Goal: Task Accomplishment & Management: Manage account settings

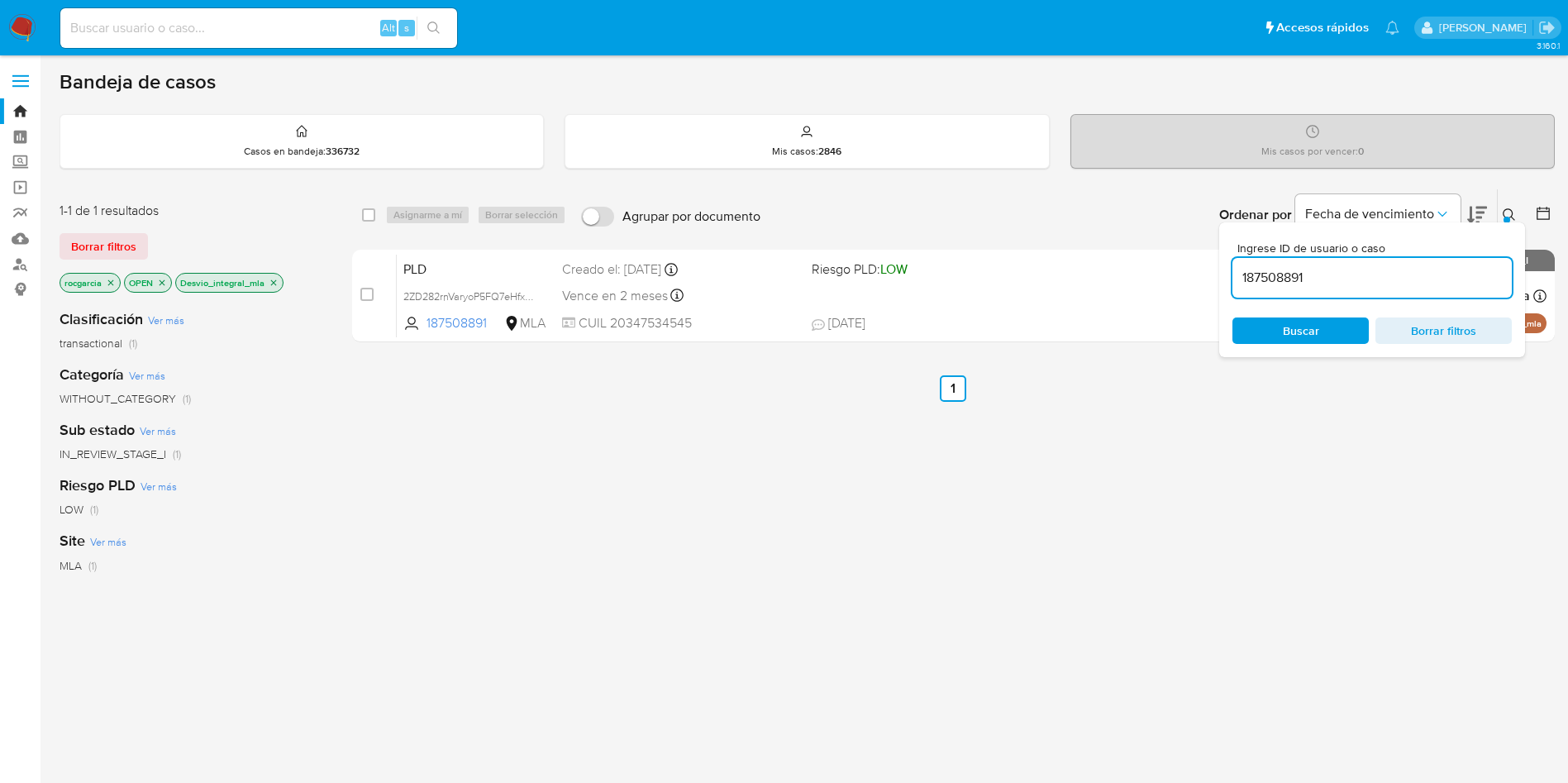
click at [1278, 281] on input "187508891" at bounding box center [1371, 278] width 279 height 22
click at [1279, 280] on input "187508891" at bounding box center [1371, 278] width 279 height 22
type input "472149474"
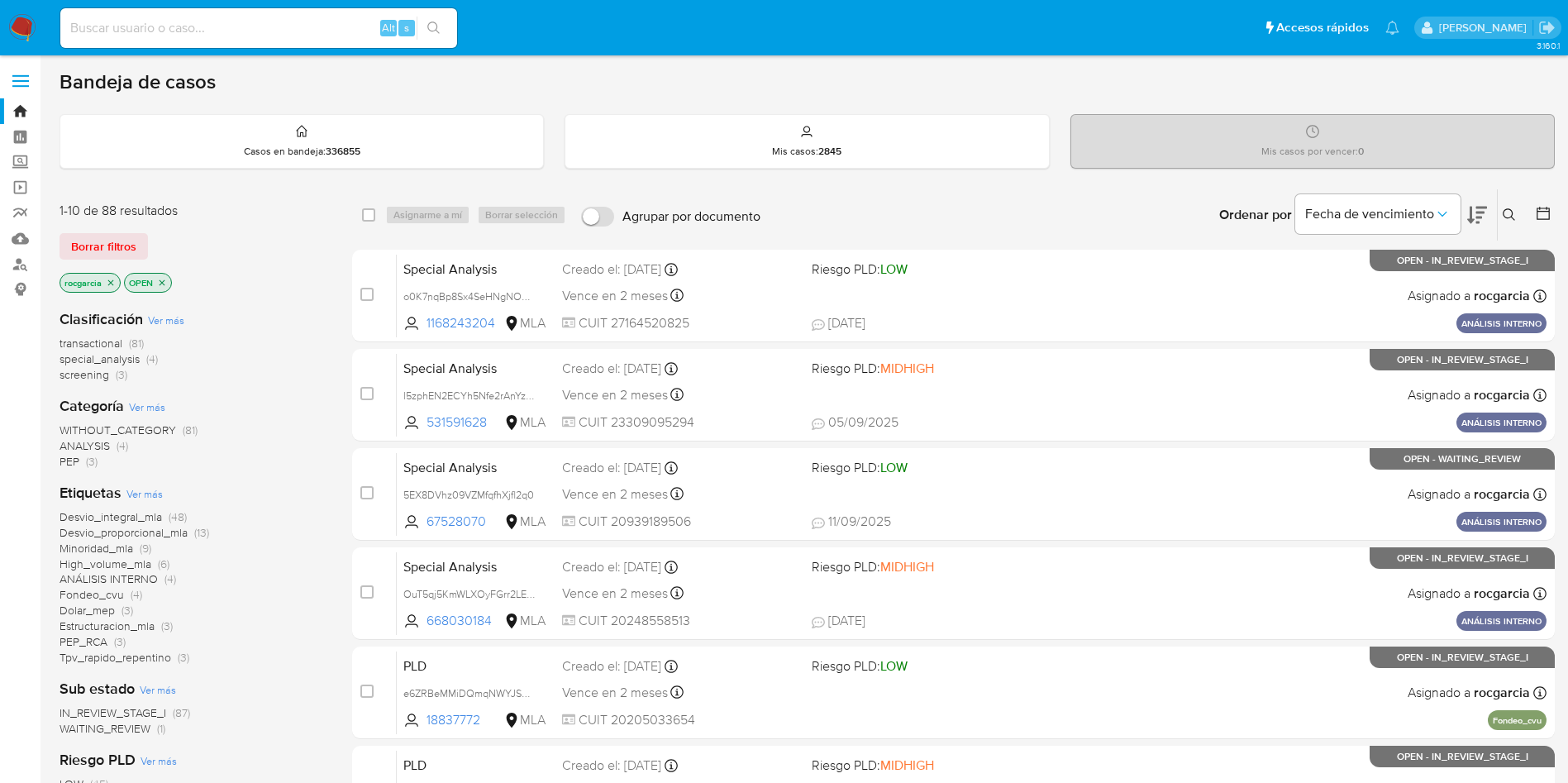
click at [1501, 215] on button at bounding box center [1511, 214] width 27 height 20
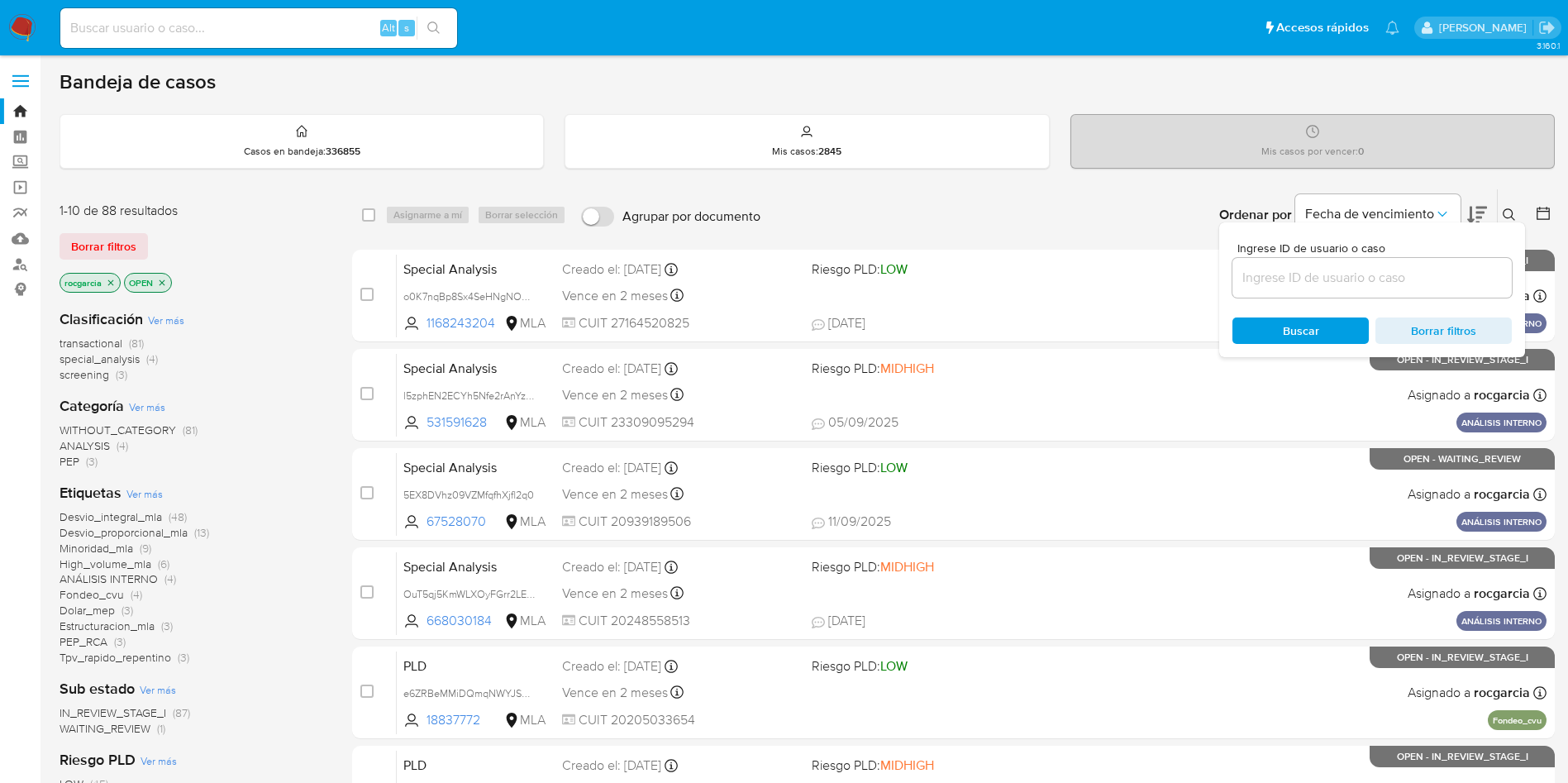
click at [1268, 275] on input at bounding box center [1371, 278] width 279 height 22
click at [1332, 257] on div at bounding box center [1371, 277] width 279 height 40
click at [1333, 279] on input at bounding box center [1371, 278] width 279 height 22
paste input "472149474"
type input "472149474"
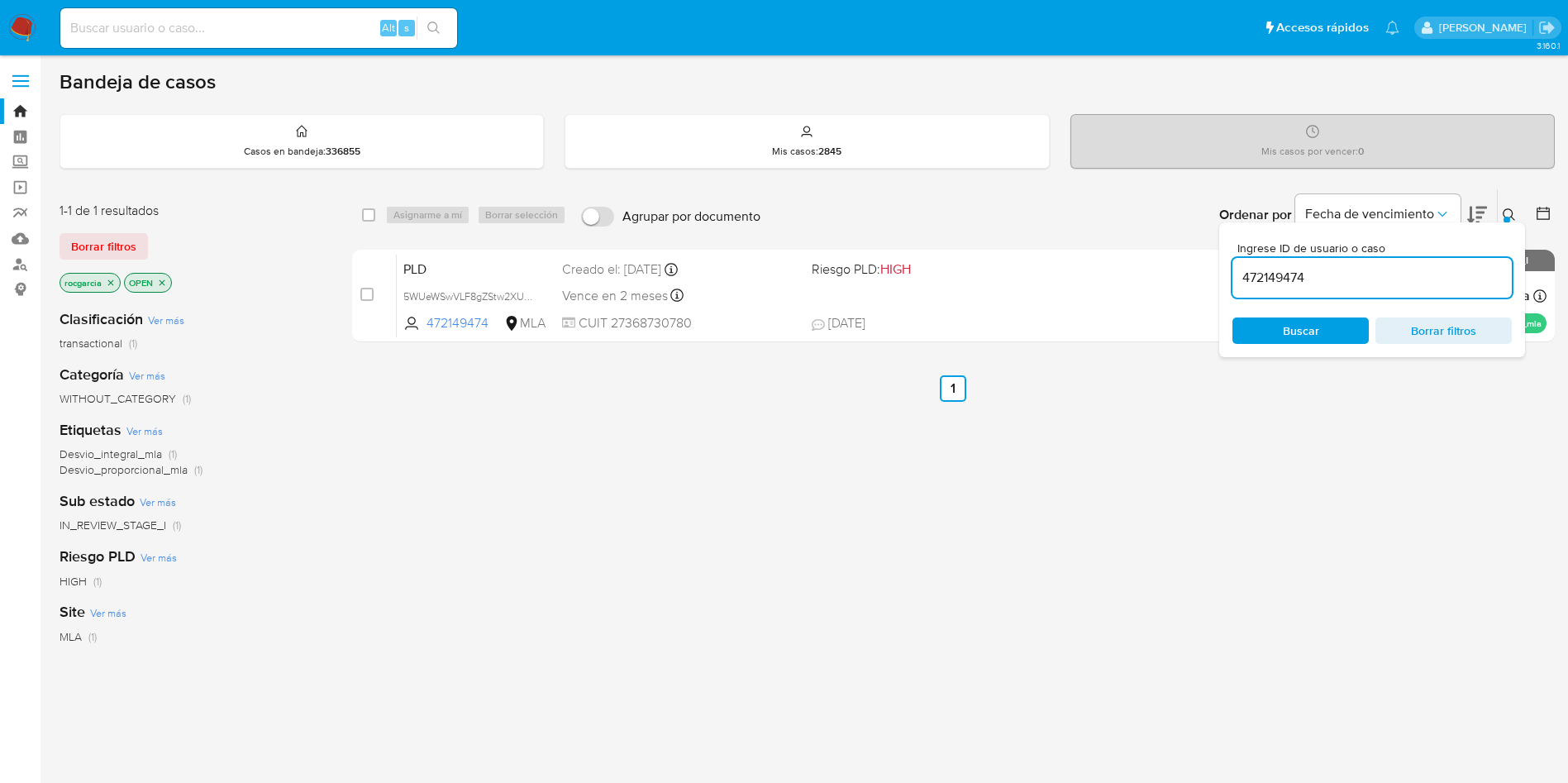
click at [1506, 213] on icon at bounding box center [1509, 215] width 14 height 14
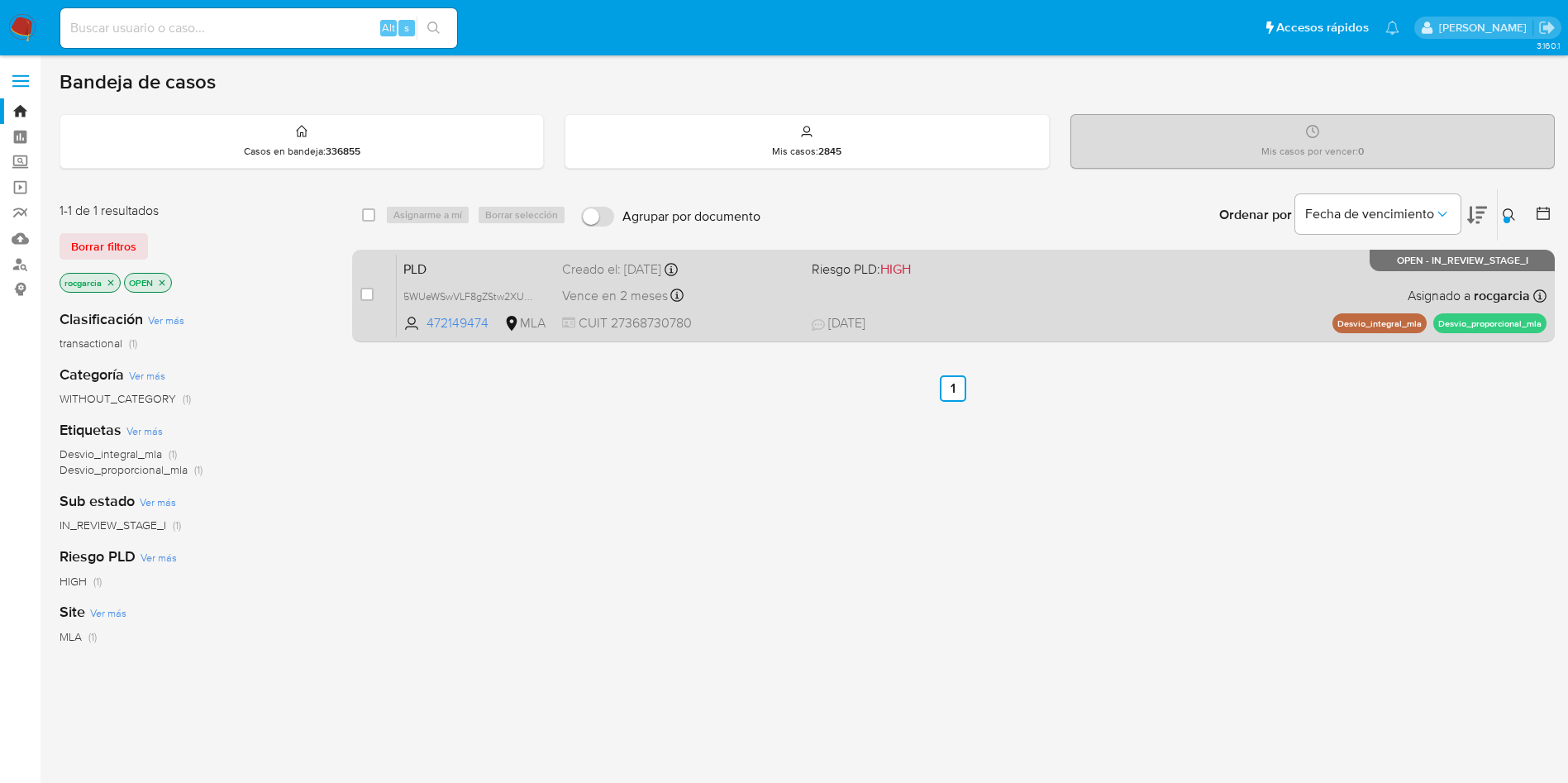
drag, startPoint x: 1012, startPoint y: 306, endPoint x: 1023, endPoint y: 305, distance: 11.0
click at [1015, 306] on div "PLD 5WUeWSwVLF8gZStw2XUo2DSv 472149474 MLA Riesgo PLD: HIGH Creado el: 12/09/20…" at bounding box center [971, 295] width 1150 height 83
click at [372, 288] on input "checkbox" at bounding box center [367, 295] width 14 height 14
checkbox input "true"
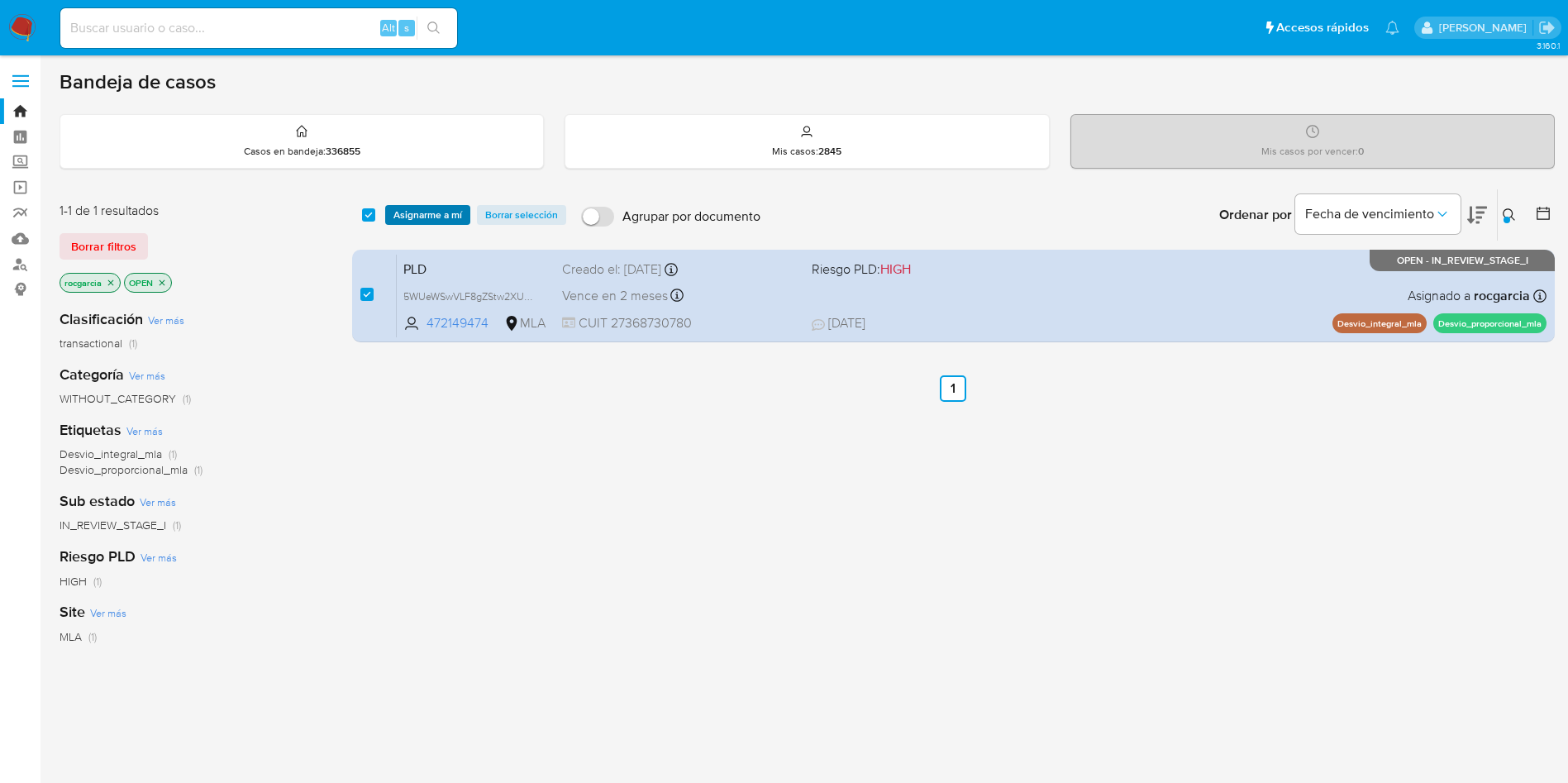
click at [410, 215] on span "Asignarme a mí" at bounding box center [428, 214] width 69 height 17
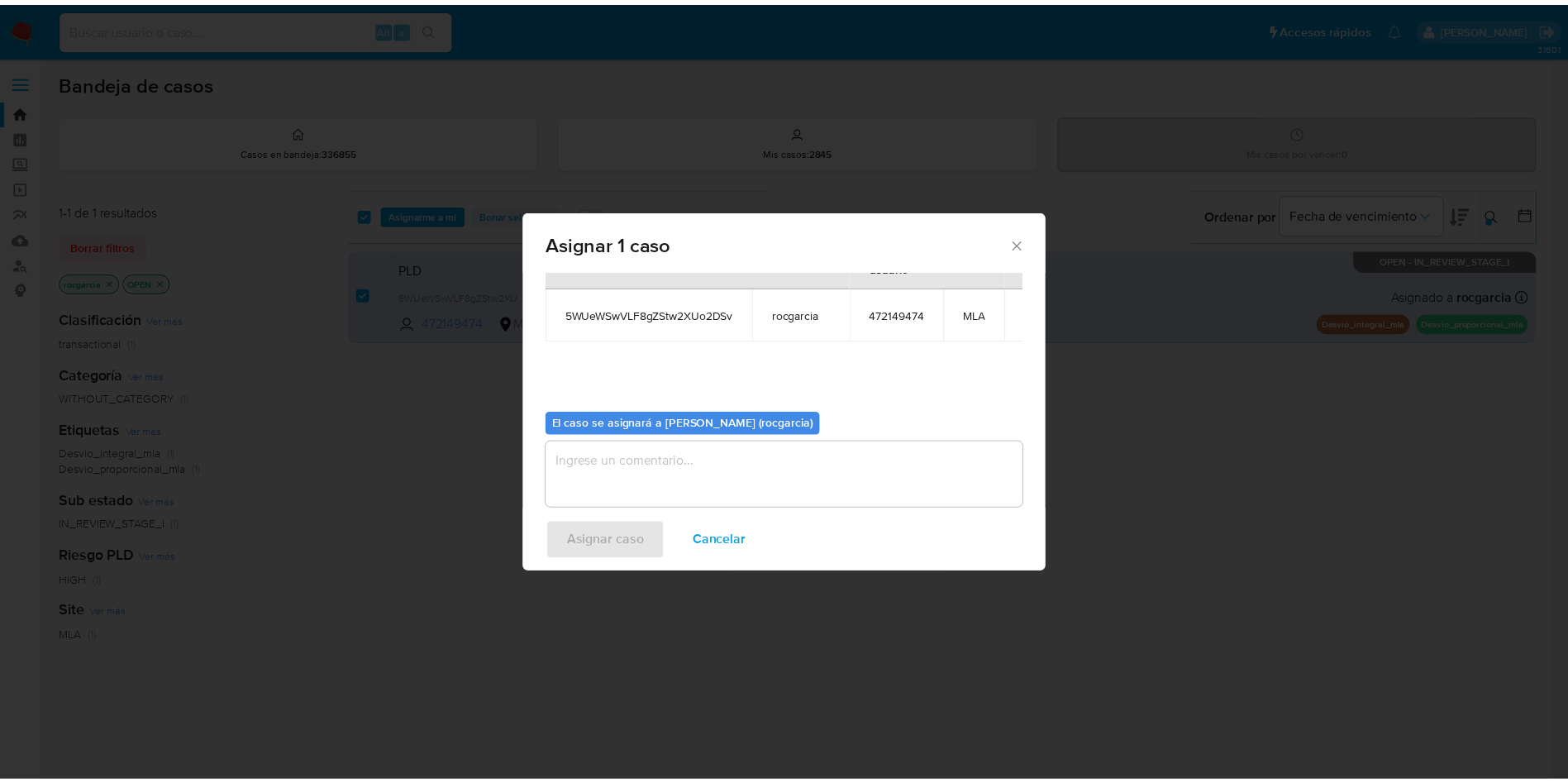
scroll to position [105, 0]
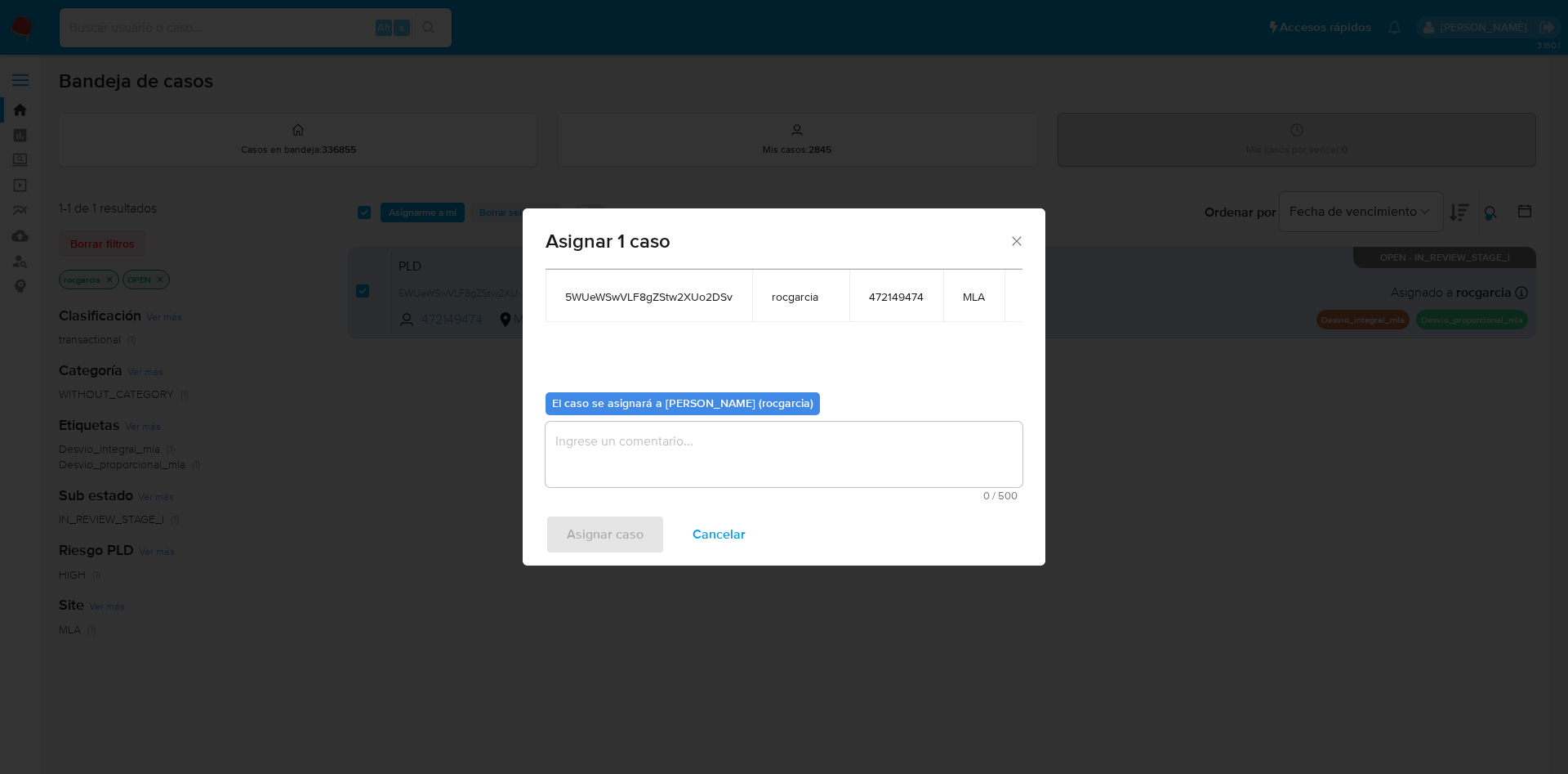
click at [591, 447] on textarea "assign-modal" at bounding box center [784, 455] width 477 height 66
click at [610, 517] on span "Asignar caso" at bounding box center [605, 534] width 76 height 36
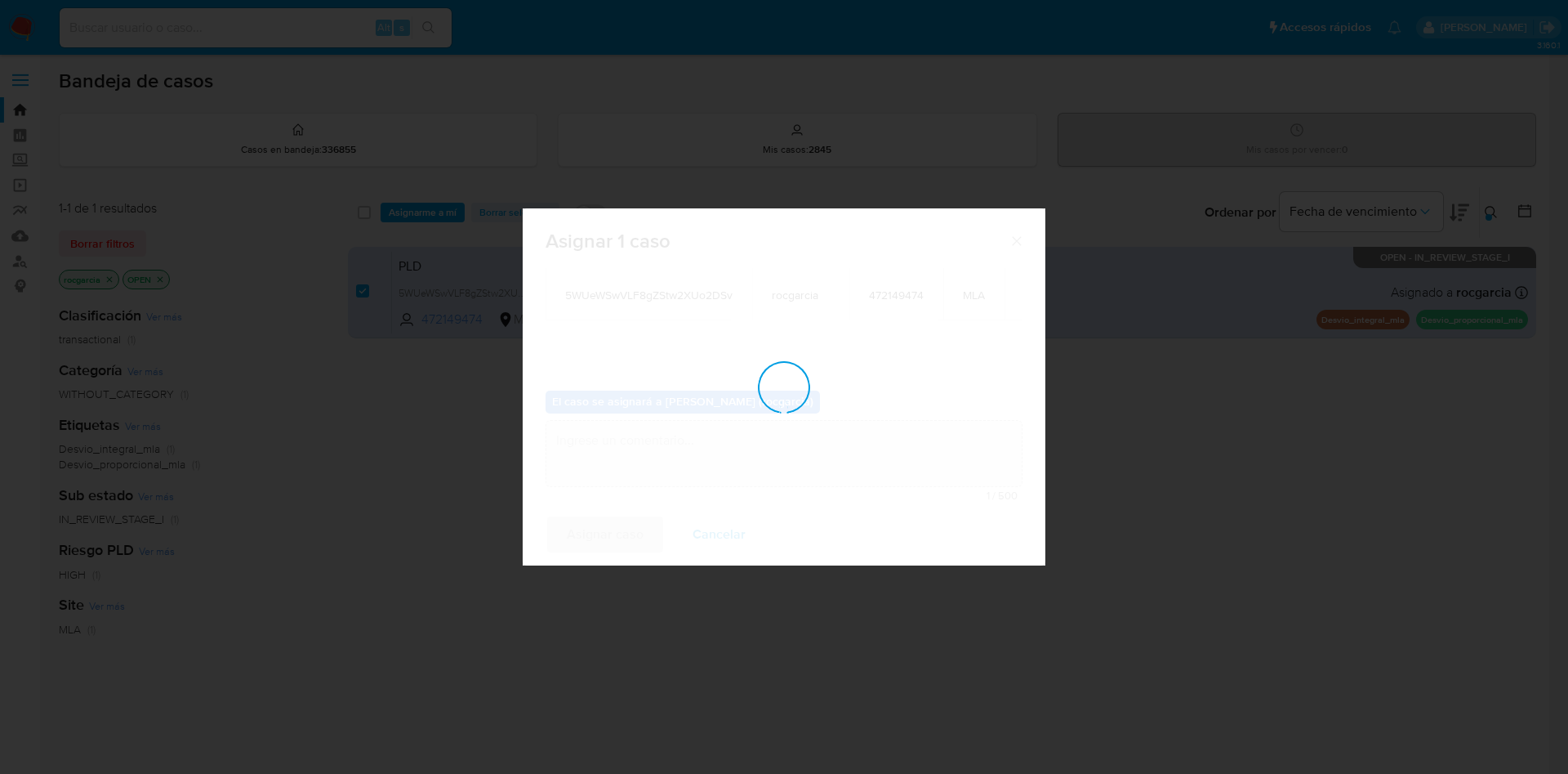
checkbox input "false"
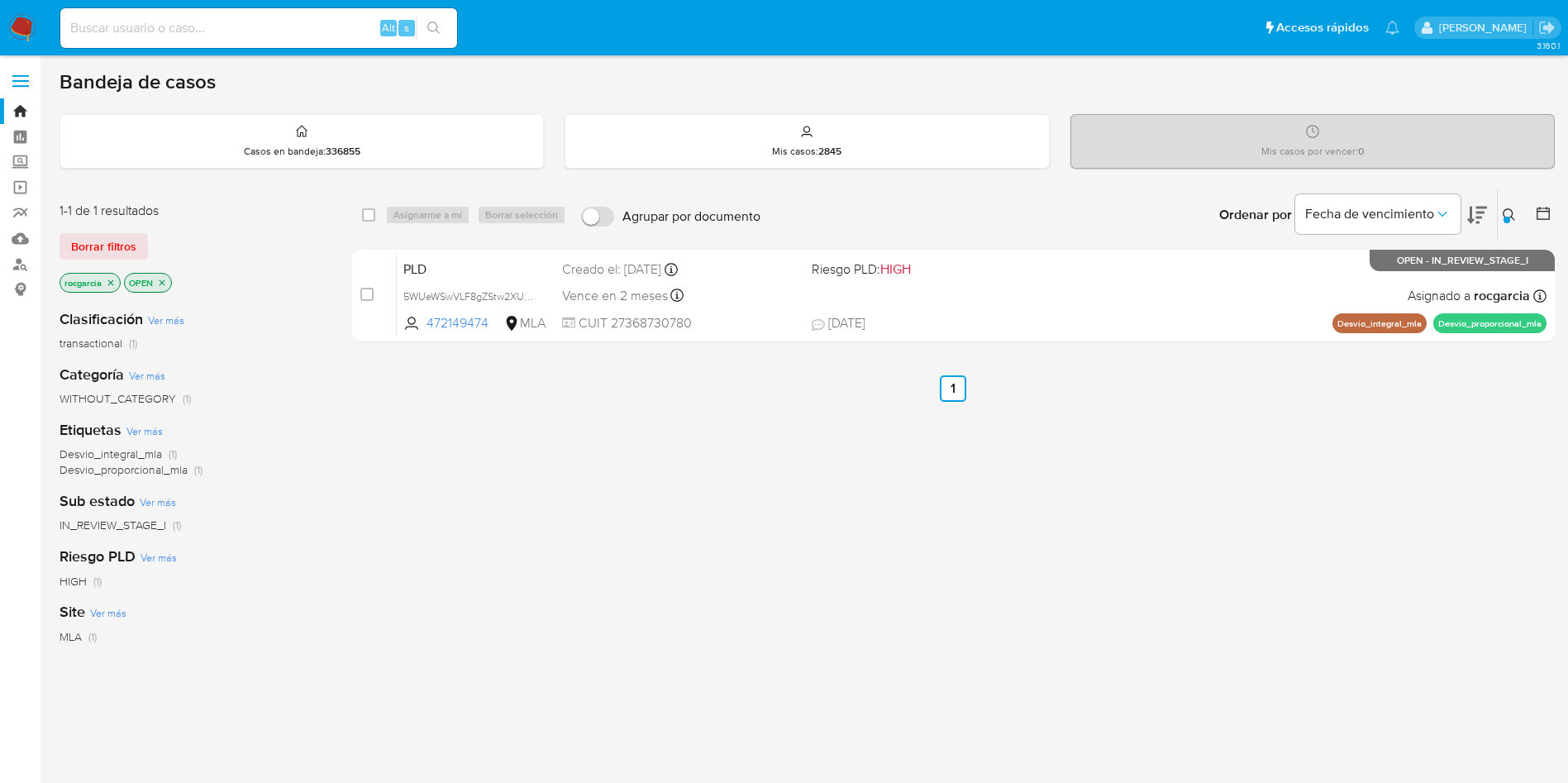
click at [1513, 218] on icon at bounding box center [1508, 214] width 13 height 13
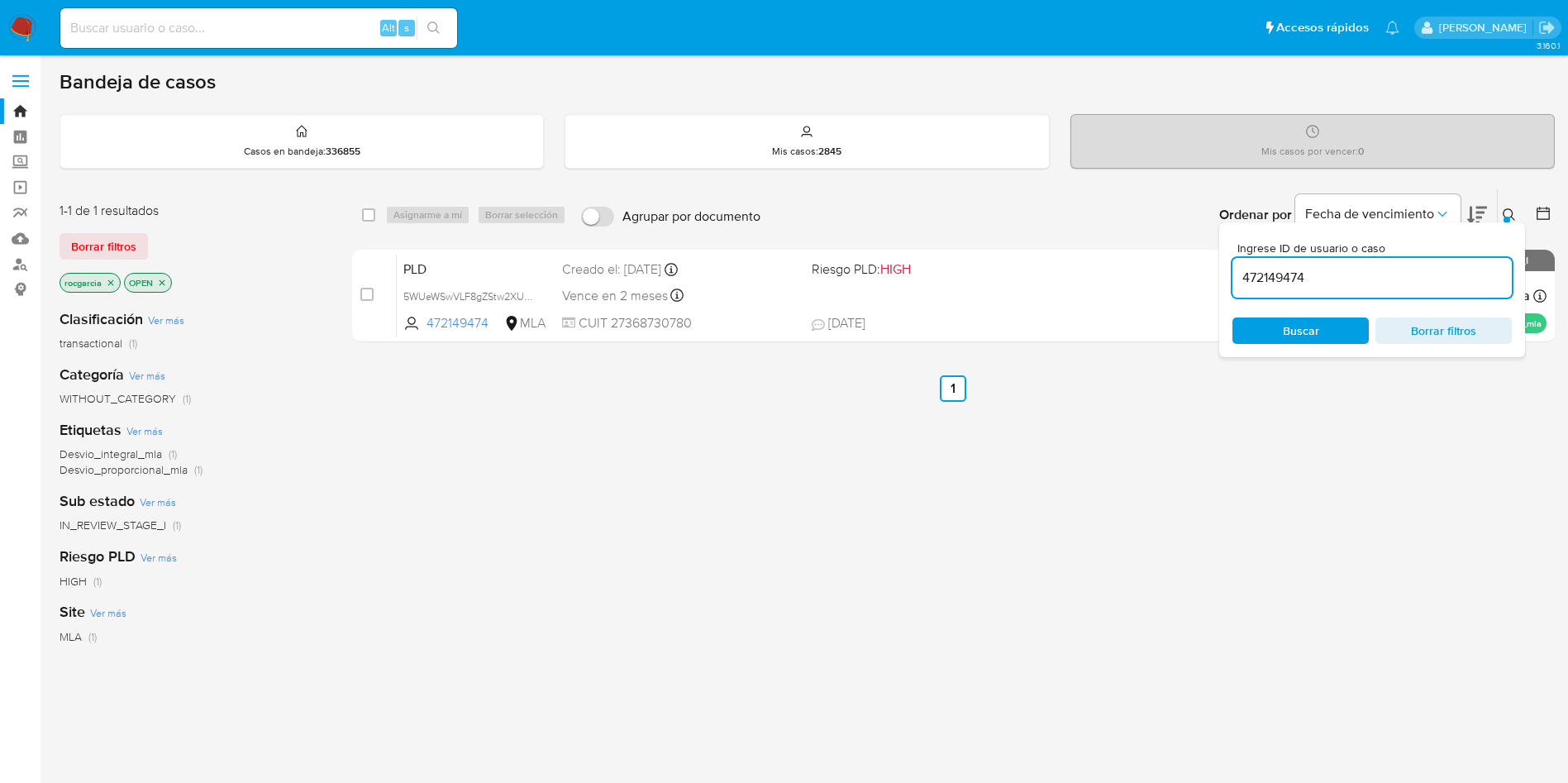
click at [1284, 279] on input "472149474" at bounding box center [1371, 278] width 279 height 22
click at [1517, 224] on div "Ingrese ID de usuario o caso 94238291 Buscar Borrar filtros" at bounding box center [1372, 290] width 305 height 135
click at [1506, 219] on div at bounding box center [1506, 219] width 7 height 7
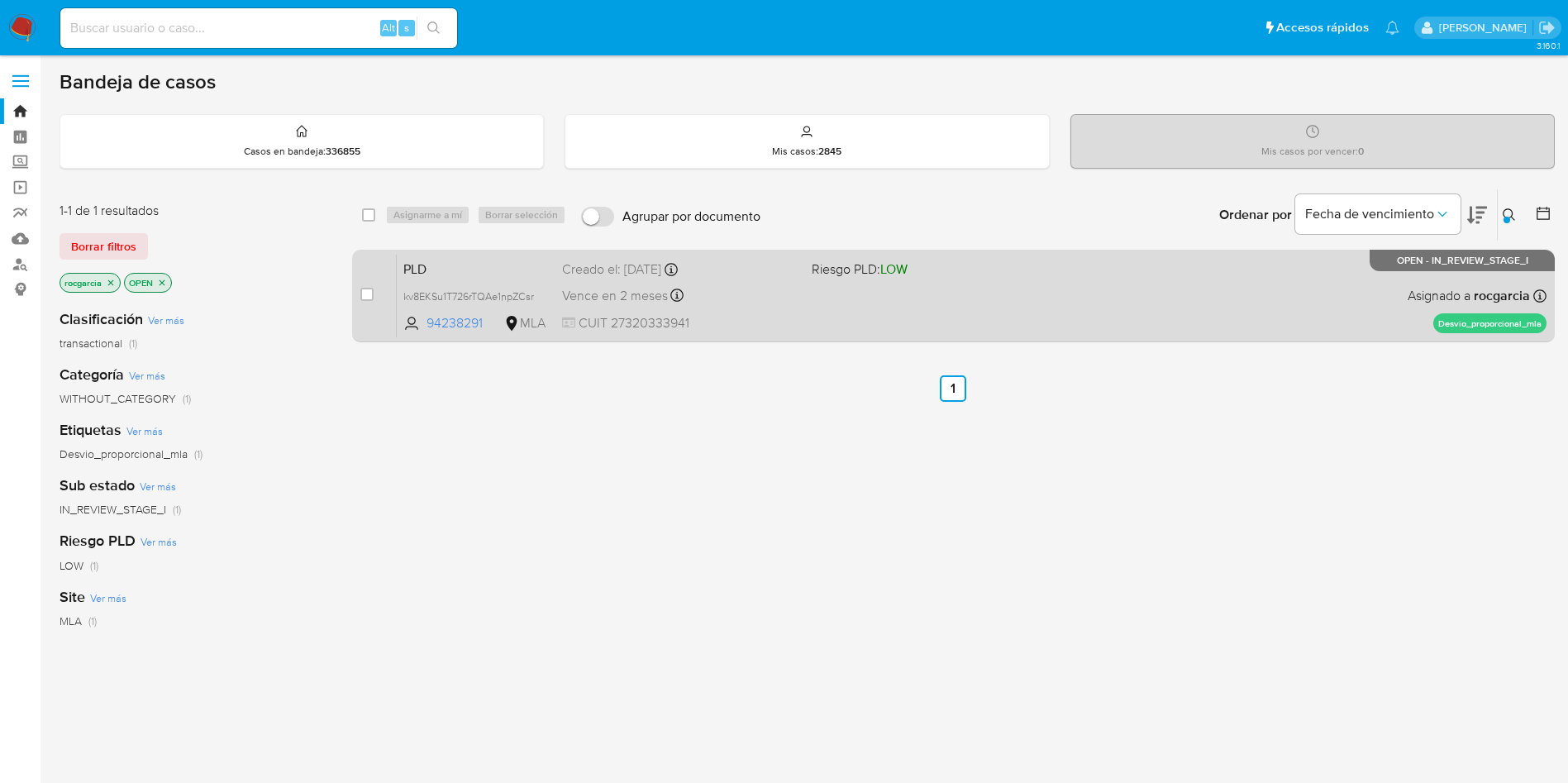
click at [1102, 311] on div "PLD kv8EKSu1T726rTQAe1npZCsr 94238291 MLA Riesgo PLD: LOW Creado el: 12/09/2025…" at bounding box center [971, 295] width 1150 height 83
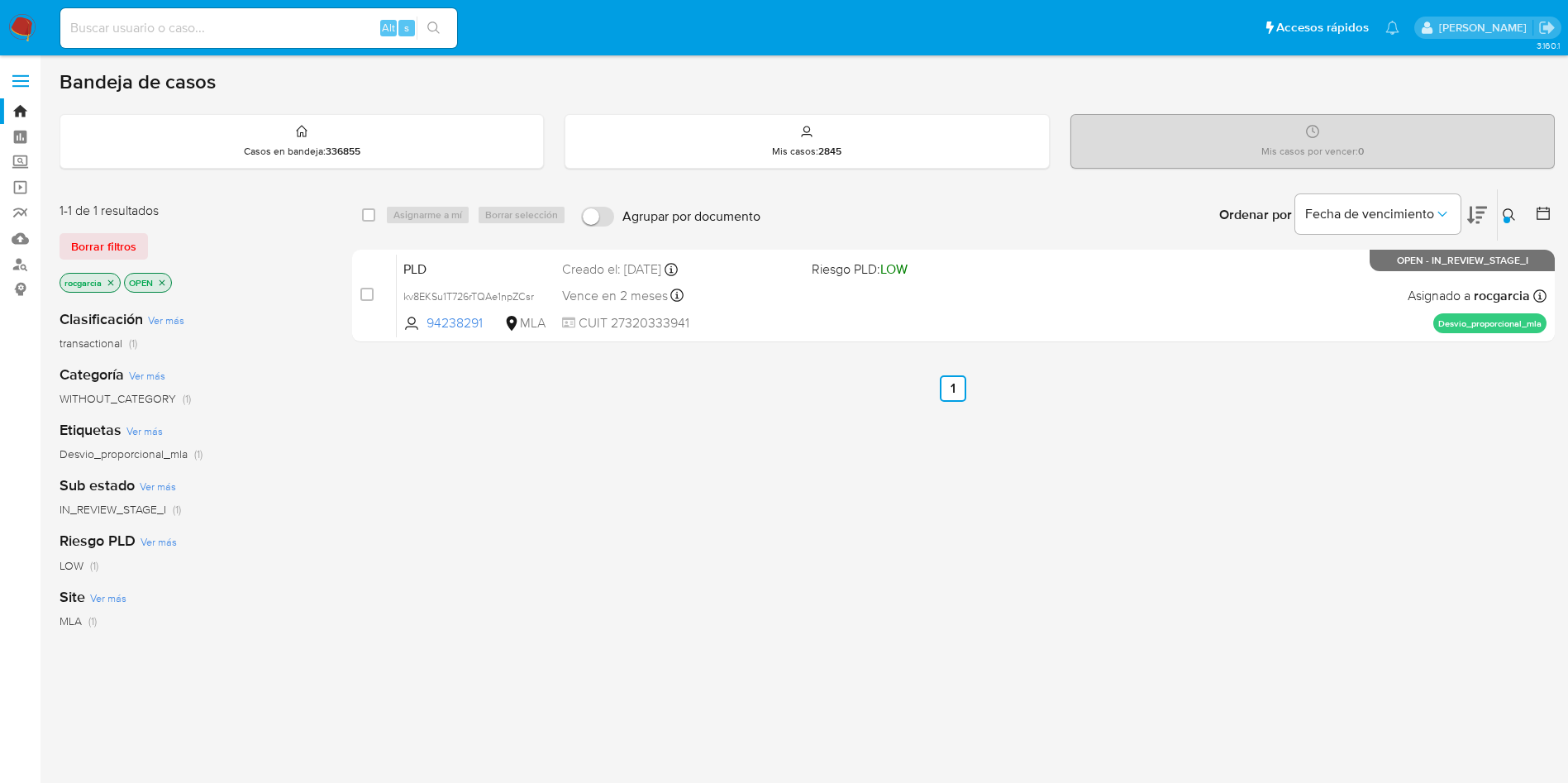
click at [1517, 218] on button at bounding box center [1511, 214] width 27 height 20
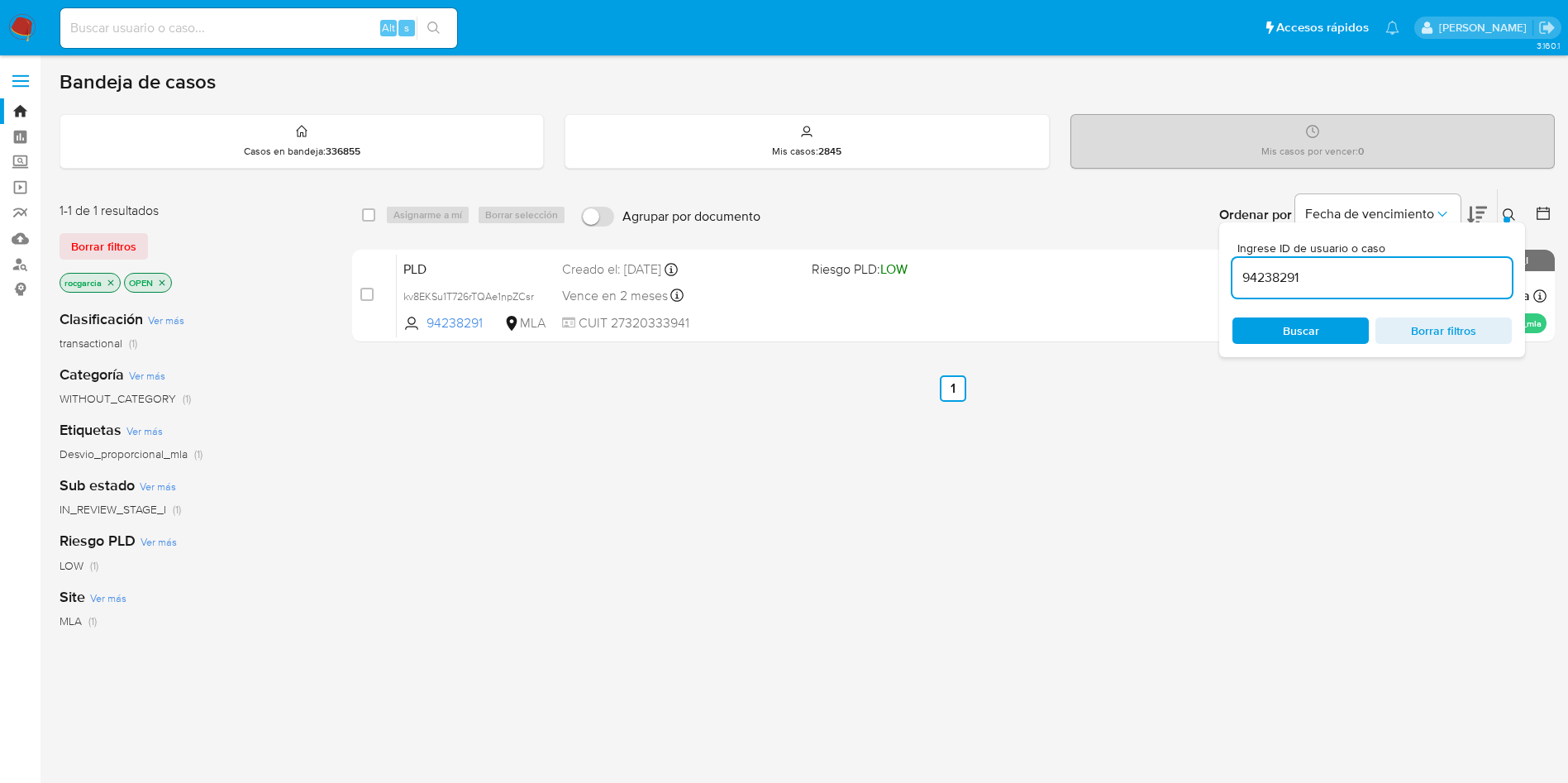
click at [1276, 275] on input "94238291" at bounding box center [1371, 278] width 279 height 22
click at [1505, 216] on div at bounding box center [1506, 219] width 7 height 7
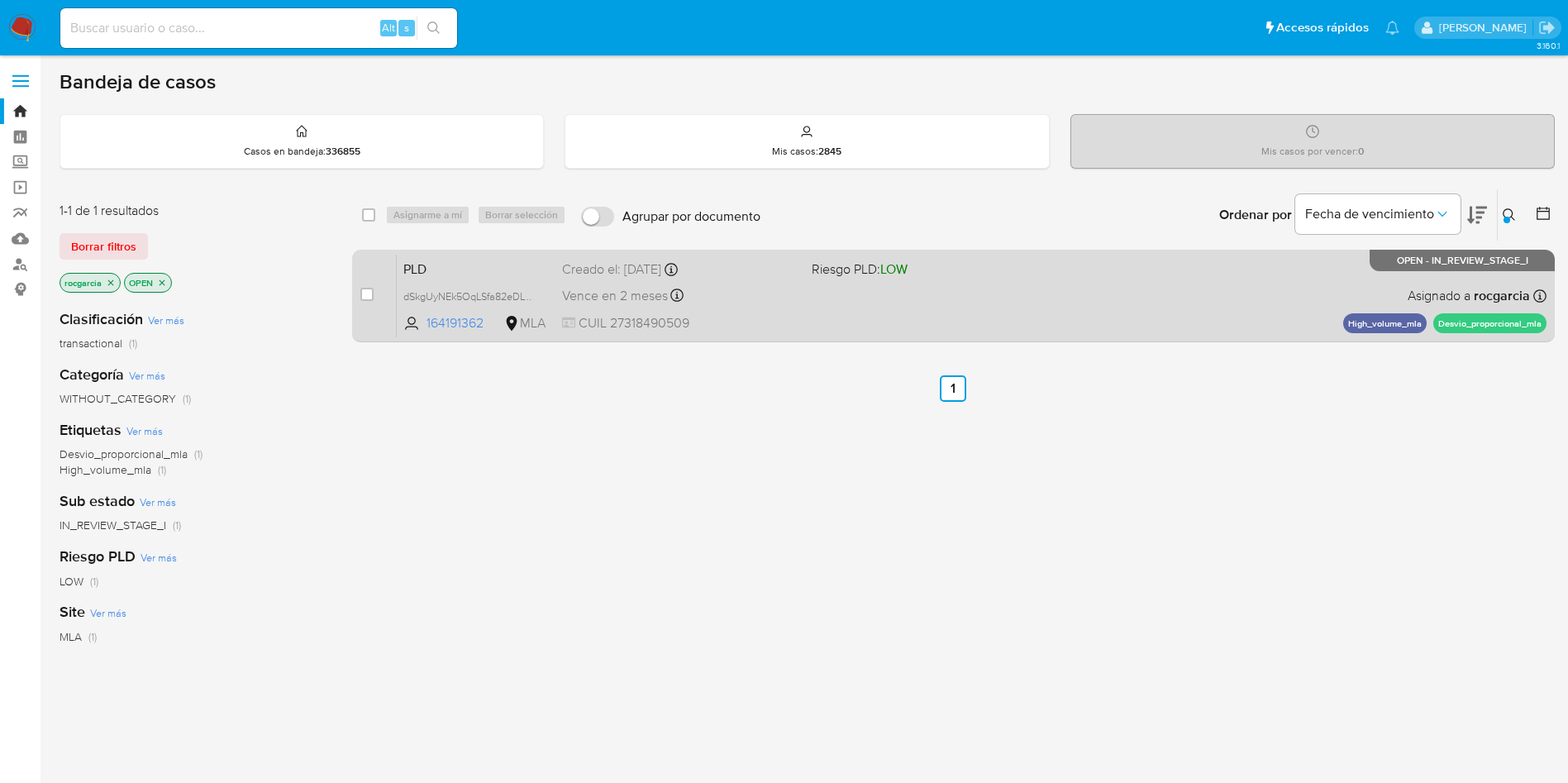
click at [1062, 294] on div "PLD dSkgUyNEk5OqLSfa82eDLYrB 164191362 MLA Riesgo PLD: LOW Creado el: 12/09/202…" at bounding box center [971, 295] width 1150 height 83
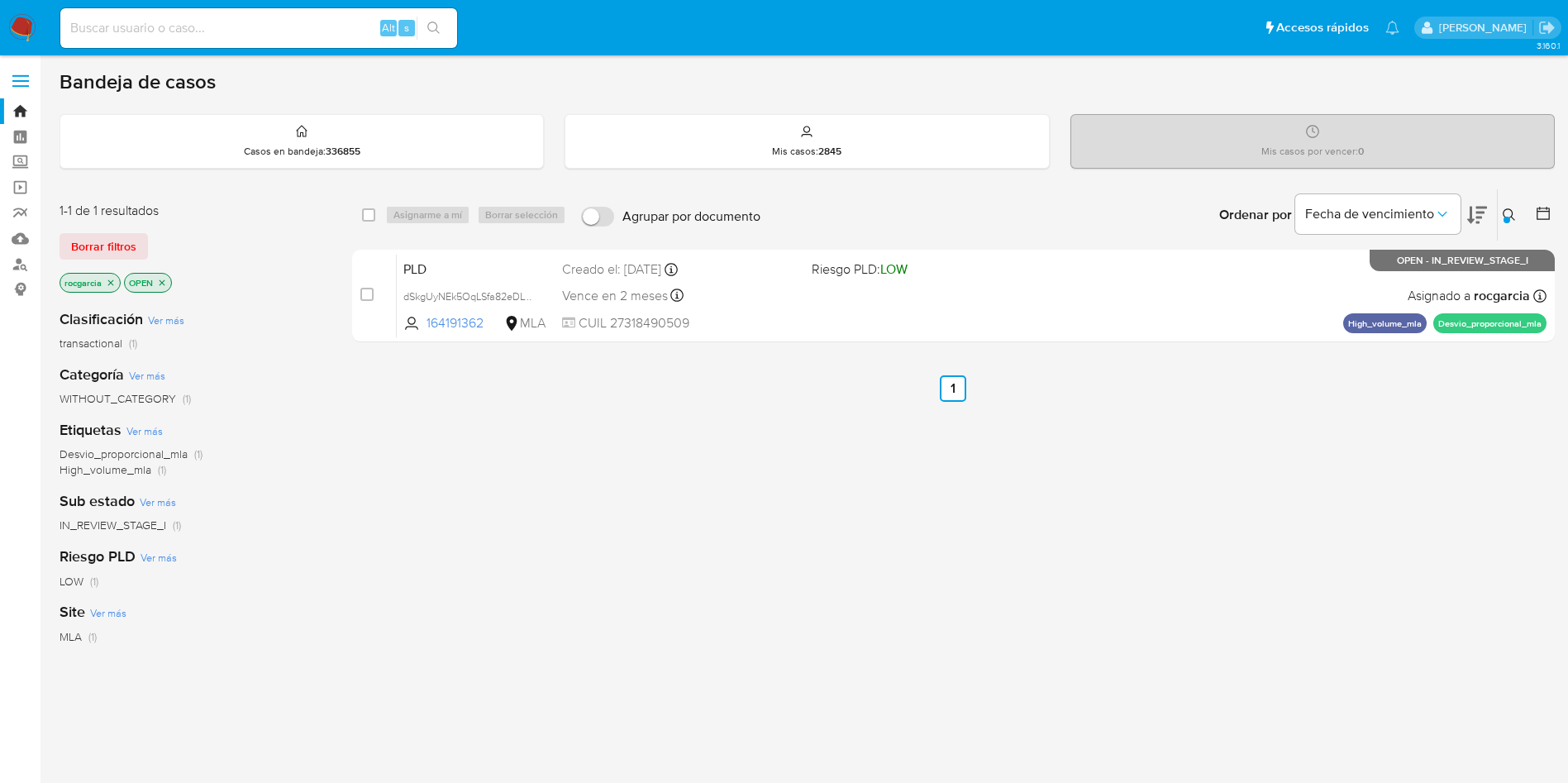
click at [1515, 211] on icon at bounding box center [1509, 215] width 14 height 14
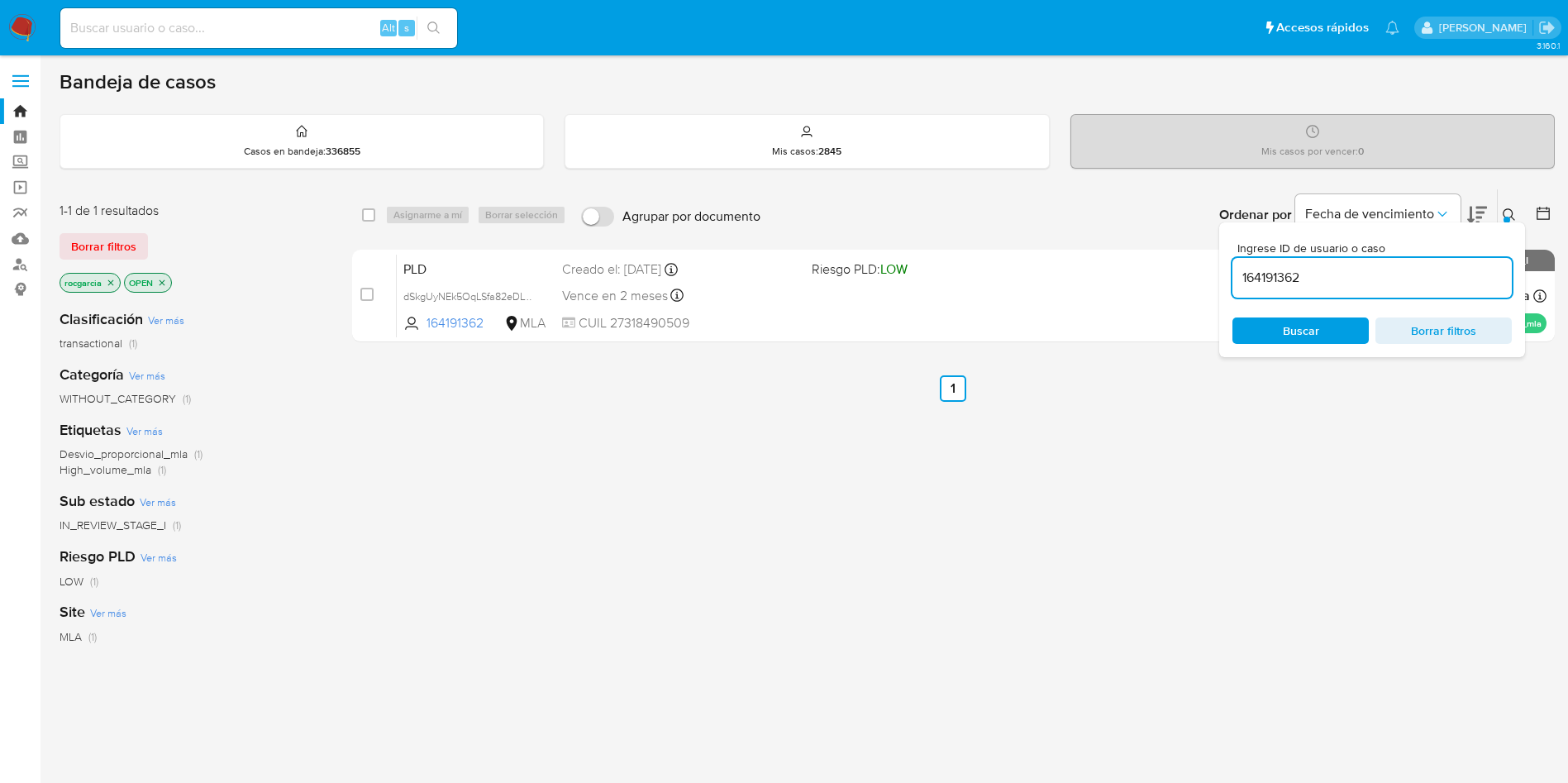
click at [1367, 278] on input "164191362" at bounding box center [1371, 278] width 279 height 22
type input "60358779"
click at [1515, 211] on icon at bounding box center [1509, 215] width 14 height 14
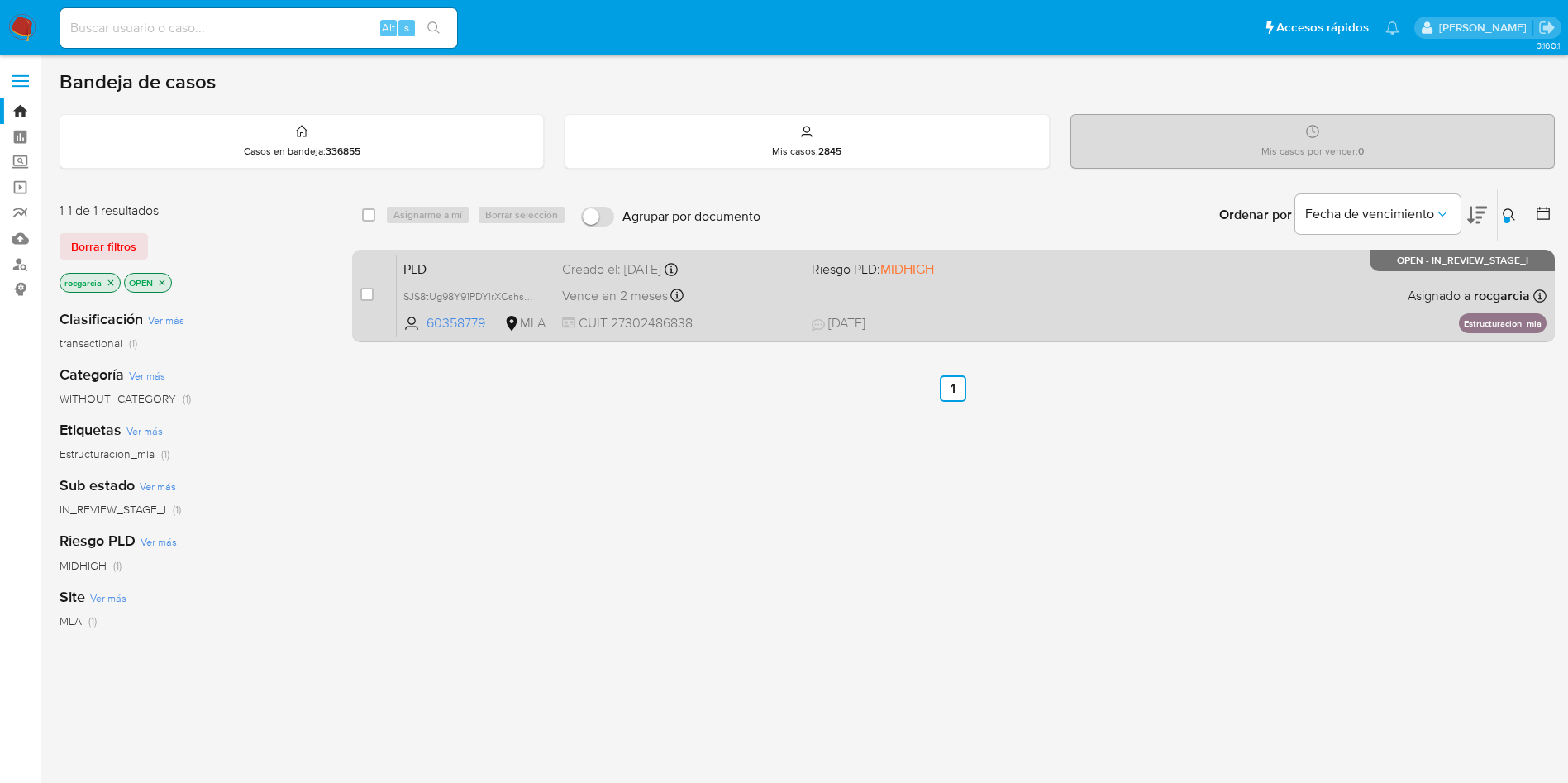
click at [1146, 331] on span "17/09/2025 17/09/2025 17:30" at bounding box center [1054, 323] width 486 height 19
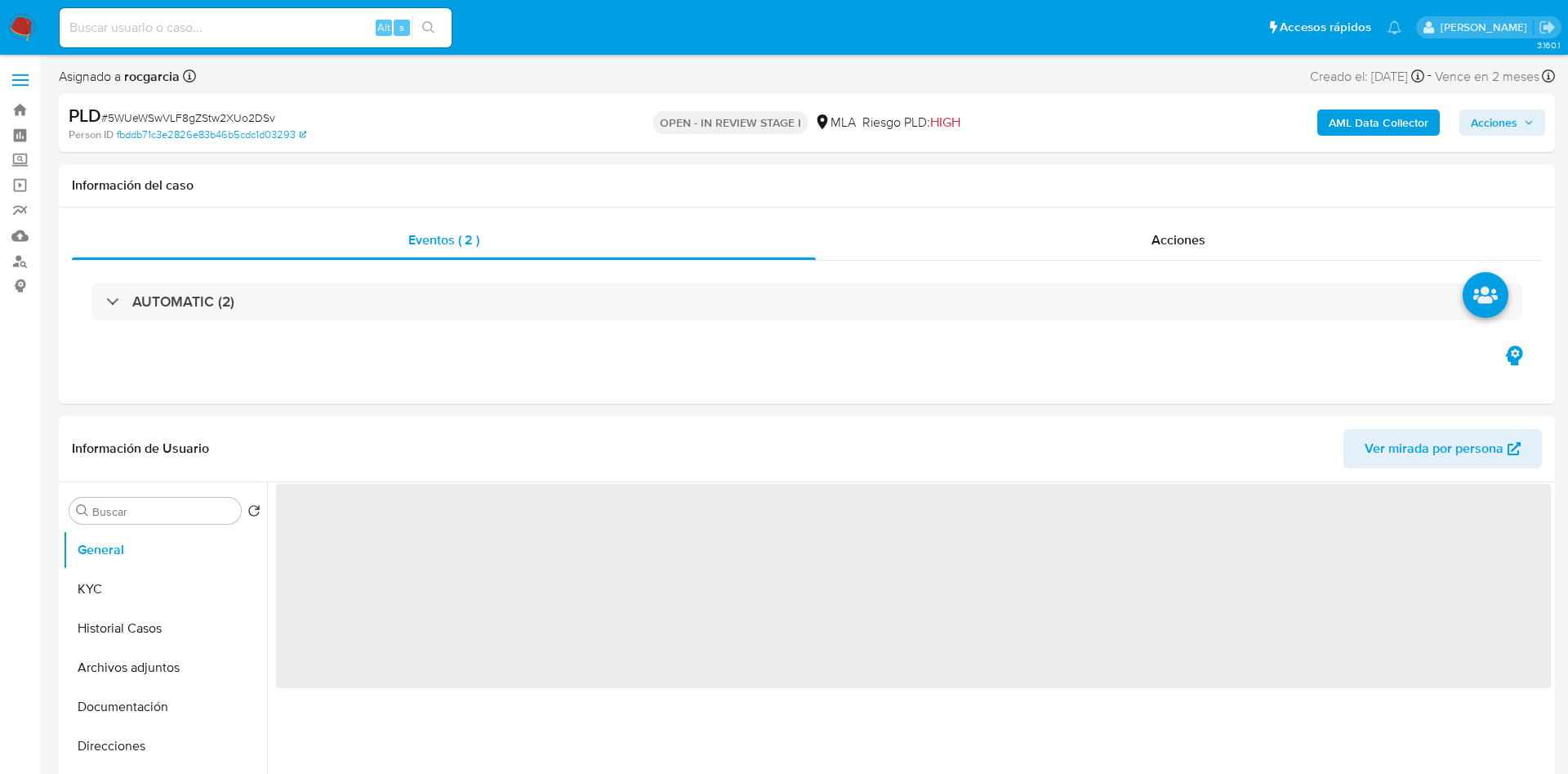
select select "10"
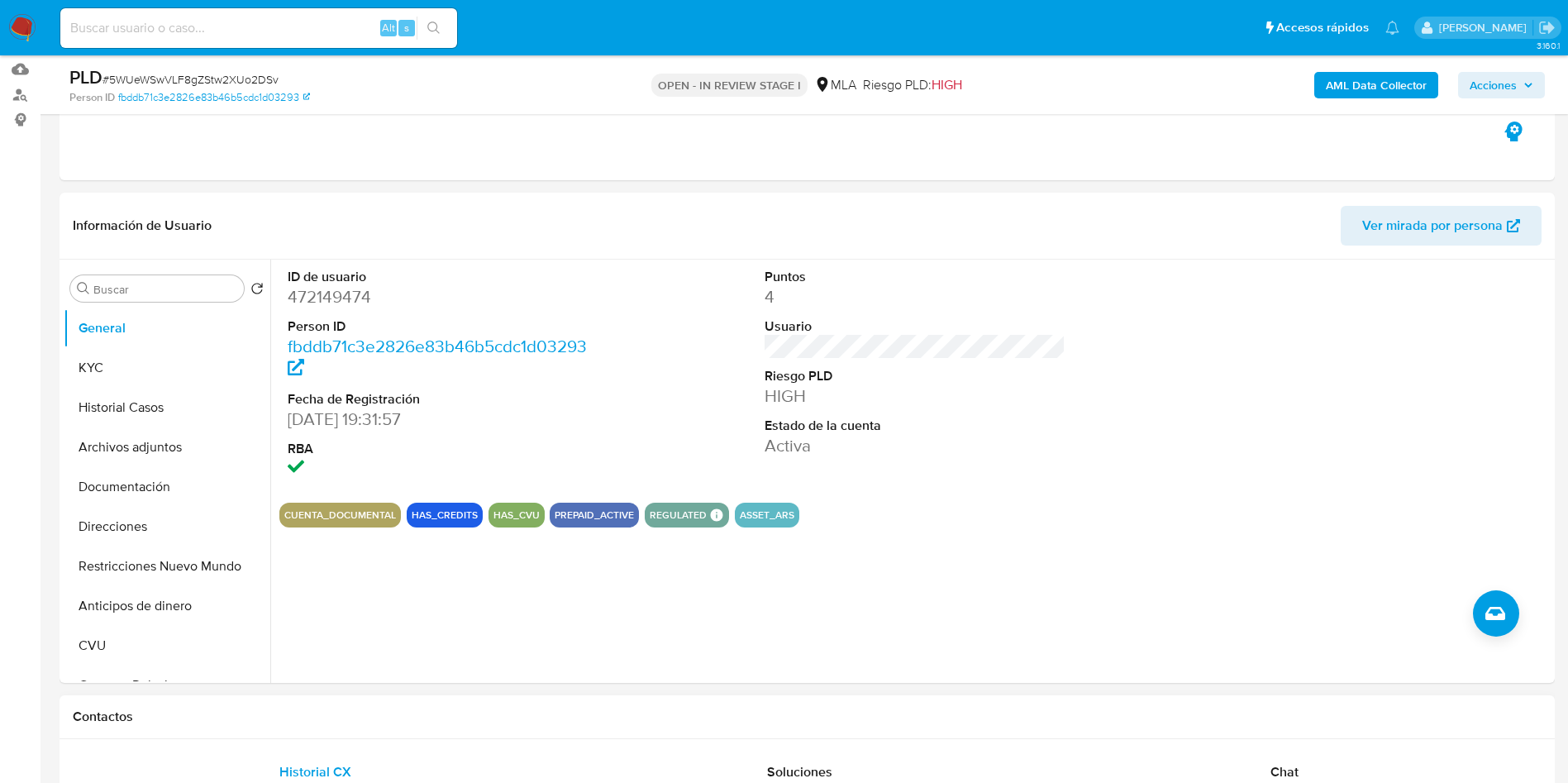
scroll to position [372, 0]
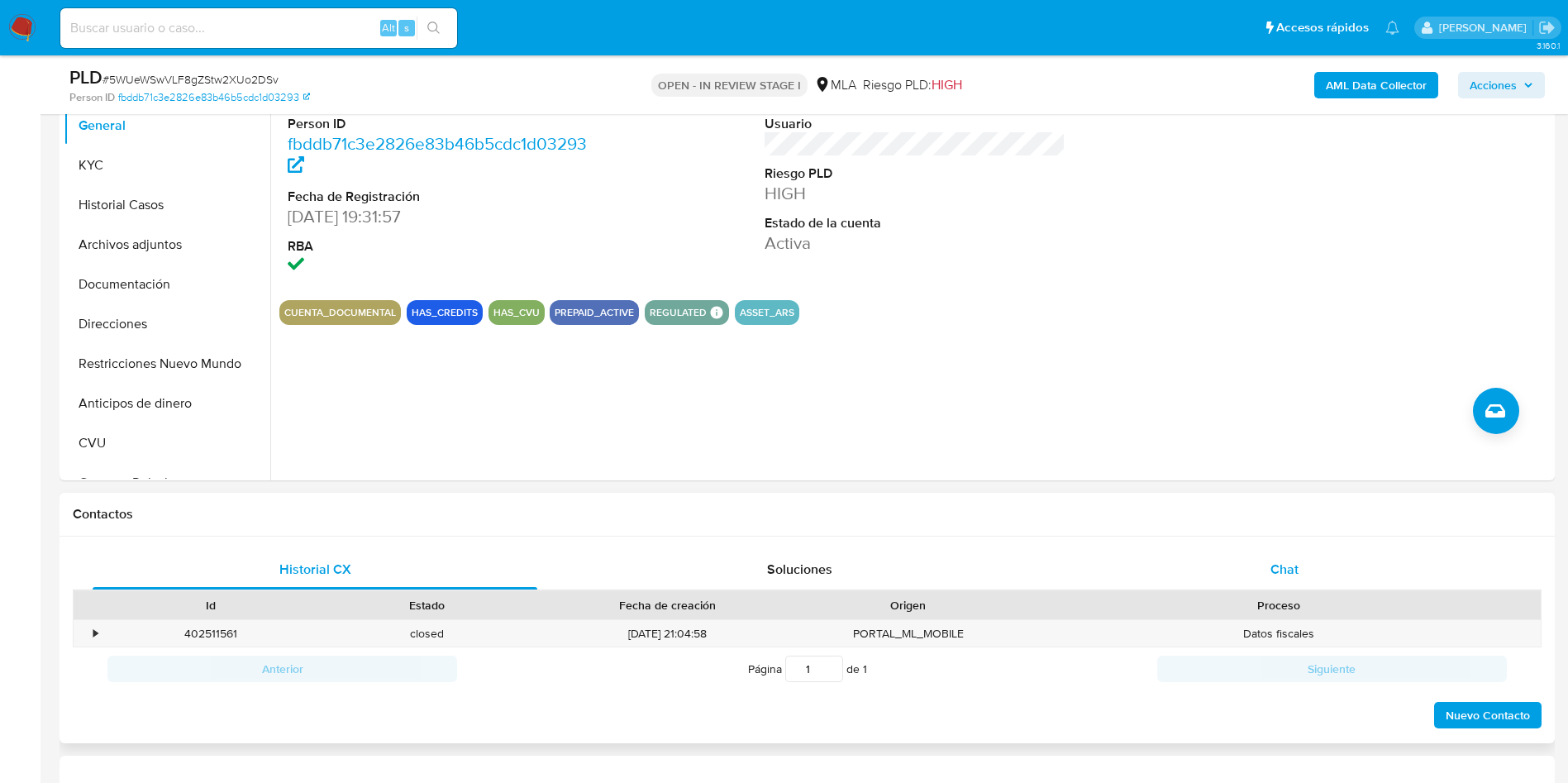
click at [1283, 564] on span "Chat" at bounding box center [1284, 569] width 28 height 19
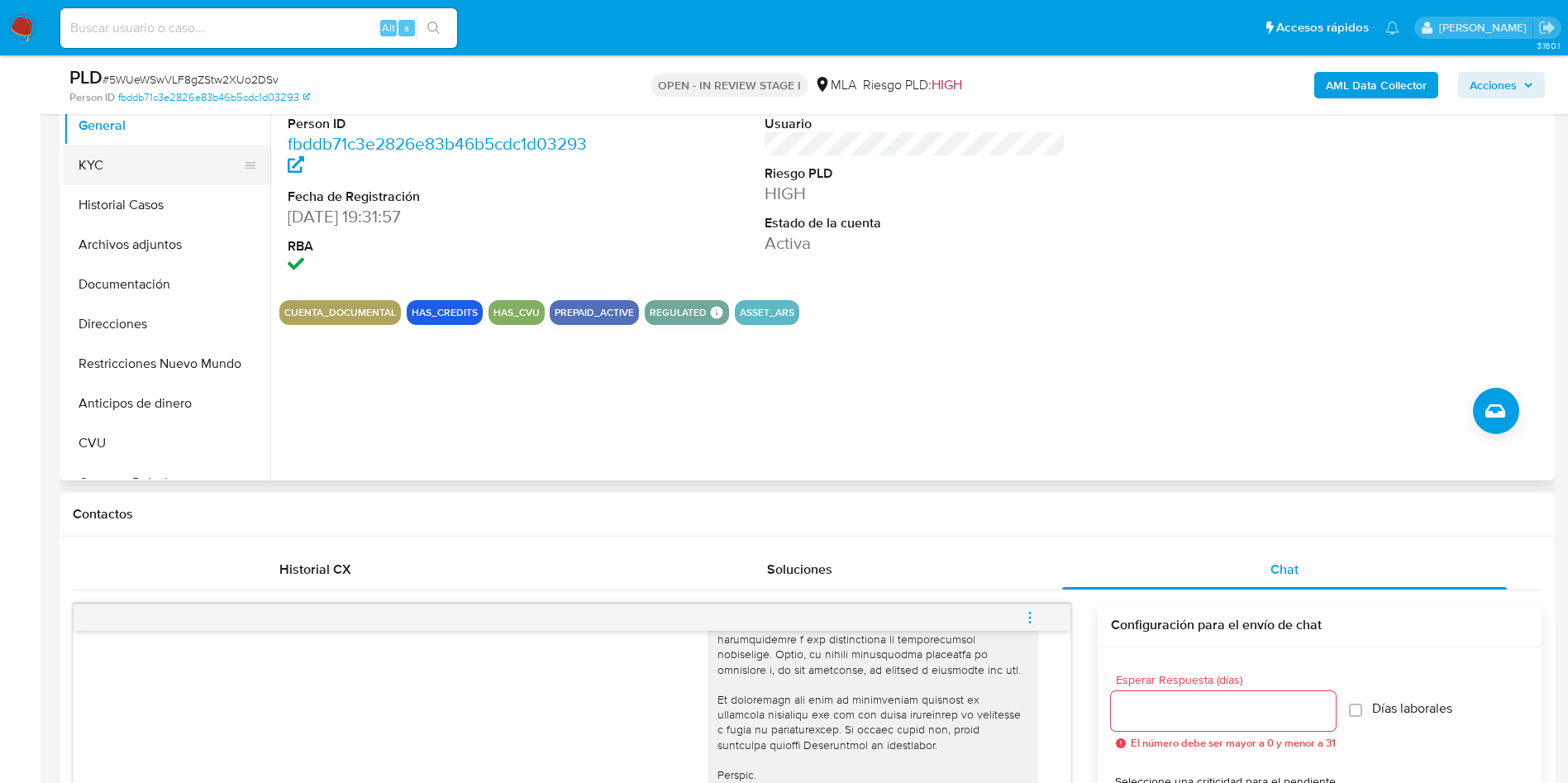
click at [141, 152] on button "KYC" at bounding box center [161, 165] width 194 height 40
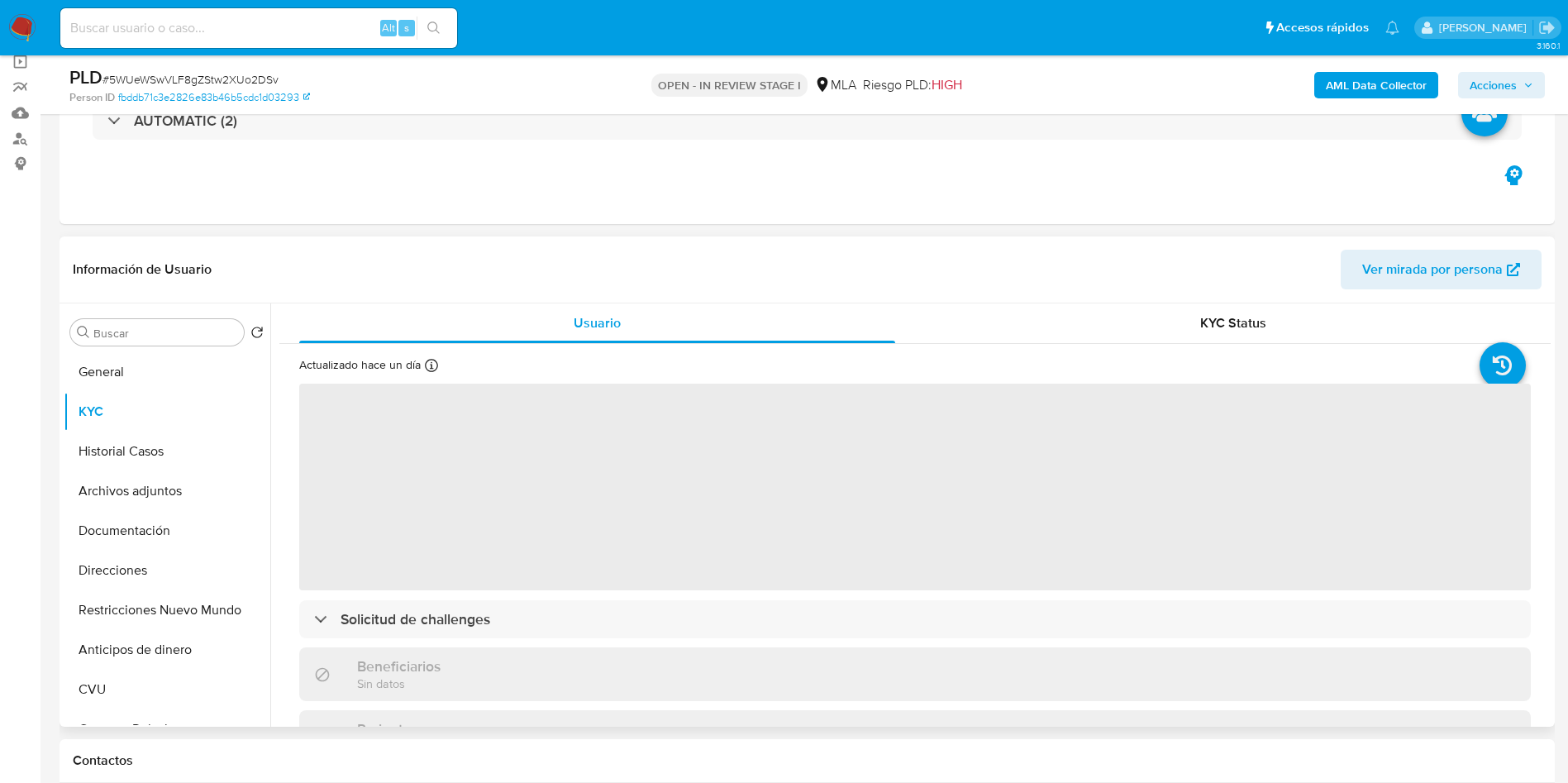
scroll to position [124, 0]
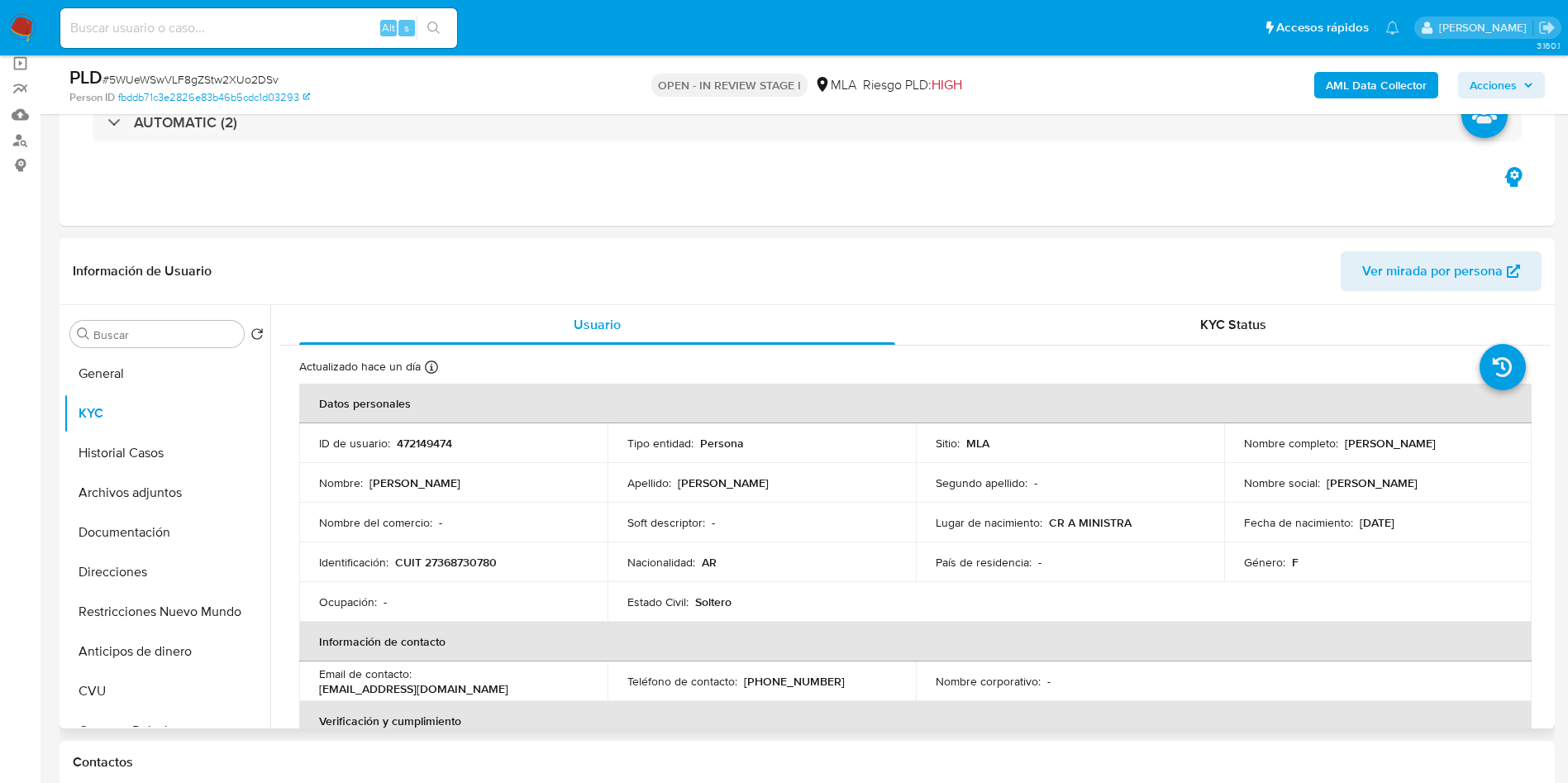
click at [489, 563] on p "CUIT 27368730780" at bounding box center [446, 562] width 102 height 15
copy p "27368730780"
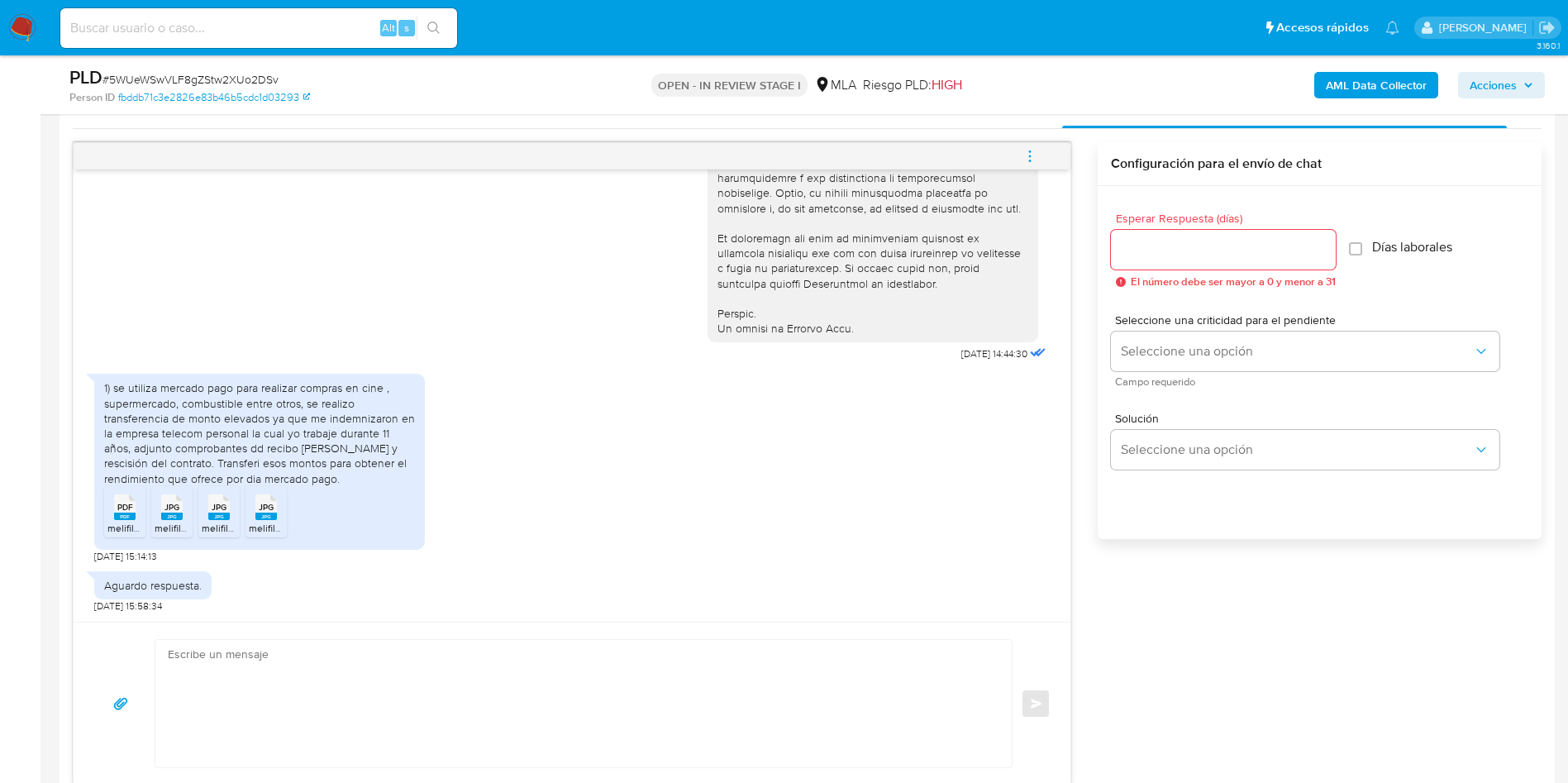
scroll to position [868, 0]
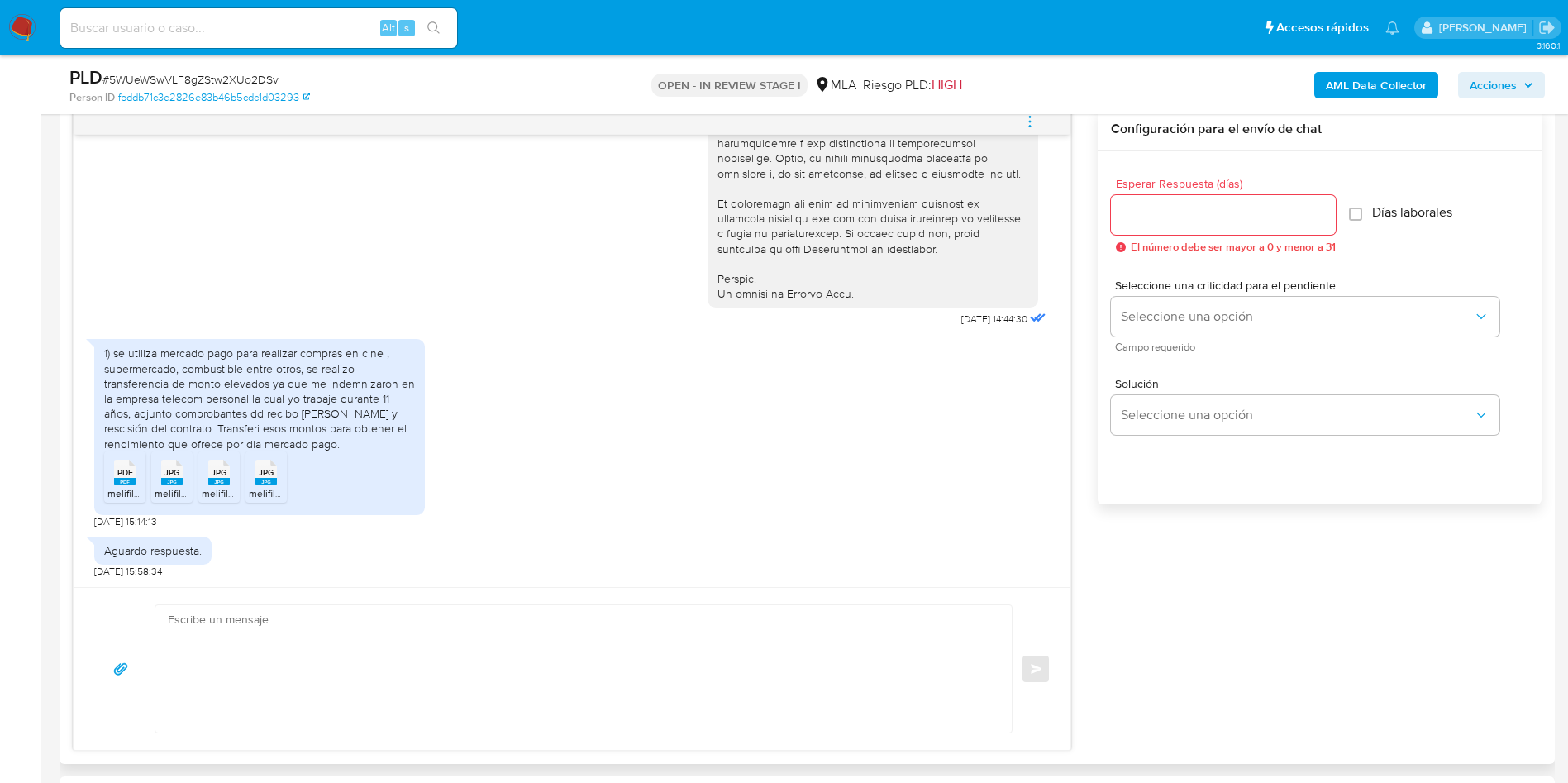
click at [117, 497] on span "melifile5144297430420523765.pdf" at bounding box center [185, 493] width 155 height 14
click at [167, 492] on span "melifile4588787325791734728.jpg" at bounding box center [230, 493] width 152 height 14
click at [212, 486] on li "JPG JPG melifile8742938034506646915.jpg" at bounding box center [219, 477] width 41 height 51
click at [255, 473] on icon at bounding box center [266, 473] width 22 height 25
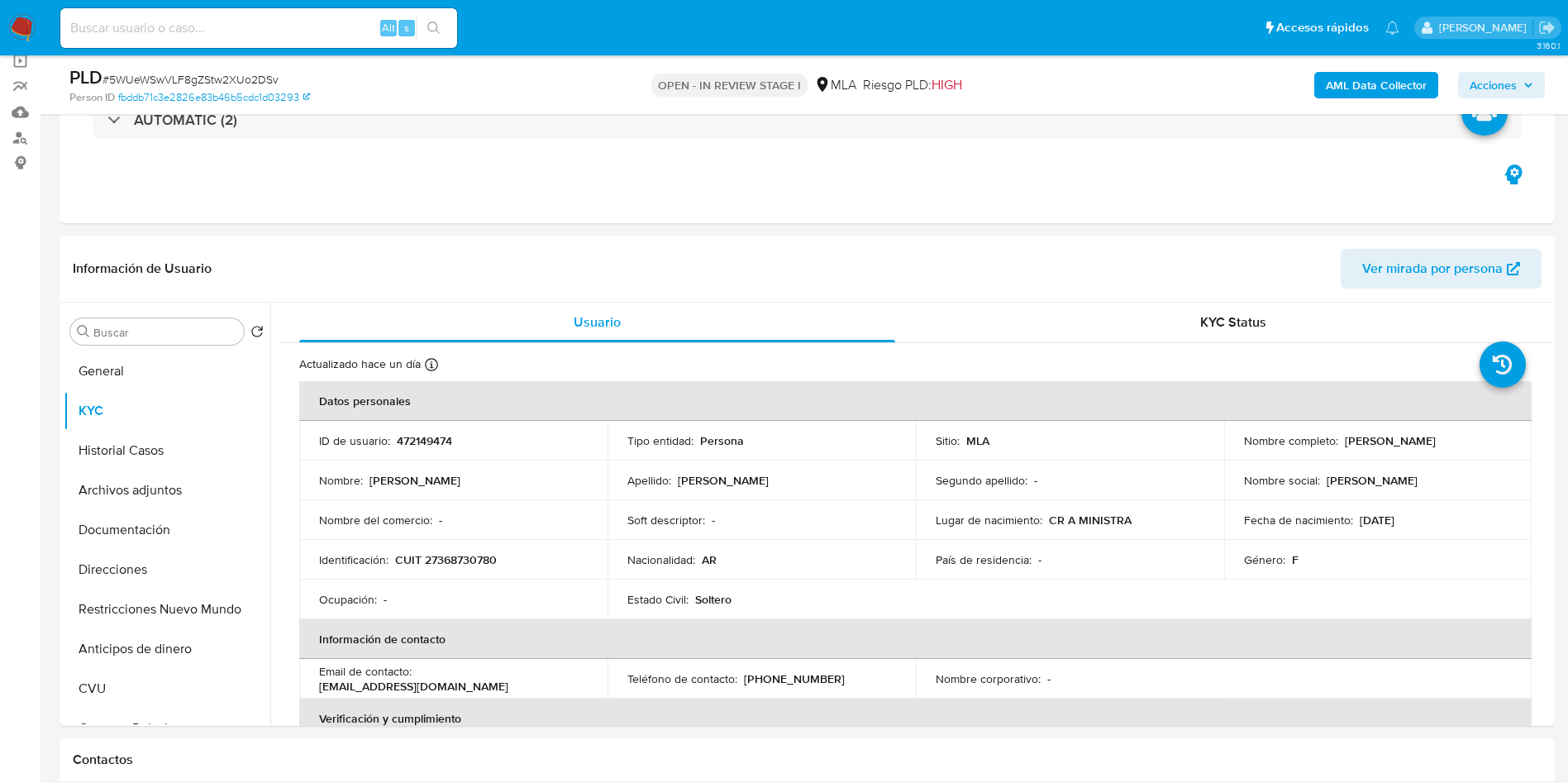
scroll to position [124, 0]
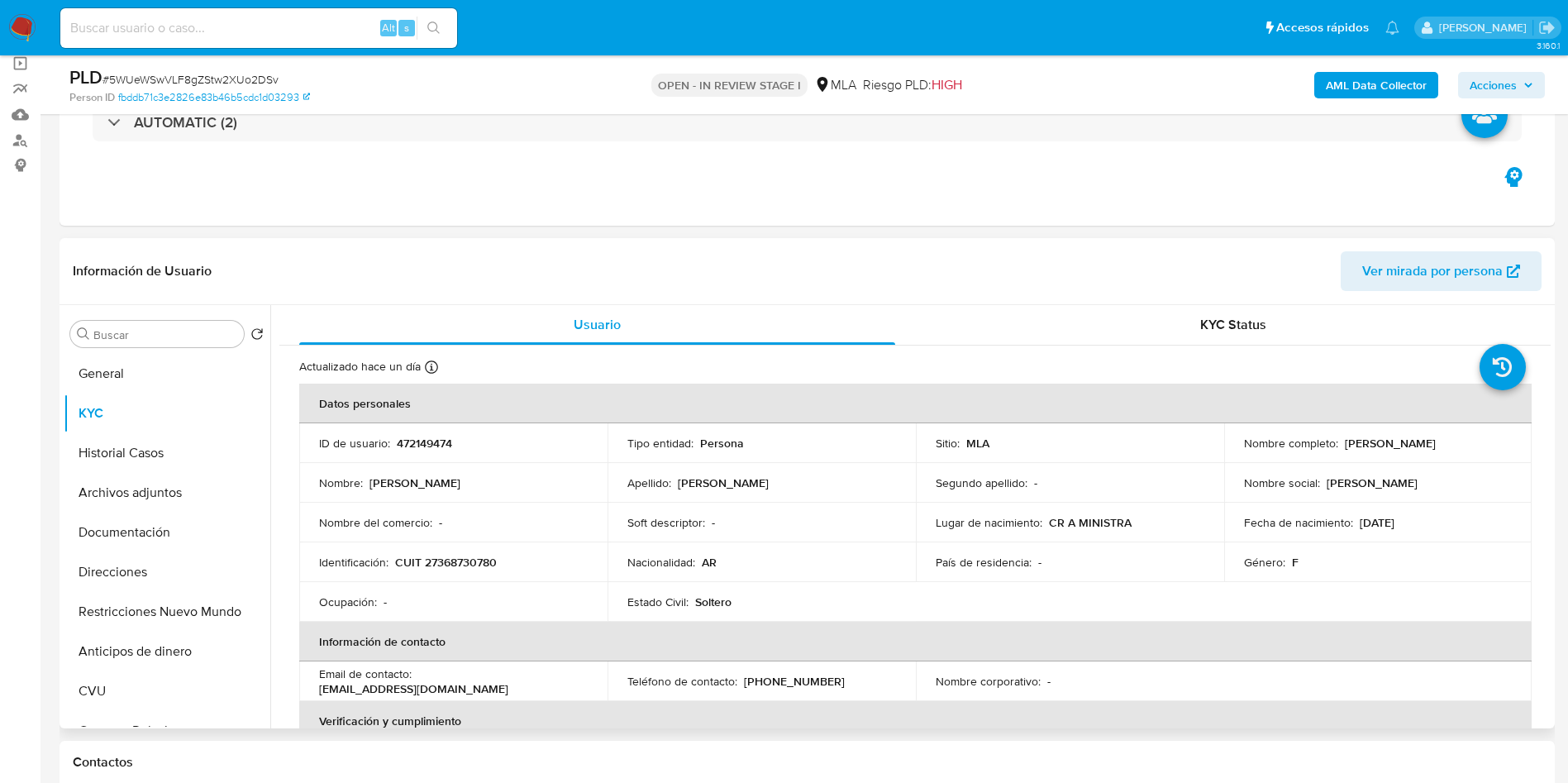
click at [411, 442] on p "472149474" at bounding box center [424, 442] width 56 height 15
copy p "472149474"
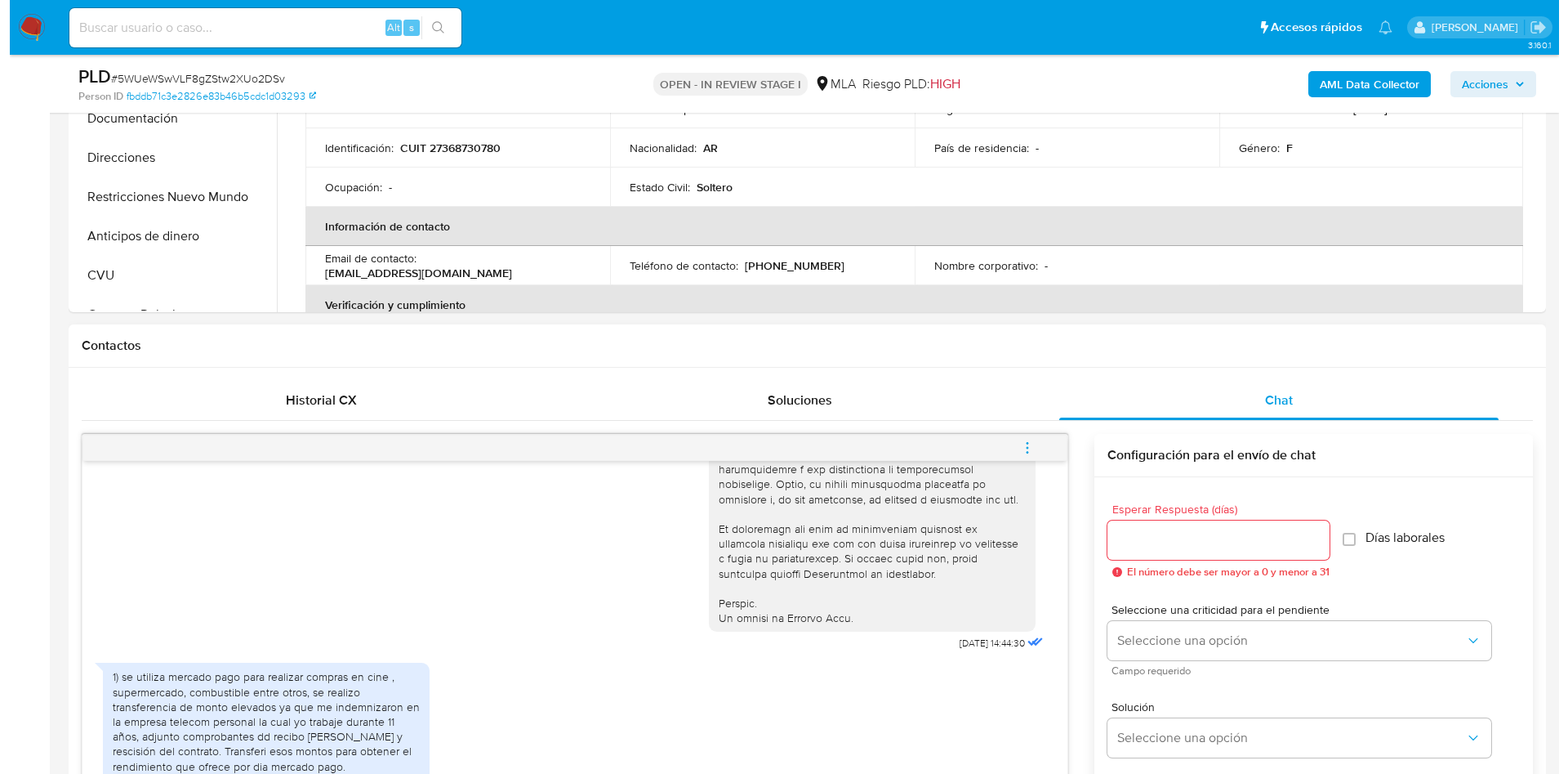
scroll to position [735, 0]
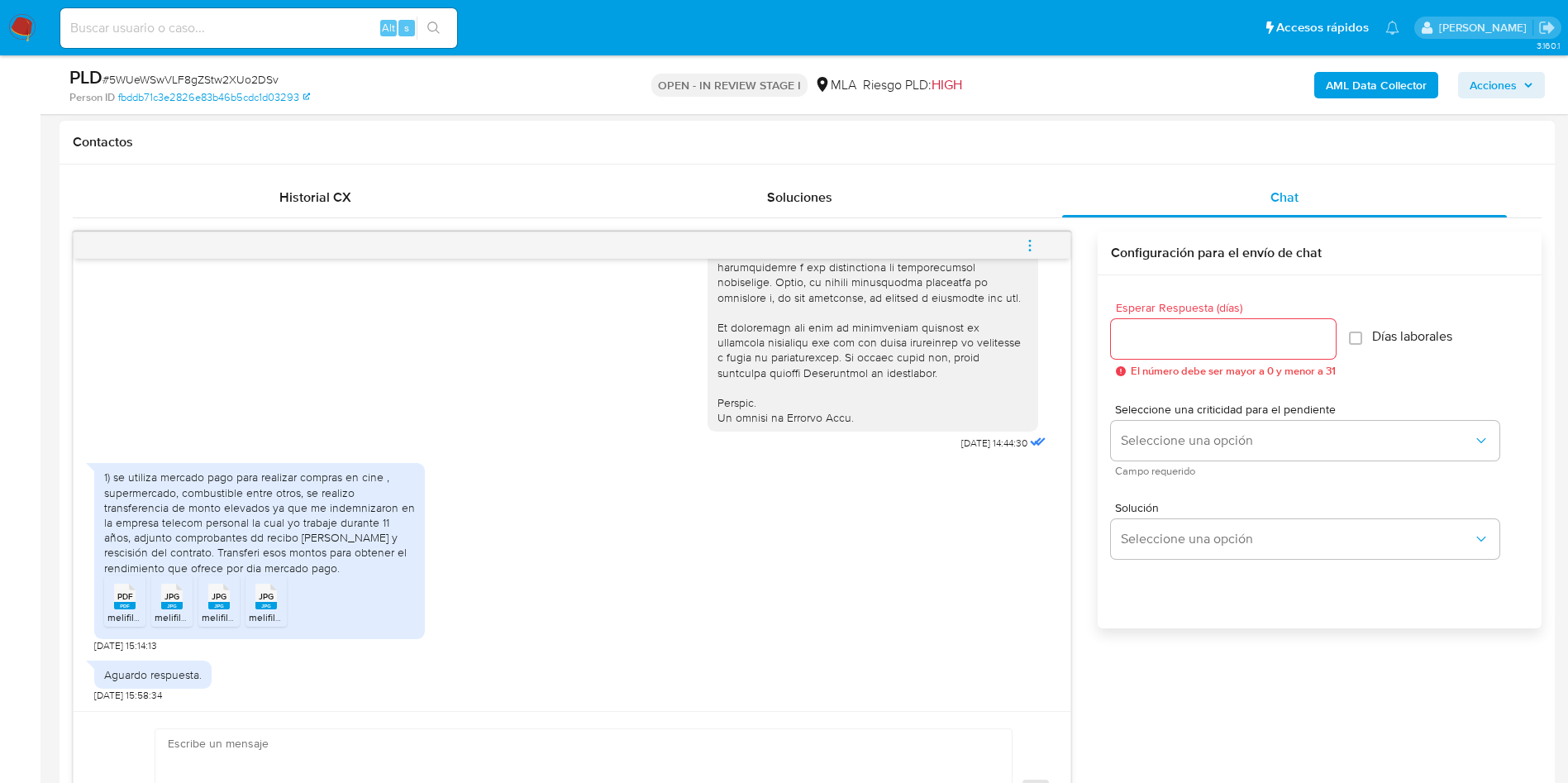
click at [1042, 240] on button "menu-action" at bounding box center [1030, 246] width 55 height 40
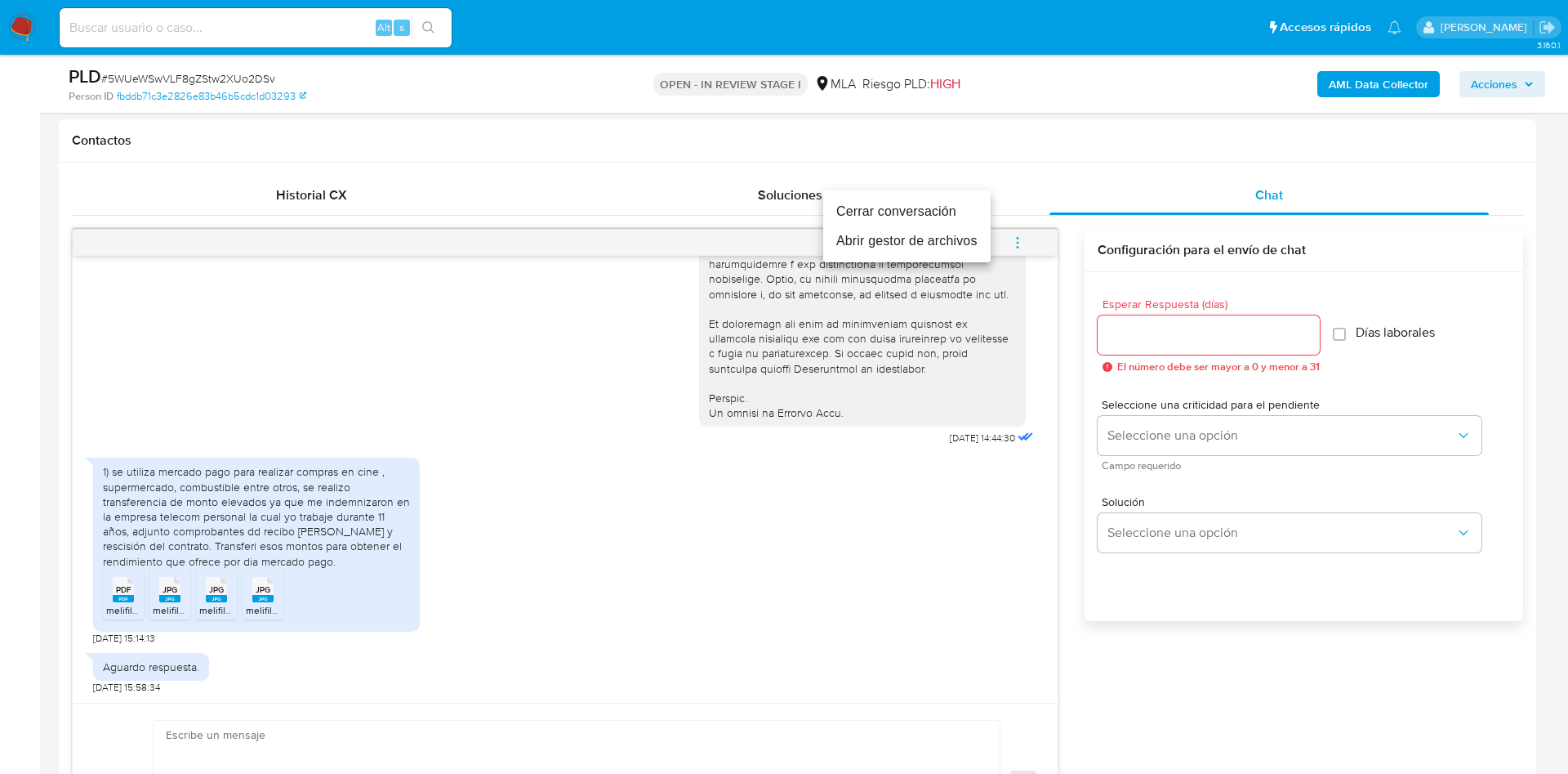
click at [969, 244] on li "Abrir gestor de archivos" at bounding box center [906, 241] width 167 height 29
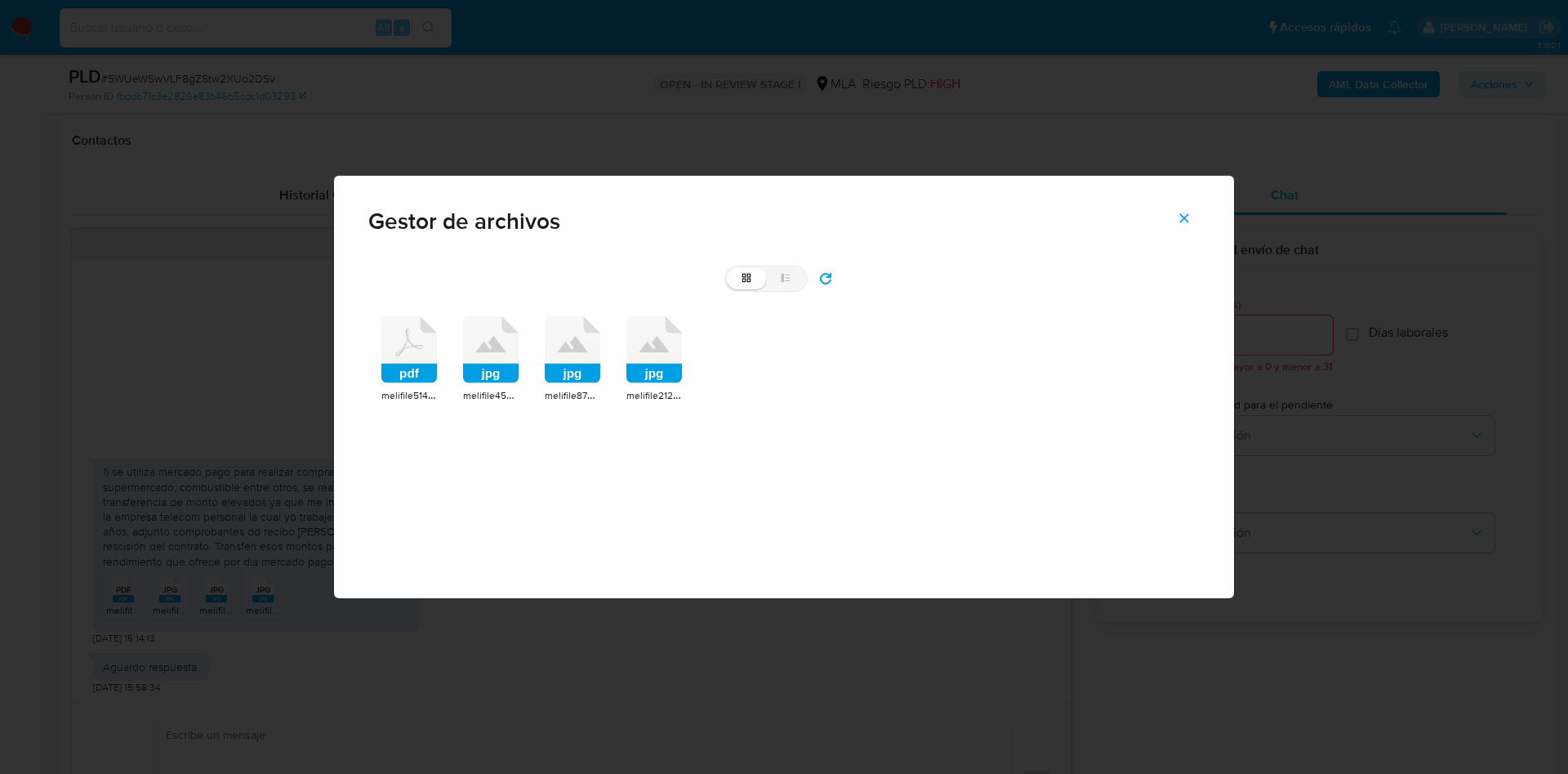
drag, startPoint x: 483, startPoint y: 375, endPoint x: 652, endPoint y: 375, distance: 169.0
click at [490, 375] on rect at bounding box center [490, 373] width 55 height 19
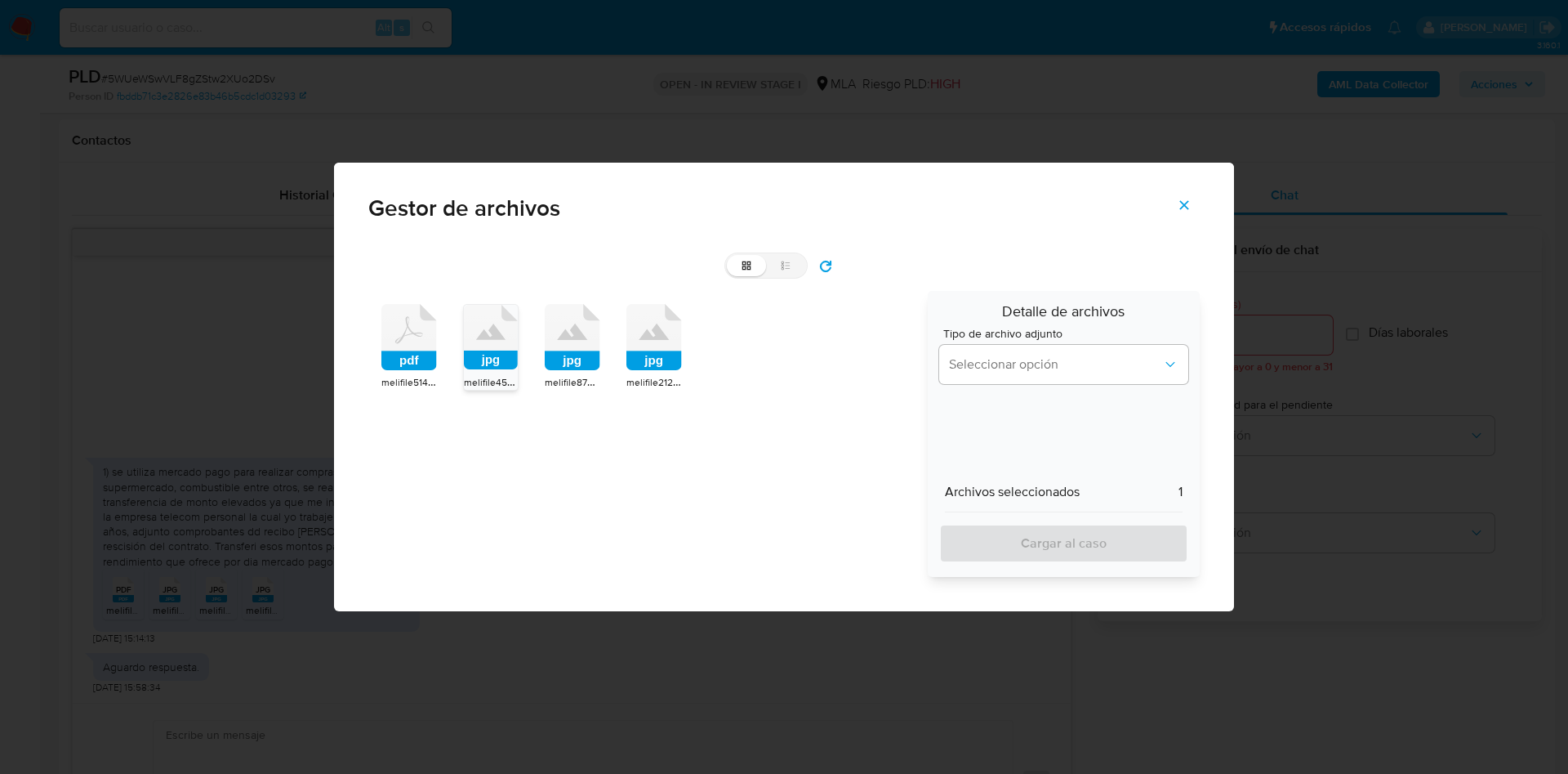
drag, startPoint x: 578, startPoint y: 362, endPoint x: 629, endPoint y: 362, distance: 51.0
click at [581, 362] on rect at bounding box center [572, 361] width 55 height 19
drag, startPoint x: 637, startPoint y: 362, endPoint x: 656, endPoint y: 364, distance: 19.1
click at [638, 362] on rect at bounding box center [654, 361] width 55 height 19
click at [988, 356] on span "Seleccionar opción" at bounding box center [1055, 364] width 213 height 16
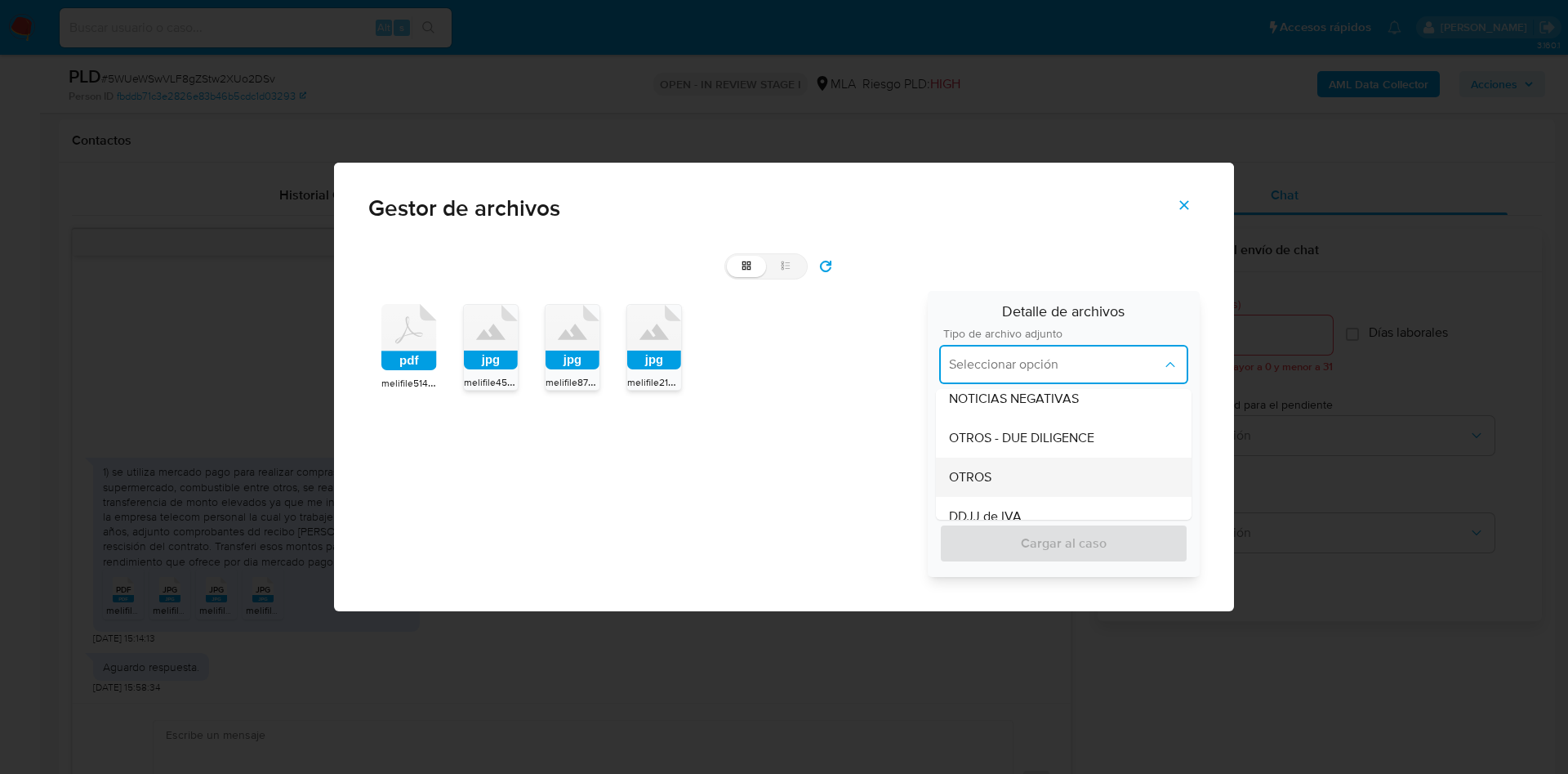
scroll to position [368, 0]
click at [1015, 475] on span "Recibos de sueldo" at bounding box center [1001, 472] width 105 height 16
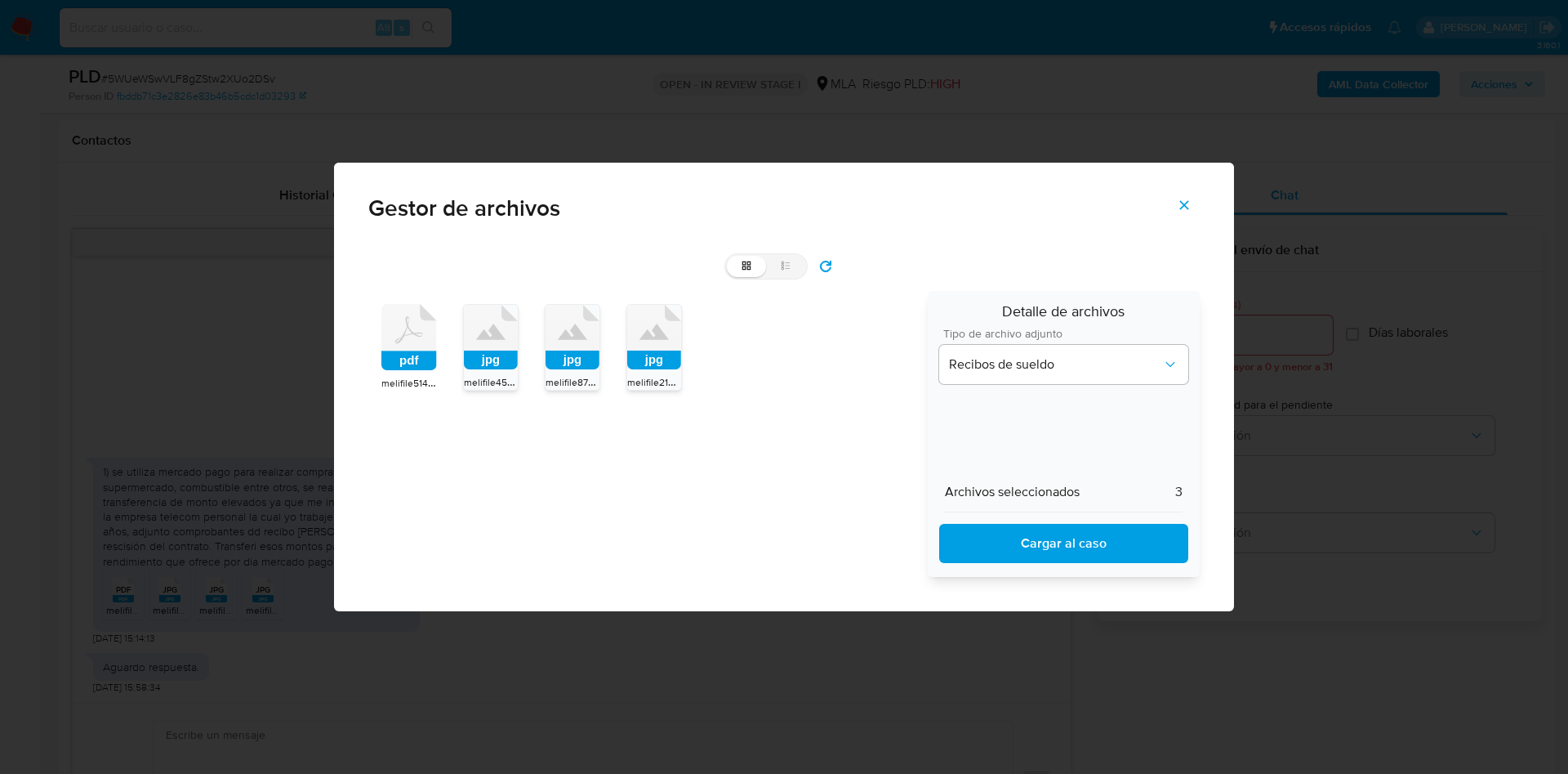
click at [1008, 547] on span "Cargar al caso" at bounding box center [1064, 543] width 207 height 36
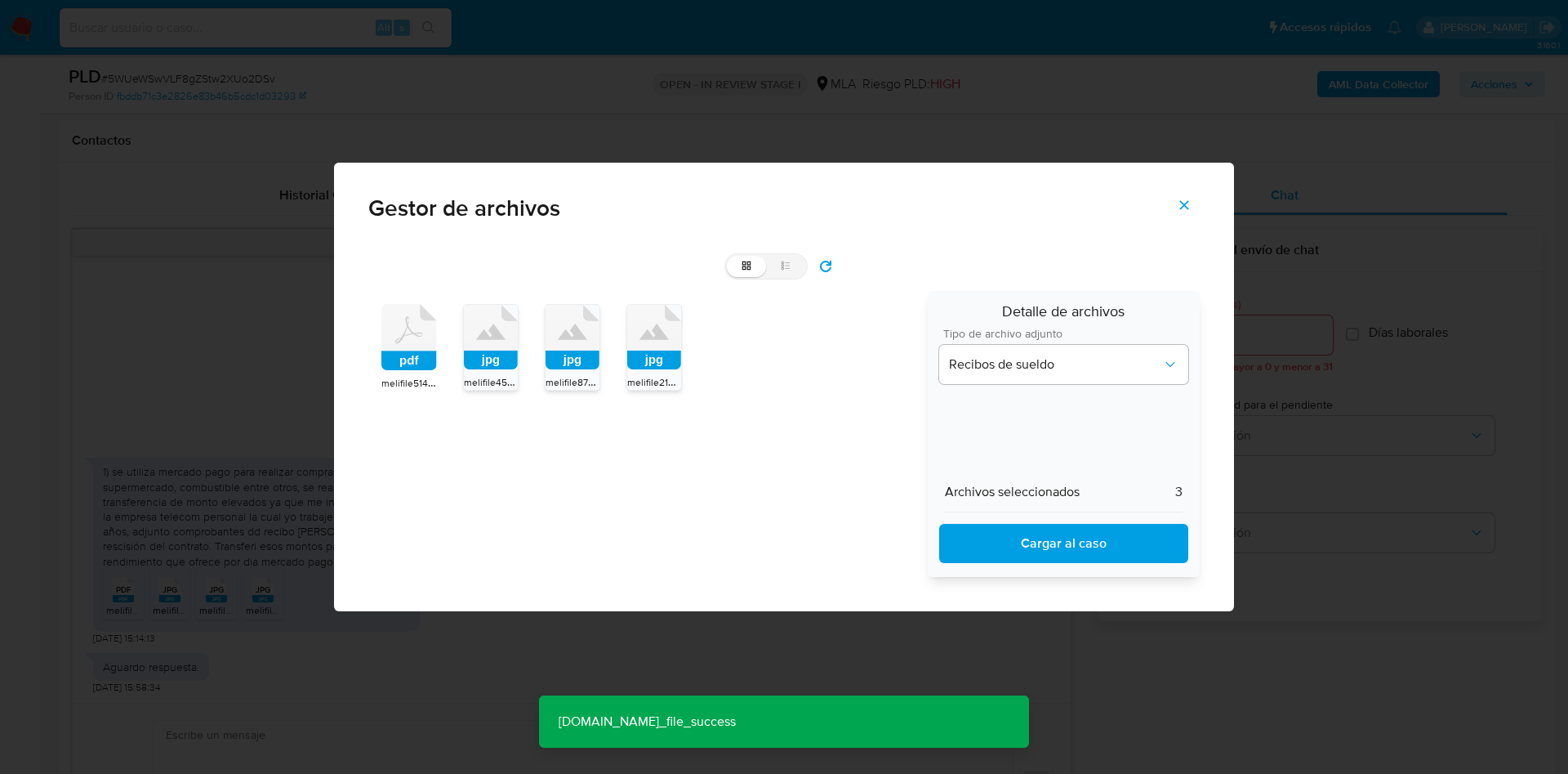
drag, startPoint x: 491, startPoint y: 332, endPoint x: 507, endPoint y: 339, distance: 17.5
click at [491, 333] on icon at bounding box center [490, 331] width 29 height 16
click at [593, 356] on rect at bounding box center [573, 359] width 54 height 18
click at [633, 362] on rect at bounding box center [655, 359] width 54 height 18
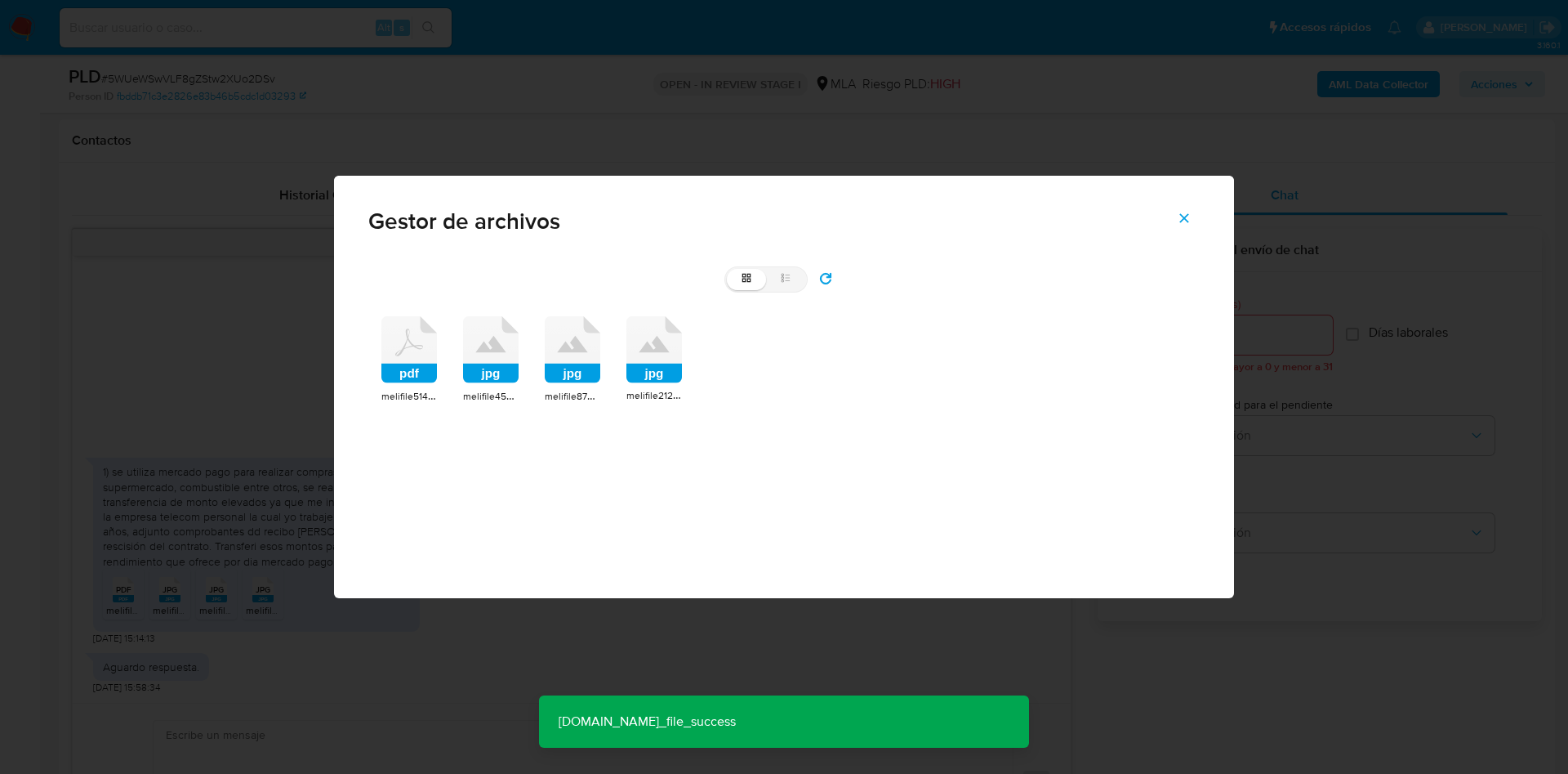
click at [417, 365] on rect at bounding box center [408, 373] width 55 height 19
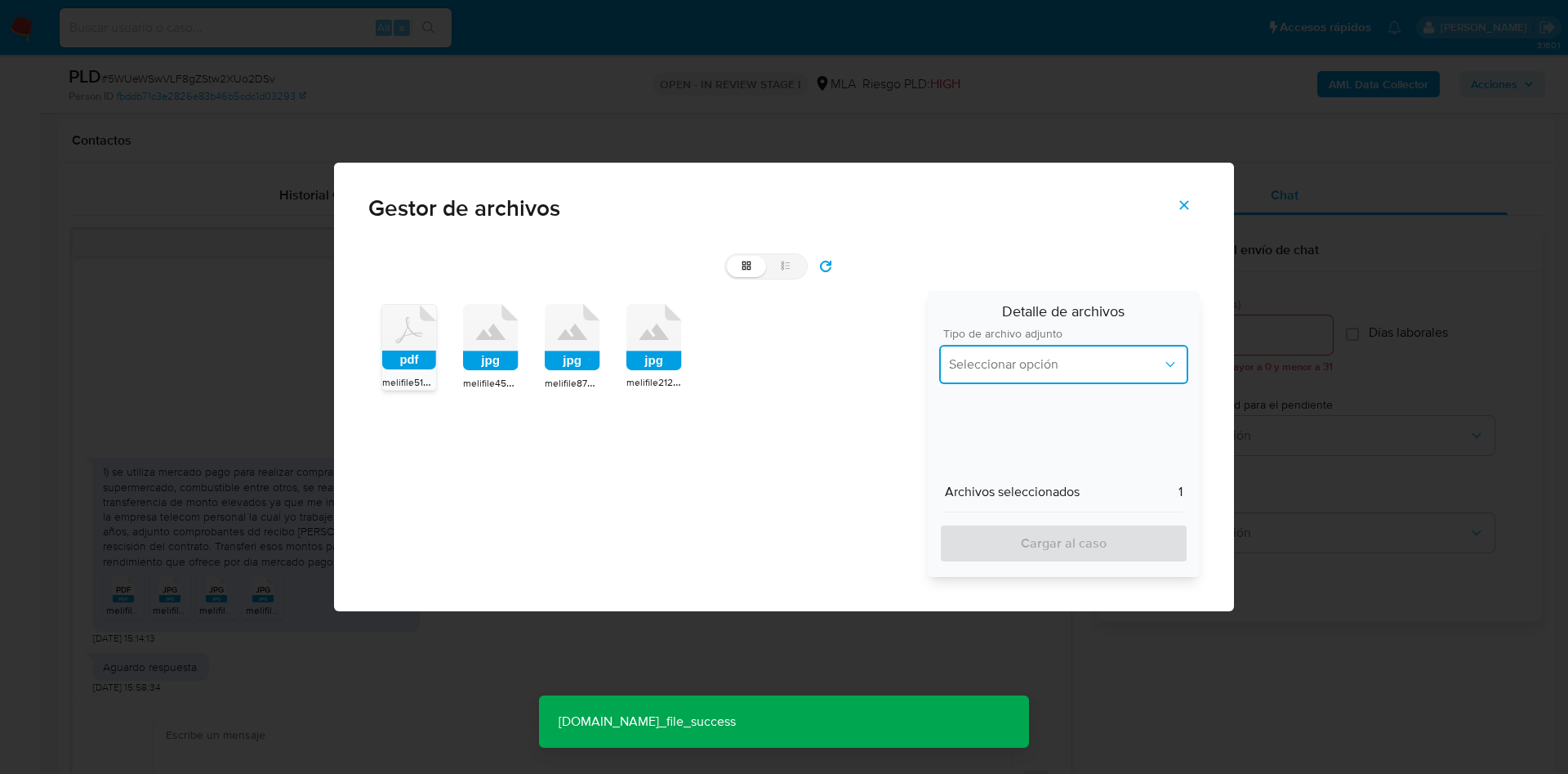
click at [1035, 370] on span "Seleccionar opción" at bounding box center [1055, 364] width 213 height 16
click at [1019, 439] on div "INGRESOS" at bounding box center [1063, 448] width 229 height 40
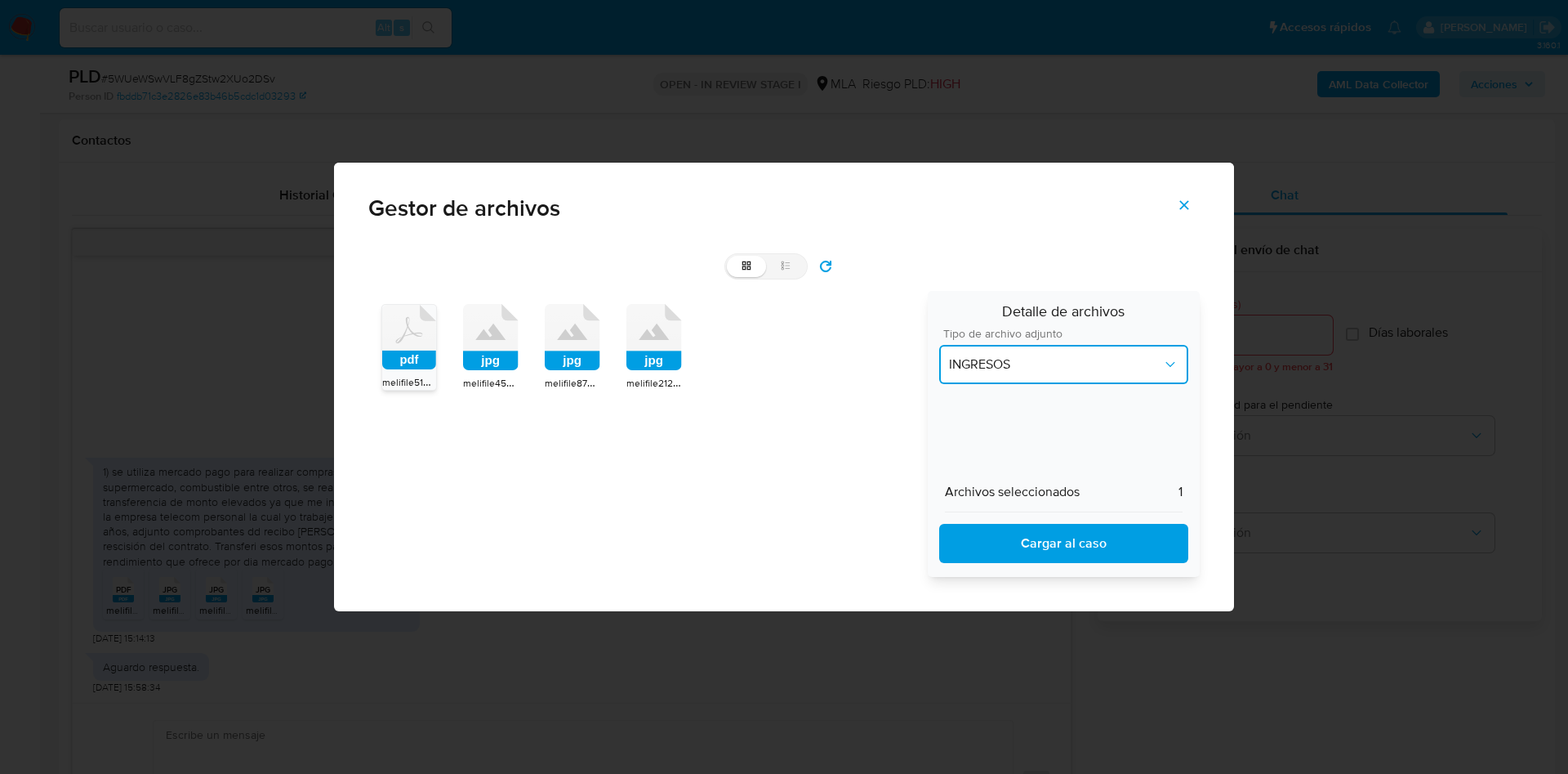
drag, startPoint x: 1058, startPoint y: 356, endPoint x: 1060, endPoint y: 381, distance: 25.1
click at [1058, 359] on span "INGRESOS" at bounding box center [1055, 364] width 213 height 16
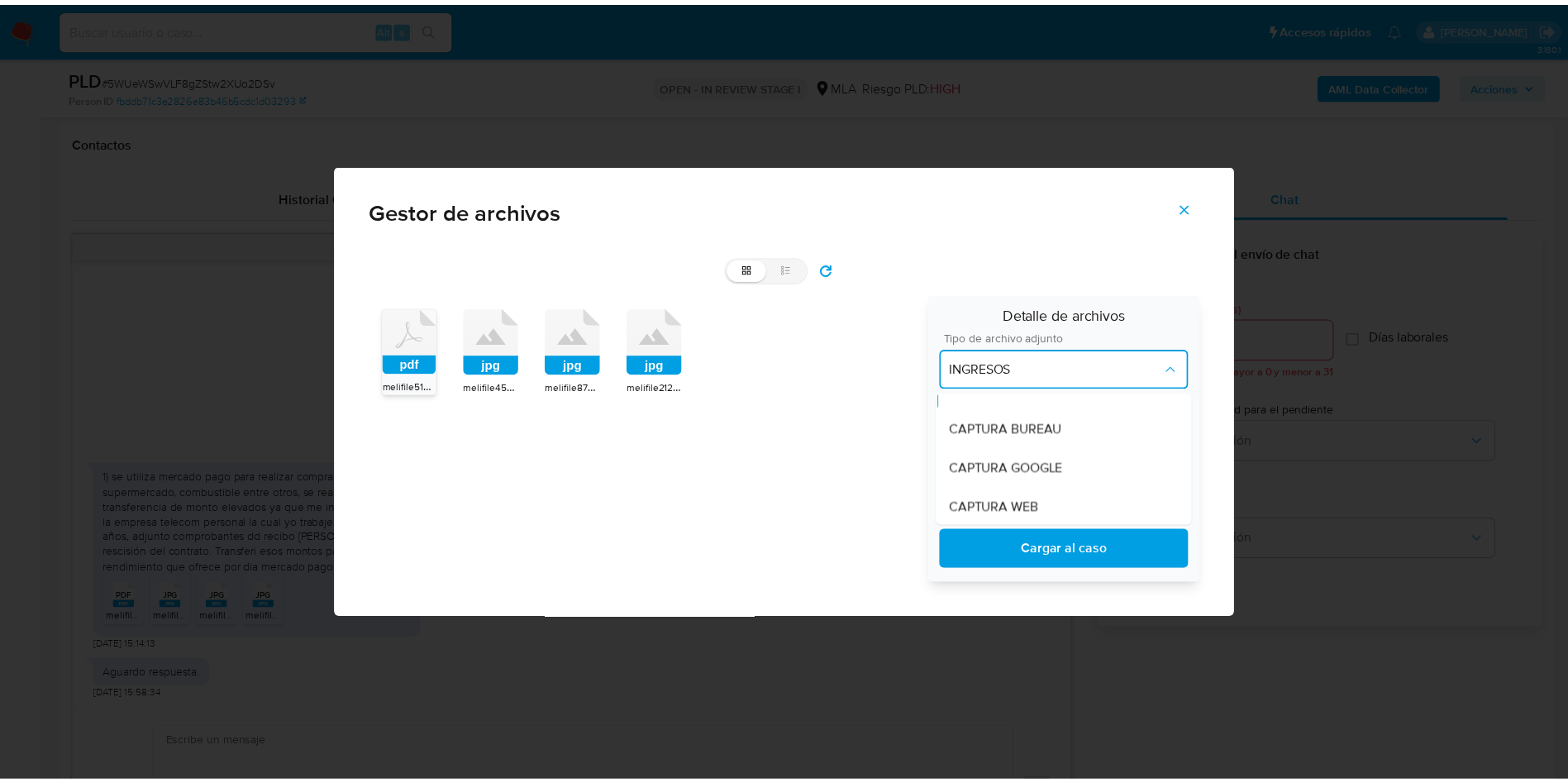
scroll to position [0, 0]
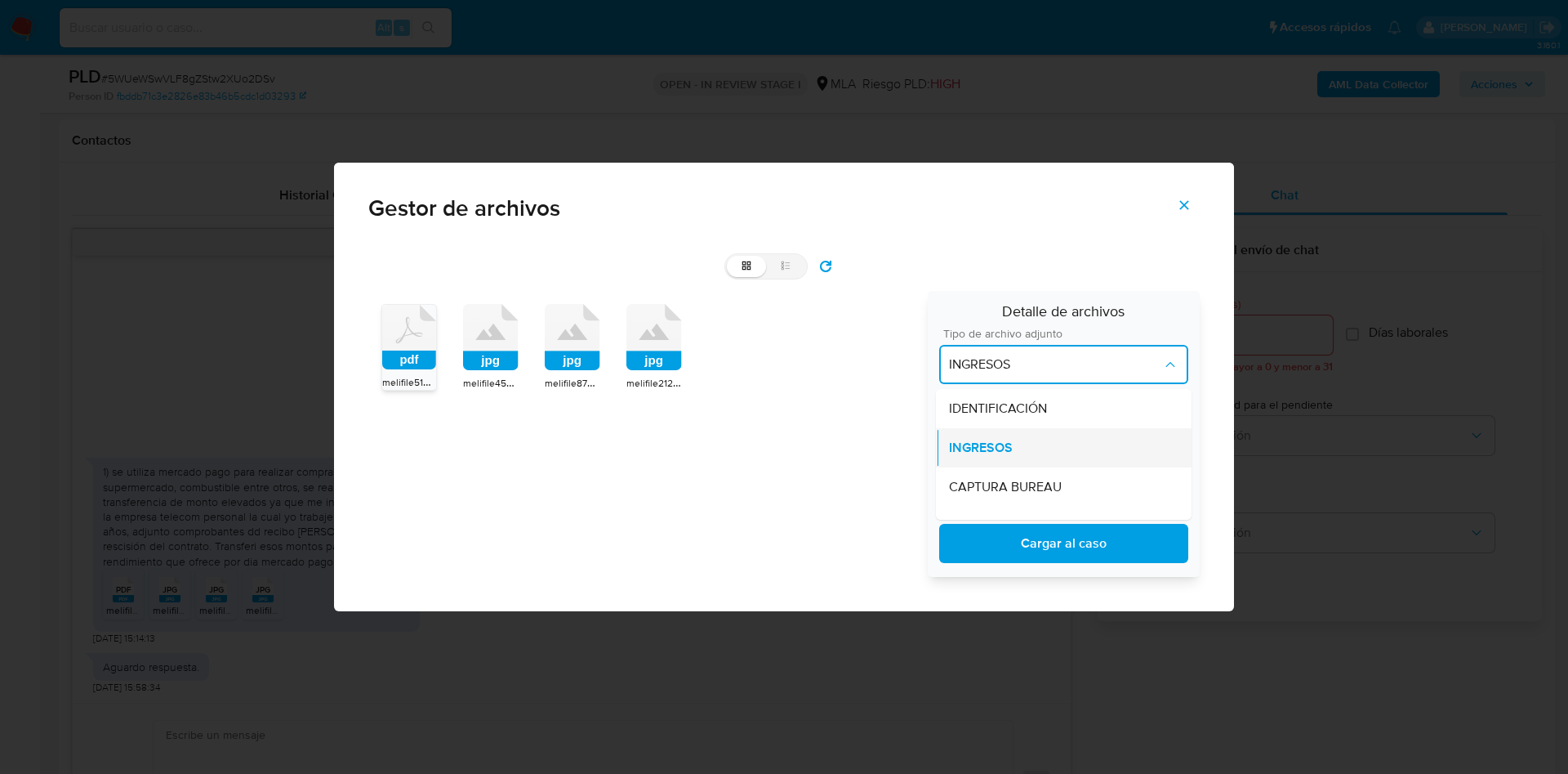
click at [1050, 448] on div "INGRESOS" at bounding box center [1063, 448] width 229 height 40
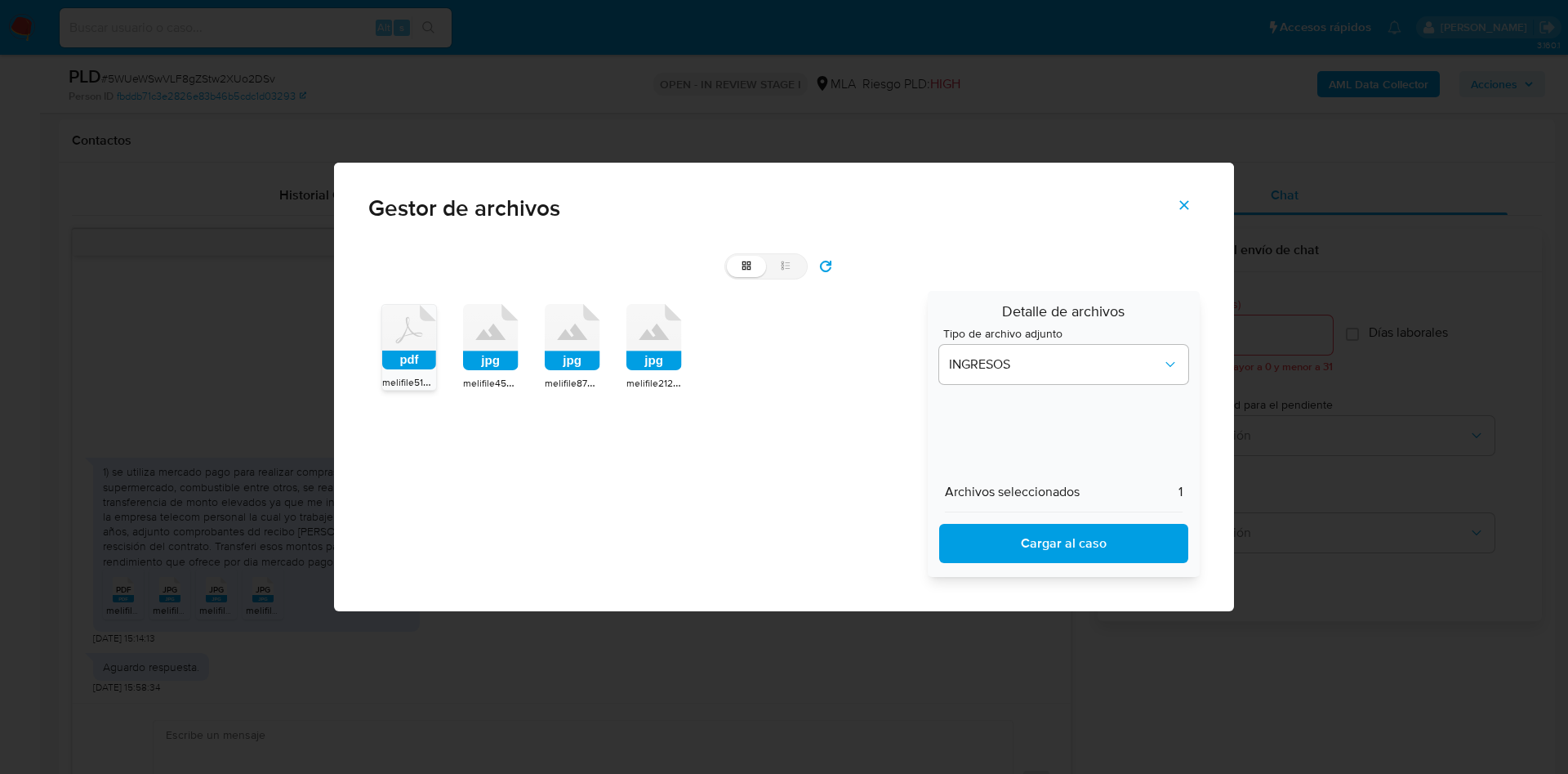
click at [1056, 545] on span "Cargar al caso" at bounding box center [1064, 543] width 207 height 36
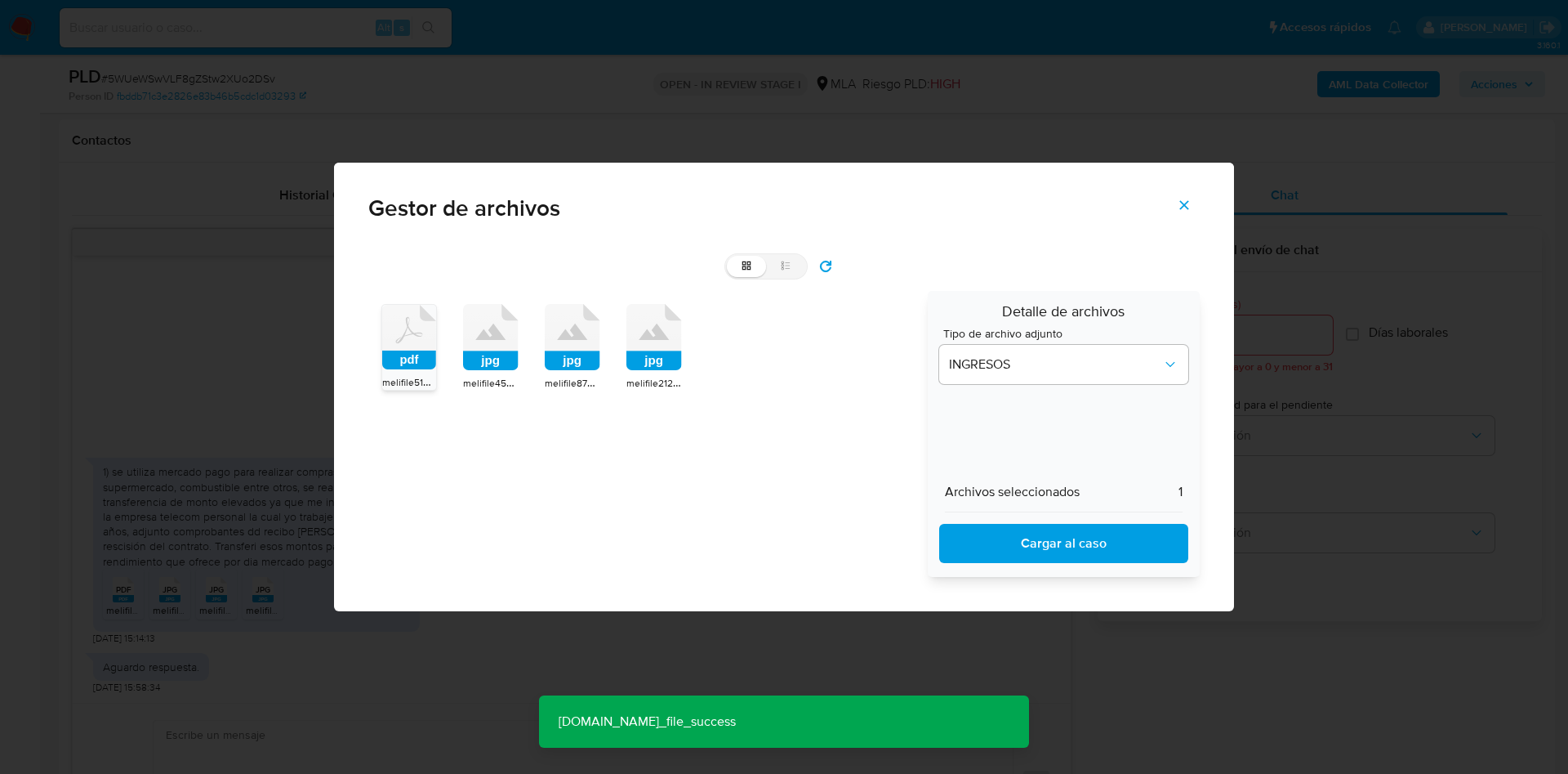
drag, startPoint x: 1187, startPoint y: 201, endPoint x: 1148, endPoint y: 201, distance: 39.0
click at [1185, 201] on icon "Cerrar" at bounding box center [1184, 204] width 15 height 15
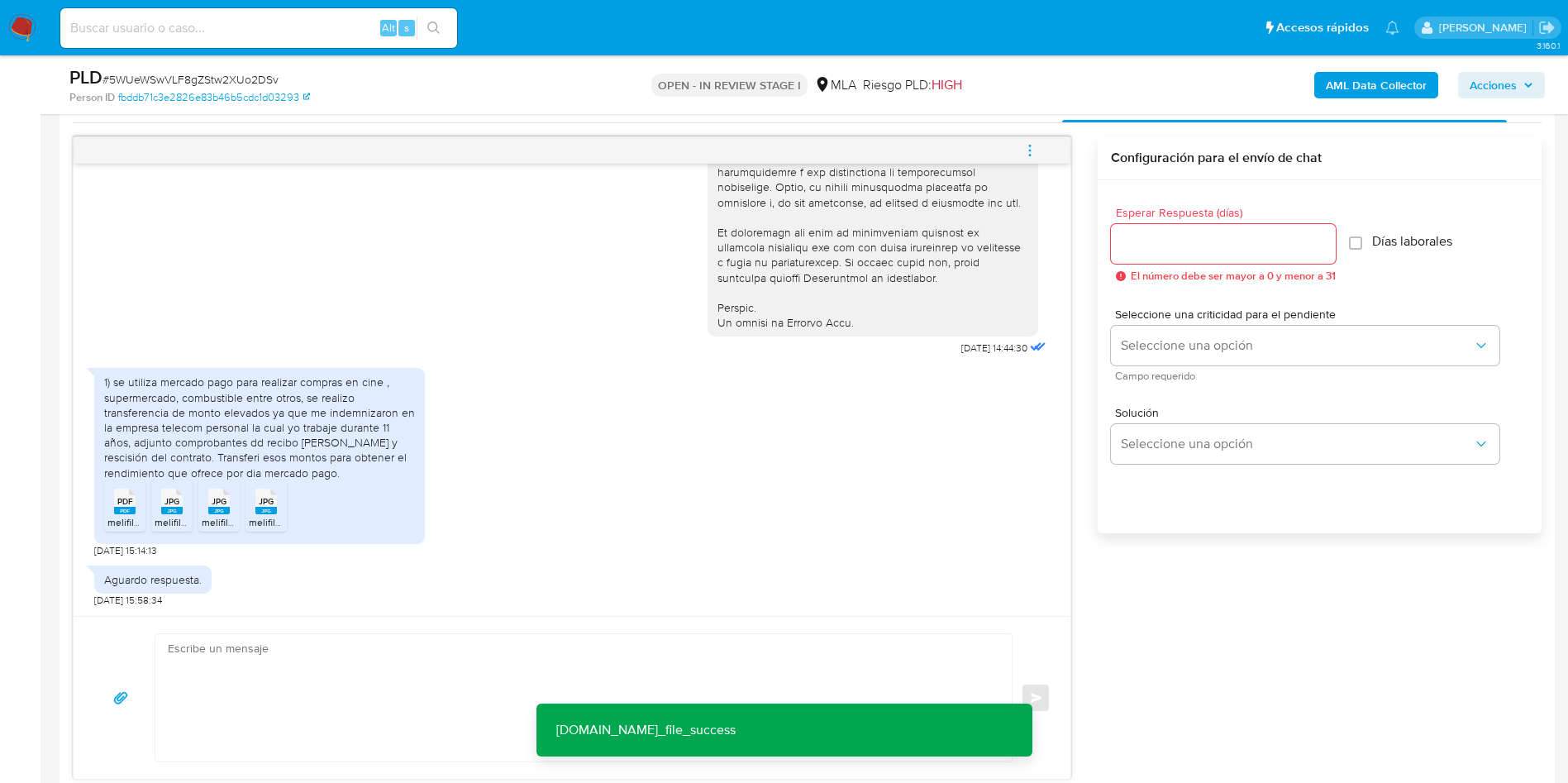
scroll to position [991, 0]
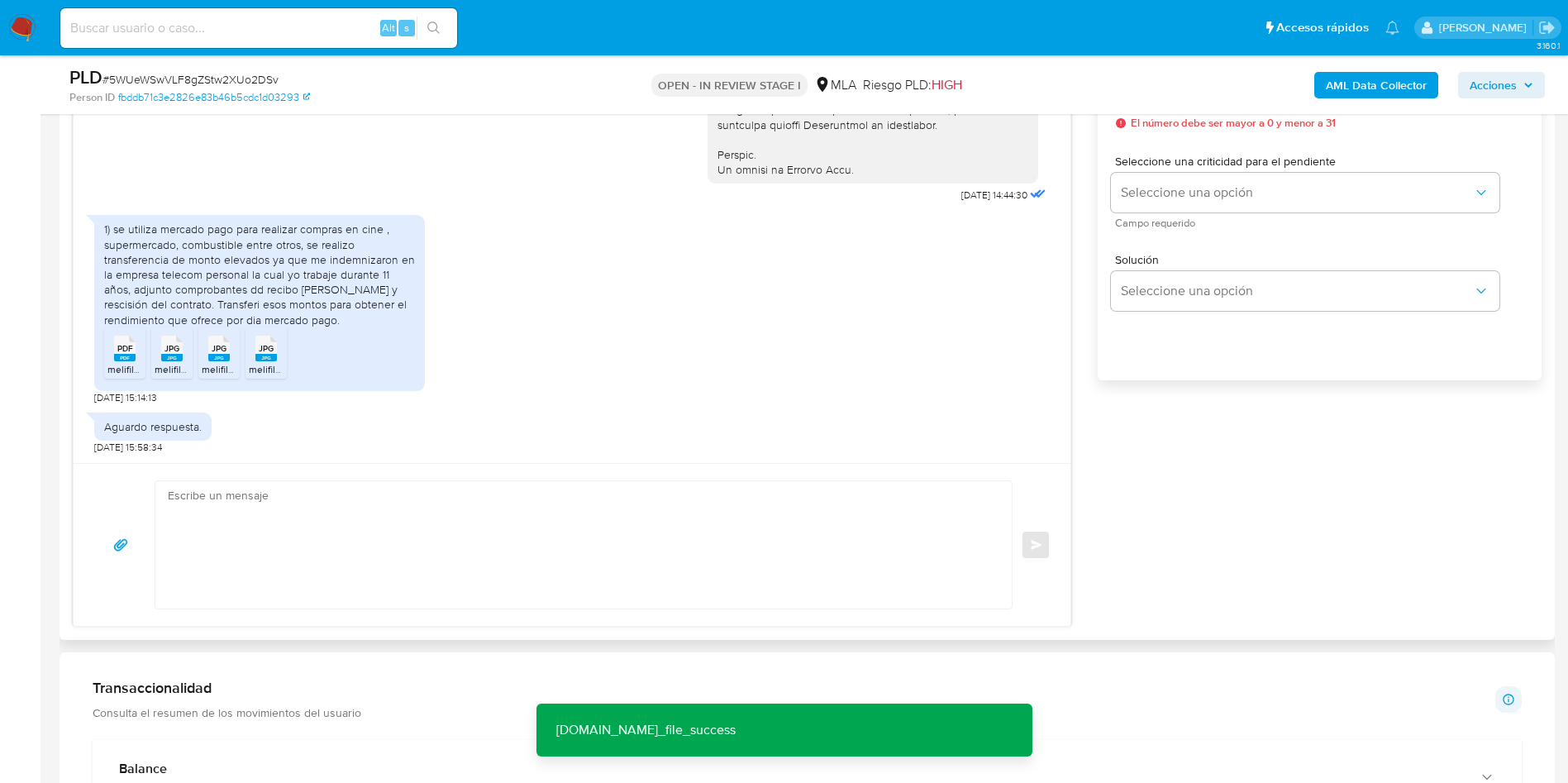
click at [291, 545] on textarea at bounding box center [578, 544] width 823 height 127
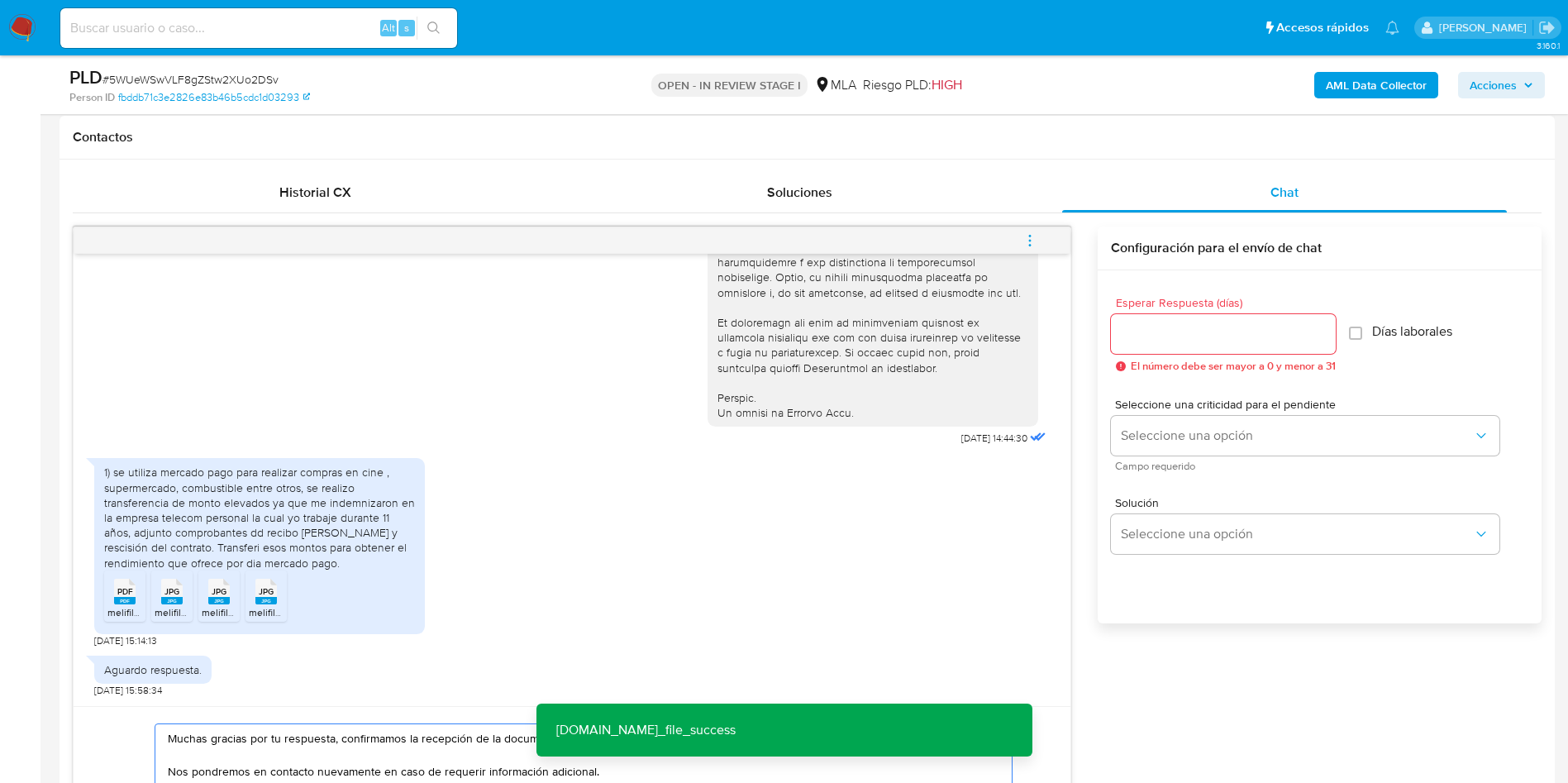
scroll to position [744, 0]
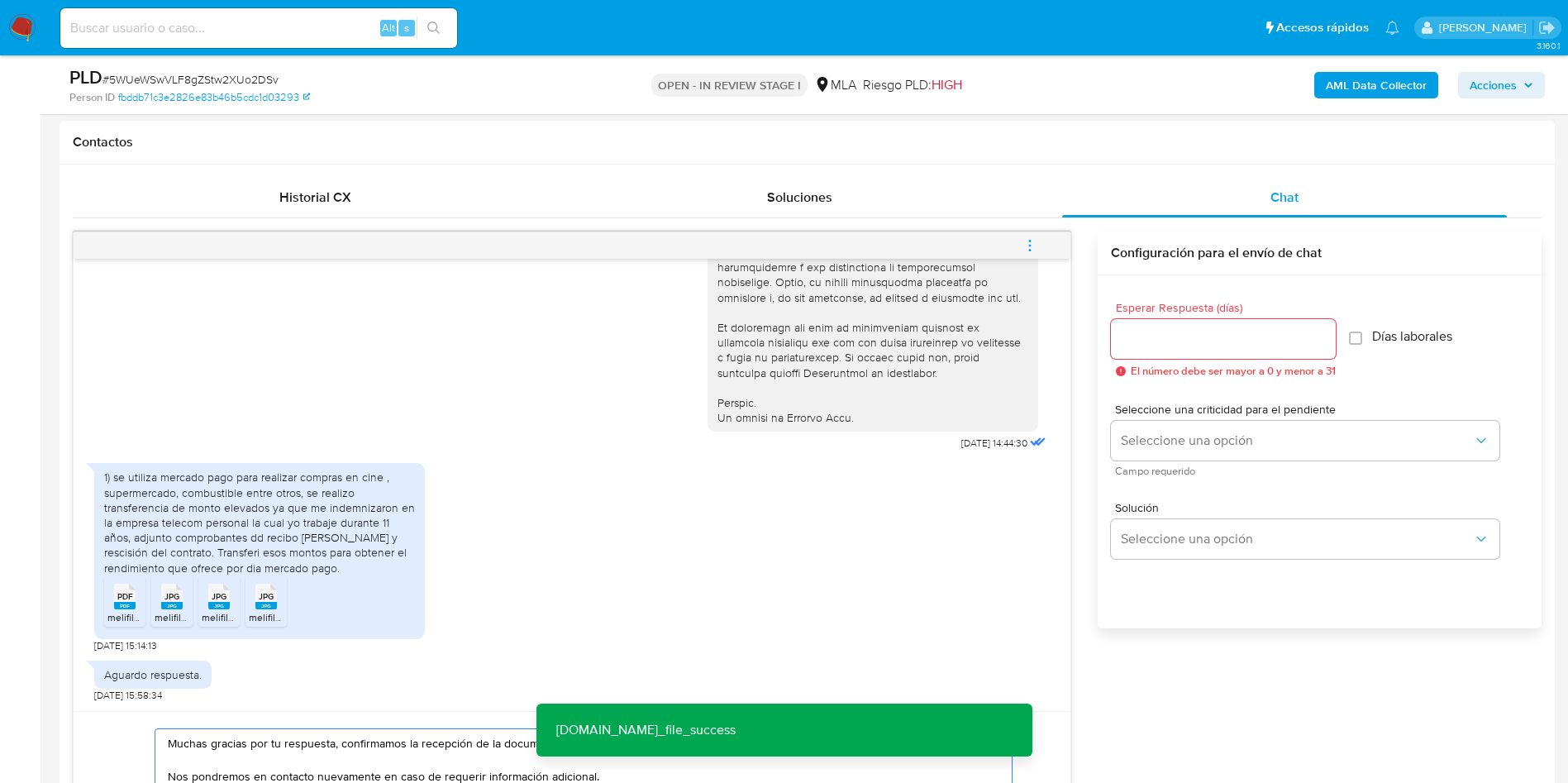
type textarea "Muchas gracias por tu respuesta, confirmamos la recepción de la documentación. …"
click at [1240, 328] on input "Esperar Respuesta (días)" at bounding box center [1223, 339] width 225 height 22
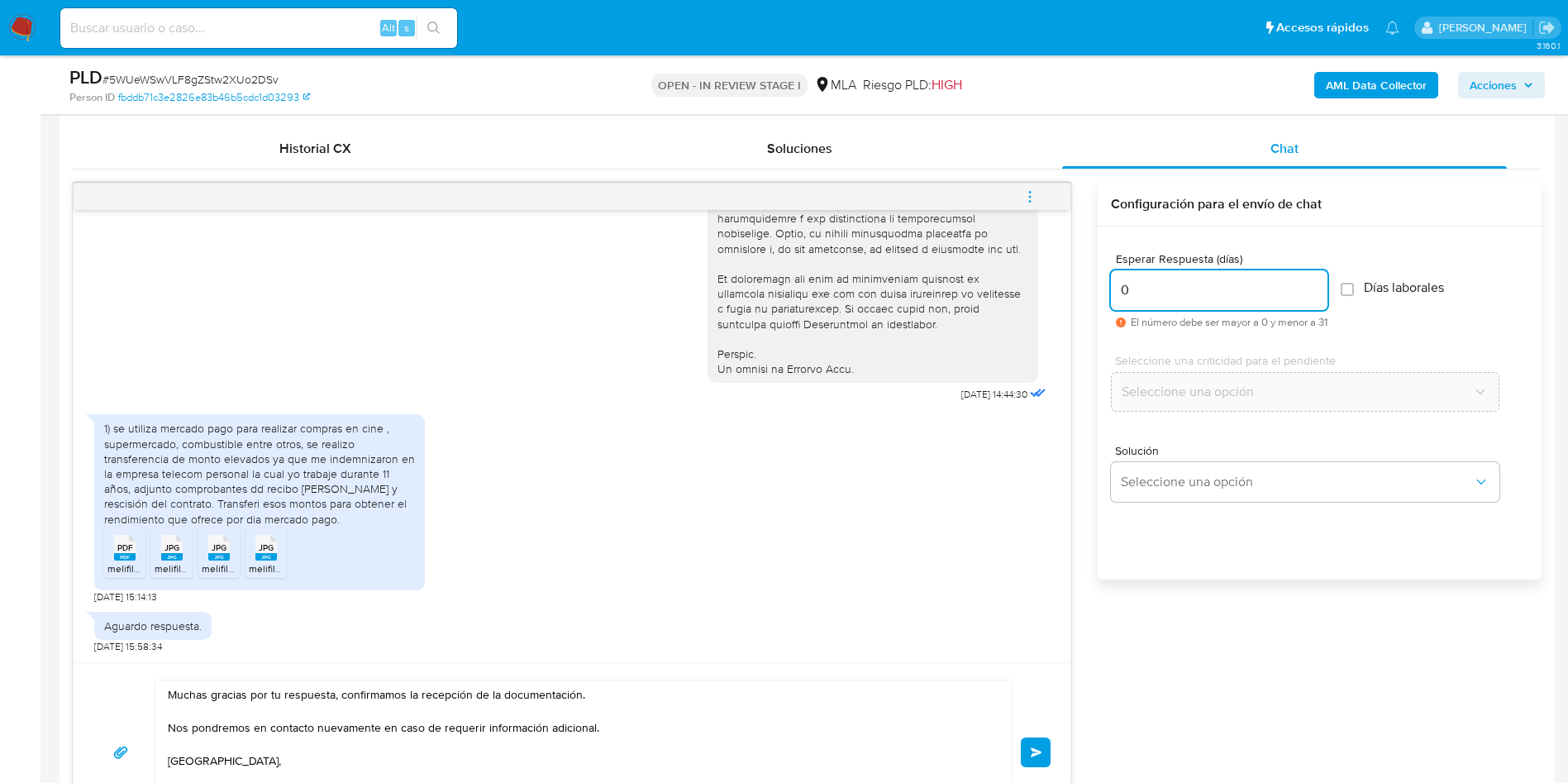
scroll to position [868, 0]
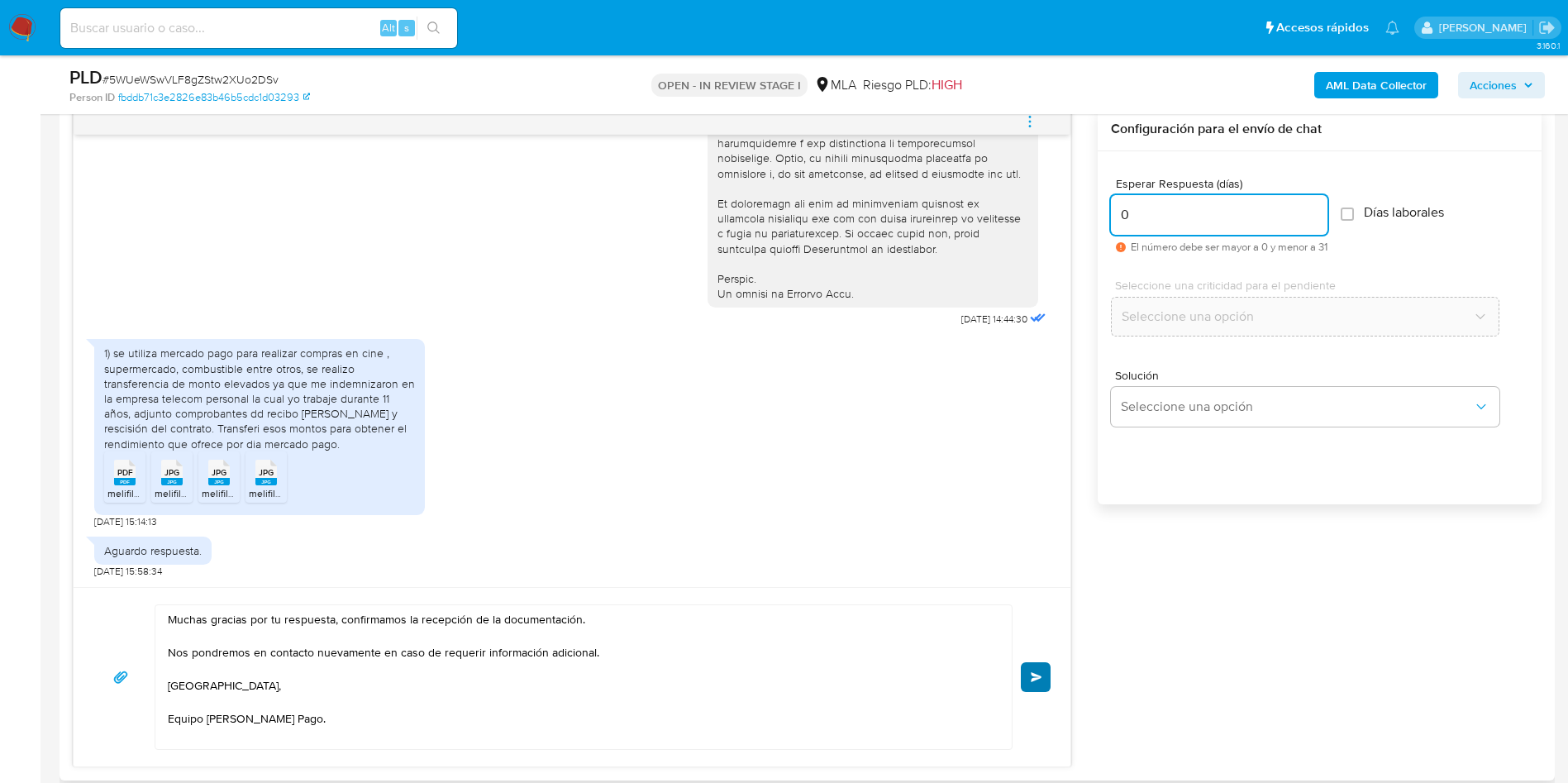
type input "0"
click at [1048, 673] on button "Enviar" at bounding box center [1036, 676] width 29 height 29
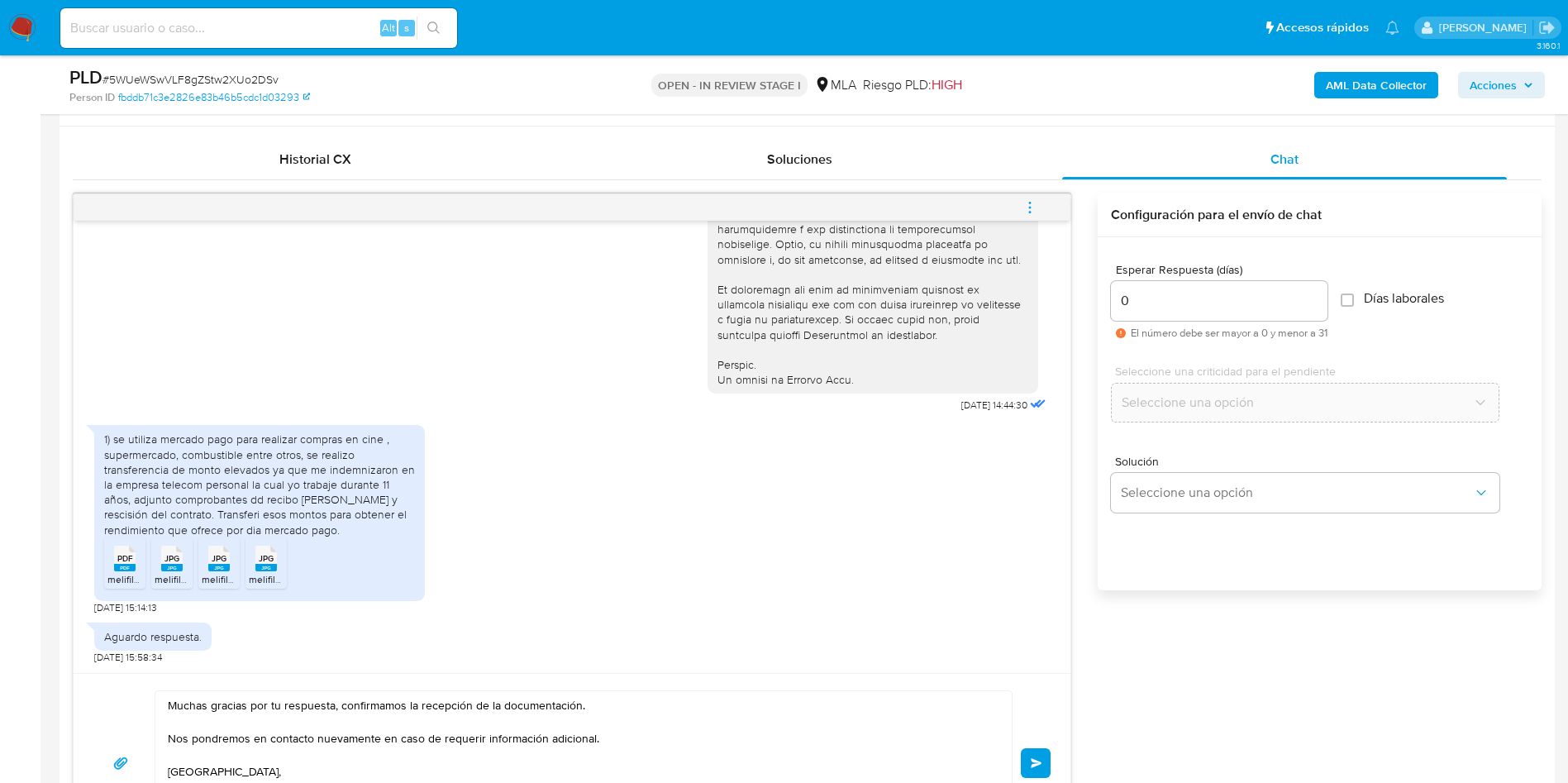
scroll to position [744, 0]
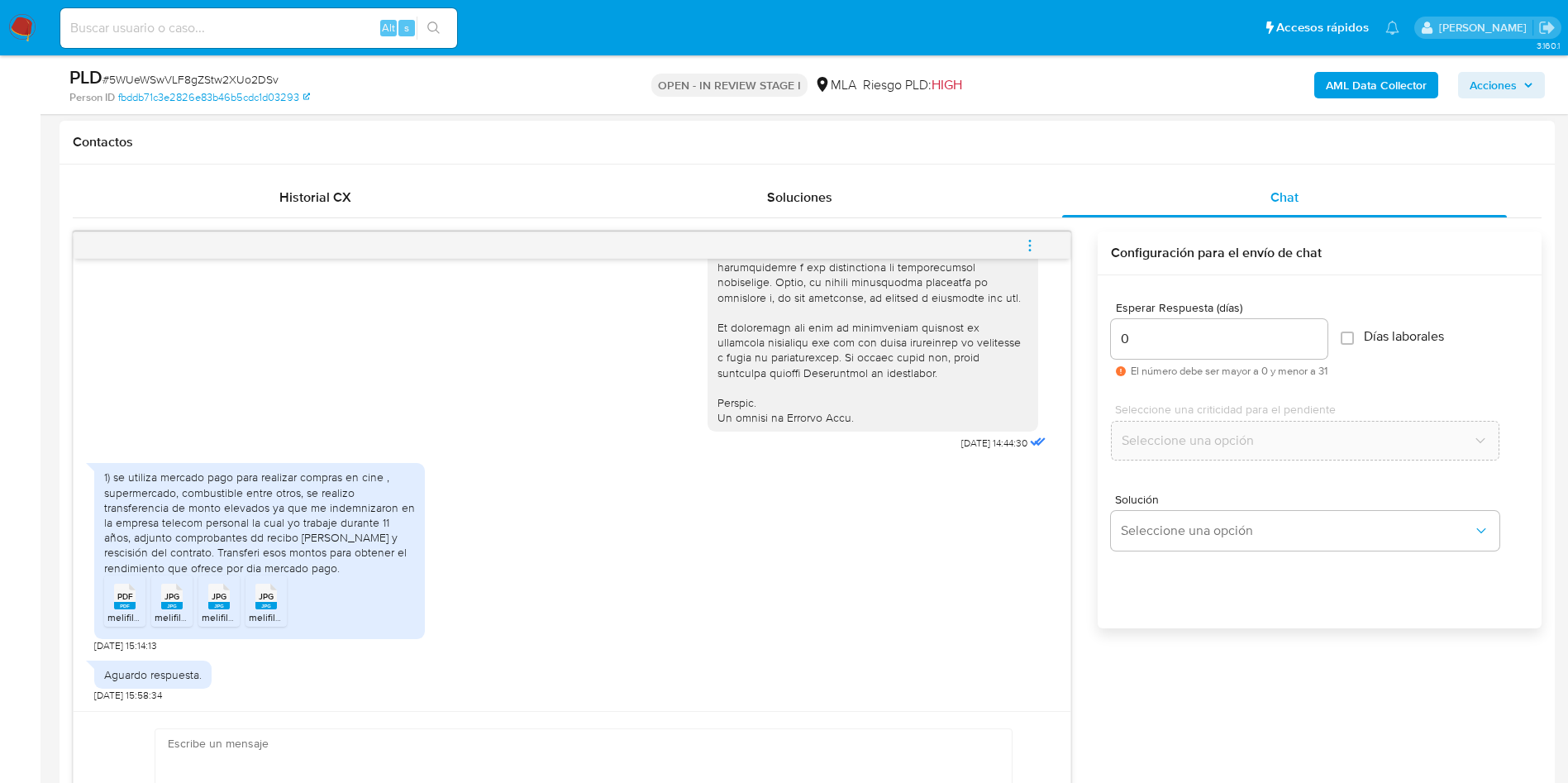
click at [1037, 253] on span "menu-action" at bounding box center [1030, 246] width 15 height 40
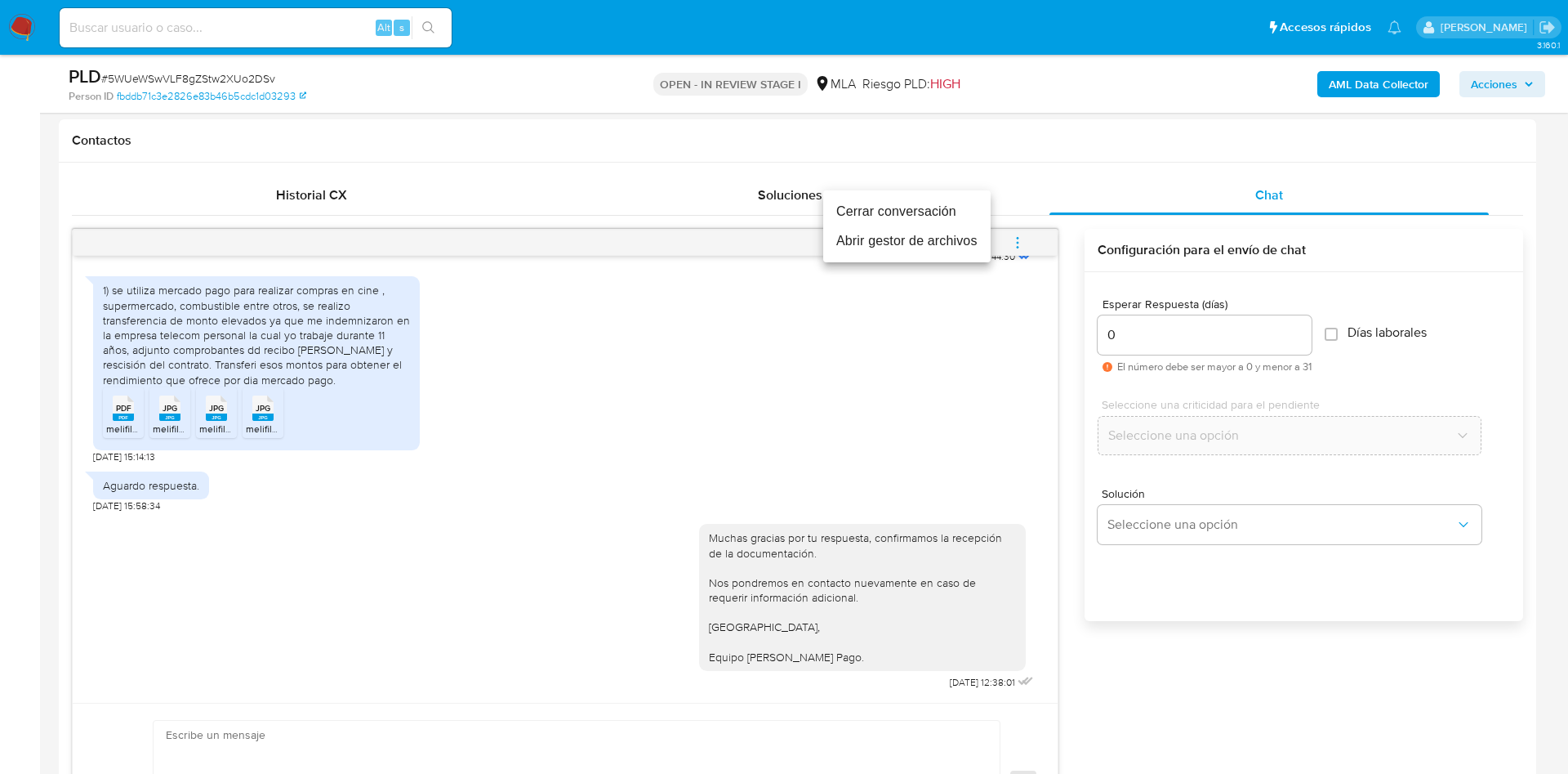
click at [912, 208] on li "Cerrar conversación" at bounding box center [906, 212] width 167 height 29
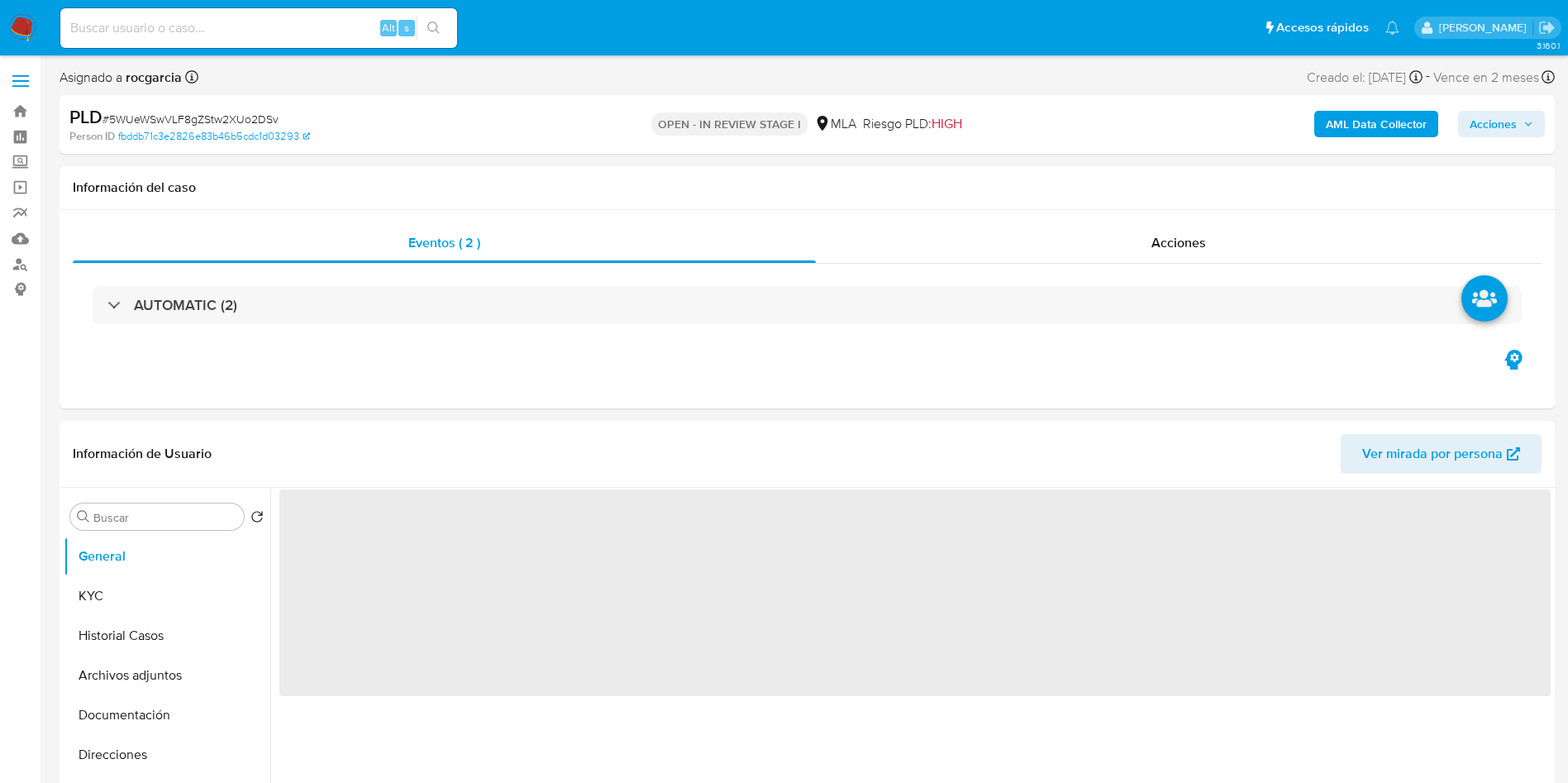
select select "10"
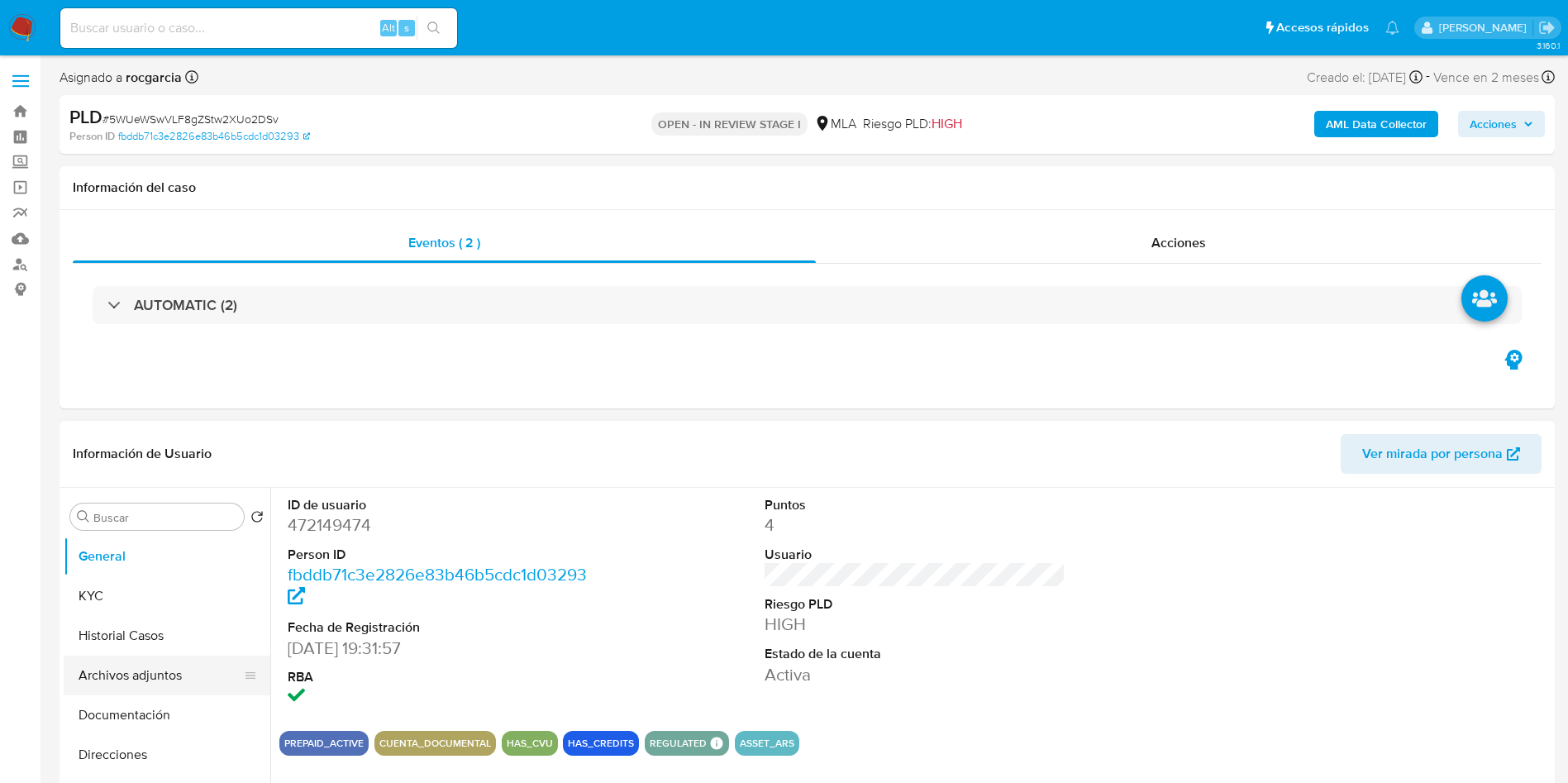
click at [146, 666] on button "Archivos adjuntos" at bounding box center [161, 675] width 194 height 40
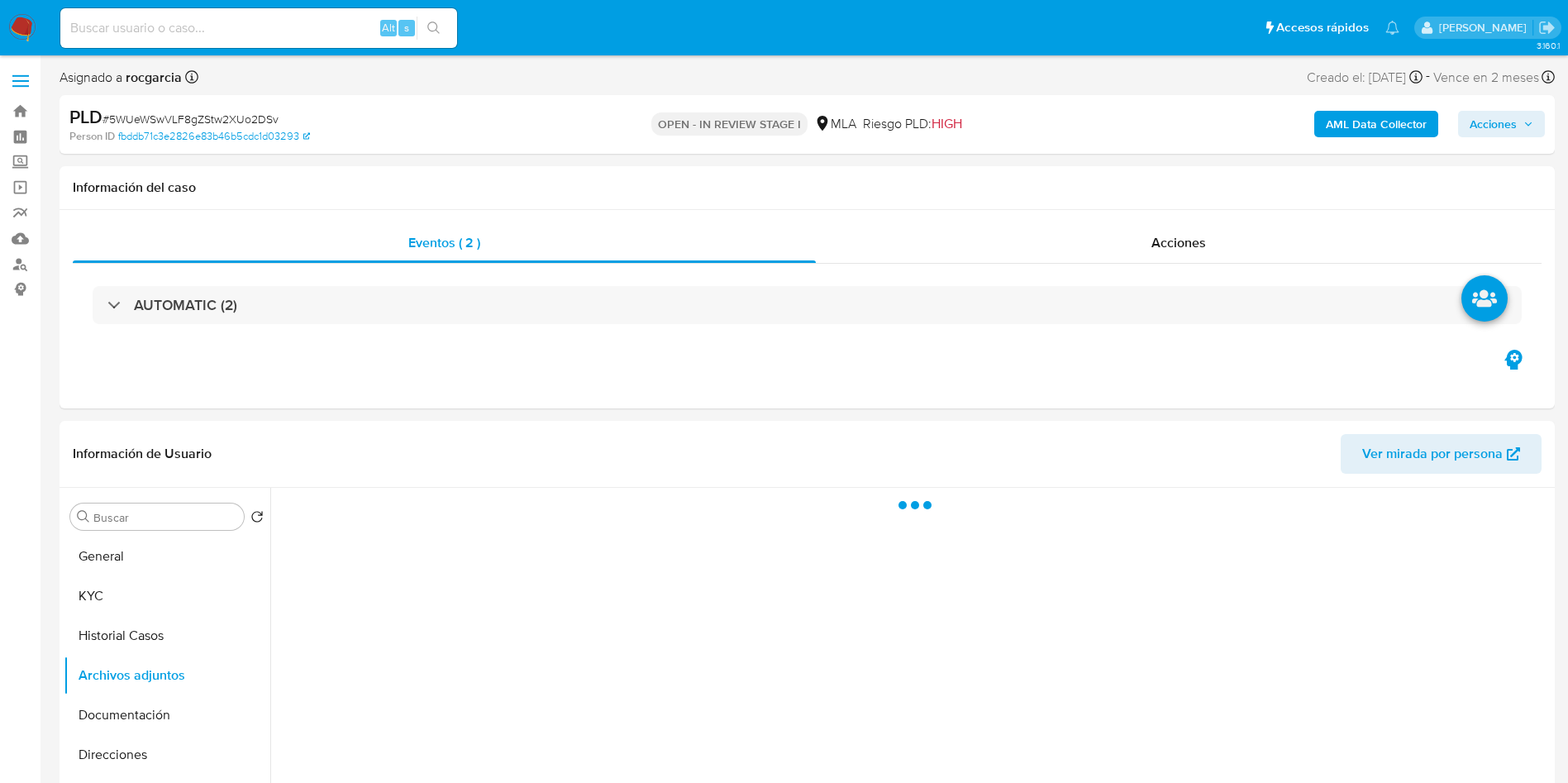
click at [1353, 117] on b "AML Data Collector" at bounding box center [1376, 123] width 101 height 26
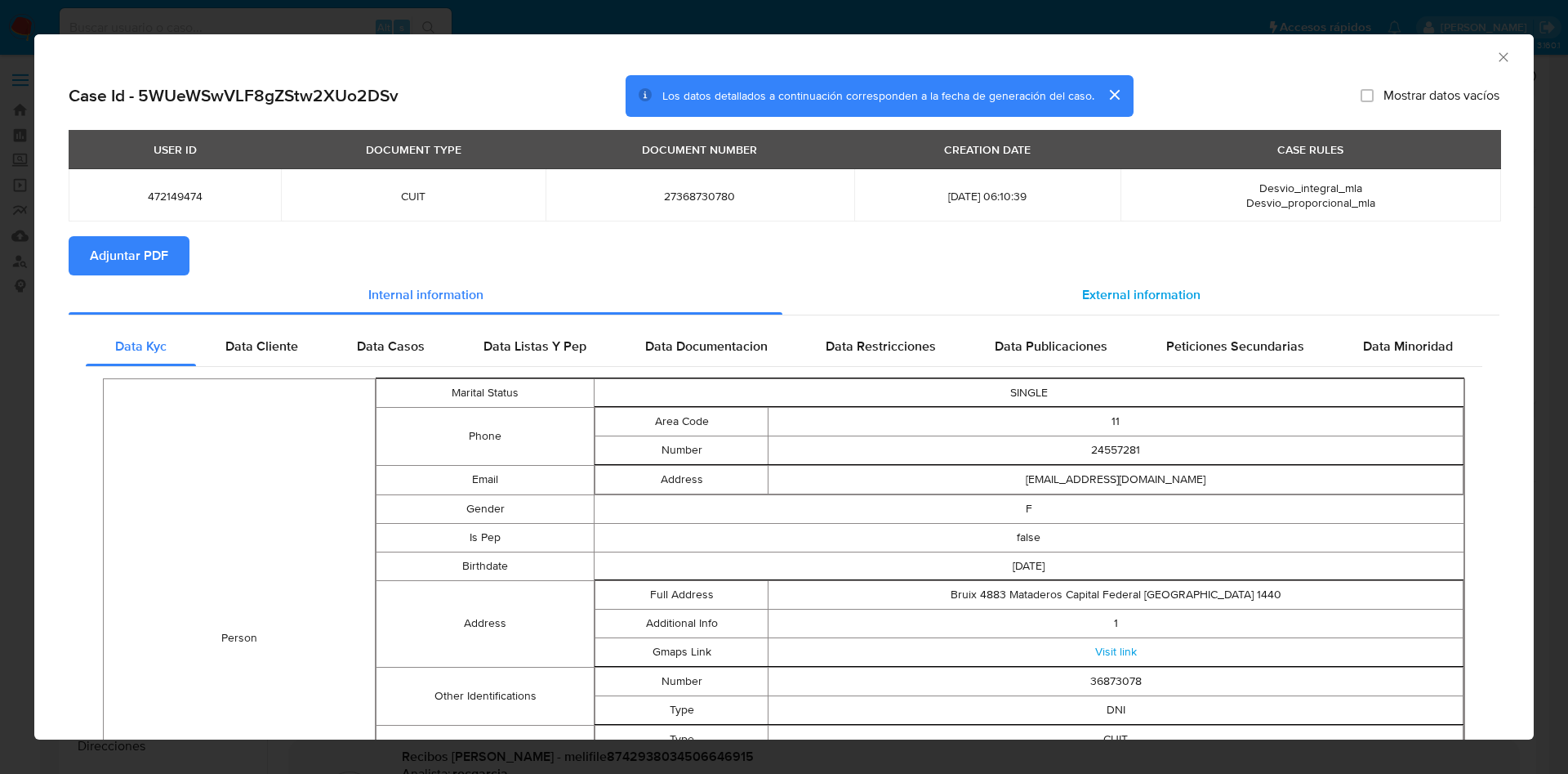
click at [1161, 305] on div "External information" at bounding box center [1140, 295] width 717 height 40
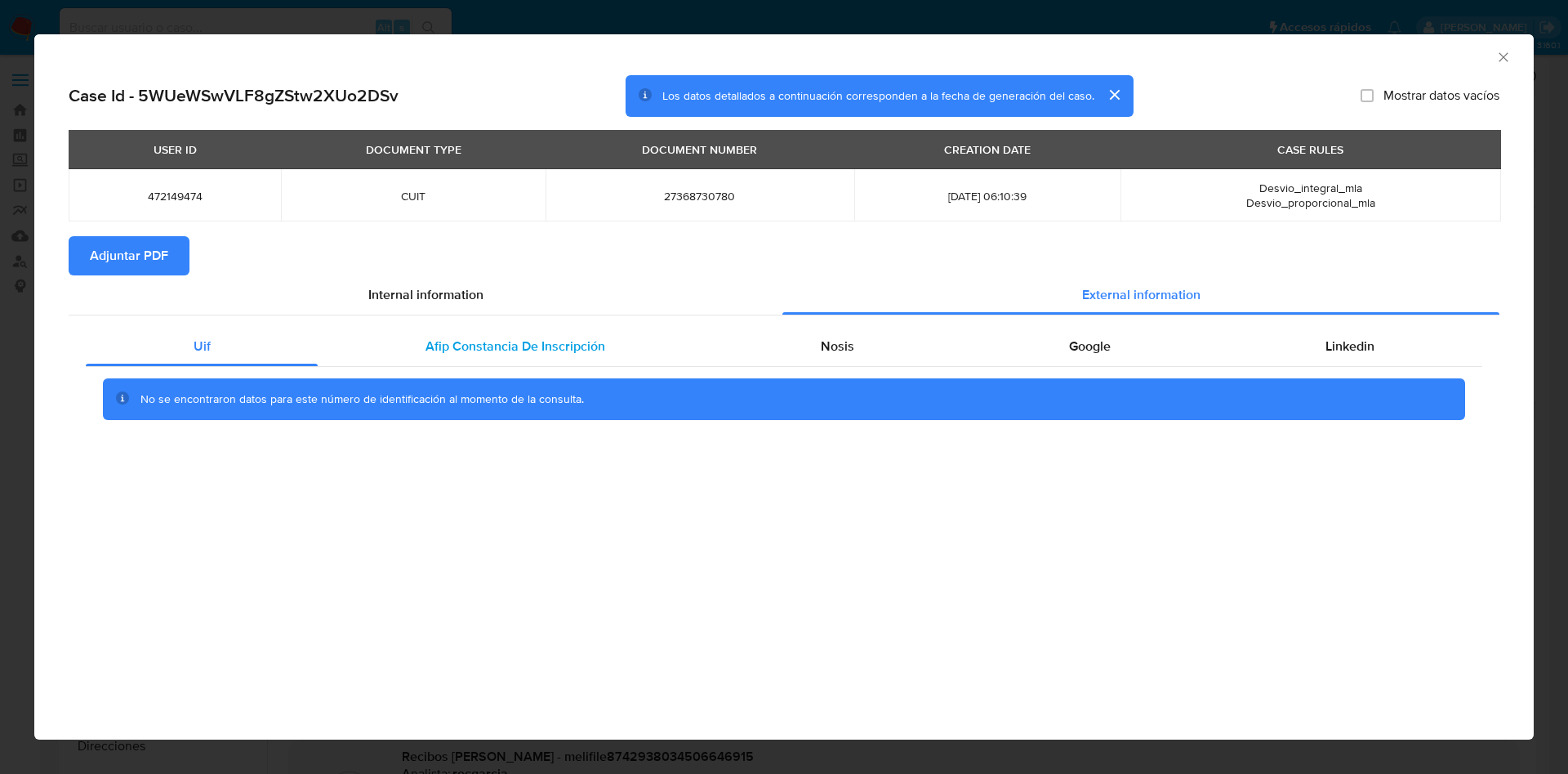
click at [570, 350] on span "Afip Constancia De Inscripción" at bounding box center [516, 345] width 180 height 18
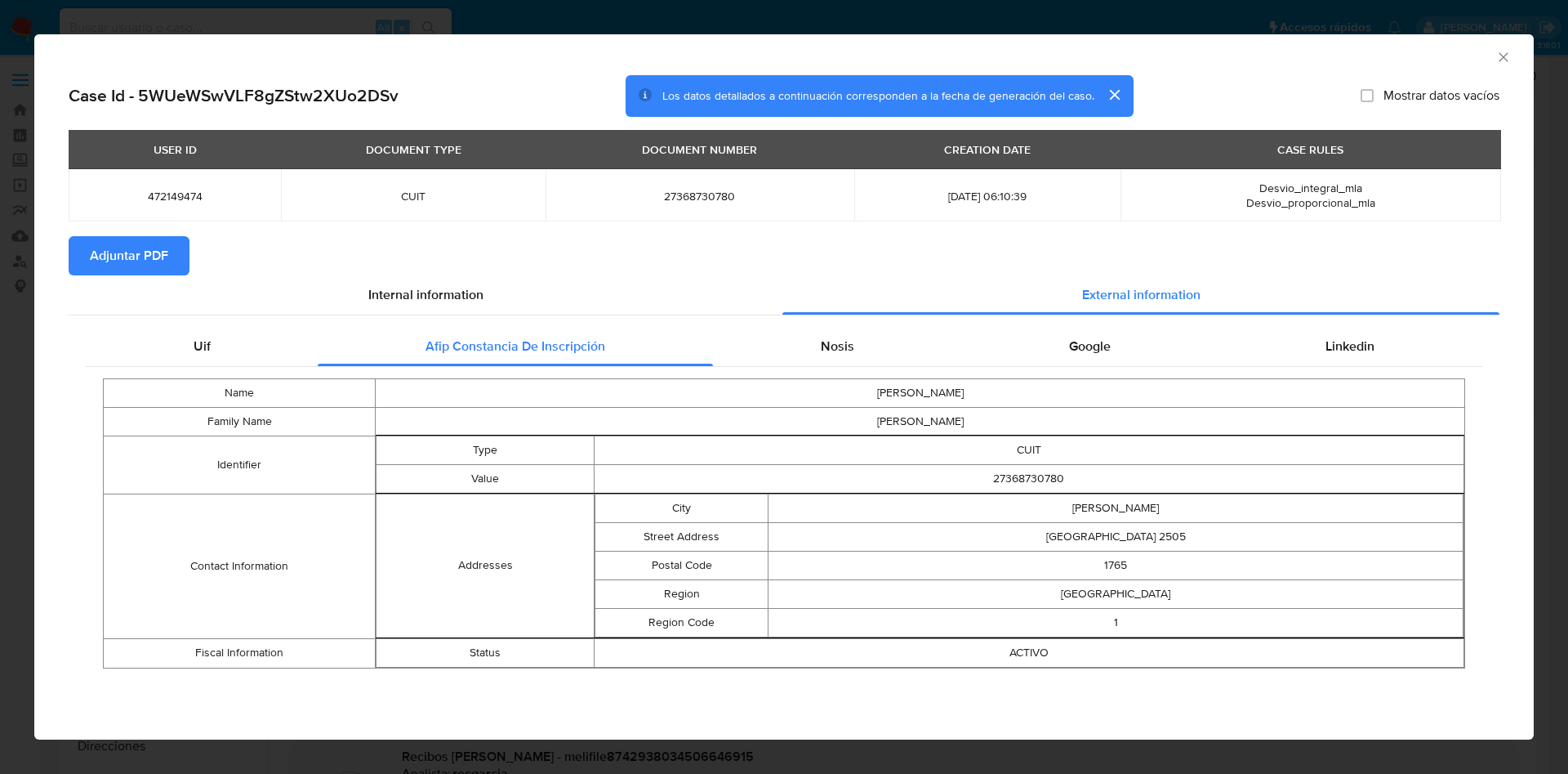
click at [847, 368] on div "Name LEONELA HILEN Family Name UGARTE Identifier Type CUIT Value 27368730780 Co…" at bounding box center [784, 522] width 1397 height 313
click at [775, 345] on div "Nosis" at bounding box center [837, 346] width 249 height 40
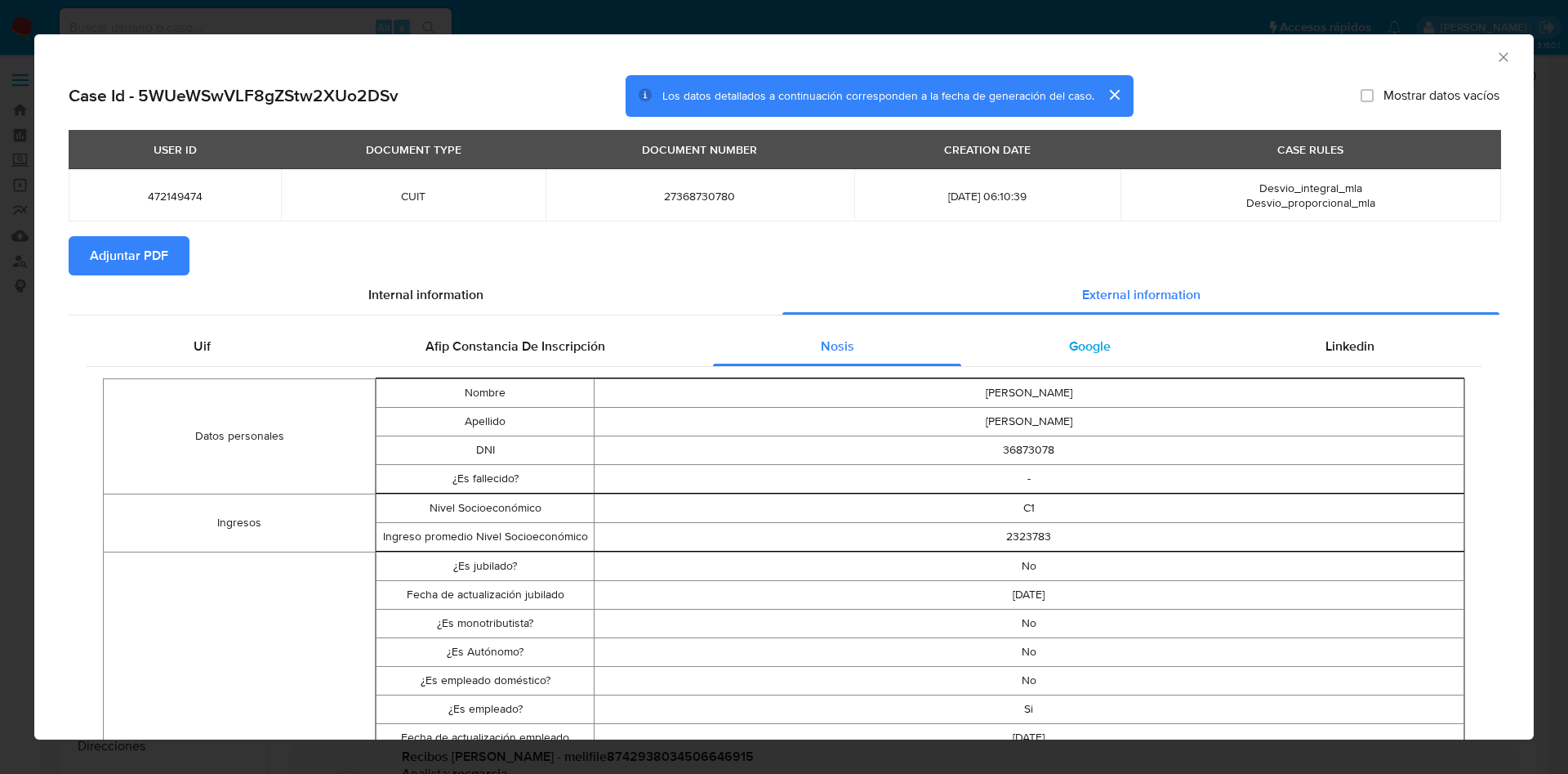
drag, startPoint x: 1090, startPoint y: 328, endPoint x: 1189, endPoint y: 363, distance: 105.0
click at [1094, 328] on div "Google" at bounding box center [1089, 346] width 256 height 40
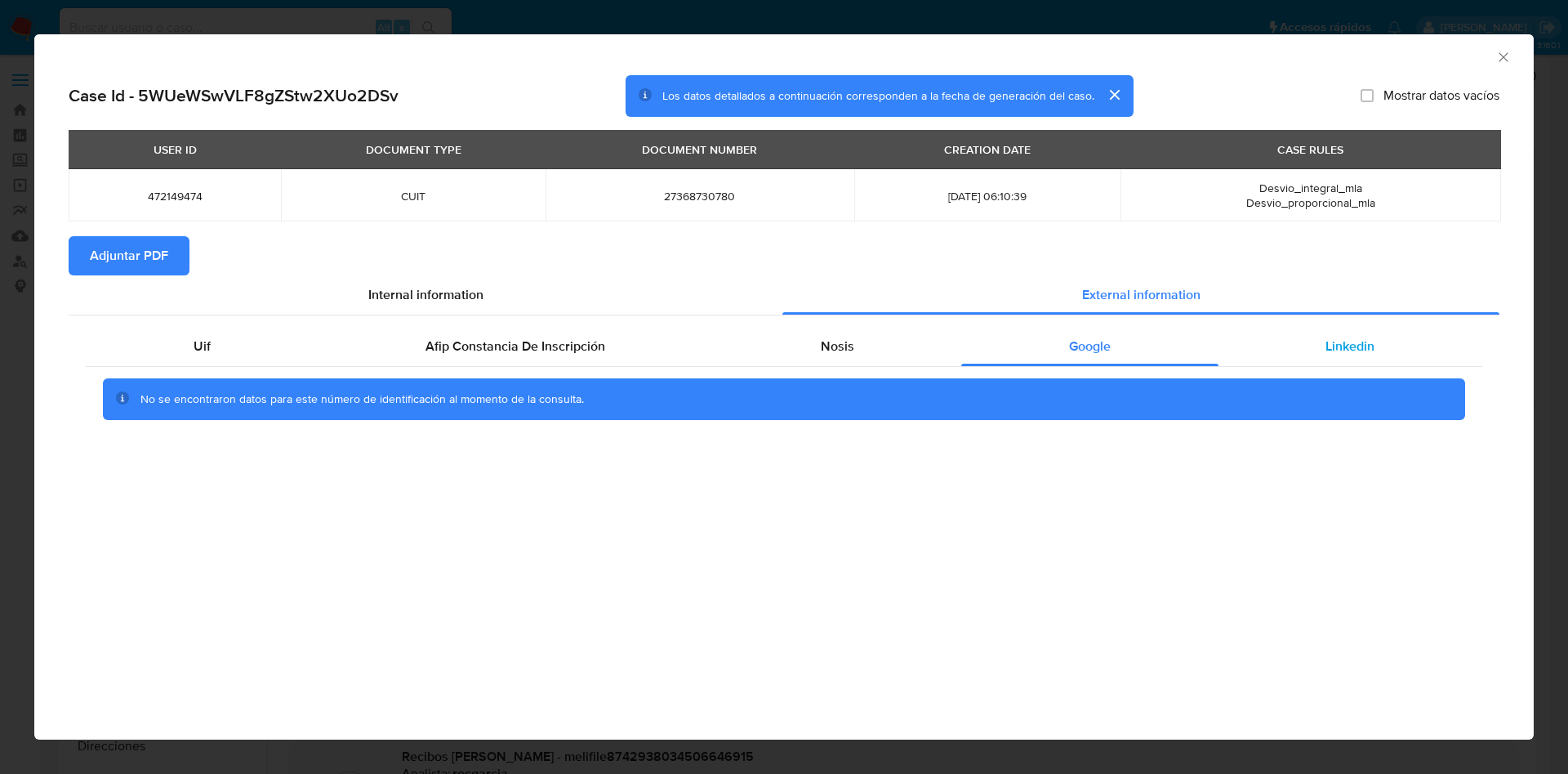
click at [1317, 359] on div "Linkedin" at bounding box center [1350, 346] width 264 height 40
click at [130, 256] on span "Adjuntar PDF" at bounding box center [129, 255] width 78 height 36
click at [1506, 63] on icon "Cerrar ventana" at bounding box center [1503, 57] width 16 height 16
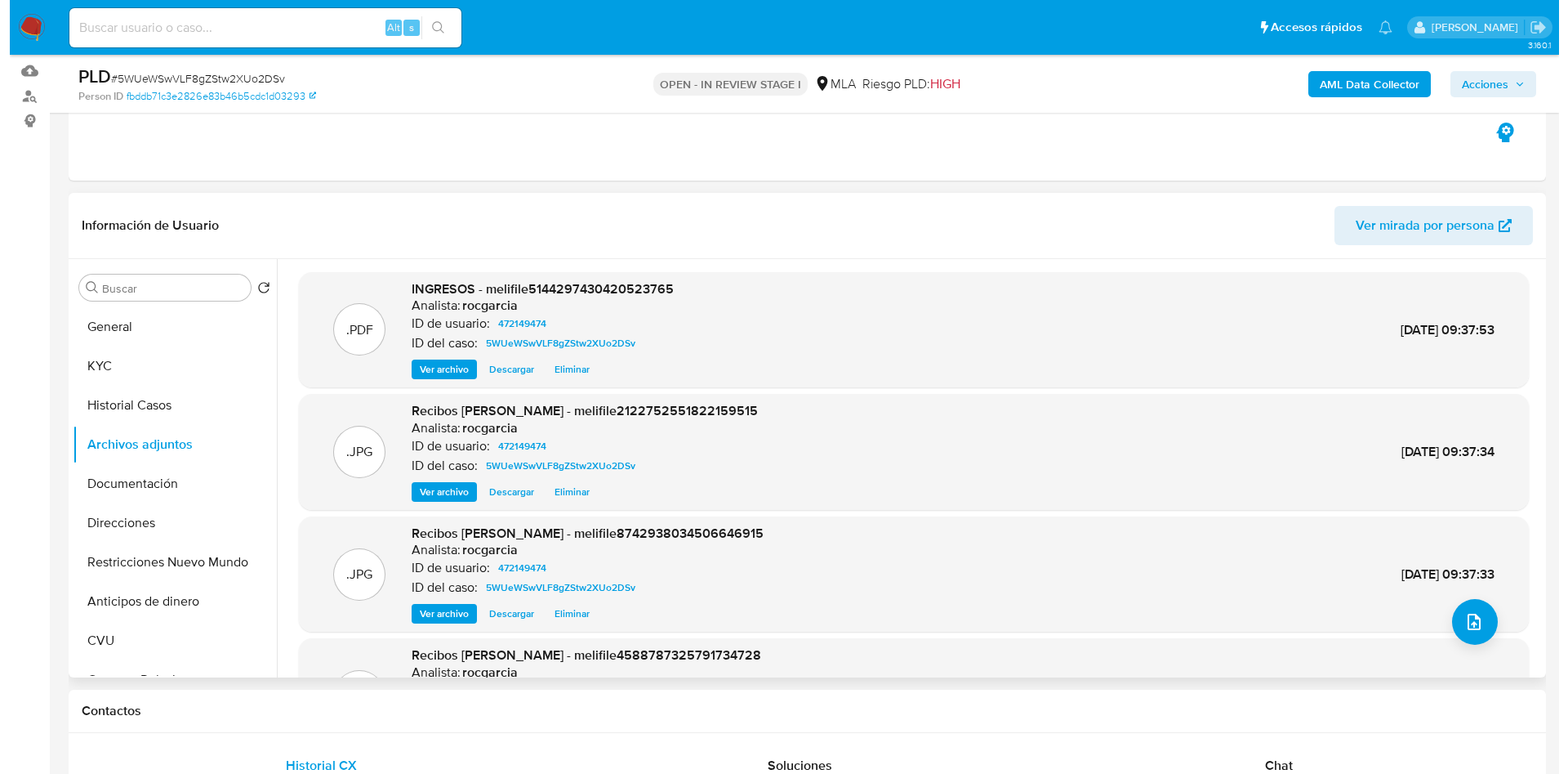
scroll to position [245, 0]
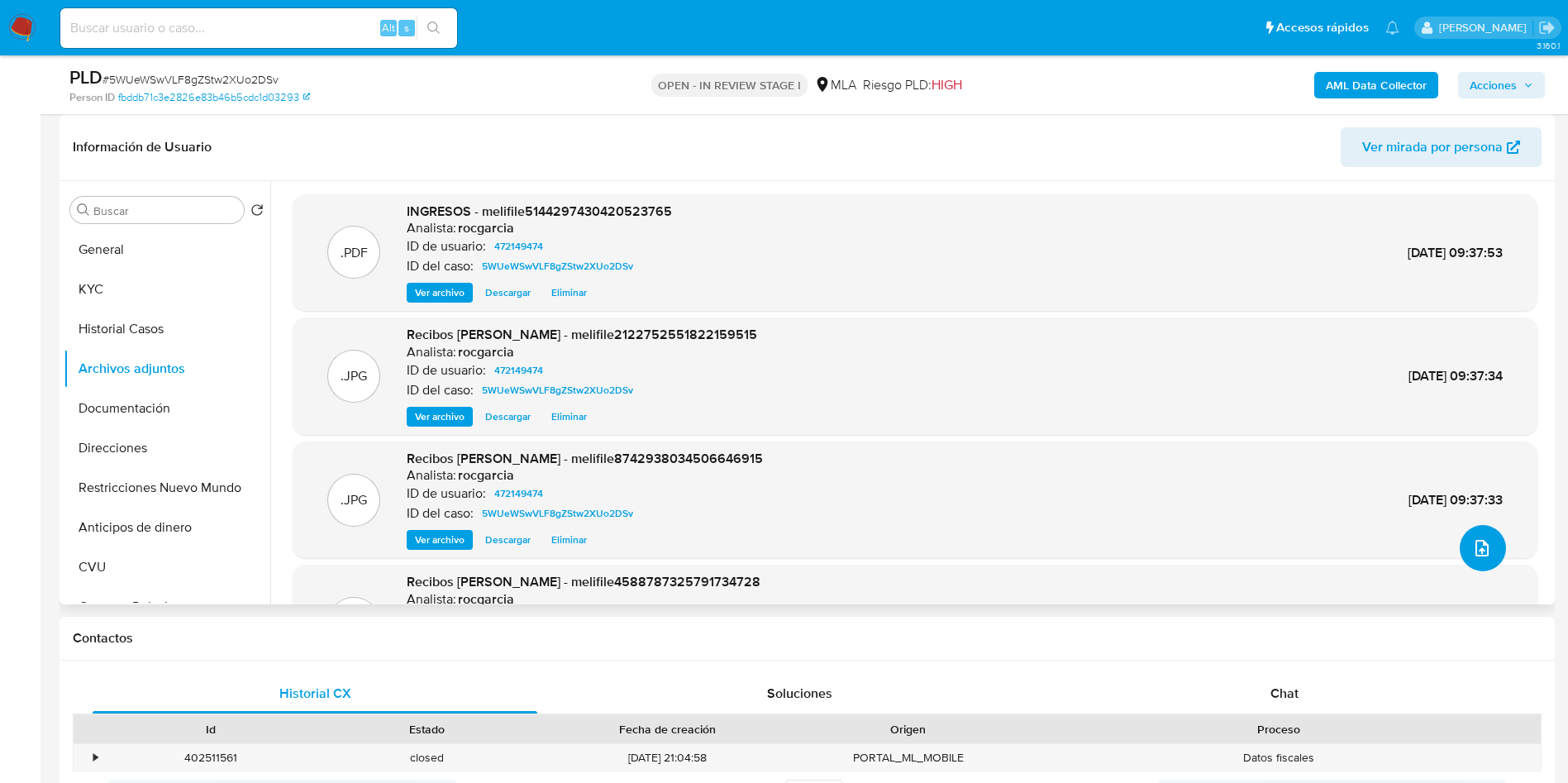
click at [1480, 550] on icon "upload-file" at bounding box center [1482, 547] width 14 height 17
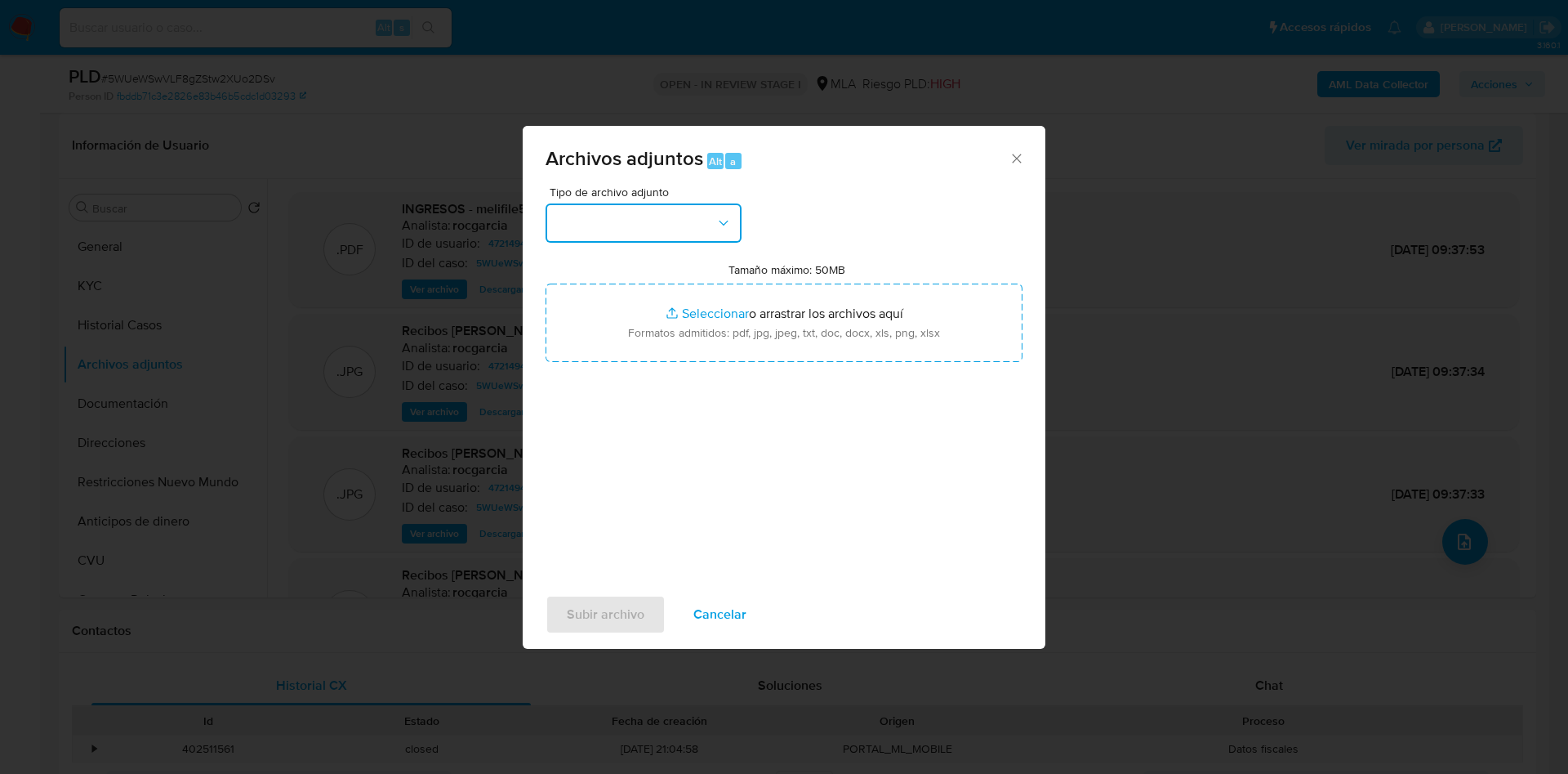
click at [697, 209] on button "button" at bounding box center [643, 223] width 196 height 40
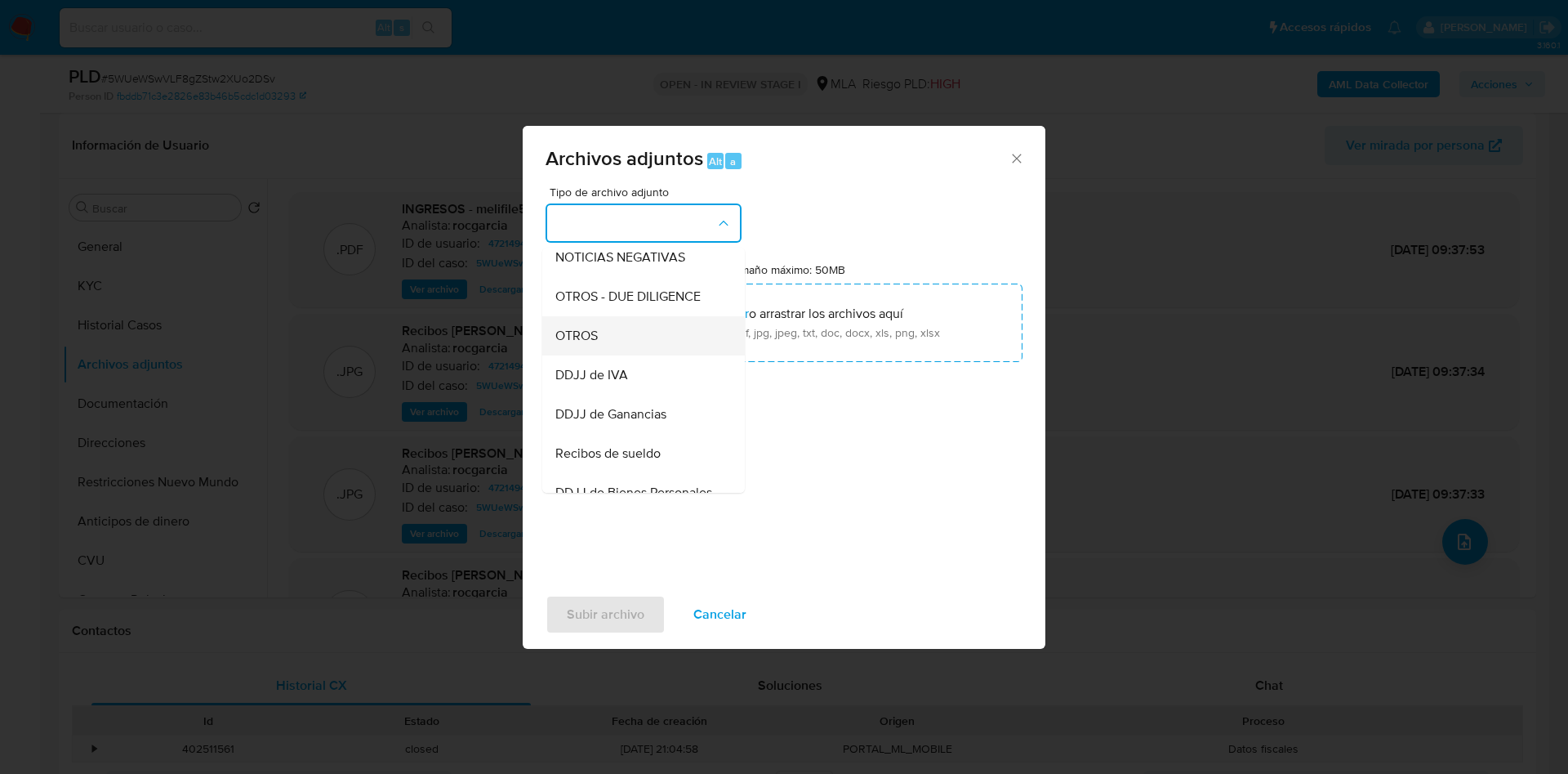
click at [596, 344] on span "OTROS" at bounding box center [577, 336] width 43 height 16
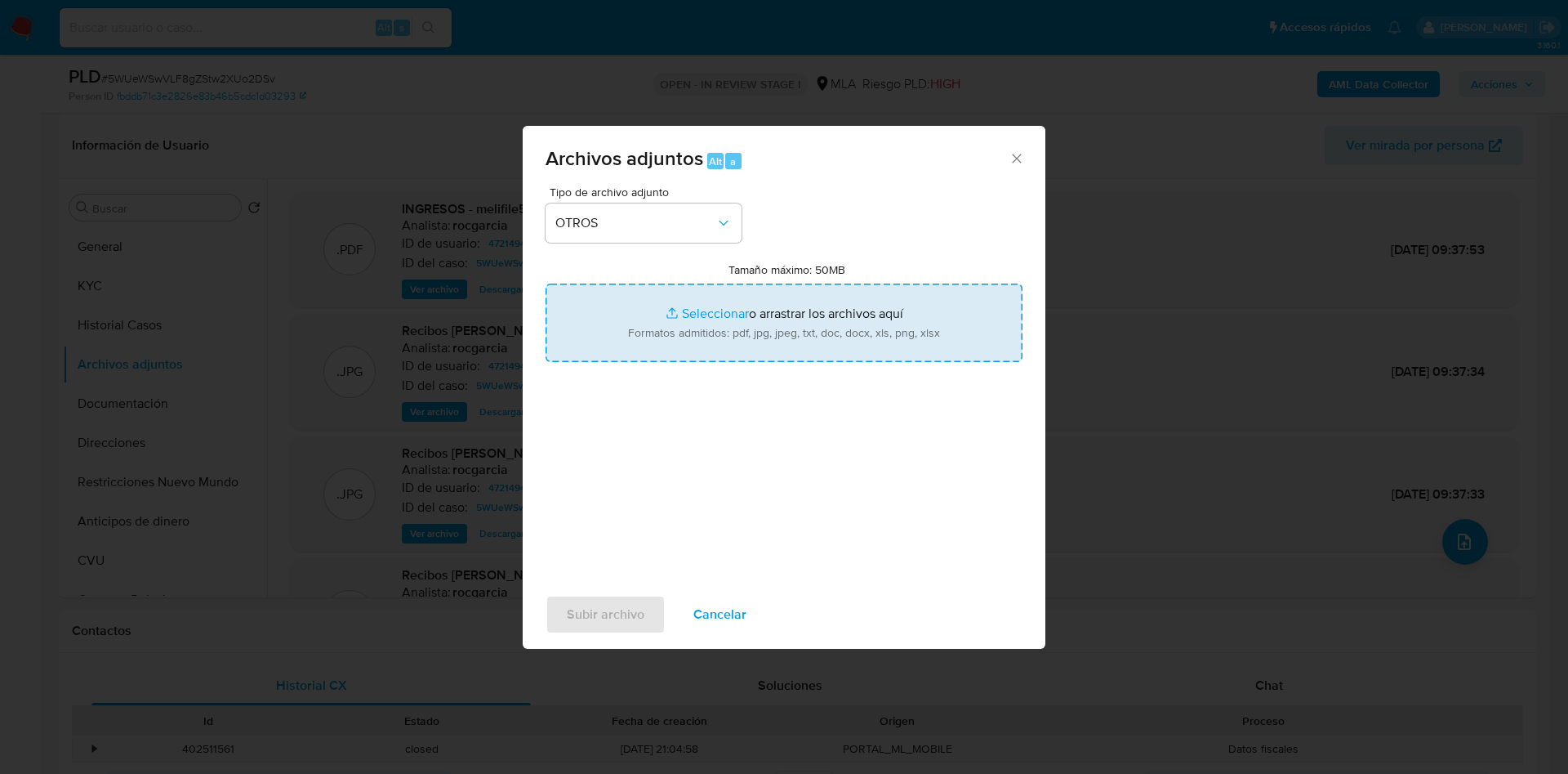
click at [694, 308] on input "Tamaño máximo: 50MB Seleccionar archivos" at bounding box center [784, 322] width 477 height 78
type input "C:\fakepath\Caselog 5WUeWSwVLF8gZStw2XUo2DSv- 472149474.docx"
click at [694, 321] on input "Tamaño máximo: 50MB Seleccionar archivos" at bounding box center [784, 322] width 477 height 78
type input "C:\fakepath\Movimientos 472149474.xlsx"
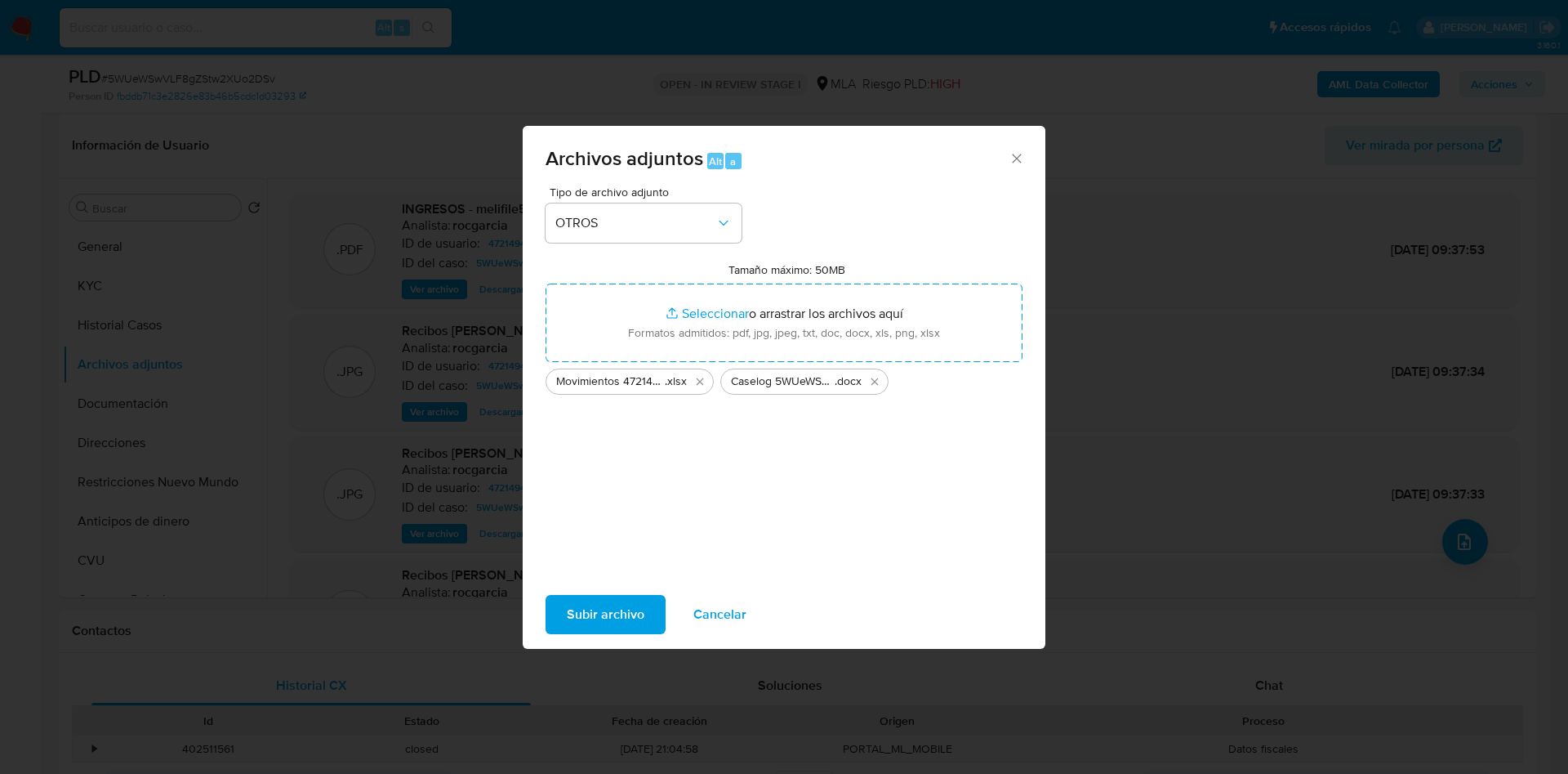
click at [593, 618] on span "Subir archivo" at bounding box center [606, 613] width 77 height 36
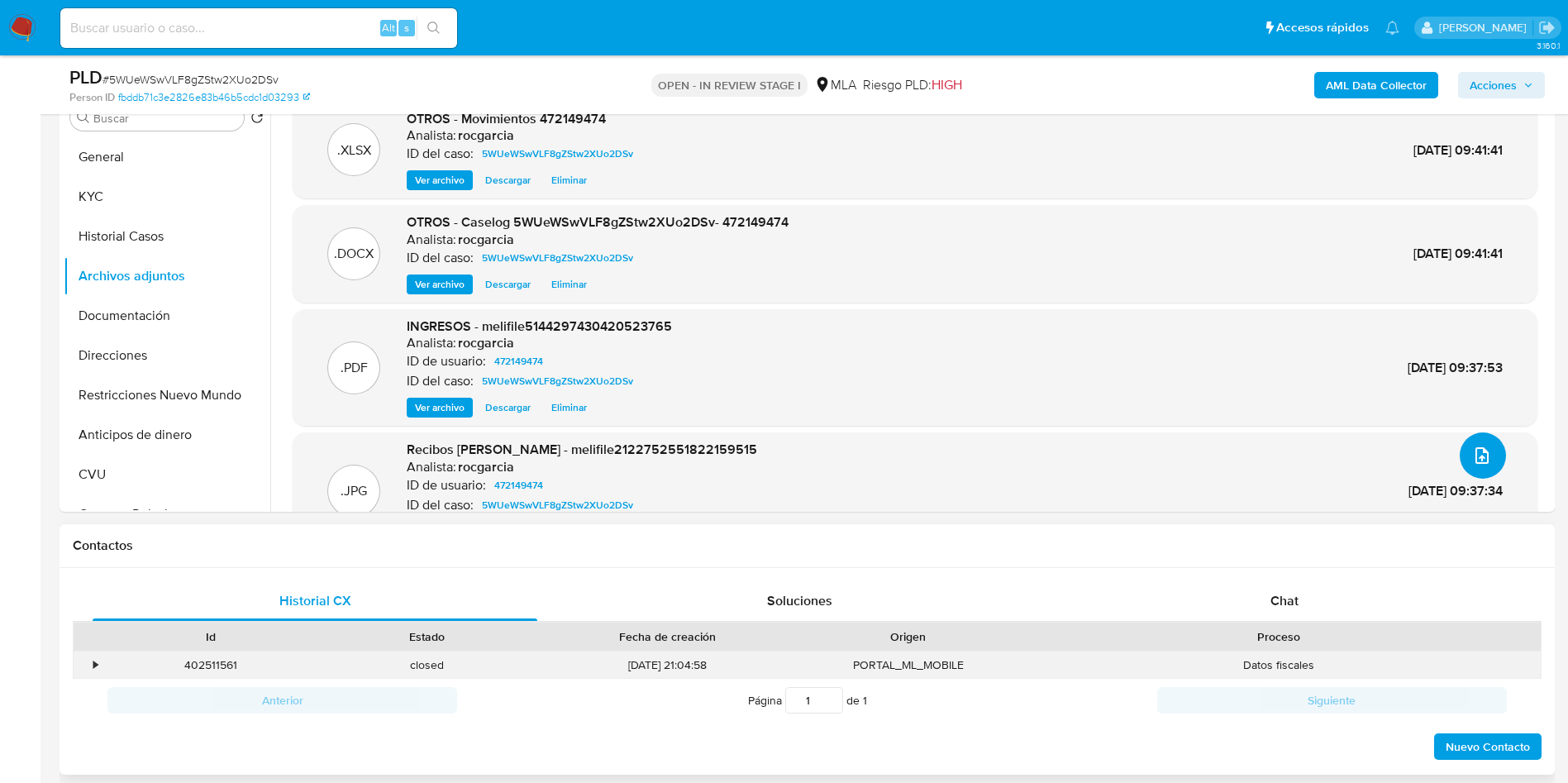
scroll to position [372, 0]
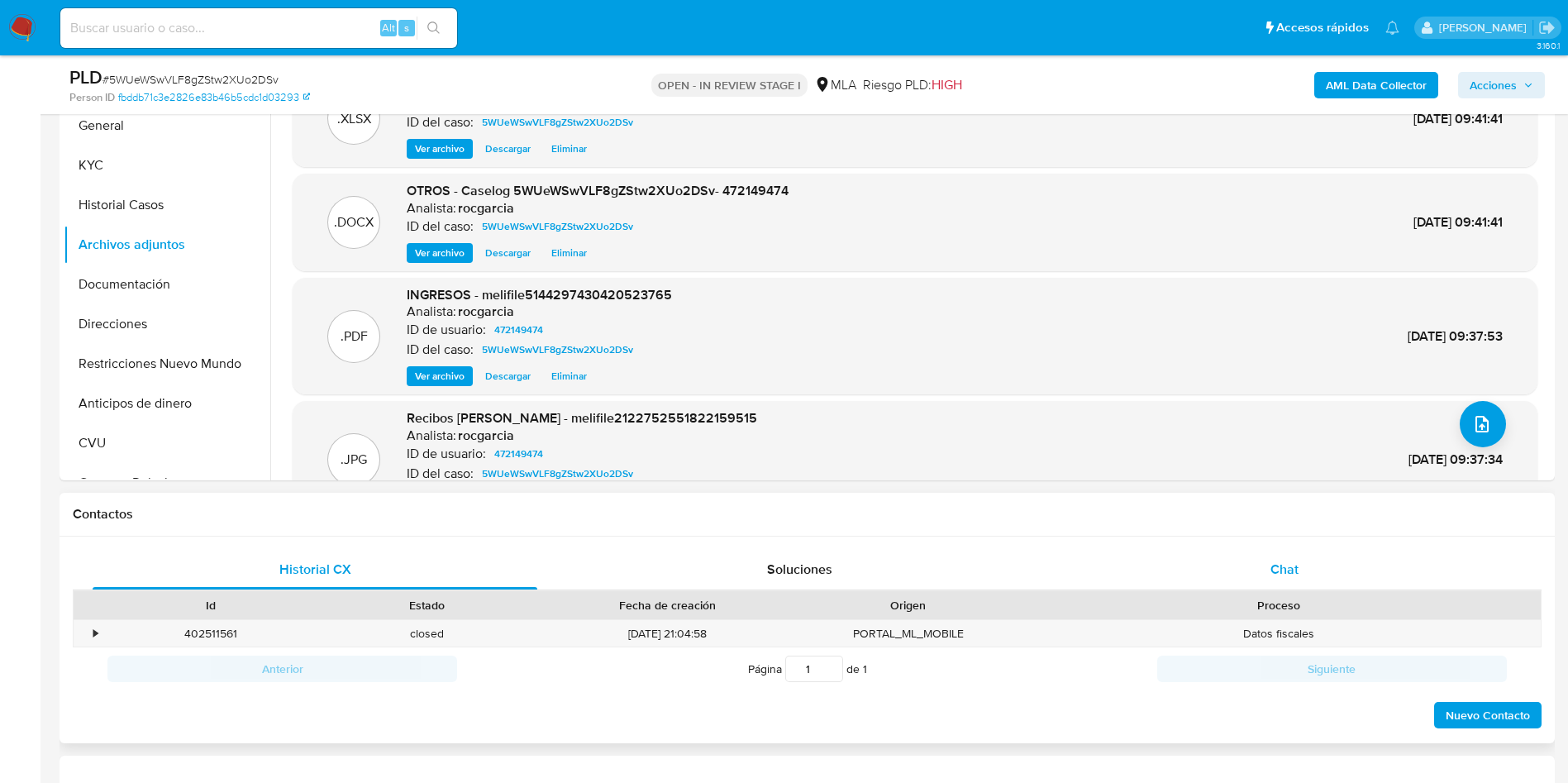
click at [1266, 557] on div "Chat" at bounding box center [1284, 570] width 444 height 40
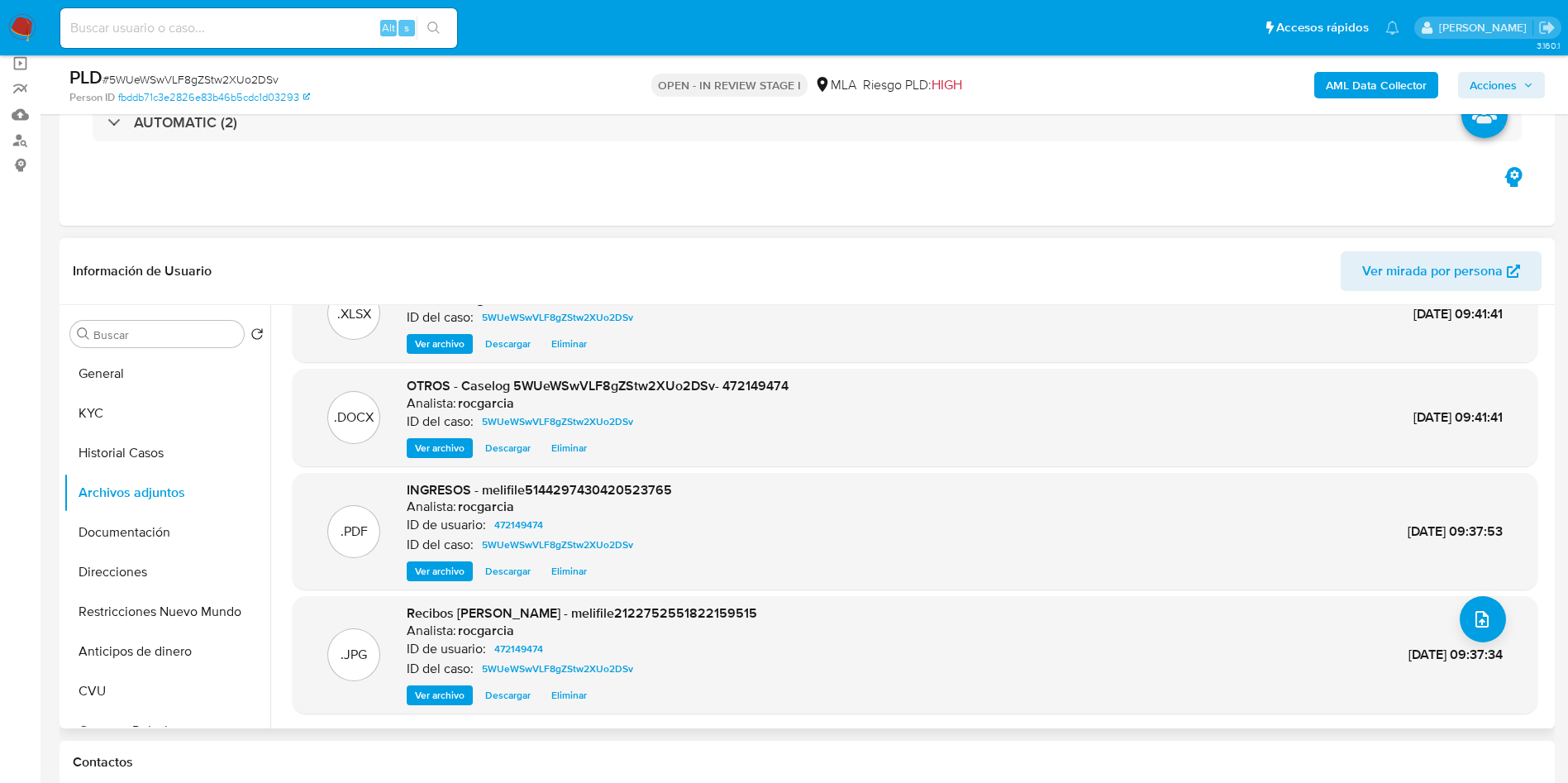
scroll to position [0, 0]
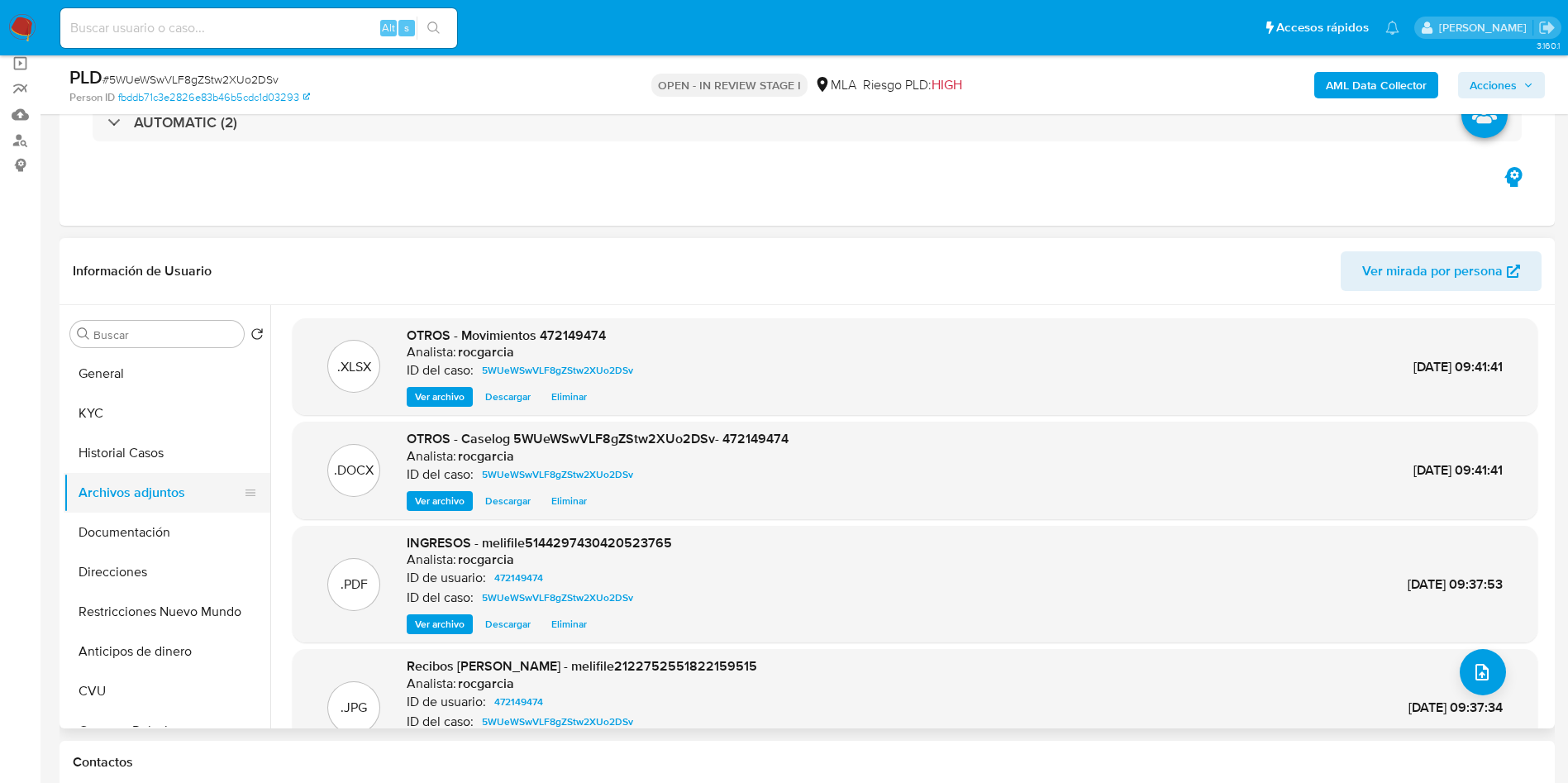
drag, startPoint x: 107, startPoint y: 465, endPoint x: 106, endPoint y: 480, distance: 15.0
click at [107, 465] on button "Historial Casos" at bounding box center [166, 453] width 207 height 40
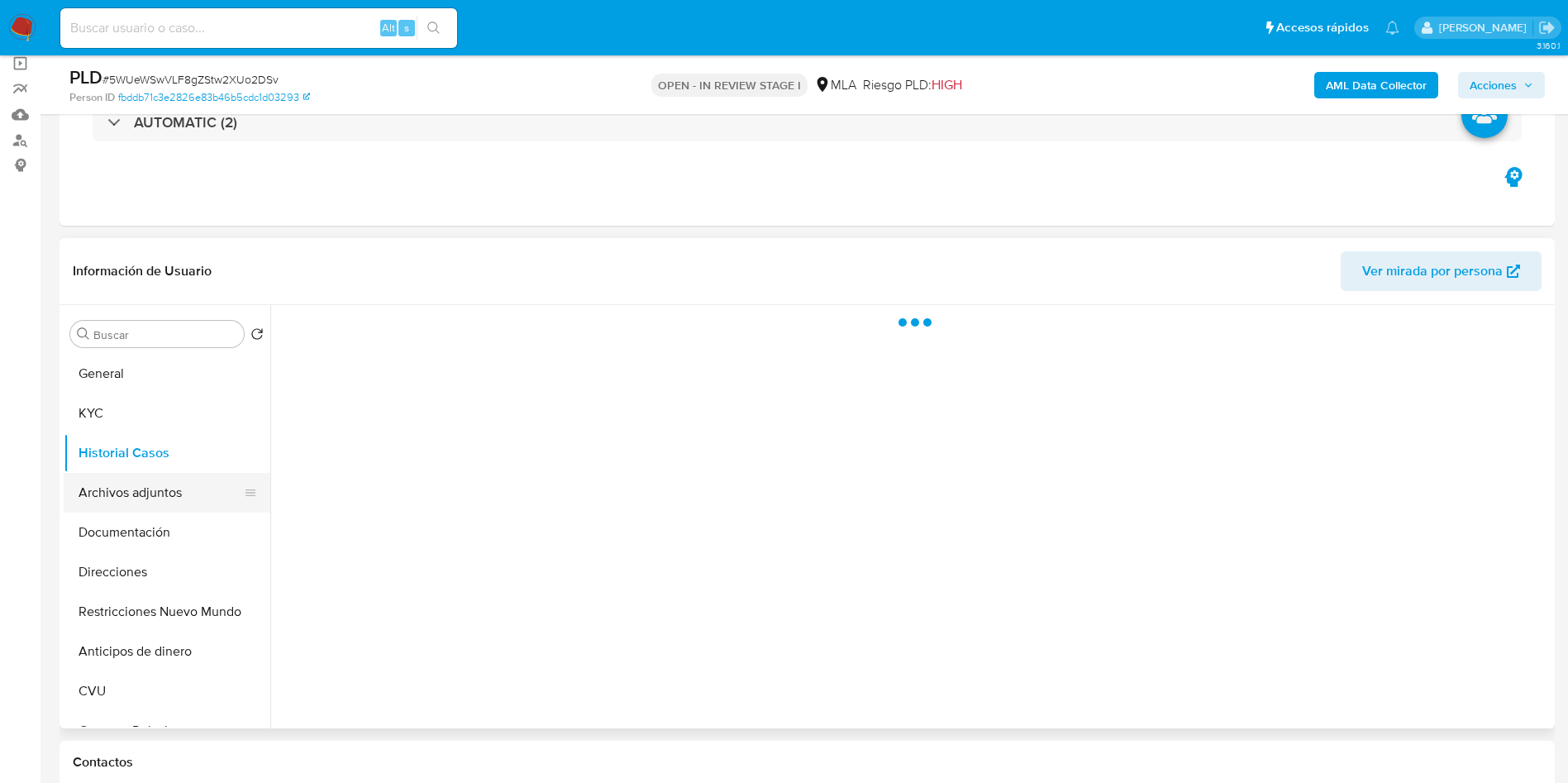
click at [103, 495] on button "Archivos adjuntos" at bounding box center [161, 492] width 194 height 40
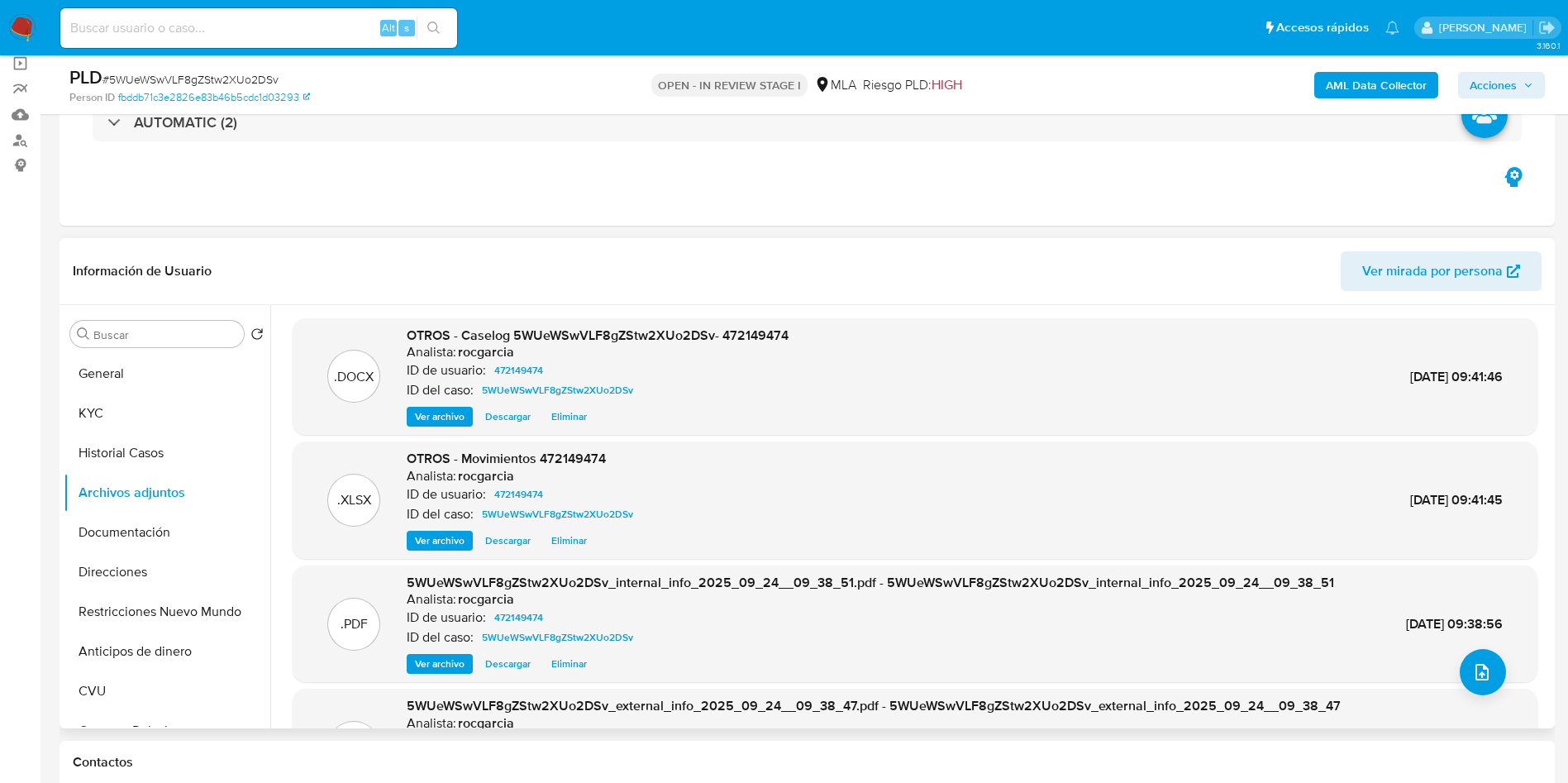
scroll to position [124, 0]
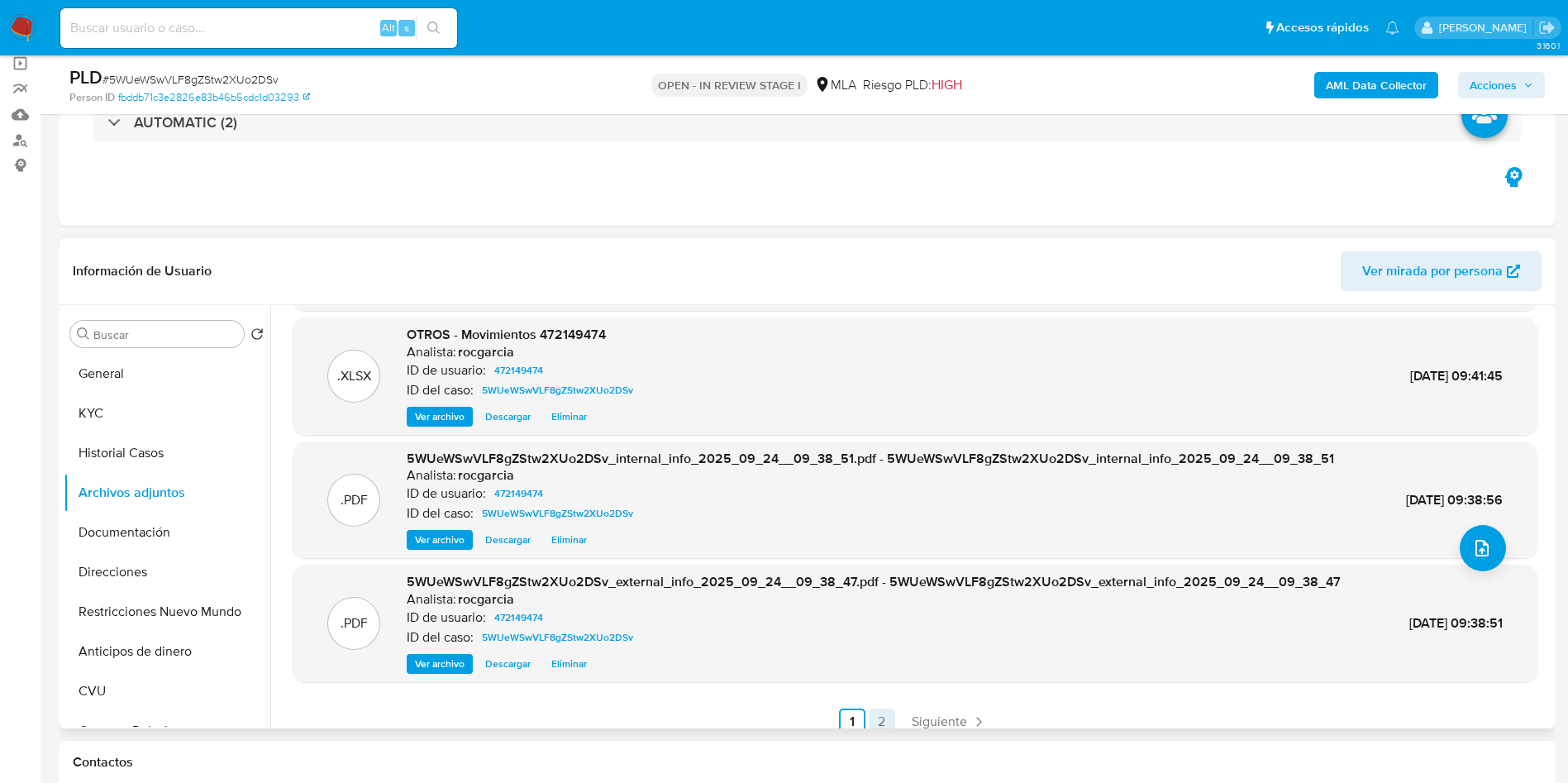
click at [874, 718] on link "2" at bounding box center [882, 721] width 26 height 26
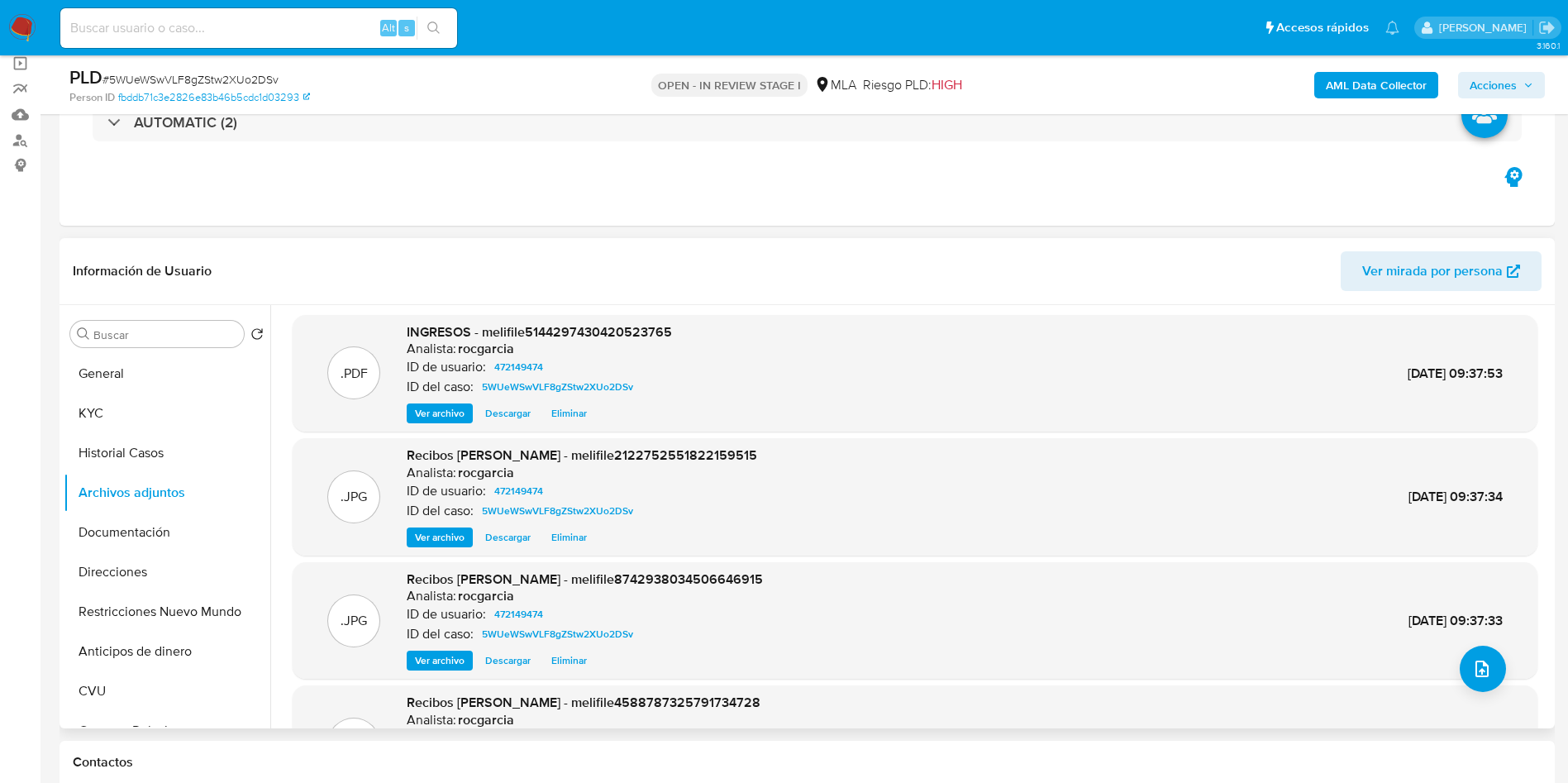
scroll to position [0, 0]
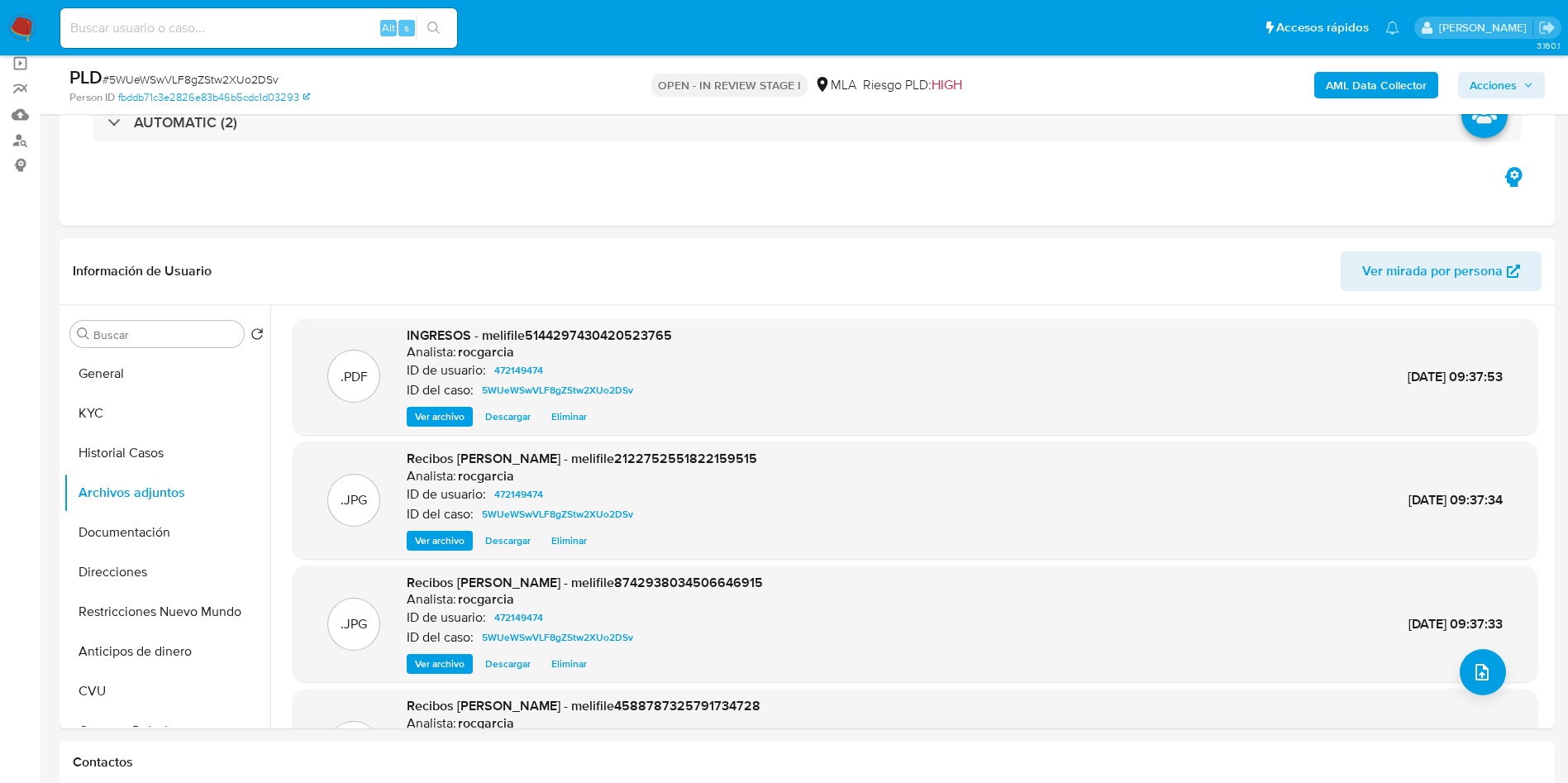
click at [1524, 88] on icon "button" at bounding box center [1528, 85] width 10 height 10
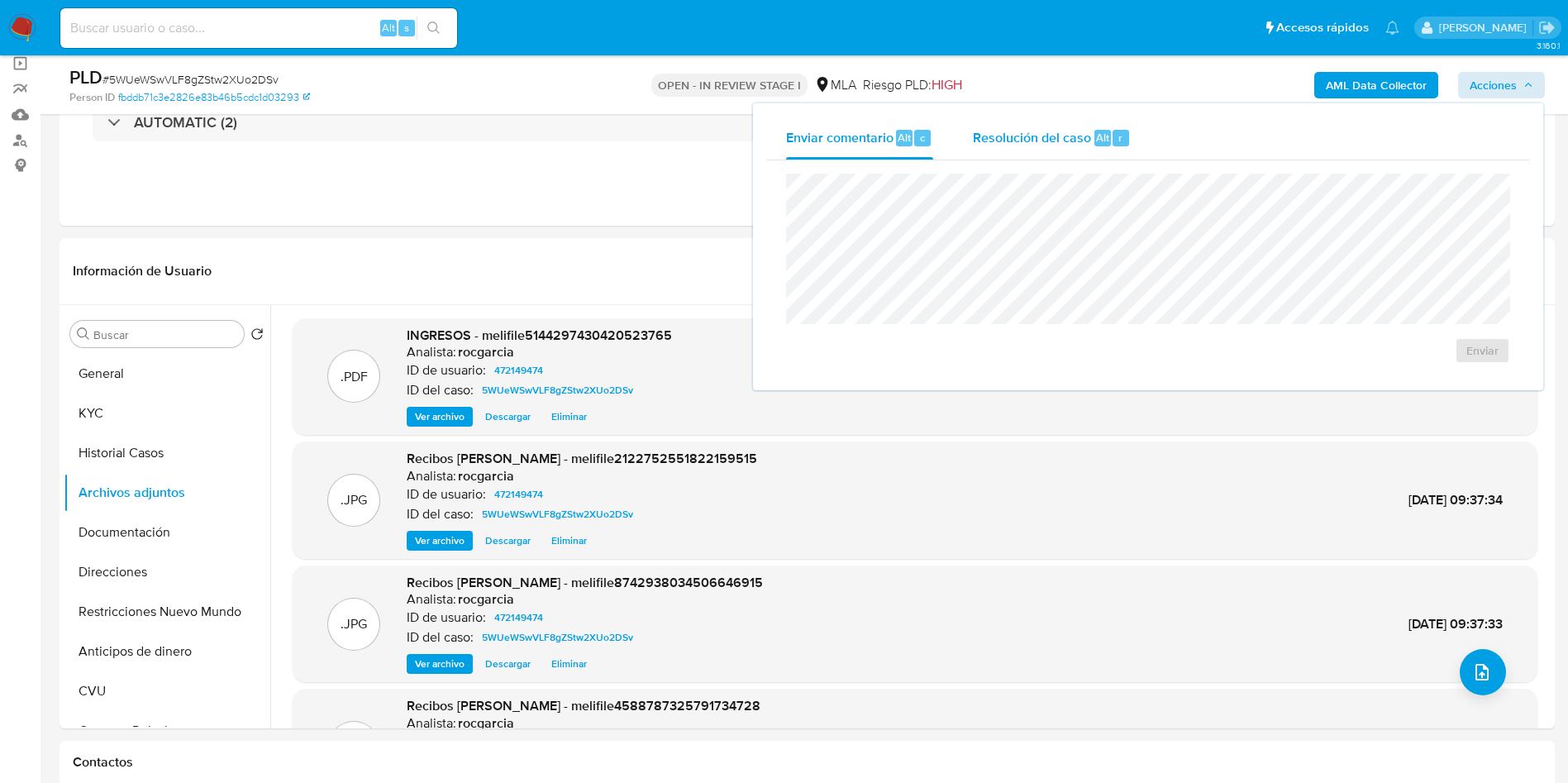
click at [1106, 138] on span "Alt" at bounding box center [1103, 138] width 14 height 16
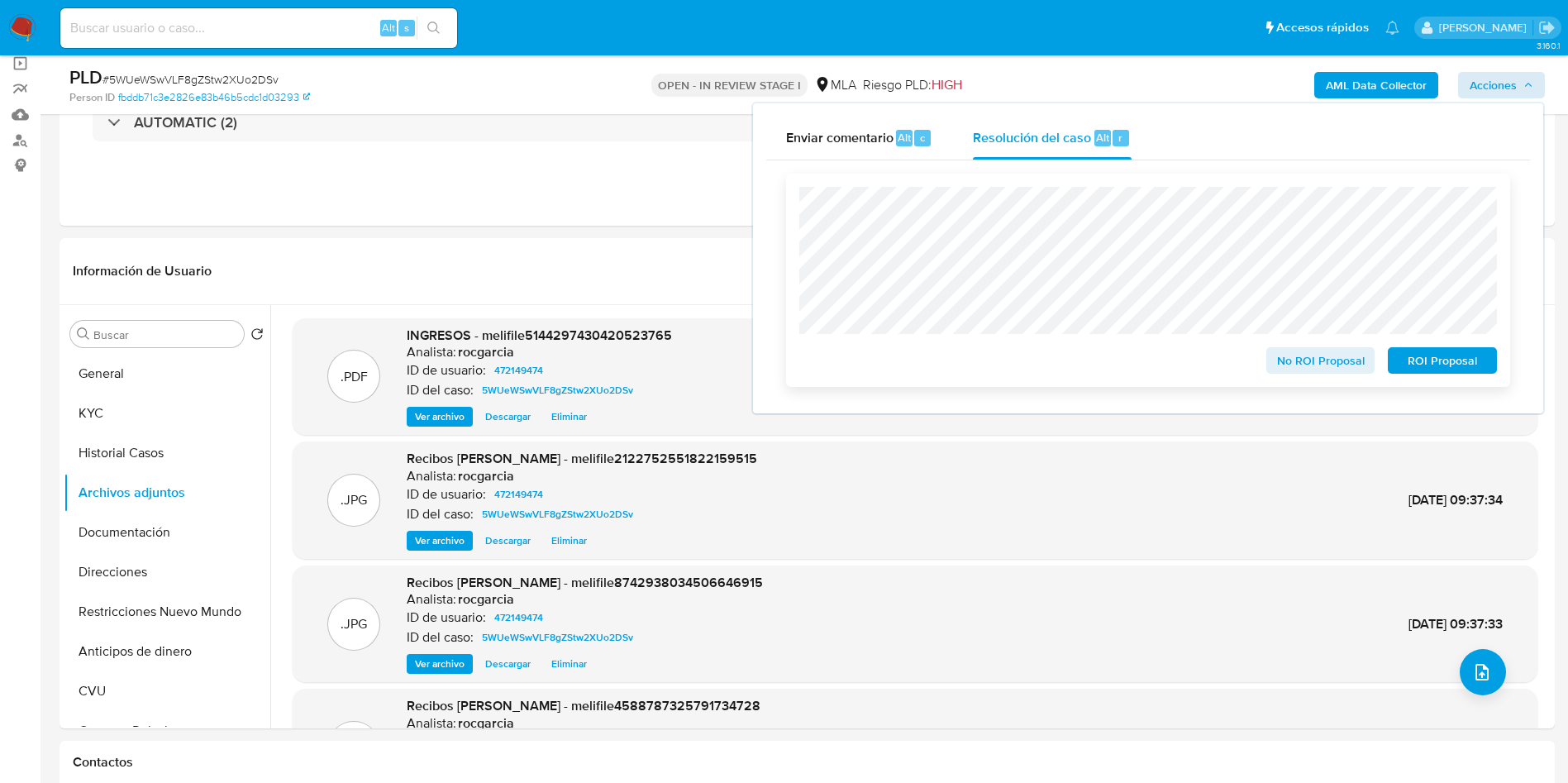
click at [1285, 371] on span "No ROI Proposal" at bounding box center [1321, 360] width 86 height 23
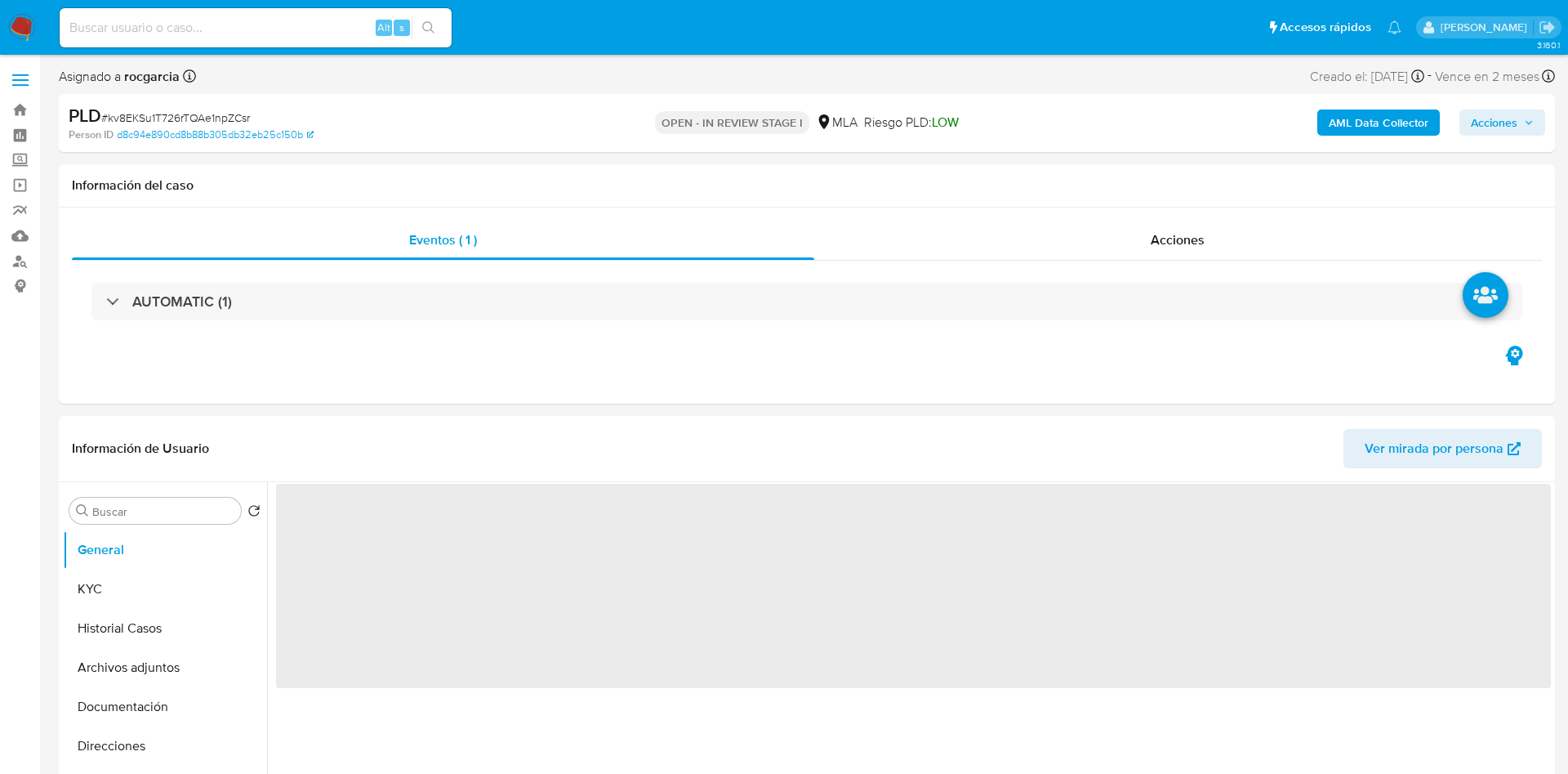
select select "10"
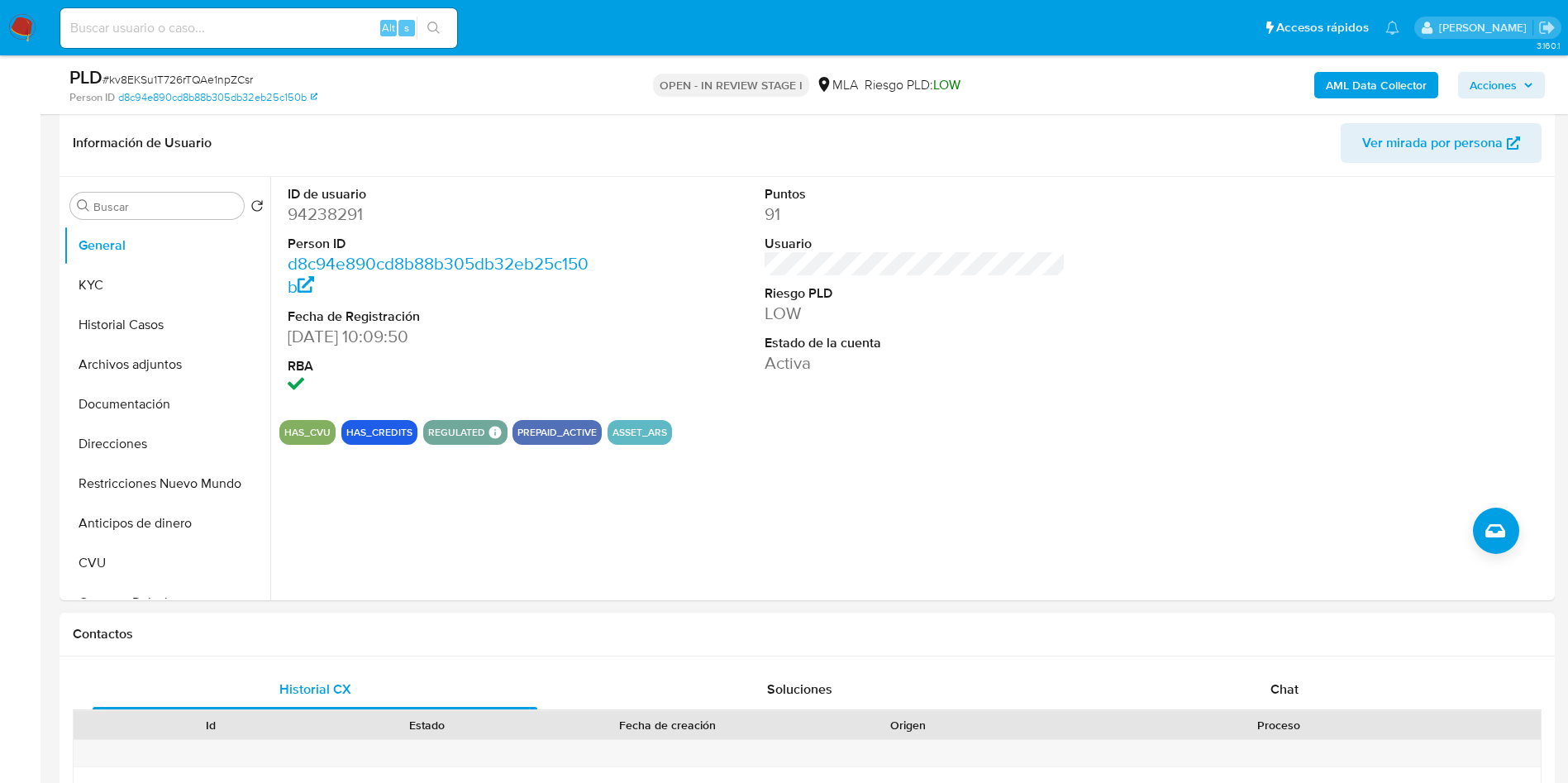
scroll to position [496, 0]
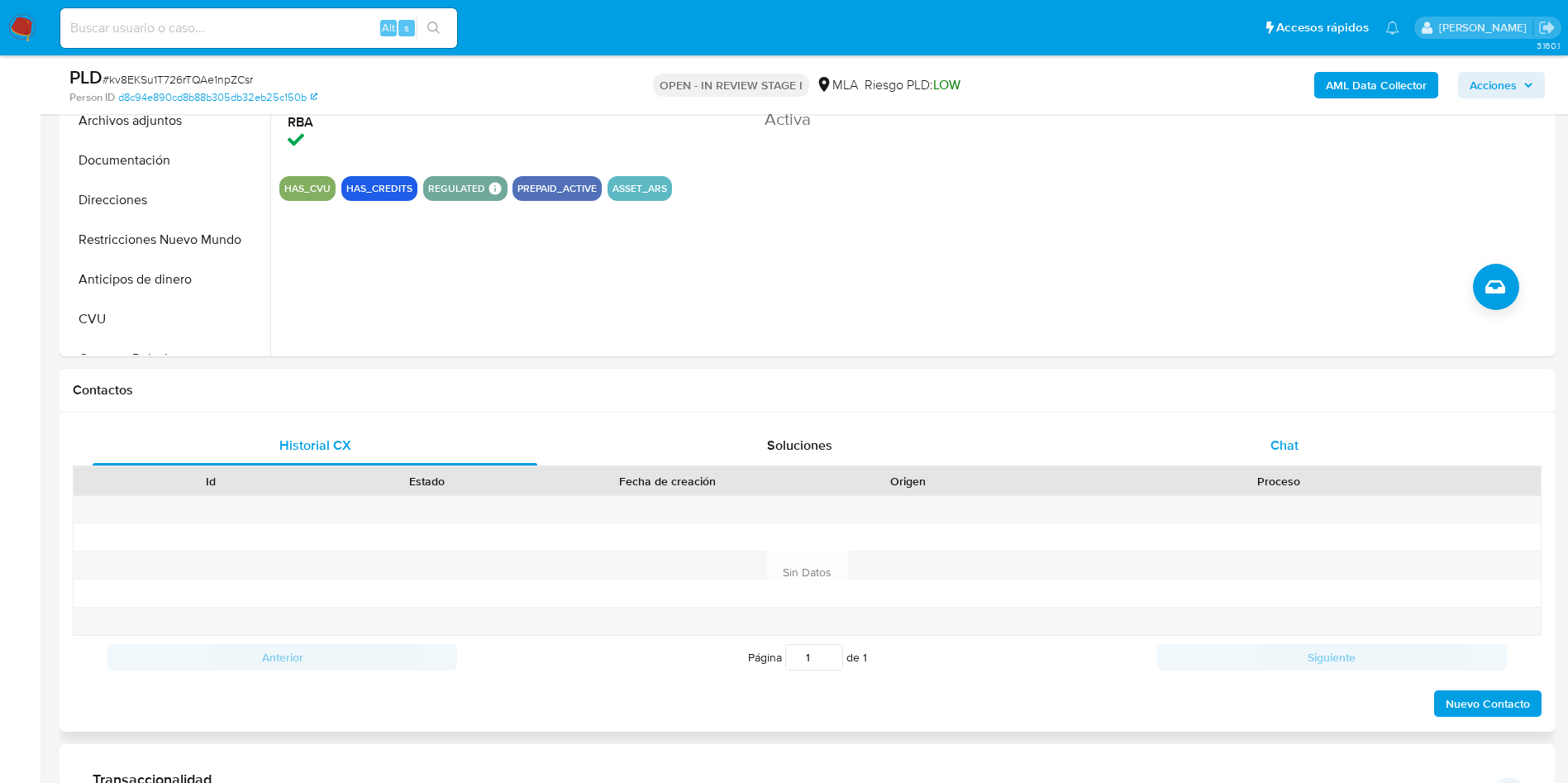
click at [1263, 450] on div "Chat" at bounding box center [1284, 445] width 444 height 40
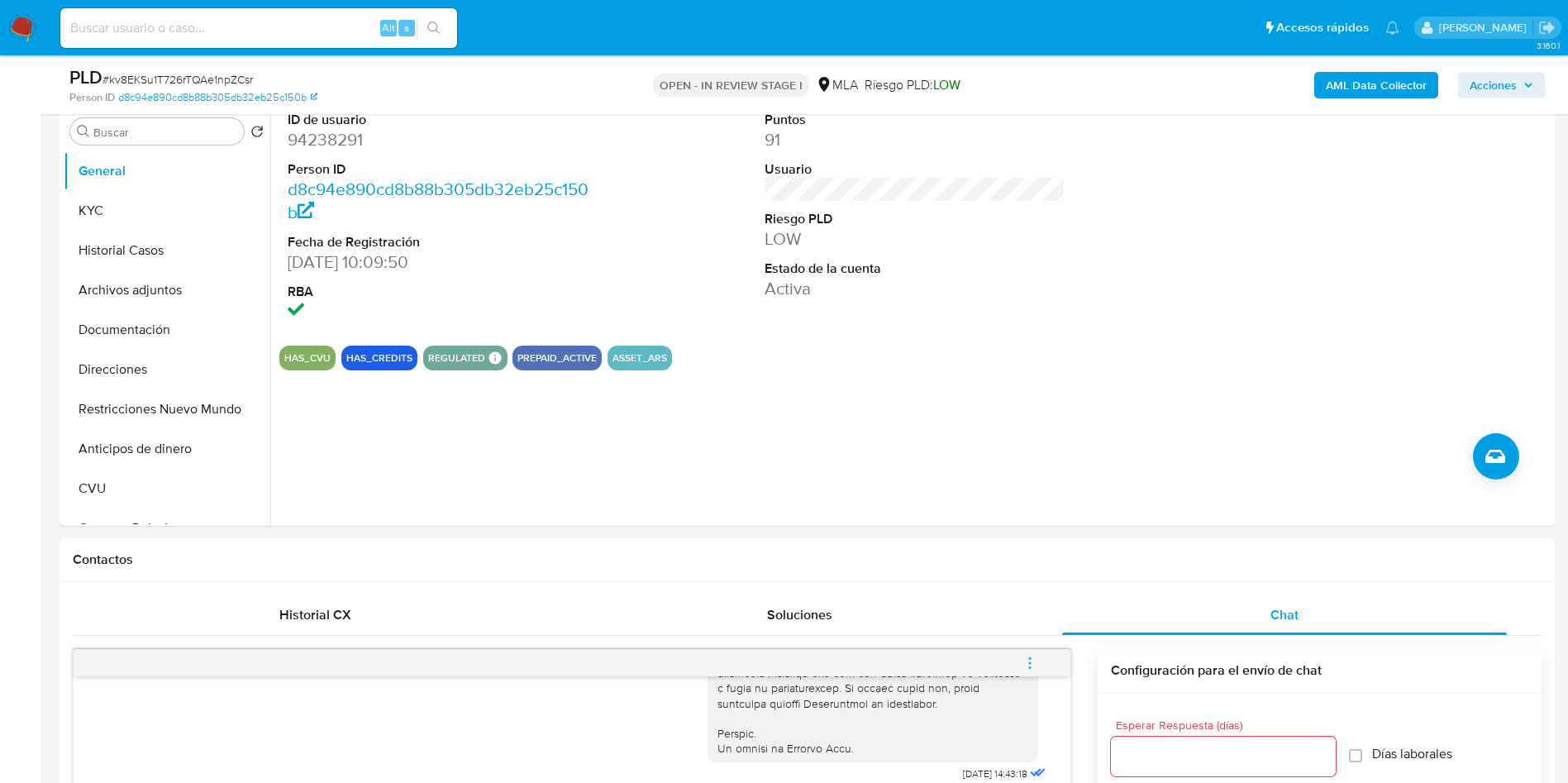
scroll to position [248, 0]
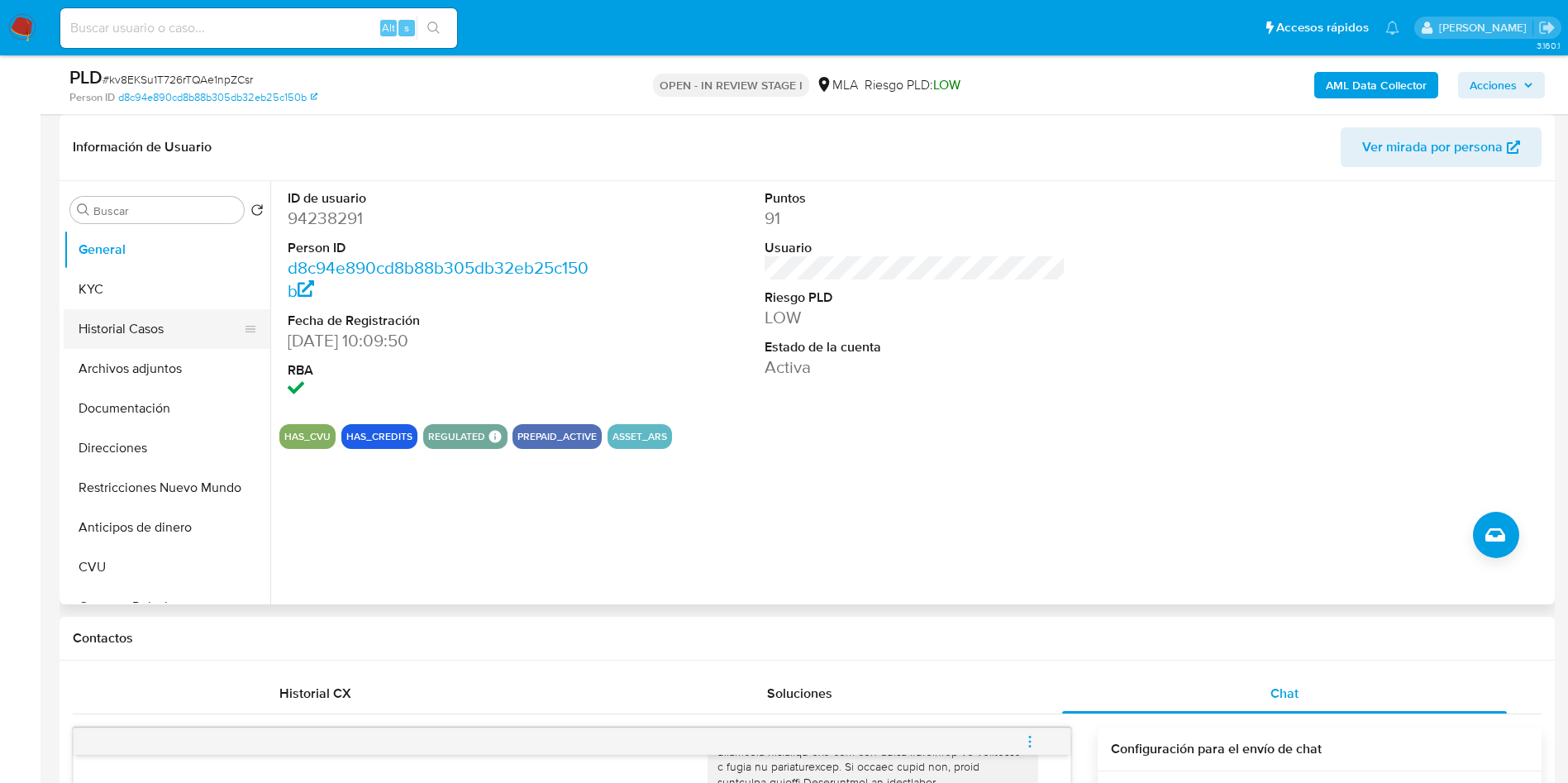
click at [101, 324] on button "Historial Casos" at bounding box center [161, 329] width 194 height 40
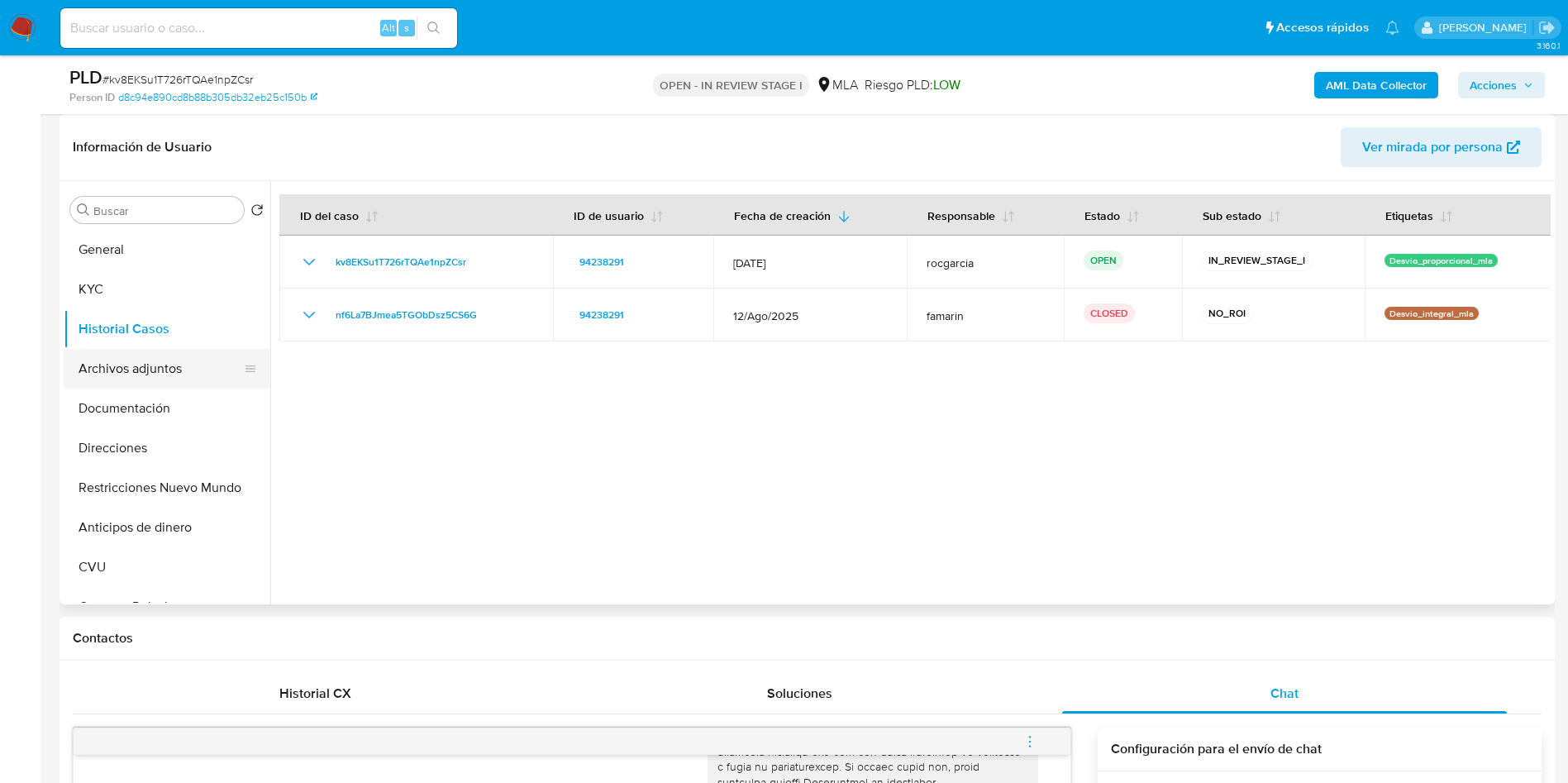
click at [125, 372] on button "Archivos adjuntos" at bounding box center [161, 368] width 194 height 40
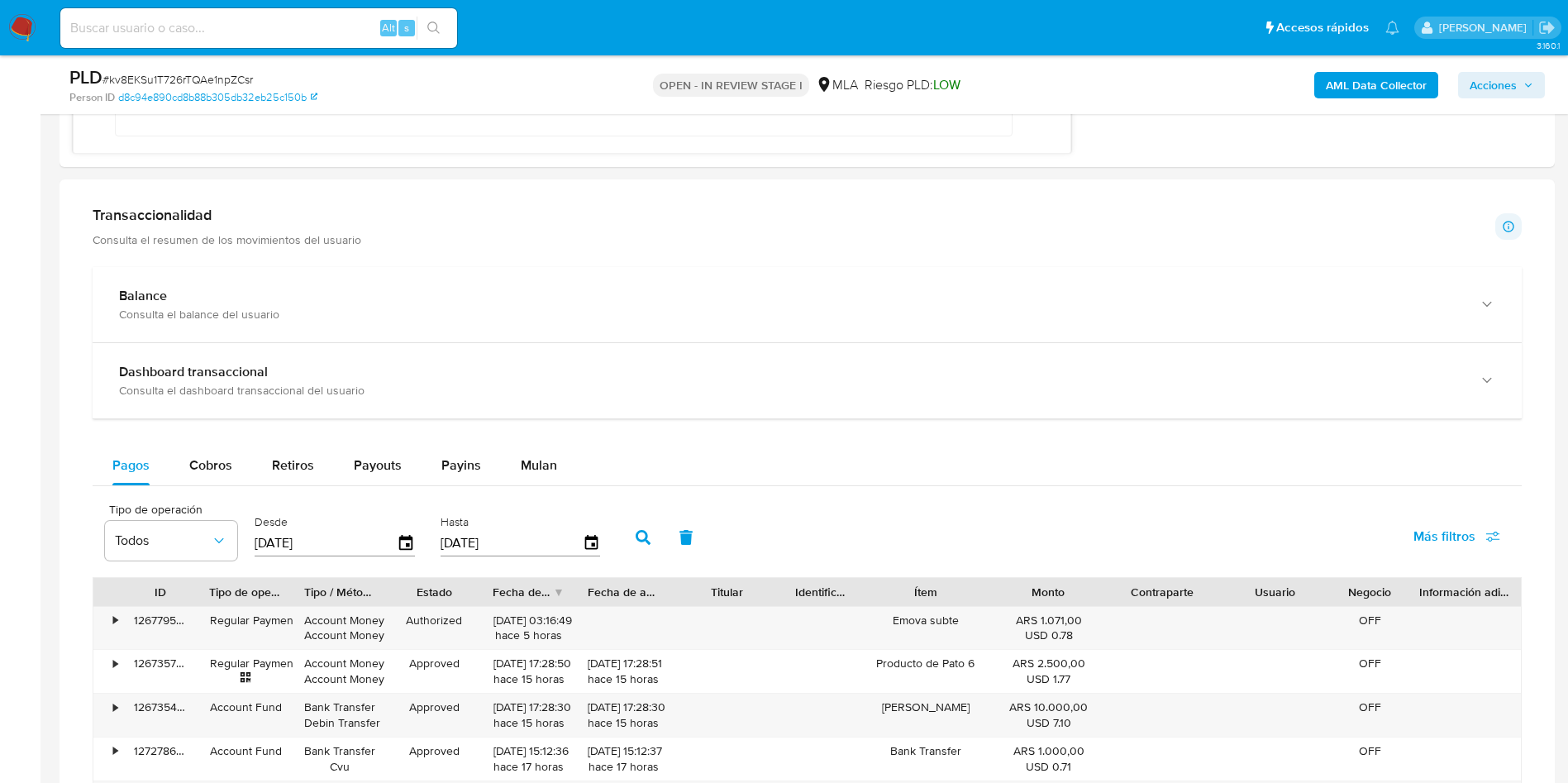
scroll to position [1488, 0]
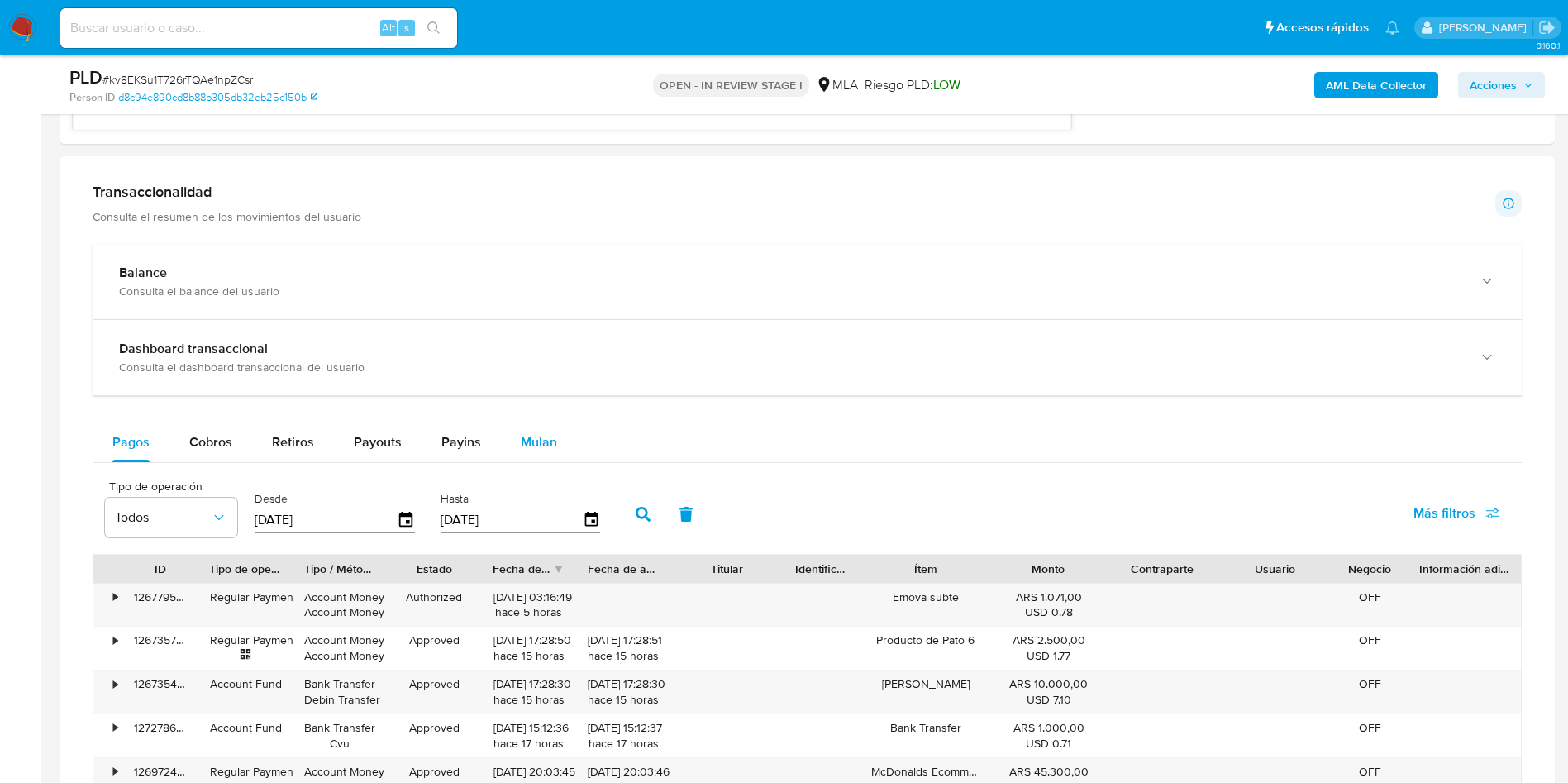
click at [546, 434] on span "Mulan" at bounding box center [538, 441] width 36 height 19
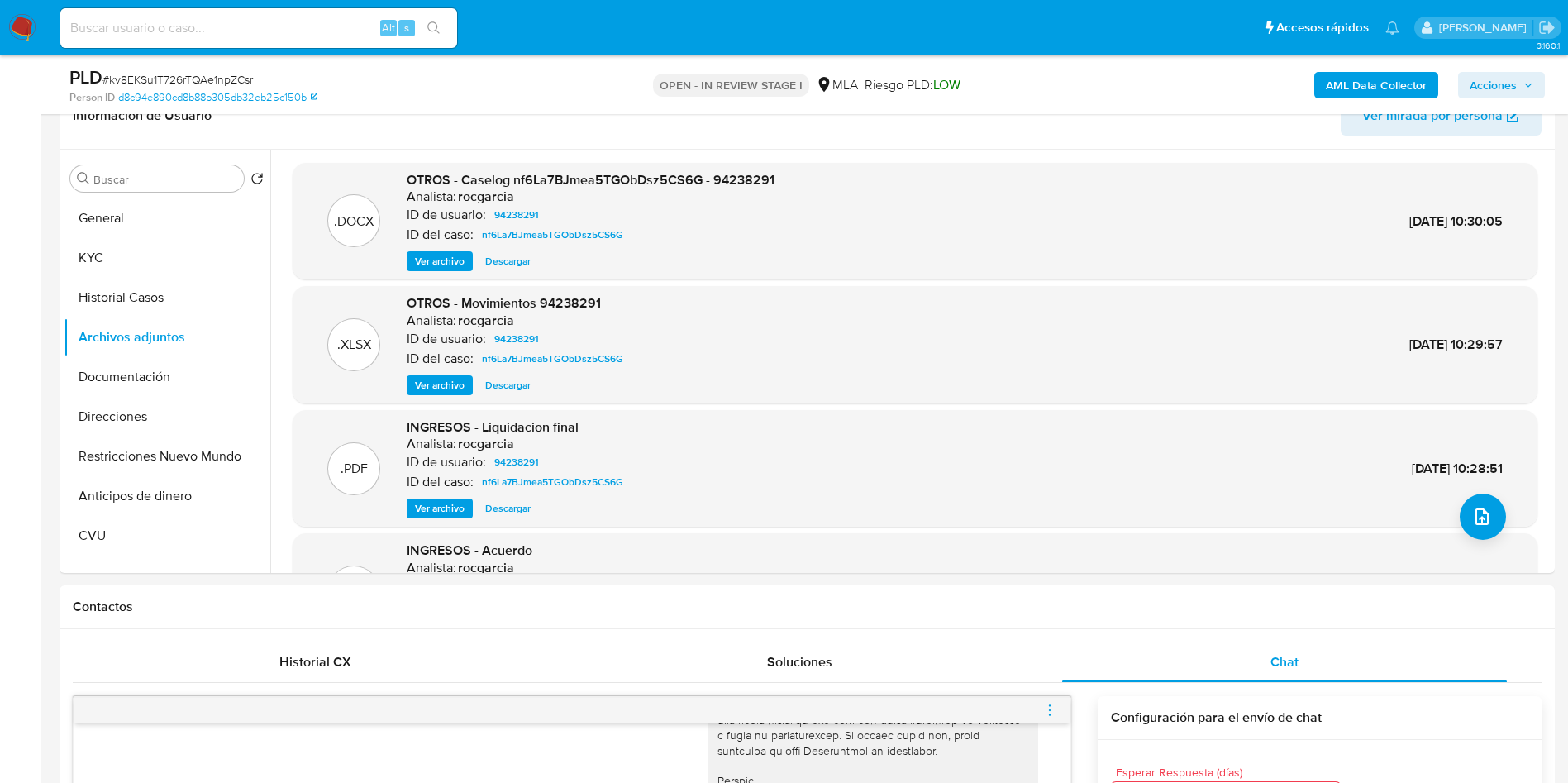
scroll to position [124, 0]
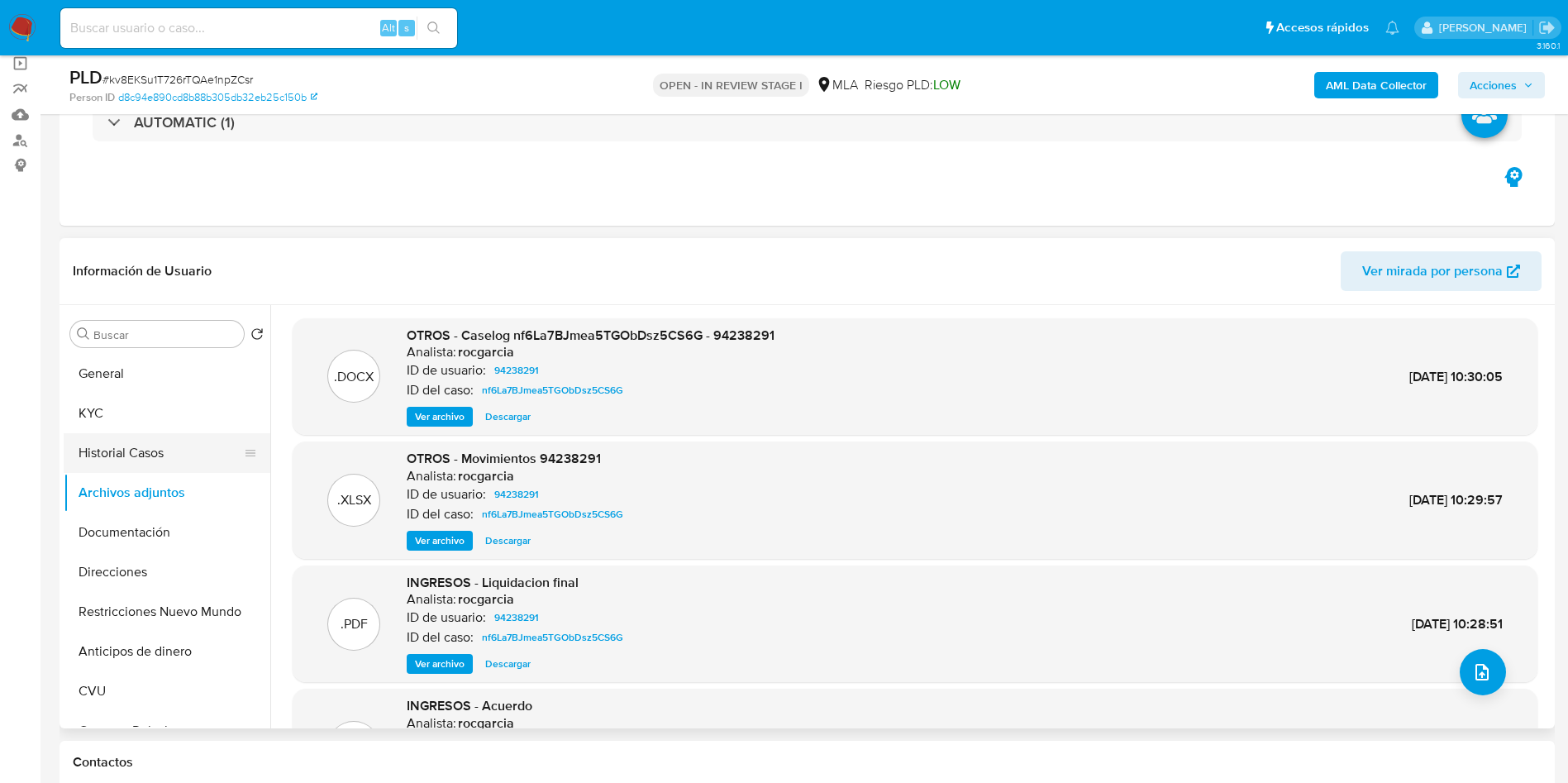
click at [130, 466] on button "Historial Casos" at bounding box center [161, 453] width 194 height 40
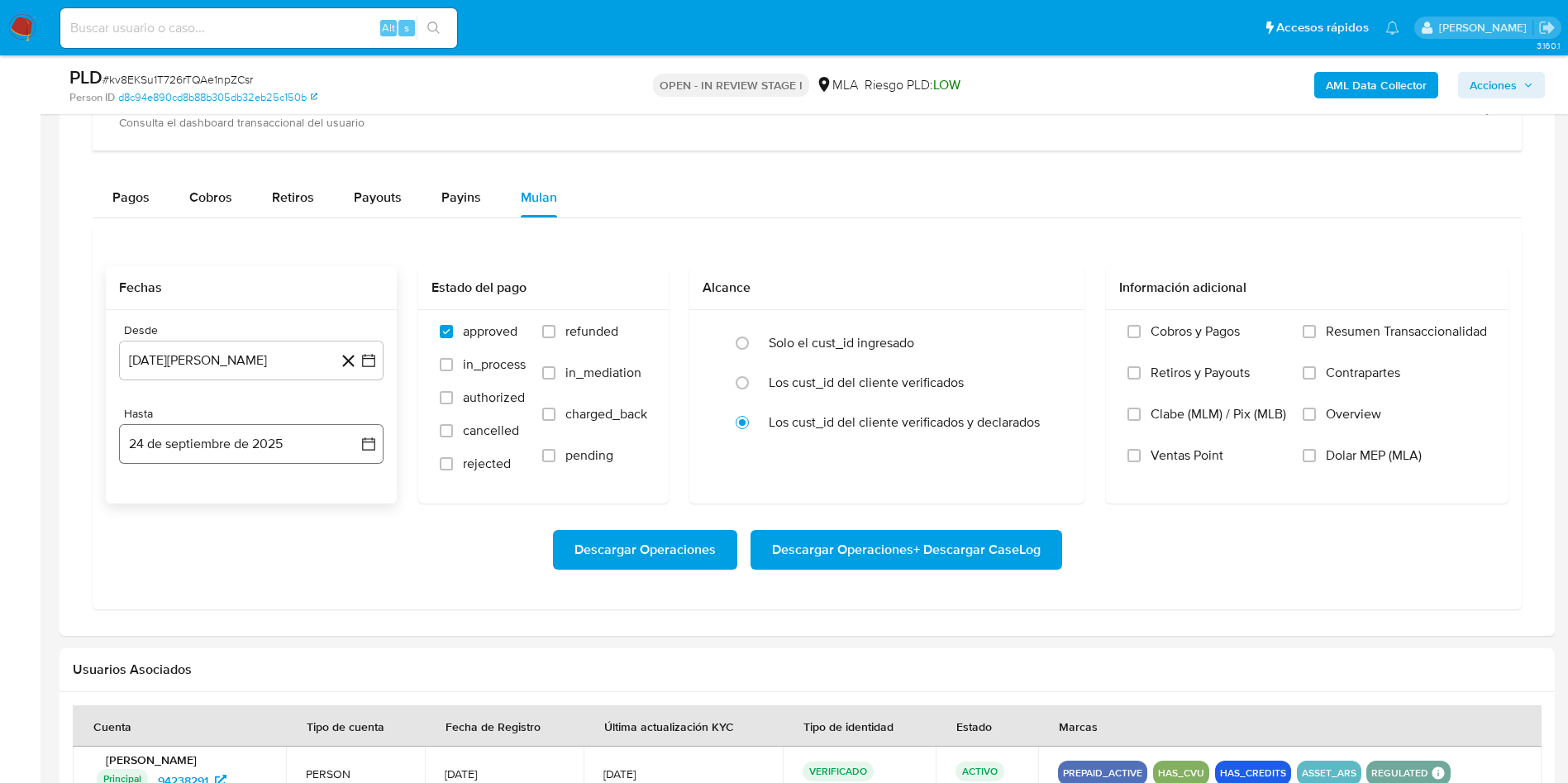
scroll to position [1735, 0]
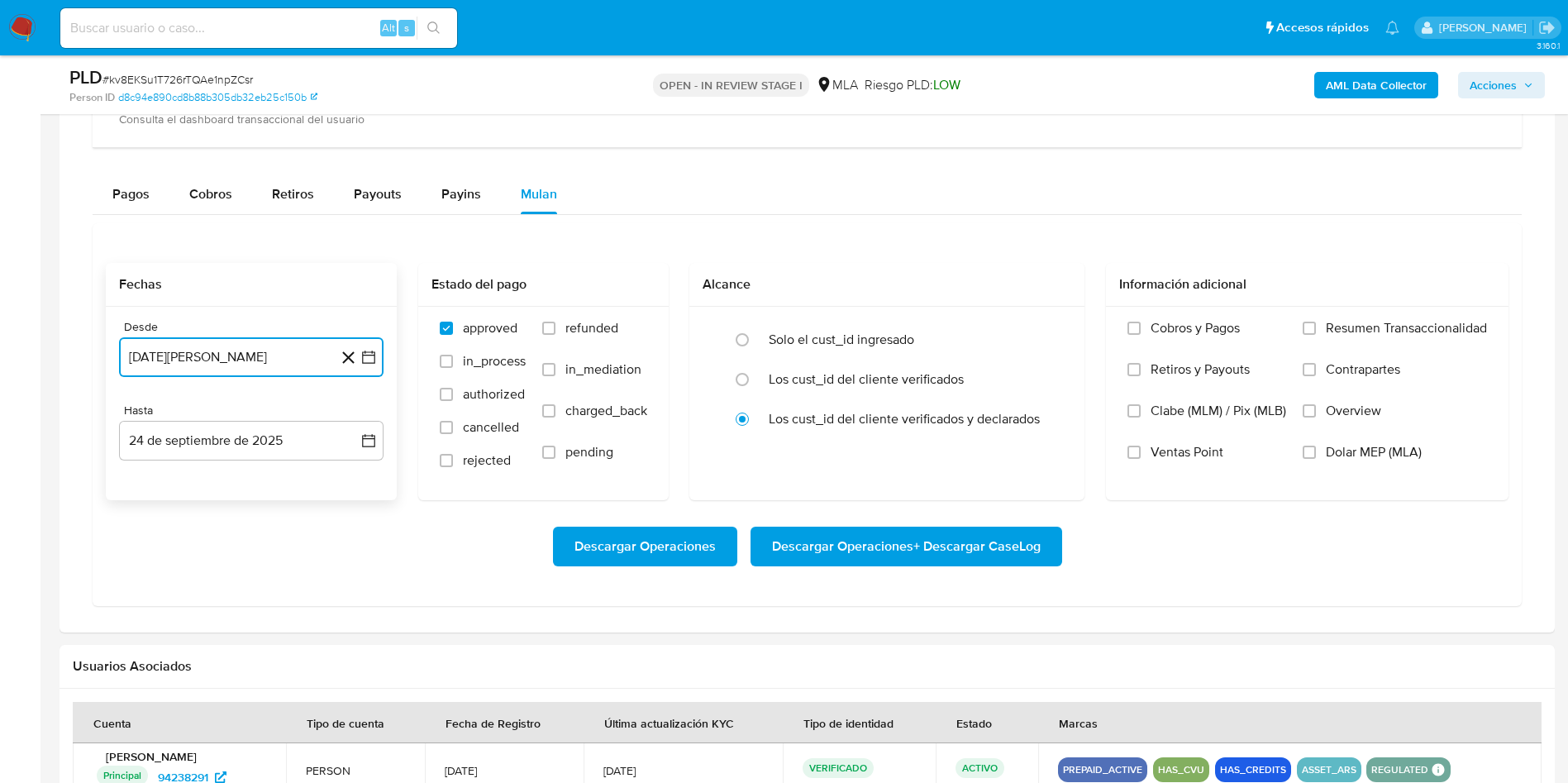
click at [371, 348] on icon "button" at bounding box center [368, 356] width 17 height 17
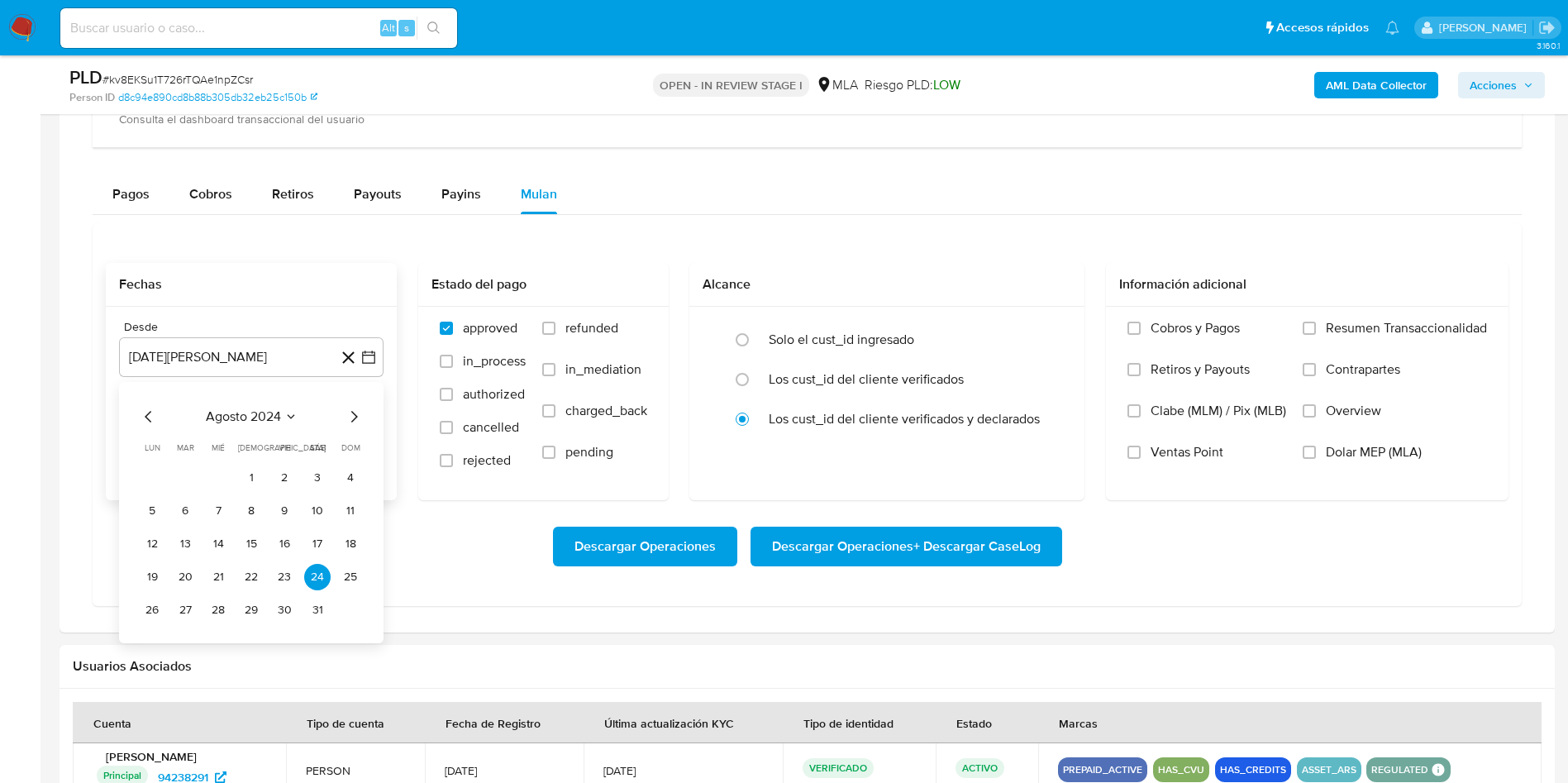
click at [353, 403] on div "agosto 2024 agosto 2024 lun lunes mar martes mié miércoles jue jueves vie viern…" at bounding box center [252, 512] width 264 height 261
click at [348, 412] on icon "Mes siguiente" at bounding box center [353, 416] width 20 height 20
click at [270, 424] on span "septiembre 2024" at bounding box center [243, 416] width 101 height 17
click at [337, 425] on div "2024" at bounding box center [250, 416] width 221 height 20
click at [343, 410] on icon "Año siguiente" at bounding box center [350, 416] width 20 height 20
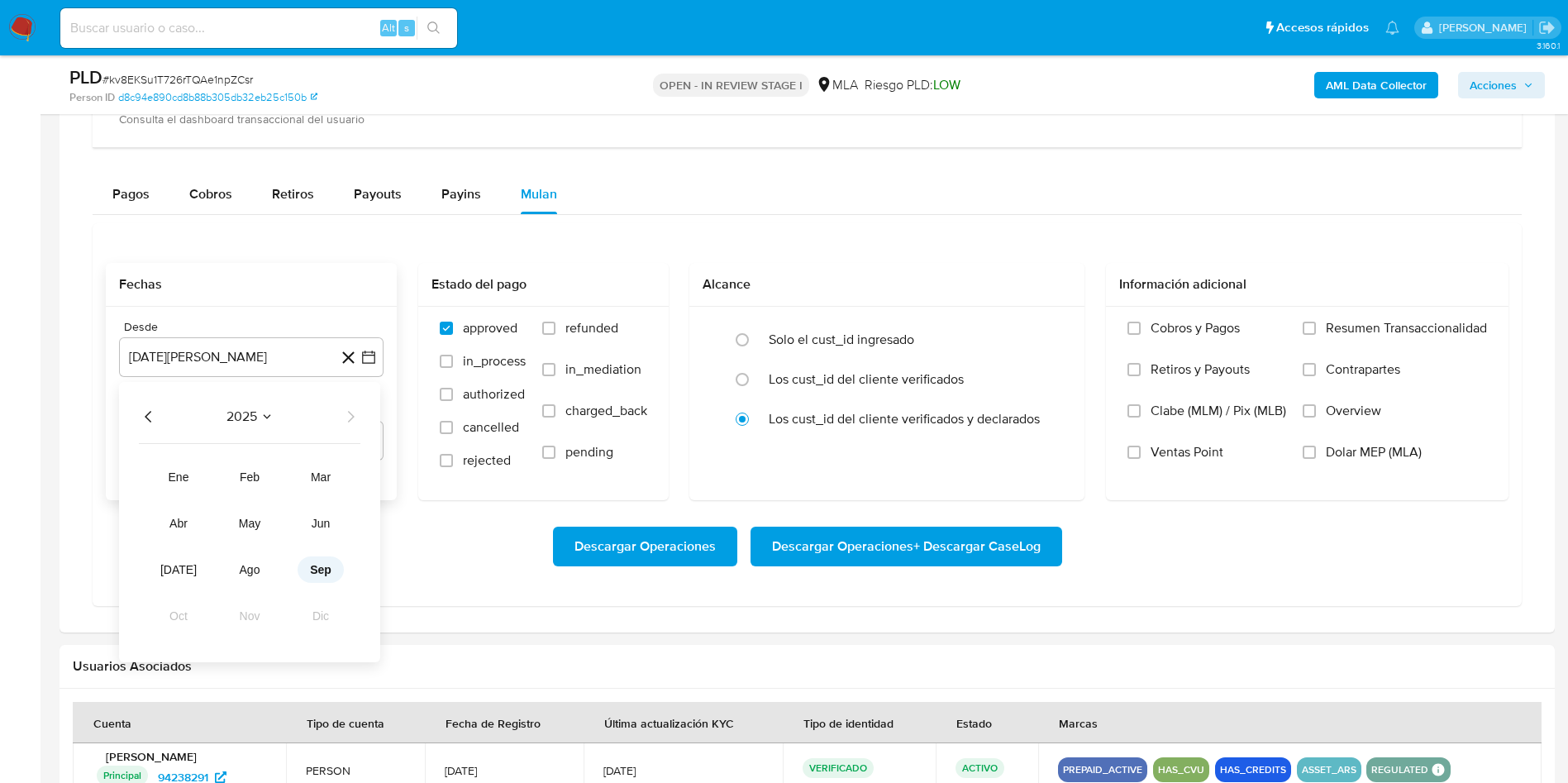
click at [313, 570] on span "sep" at bounding box center [321, 570] width 22 height 14
click at [148, 416] on icon "Mes anterior" at bounding box center [149, 416] width 20 height 20
click at [275, 470] on button "1" at bounding box center [284, 478] width 26 height 26
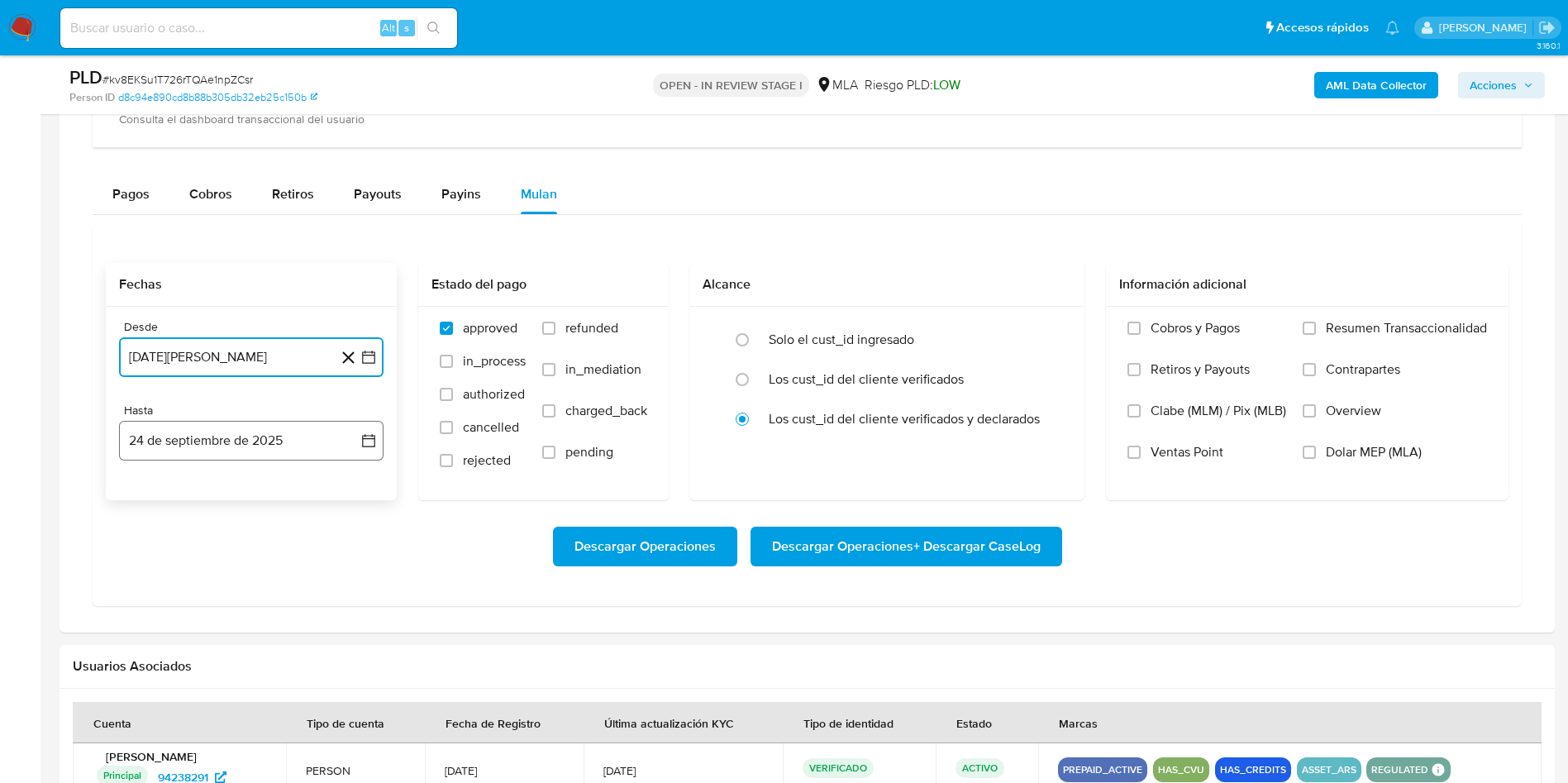
click at [368, 447] on icon "button" at bounding box center [368, 440] width 17 height 17
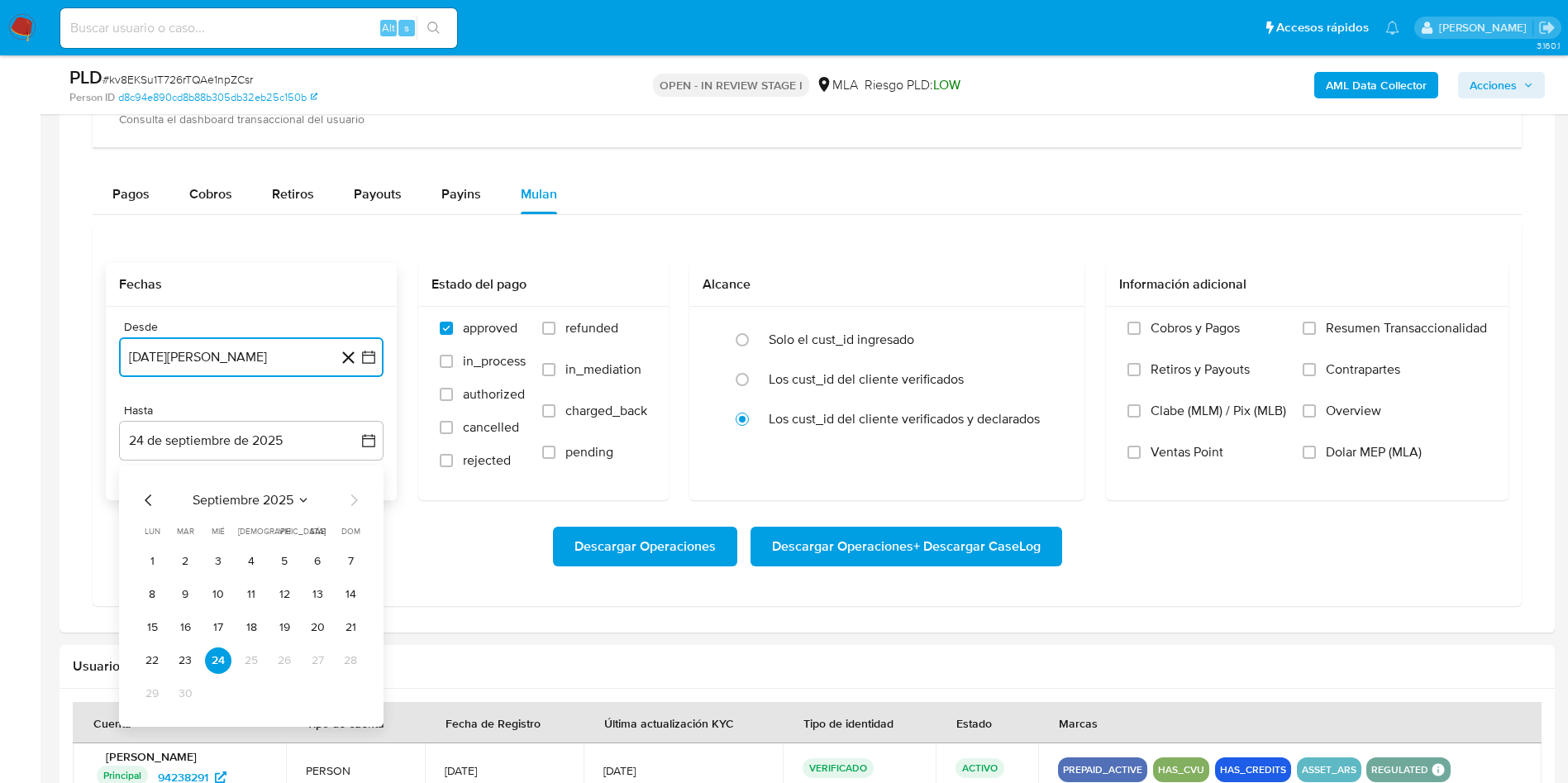
click at [149, 497] on icon "Mes anterior" at bounding box center [148, 499] width 7 height 12
click at [348, 699] on button "31" at bounding box center [350, 693] width 26 height 26
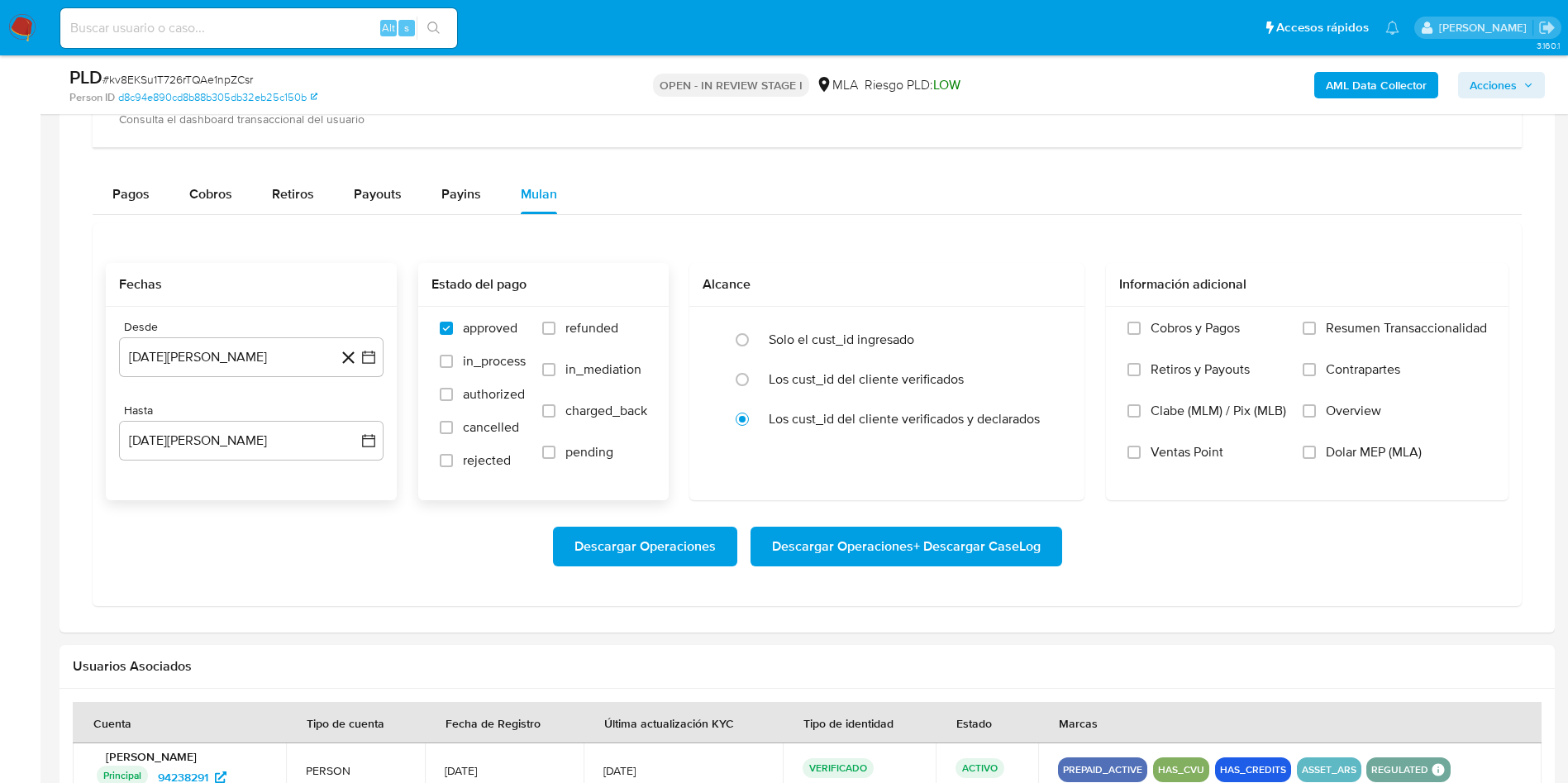
click at [555, 332] on label "refunded" at bounding box center [594, 341] width 105 height 41
click at [555, 332] on input "refunded" at bounding box center [549, 328] width 14 height 14
checkbox input "true"
click at [1310, 453] on input "Dolar MEP (MLA)" at bounding box center [1310, 452] width 14 height 14
click at [943, 550] on span "Descargar Operaciones + Descargar CaseLog" at bounding box center [906, 546] width 268 height 36
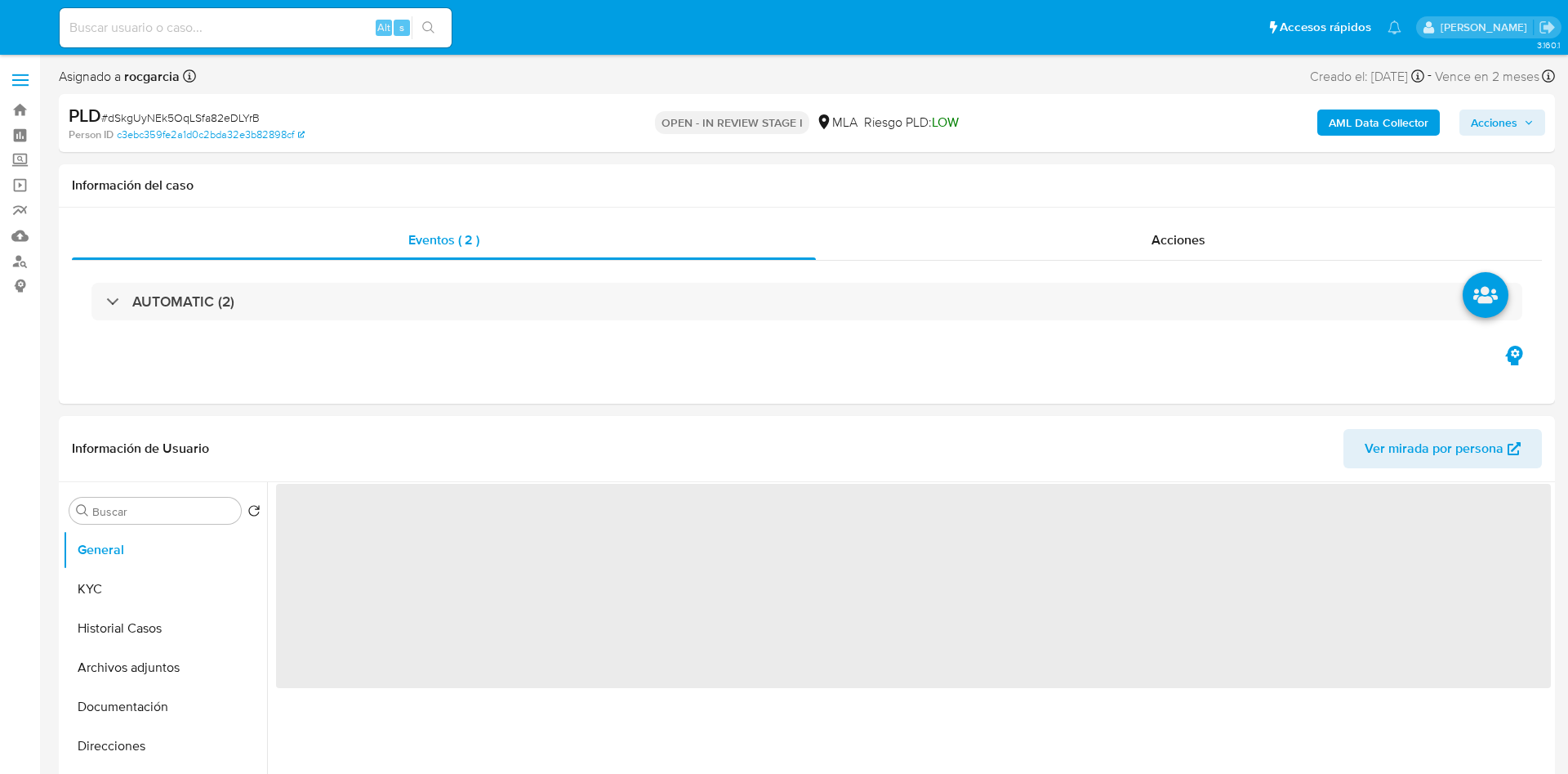
select select "10"
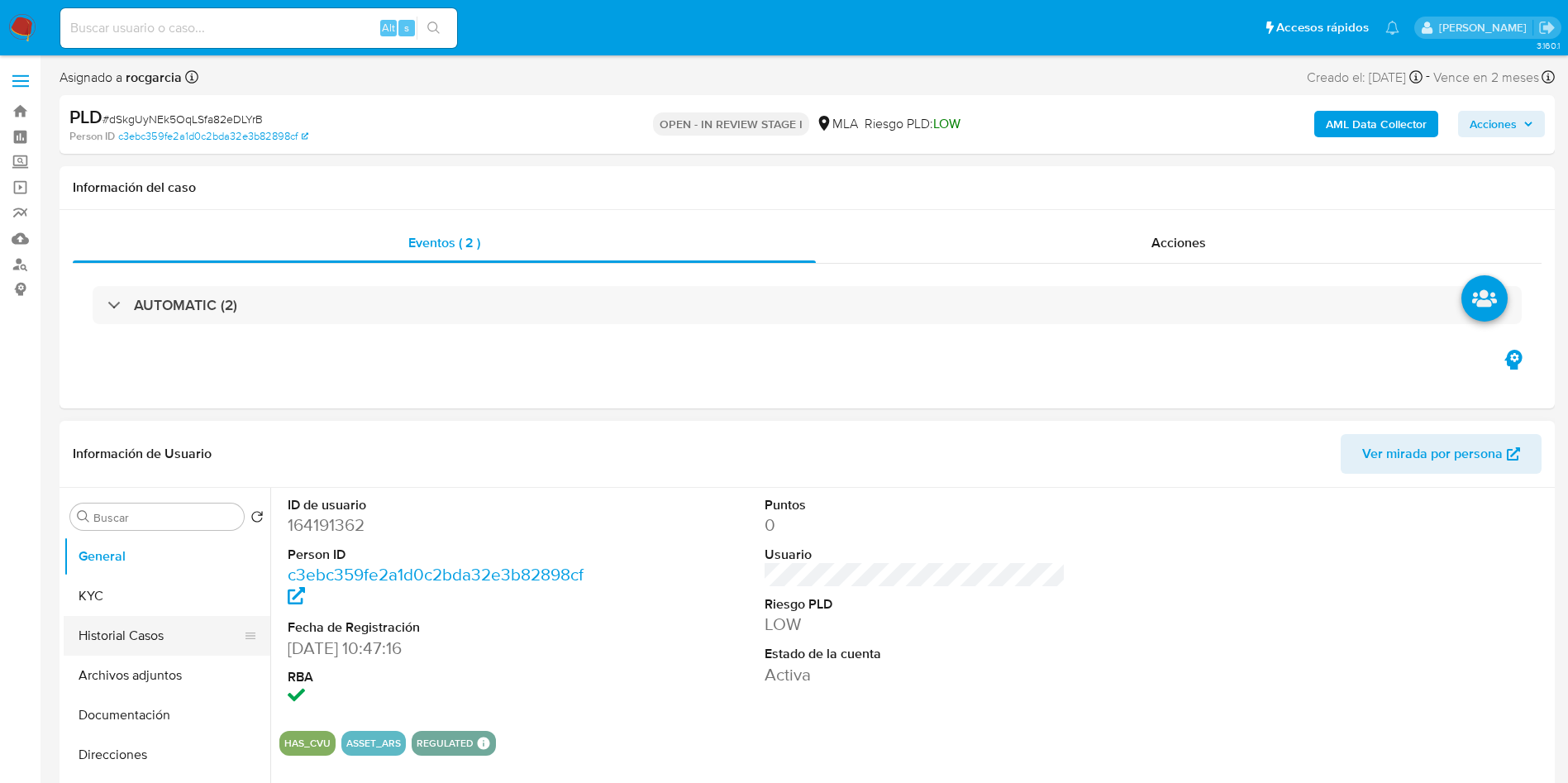
click at [106, 630] on button "Historial Casos" at bounding box center [161, 635] width 194 height 40
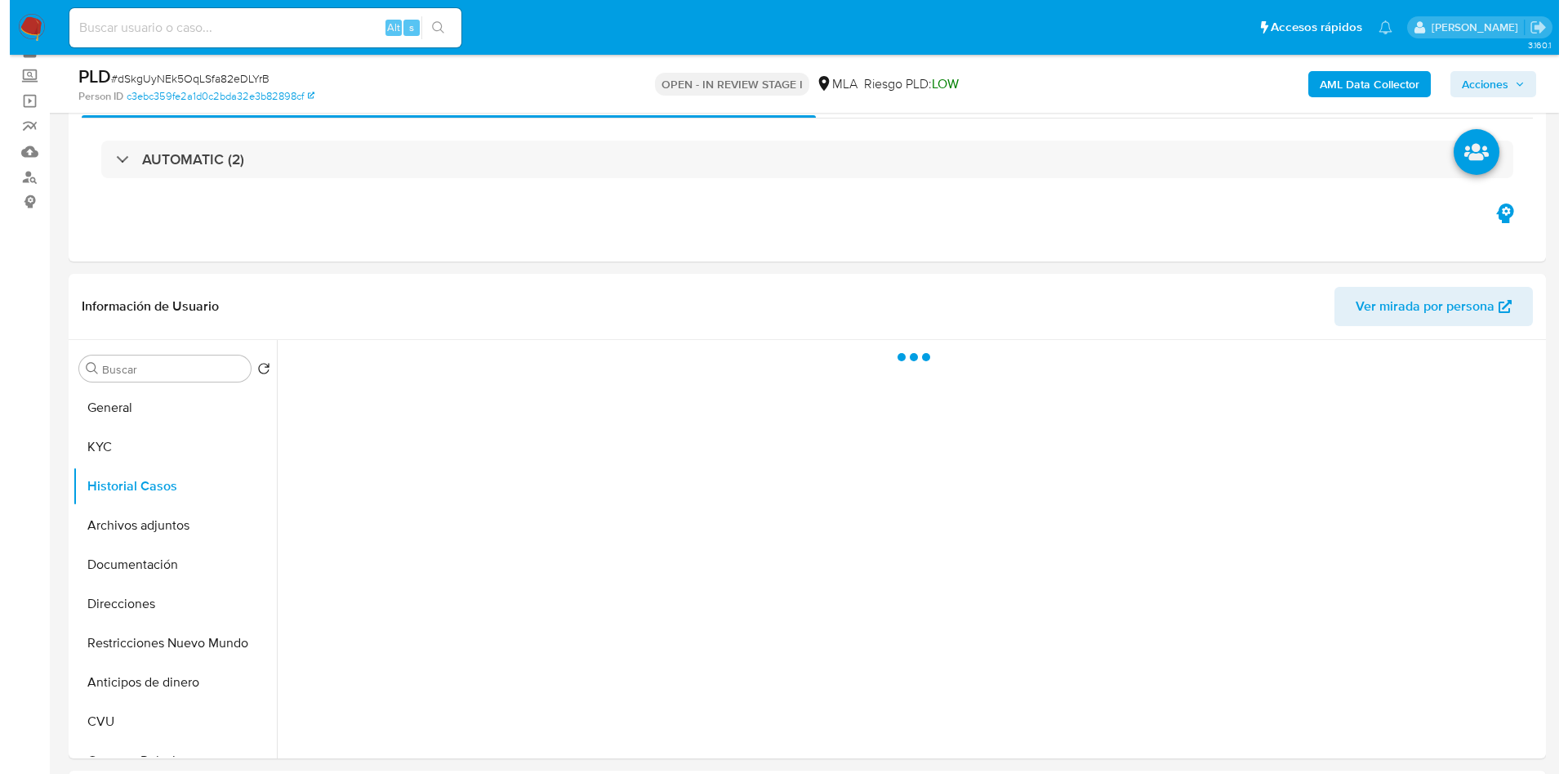
scroll to position [123, 0]
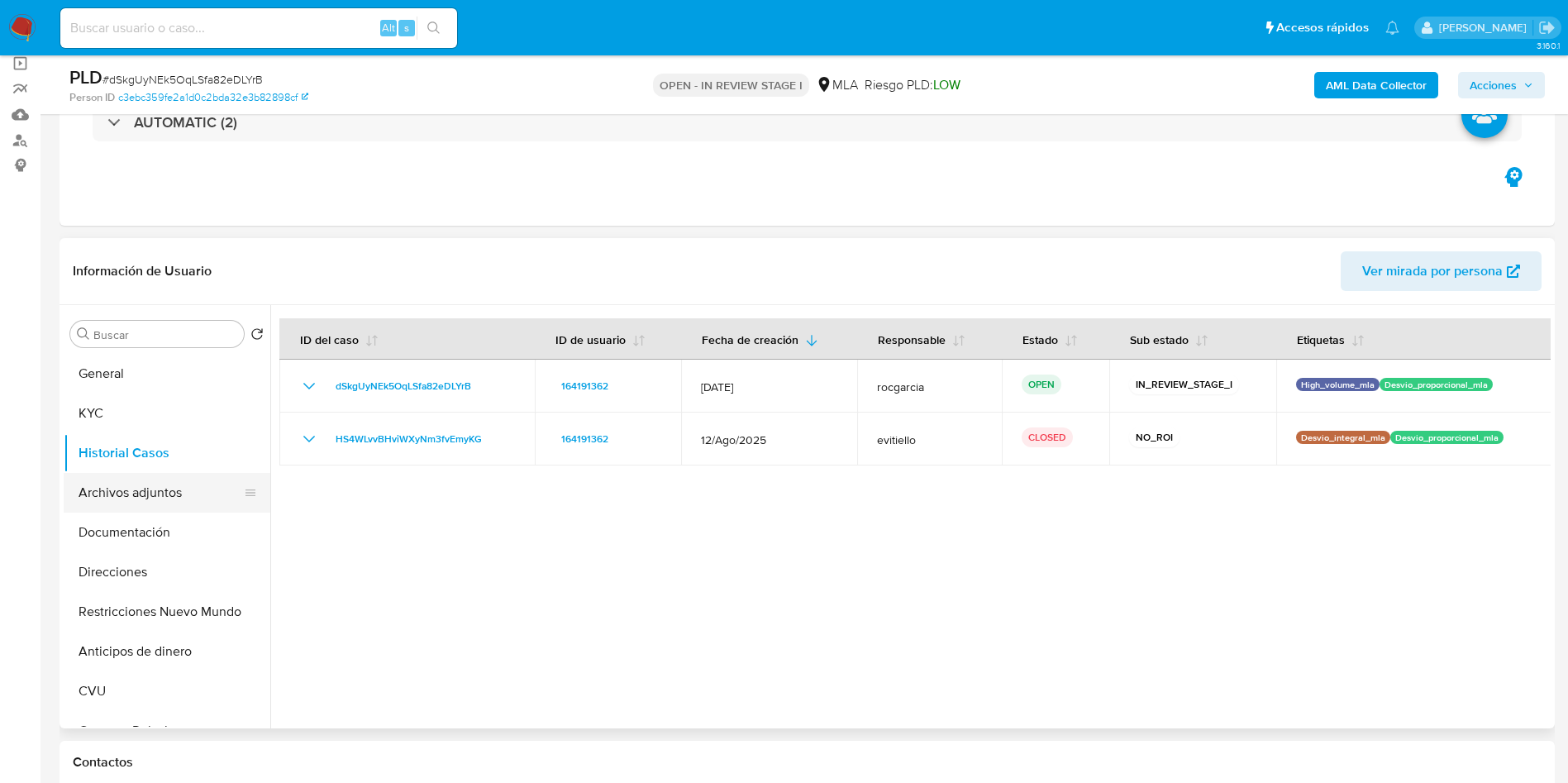
click at [144, 511] on button "Archivos adjuntos" at bounding box center [161, 492] width 194 height 40
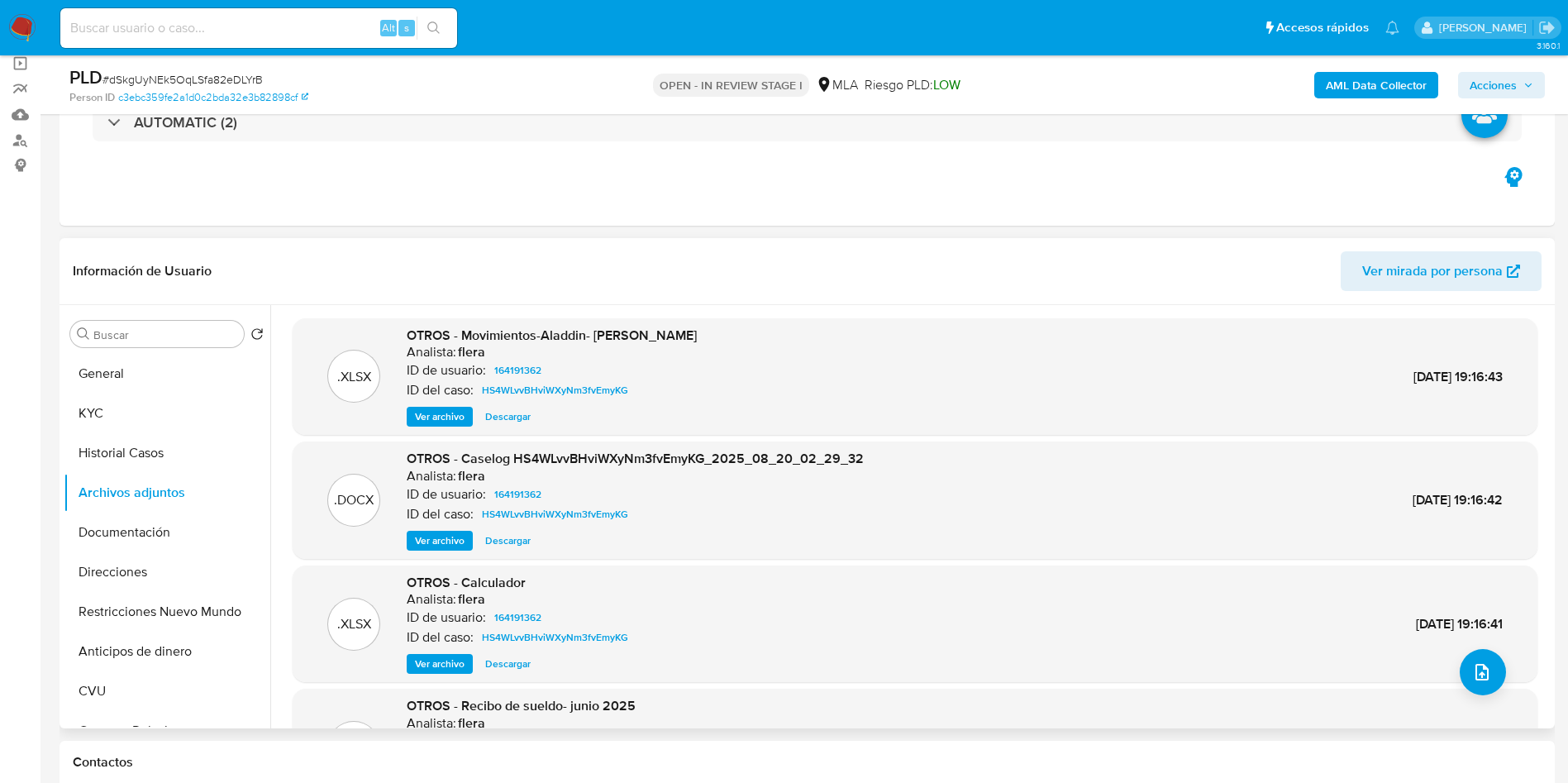
click at [443, 539] on span "Ver archivo" at bounding box center [439, 540] width 50 height 17
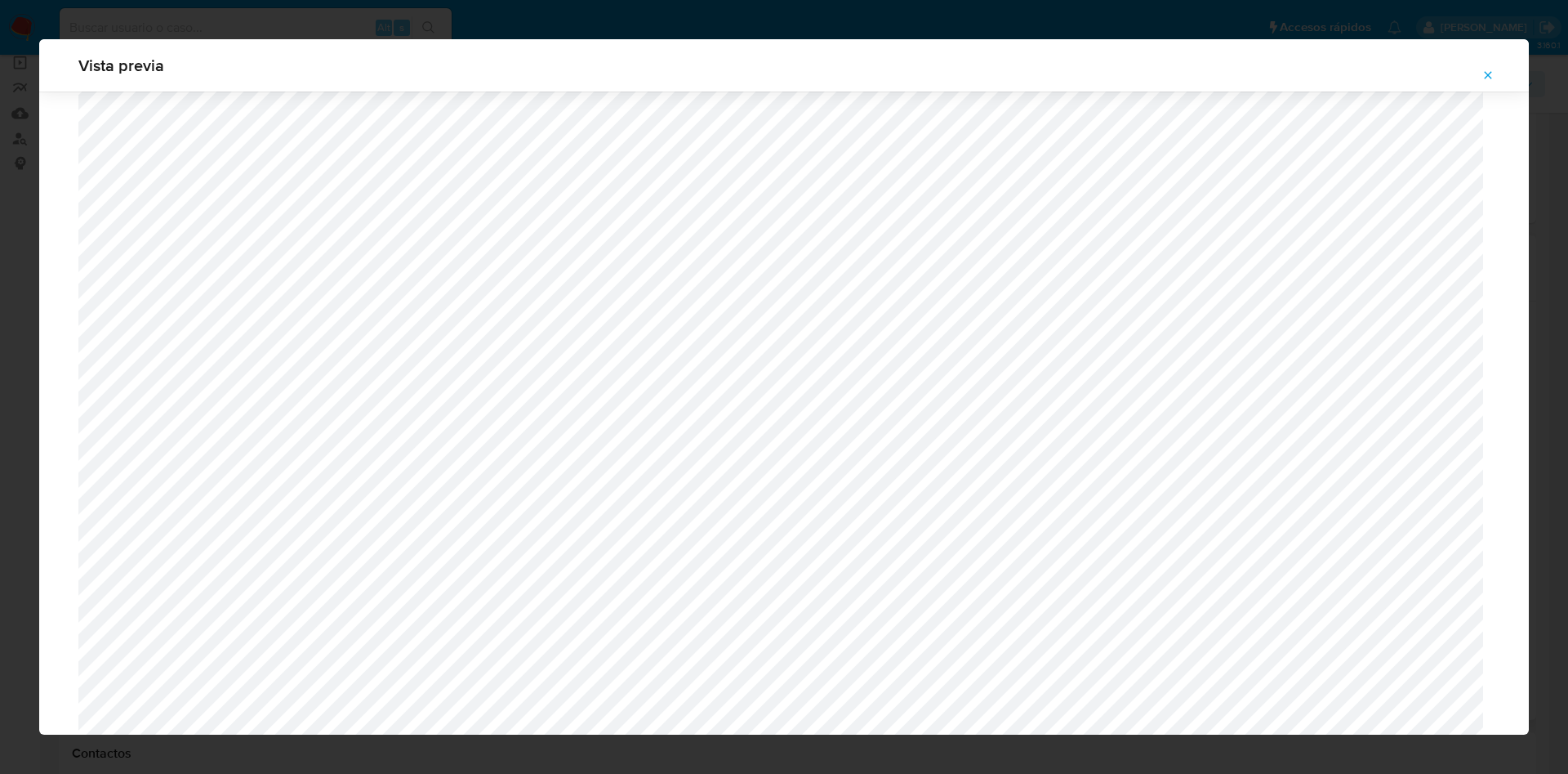
scroll to position [335, 0]
click at [3, 499] on div "Vista previa" at bounding box center [784, 387] width 1568 height 774
click at [1480, 86] on button "Attachment preview" at bounding box center [1488, 74] width 36 height 26
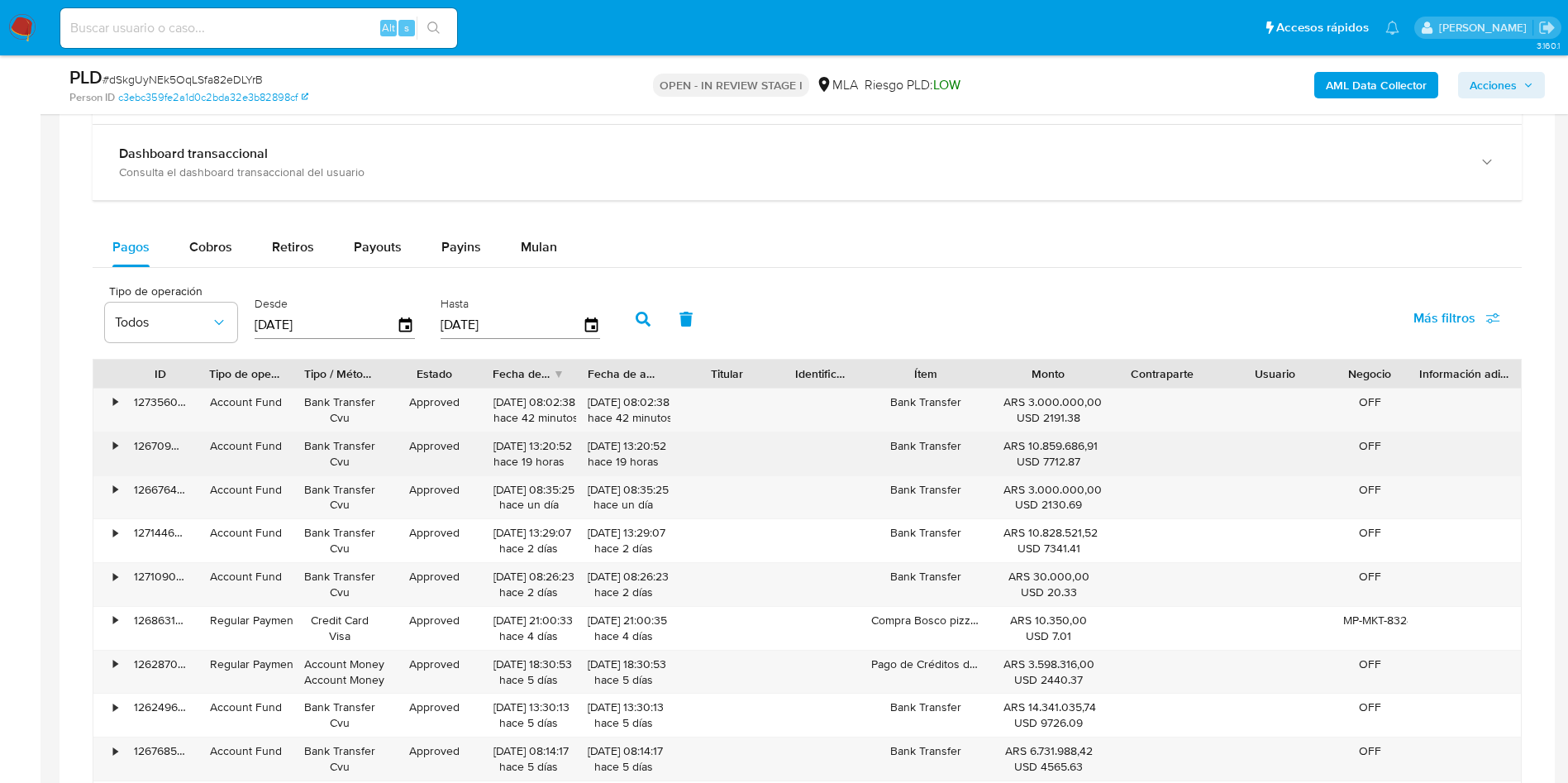
scroll to position [1240, 0]
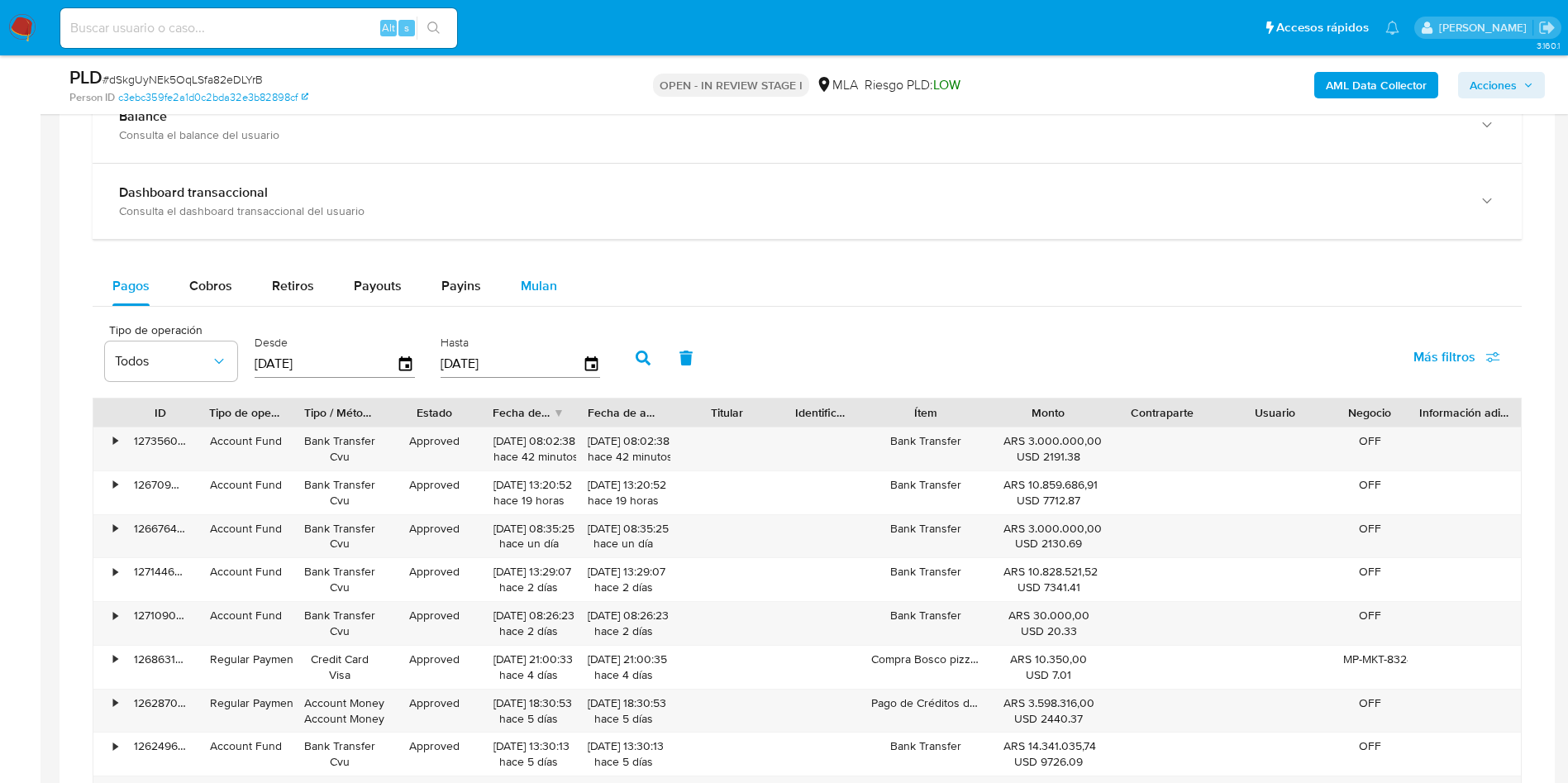
click at [530, 280] on span "Mulan" at bounding box center [538, 285] width 36 height 19
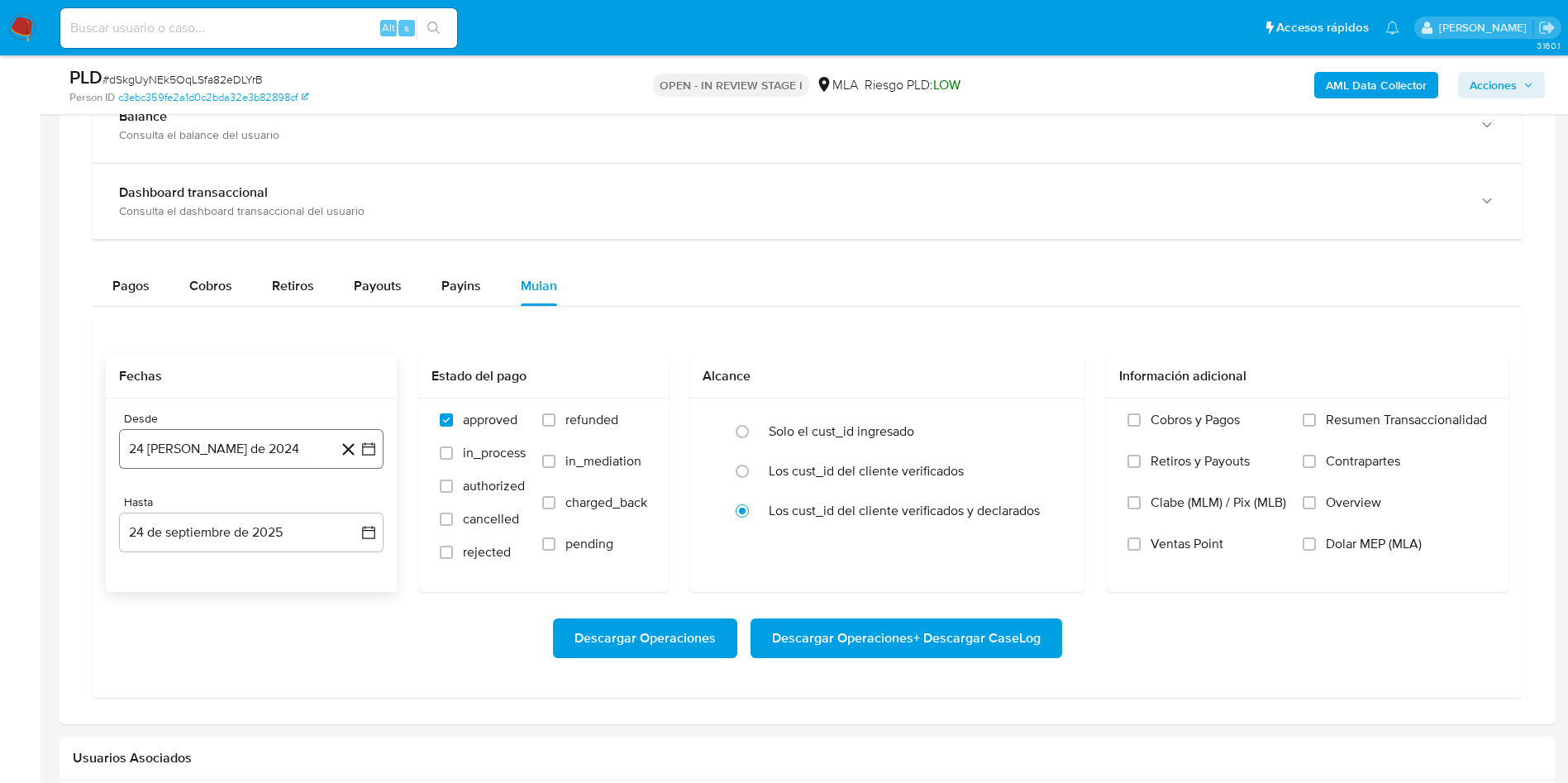
click at [376, 444] on icon "button" at bounding box center [368, 448] width 17 height 17
click at [273, 502] on span "agosto 2024" at bounding box center [243, 508] width 75 height 17
click at [348, 502] on icon "Año siguiente" at bounding box center [350, 508] width 20 height 20
click at [253, 667] on span "ago" at bounding box center [250, 662] width 21 height 14
click at [276, 571] on button "1" at bounding box center [284, 569] width 26 height 26
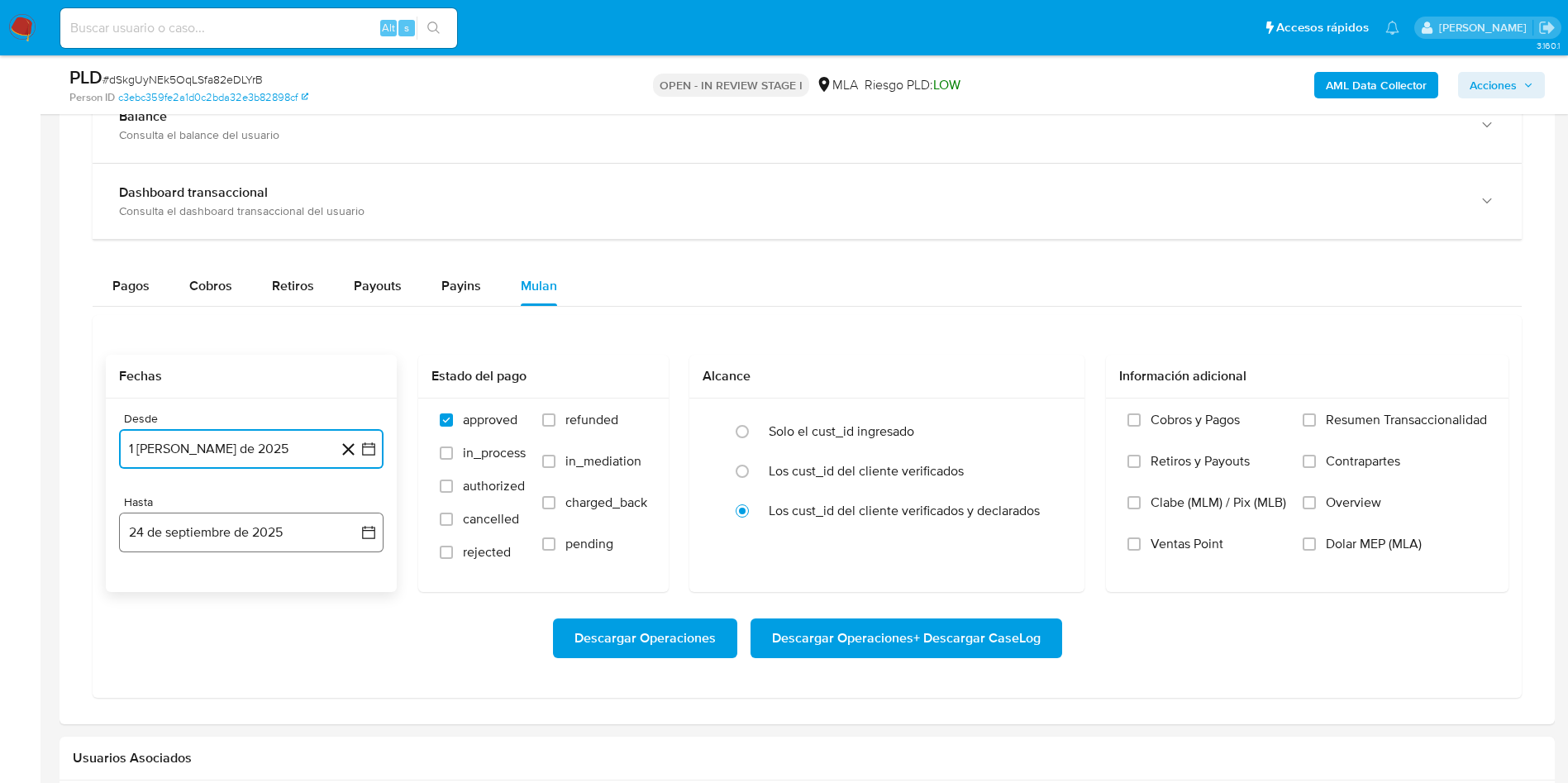
click at [371, 530] on icon "button" at bounding box center [368, 531] width 17 height 17
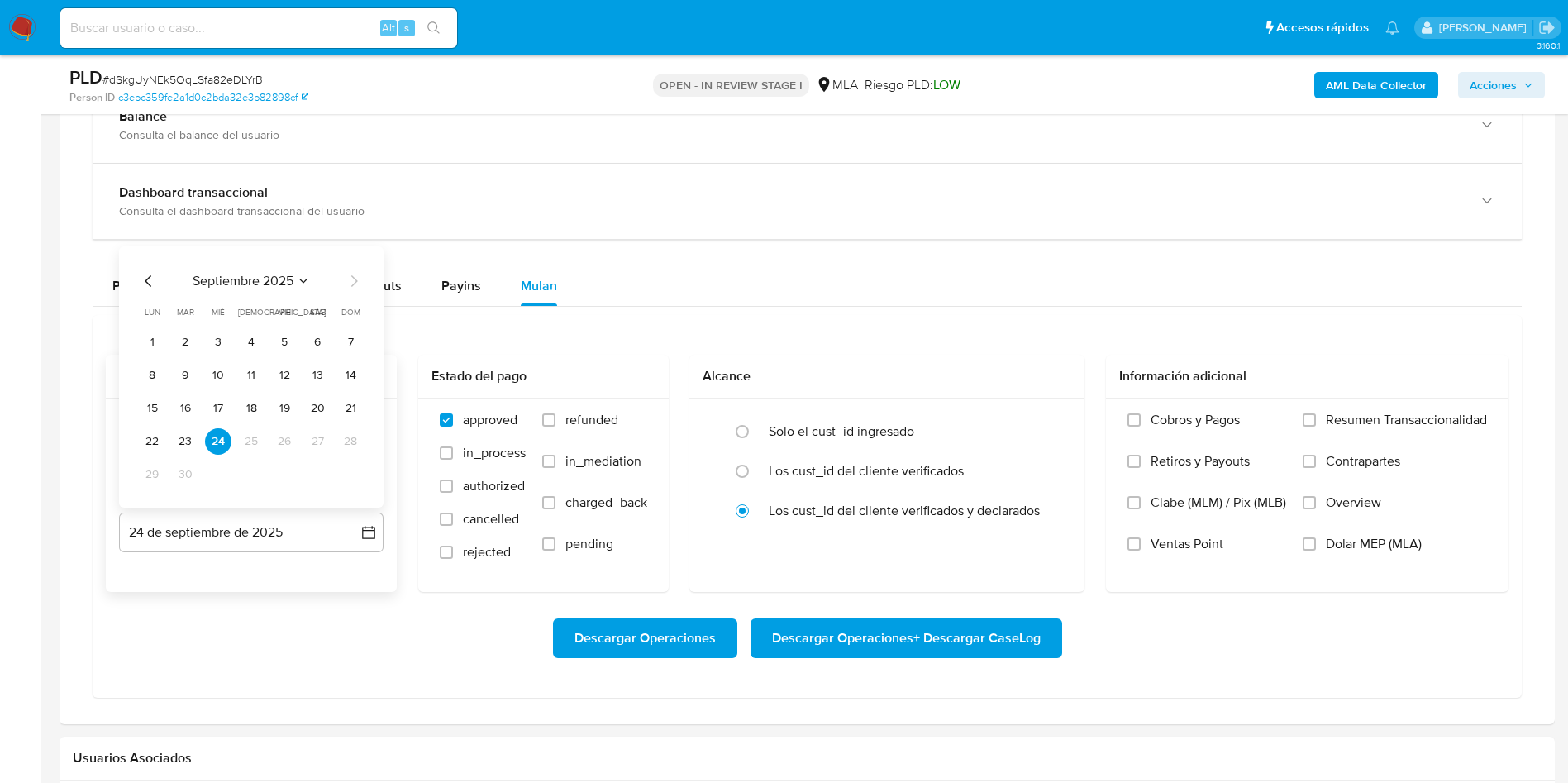
click at [147, 287] on icon "Mes anterior" at bounding box center [149, 281] width 20 height 20
click at [345, 486] on button "31" at bounding box center [350, 474] width 26 height 26
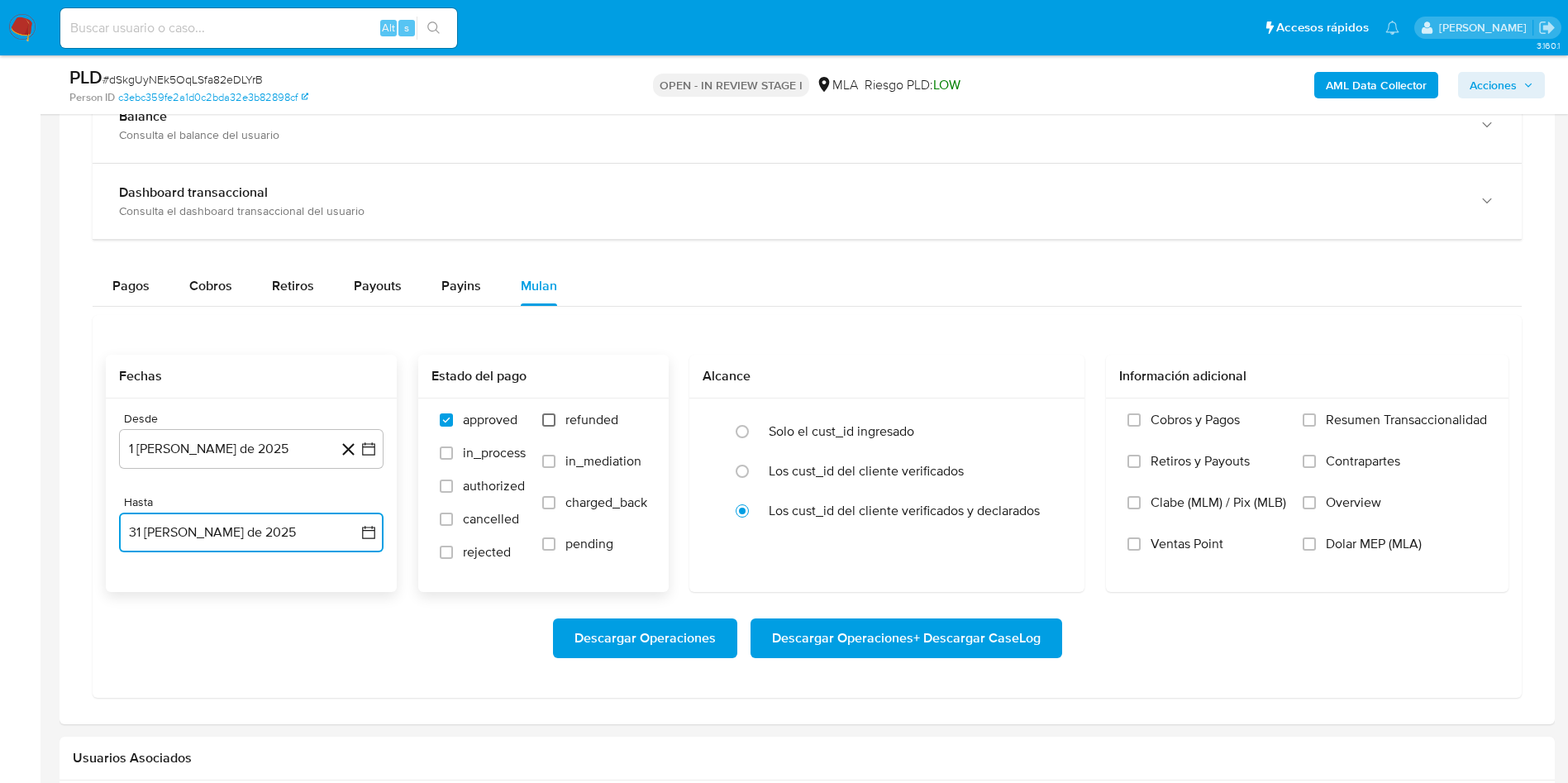
click at [549, 419] on input "refunded" at bounding box center [549, 420] width 14 height 14
checkbox input "true"
click at [1305, 540] on input "Dolar MEP (MLA)" at bounding box center [1310, 544] width 14 height 14
click at [863, 630] on span "Descargar Operaciones + Descargar CaseLog" at bounding box center [906, 637] width 268 height 36
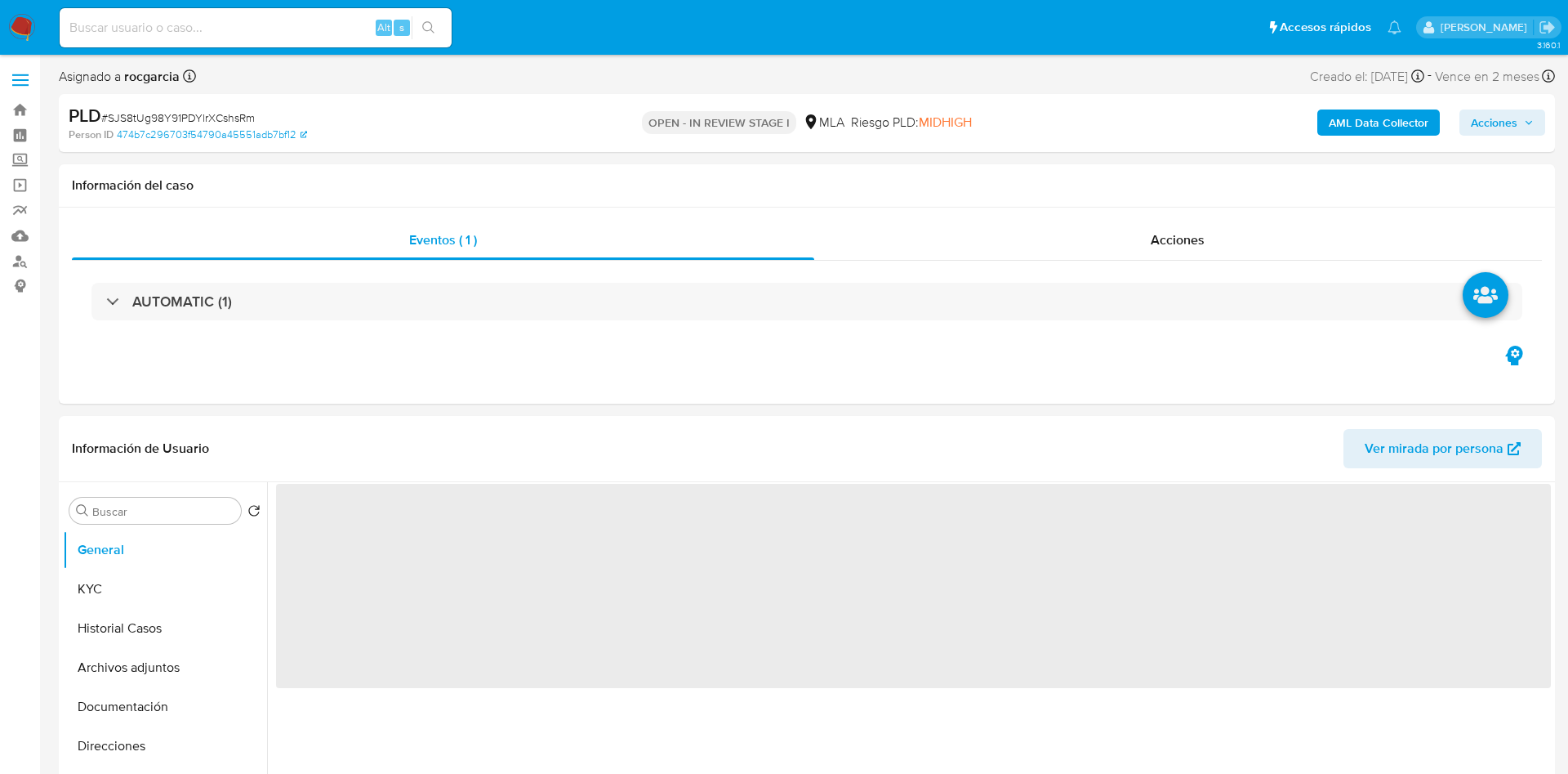
select select "10"
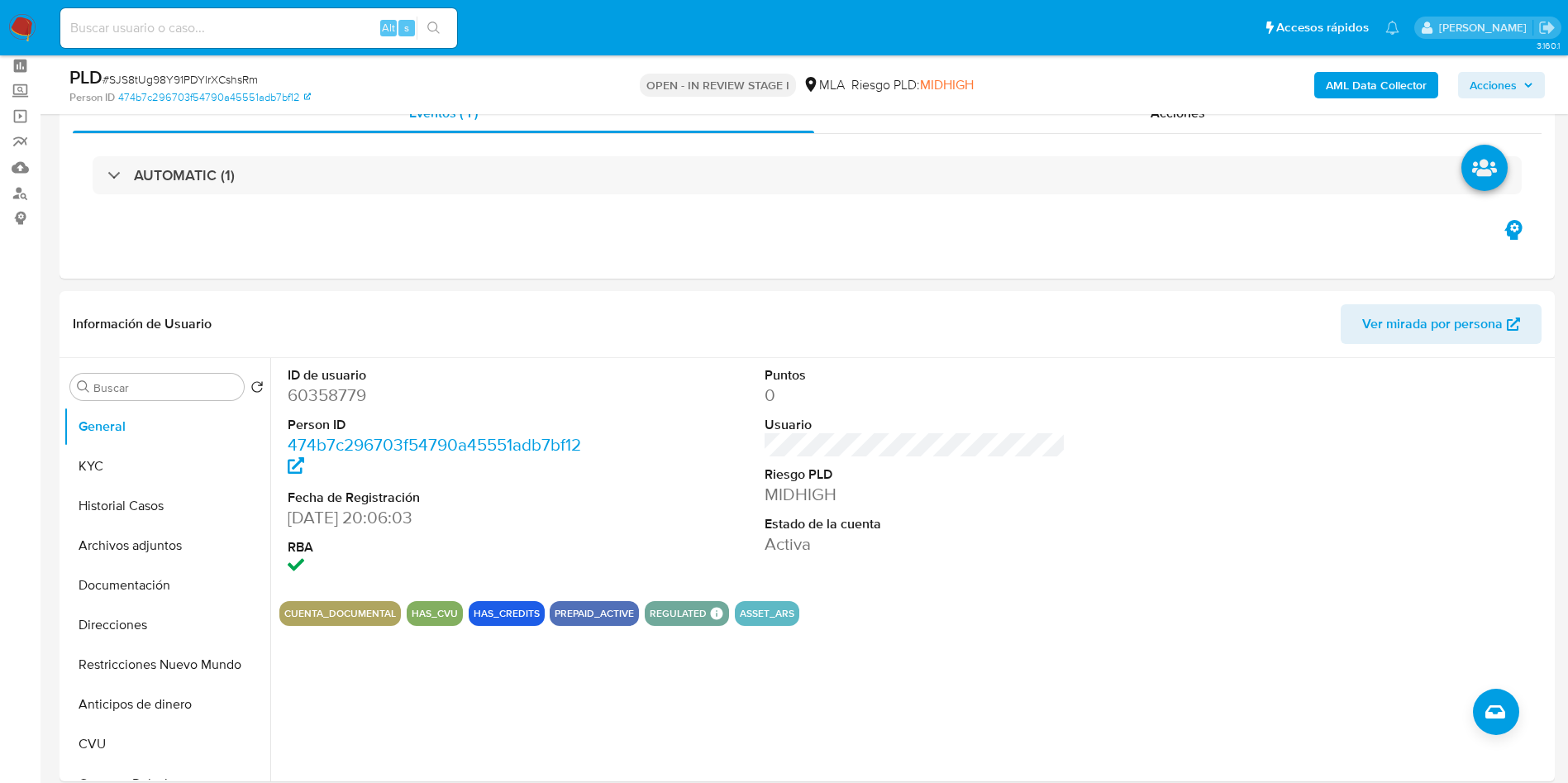
scroll to position [124, 0]
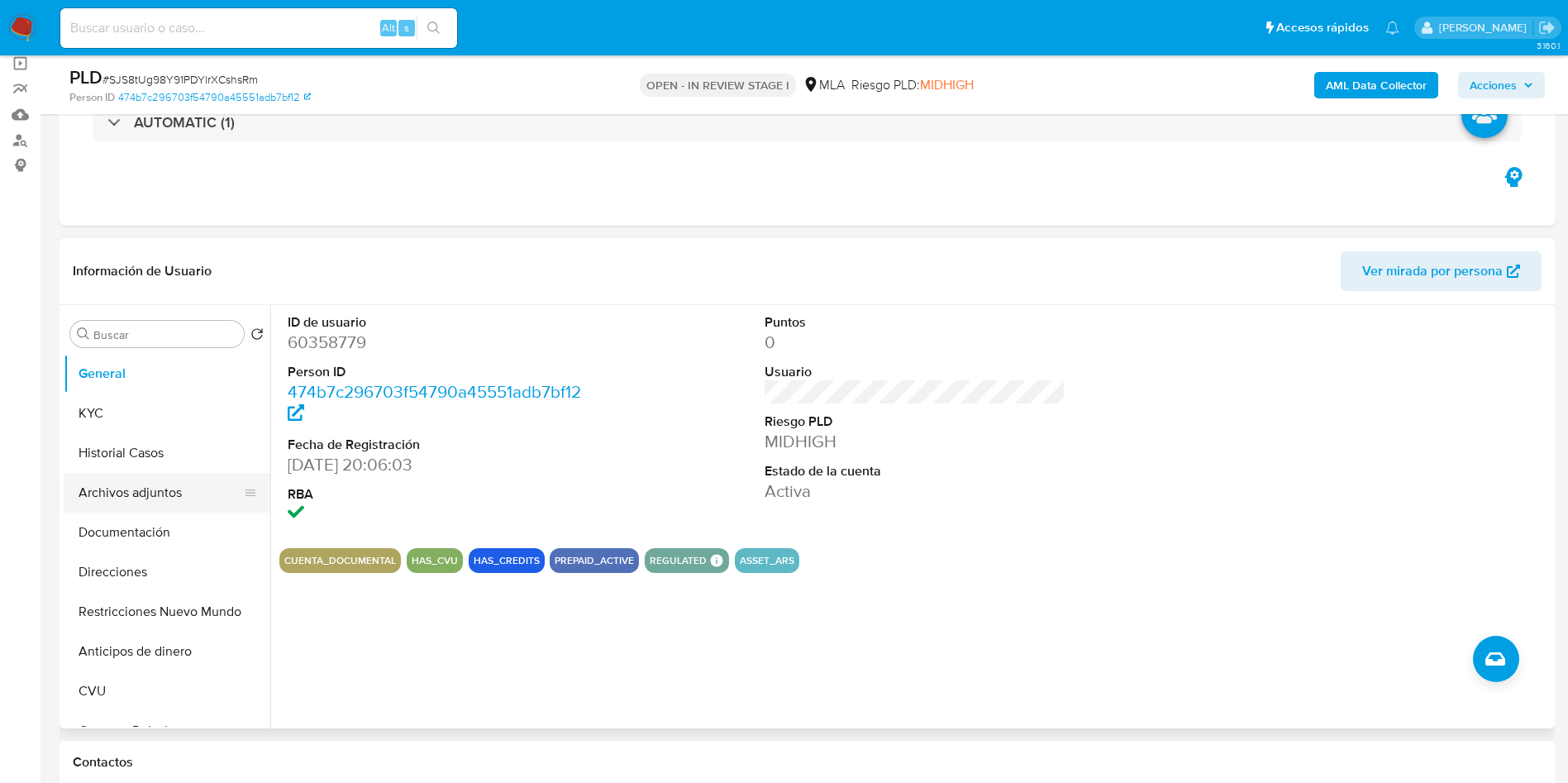
click at [104, 484] on button "Archivos adjuntos" at bounding box center [161, 492] width 194 height 40
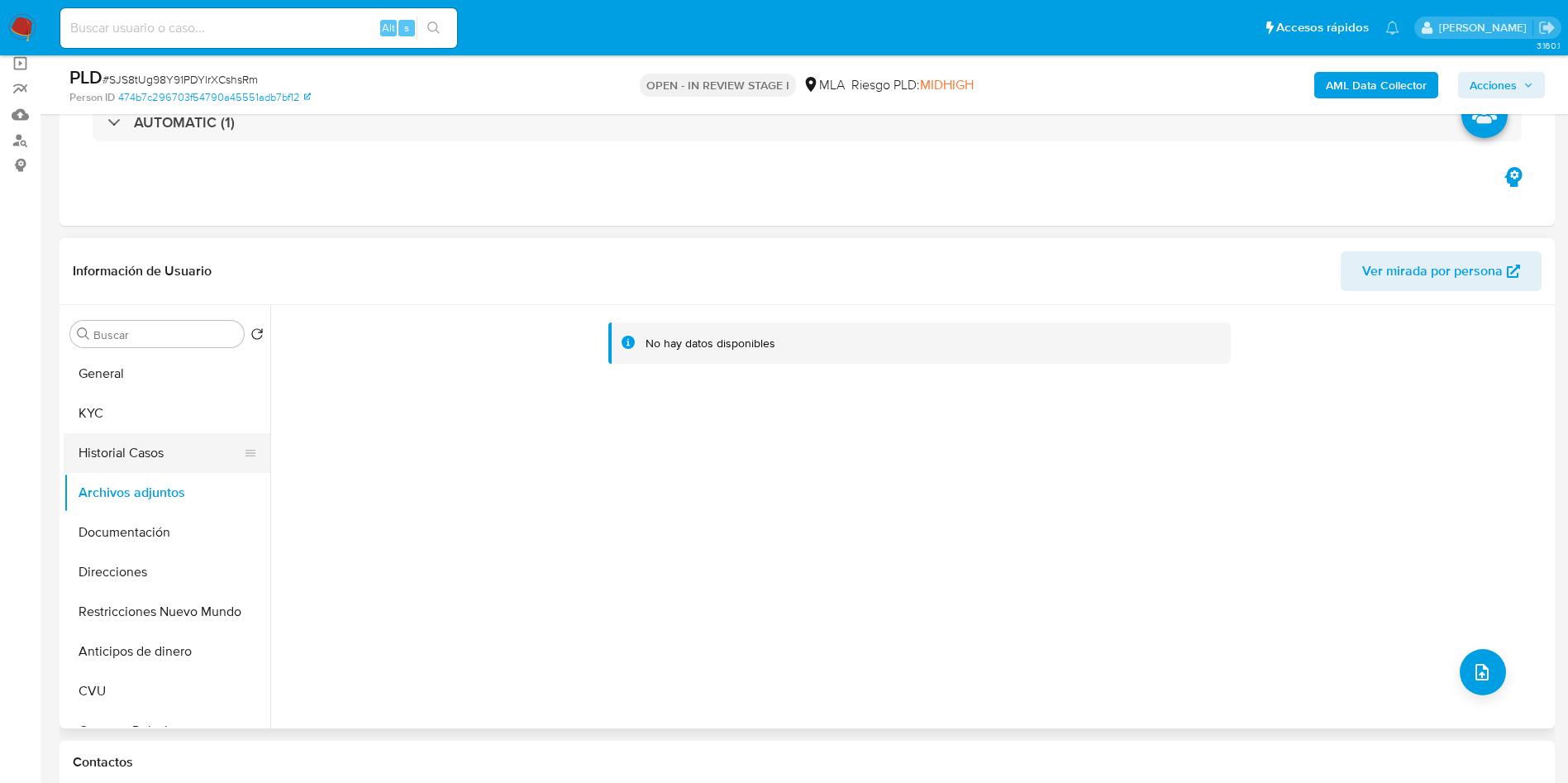
click at [100, 436] on button "Historial Casos" at bounding box center [161, 453] width 194 height 40
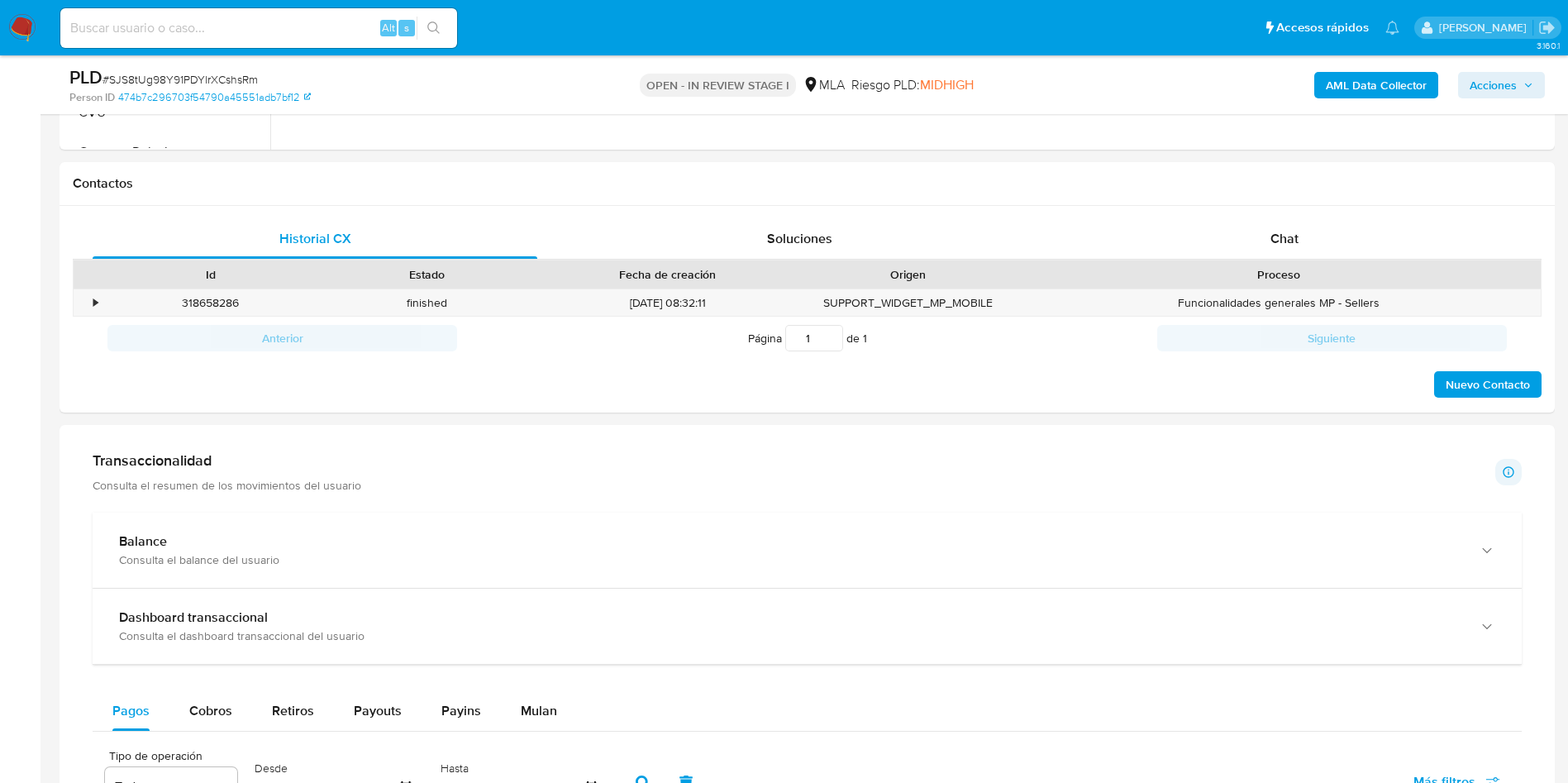
scroll to position [650, 0]
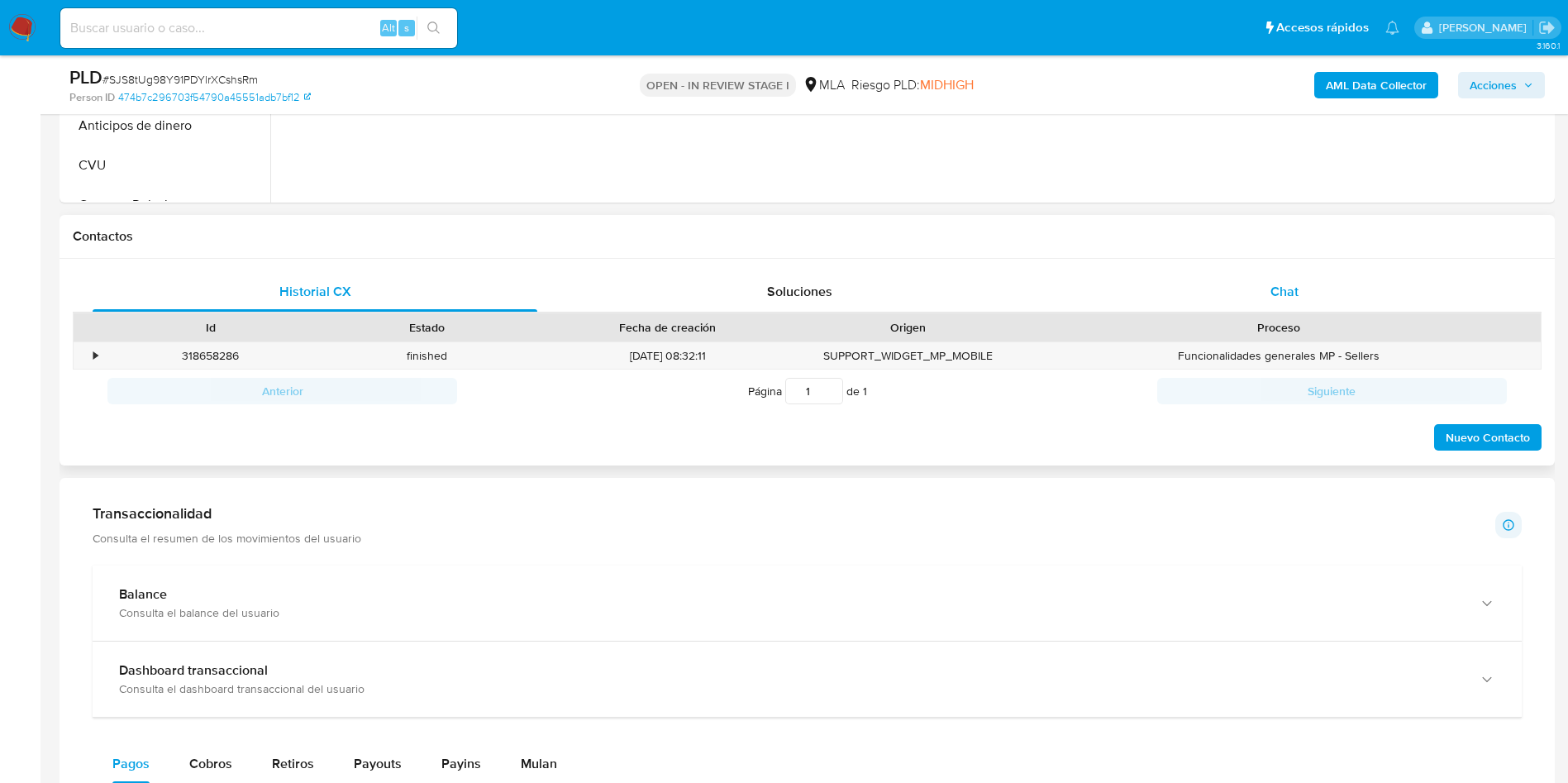
click at [1292, 299] on span "Chat" at bounding box center [1284, 291] width 28 height 19
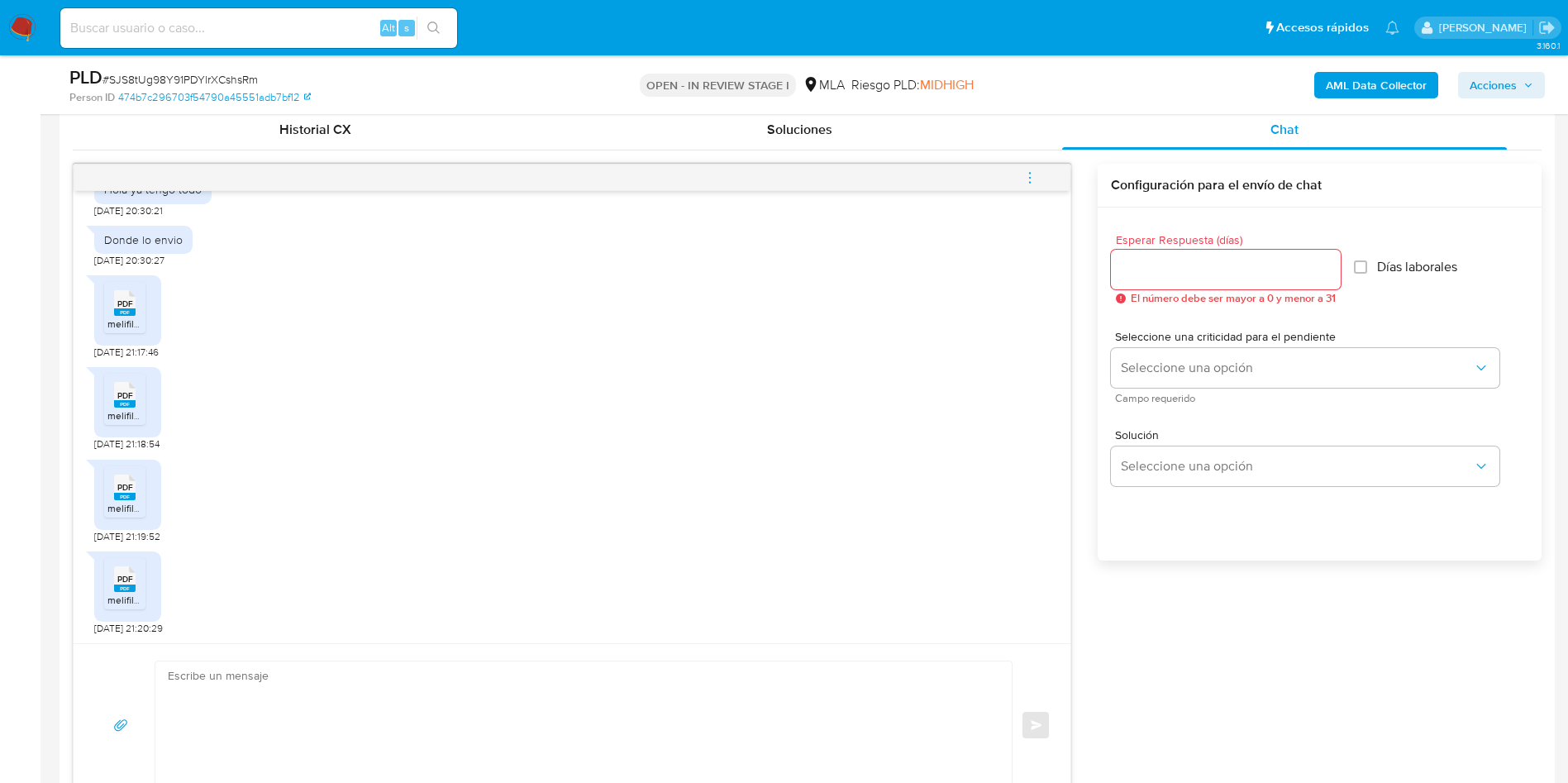
scroll to position [773, 0]
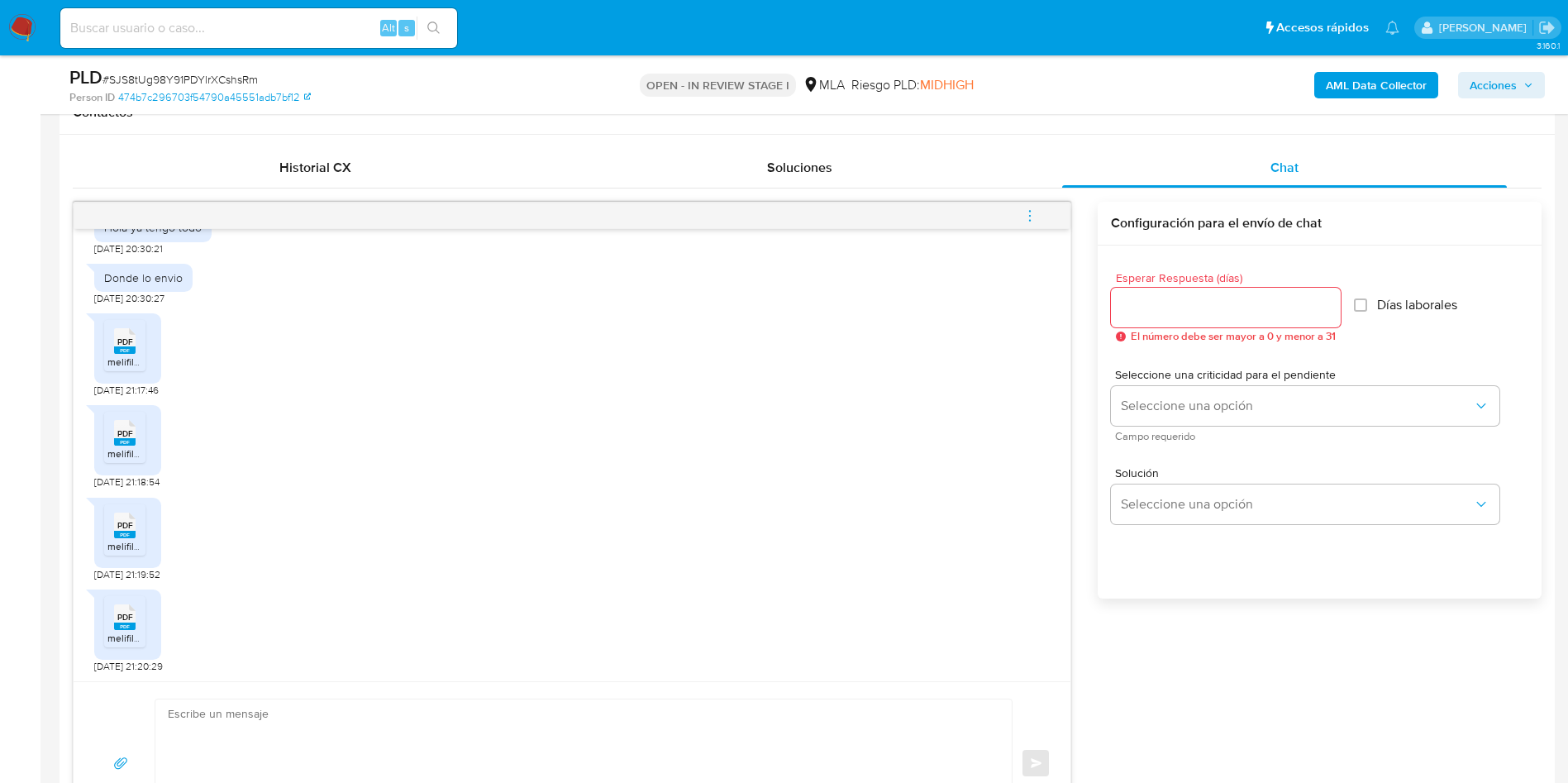
click at [149, 340] on ul "PDF PDF melifile8797607074733064612.pdf" at bounding box center [127, 348] width 47 height 57
click at [139, 342] on div "PDF PDF" at bounding box center [124, 339] width 34 height 32
drag, startPoint x: 140, startPoint y: 434, endPoint x: 119, endPoint y: 508, distance: 76.9
click at [138, 434] on div "PDF PDF" at bounding box center [124, 431] width 34 height 32
click at [124, 529] on span "PDF" at bounding box center [125, 525] width 16 height 11
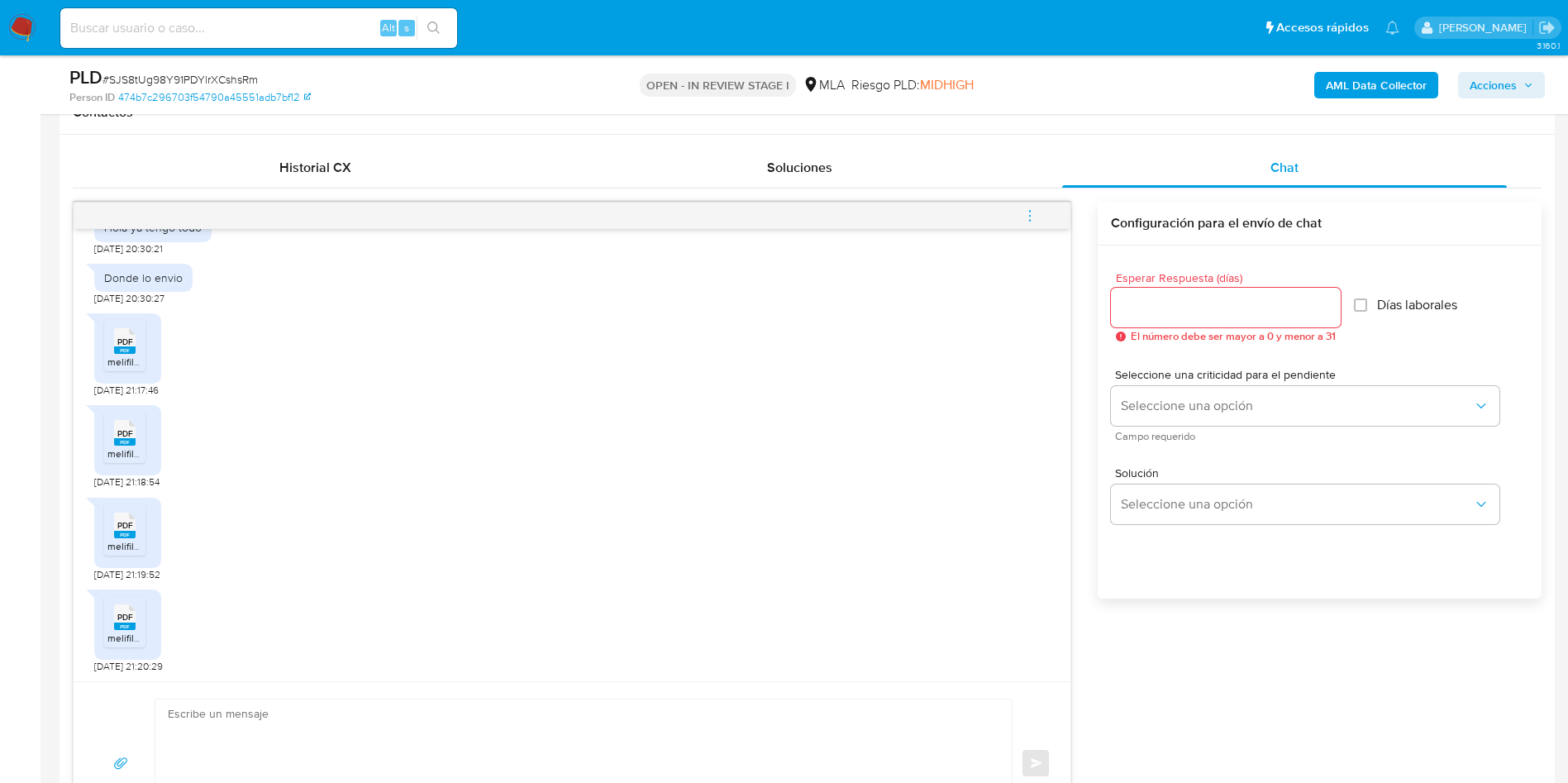
click at [121, 617] on span "PDF" at bounding box center [125, 617] width 16 height 11
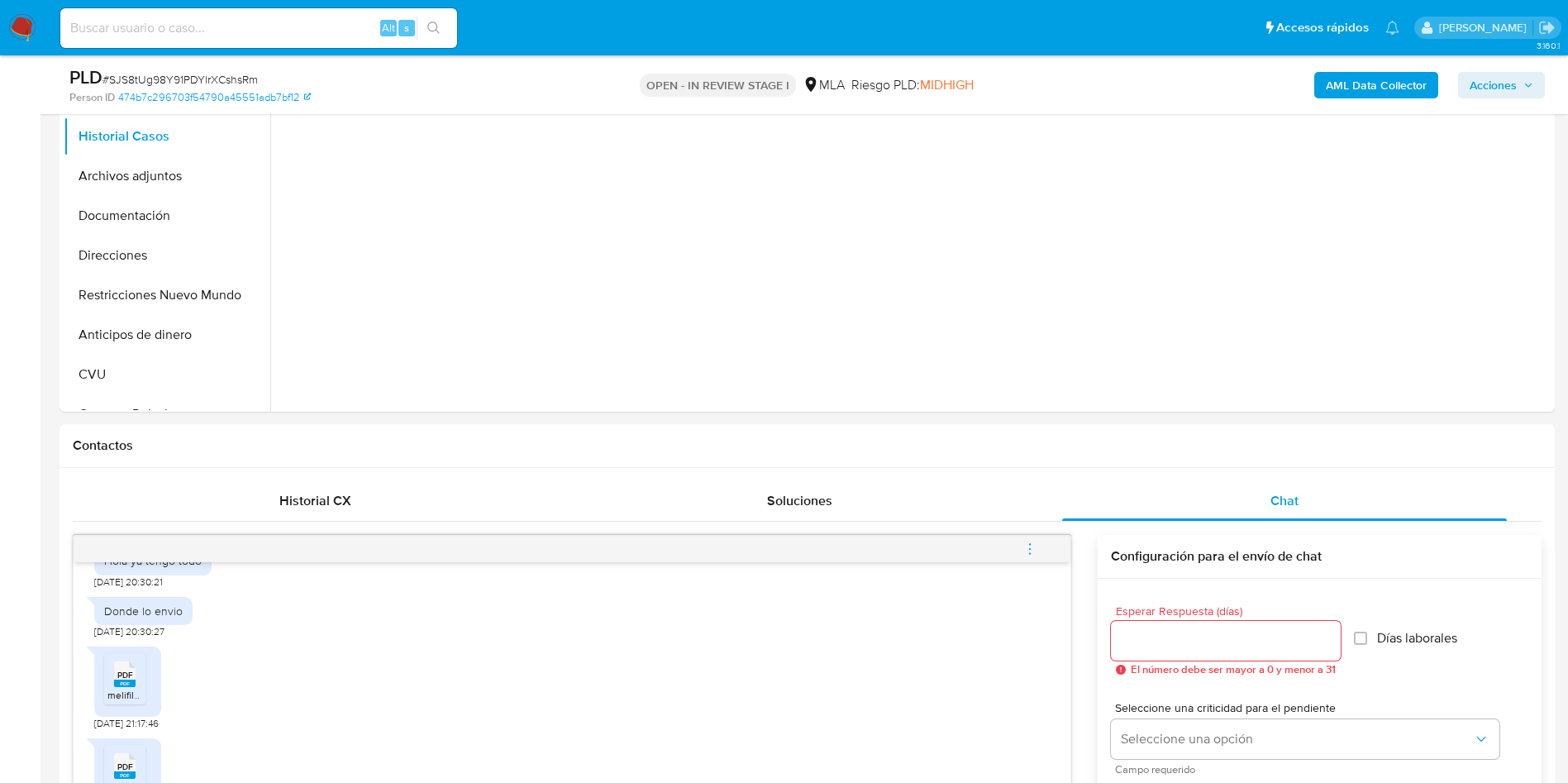
scroll to position [154, 0]
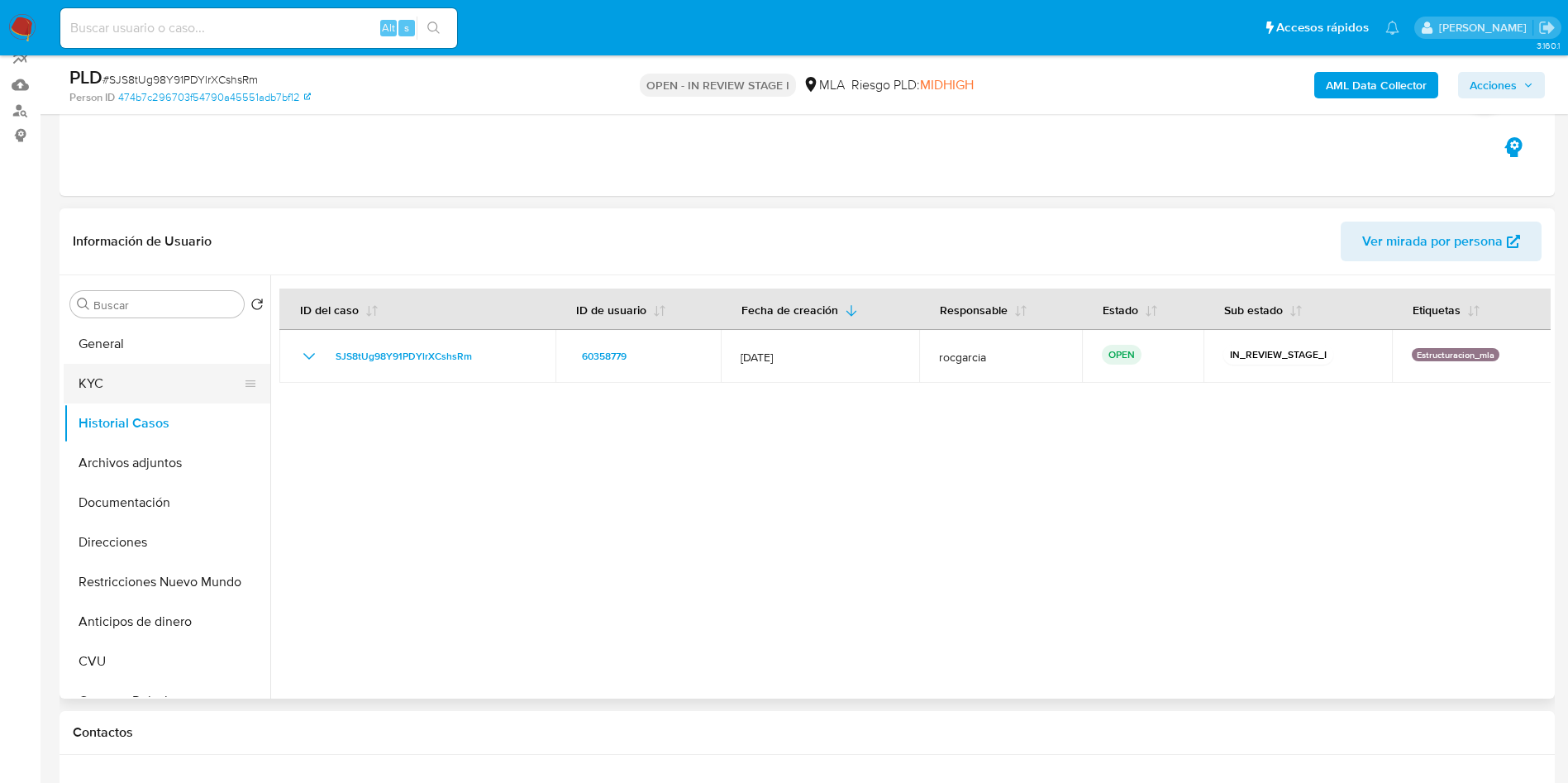
click at [134, 384] on button "KYC" at bounding box center [161, 384] width 194 height 40
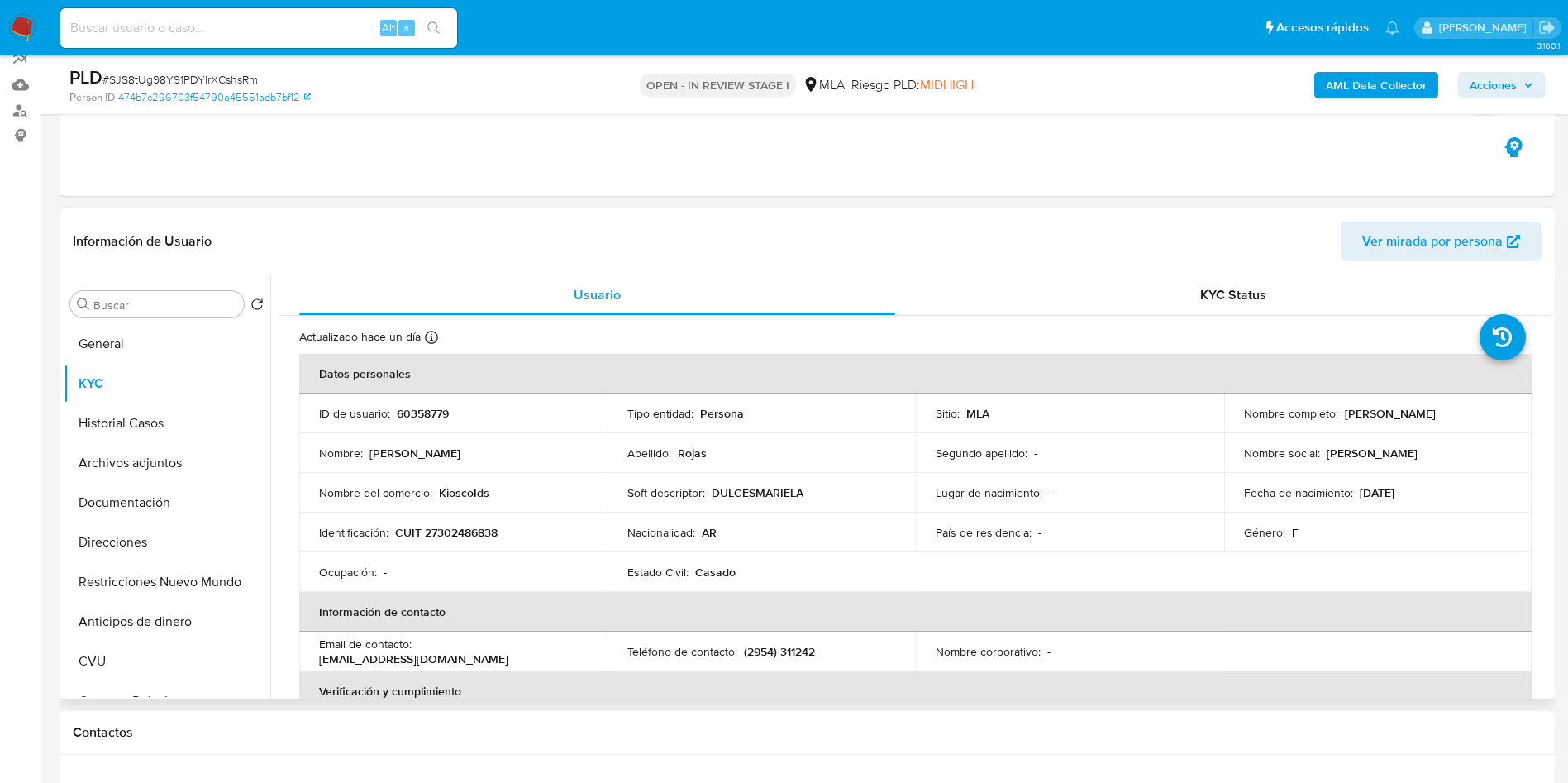
drag, startPoint x: 1337, startPoint y: 413, endPoint x: 1446, endPoint y: 417, distance: 109.1
click at [1446, 417] on div "Nombre completo : [PERSON_NAME]" at bounding box center [1378, 413] width 268 height 15
copy div "[PERSON_NAME]"
click at [428, 417] on p "60358779" at bounding box center [422, 413] width 52 height 15
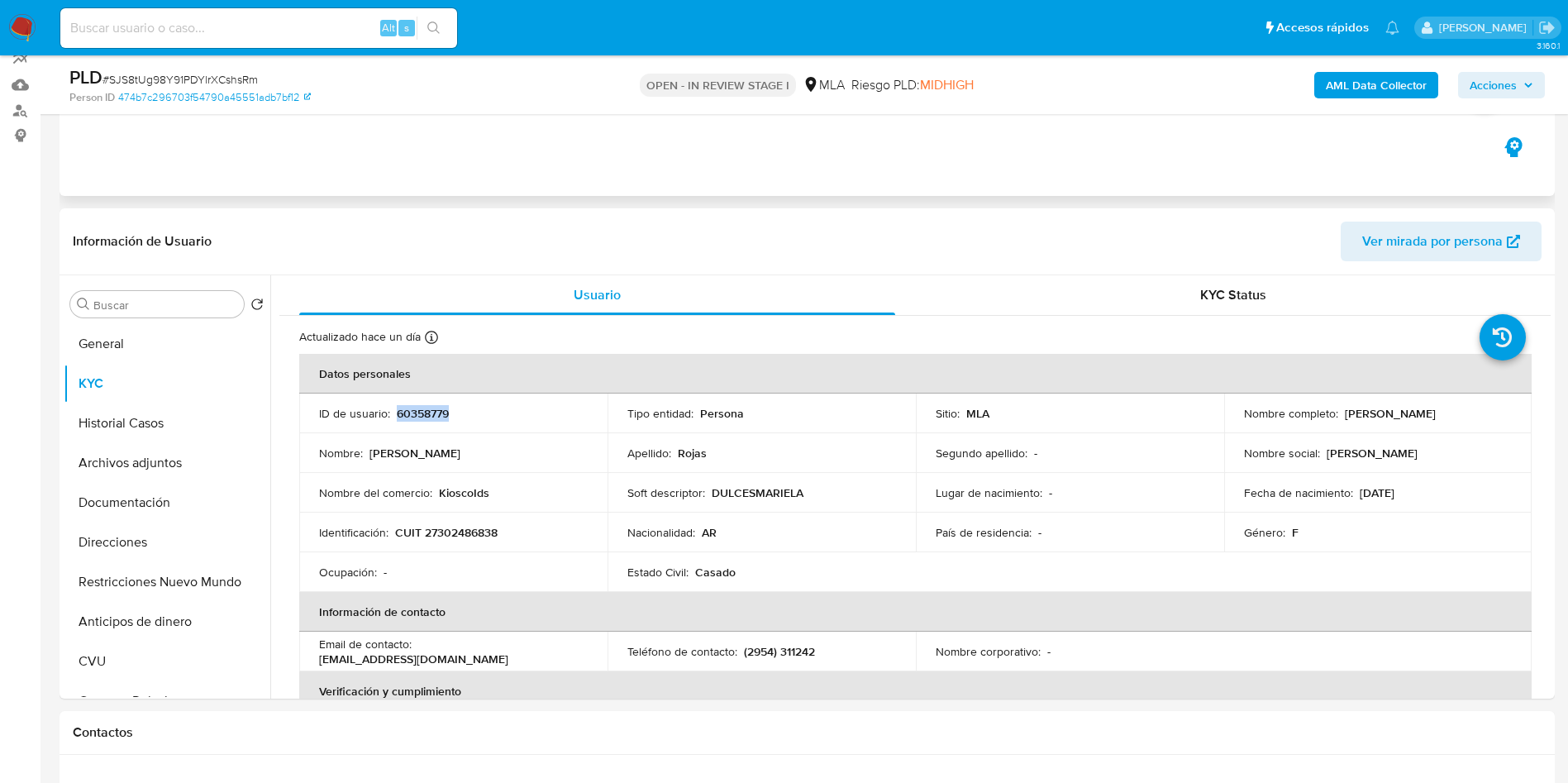
copy p "60358779"
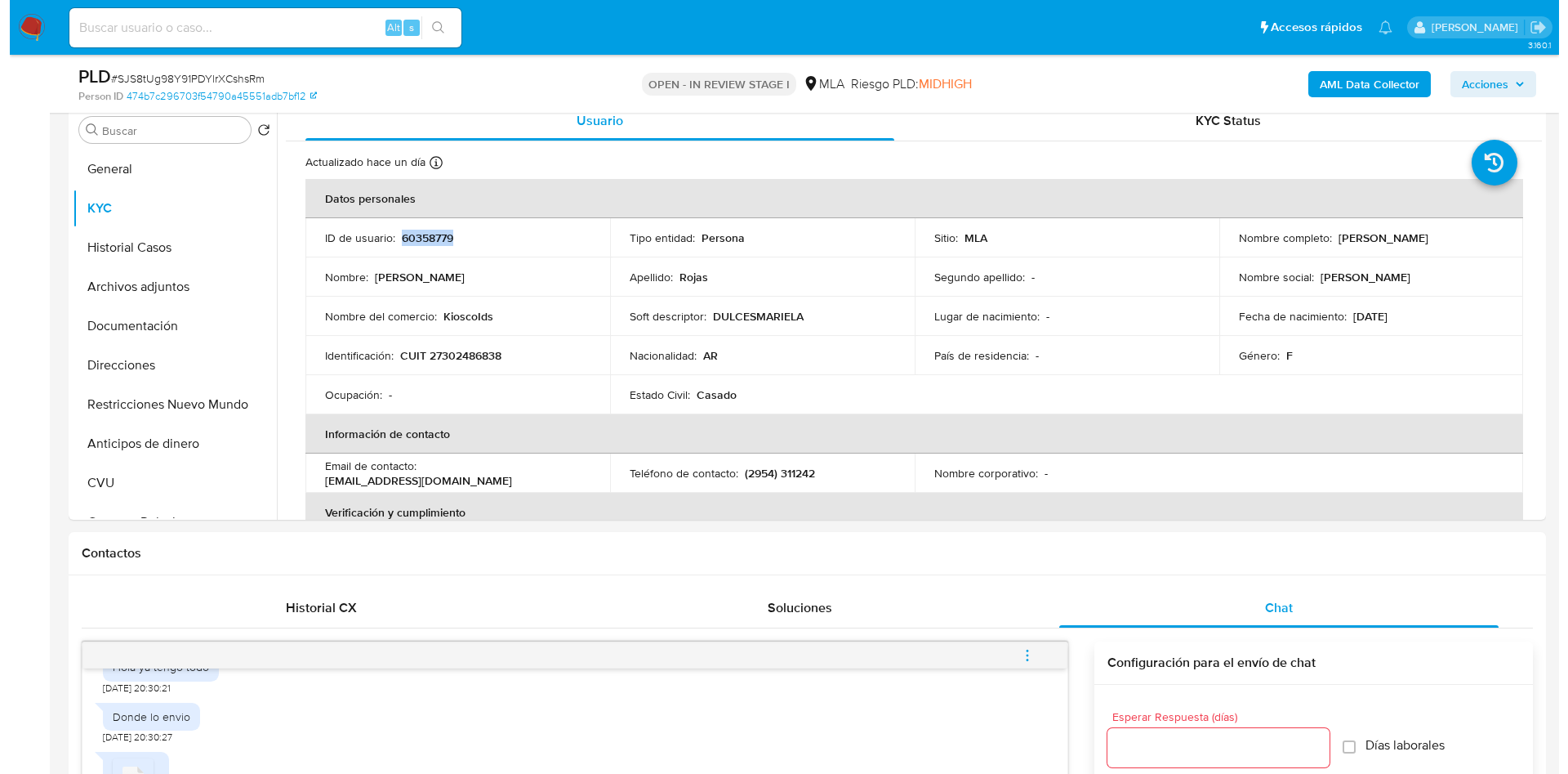
scroll to position [275, 0]
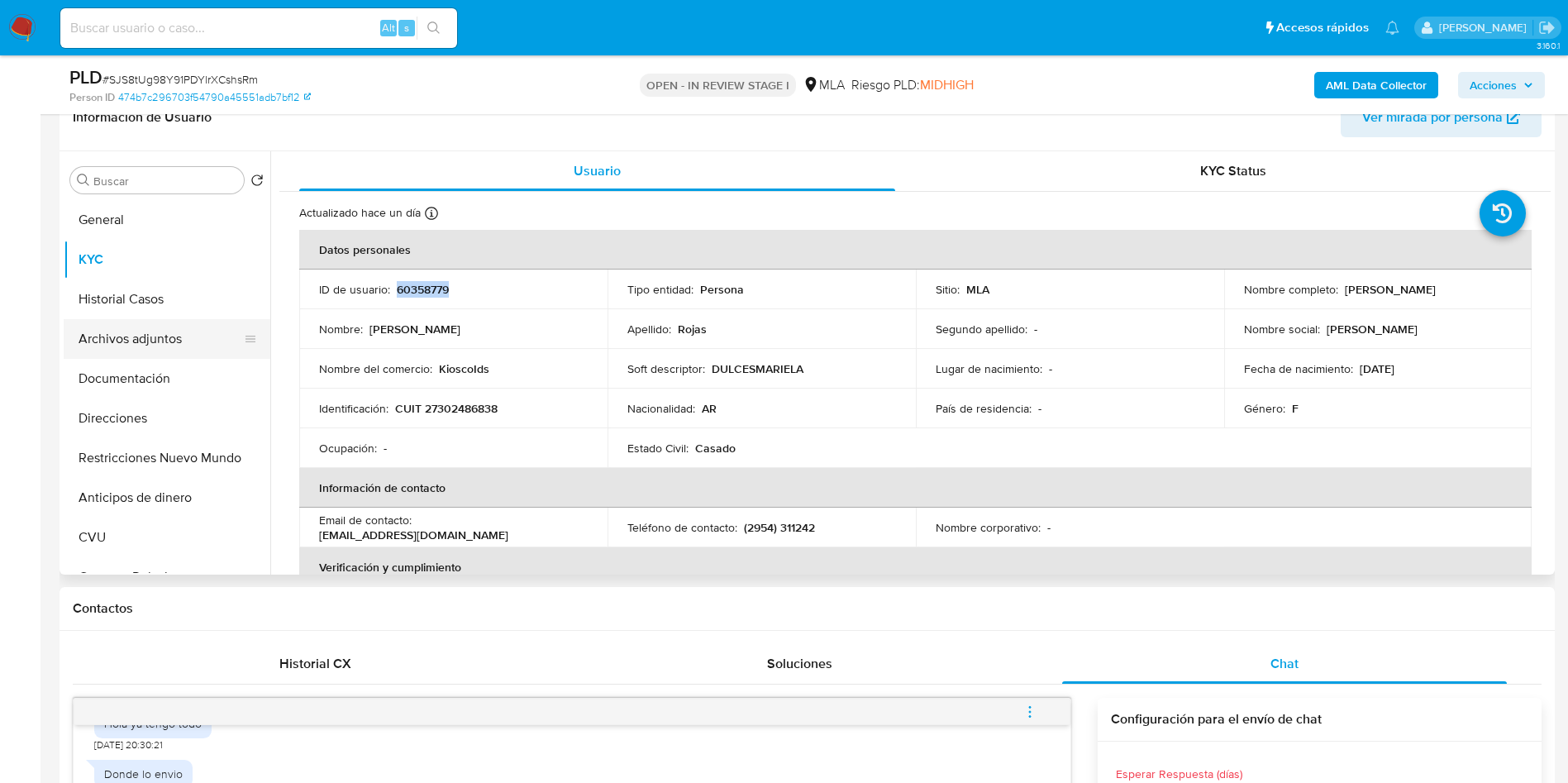
click at [157, 348] on button "Archivos adjuntos" at bounding box center [161, 339] width 194 height 40
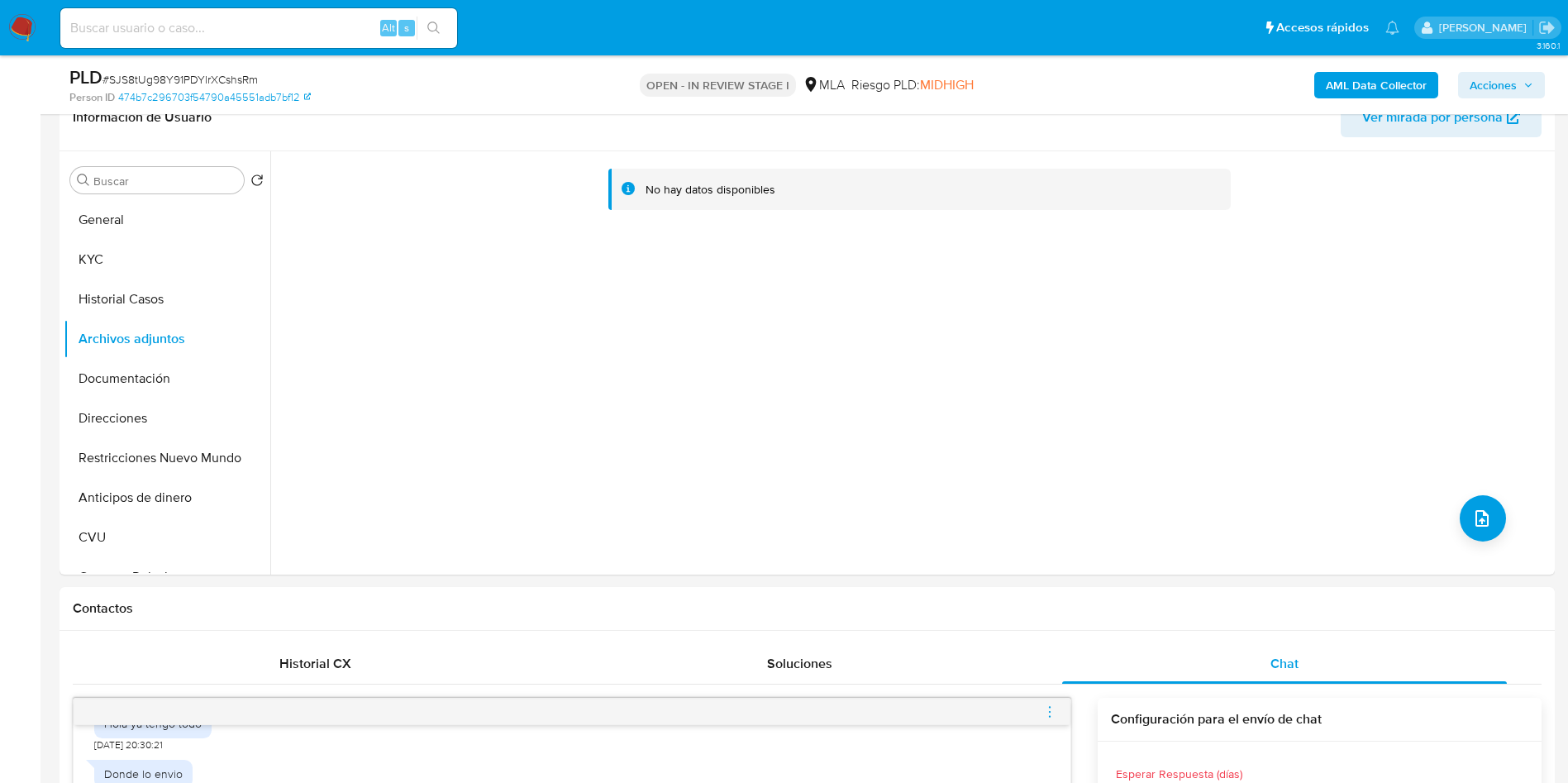
click at [1329, 87] on b "AML Data Collector" at bounding box center [1376, 84] width 101 height 26
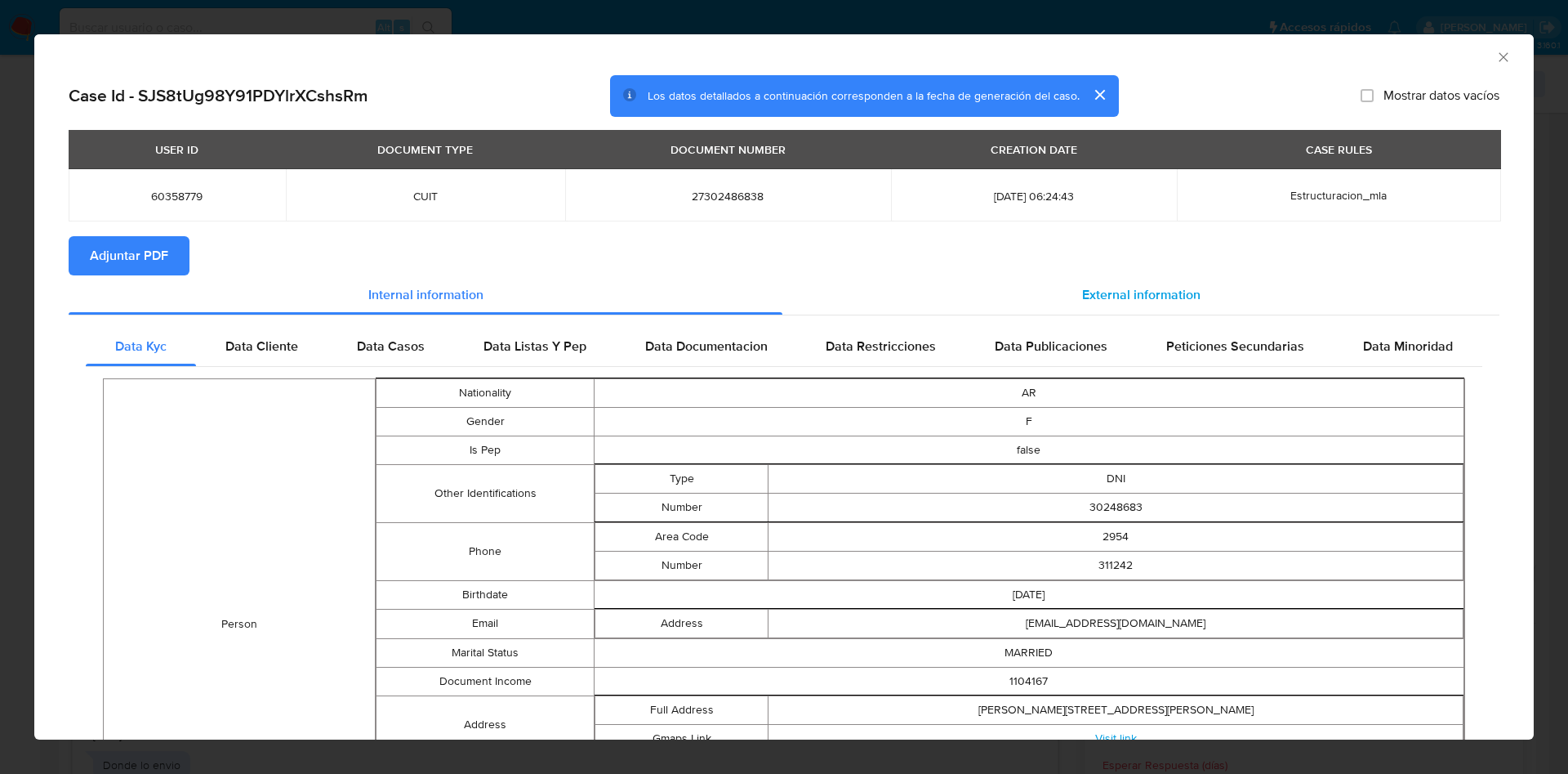
click at [1151, 297] on span "External information" at bounding box center [1141, 294] width 118 height 18
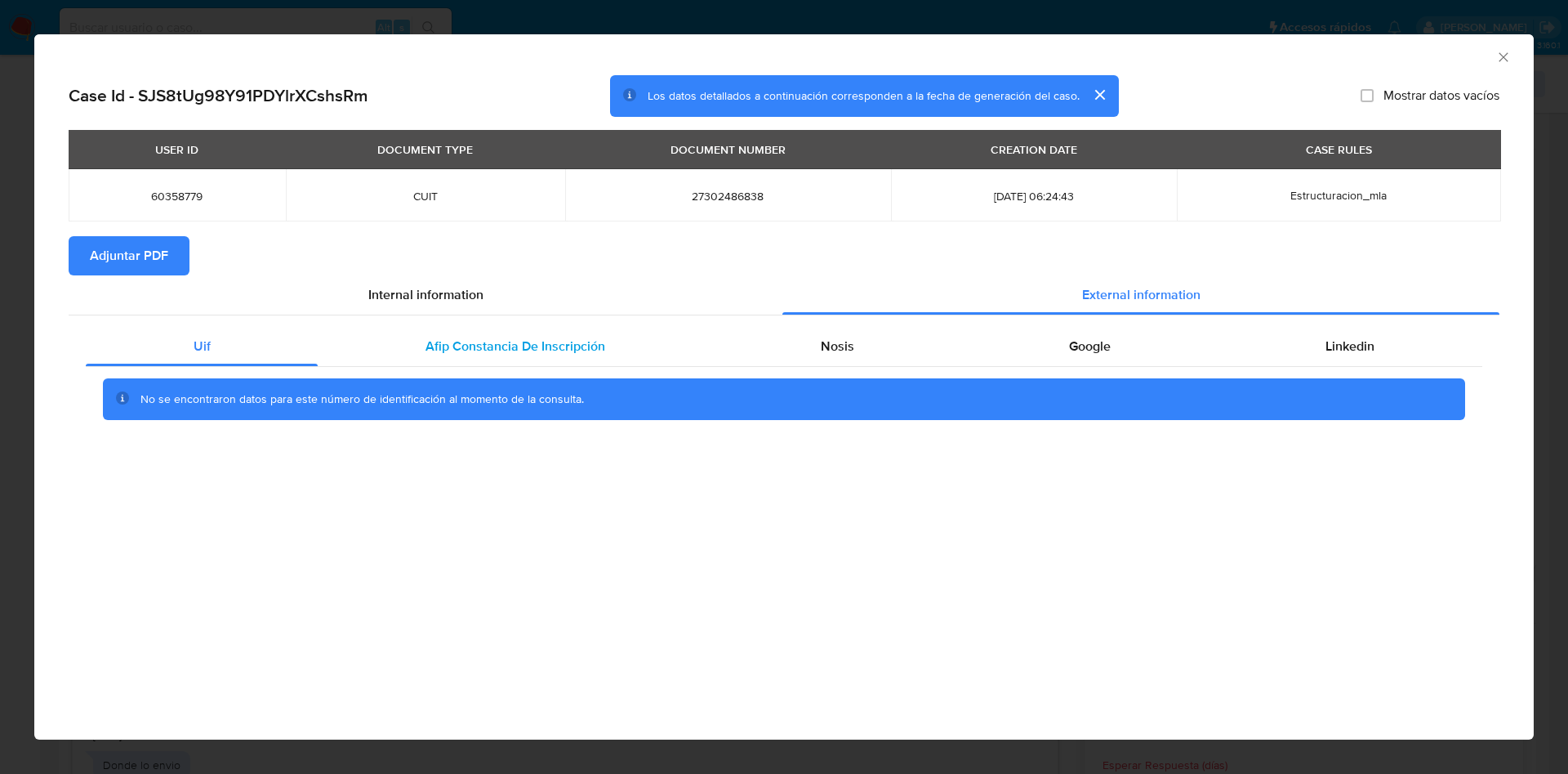
click at [495, 349] on span "Afip Constancia De Inscripción" at bounding box center [516, 345] width 180 height 18
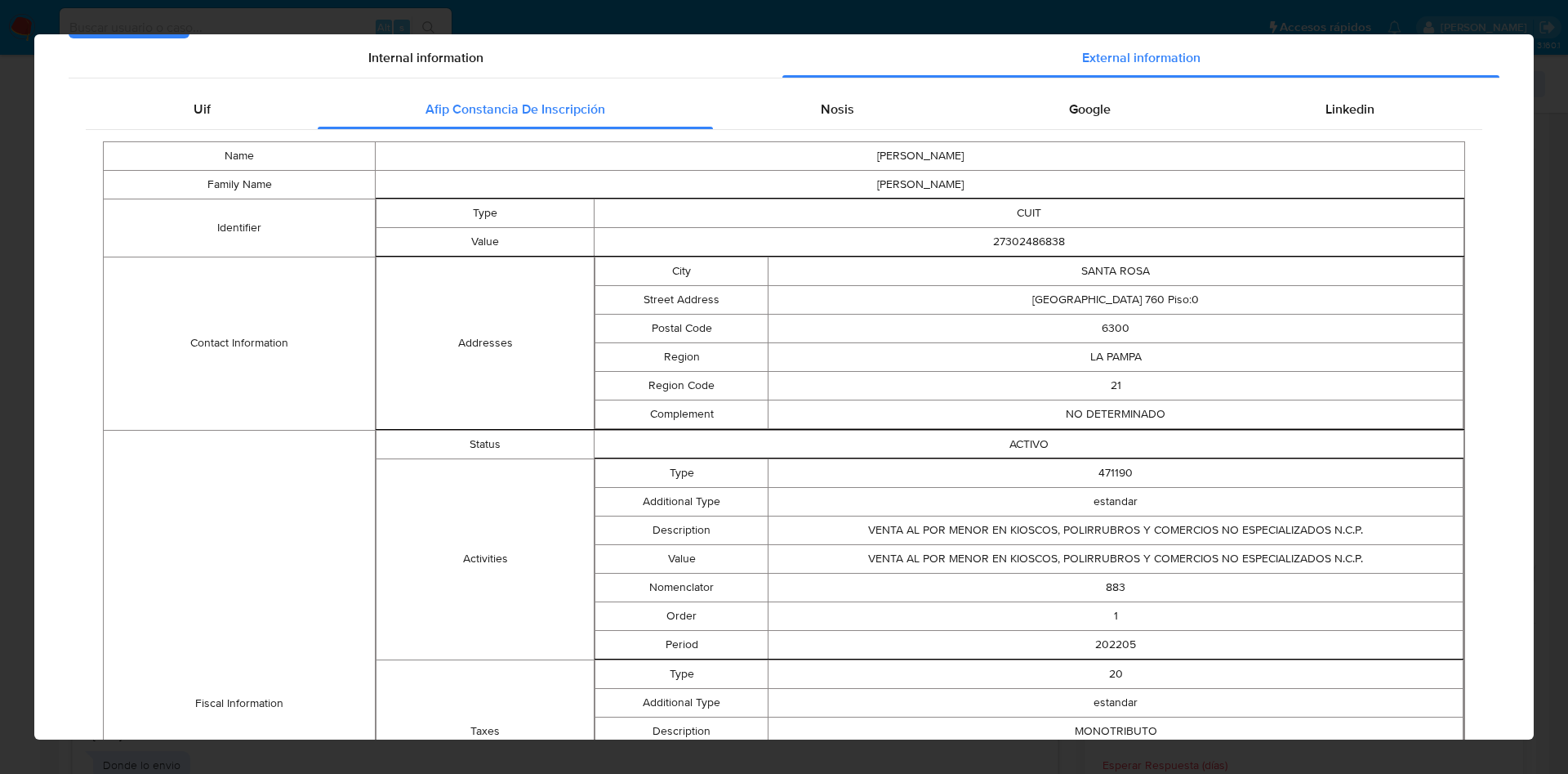
scroll to position [0, 0]
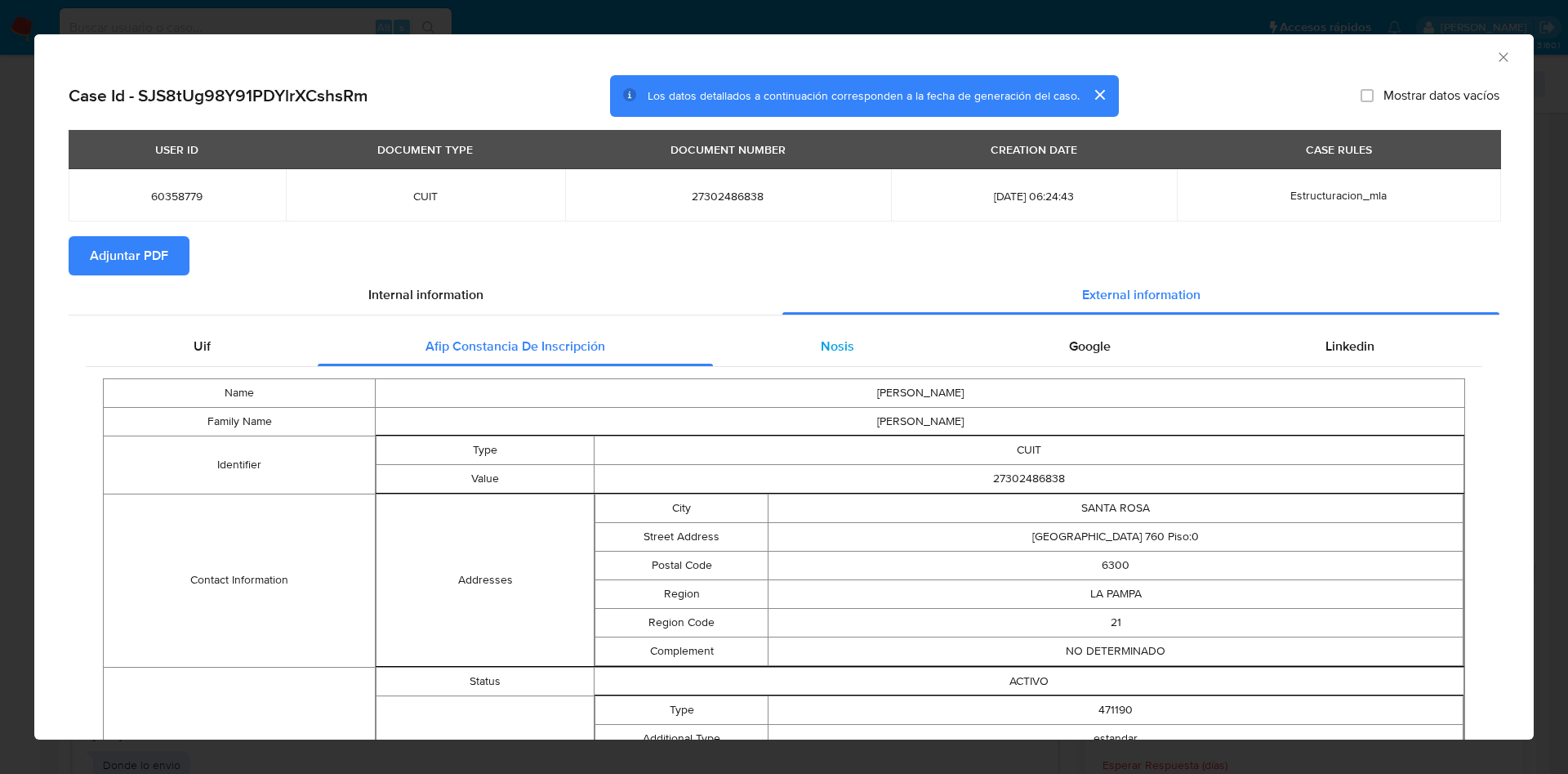
click at [830, 328] on div "Nosis" at bounding box center [837, 346] width 249 height 40
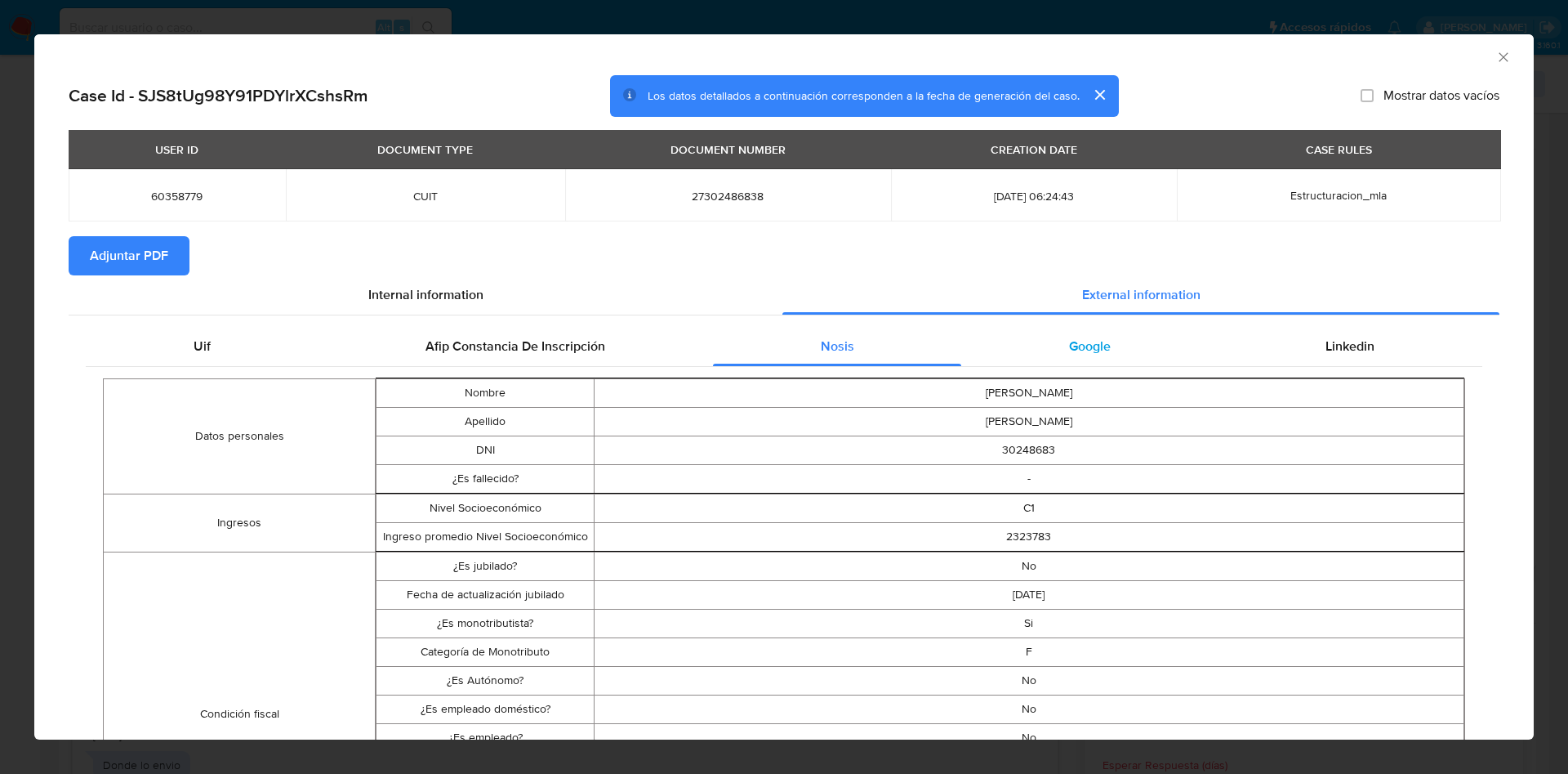
click at [1098, 339] on div "Google" at bounding box center [1089, 346] width 256 height 40
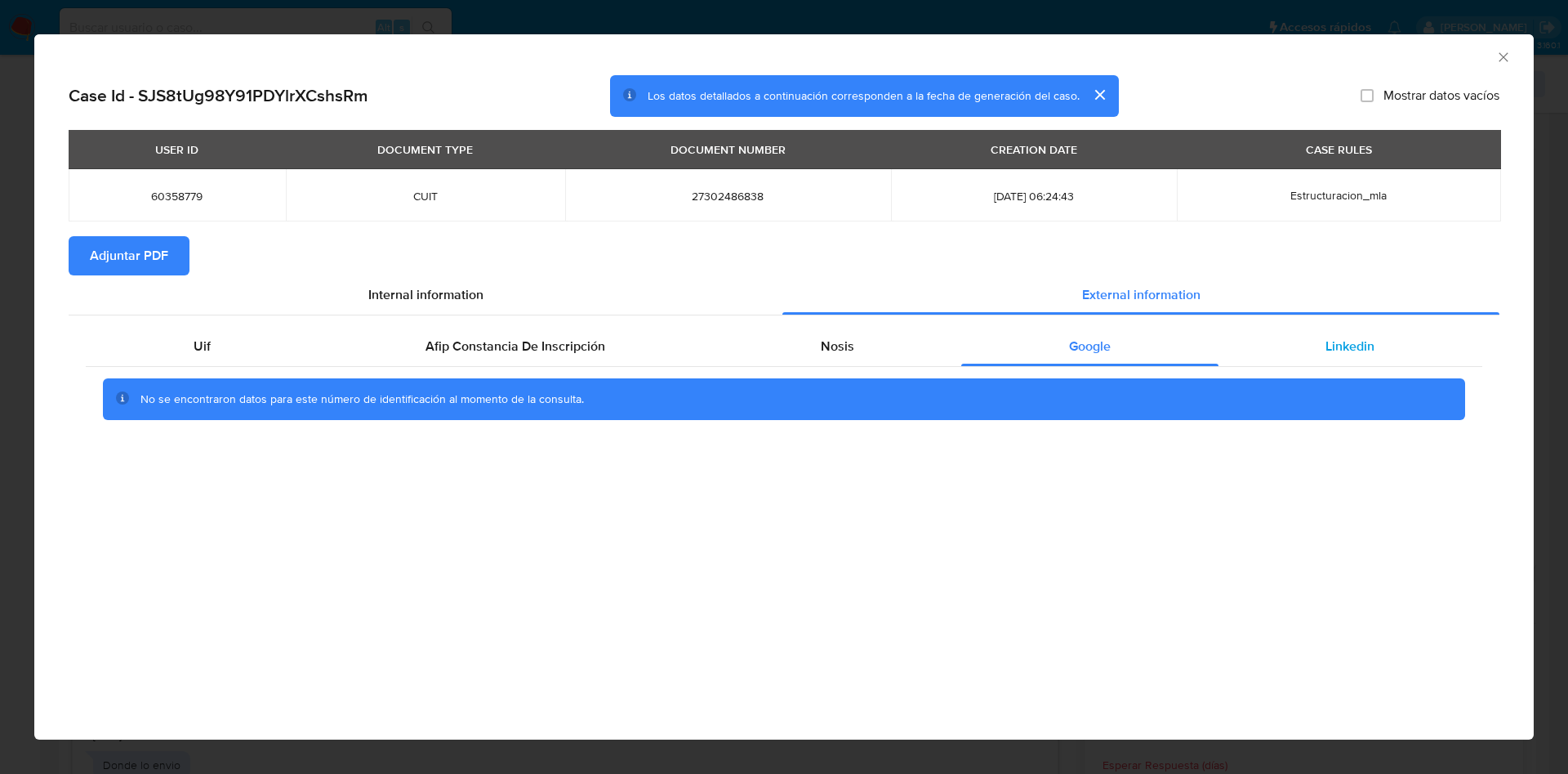
click at [1316, 348] on div "Linkedin" at bounding box center [1350, 346] width 264 height 40
click at [106, 247] on span "Adjuntar PDF" at bounding box center [129, 255] width 78 height 36
click at [1508, 60] on icon "Cerrar ventana" at bounding box center [1503, 57] width 16 height 16
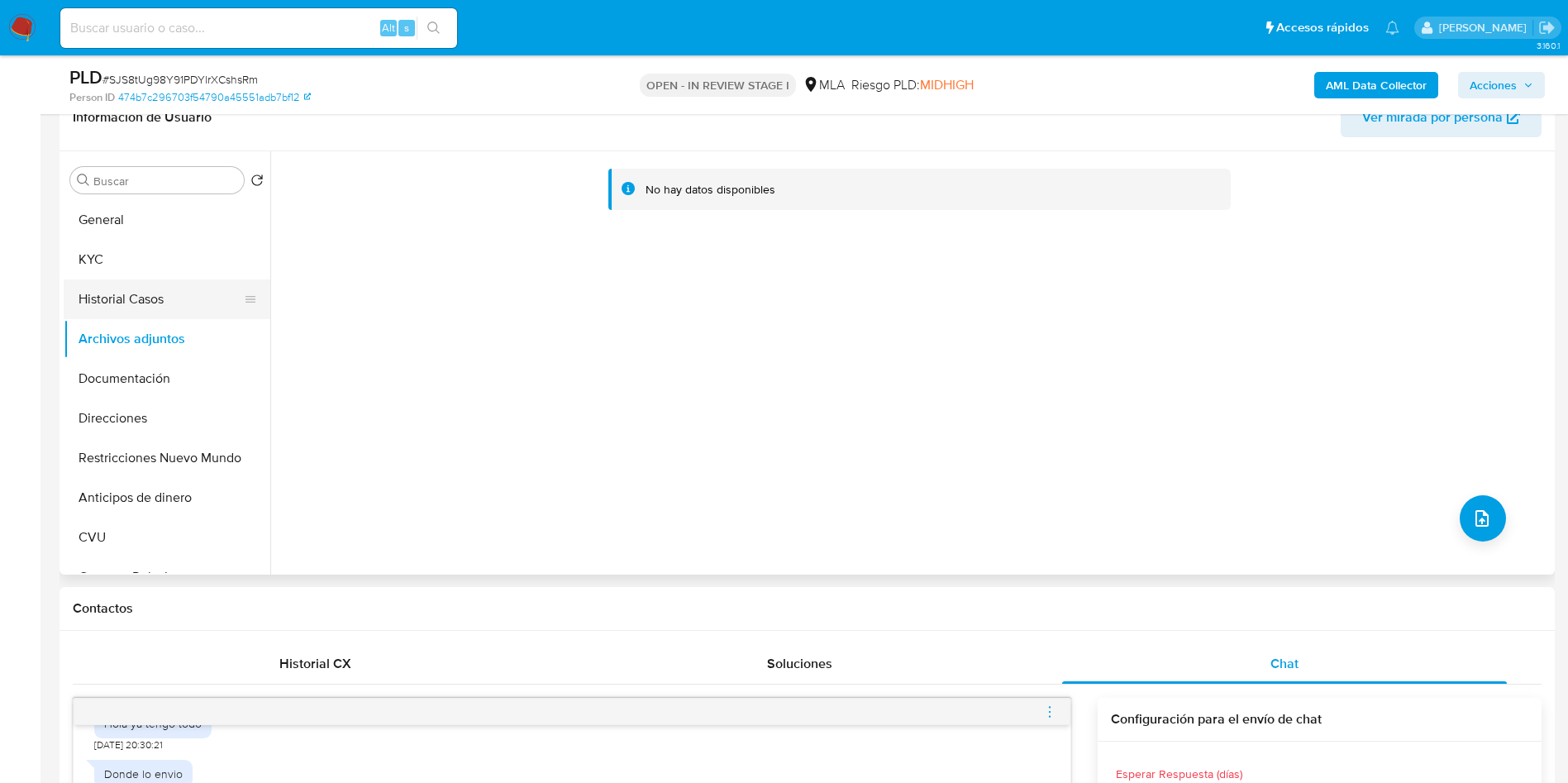
click at [146, 294] on button "Historial Casos" at bounding box center [161, 299] width 194 height 40
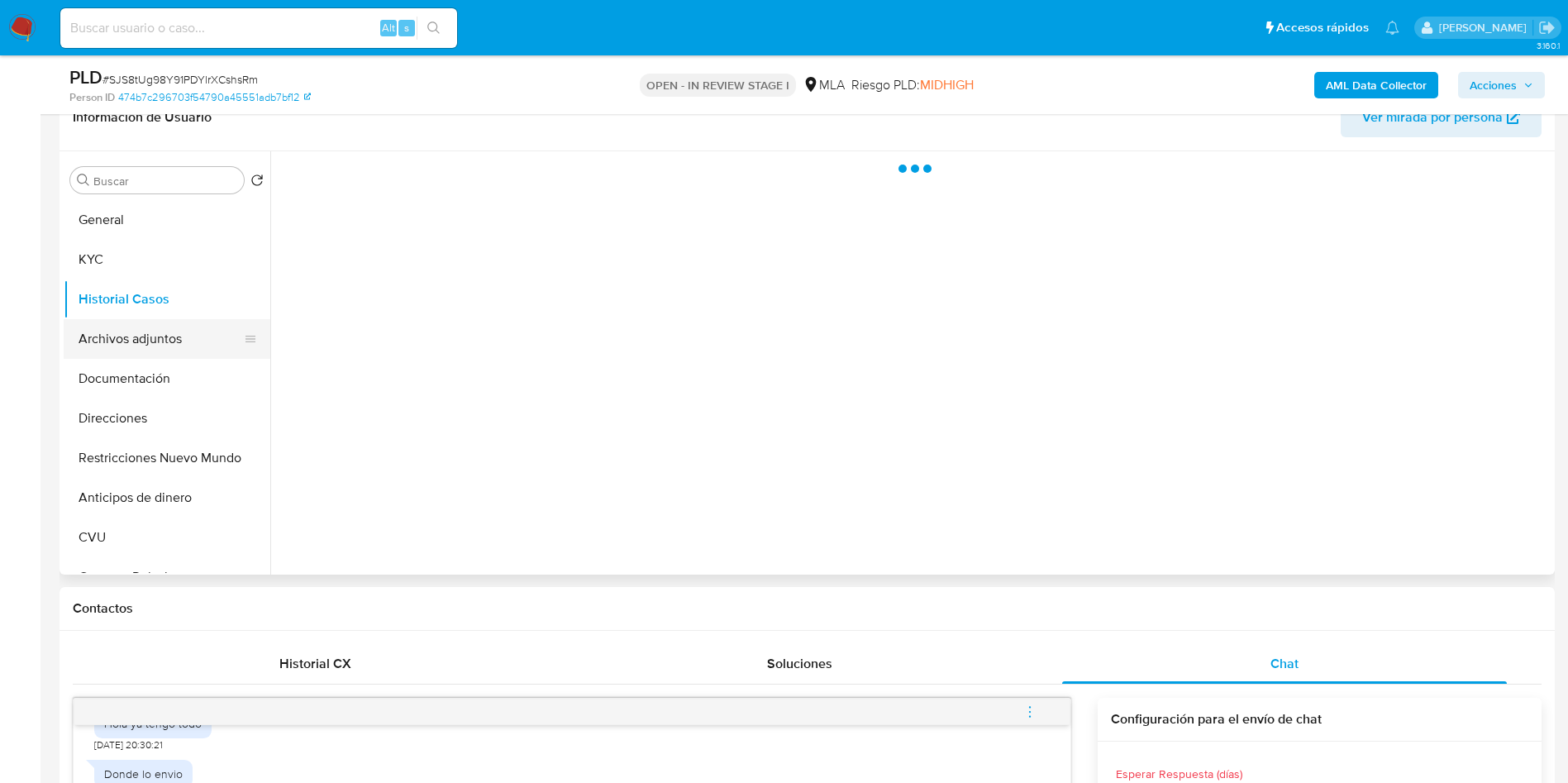
click at [154, 333] on button "Archivos adjuntos" at bounding box center [161, 339] width 194 height 40
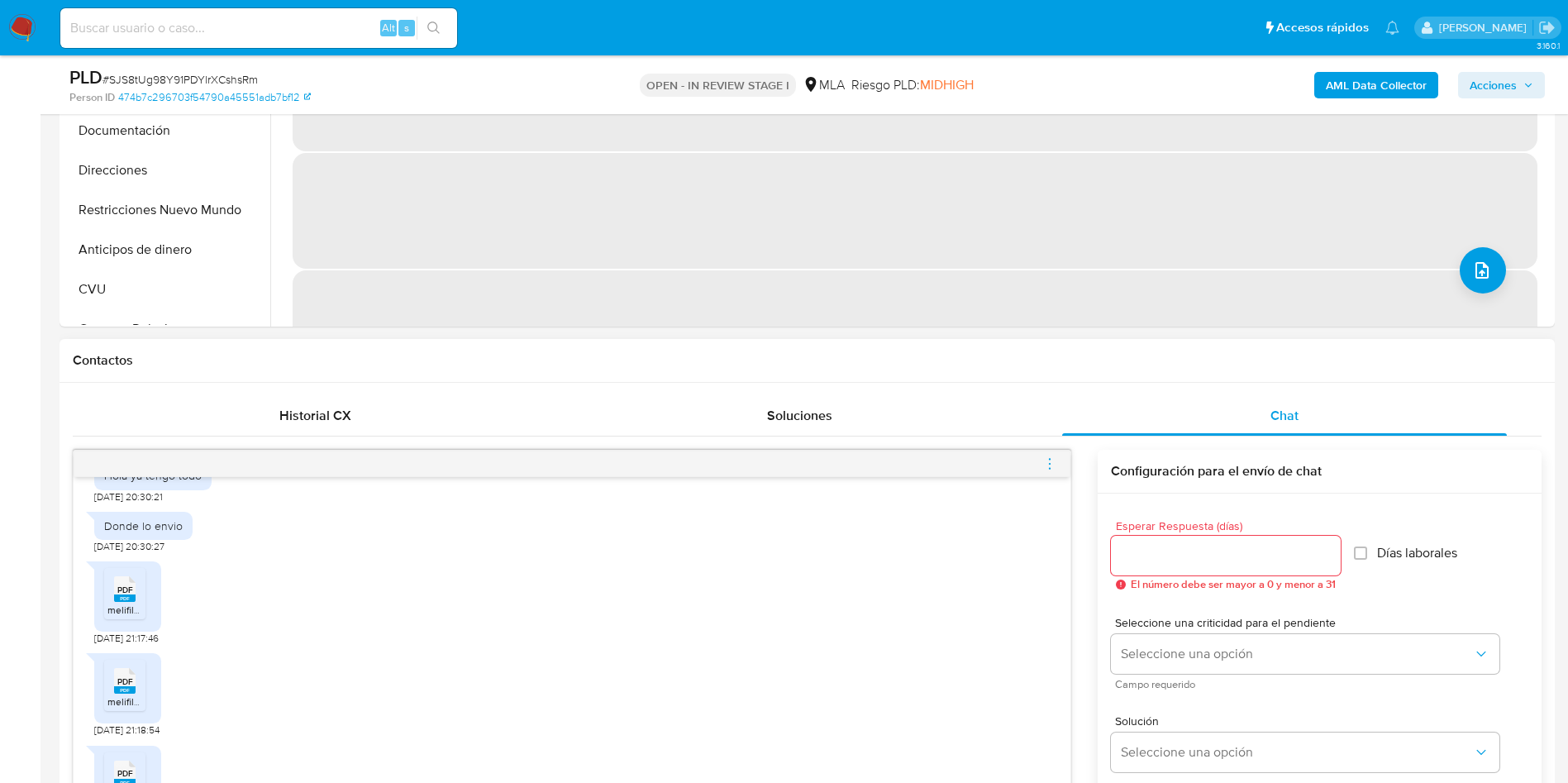
click at [1026, 460] on div at bounding box center [572, 463] width 996 height 26
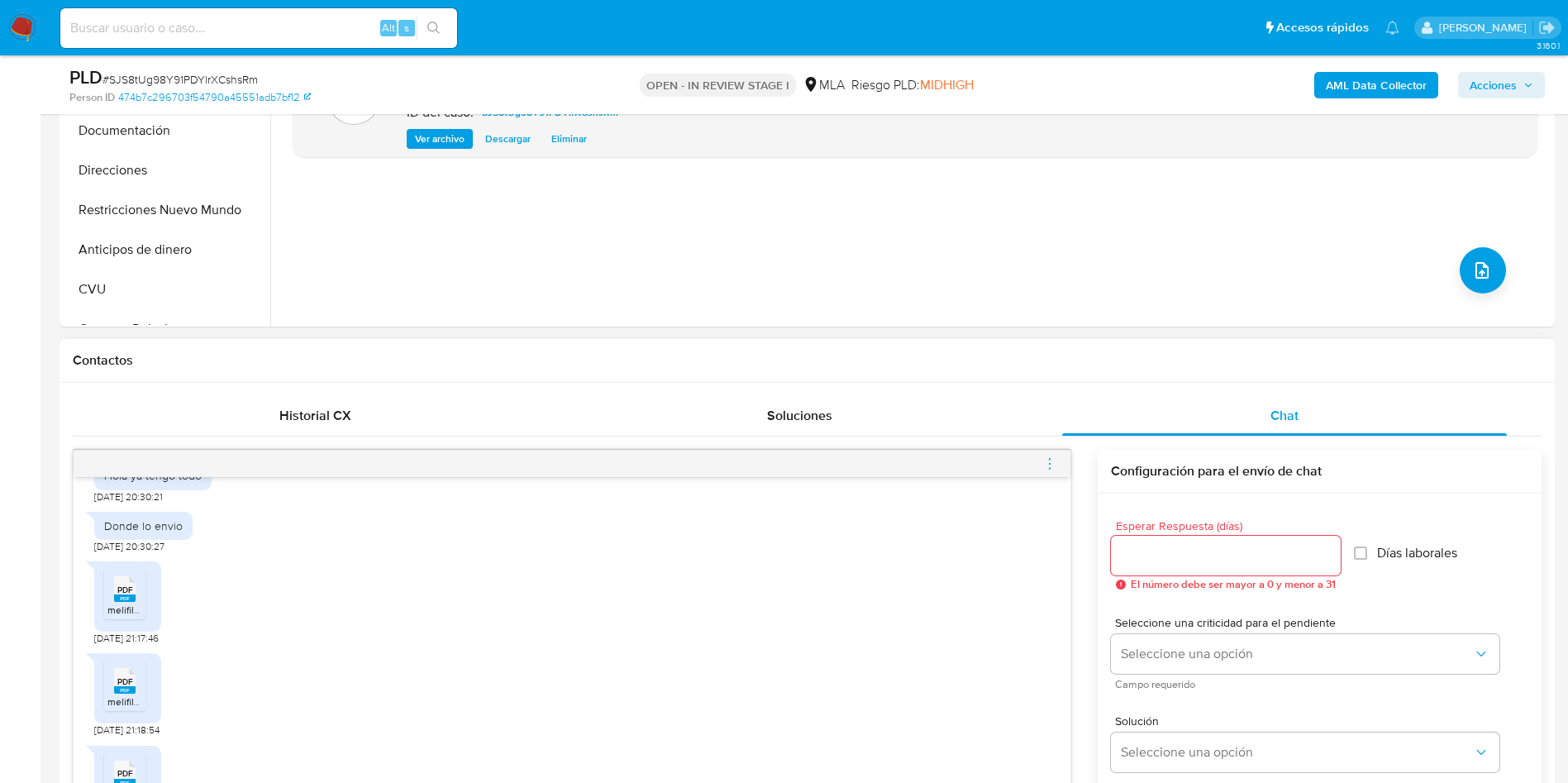
click at [1041, 459] on div at bounding box center [572, 463] width 996 height 26
click at [1048, 457] on icon "menu-action" at bounding box center [1049, 463] width 15 height 15
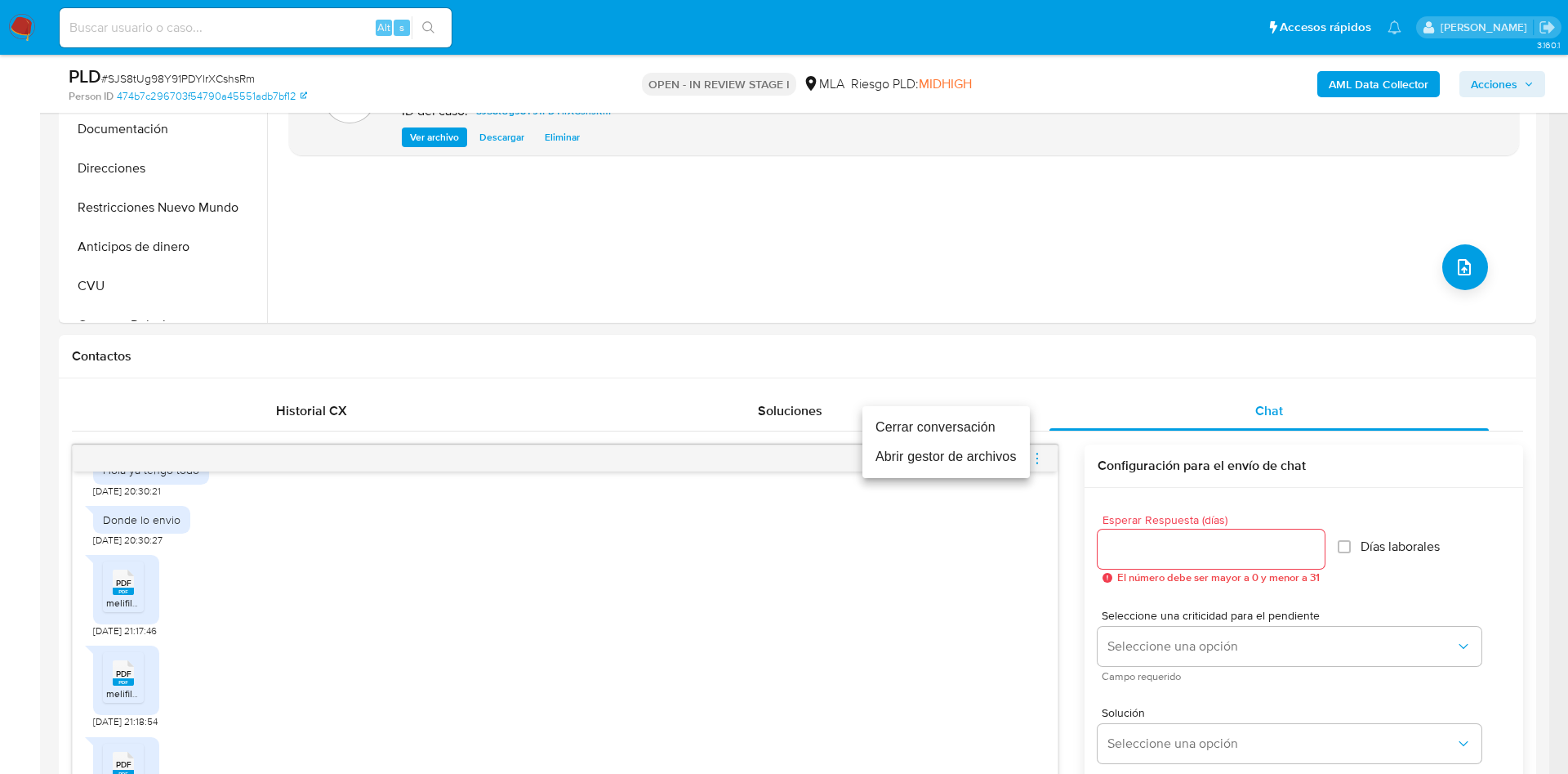
click at [941, 465] on li "Abrir gestor de archivos" at bounding box center [946, 457] width 167 height 29
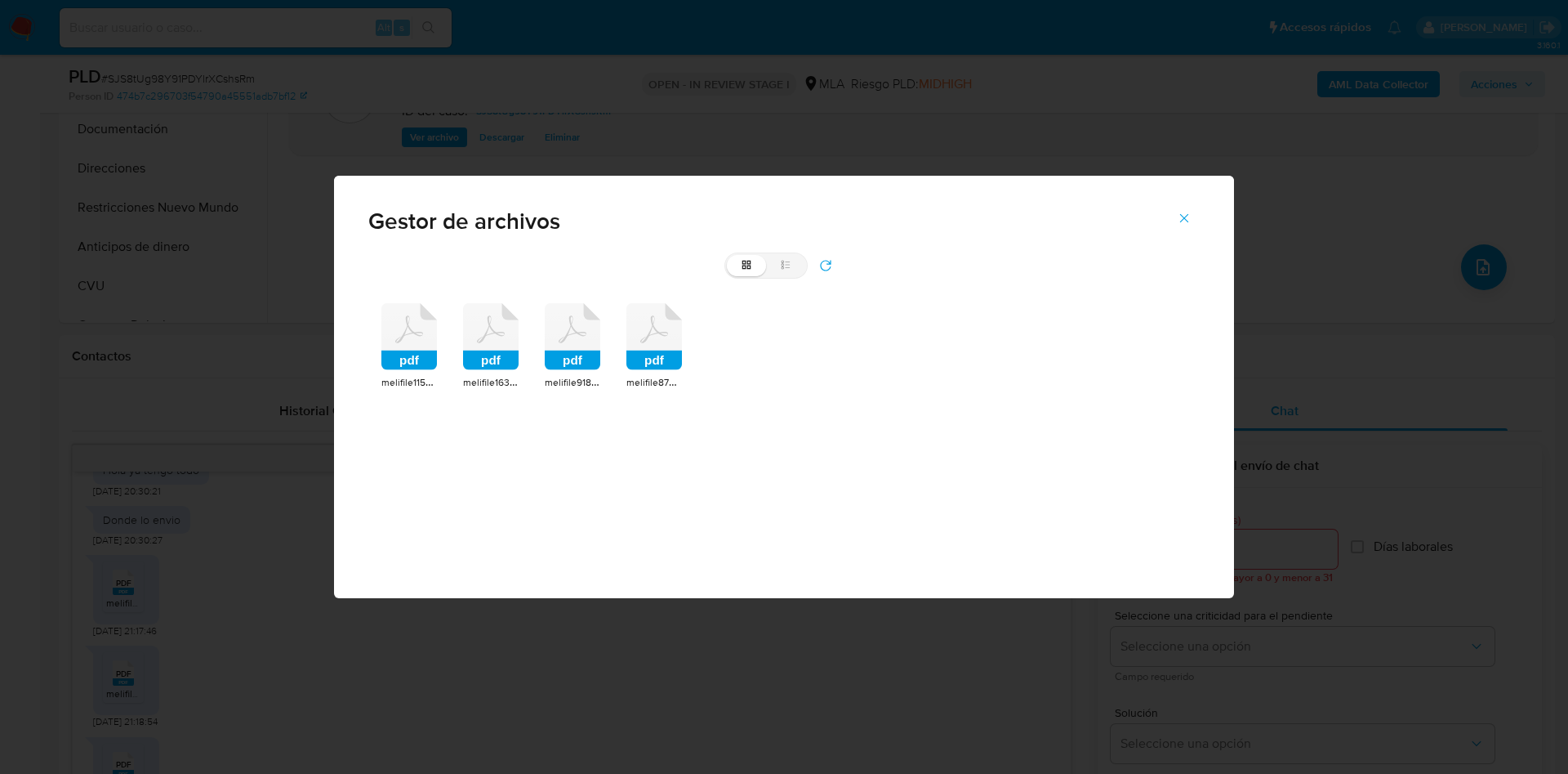
click at [374, 357] on div "pdf melifile1152882531717503801.pdf pdf melifile1636717872973944195.pdf pdf mel…" at bounding box center [784, 346] width 832 height 113
drag, startPoint x: 385, startPoint y: 344, endPoint x: 452, endPoint y: 348, distance: 67.1
click at [391, 343] on icon at bounding box center [408, 336] width 55 height 67
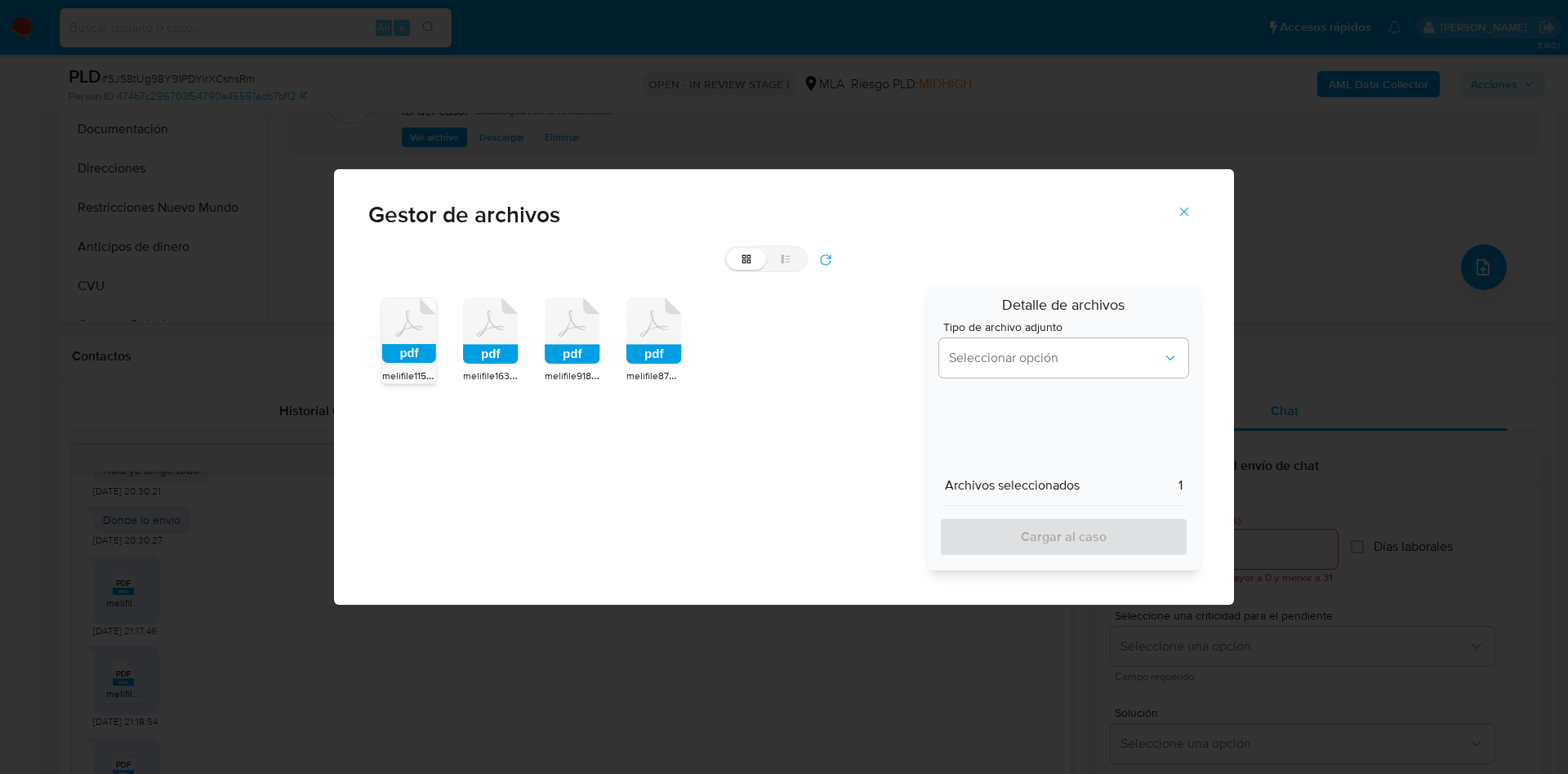
click at [480, 340] on icon at bounding box center [490, 330] width 55 height 67
click at [576, 335] on icon at bounding box center [572, 330] width 55 height 67
click at [653, 349] on rect at bounding box center [654, 354] width 55 height 19
click at [1110, 353] on span "Seleccionar opción" at bounding box center [1055, 357] width 213 height 16
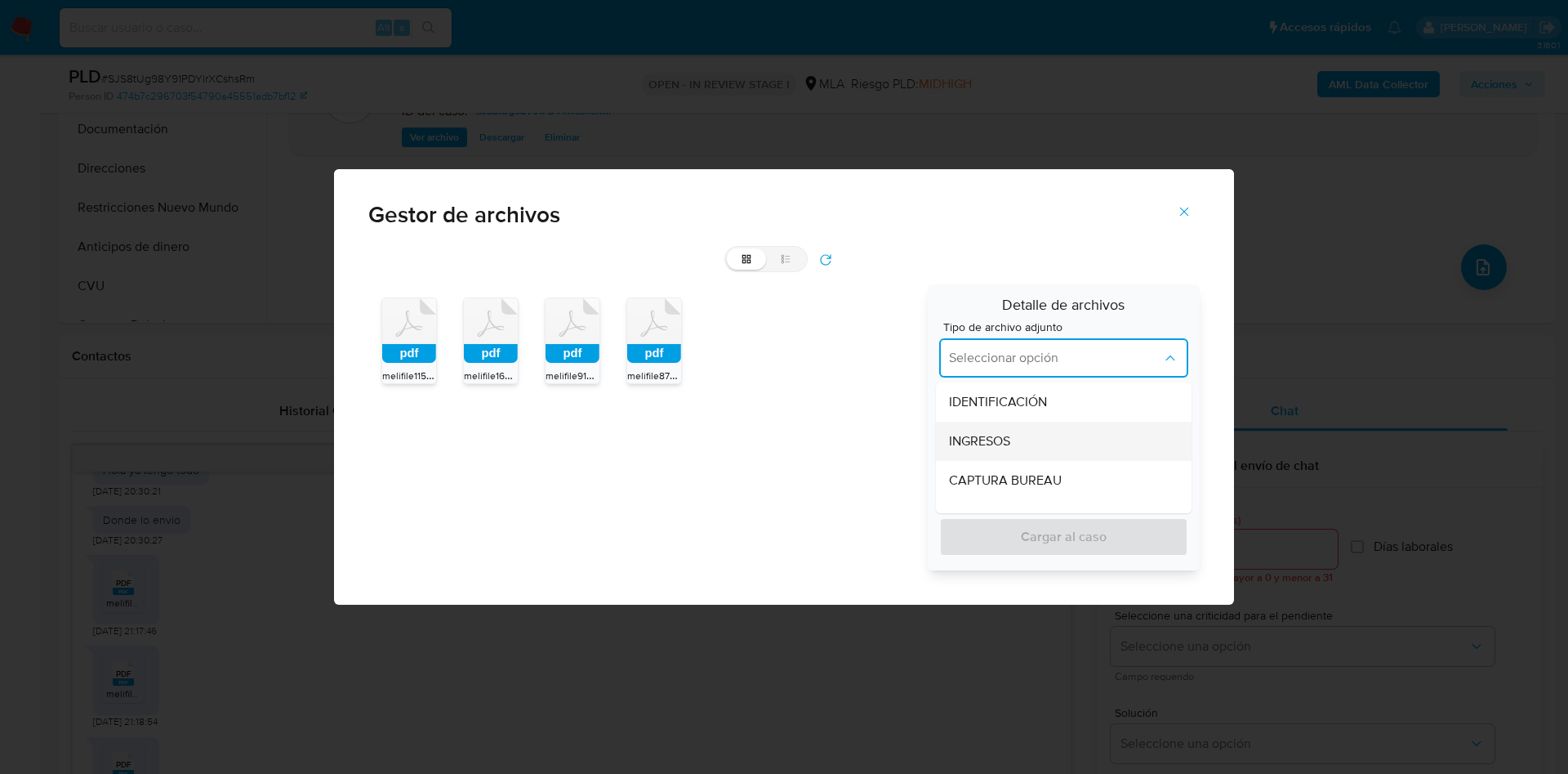
click at [1048, 445] on div "INGRESOS" at bounding box center [1058, 441] width 220 height 40
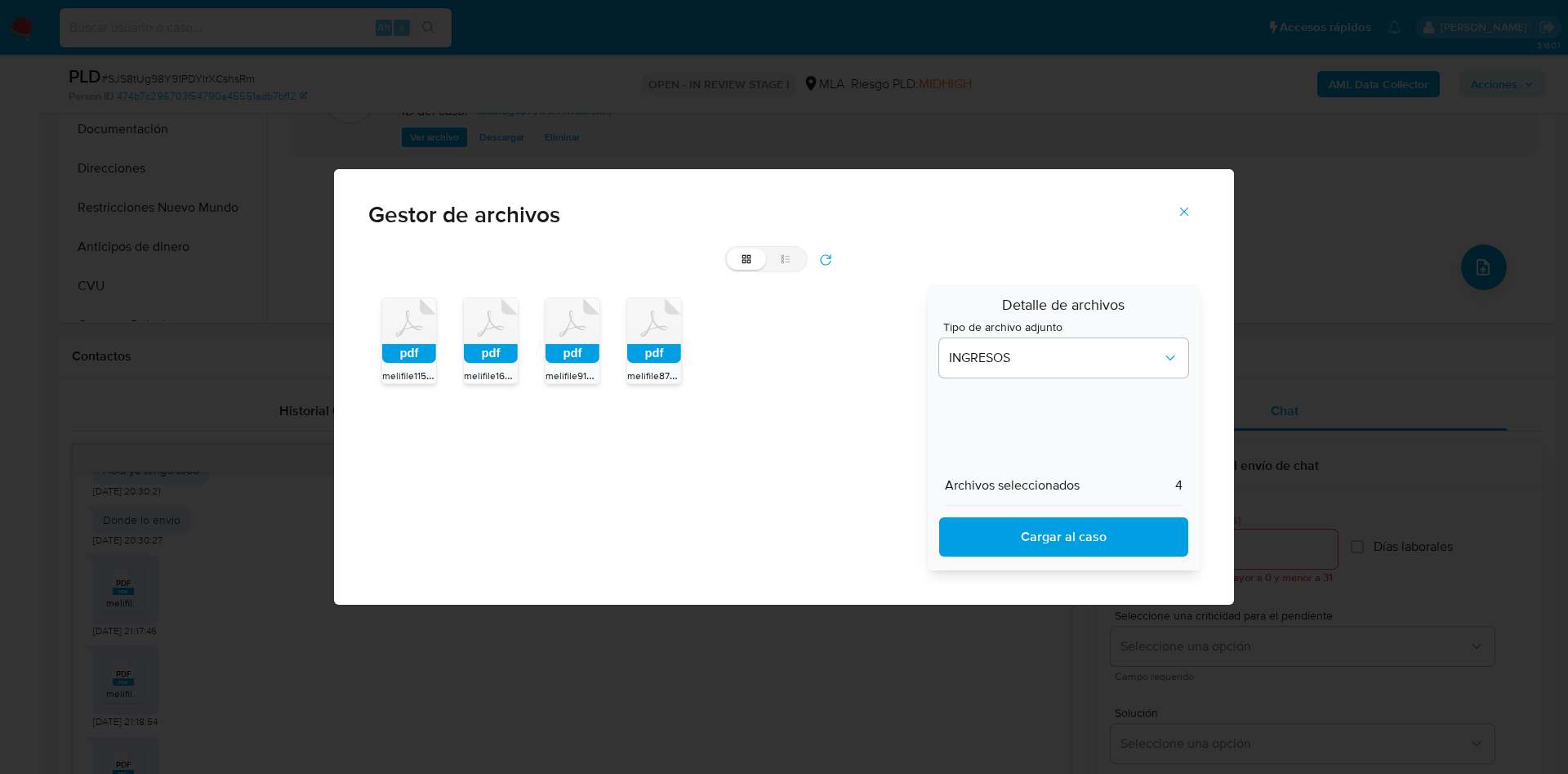
click at [1066, 531] on span "Cargar al caso" at bounding box center [1064, 536] width 207 height 36
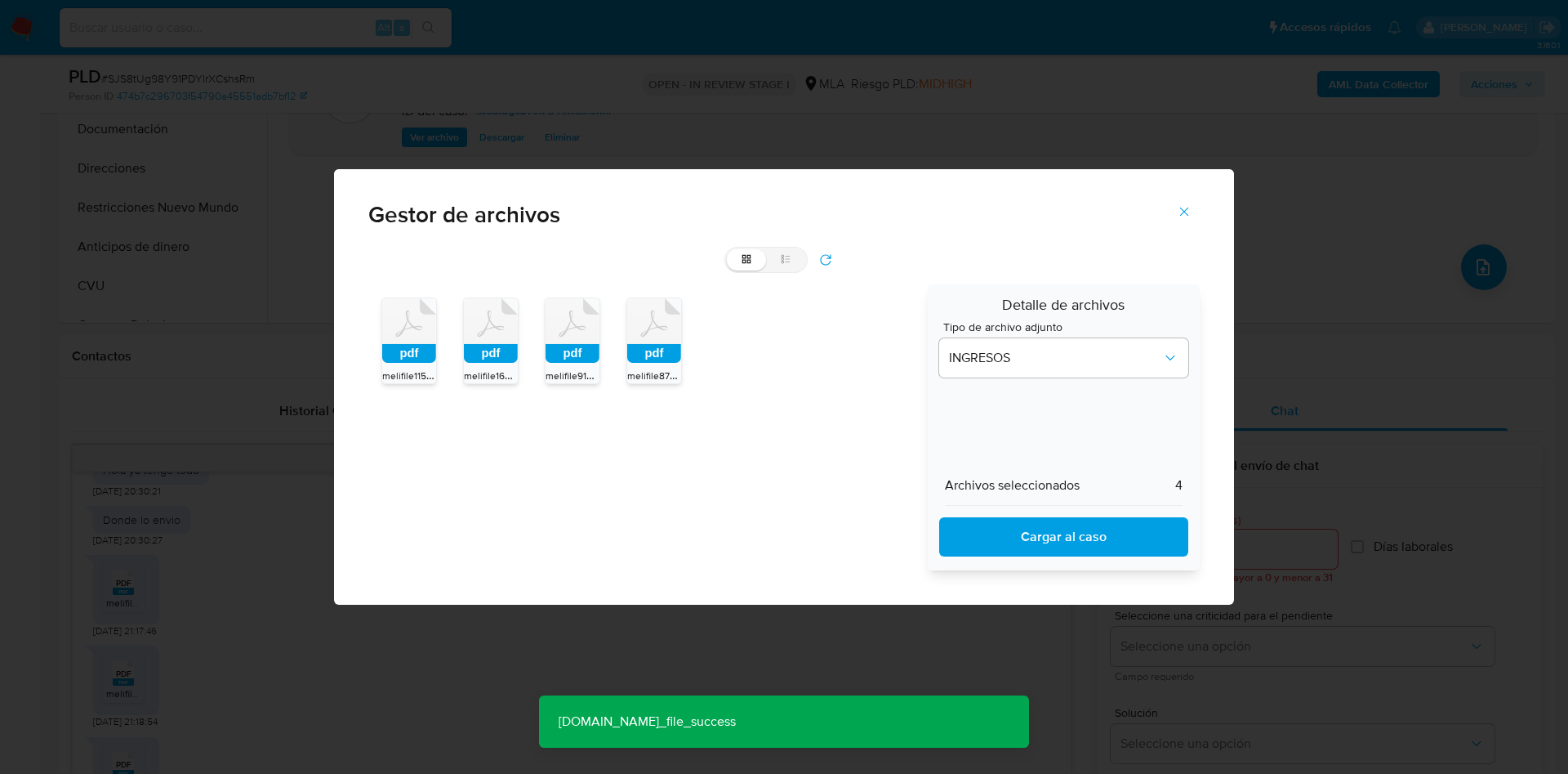
click at [1183, 208] on icon "Cerrar" at bounding box center [1184, 211] width 15 height 15
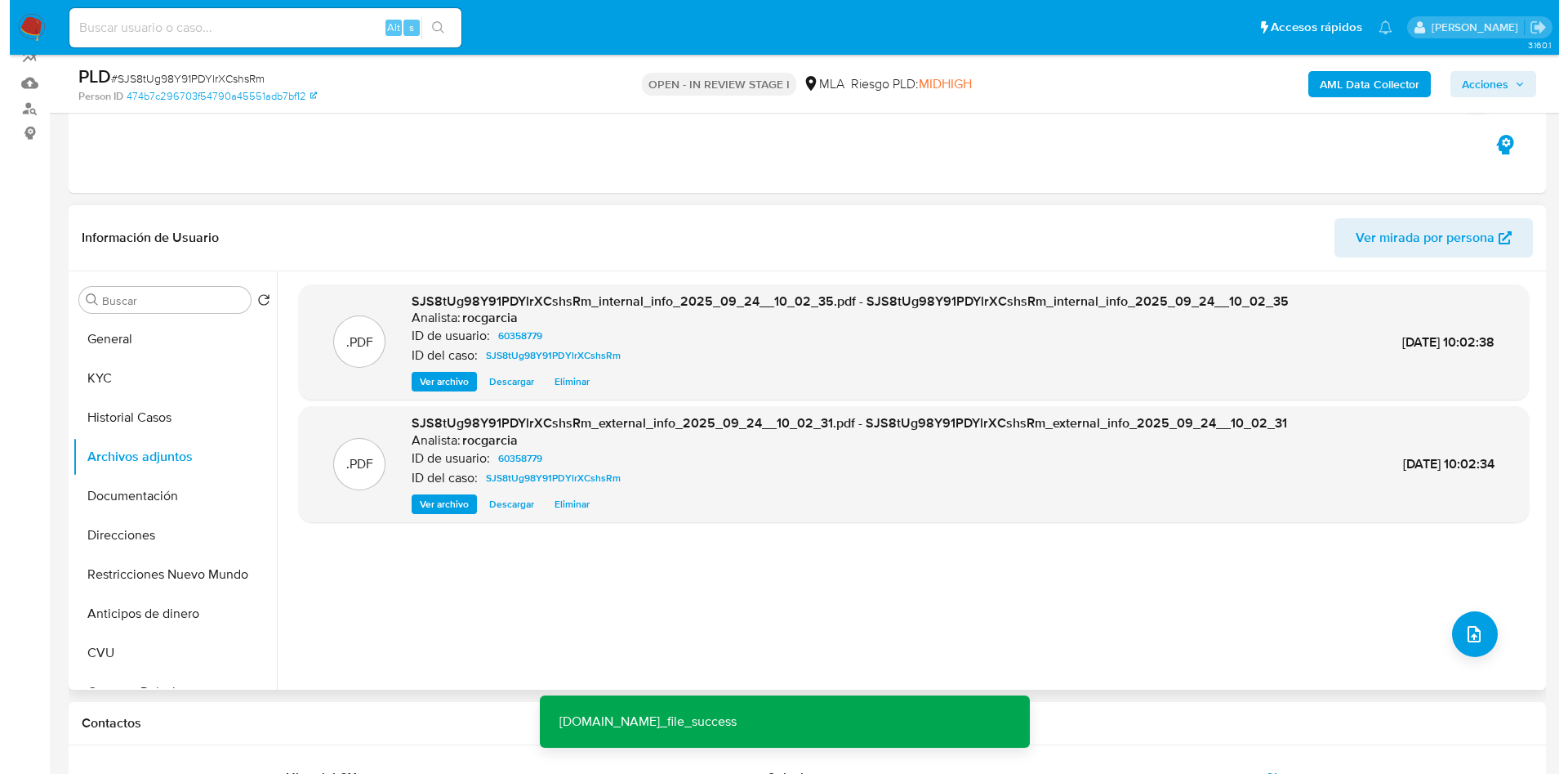
scroll to position [152, 0]
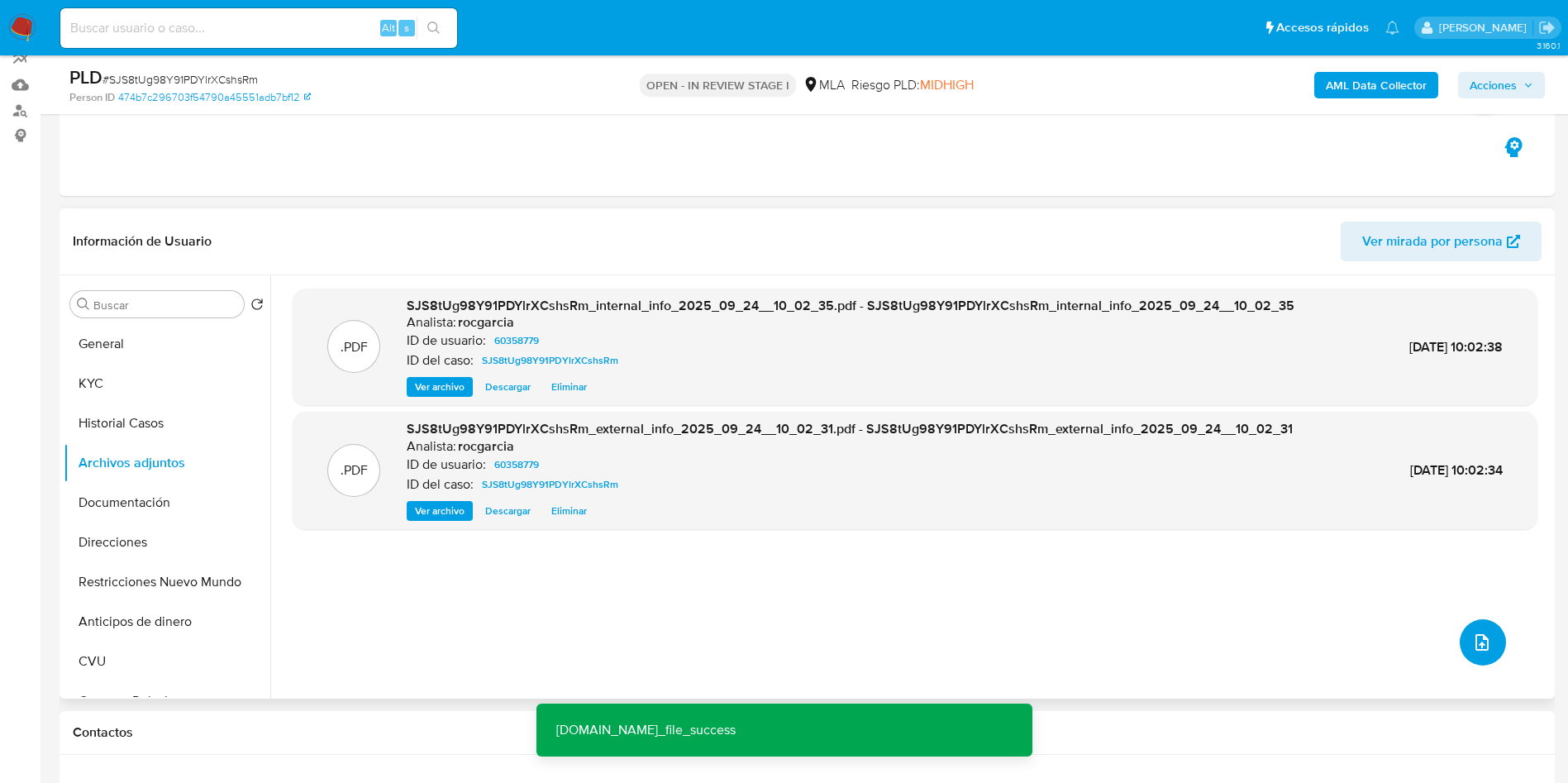
click at [1491, 627] on button "upload-file" at bounding box center [1482, 642] width 46 height 46
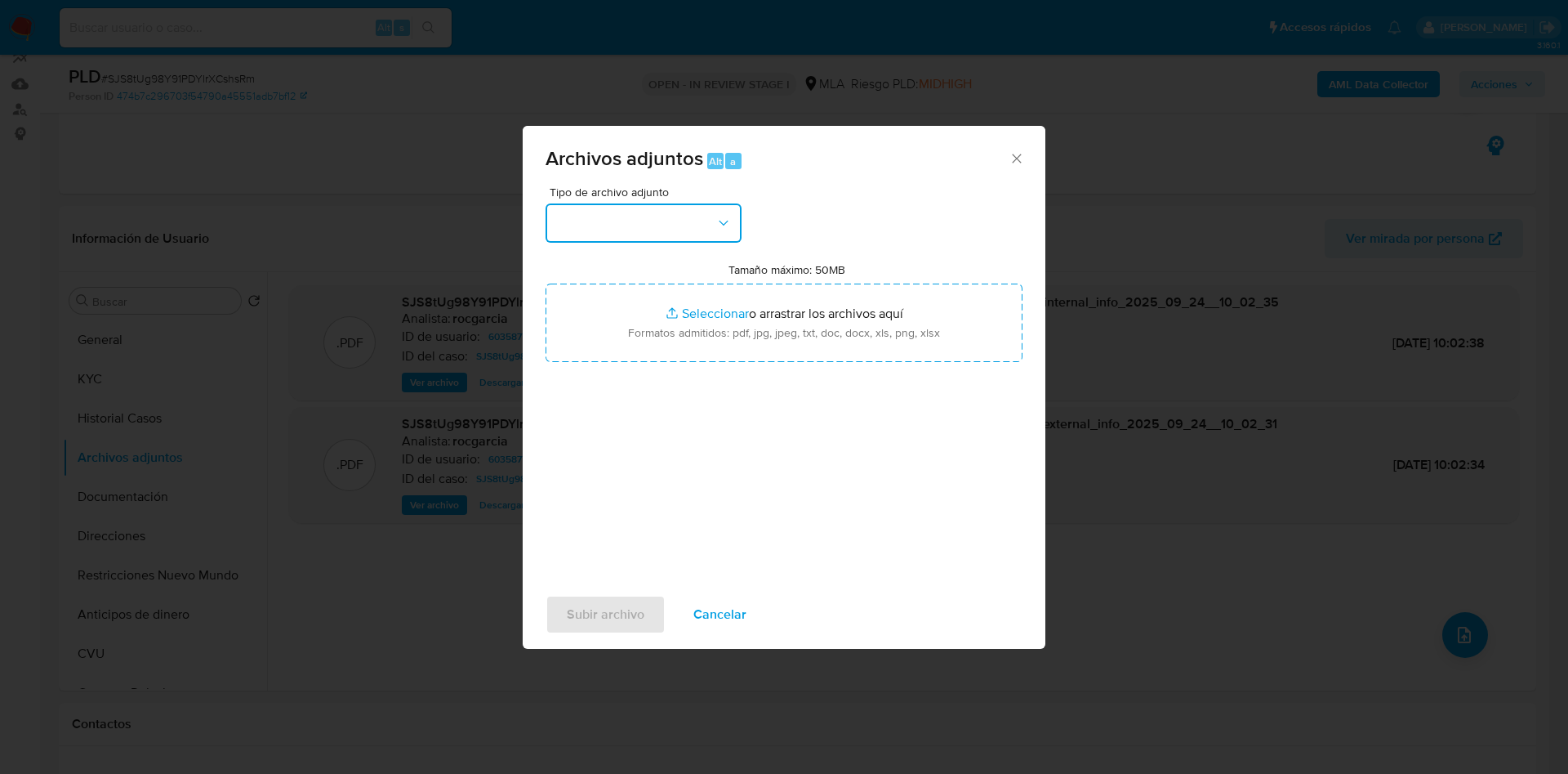
click at [622, 213] on button "button" at bounding box center [643, 223] width 196 height 40
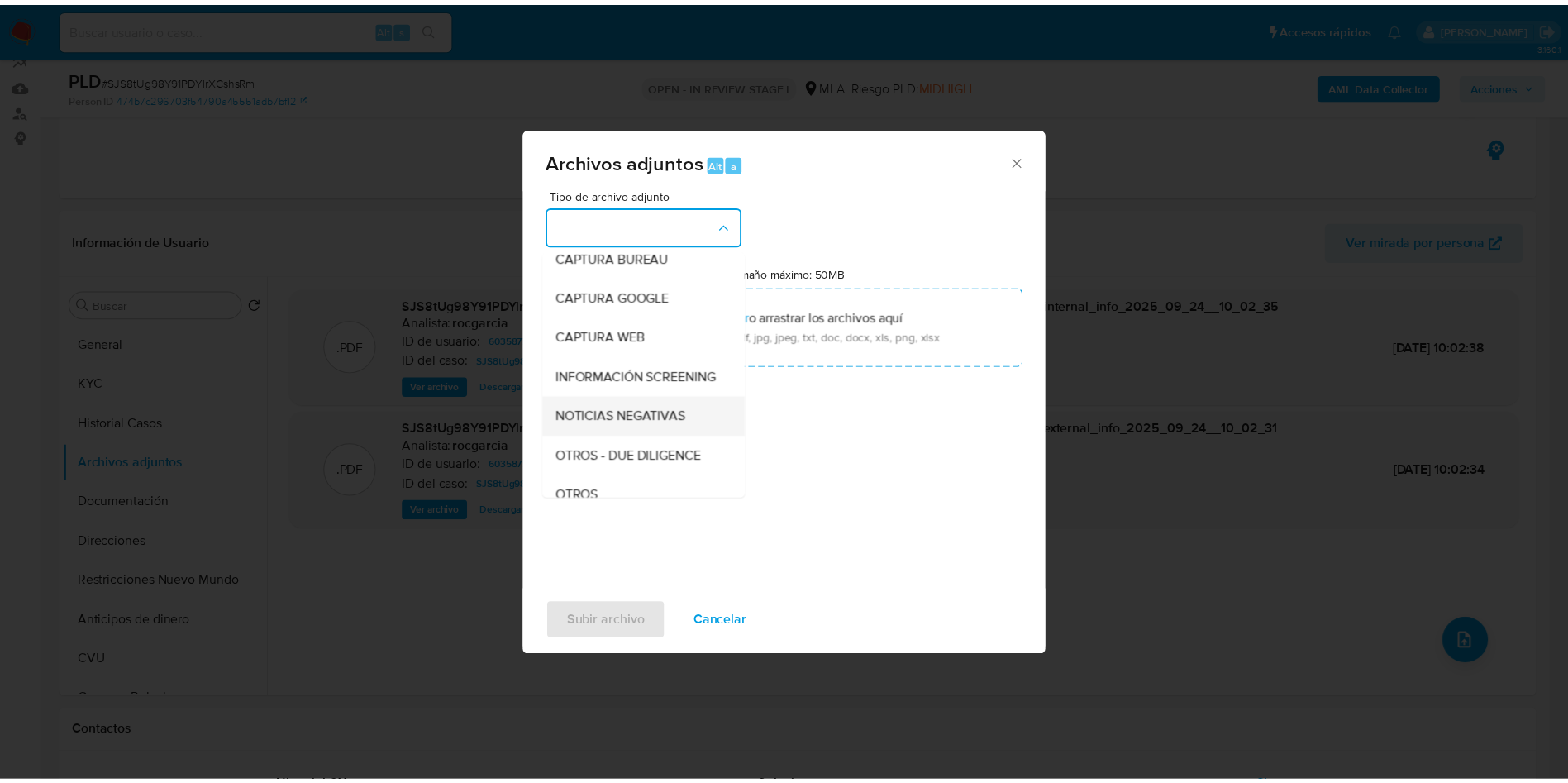
scroll to position [124, 0]
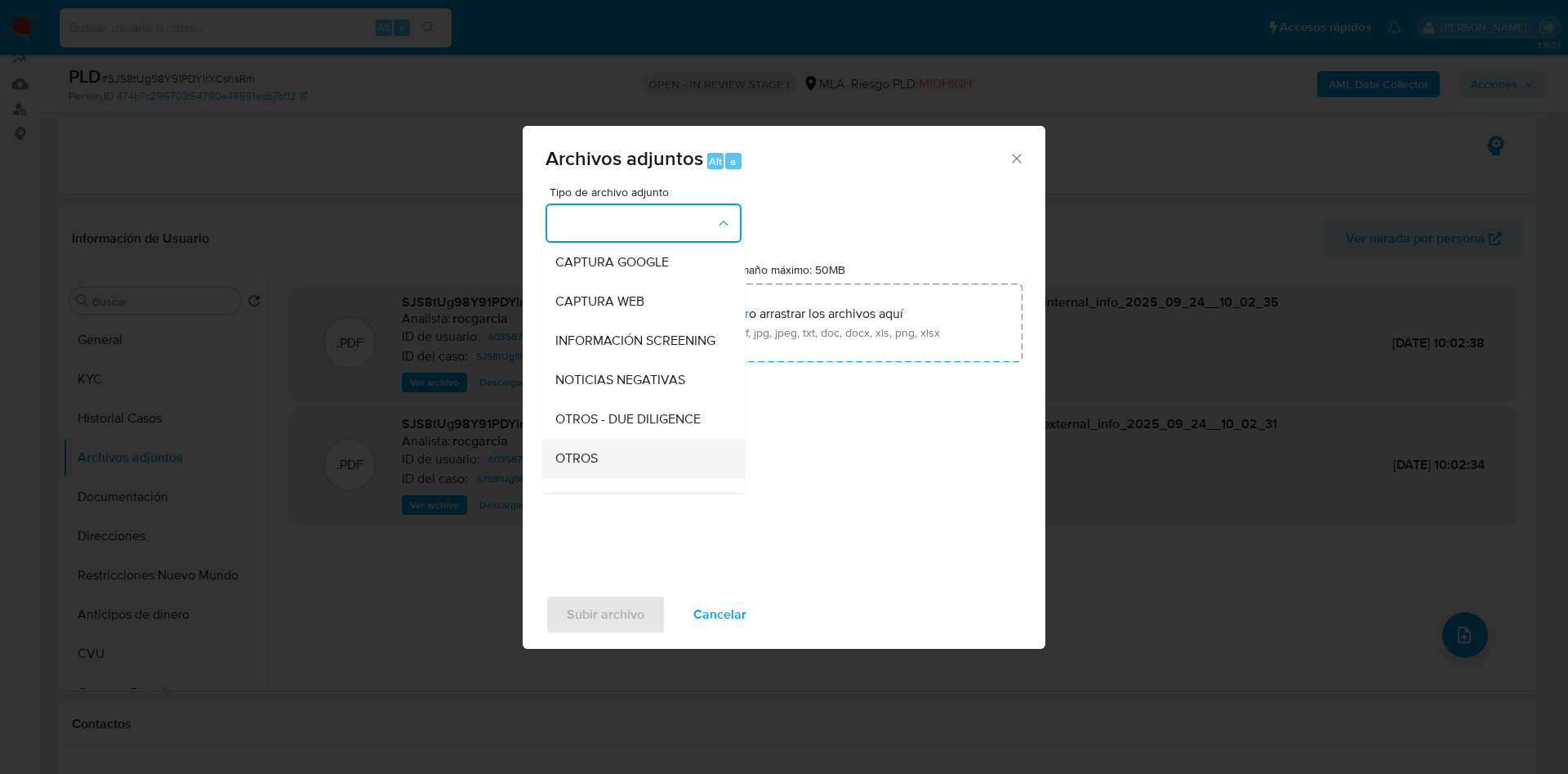
click at [619, 464] on div "OTROS" at bounding box center [638, 458] width 166 height 40
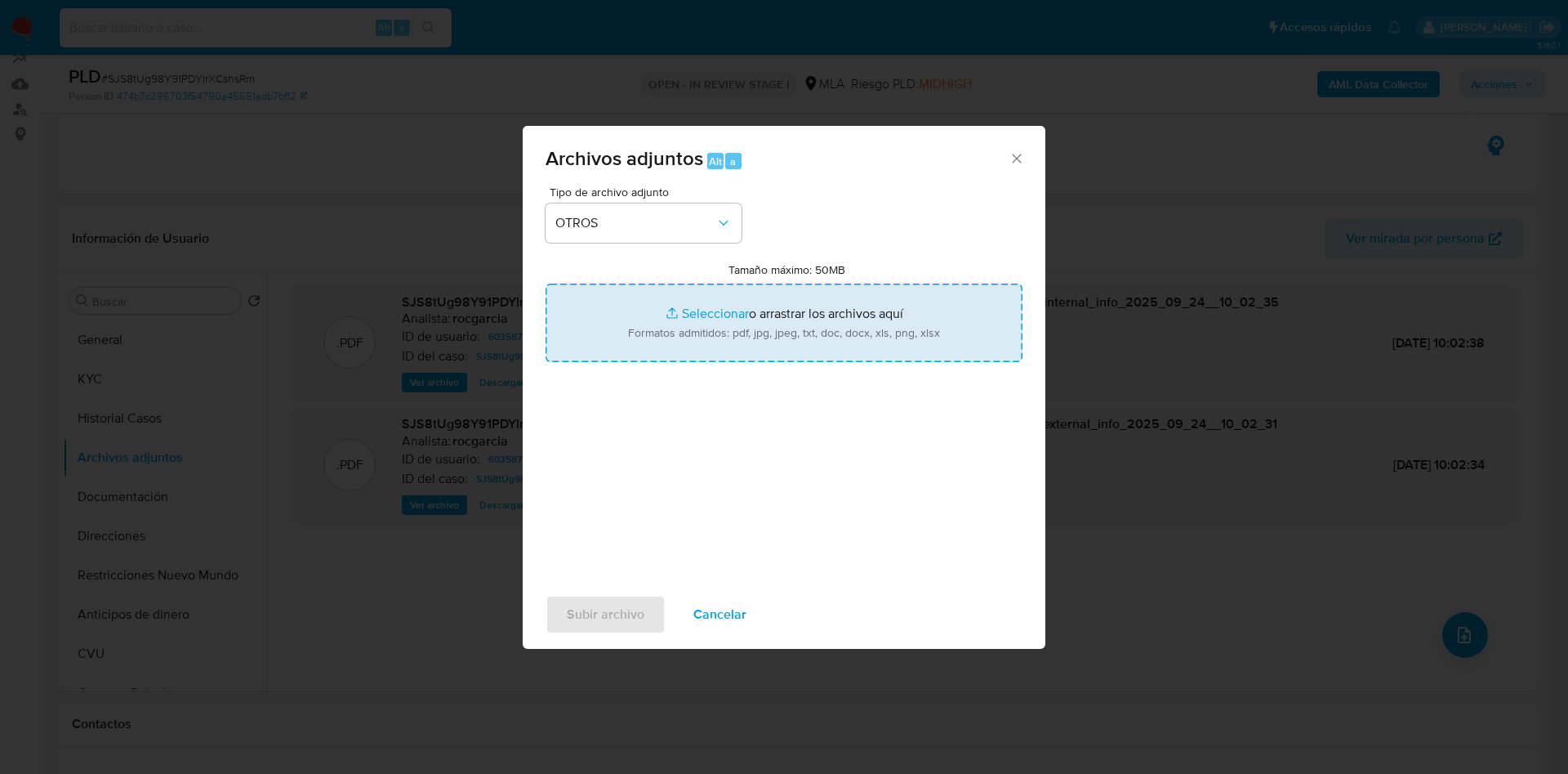
click at [660, 335] on input "Tamaño máximo: 50MB Seleccionar archivos" at bounding box center [784, 322] width 477 height 78
type input "C:\fakepath\Movimientos 60358779.xlsx"
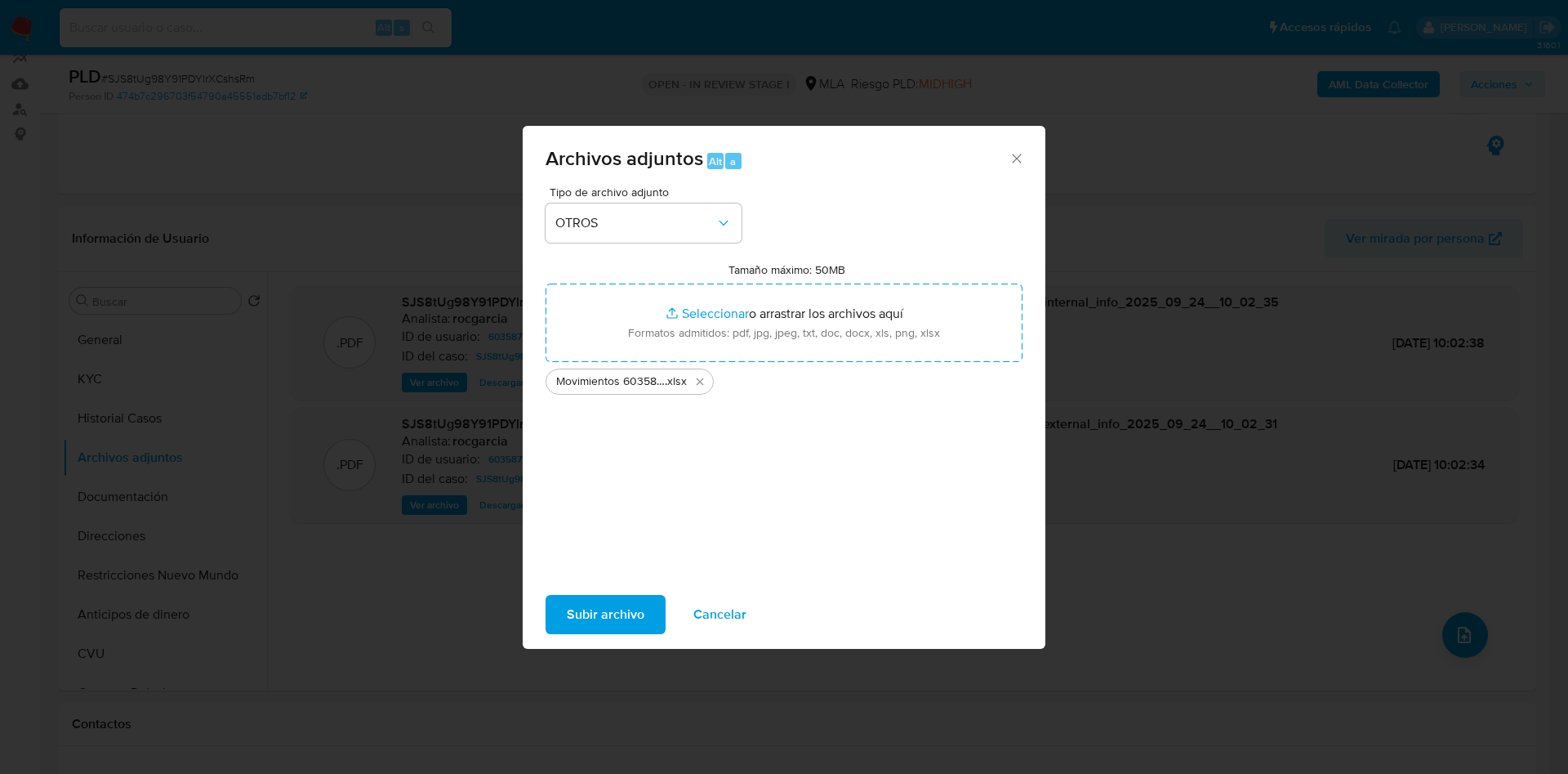
click at [606, 622] on span "Subir archivo" at bounding box center [606, 613] width 77 height 36
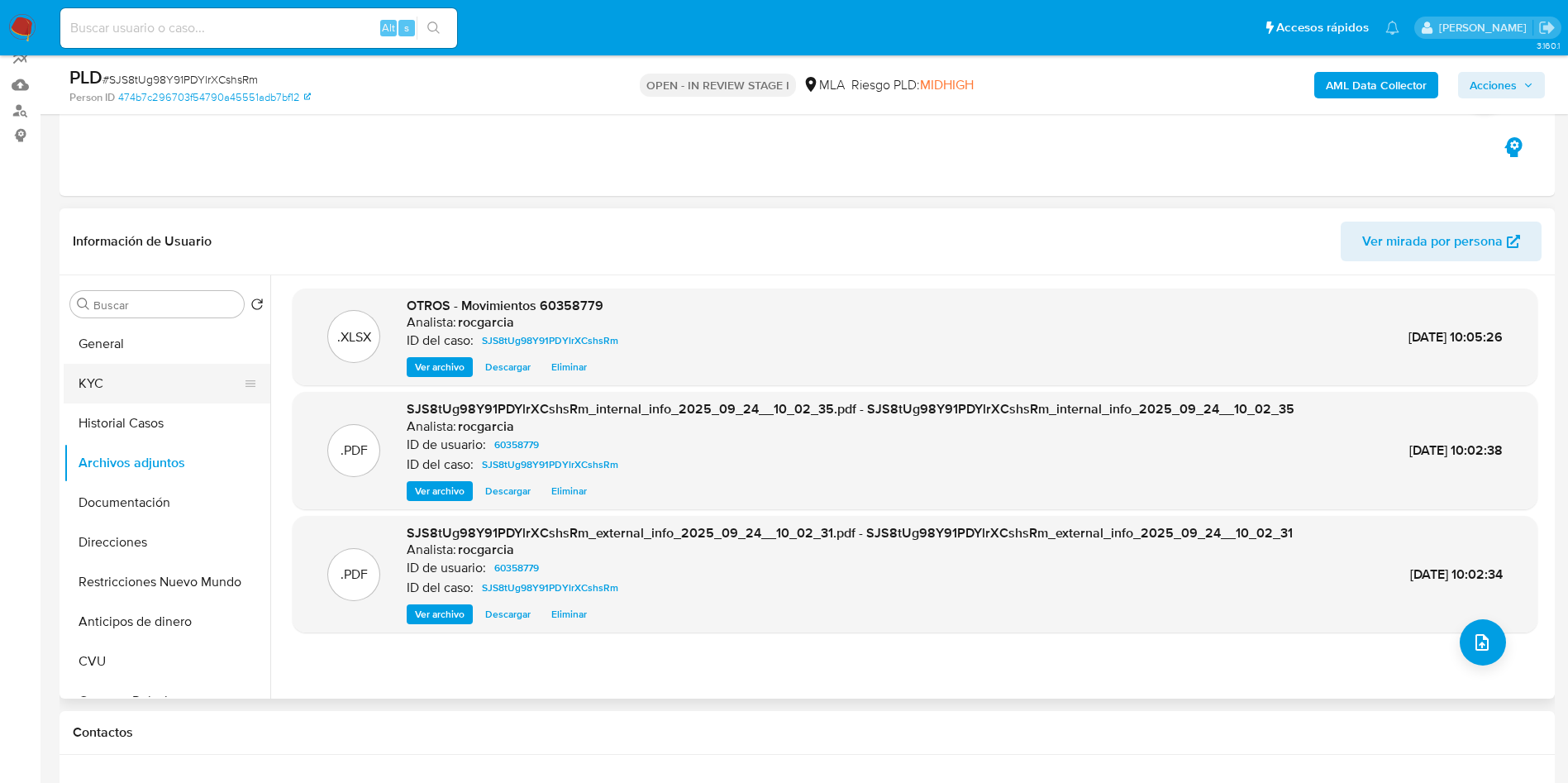
click at [149, 372] on button "KYC" at bounding box center [161, 384] width 194 height 40
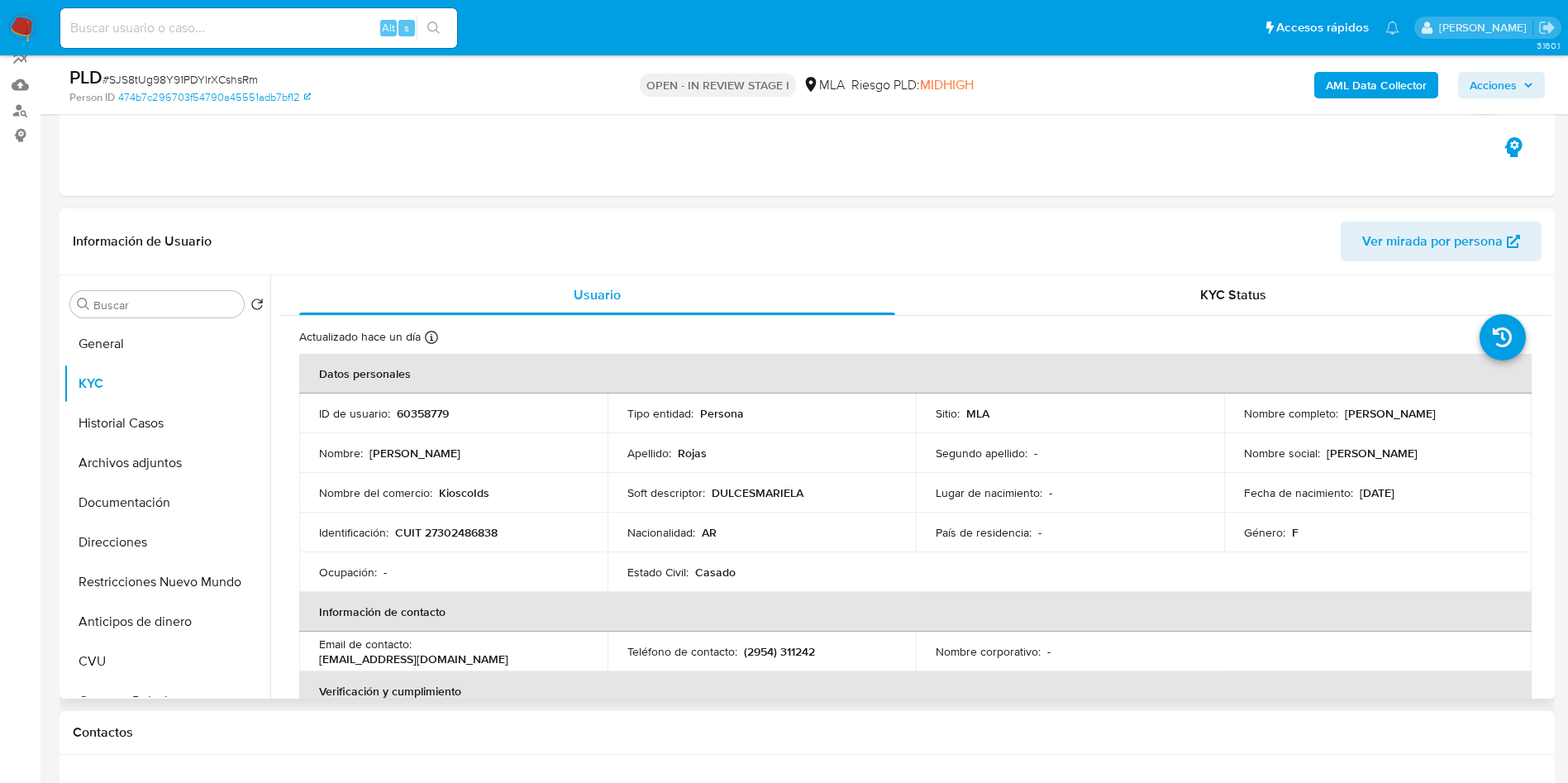
drag, startPoint x: 1340, startPoint y: 417, endPoint x: 1493, endPoint y: 429, distance: 153.5
click at [1493, 429] on td "Nombre completo : Monica Mariela Rojas" at bounding box center [1378, 413] width 308 height 40
copy p "Monica Mariela Rojas"
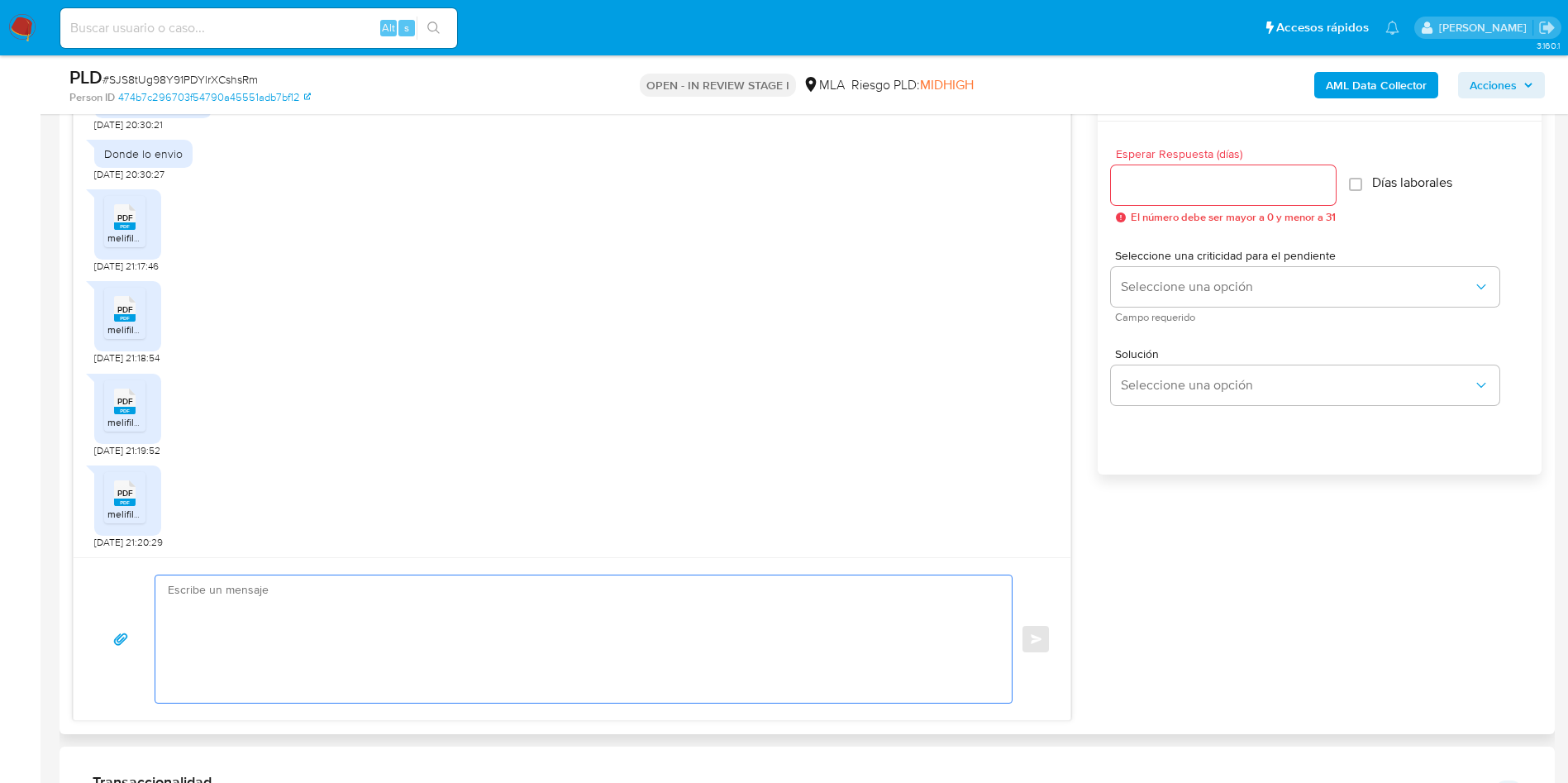
click at [354, 676] on textarea at bounding box center [578, 639] width 823 height 127
paste textarea "Monica Mariela Rojas"
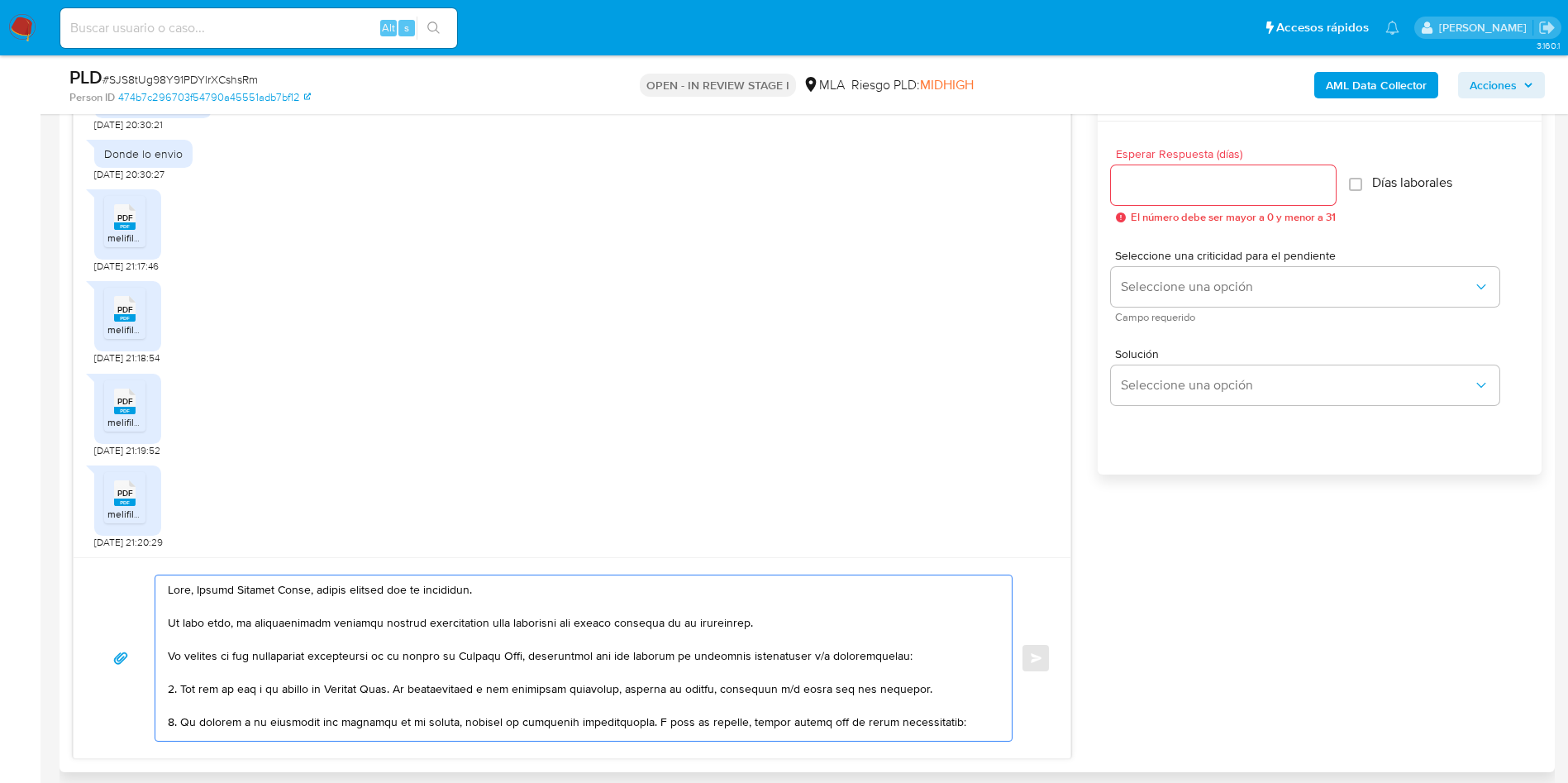
click at [276, 628] on textarea at bounding box center [578, 658] width 823 height 165
click at [0, 0] on lt-strong "en" at bounding box center [0, 0] width 0 height 0
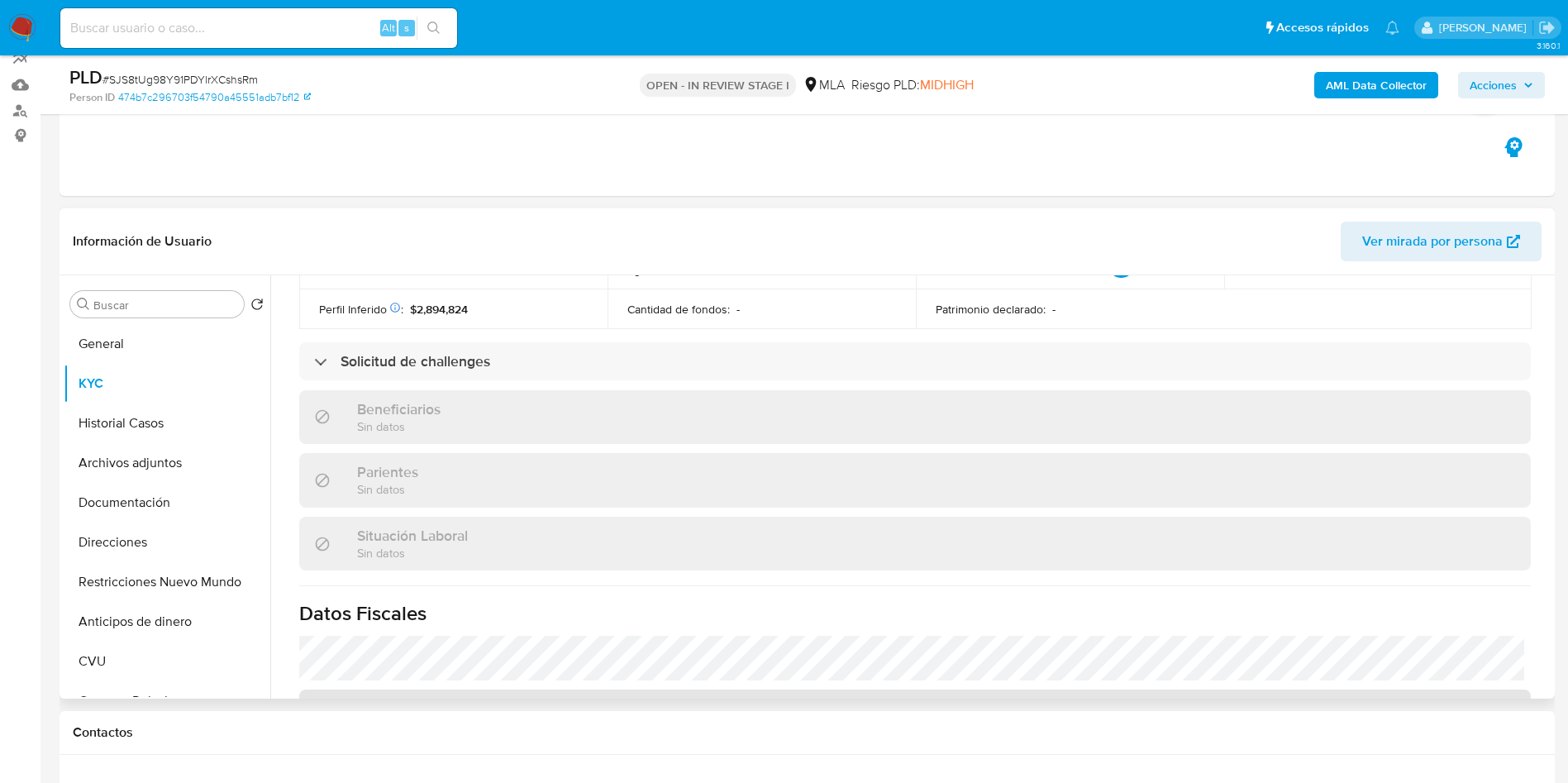
scroll to position [886, 0]
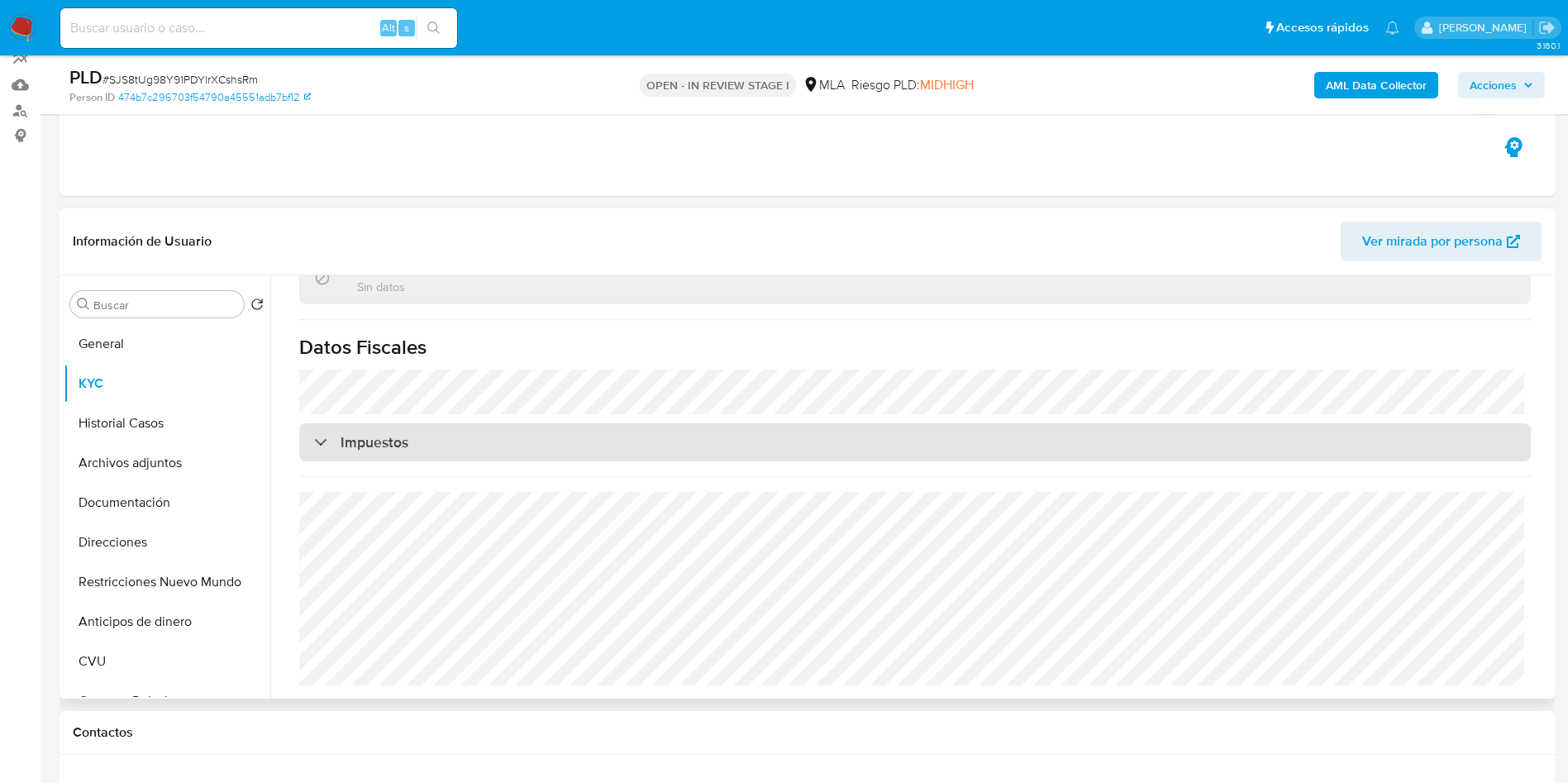
type textarea "Hola, Monica Mariela Rojas, muchas gracias por tu repsuesta. En este caso, la d…"
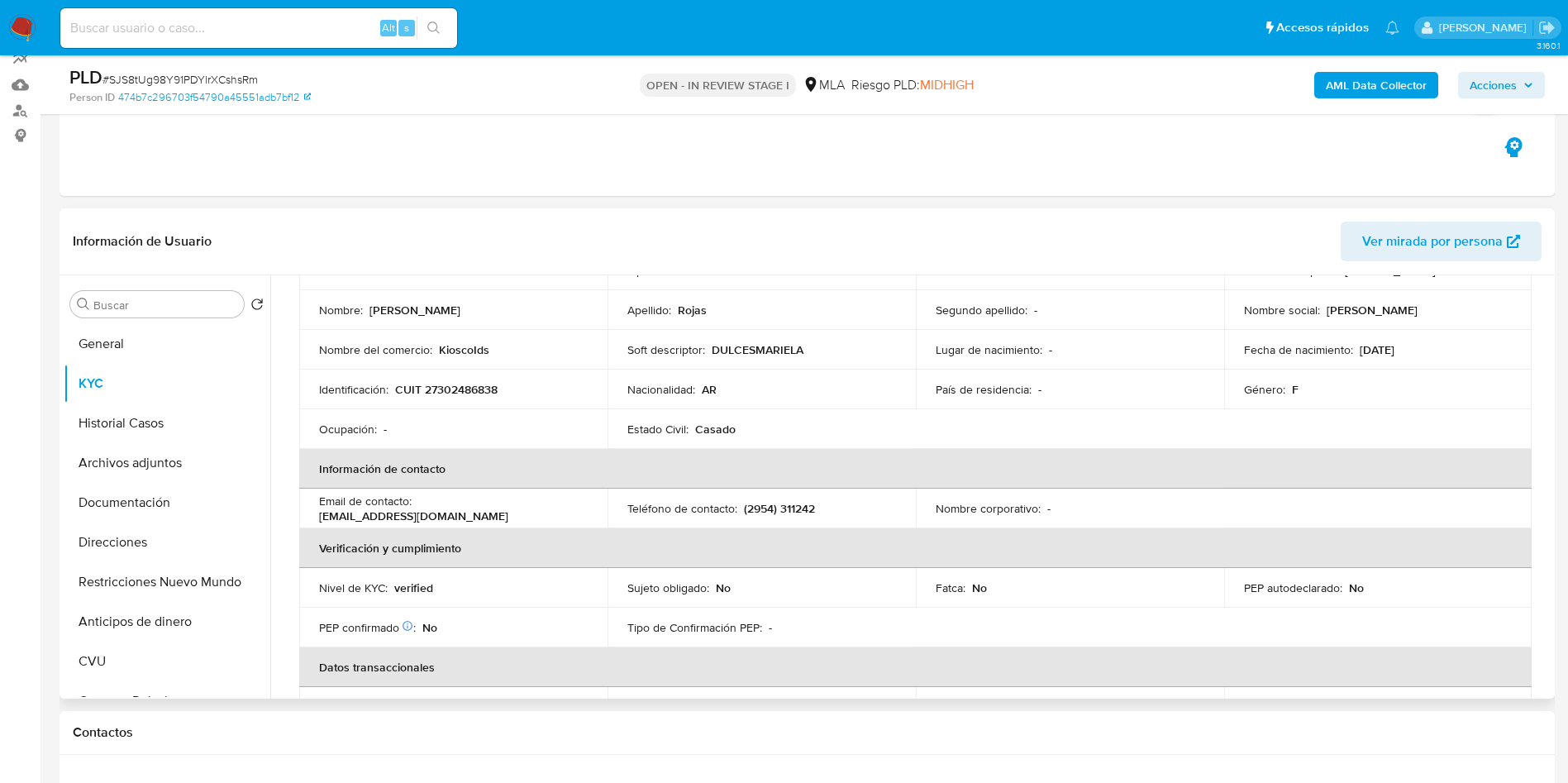
scroll to position [142, 0]
click at [105, 530] on button "Direcciones" at bounding box center [161, 542] width 194 height 40
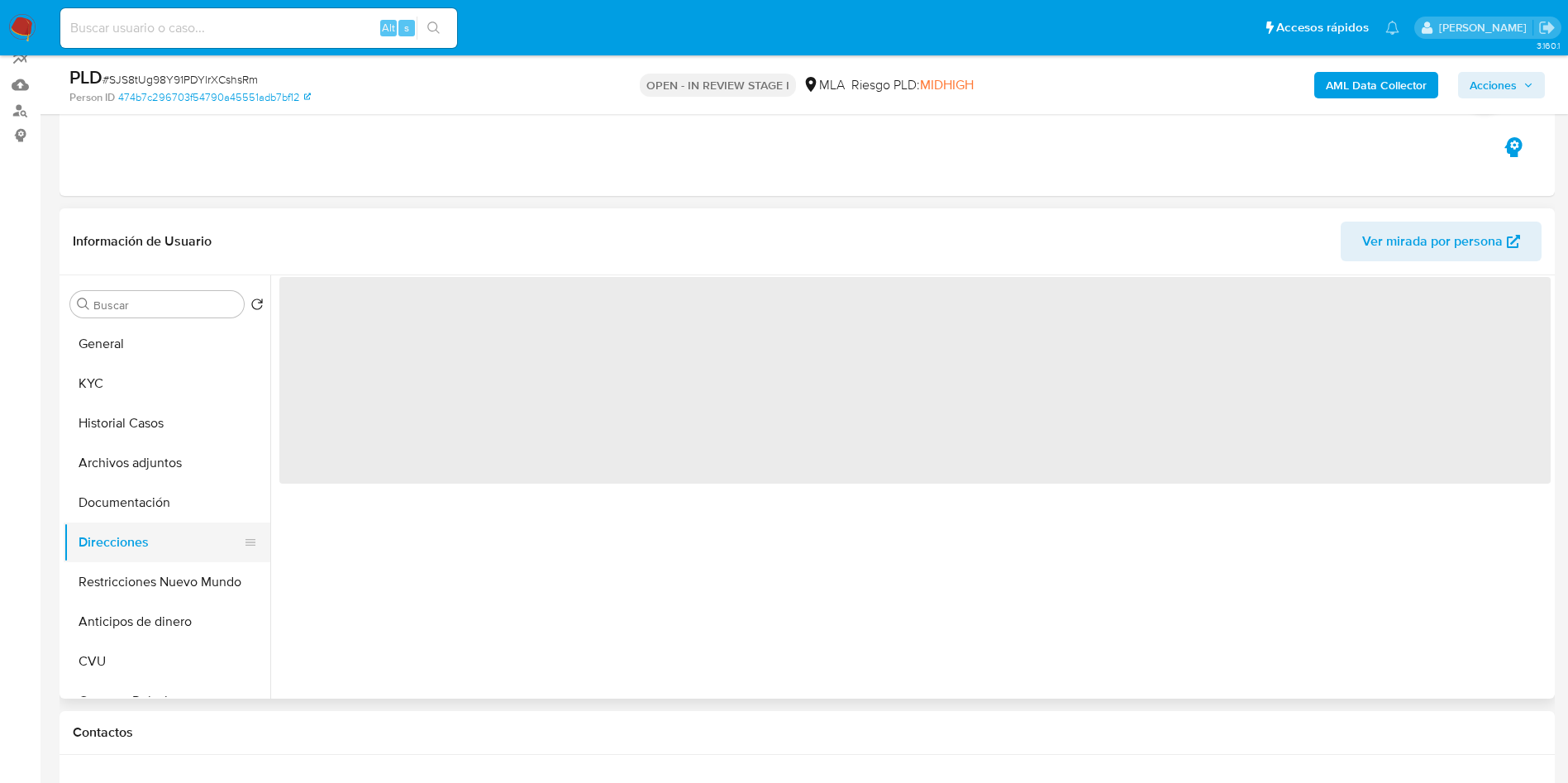
scroll to position [0, 0]
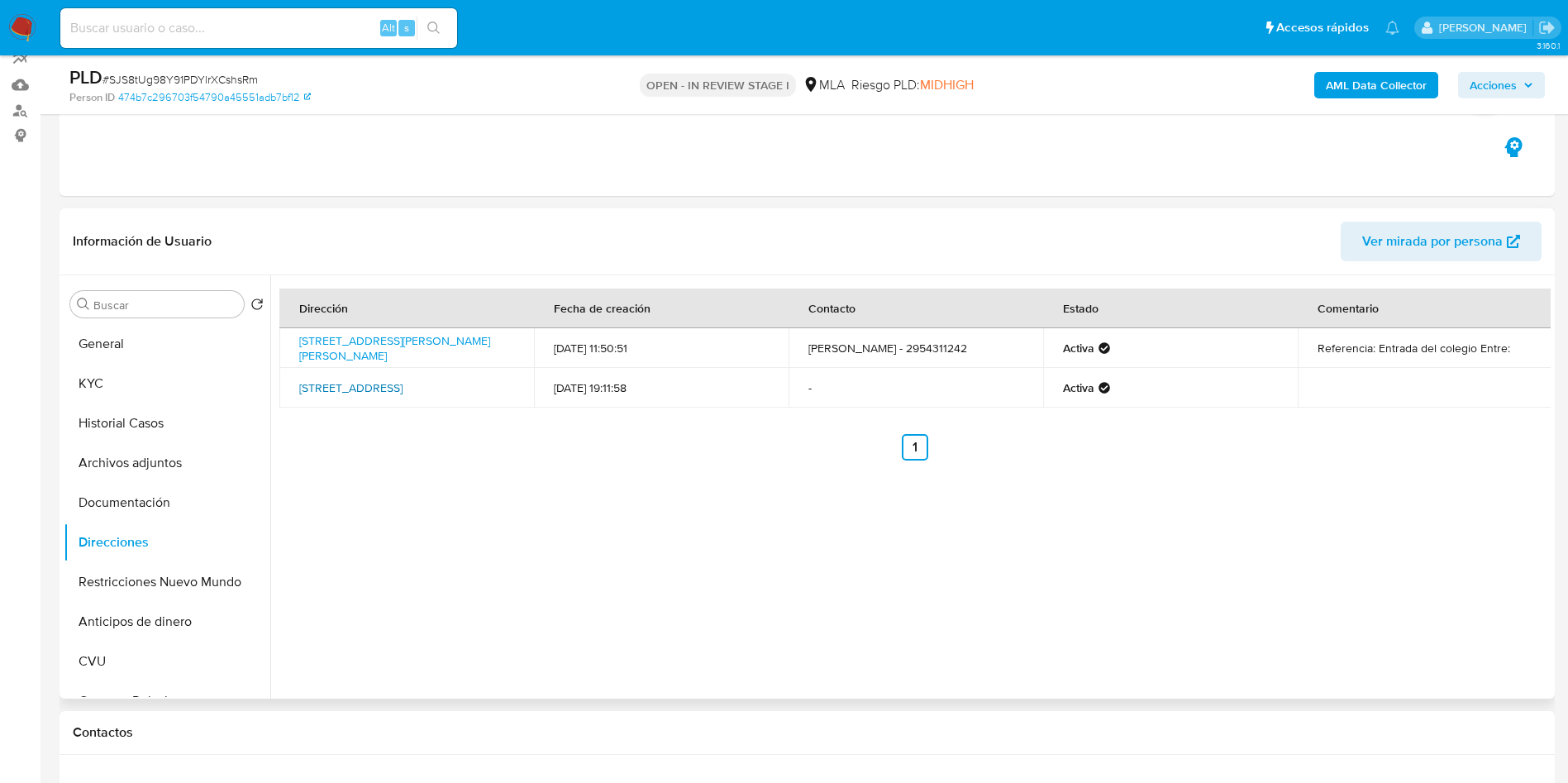
click at [376, 383] on link "Los Chañares 86, Santarosa, La Pampa, 6300, Argentina 86" at bounding box center [351, 388] width 104 height 17
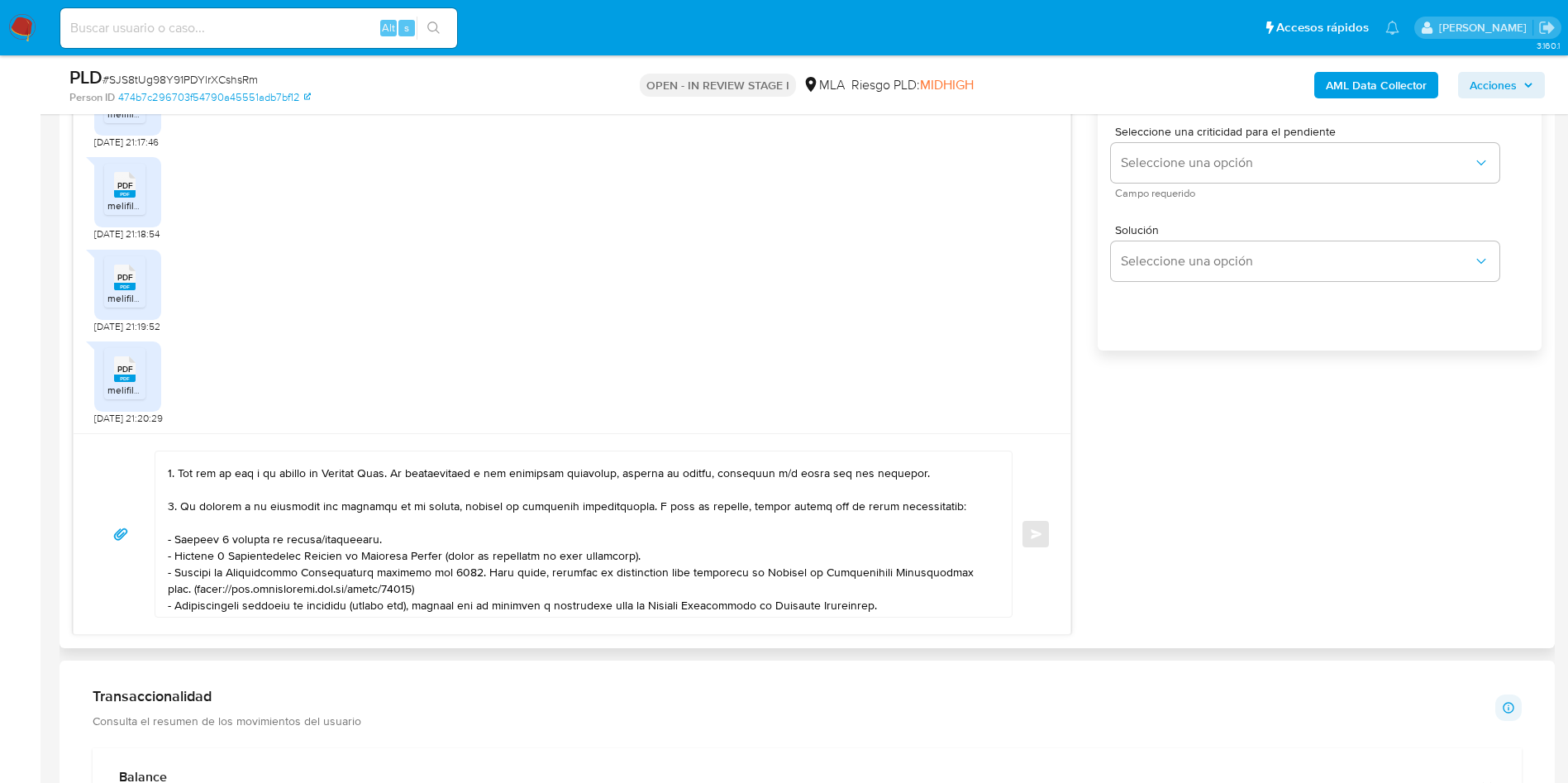
scroll to position [124, 0]
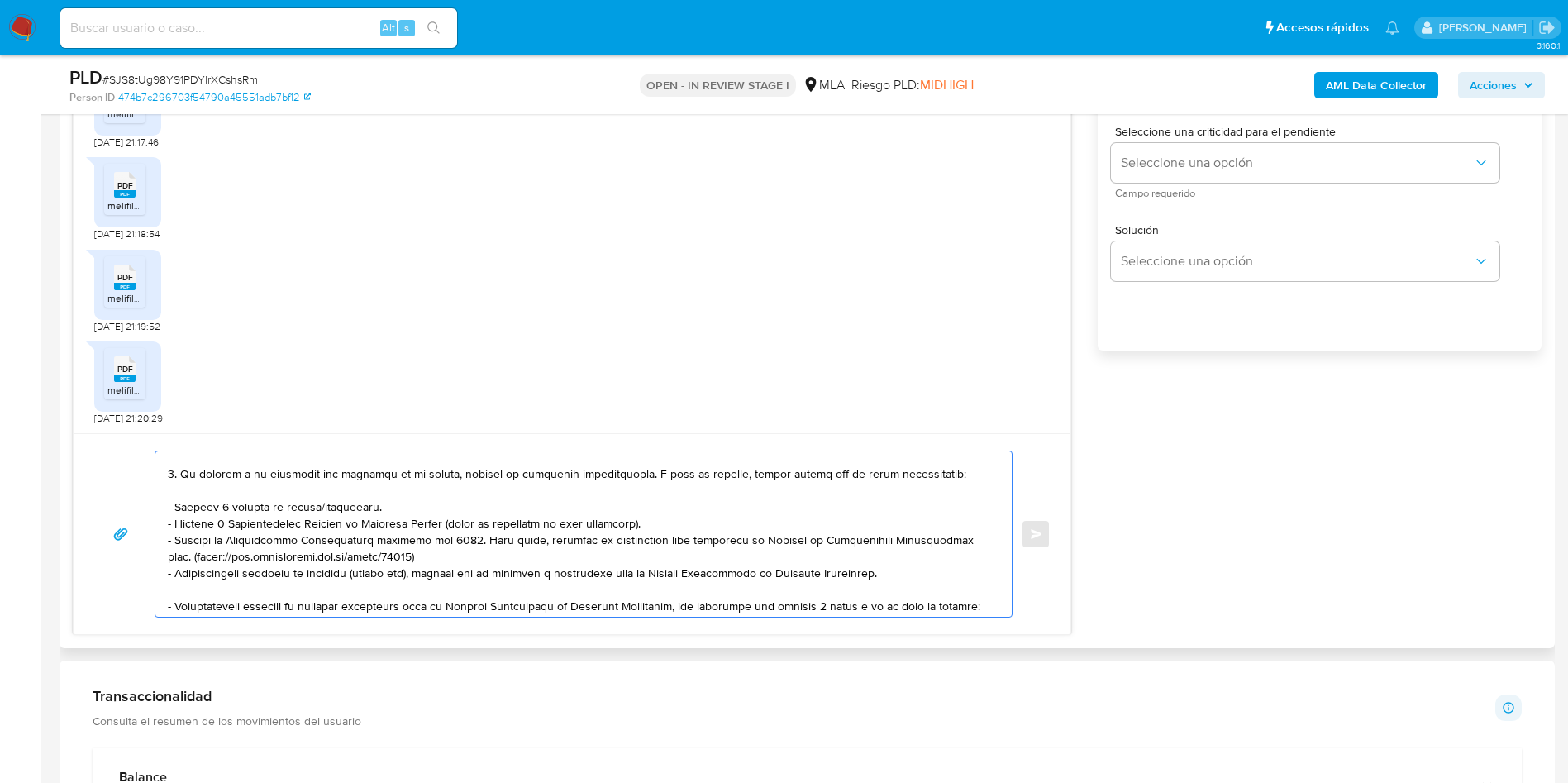
drag, startPoint x: 183, startPoint y: 476, endPoint x: 646, endPoint y: 518, distance: 464.9
click at [646, 518] on textarea at bounding box center [578, 533] width 823 height 165
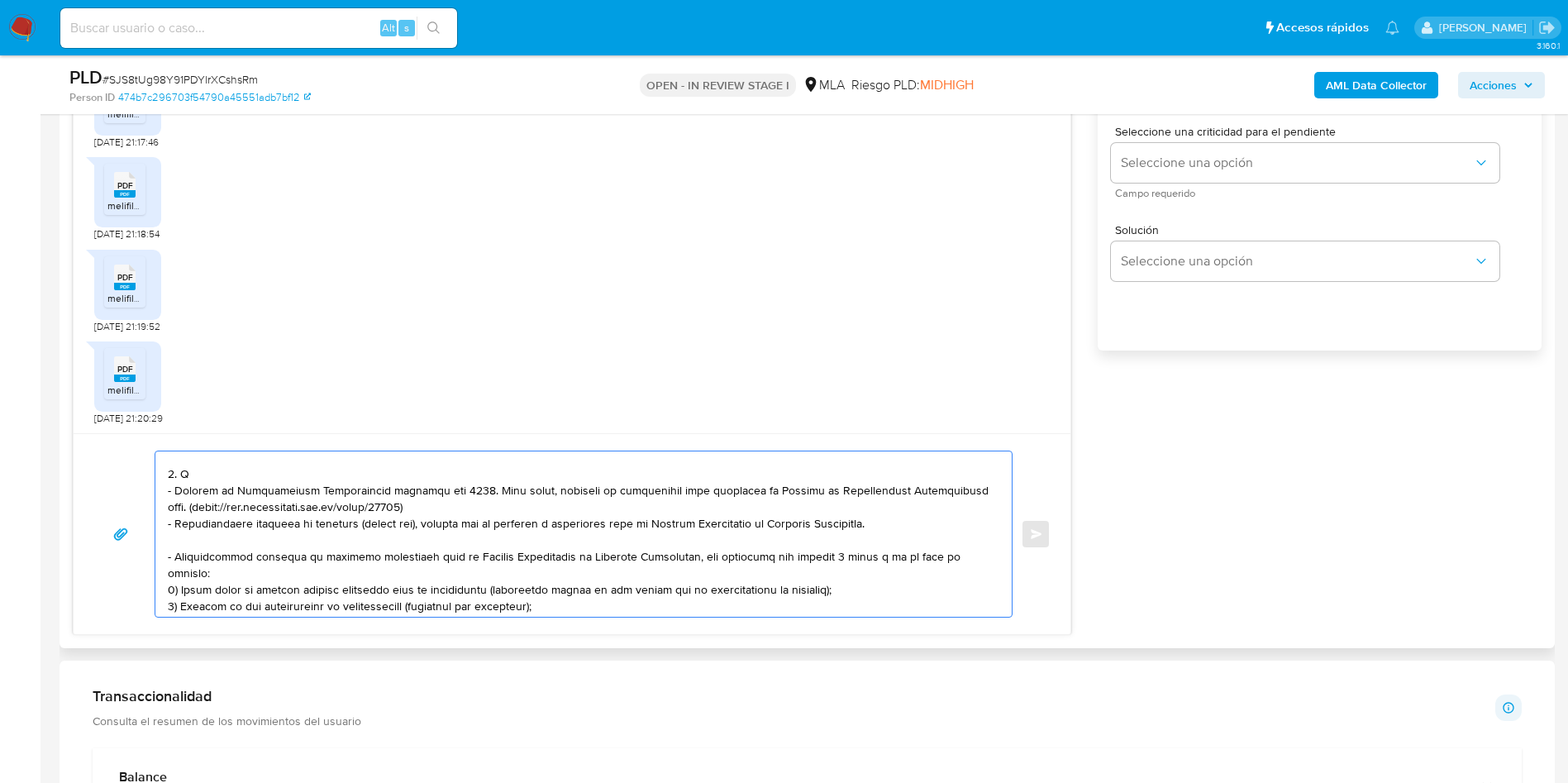
scroll to position [74, 0]
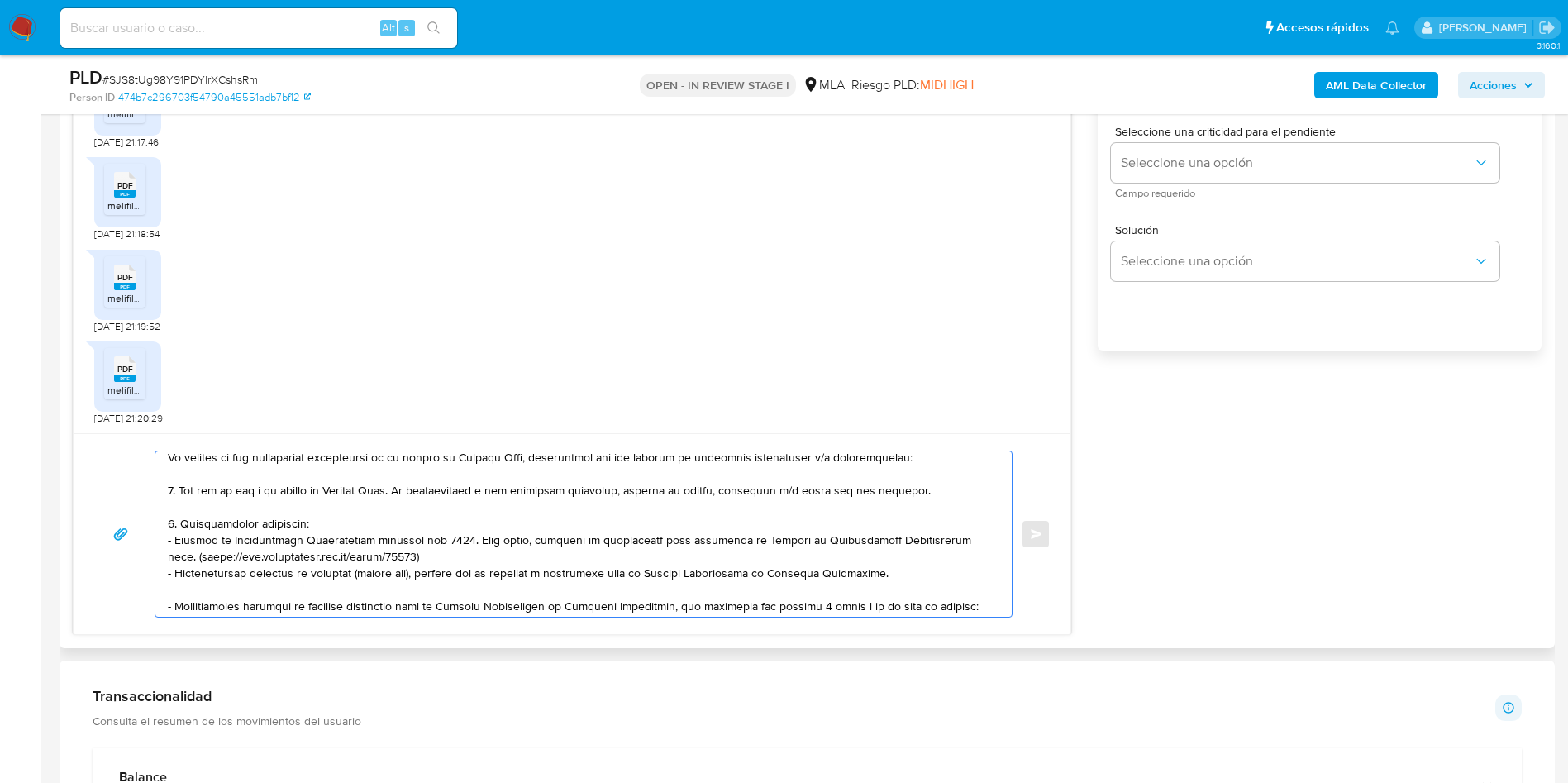
click at [253, 524] on textarea at bounding box center [578, 533] width 823 height 165
click at [0, 0] on lt-span "Docum en tación" at bounding box center [0, 0] width 0 height 0
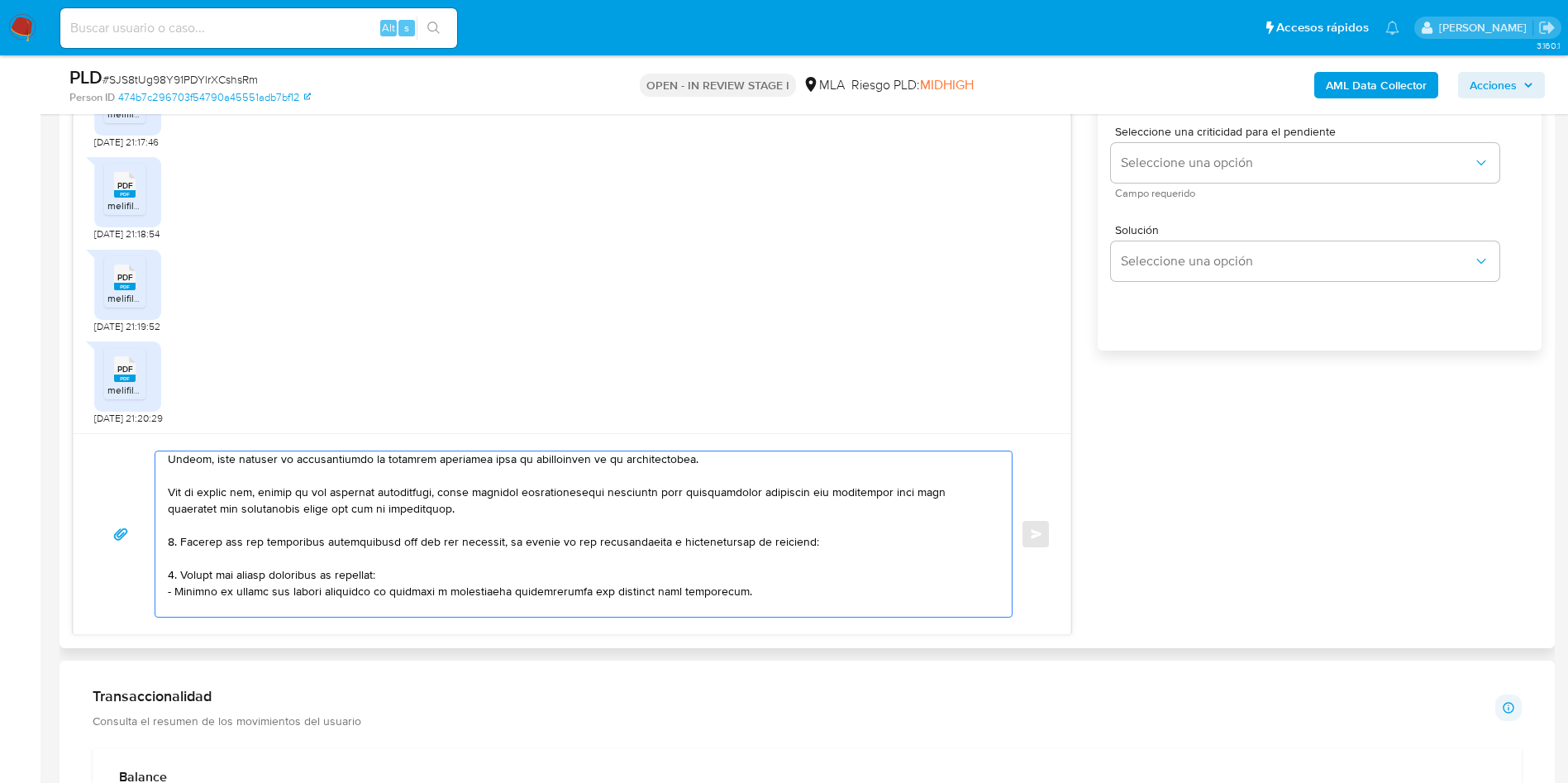
scroll to position [322, 0]
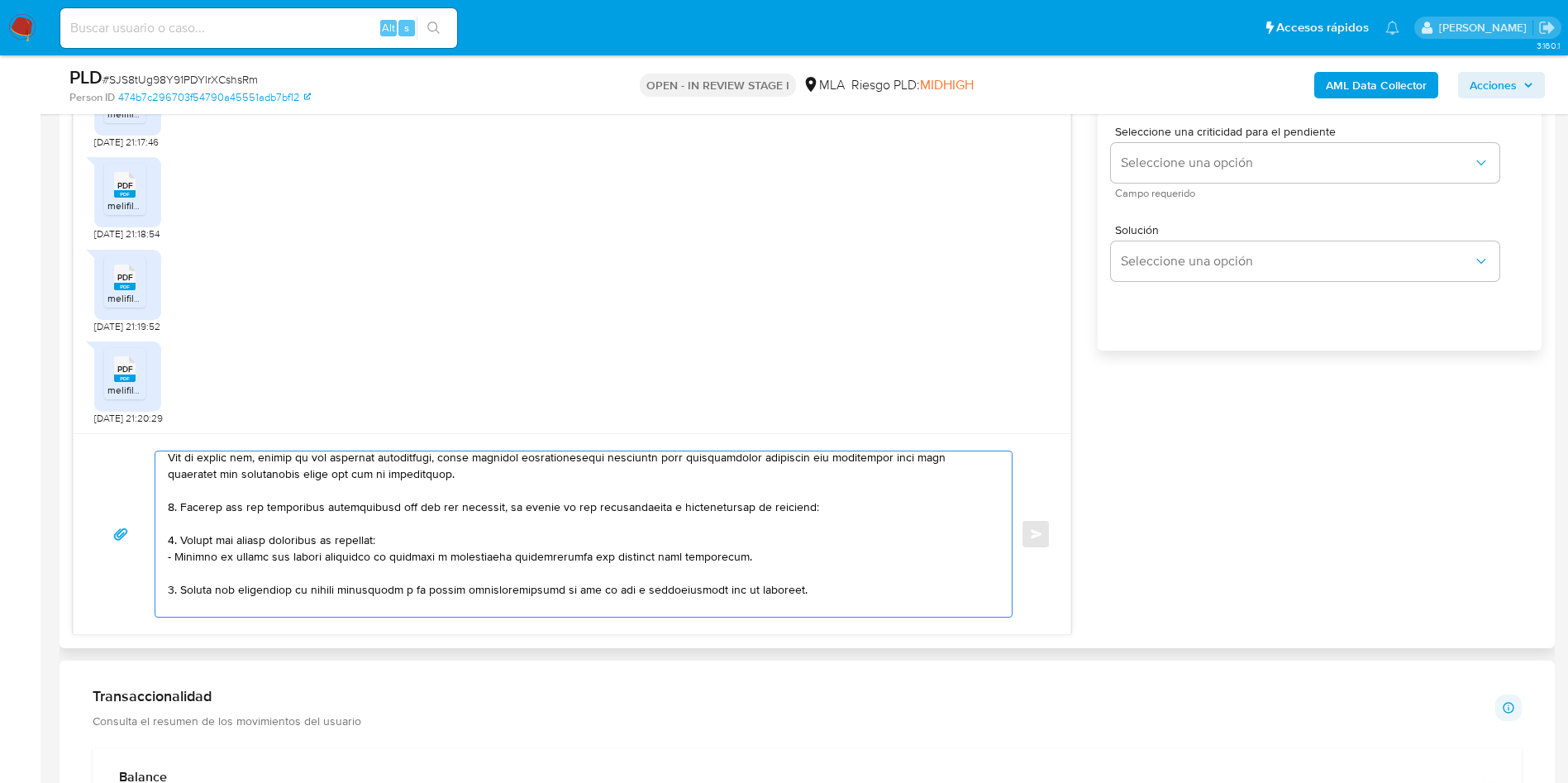
drag, startPoint x: 165, startPoint y: 573, endPoint x: 595, endPoint y: 473, distance: 441.5
click at [595, 473] on div at bounding box center [579, 533] width 848 height 165
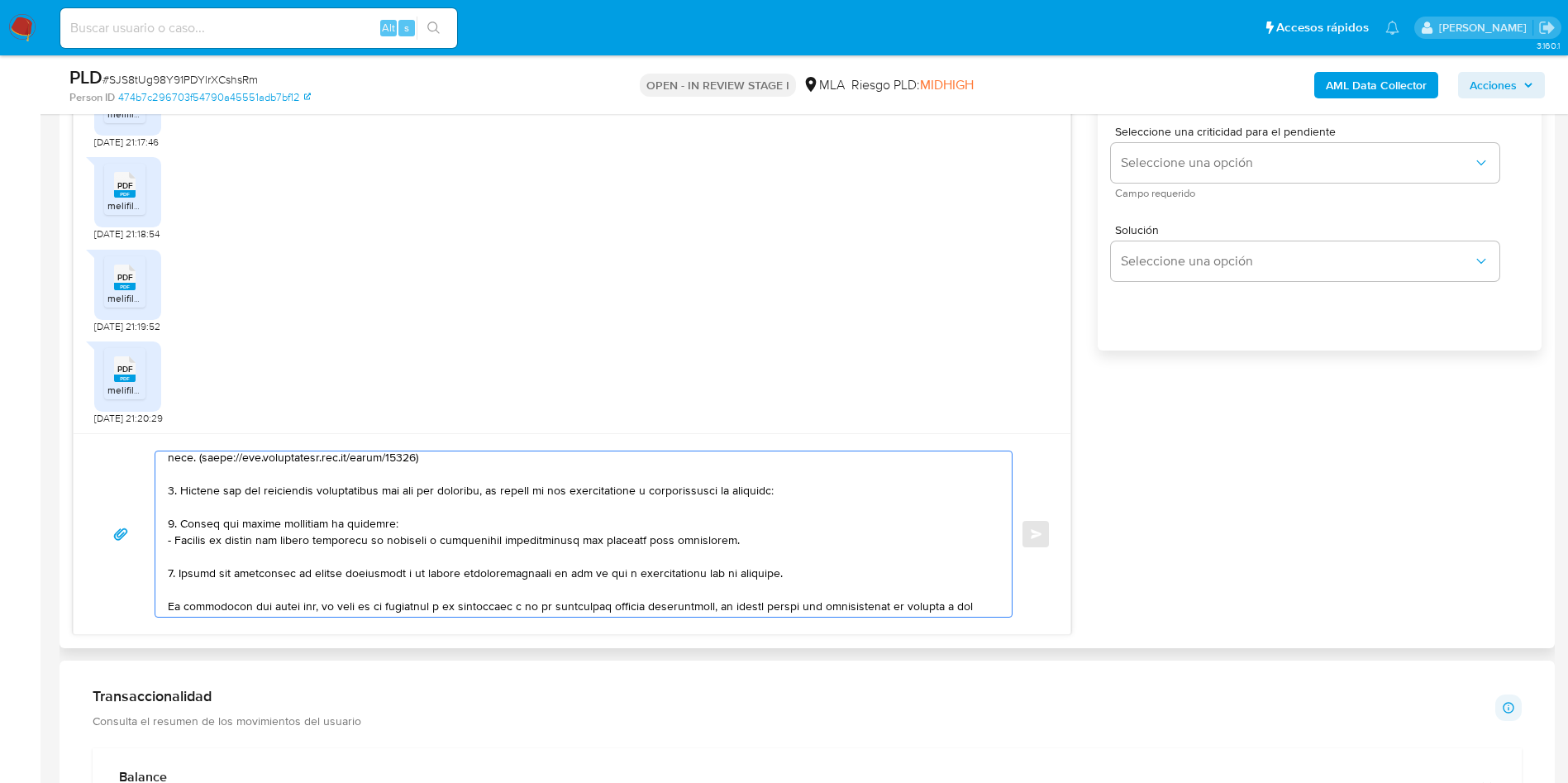
scroll to position [157, 0]
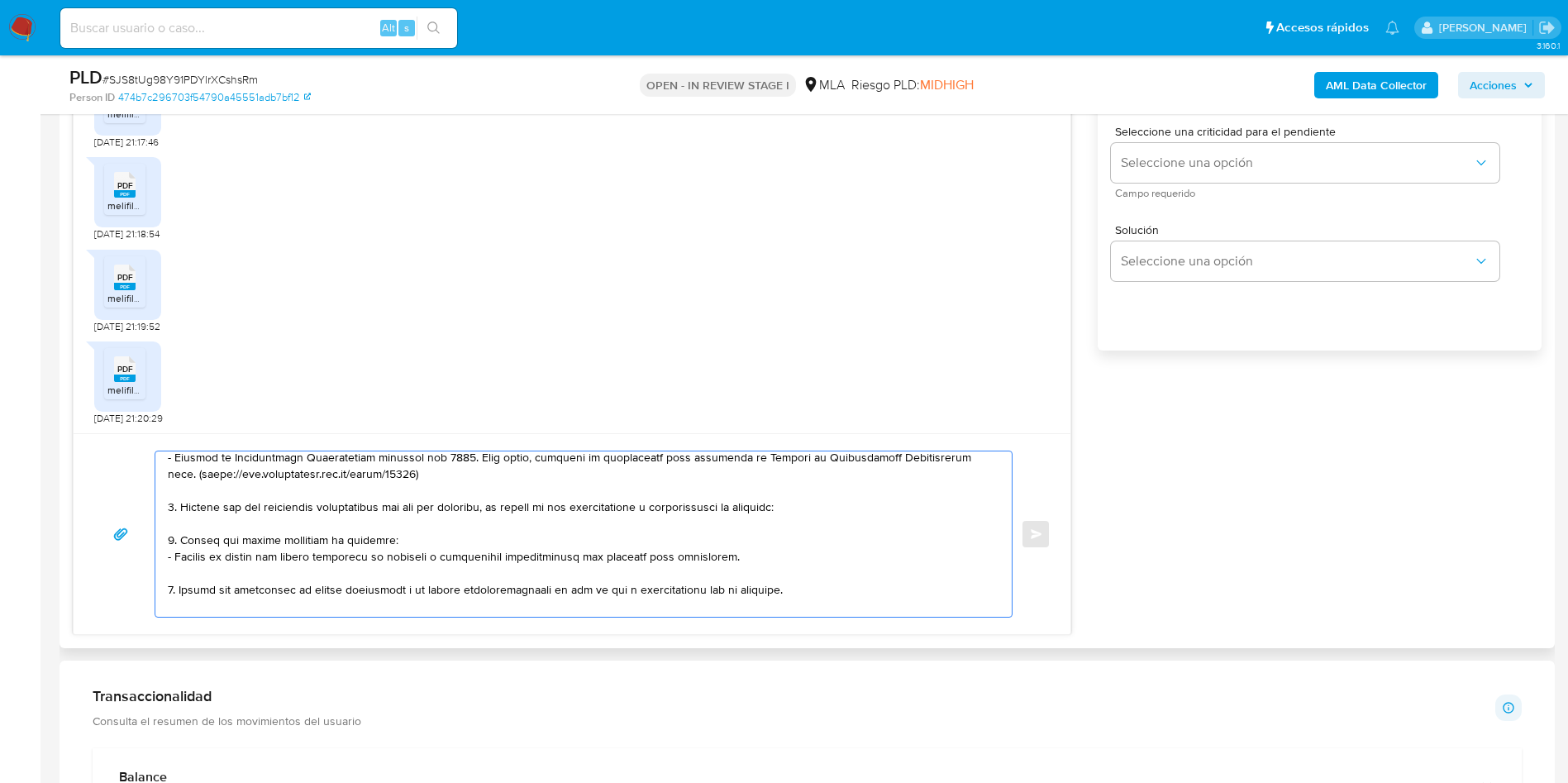
drag, startPoint x: 182, startPoint y: 506, endPoint x: 181, endPoint y: 585, distance: 79.0
click at [181, 585] on textarea at bounding box center [578, 533] width 823 height 165
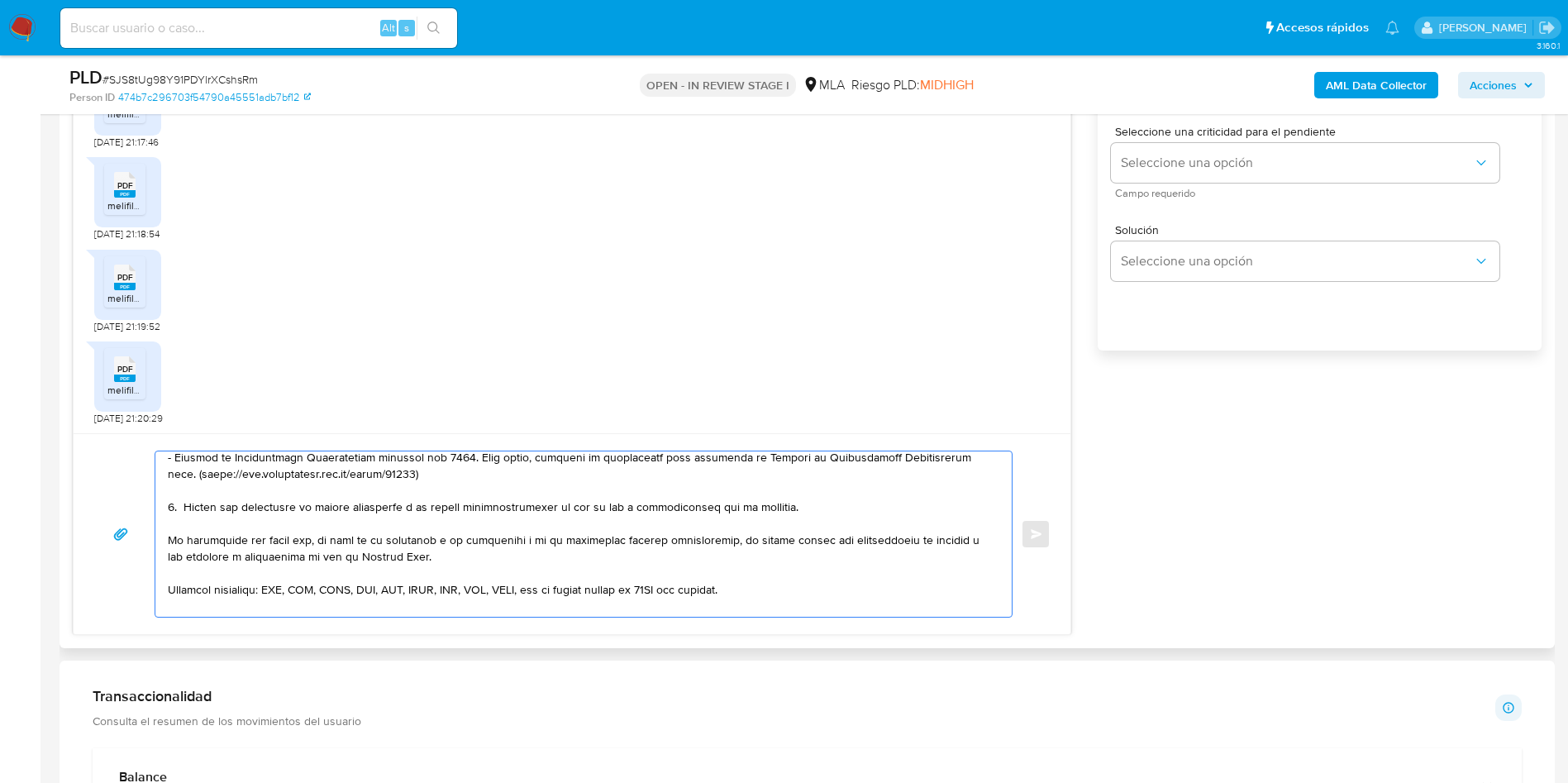
click at [625, 508] on textarea at bounding box center [578, 533] width 823 height 165
click at [900, 516] on textarea at bounding box center [578, 533] width 823 height 165
click at [872, 502] on textarea at bounding box center [578, 533] width 823 height 165
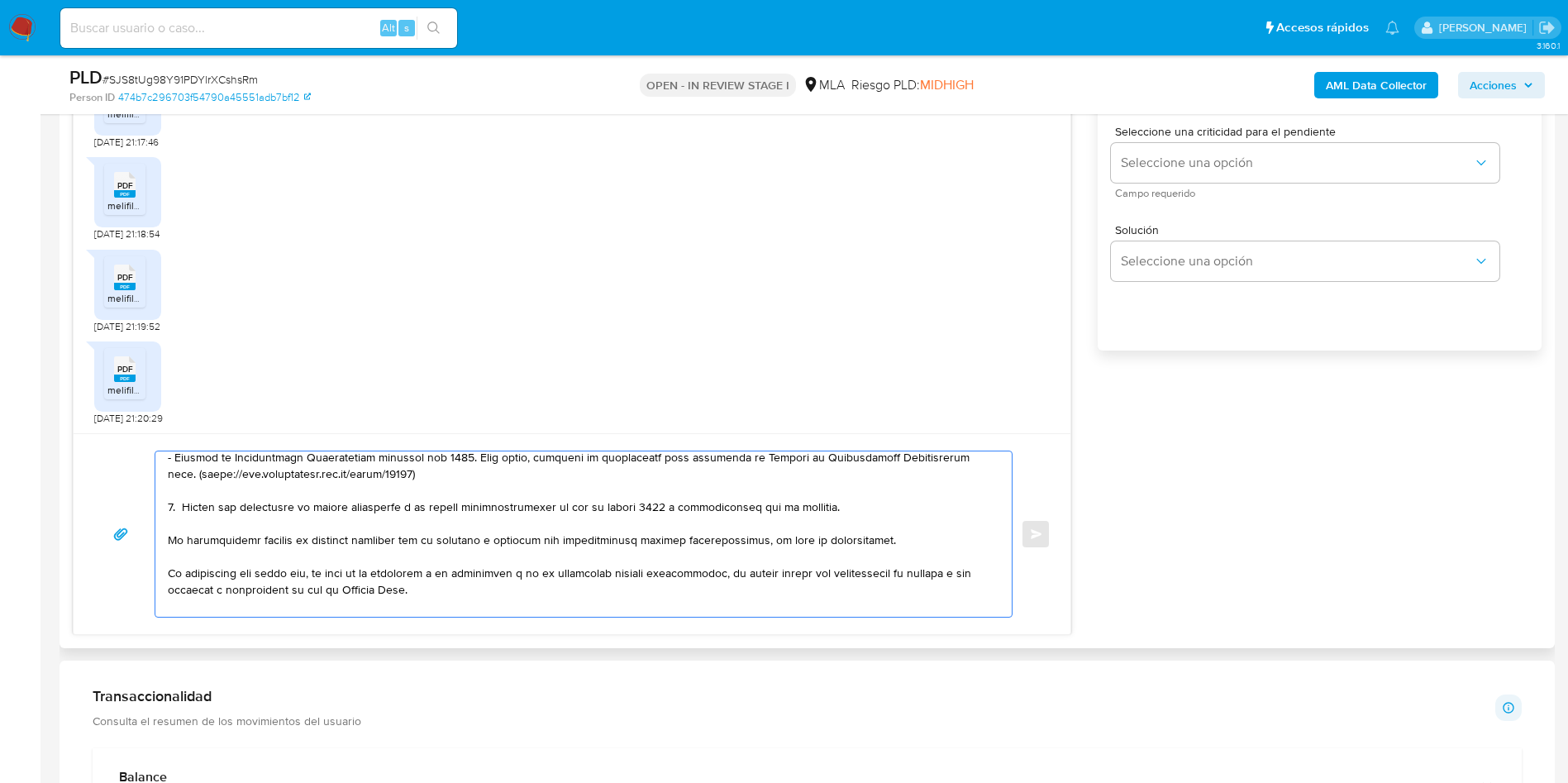
click at [348, 539] on textarea at bounding box center [578, 533] width 823 height 165
click at [409, 542] on textarea at bounding box center [578, 533] width 823 height 165
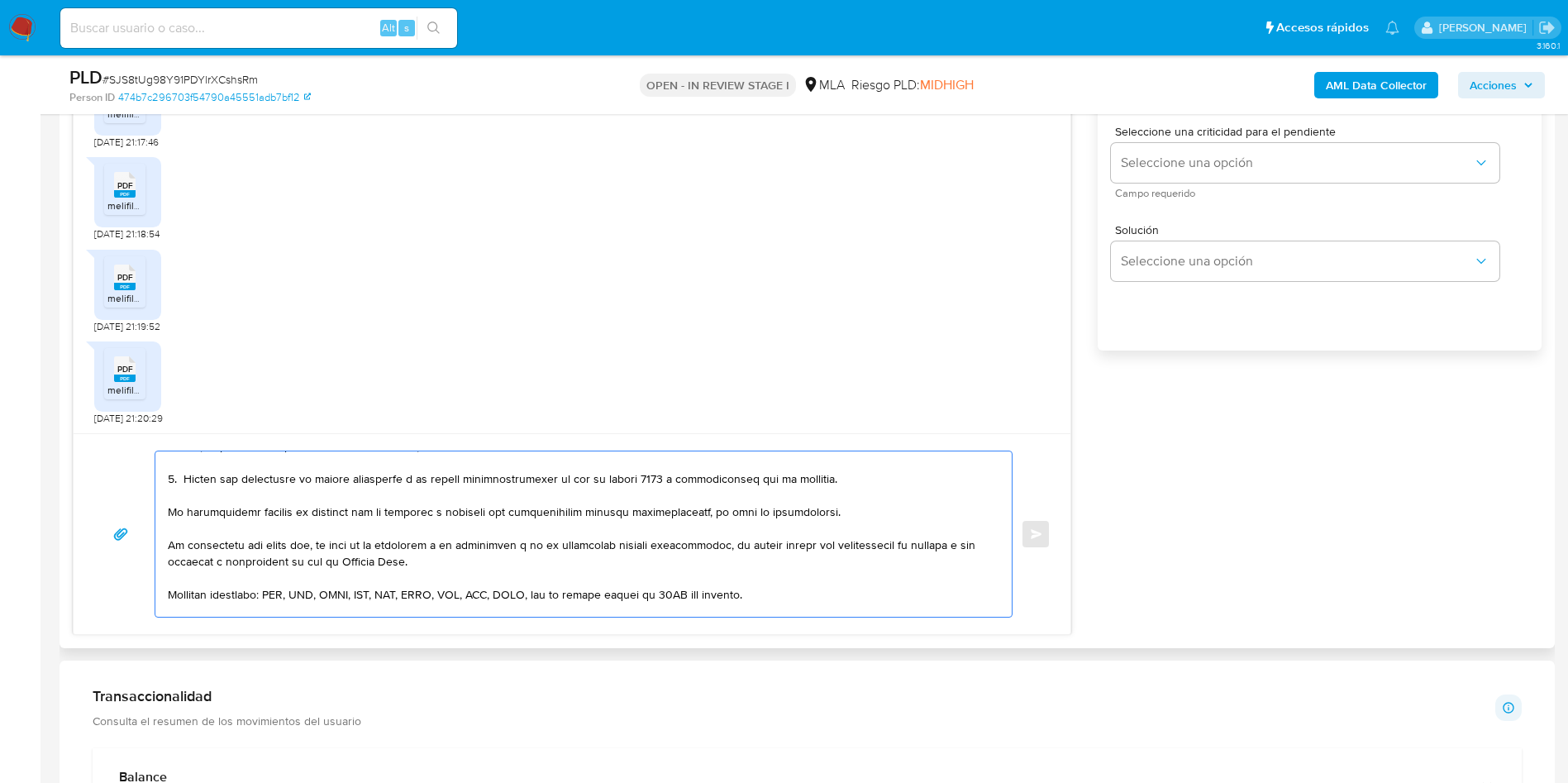
scroll to position [898, 0]
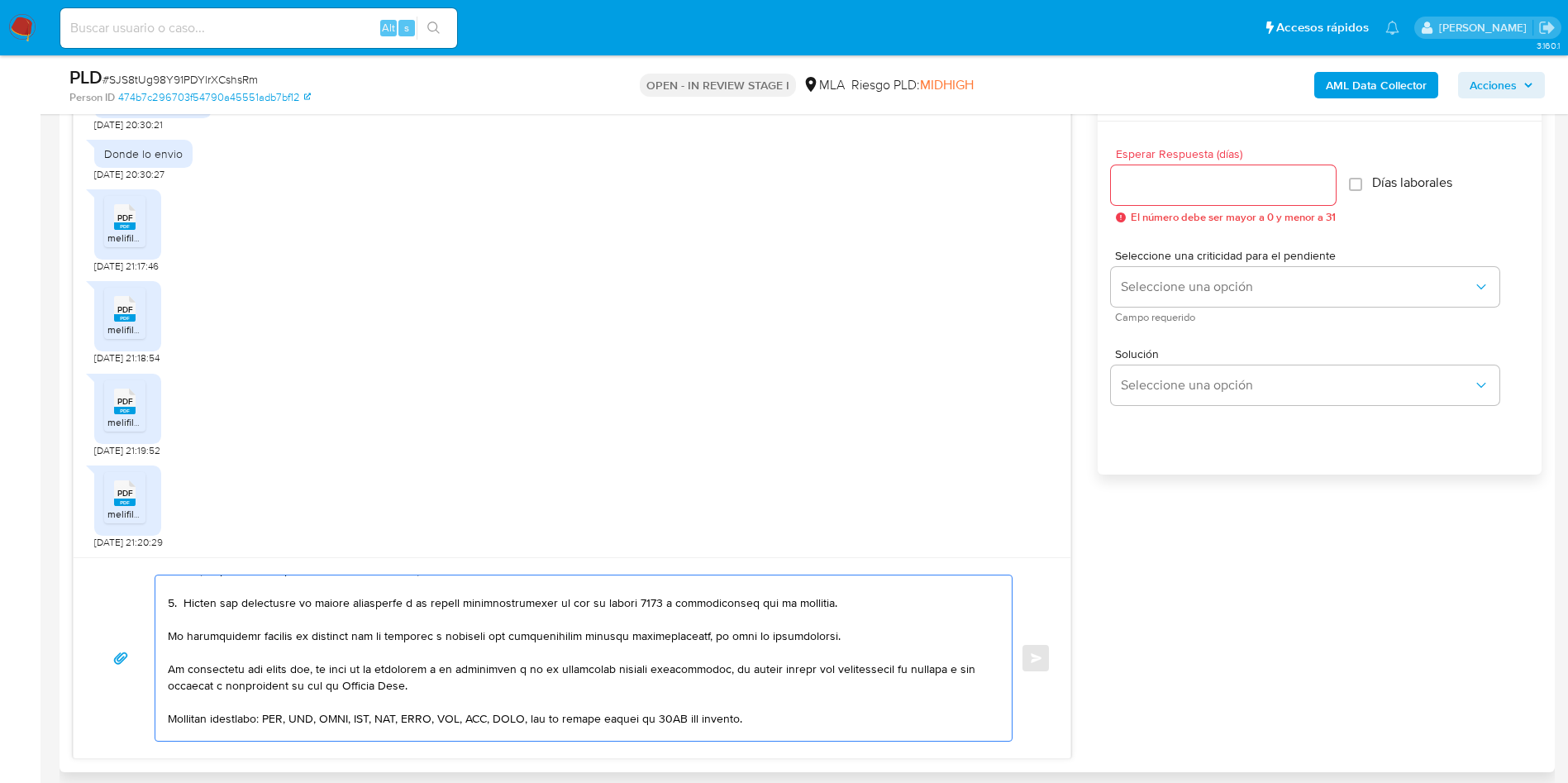
type textarea "Hola, Monica Mariela Rojas, muchas gracias por tu repsuesta. En este caso, la d…"
click at [1217, 185] on input "Esperar Respuesta (días)" at bounding box center [1223, 185] width 225 height 22
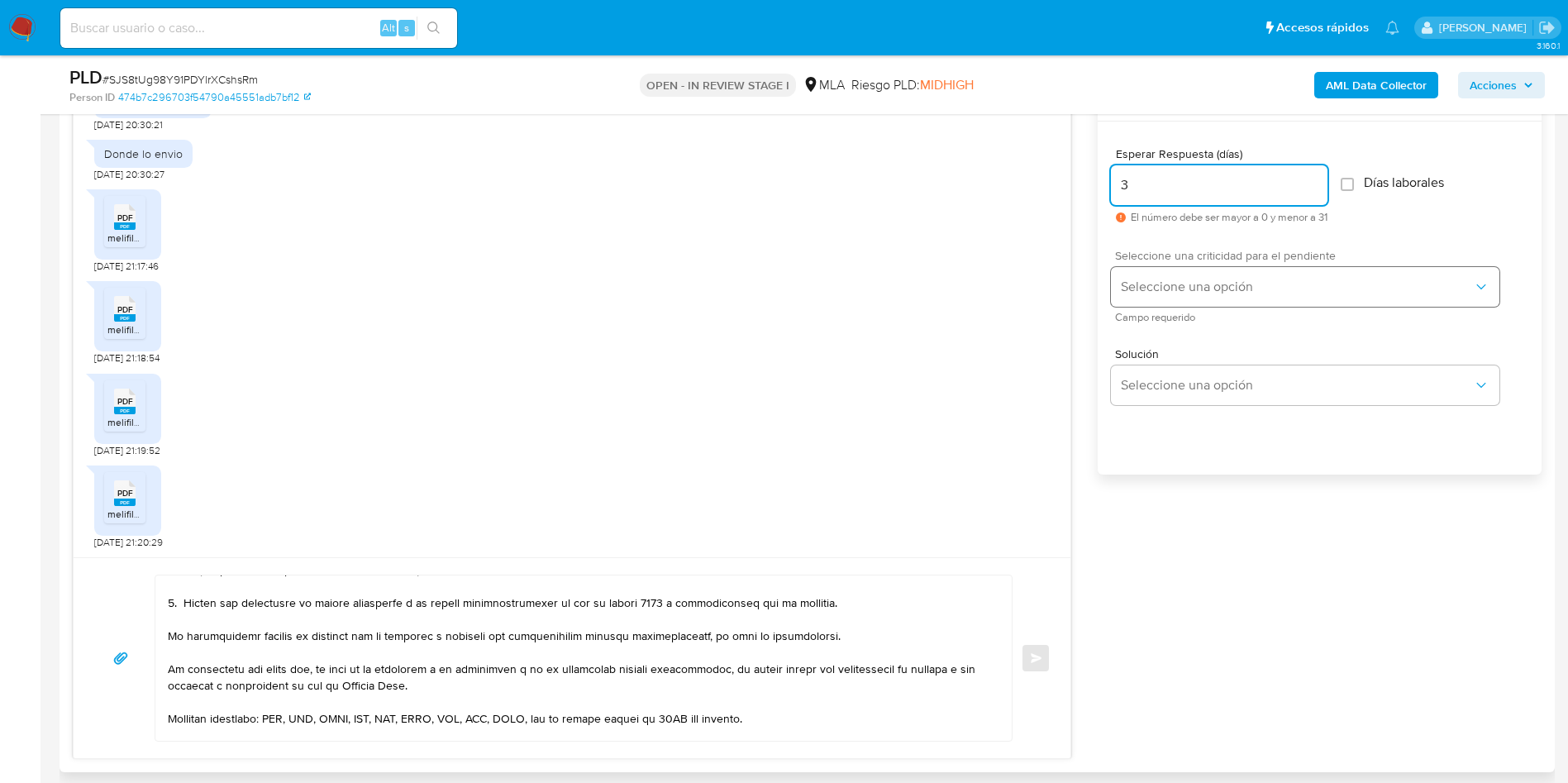
type input "3"
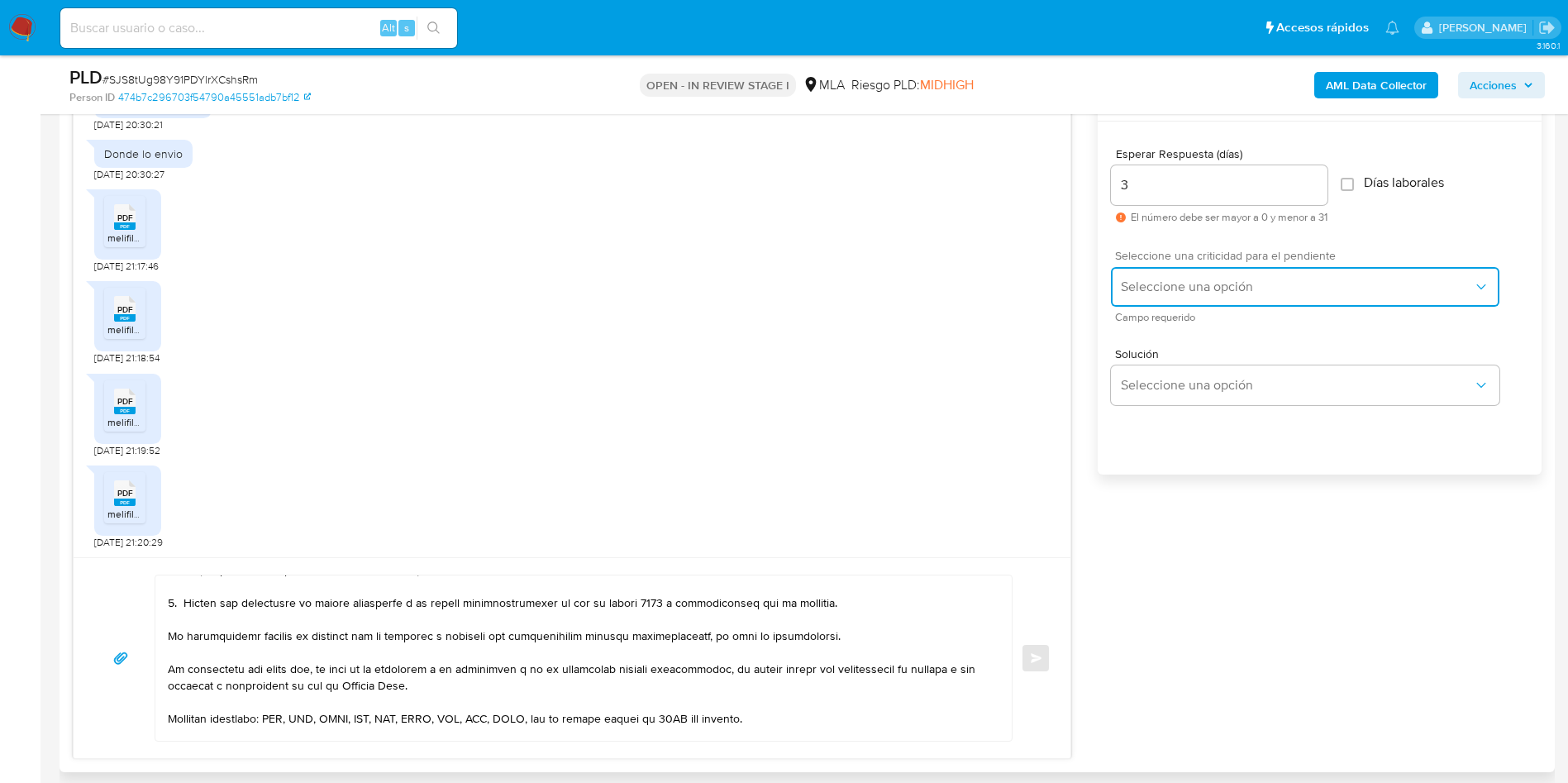
click at [1151, 290] on span "Seleccione una opción" at bounding box center [1297, 287] width 352 height 17
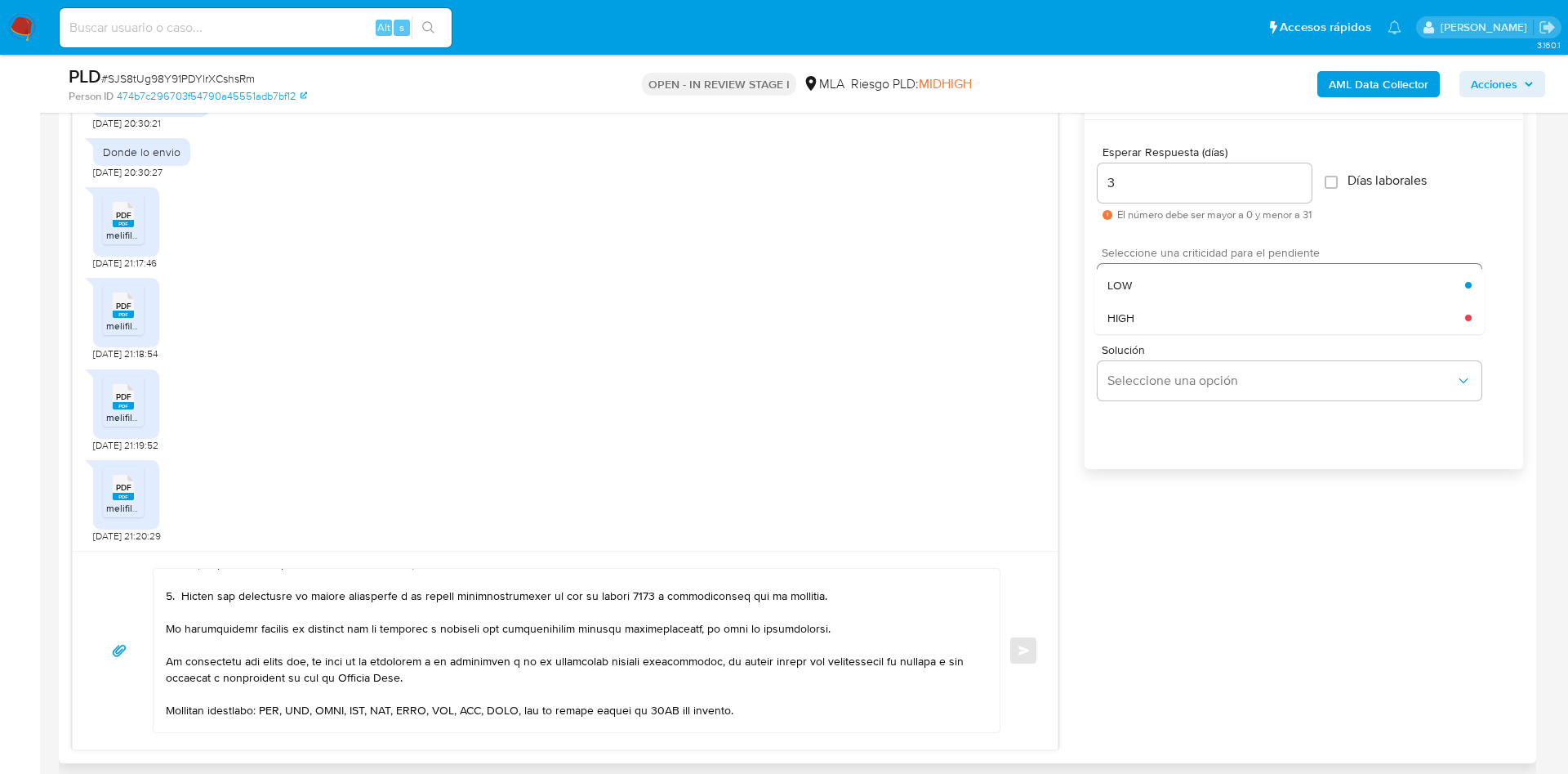
click at [1130, 325] on span "HIGH" at bounding box center [1121, 317] width 27 height 15
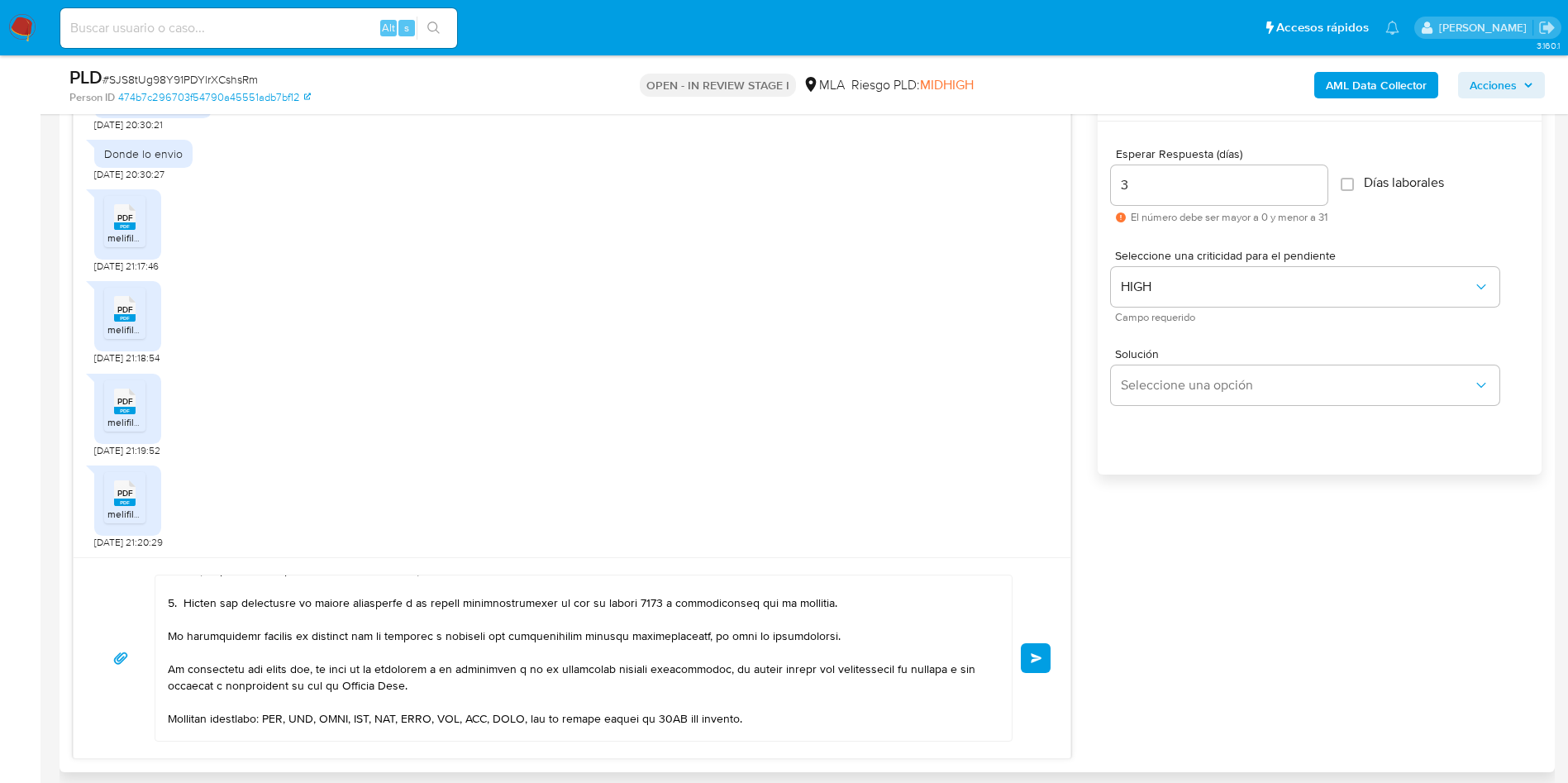
drag, startPoint x: 1037, startPoint y: 657, endPoint x: 771, endPoint y: 412, distance: 361.6
click at [1037, 657] on span "Enviar" at bounding box center [1037, 658] width 12 height 10
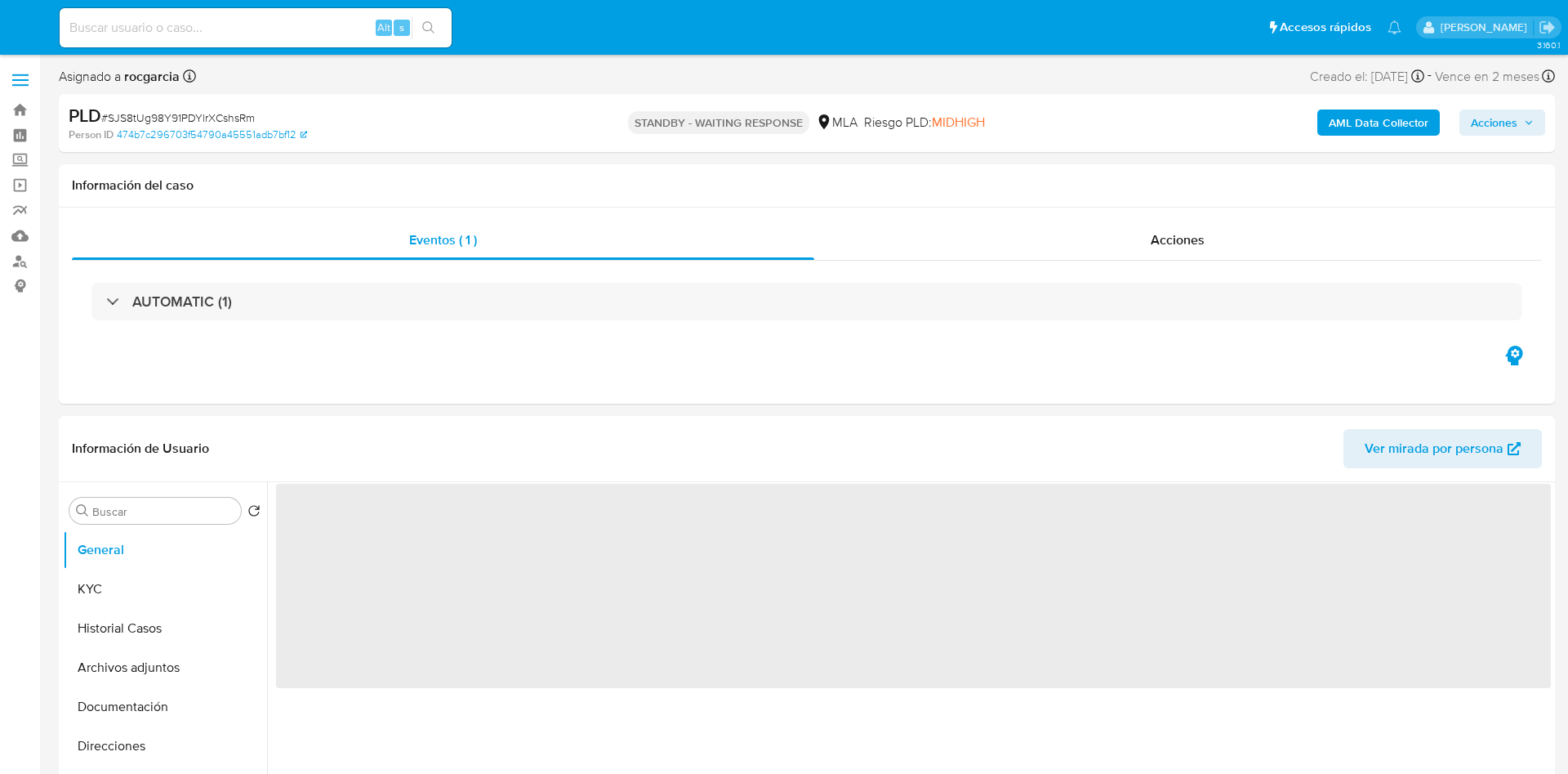
select select "10"
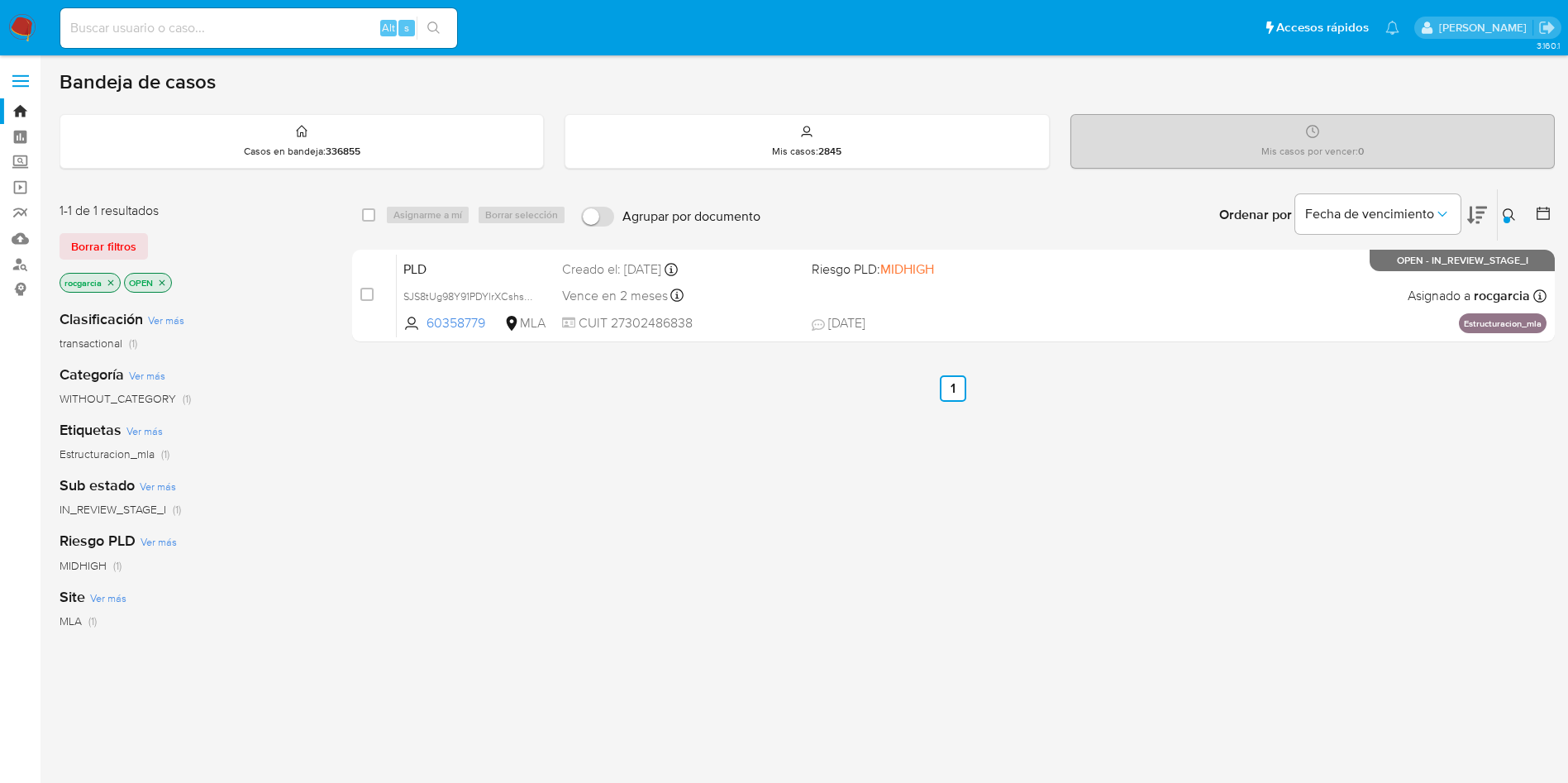
click at [1505, 209] on icon at bounding box center [1508, 214] width 13 height 13
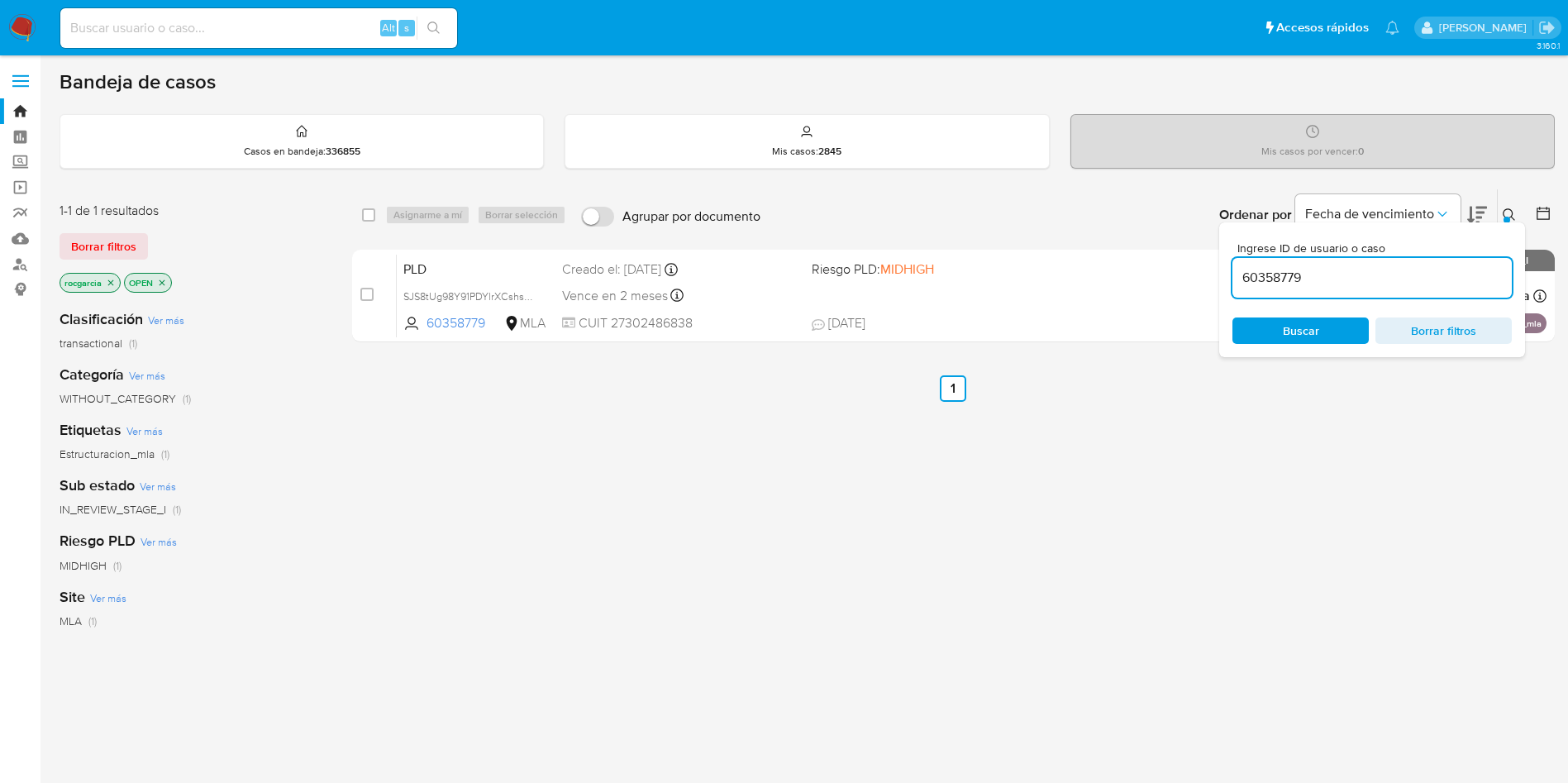
click at [1318, 271] on input "60358779" at bounding box center [1371, 278] width 279 height 22
type input "94238291"
click at [1504, 222] on div "Ingrese ID de usuario o caso 94238291 Buscar Borrar filtros" at bounding box center [1372, 290] width 305 height 135
click at [1506, 209] on icon at bounding box center [1508, 214] width 13 height 13
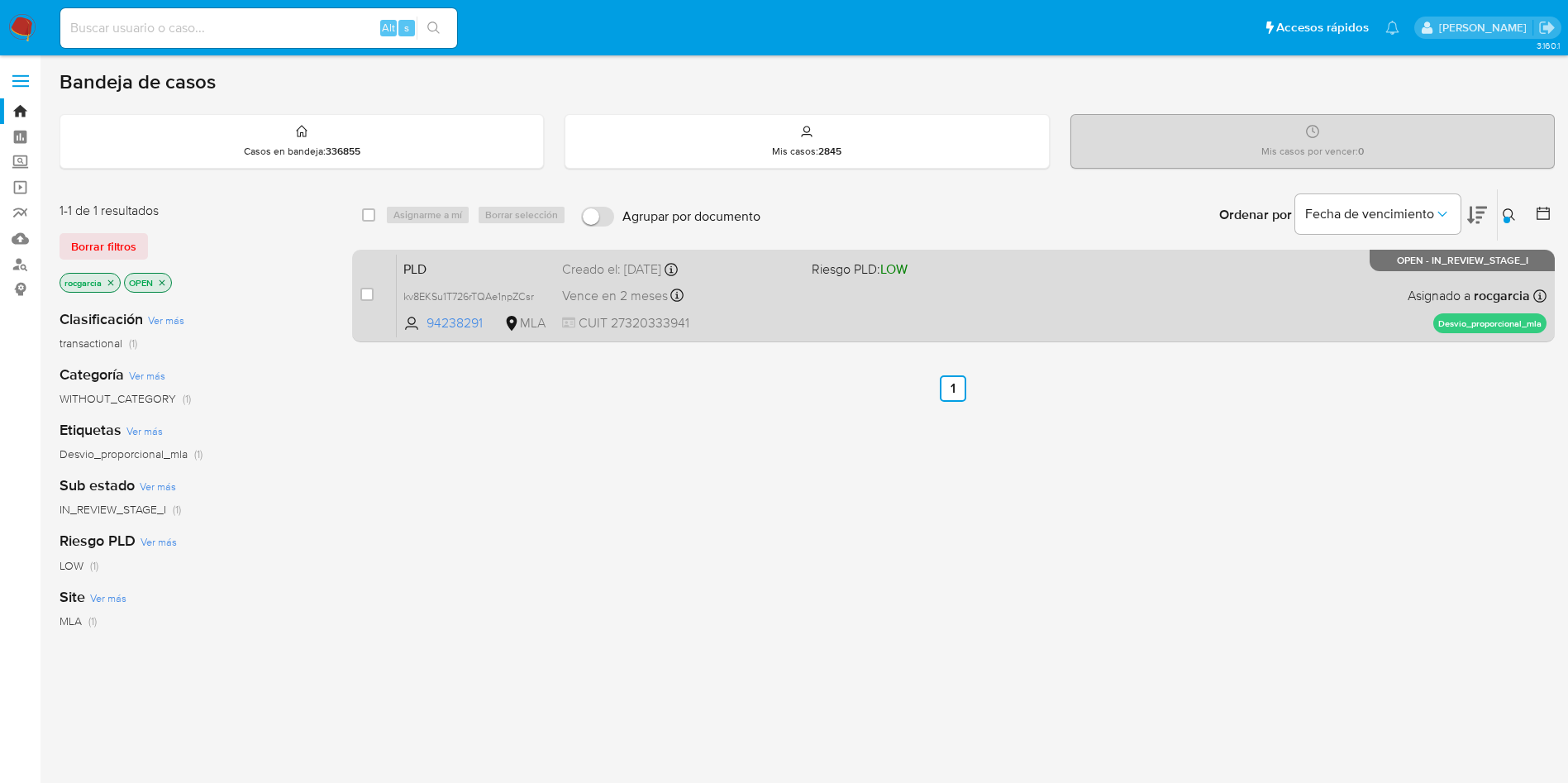
click at [1108, 290] on div "PLD kv8EKSu1T726rTQAe1npZCsr 94238291 MLA Riesgo PLD: LOW Creado el: [DATE] Cre…" at bounding box center [971, 295] width 1150 height 83
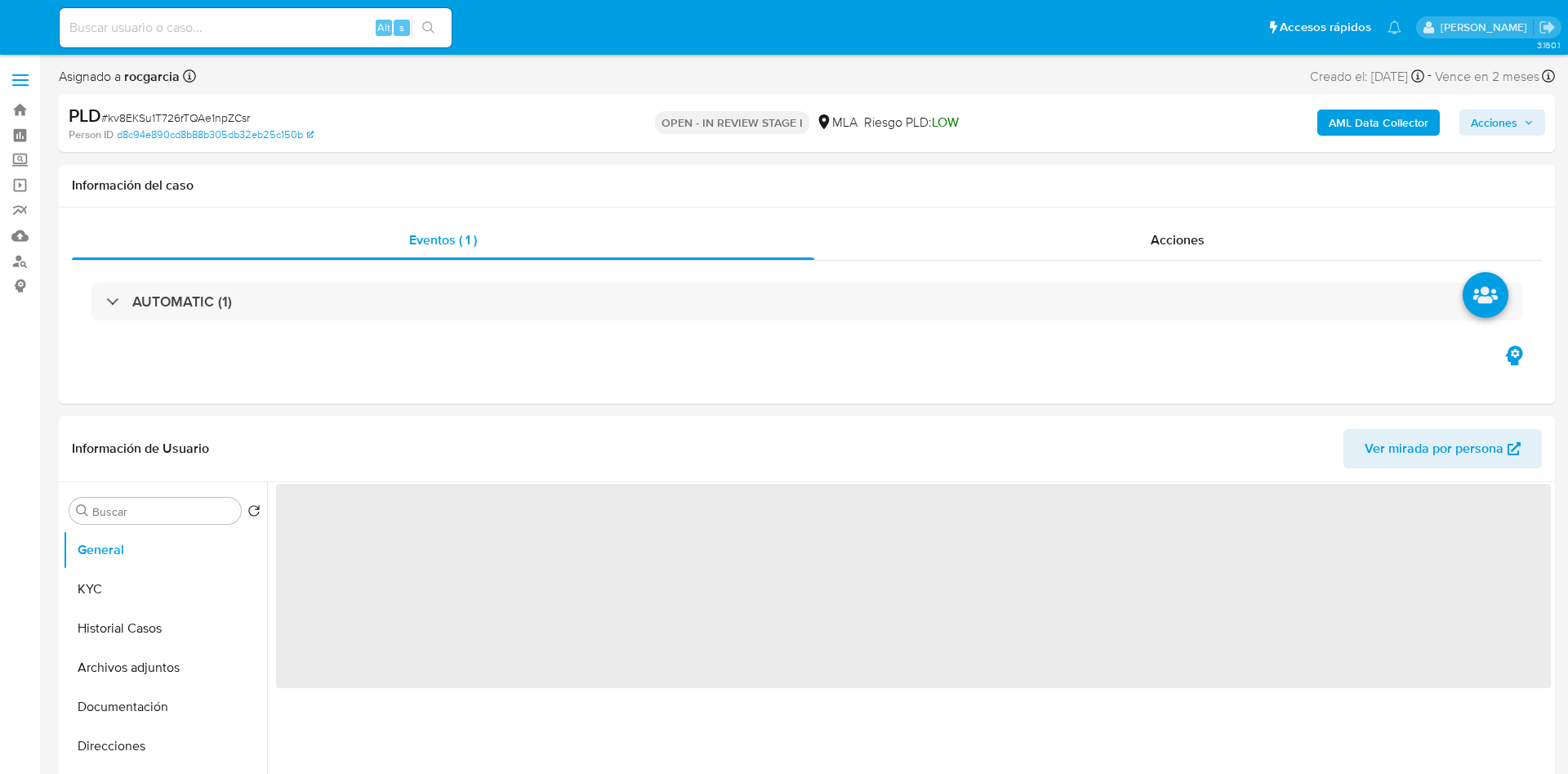
select select "10"
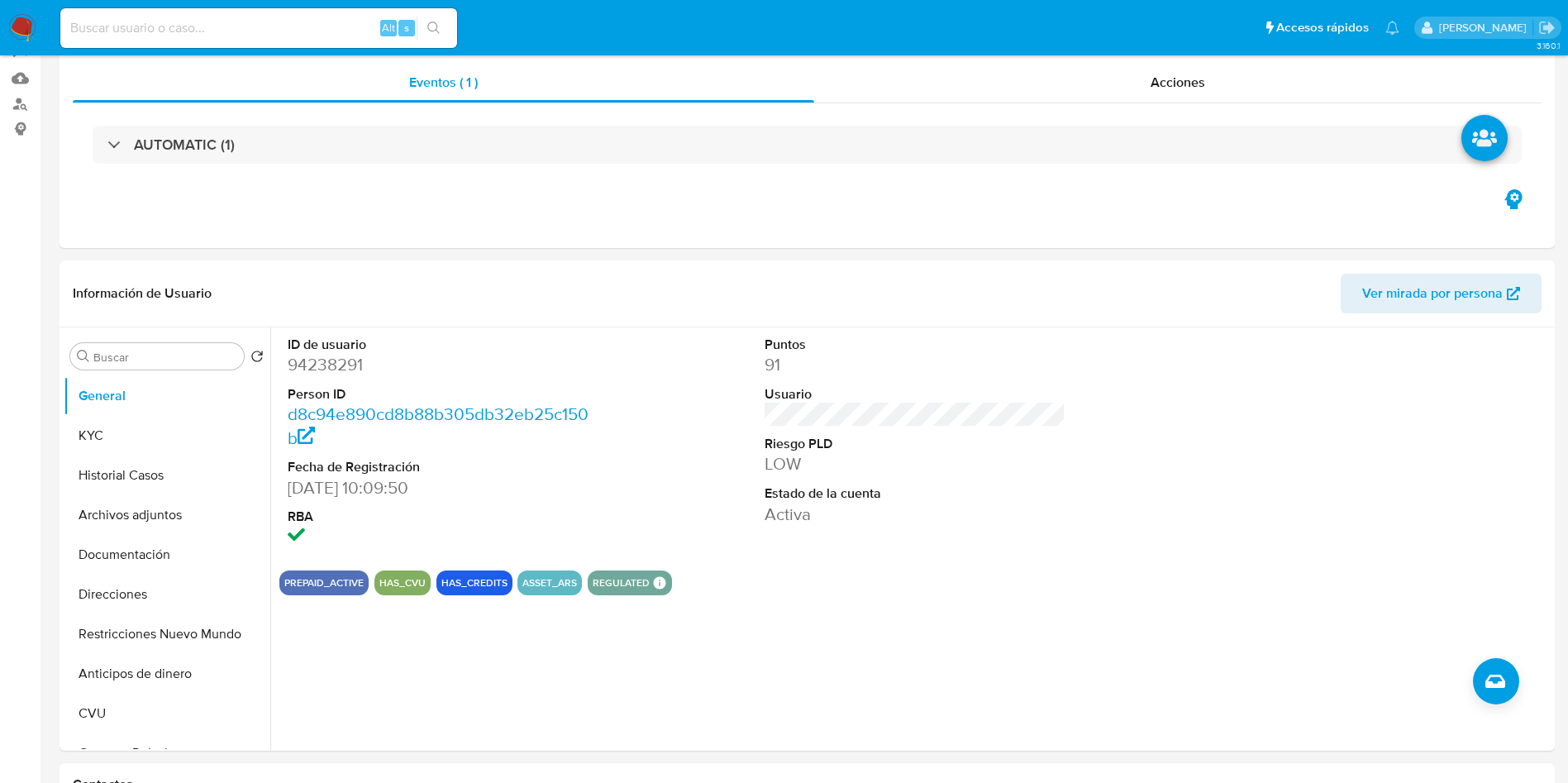
scroll to position [620, 0]
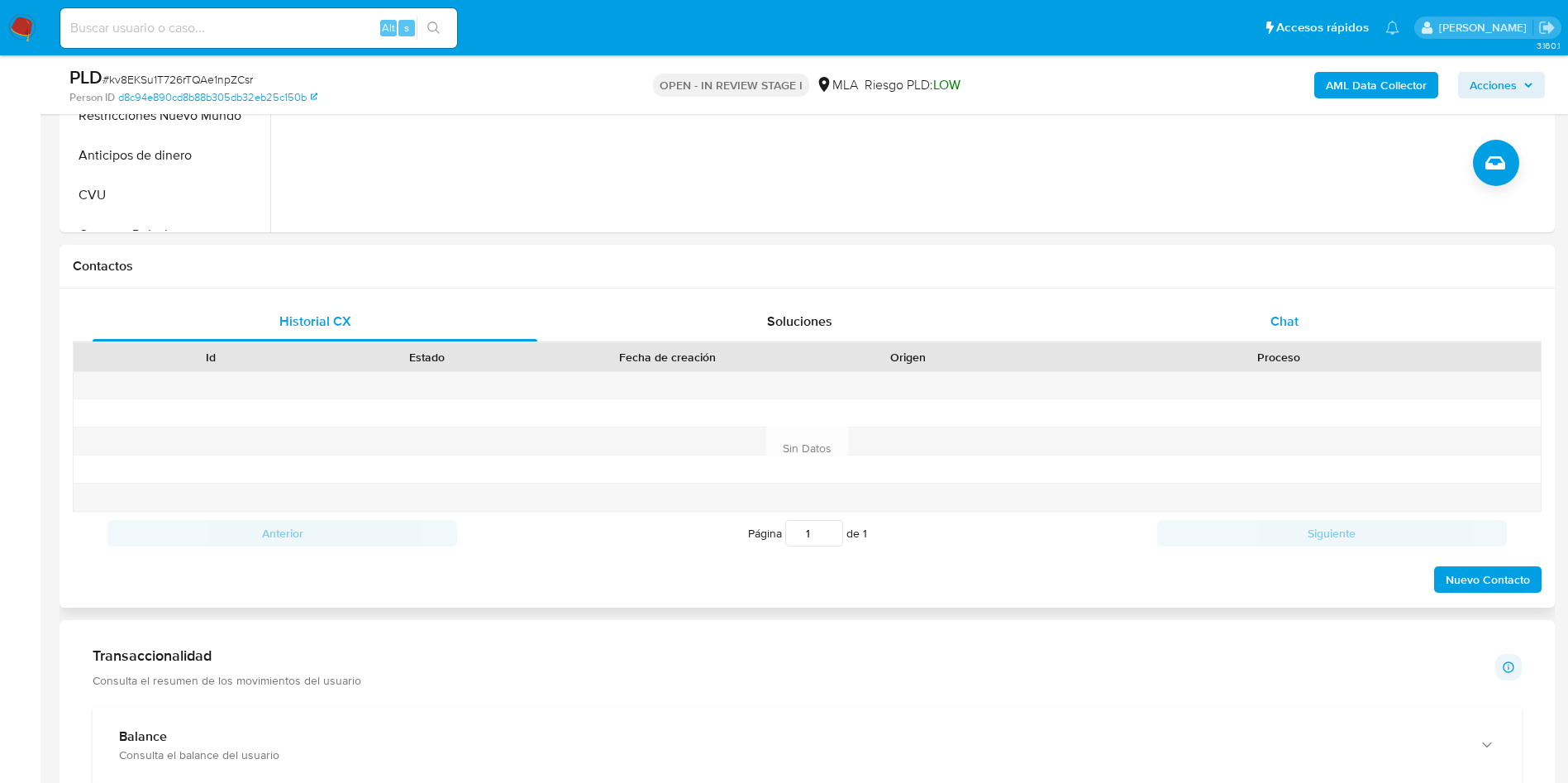
click at [1337, 314] on div "Chat" at bounding box center [1284, 321] width 444 height 40
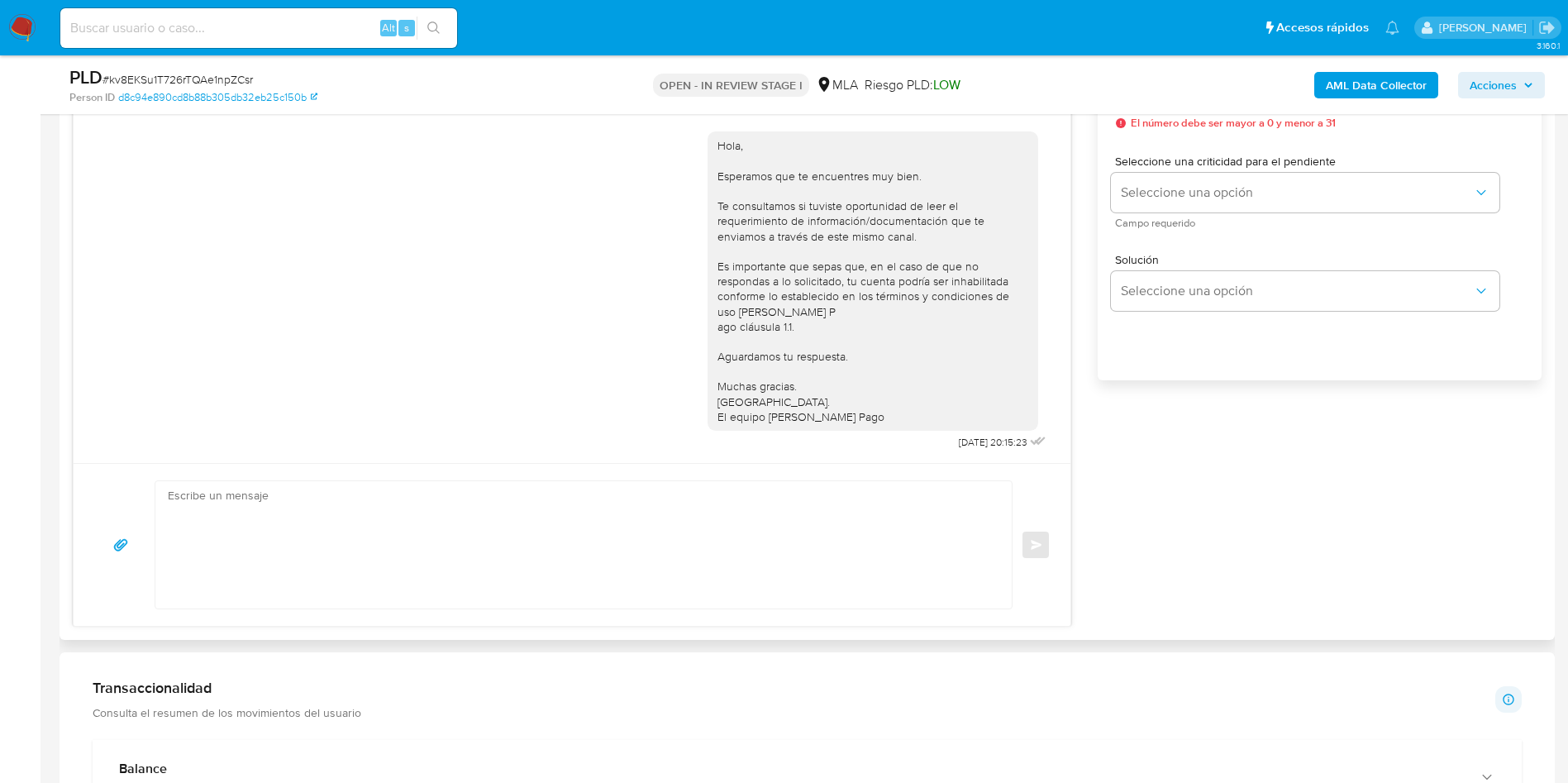
scroll to position [600, 0]
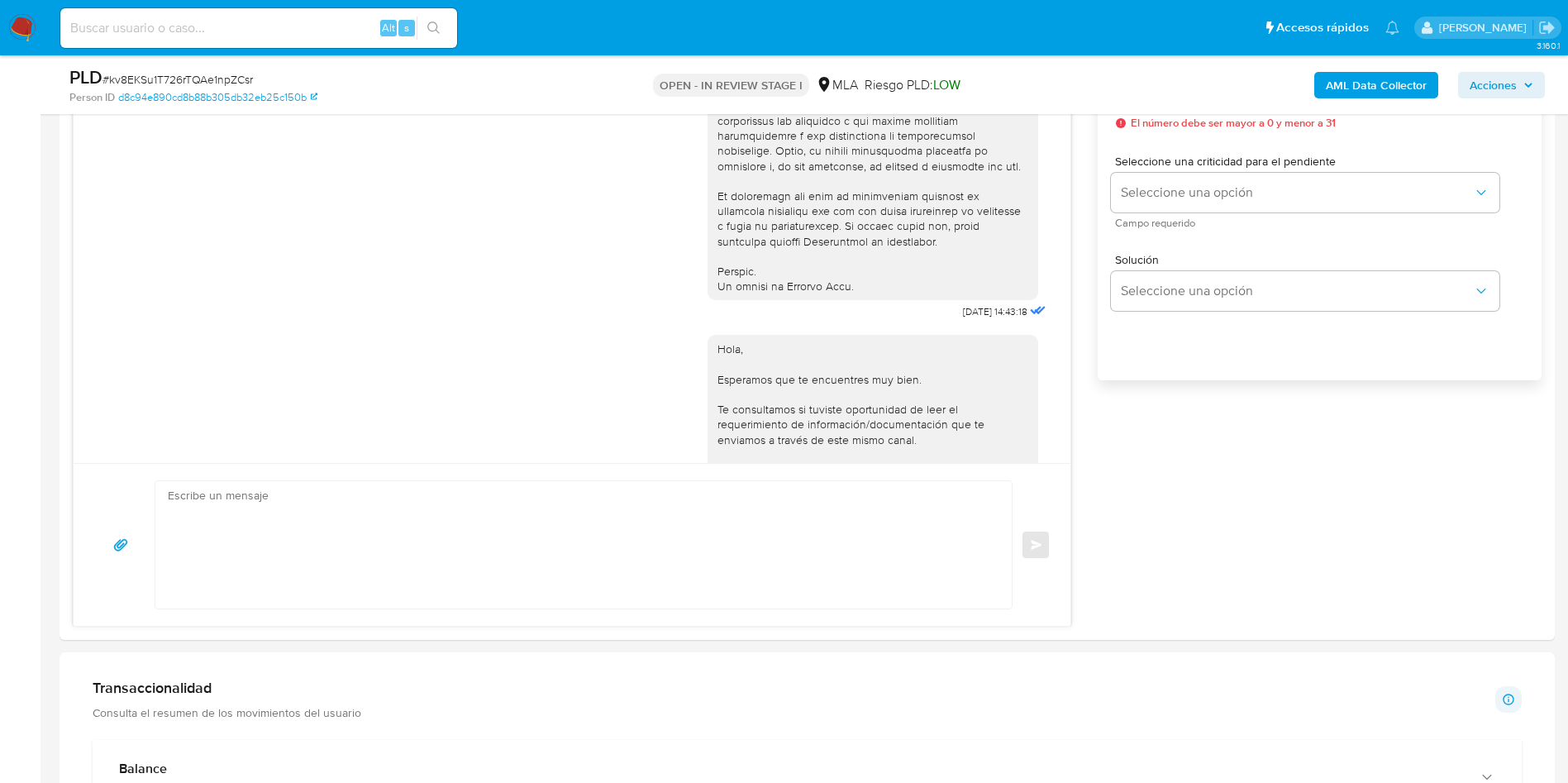
click at [0, 336] on aside "Bandeja Tablero Screening Búsqueda en Listas Watchlist Herramientas Operaciones…" at bounding box center [20, 665] width 40 height 3312
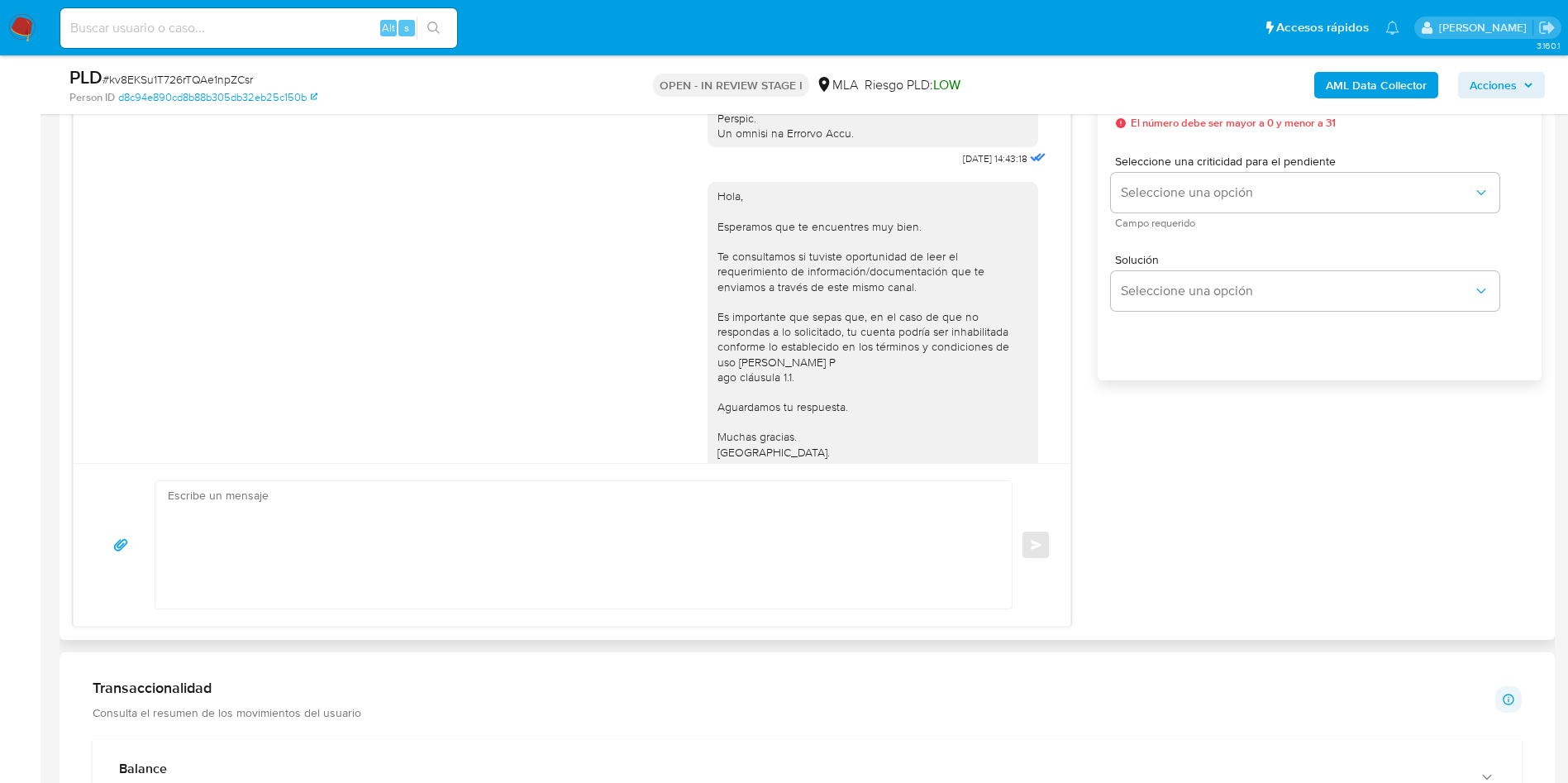
scroll to position [848, 0]
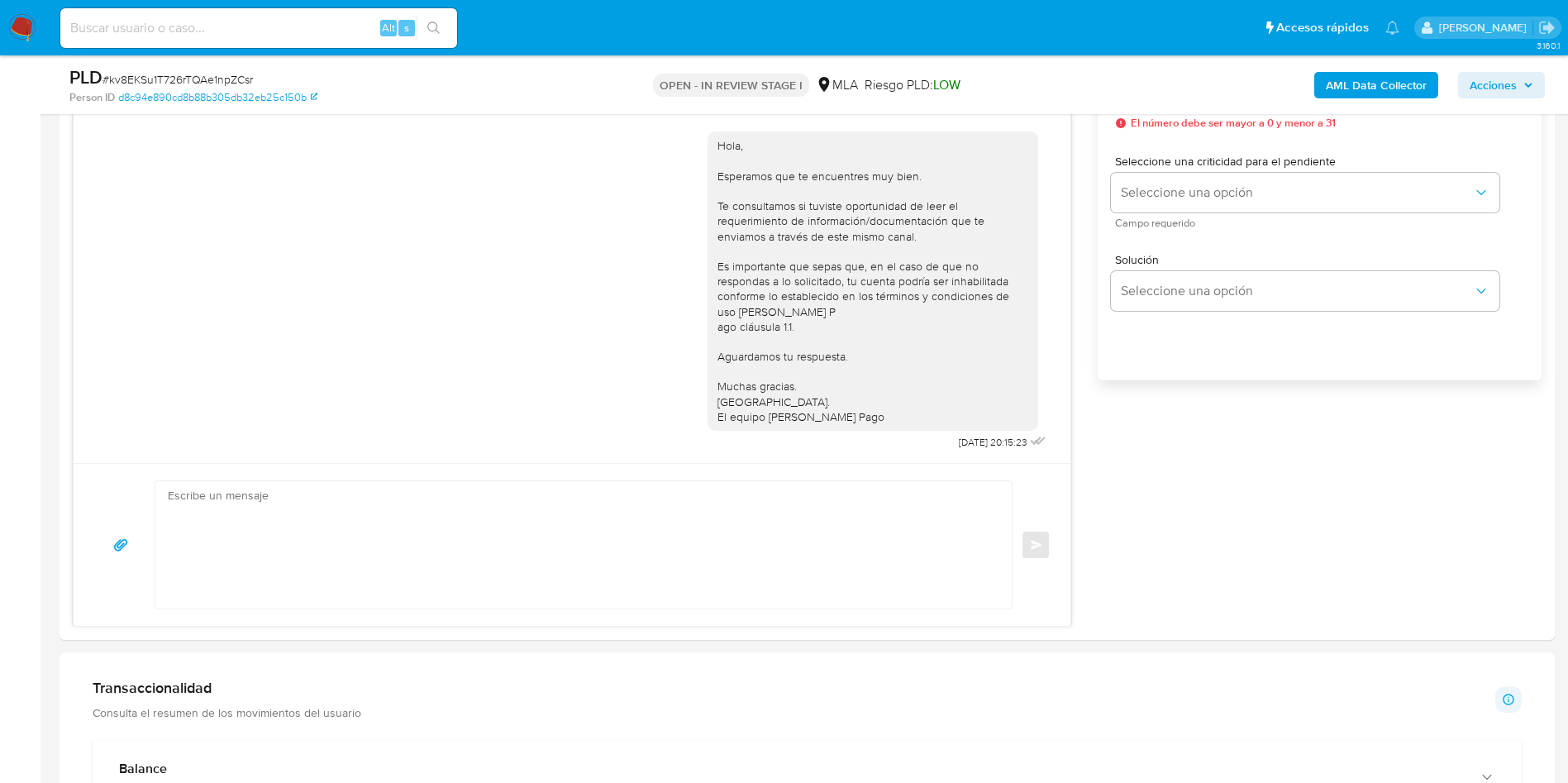
click at [0, 490] on aside "Bandeja Tablero Screening Búsqueda en Listas Watchlist Herramientas Operaciones…" at bounding box center [20, 665] width 40 height 3312
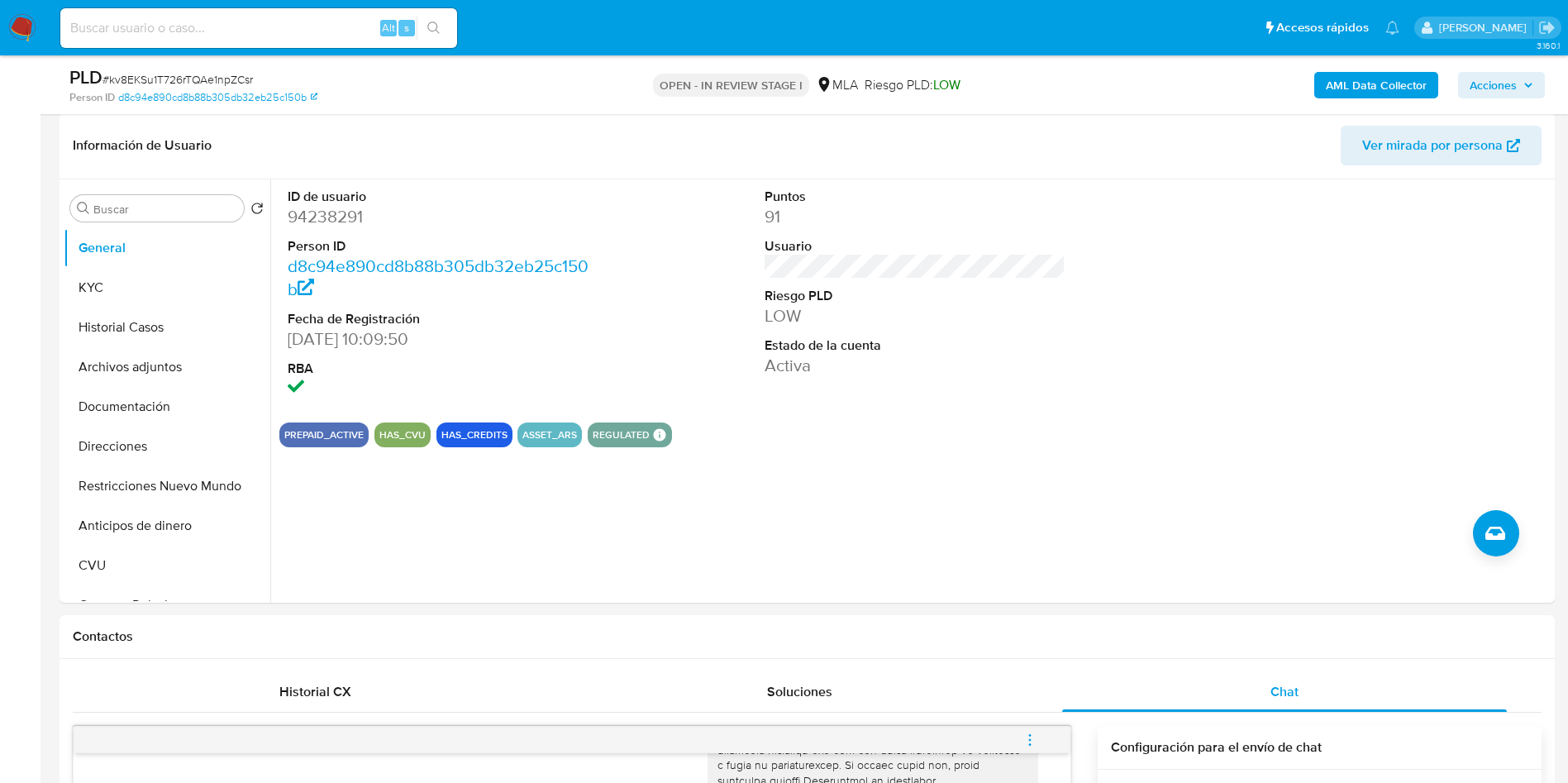
scroll to position [248, 0]
click at [112, 294] on button "KYC" at bounding box center [161, 289] width 194 height 40
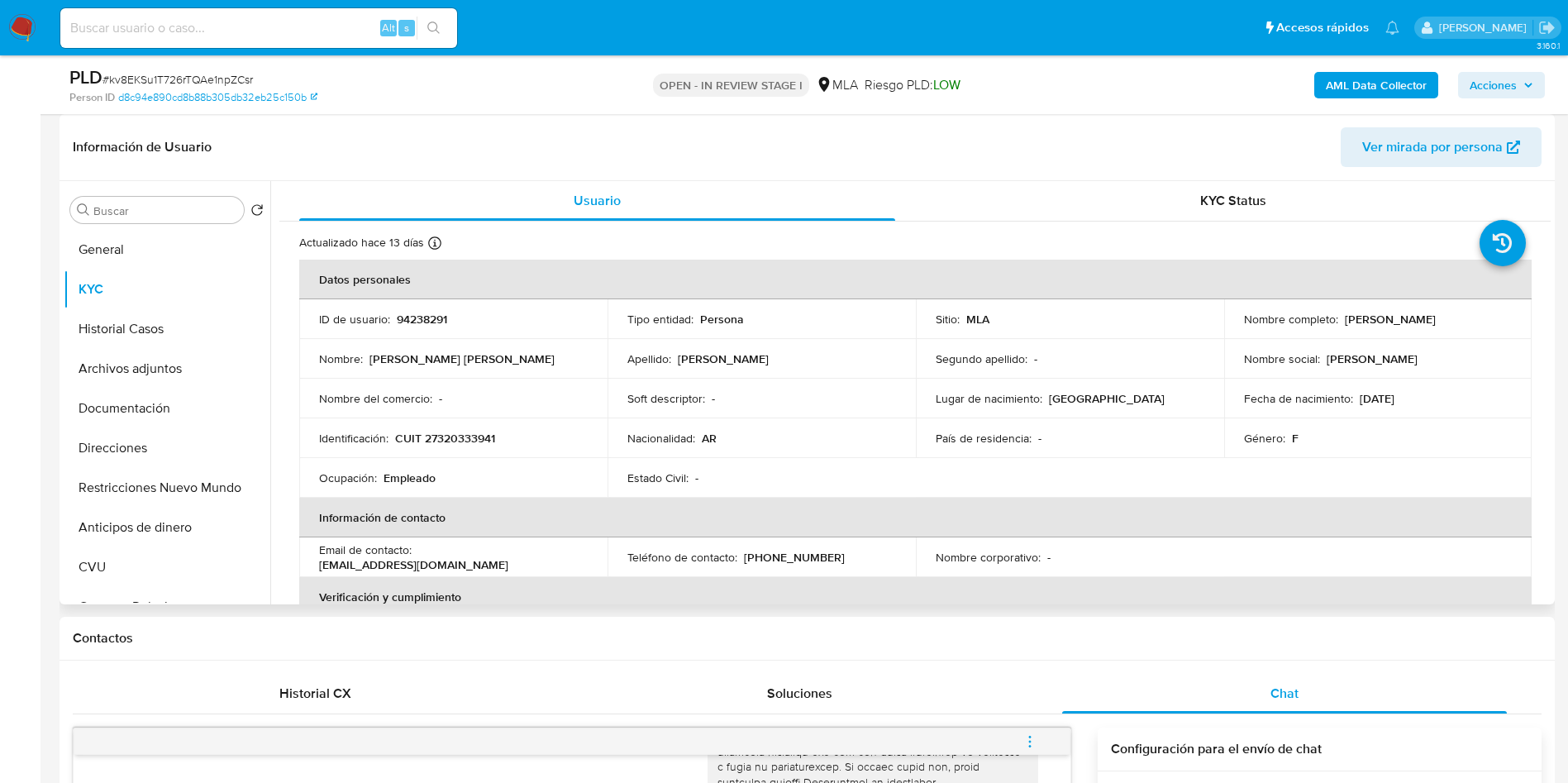
click at [439, 314] on p "94238291" at bounding box center [422, 318] width 51 height 15
copy p "94238291"
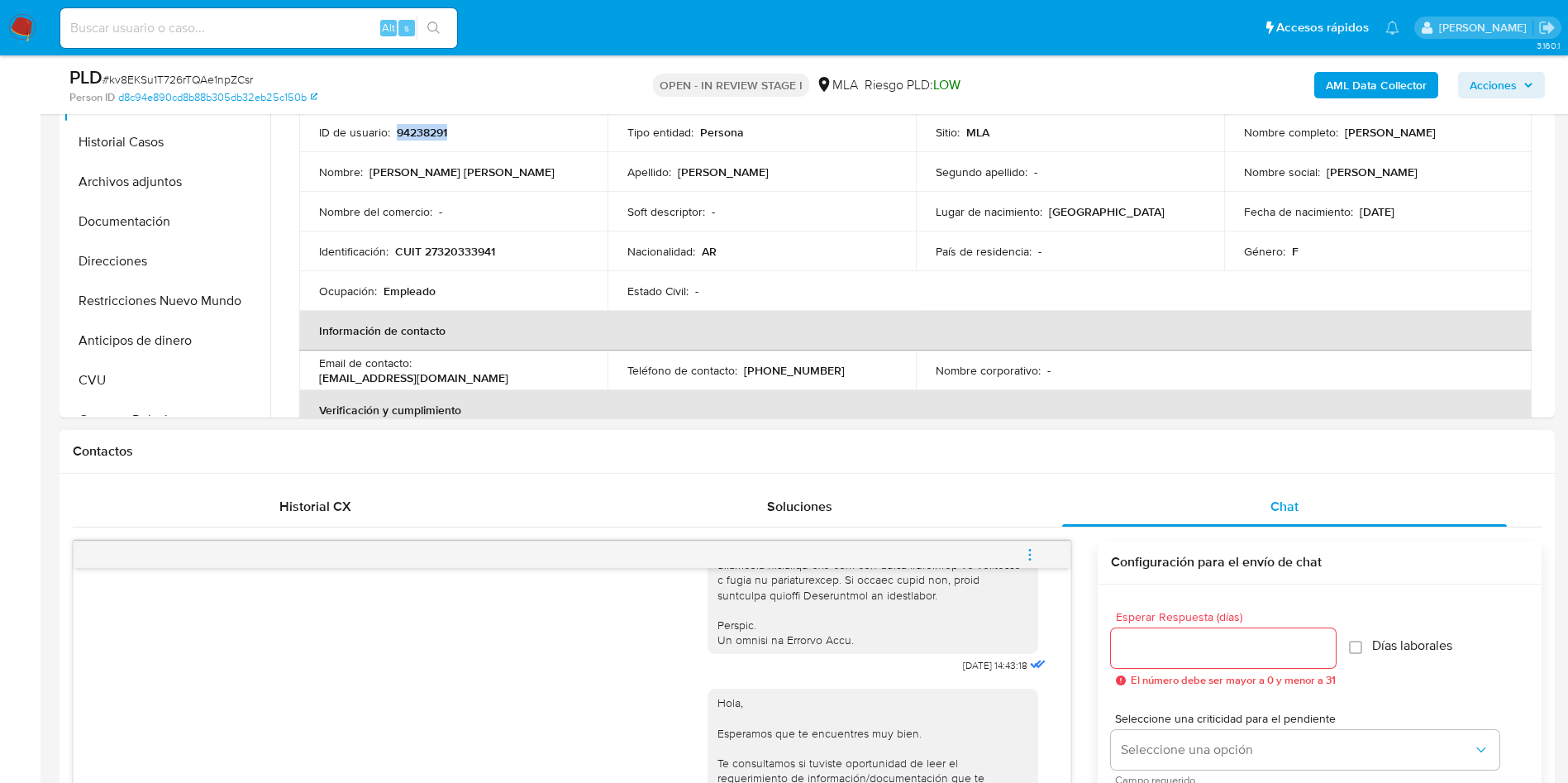
scroll to position [620, 0]
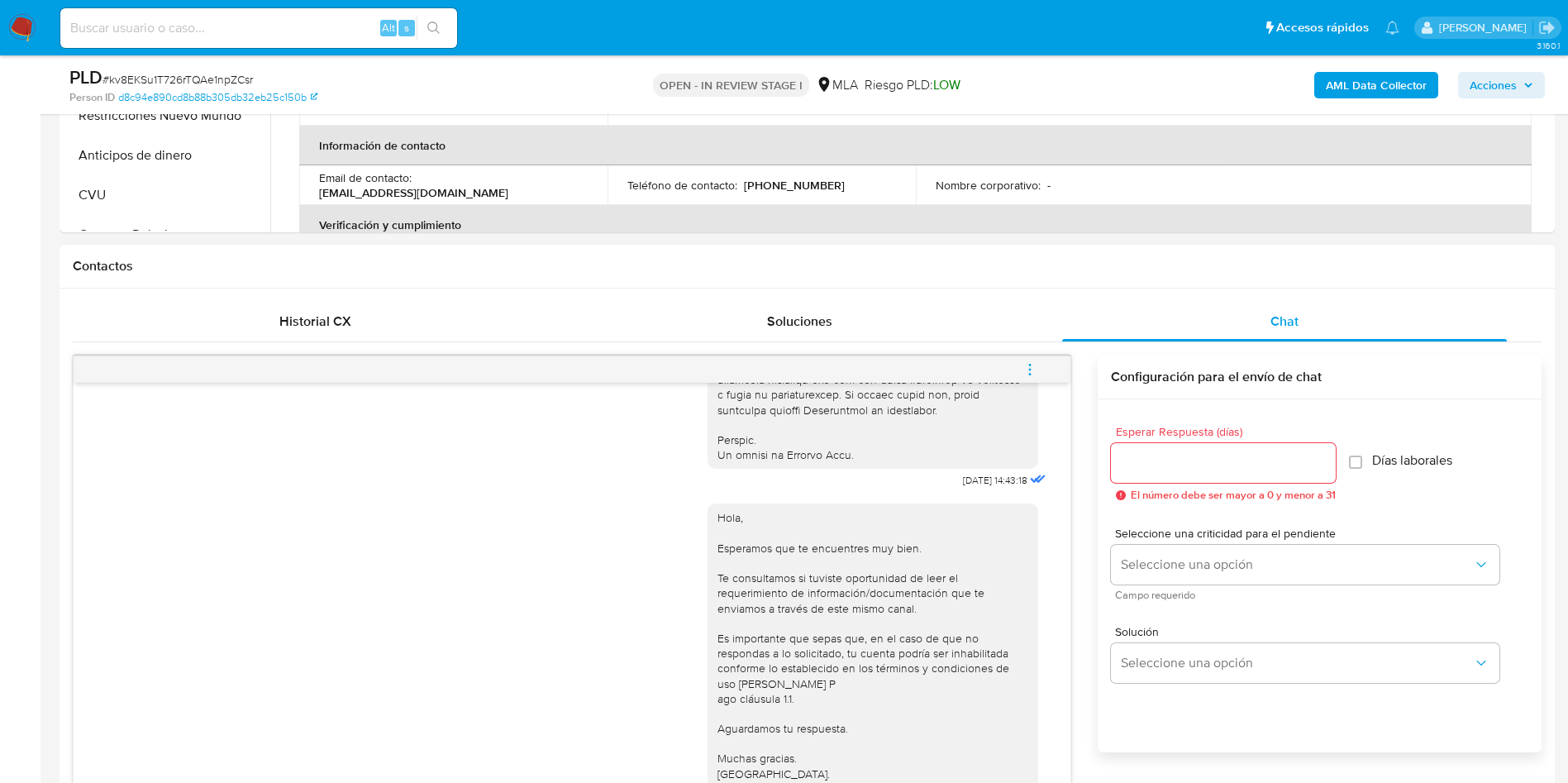
click at [1031, 369] on icon "menu-action" at bounding box center [1030, 369] width 2 height 2
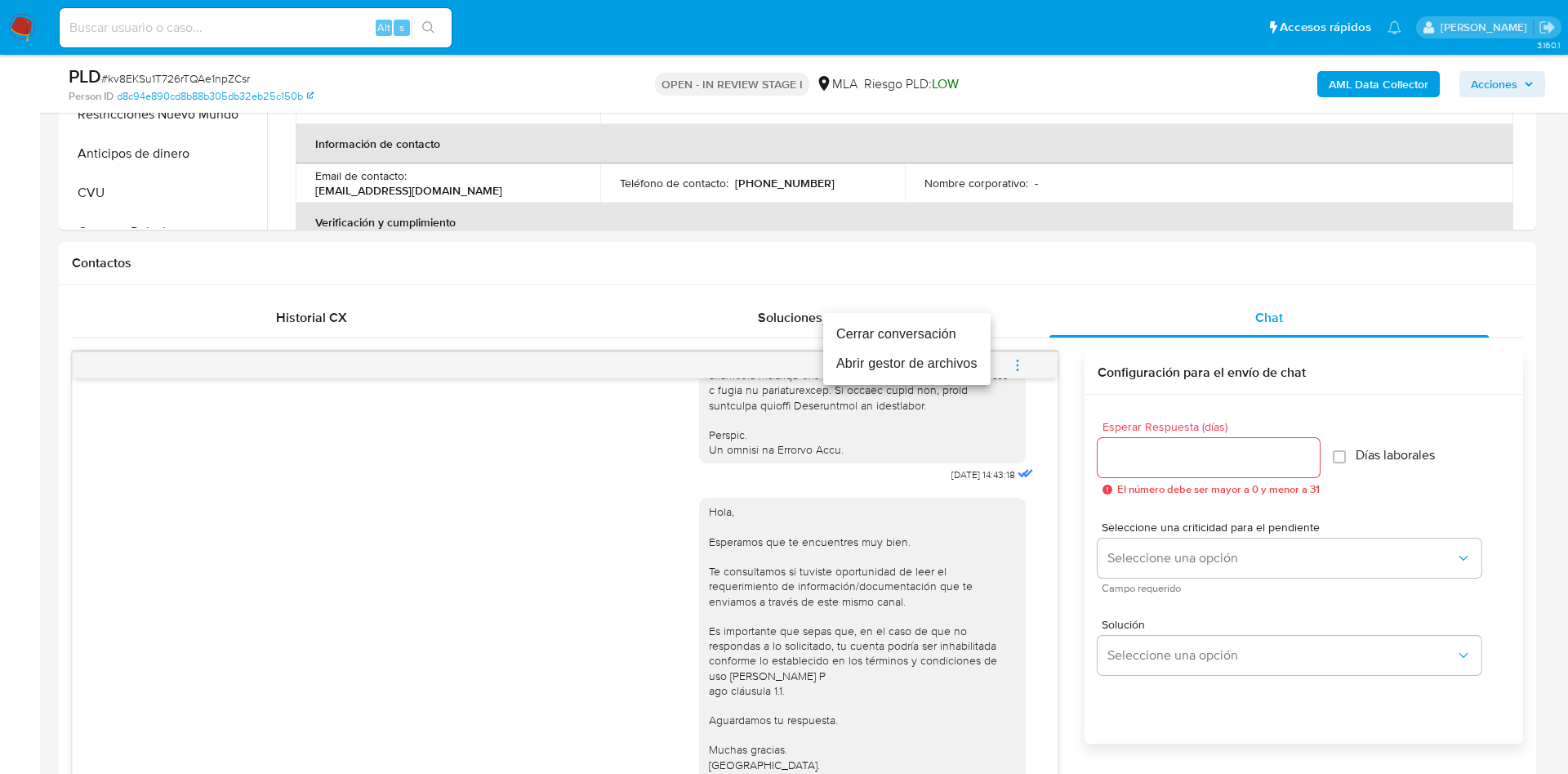
click at [932, 335] on li "Cerrar conversación" at bounding box center [906, 334] width 167 height 29
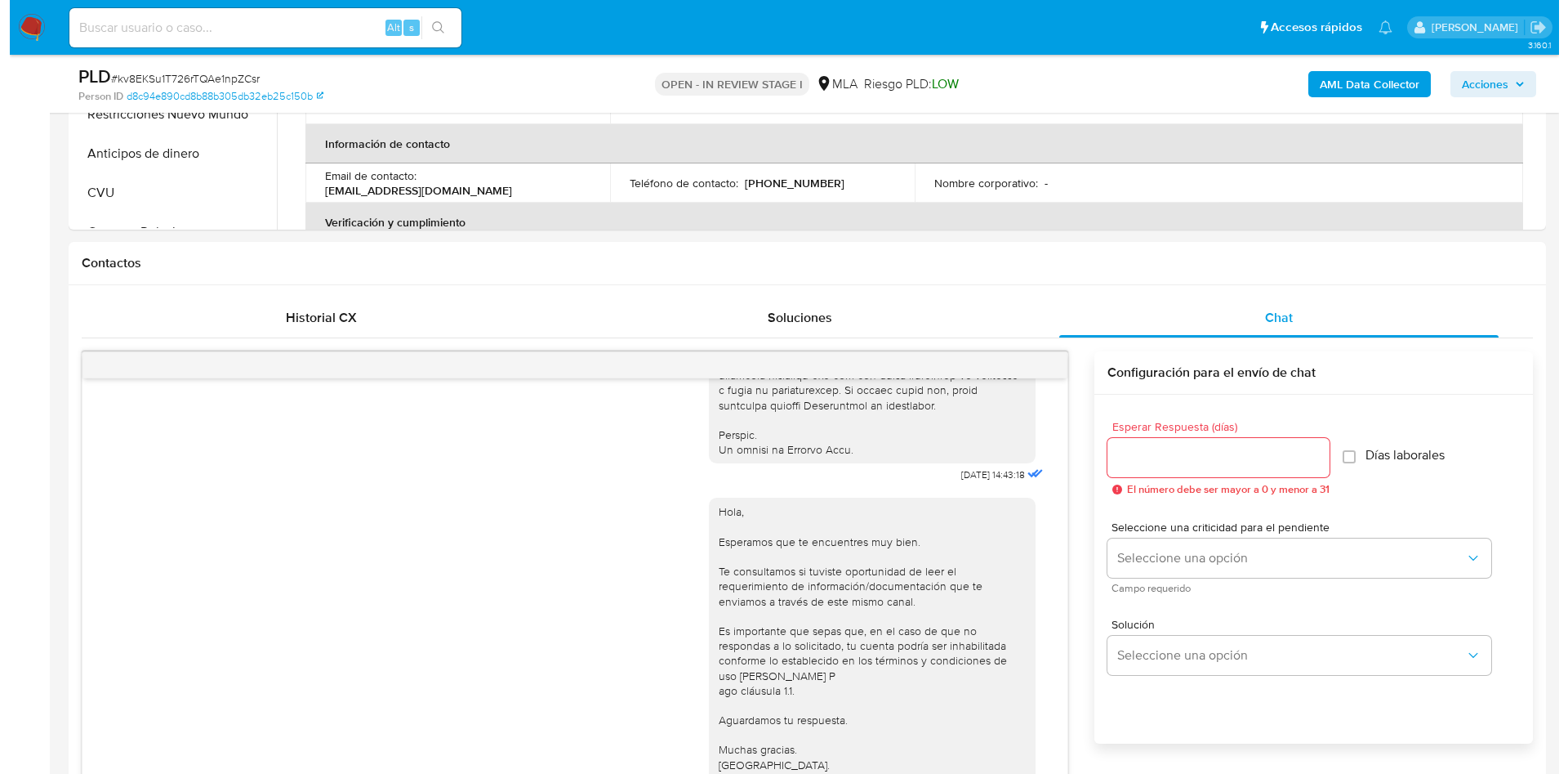
scroll to position [123, 0]
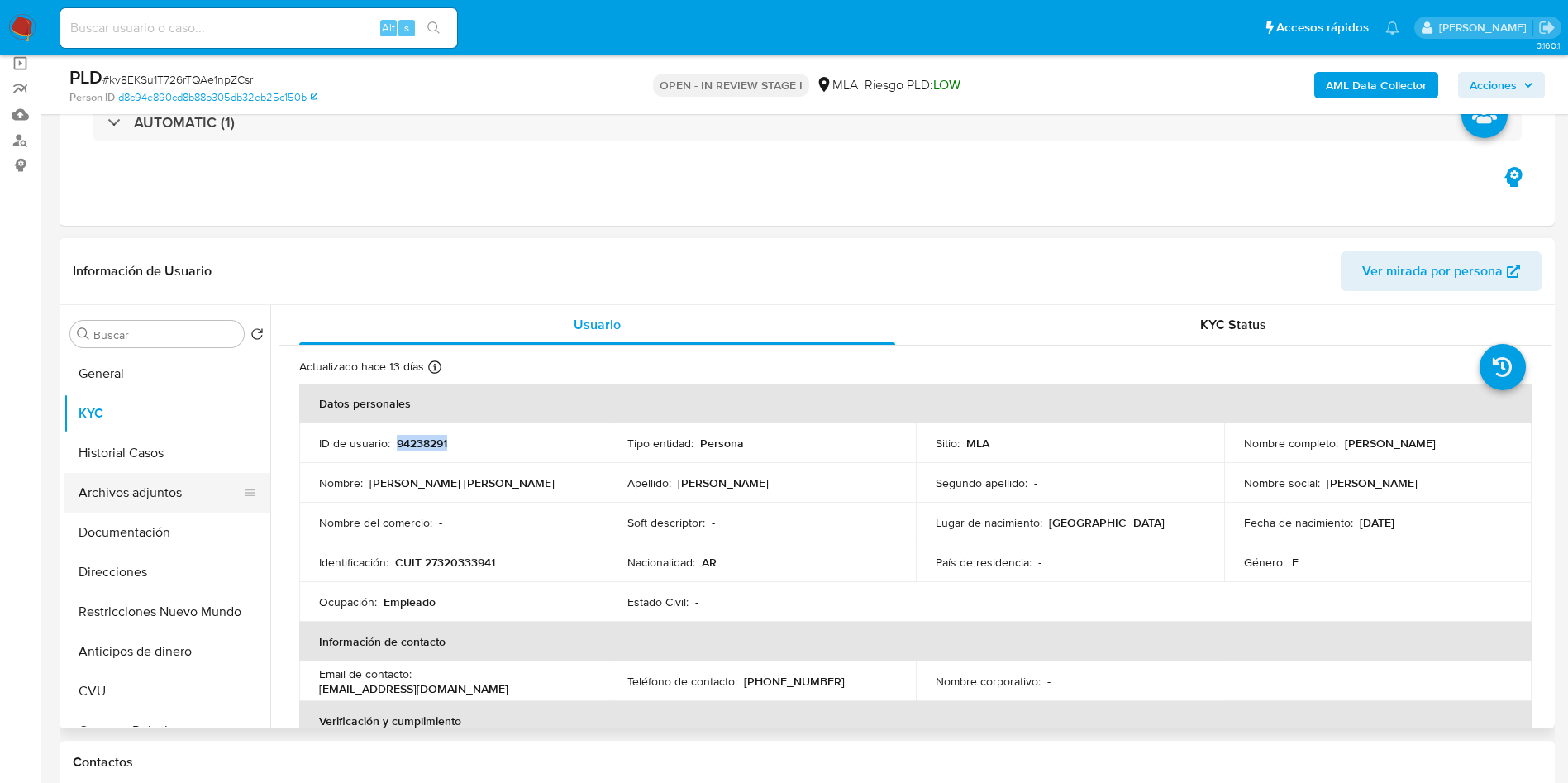
click at [87, 491] on button "Archivos adjuntos" at bounding box center [161, 492] width 194 height 40
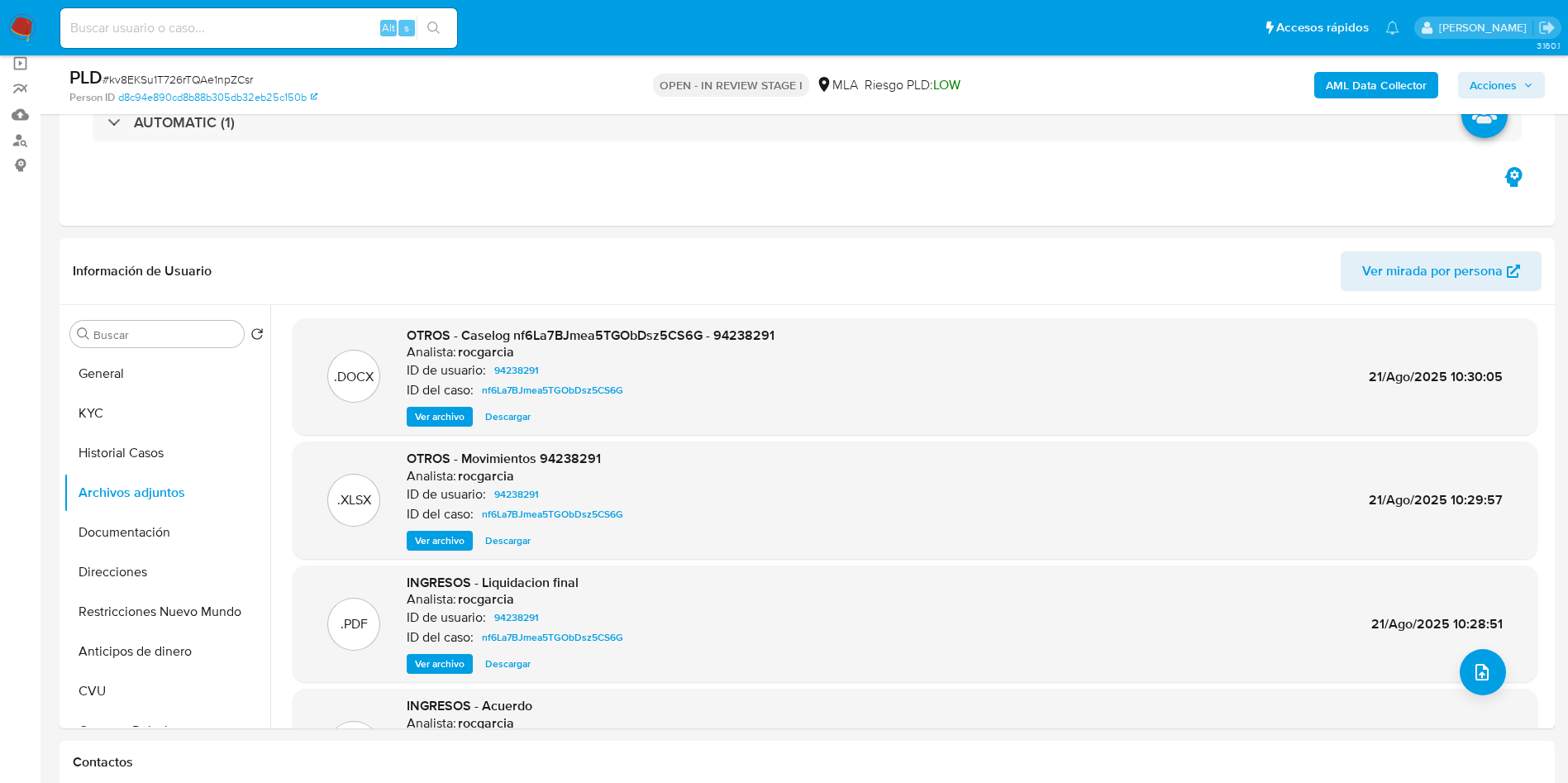
click at [1476, 675] on icon "upload-file" at bounding box center [1482, 671] width 20 height 20
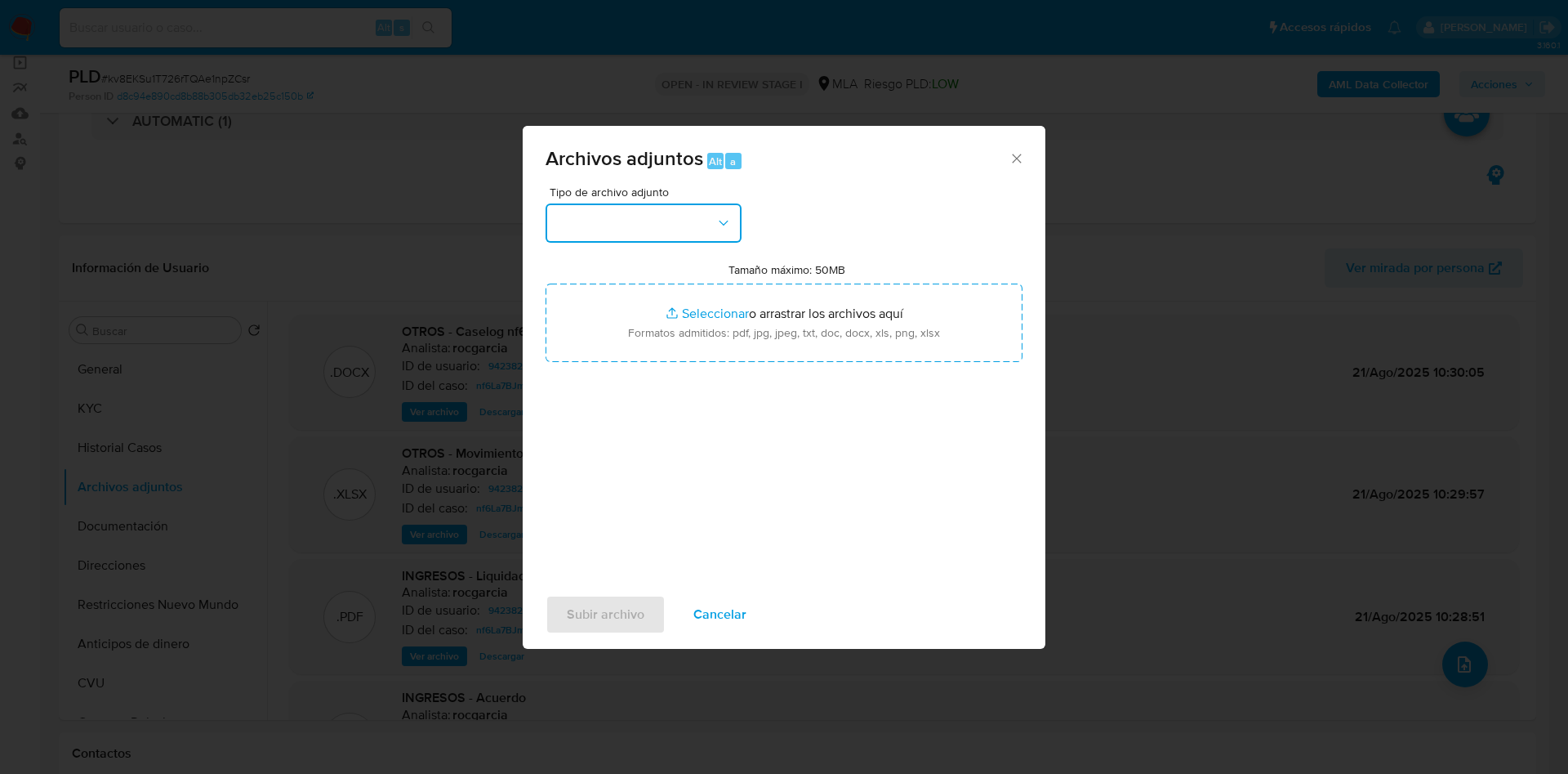
click at [617, 216] on button "button" at bounding box center [643, 223] width 196 height 40
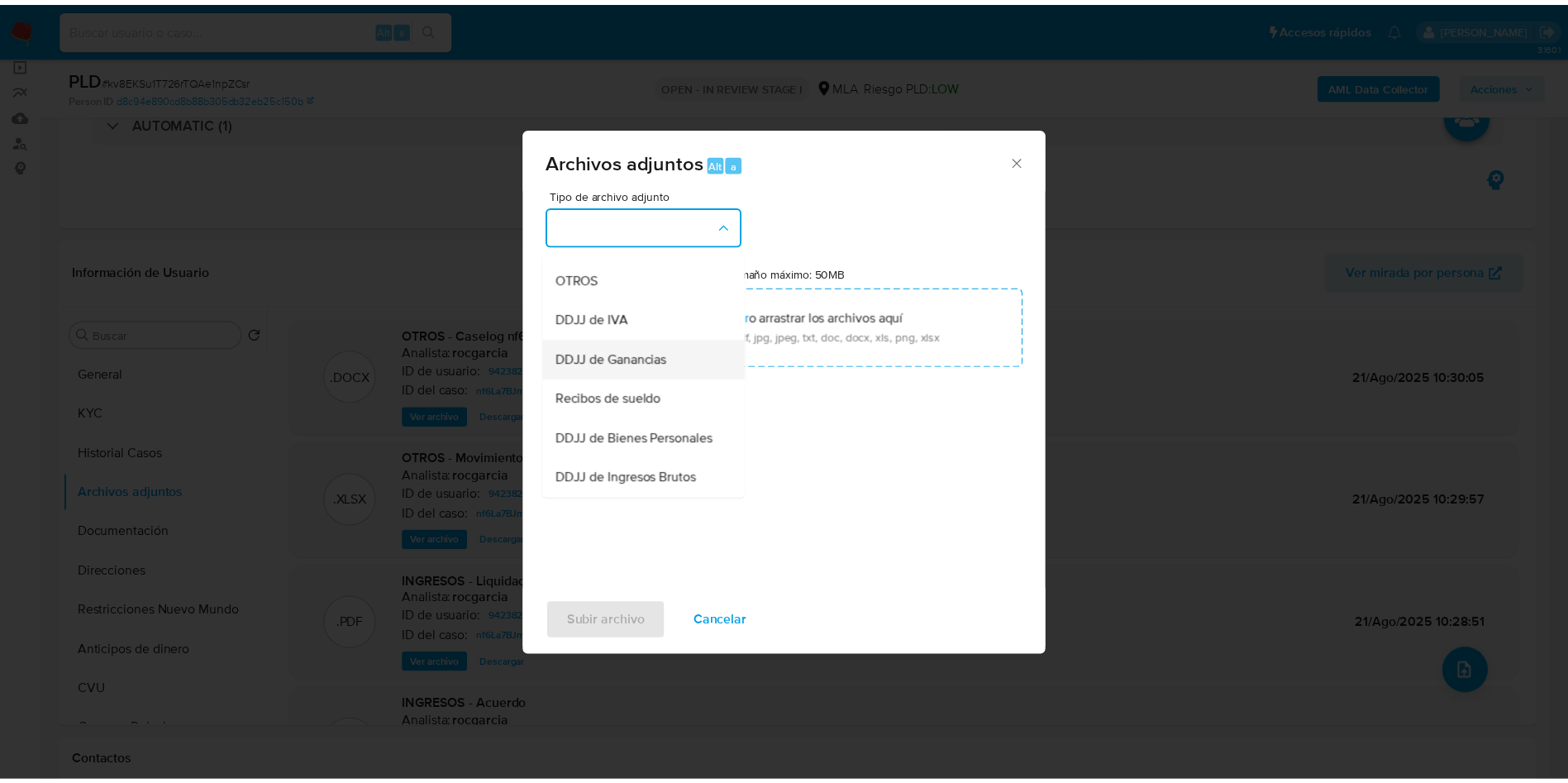
scroll to position [248, 0]
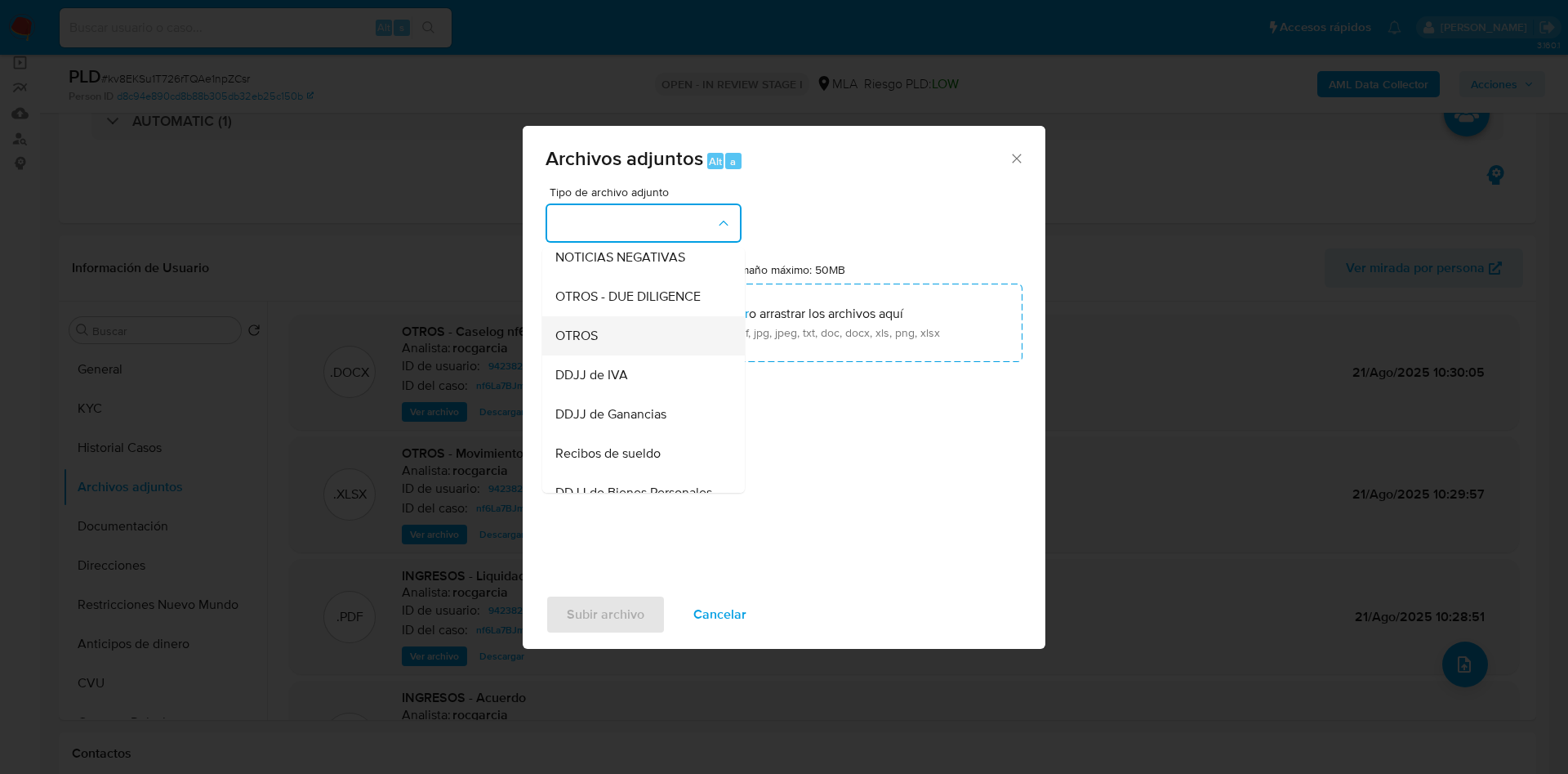
click at [615, 355] on div "OTROS" at bounding box center [638, 336] width 166 height 40
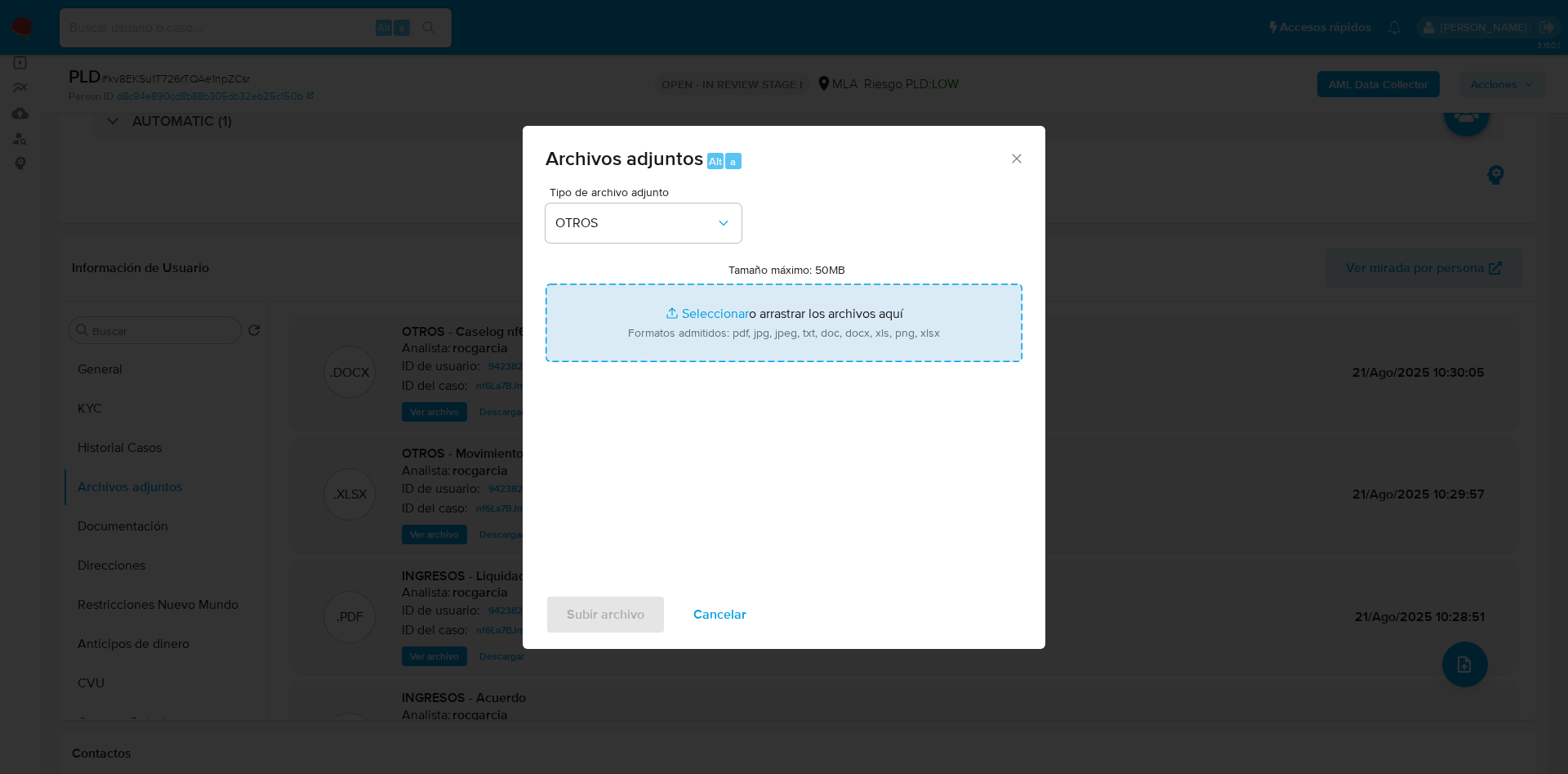
click at [649, 336] on input "Tamaño máximo: 50MB Seleccionar archivos" at bounding box center [784, 322] width 477 height 78
type input "C:\fakepath\Movimientos 94238291 agosto.xlsx"
click at [678, 310] on input "Tamaño máximo: 50MB Seleccionar archivos" at bounding box center [784, 322] width 477 height 78
type input "C:\fakepath\Caselog kv8EKSu1T726rTQAe1npZCsr - 94238291 agosto.docx"
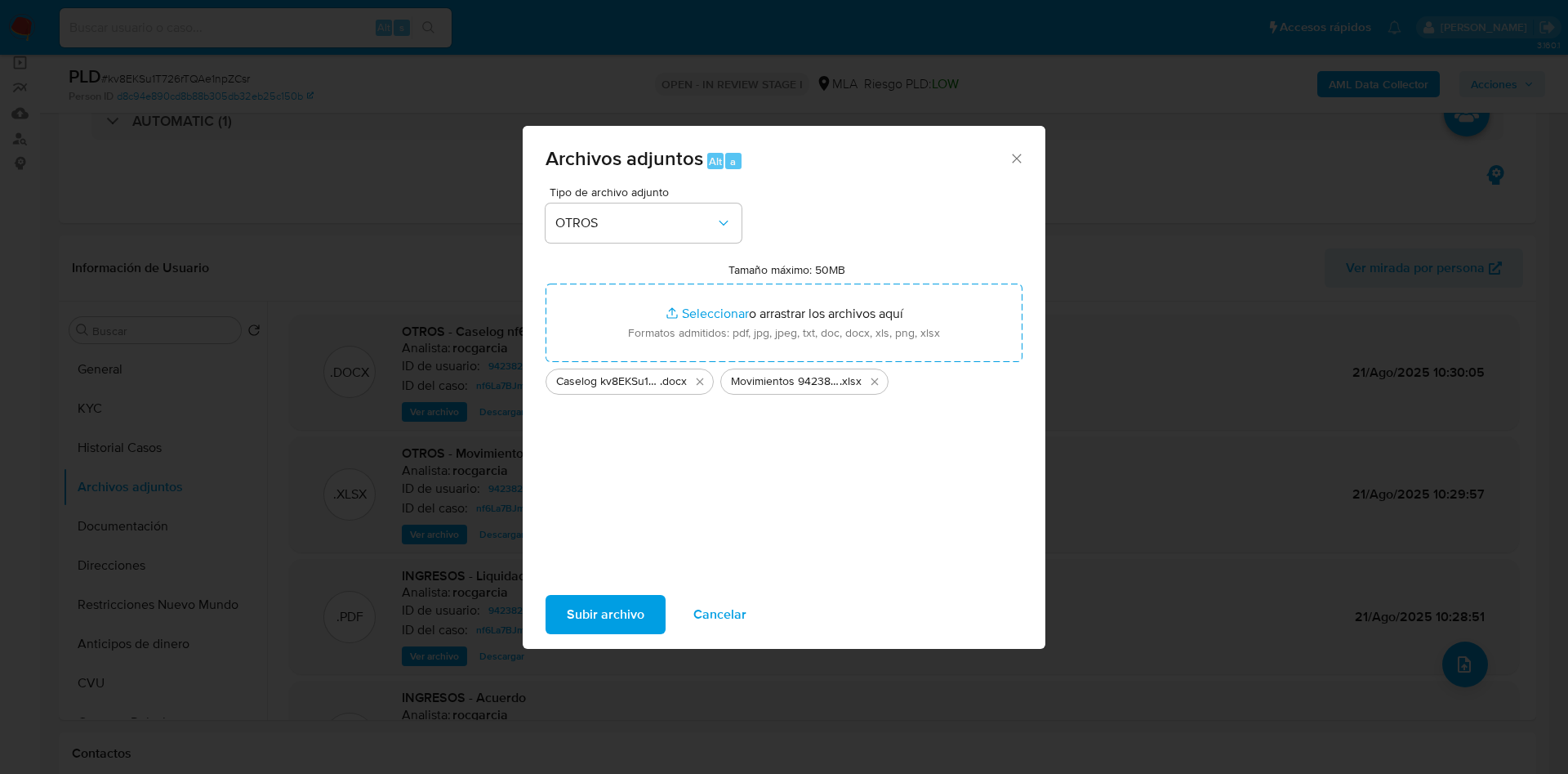
drag, startPoint x: 678, startPoint y: 310, endPoint x: 595, endPoint y: 623, distance: 323.8
click at [595, 623] on span "Subir archivo" at bounding box center [606, 613] width 77 height 36
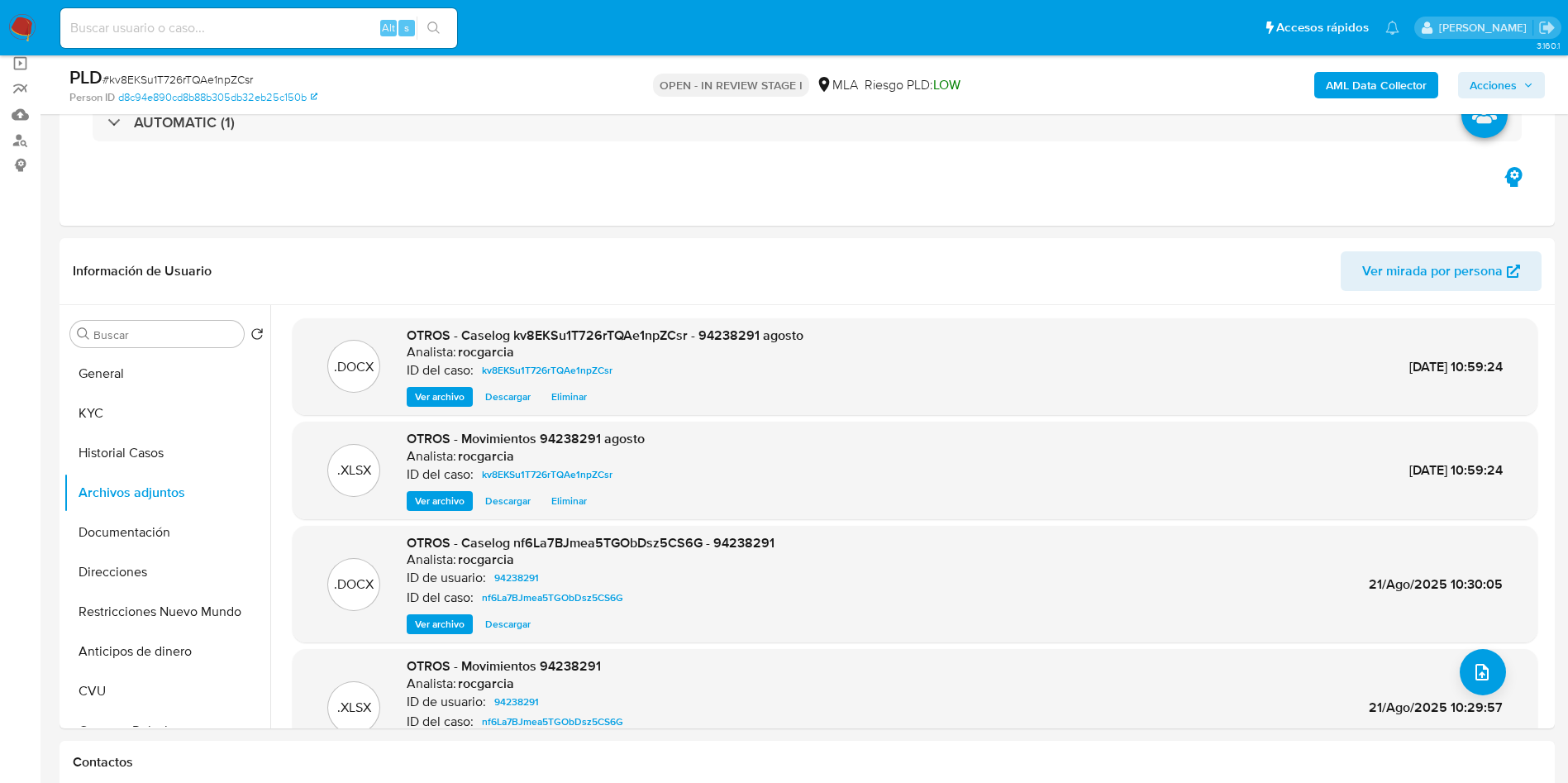
click at [1507, 93] on span "Acciones" at bounding box center [1493, 84] width 47 height 26
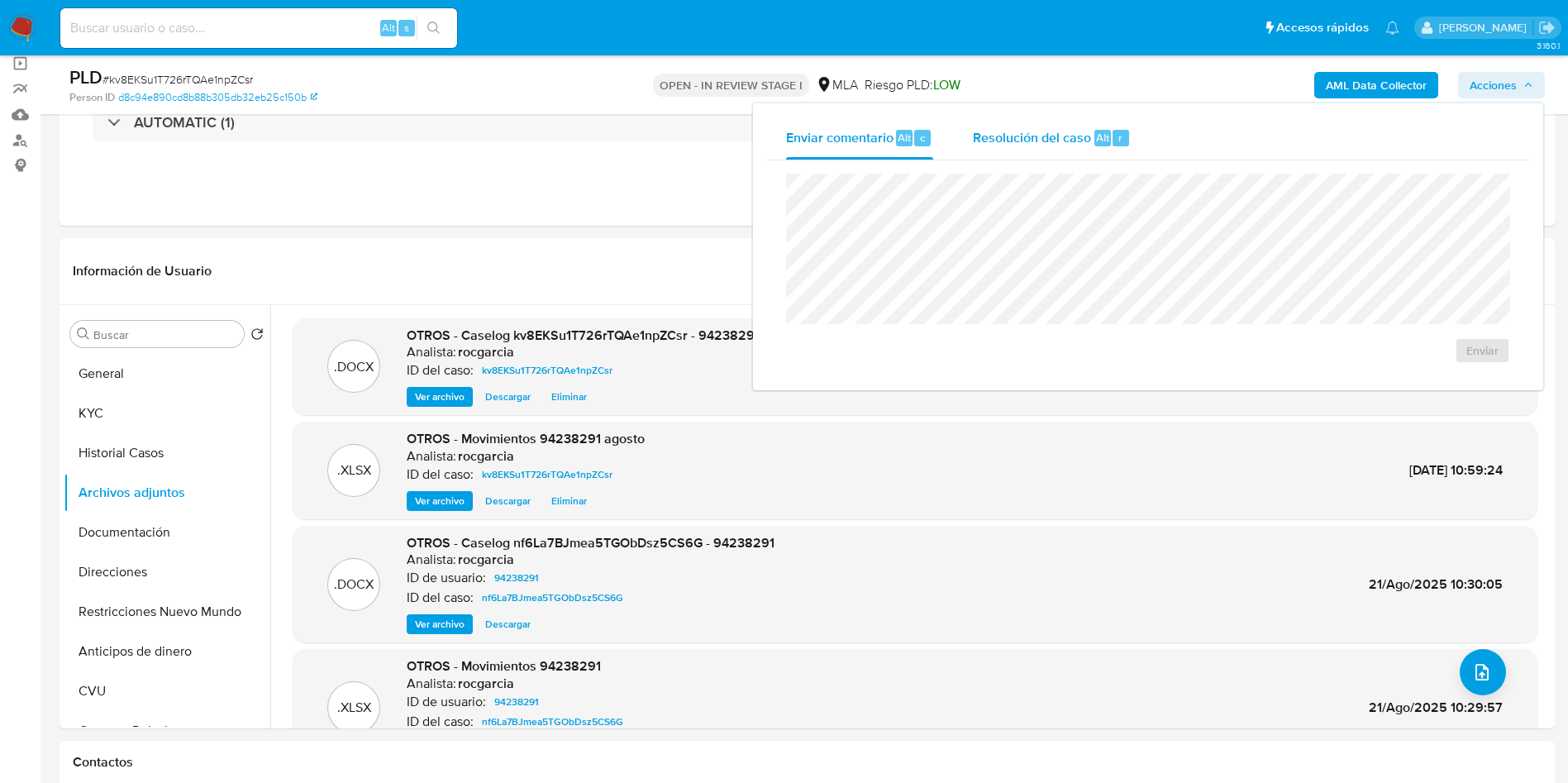
click at [1046, 155] on div "Resolución del caso Alt r" at bounding box center [1051, 138] width 158 height 43
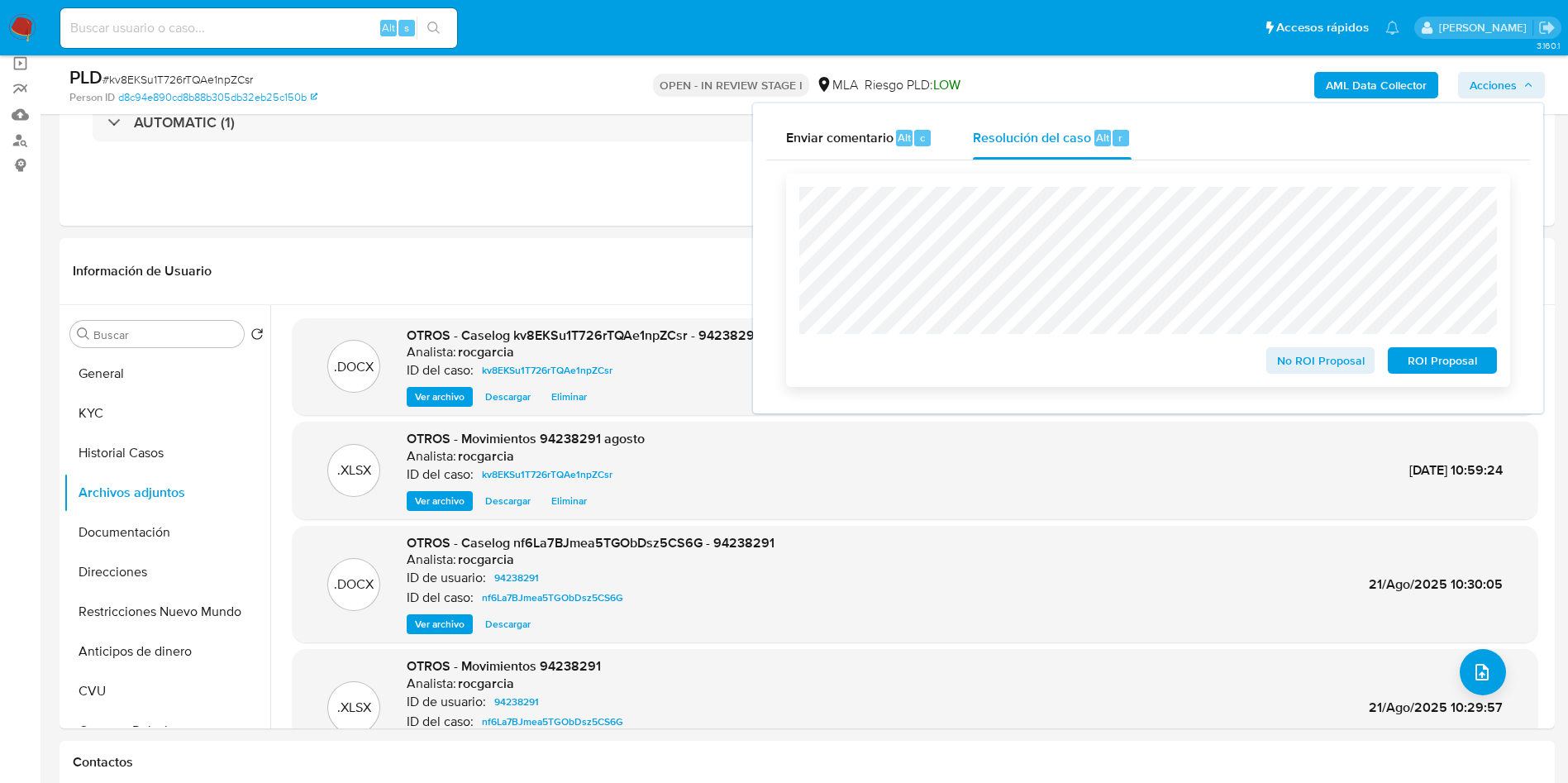
click at [1320, 367] on span "No ROI Proposal" at bounding box center [1321, 360] width 86 height 23
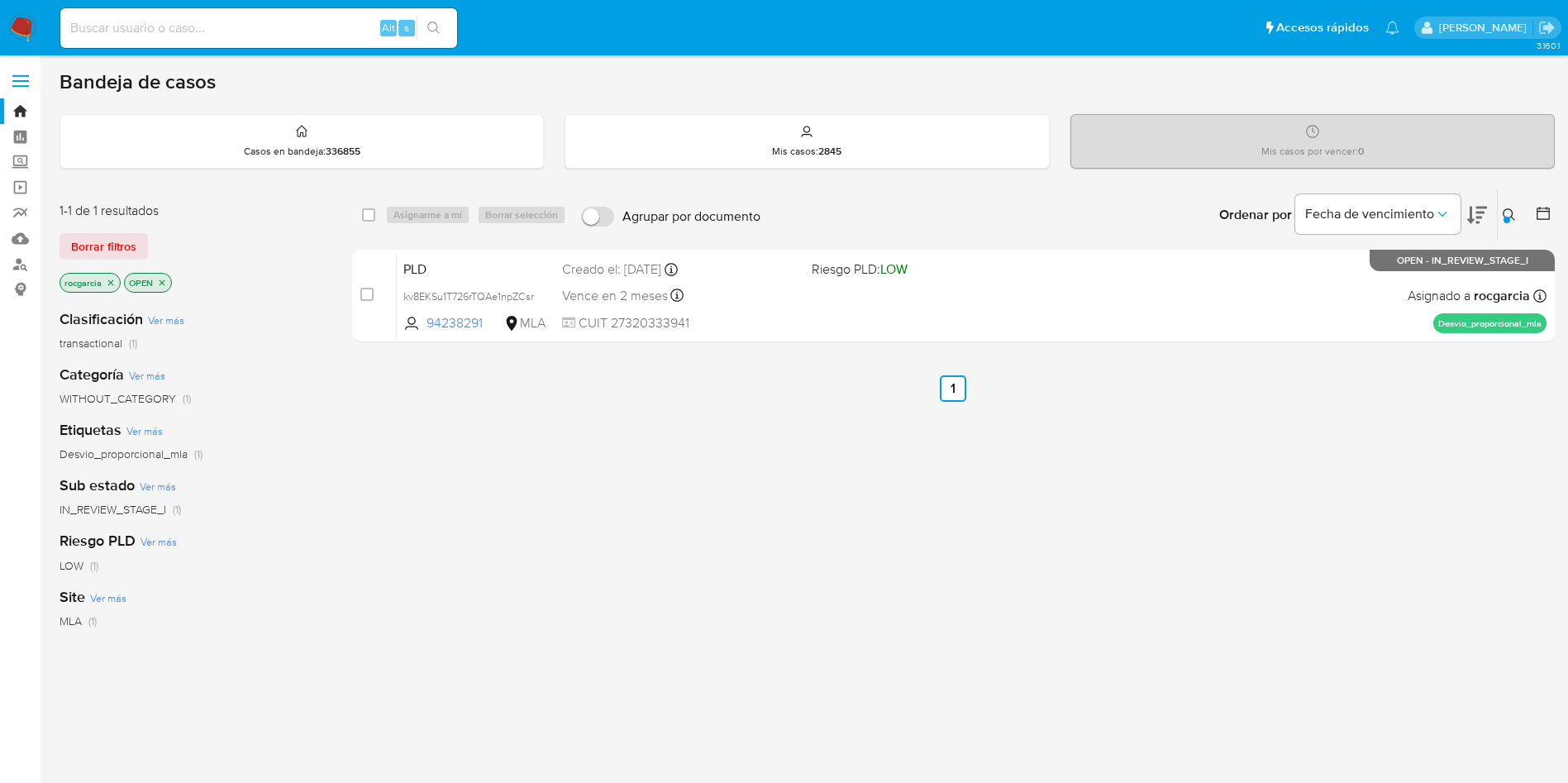
click at [1502, 213] on icon at bounding box center [1509, 215] width 14 height 14
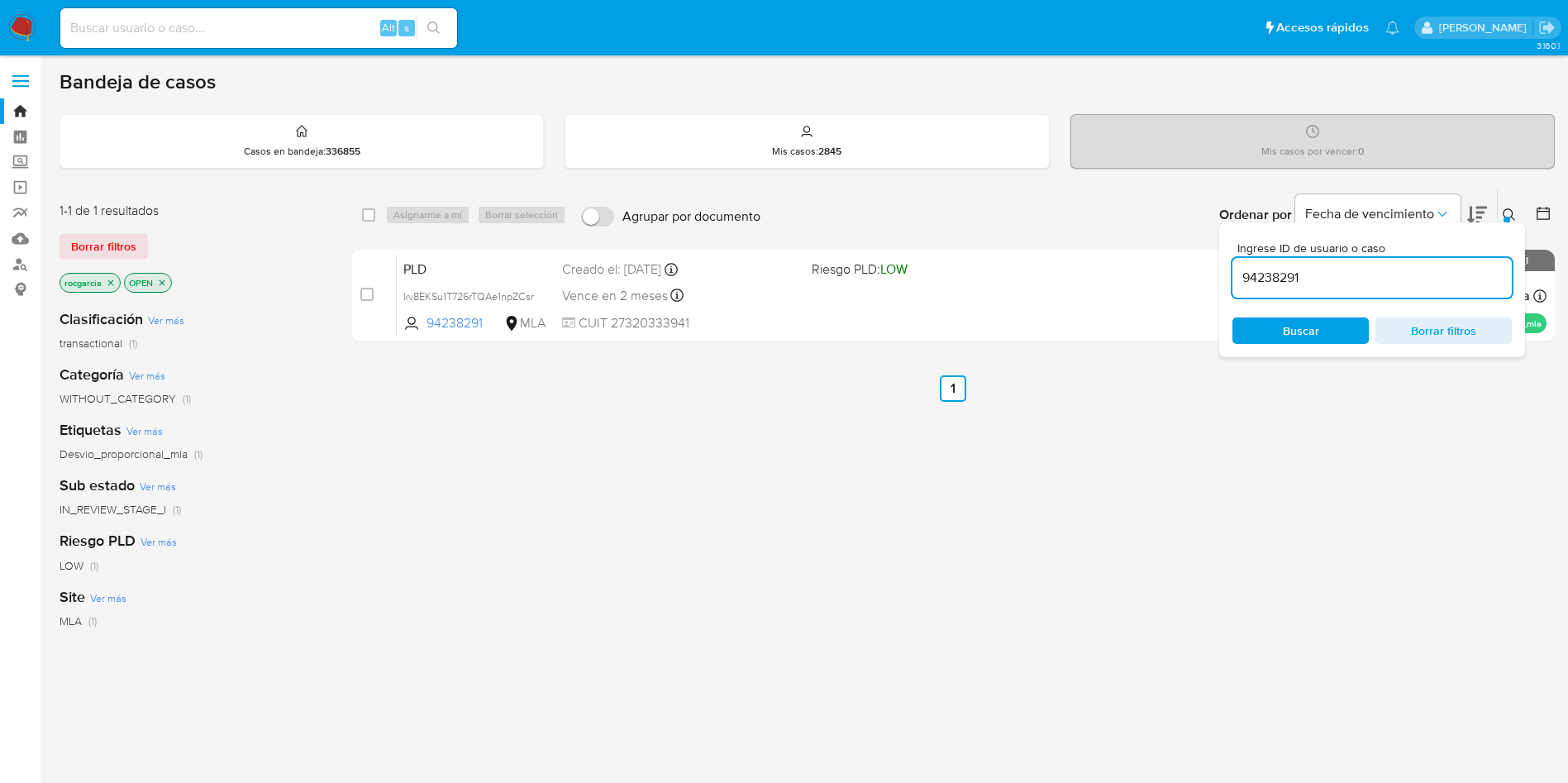
click at [1278, 275] on input "94238291" at bounding box center [1371, 278] width 279 height 22
type input "164191362"
click at [1509, 211] on icon at bounding box center [1509, 215] width 14 height 14
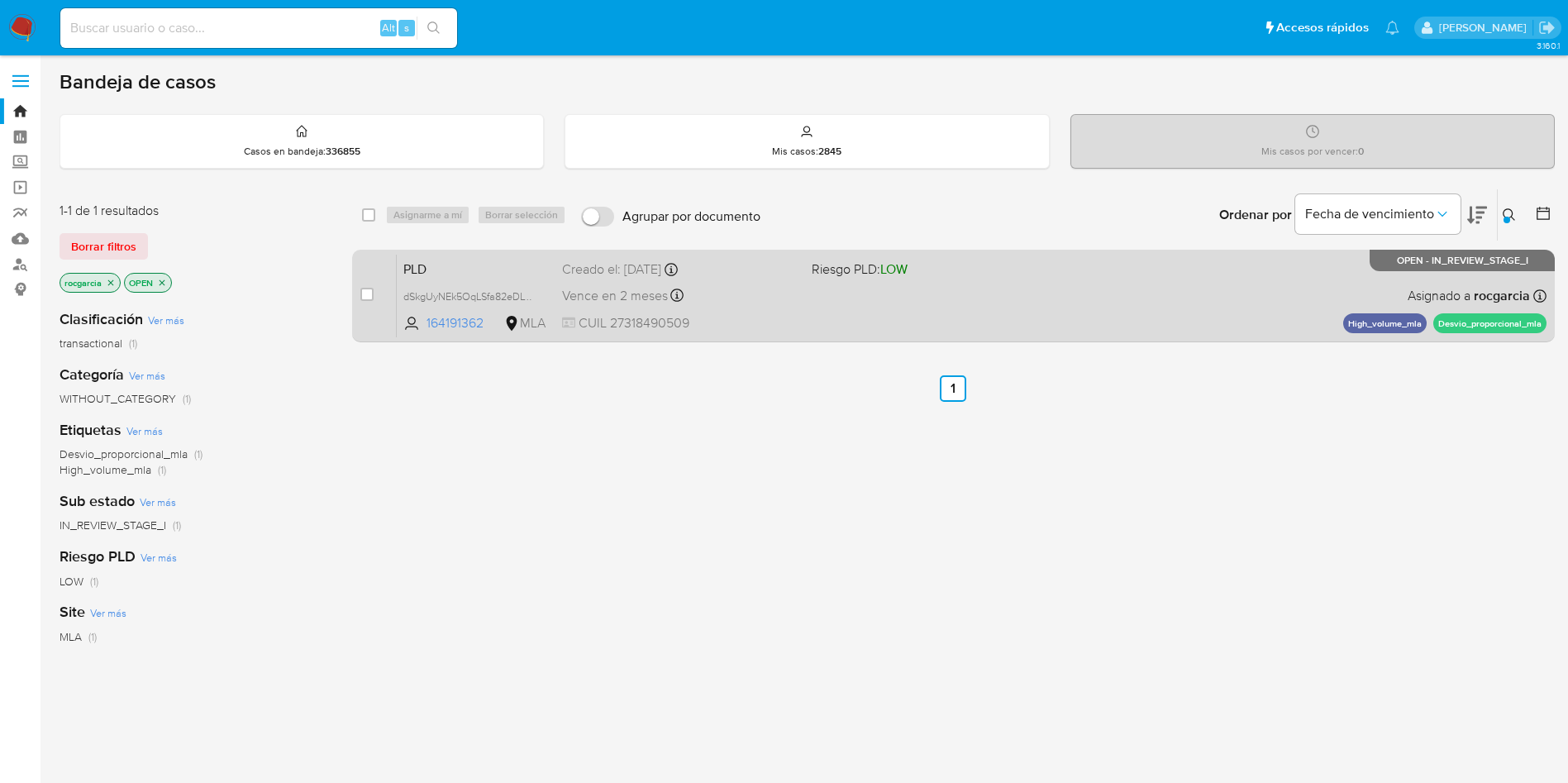
click at [990, 290] on div "PLD dSkgUyNEk5OqLSfa82eDLYrB 164191362 MLA Riesgo PLD: LOW Creado el: [DATE] Cr…" at bounding box center [971, 295] width 1150 height 83
click at [367, 290] on input "checkbox" at bounding box center [367, 295] width 14 height 14
checkbox input "true"
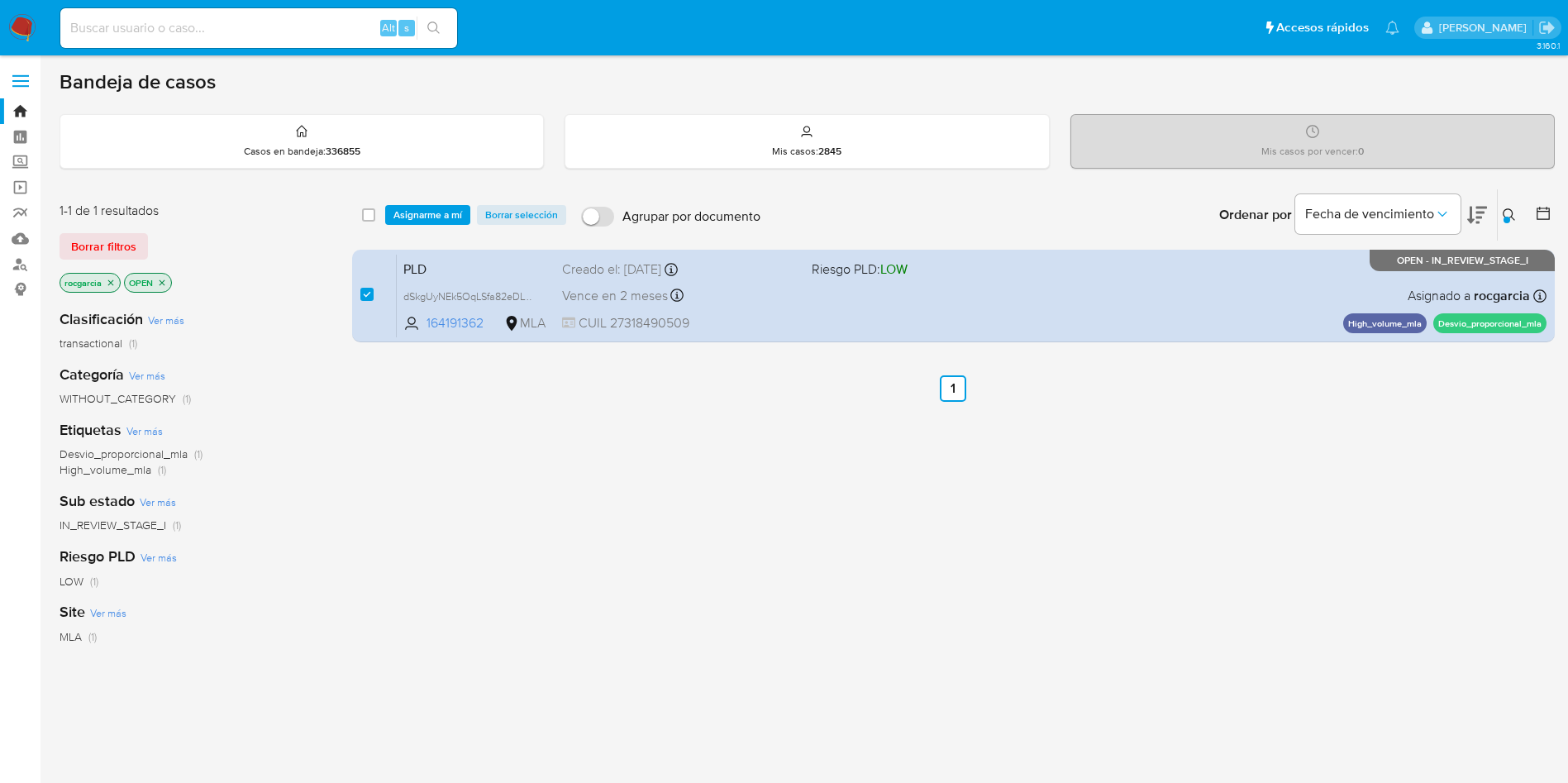
click at [419, 202] on div "select-all-cases-checkbox Asignarme a mí Borrar selección Agrupar por documento…" at bounding box center [953, 214] width 1203 height 51
click at [419, 217] on span "Asignarme a mí" at bounding box center [428, 214] width 69 height 17
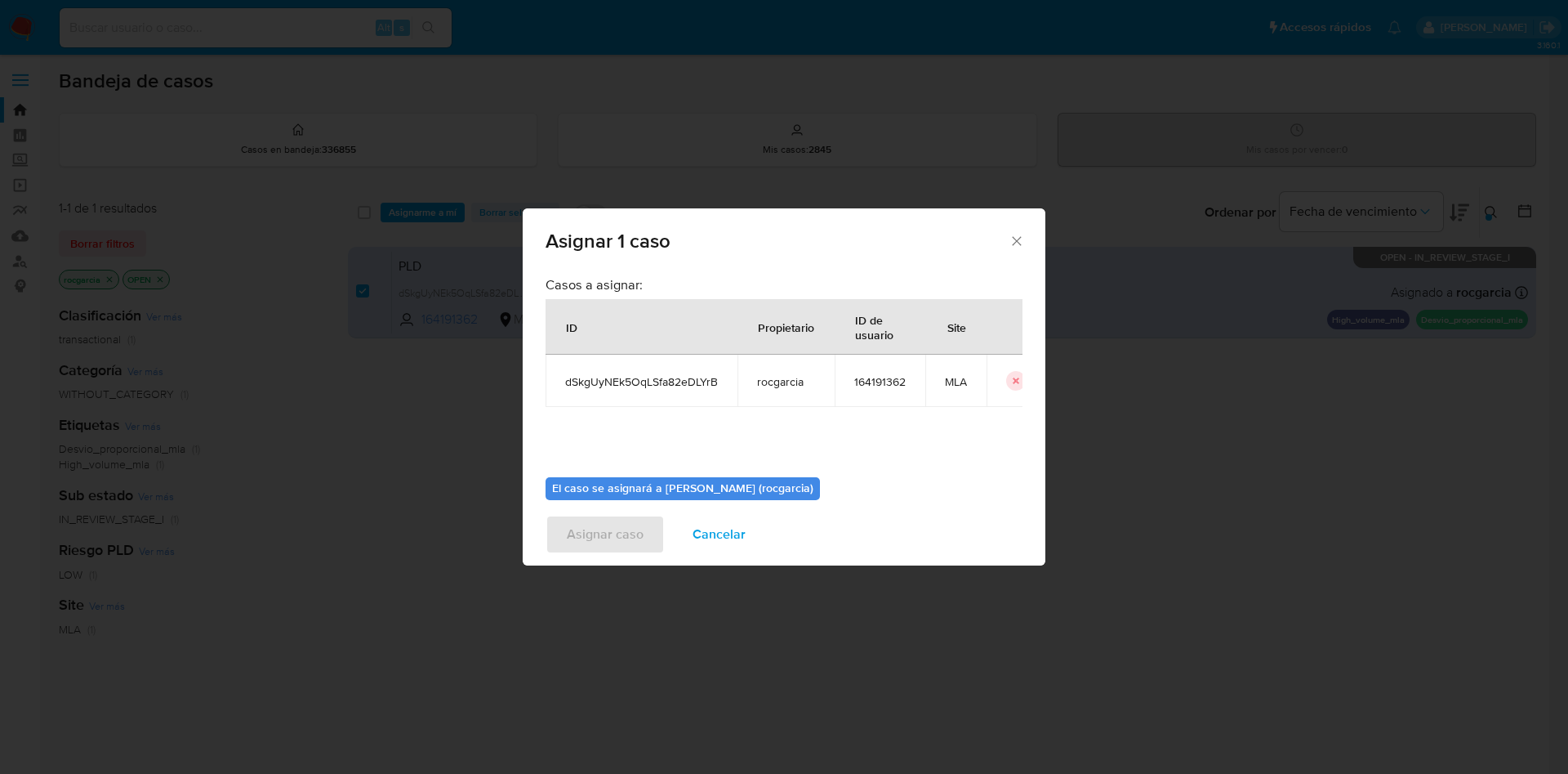
scroll to position [85, 0]
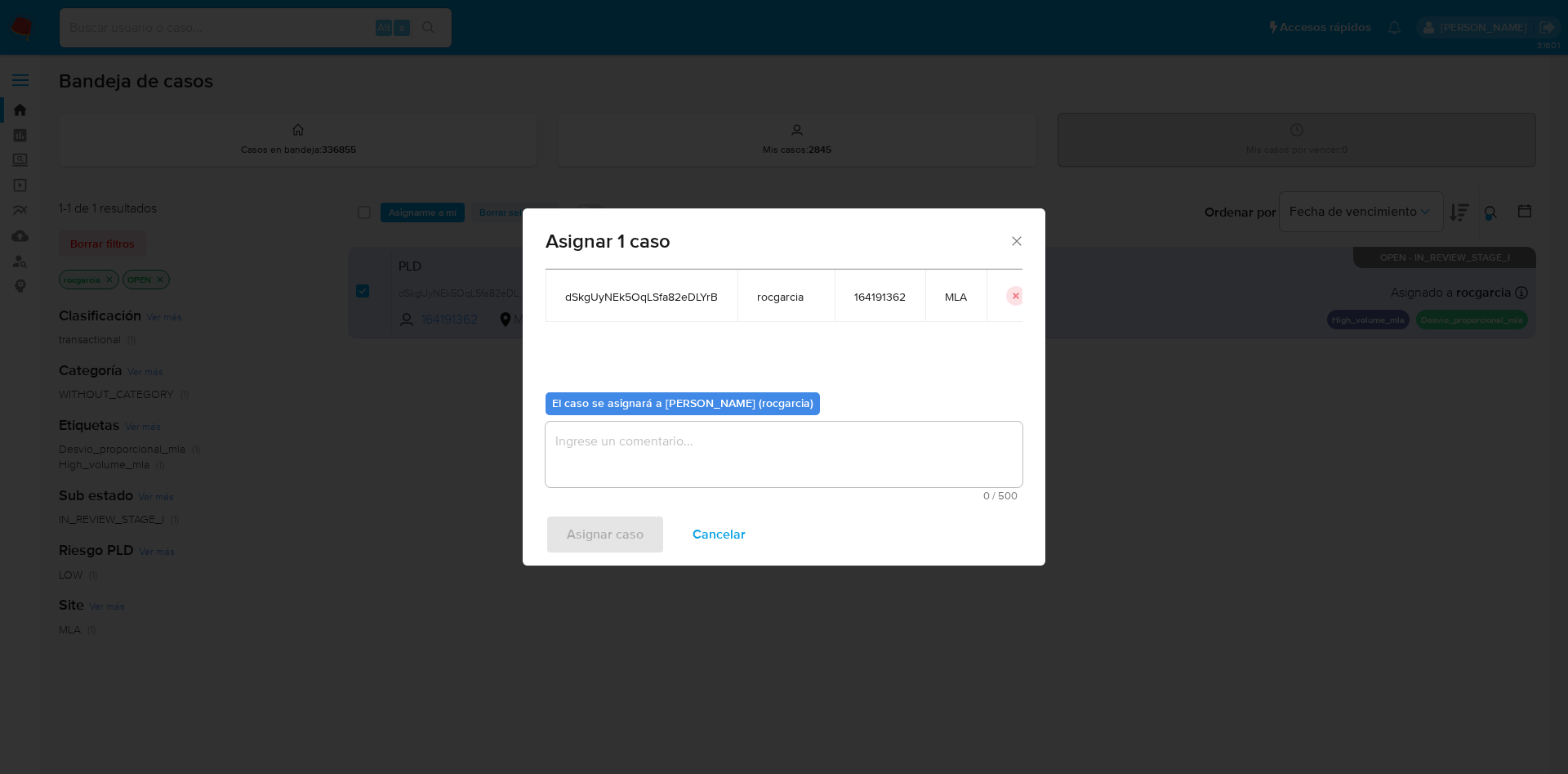
click at [686, 453] on textarea "assign-modal" at bounding box center [784, 455] width 477 height 66
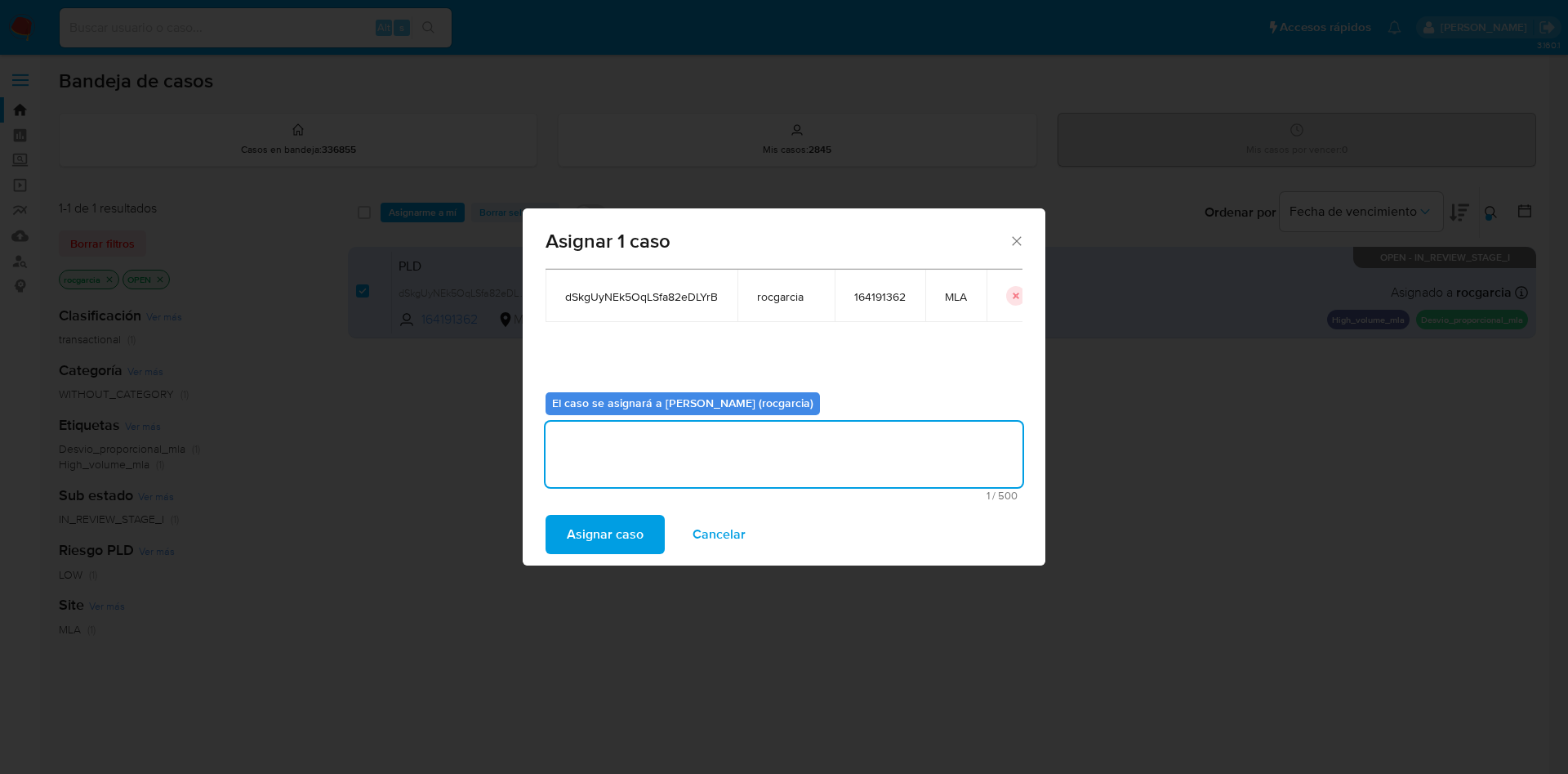
click at [618, 542] on span "Asignar caso" at bounding box center [605, 534] width 76 height 36
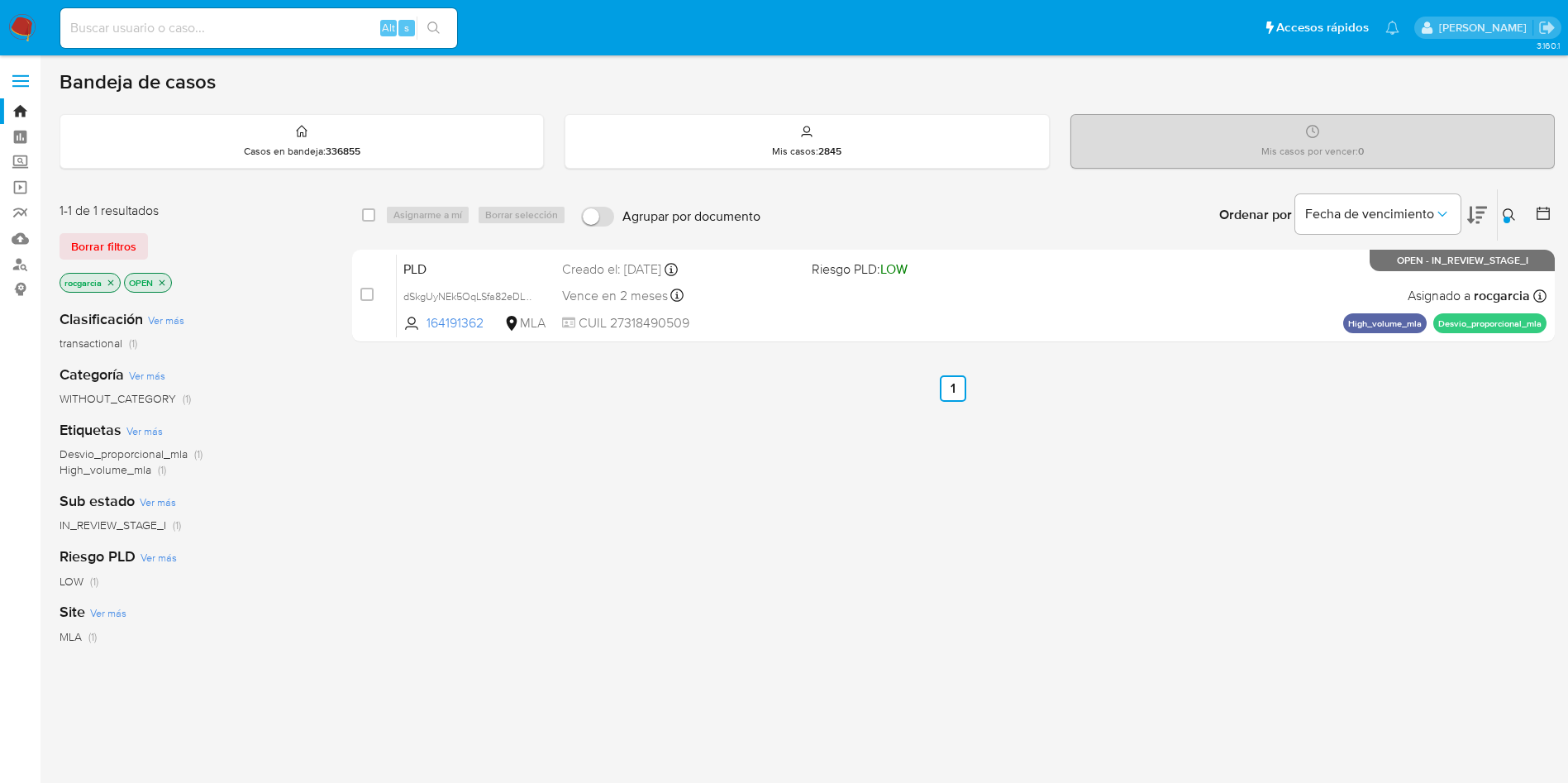
drag, startPoint x: 1504, startPoint y: 204, endPoint x: 1512, endPoint y: 215, distance: 13.6
click at [1506, 204] on div "Ingrese ID de usuario o caso 164191362 Buscar Borrar filtros" at bounding box center [1510, 214] width 28 height 51
click at [1513, 218] on icon at bounding box center [1508, 214] width 13 height 13
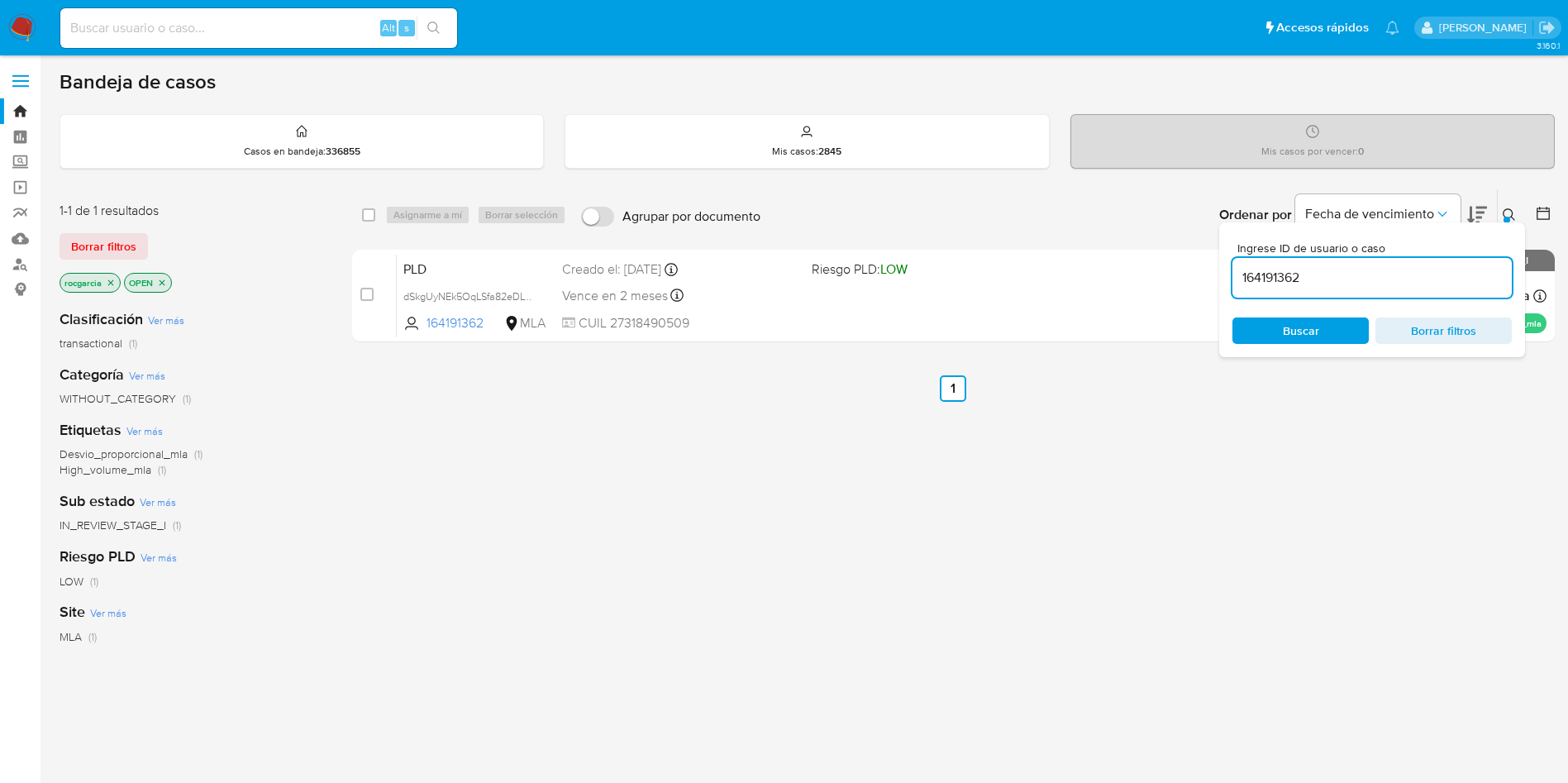
click at [1289, 271] on input "164191362" at bounding box center [1371, 278] width 279 height 22
type input "82051993"
click at [1510, 218] on icon at bounding box center [1509, 215] width 14 height 14
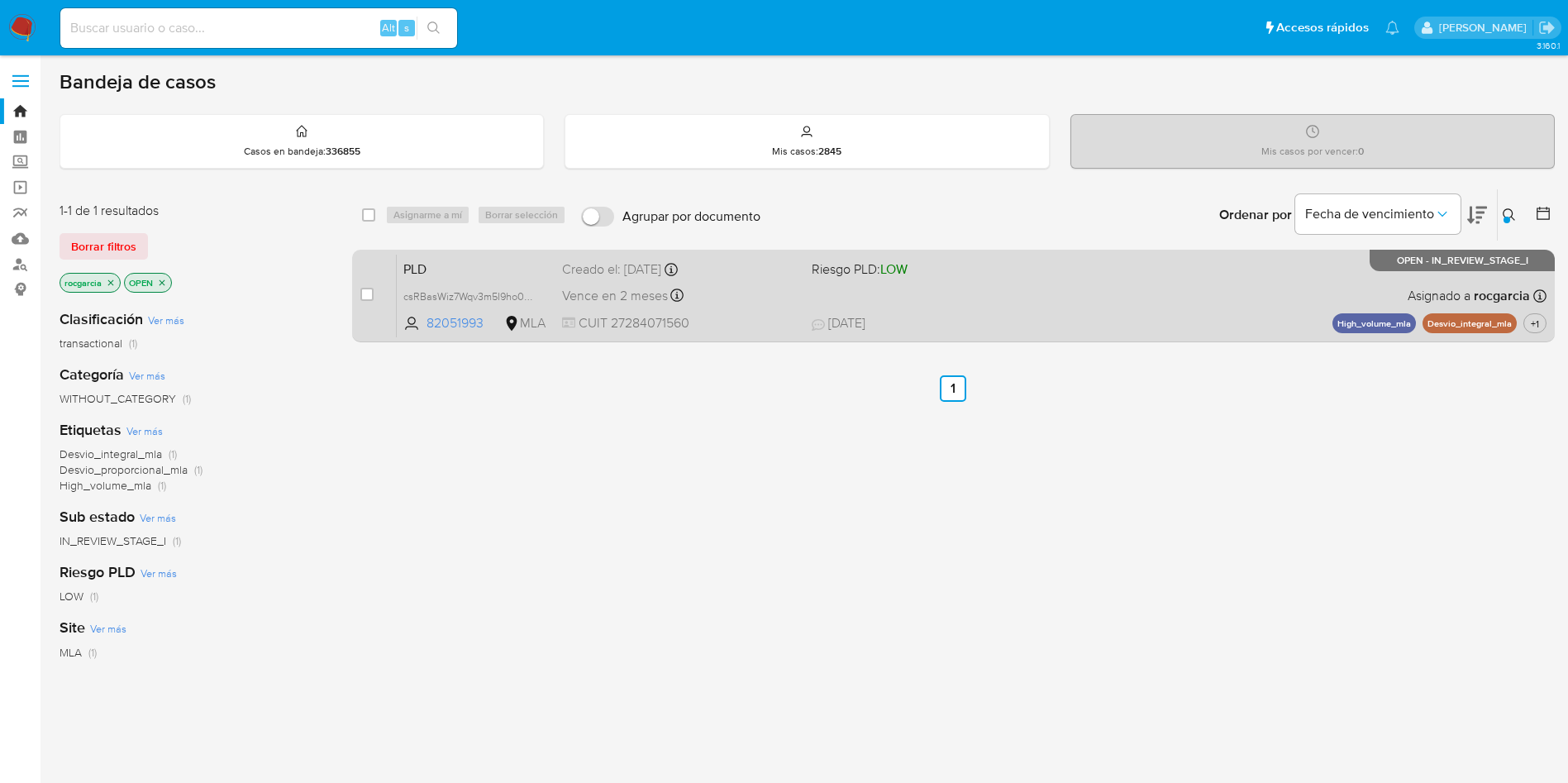
click at [998, 327] on span "[DATE] [DATE] 12:59" at bounding box center [1054, 323] width 486 height 19
click at [365, 290] on input "checkbox" at bounding box center [367, 295] width 14 height 14
checkbox input "true"
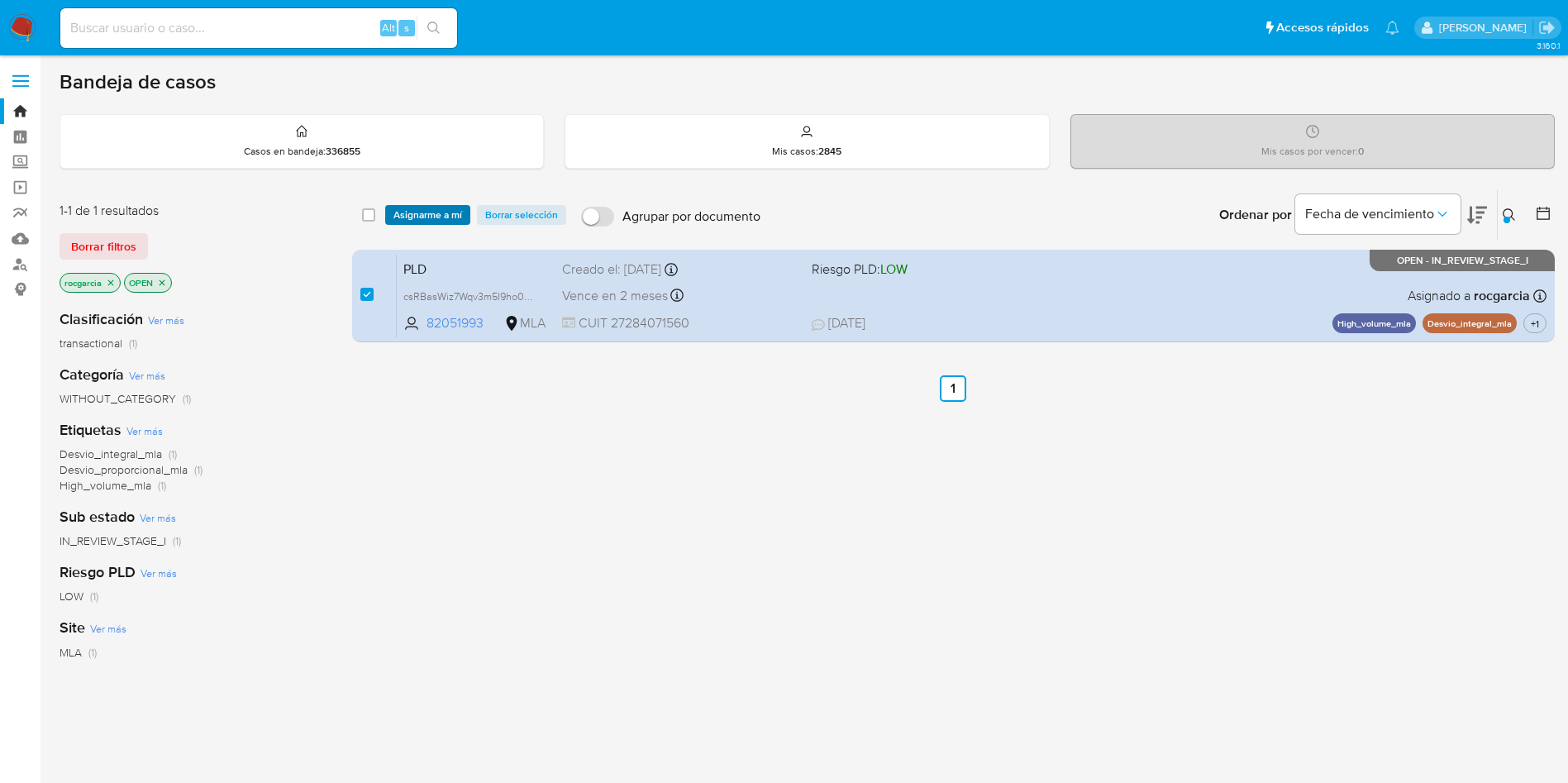
click at [406, 211] on span "Asignarme a mí" at bounding box center [428, 214] width 69 height 17
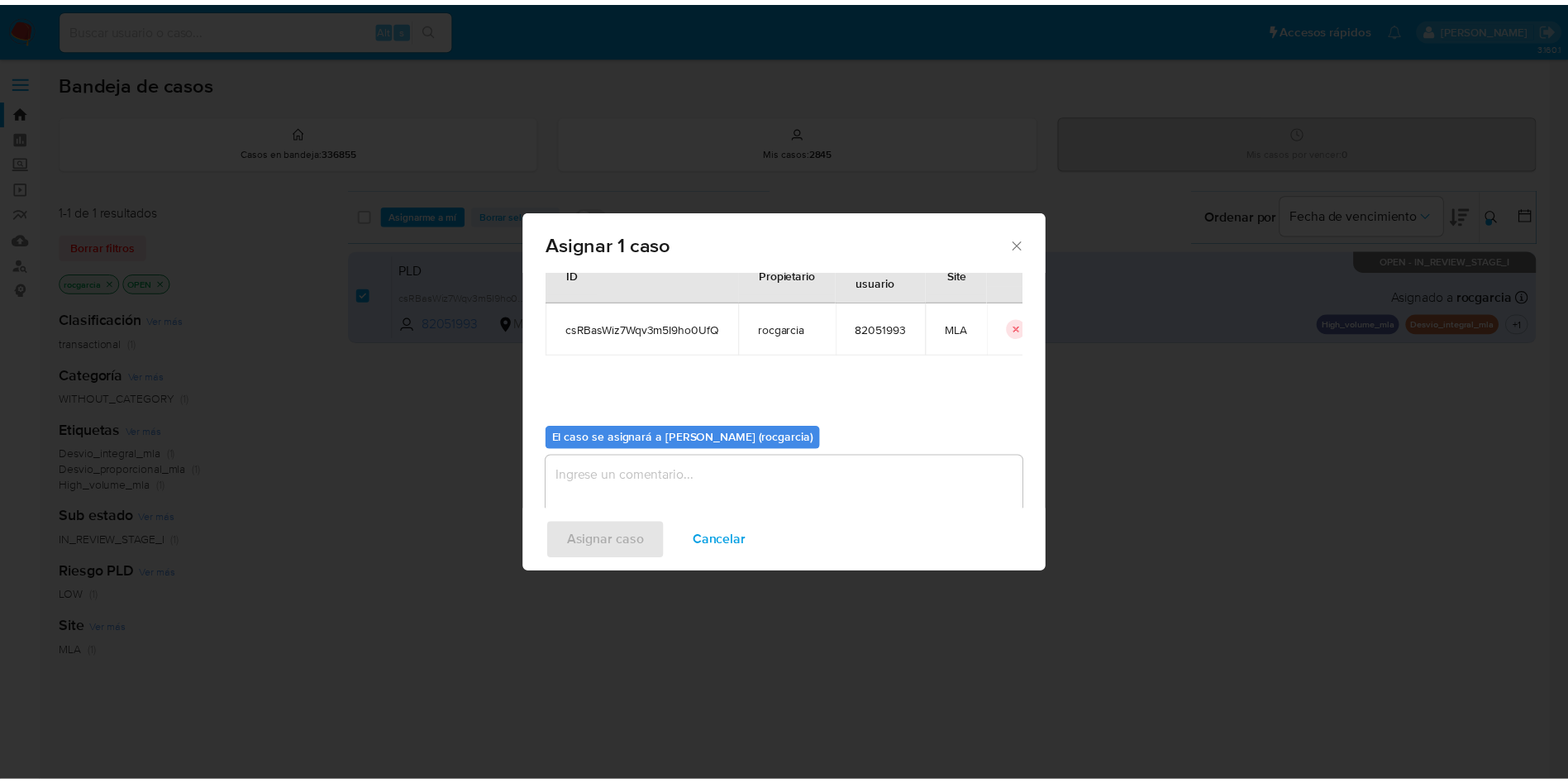
scroll to position [86, 0]
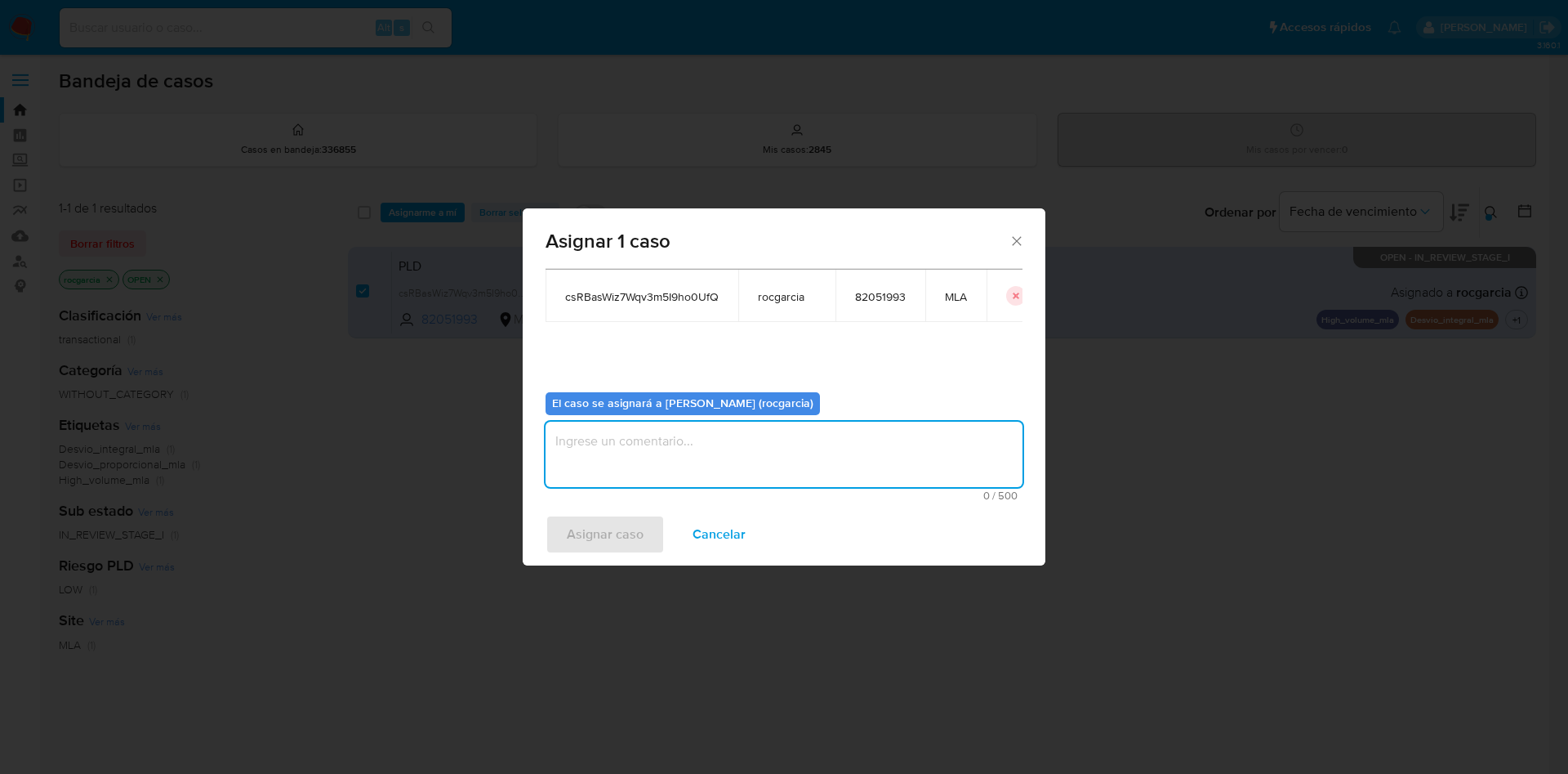
click at [612, 450] on textarea "assign-modal" at bounding box center [784, 455] width 477 height 66
click at [606, 546] on span "Asignar caso" at bounding box center [605, 534] width 76 height 36
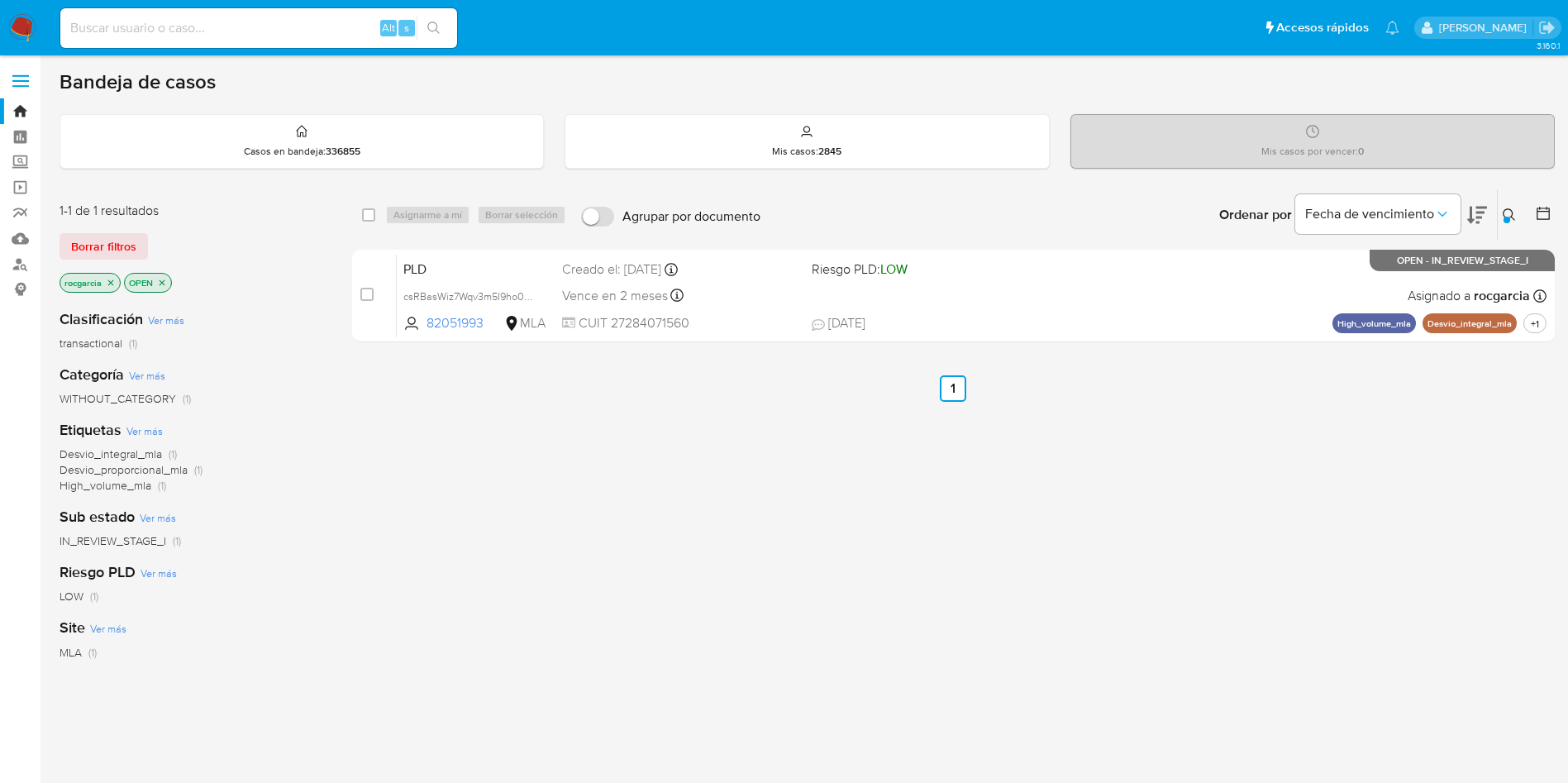
click at [1500, 215] on button at bounding box center [1511, 214] width 27 height 20
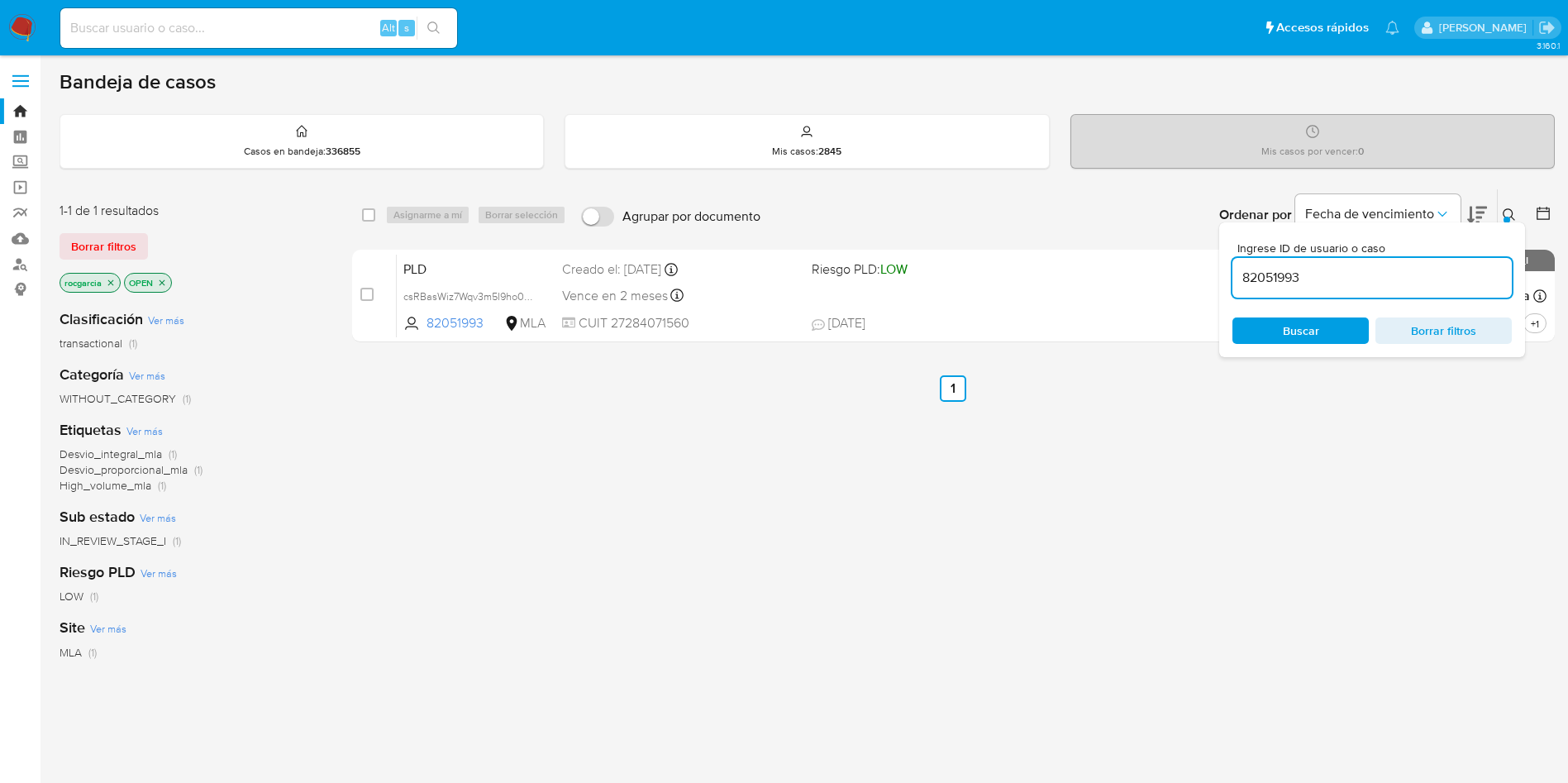
click at [1243, 274] on input "82051993" at bounding box center [1371, 278] width 279 height 22
click at [1510, 210] on icon at bounding box center [1509, 215] width 14 height 14
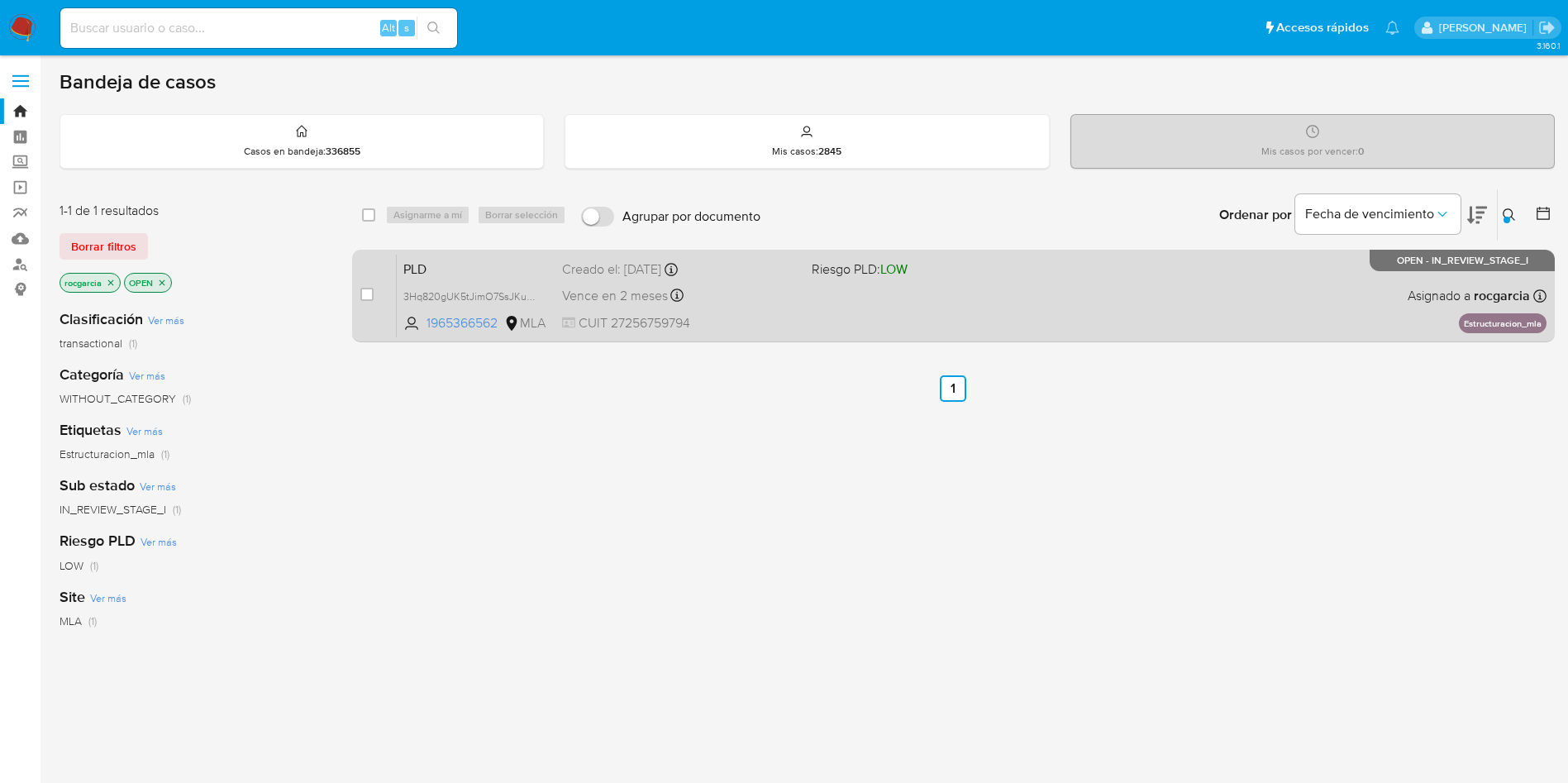
click at [950, 308] on div "PLD 3Hq820gUK5tJimO7SsJKuPT5 1965366562 MLA Riesgo PLD: LOW Creado el: [DATE] C…" at bounding box center [971, 295] width 1150 height 83
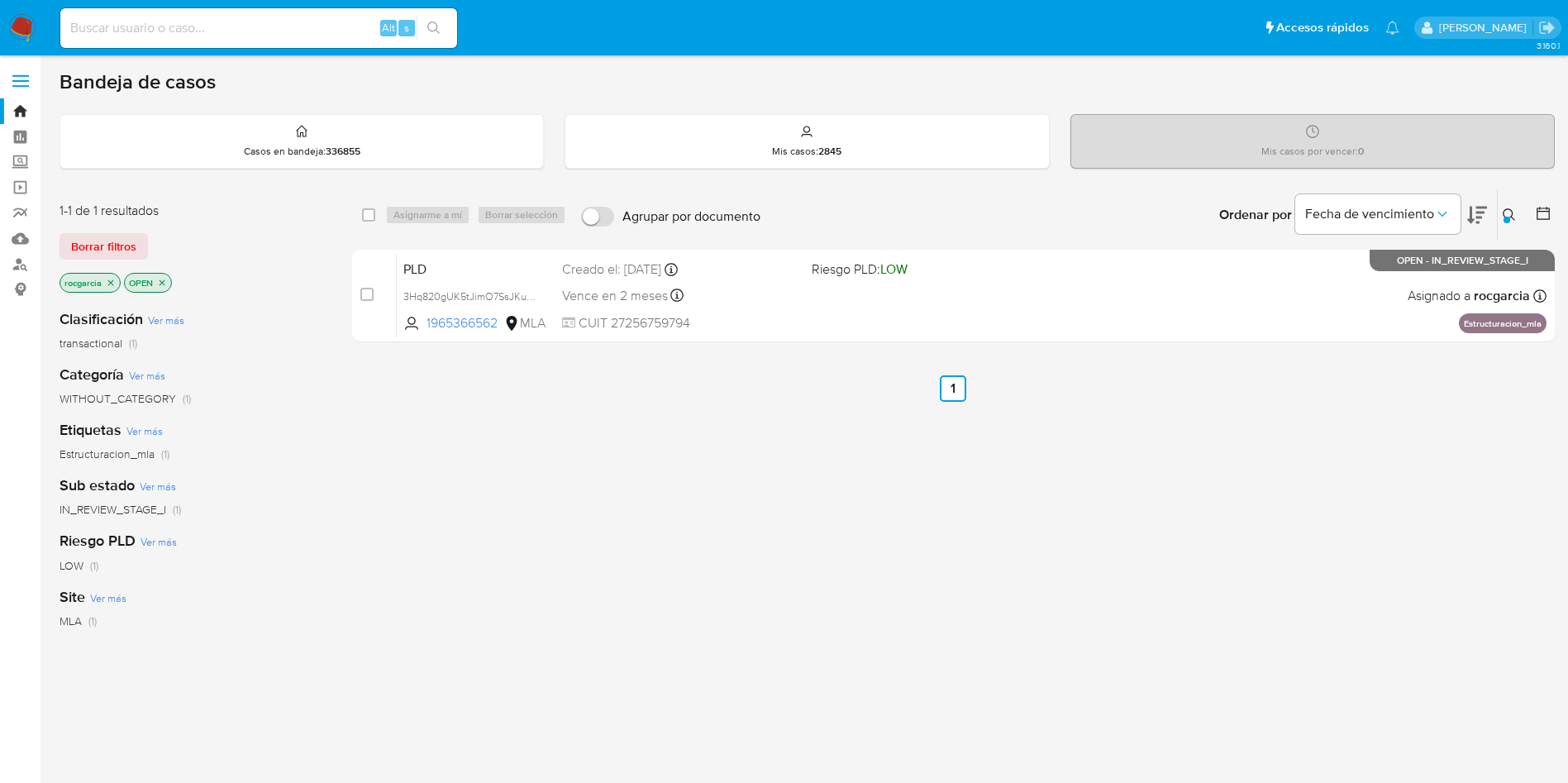
click at [1502, 207] on button at bounding box center [1511, 214] width 27 height 20
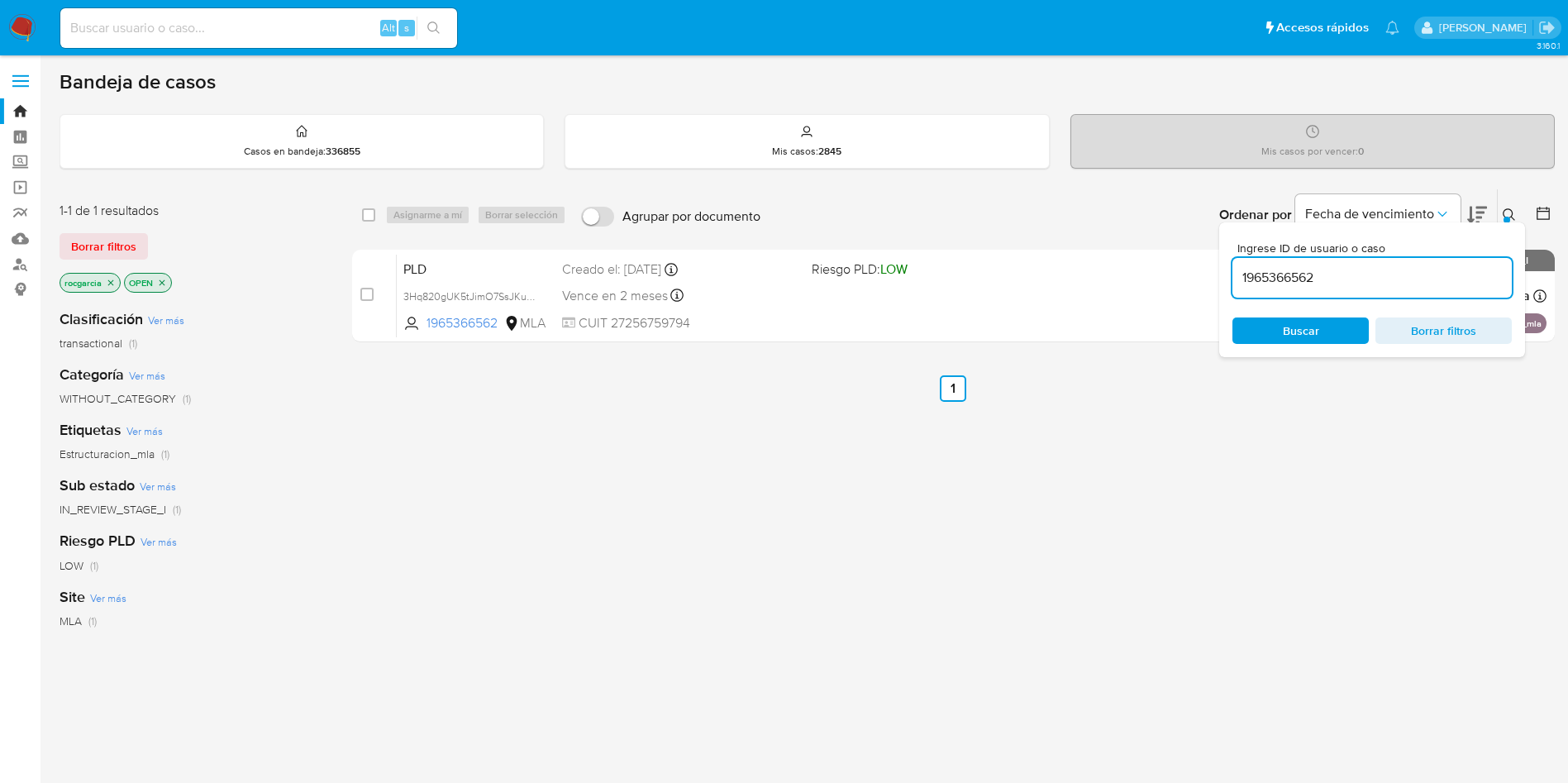
click at [1340, 289] on div "1965366562" at bounding box center [1371, 277] width 279 height 40
click at [1337, 274] on input "1965366562" at bounding box center [1371, 278] width 279 height 22
paste input "2473524244"
type input "2473524244"
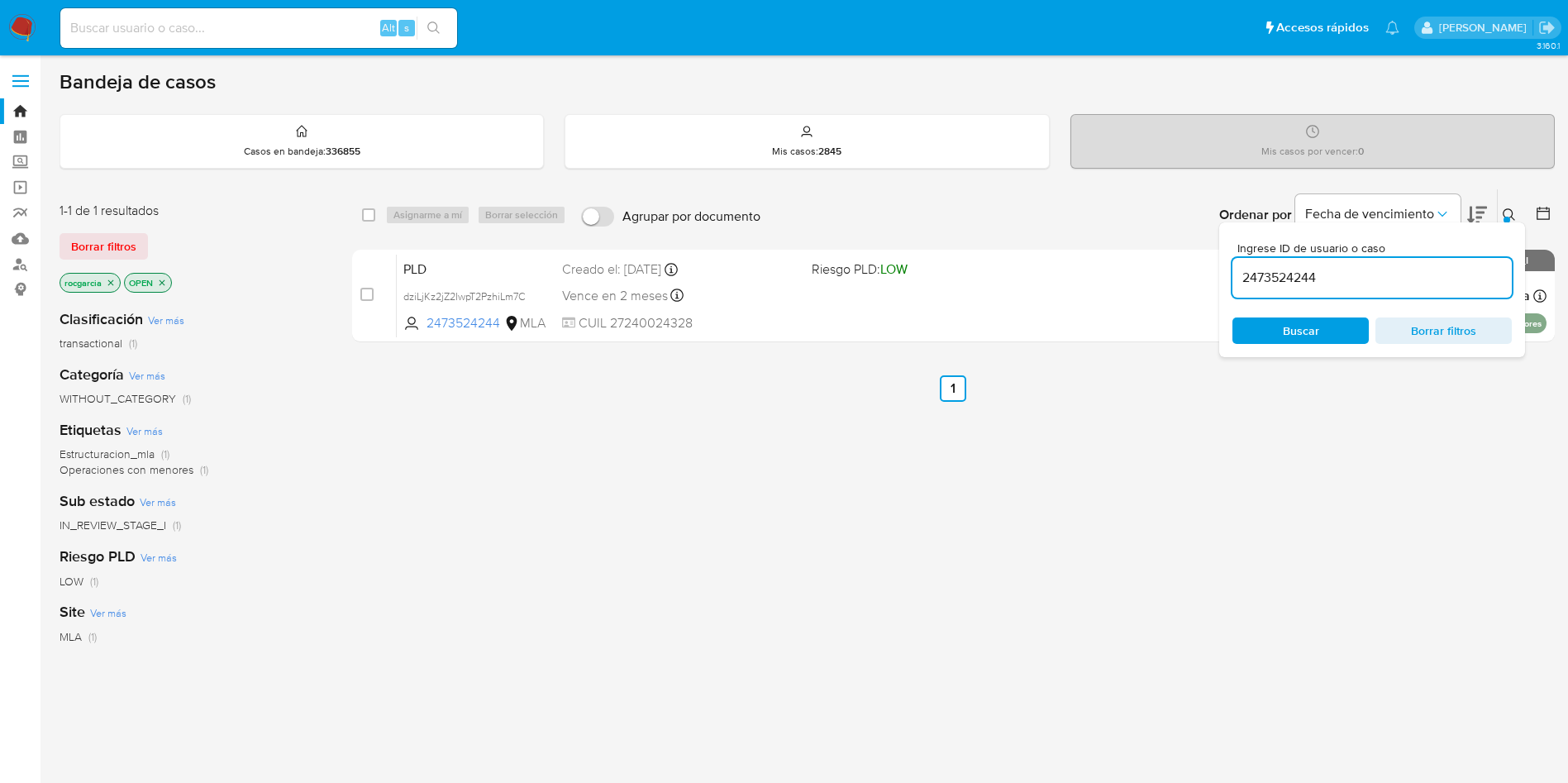
click at [1510, 216] on icon at bounding box center [1508, 214] width 13 height 13
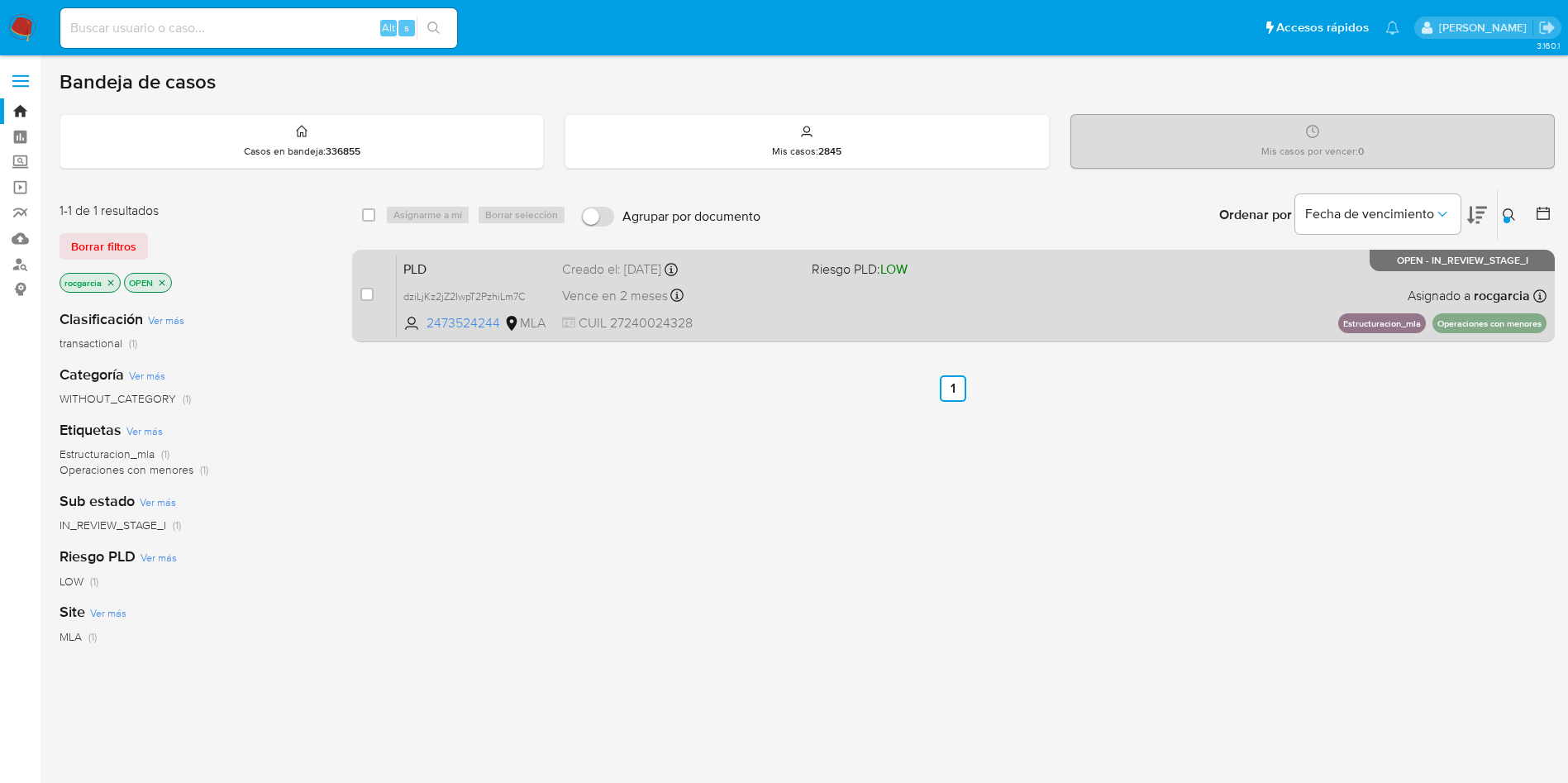
click at [888, 312] on div "PLD dziLjKz2jZ2IwpT2PzhiLm7C 2473524244 MLA Riesgo PLD: LOW Creado el: [DATE] C…" at bounding box center [971, 295] width 1150 height 83
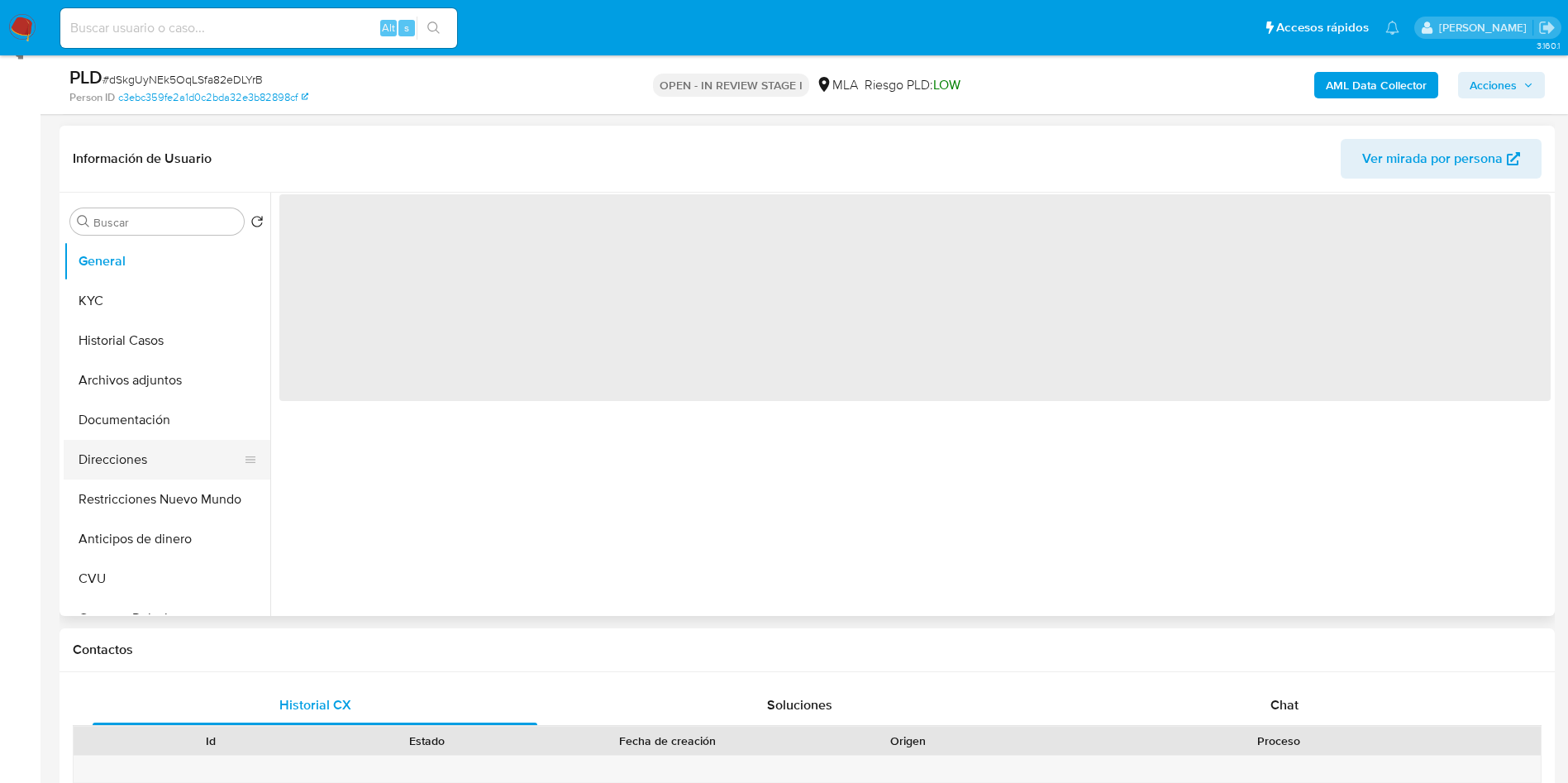
scroll to position [248, 0]
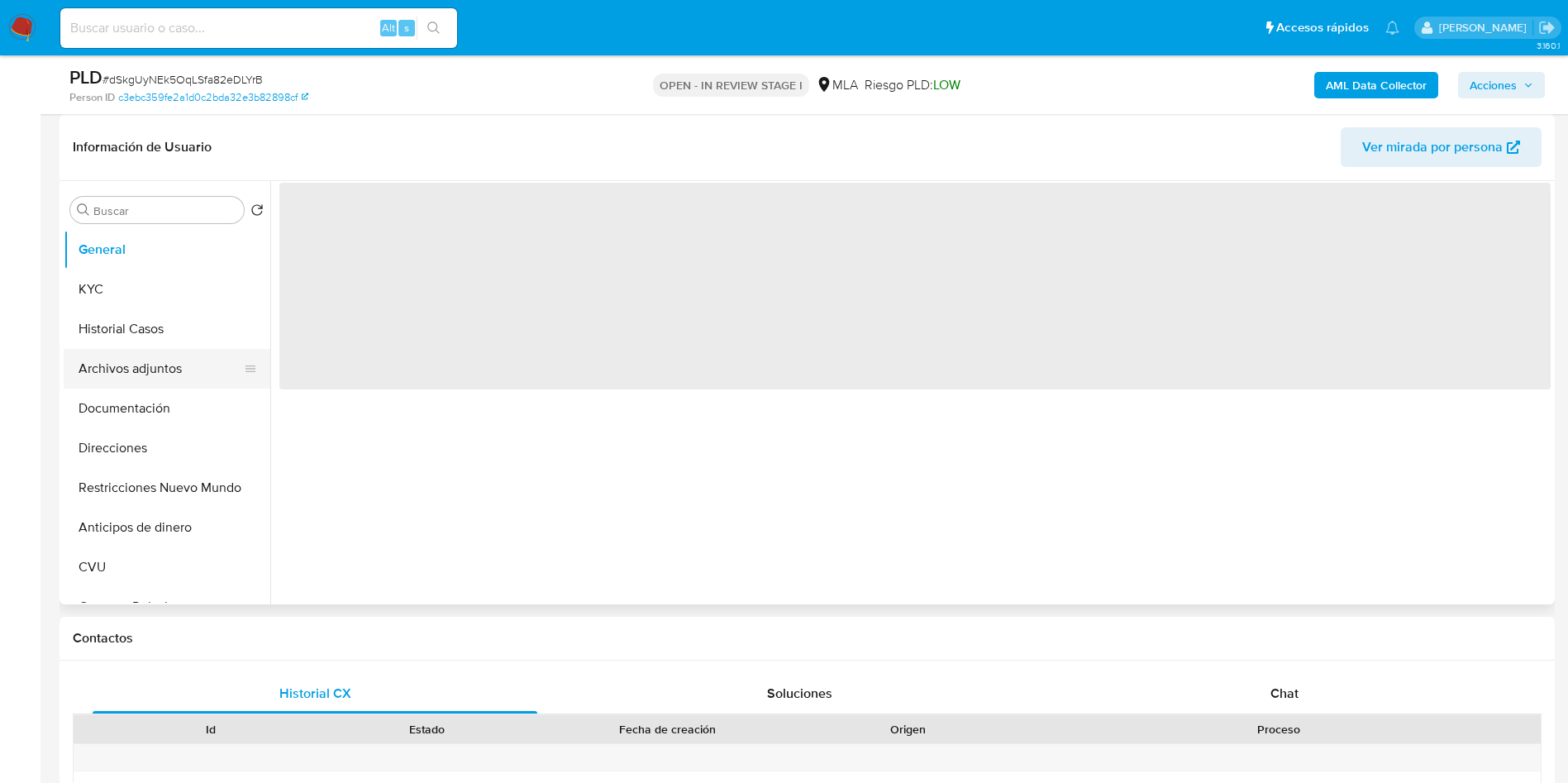
click at [122, 377] on button "Archivos adjuntos" at bounding box center [161, 368] width 194 height 40
select select "10"
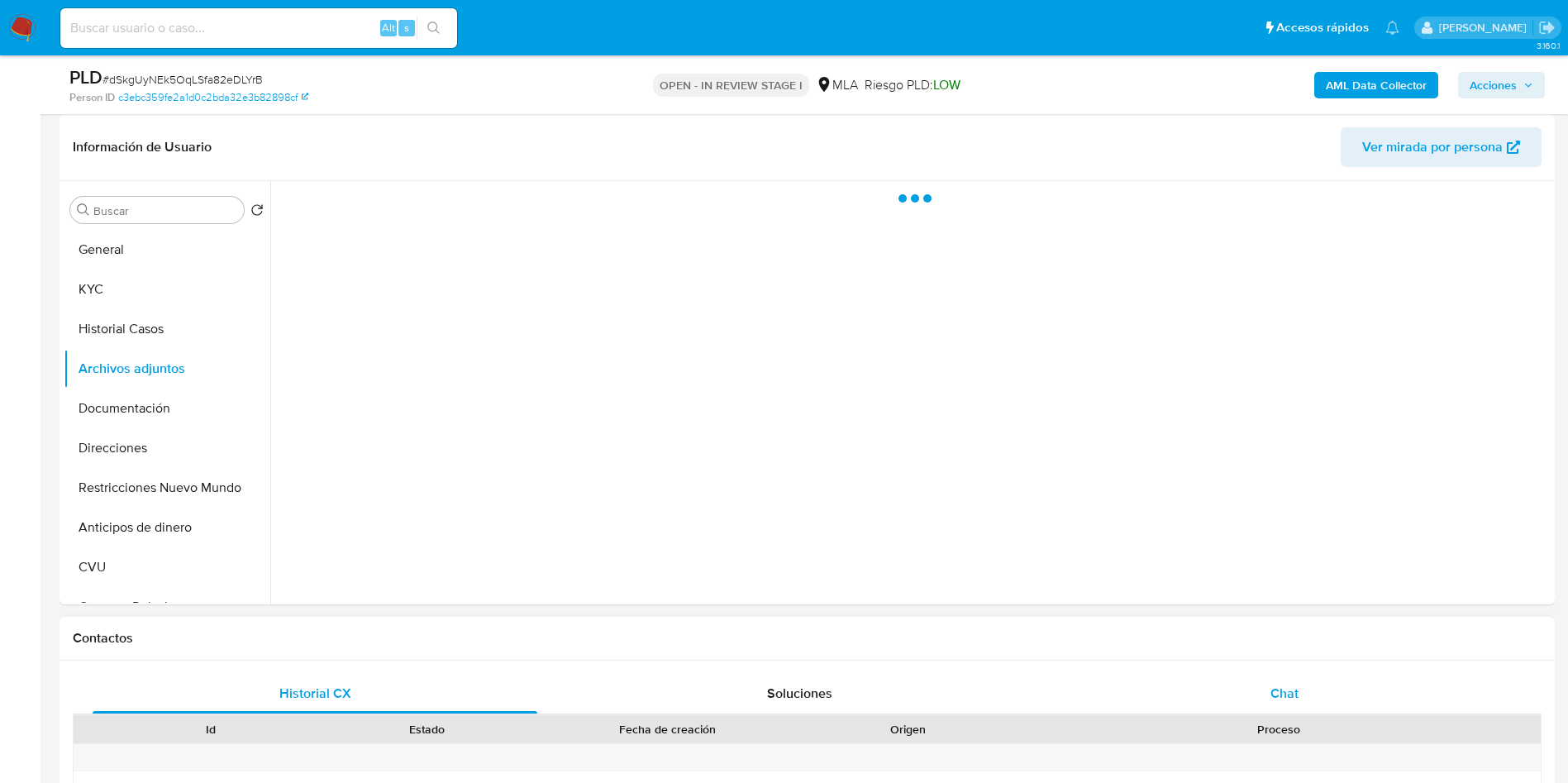
click at [1294, 677] on div "Chat" at bounding box center [1284, 693] width 444 height 40
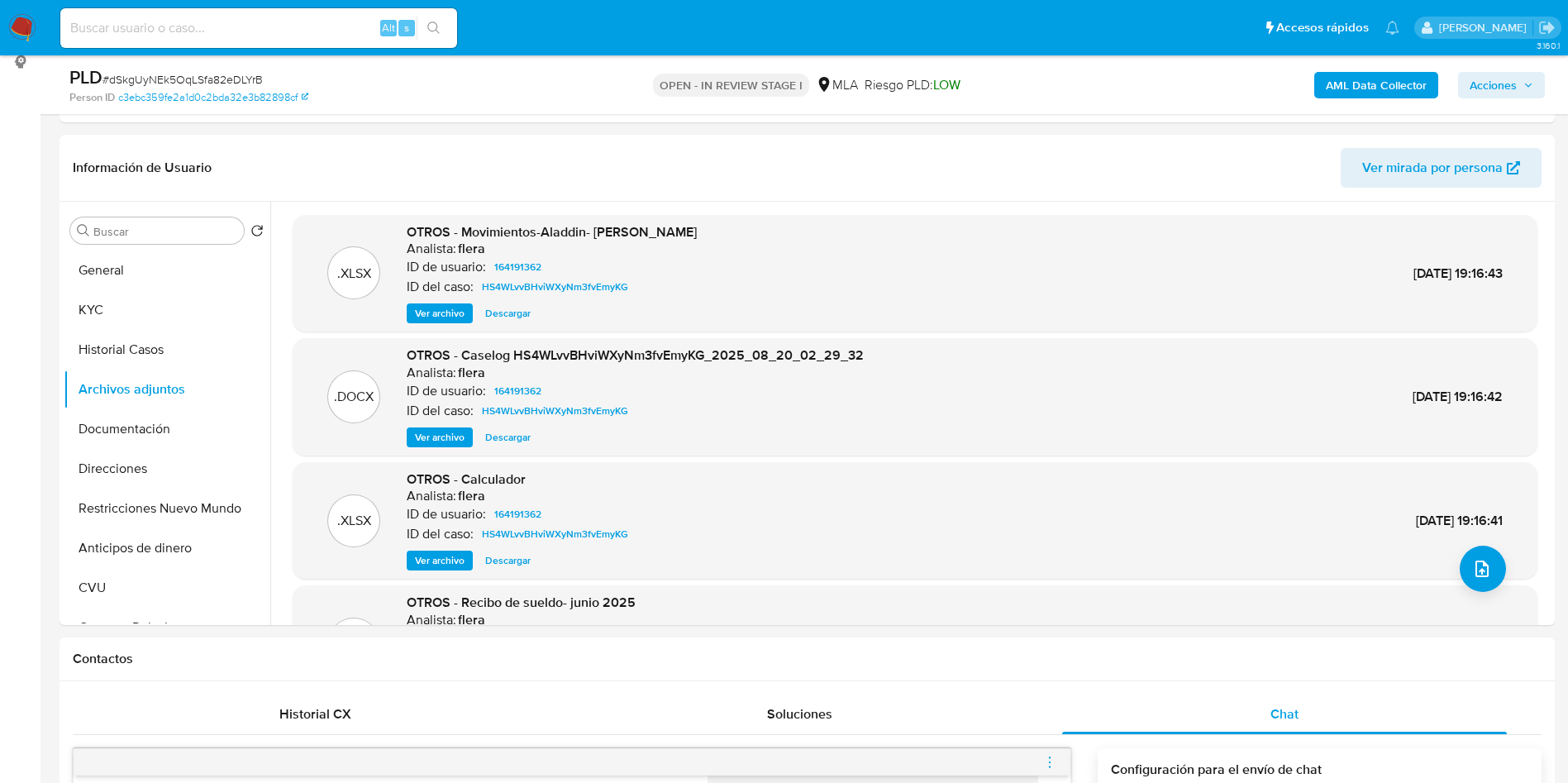
scroll to position [868, 0]
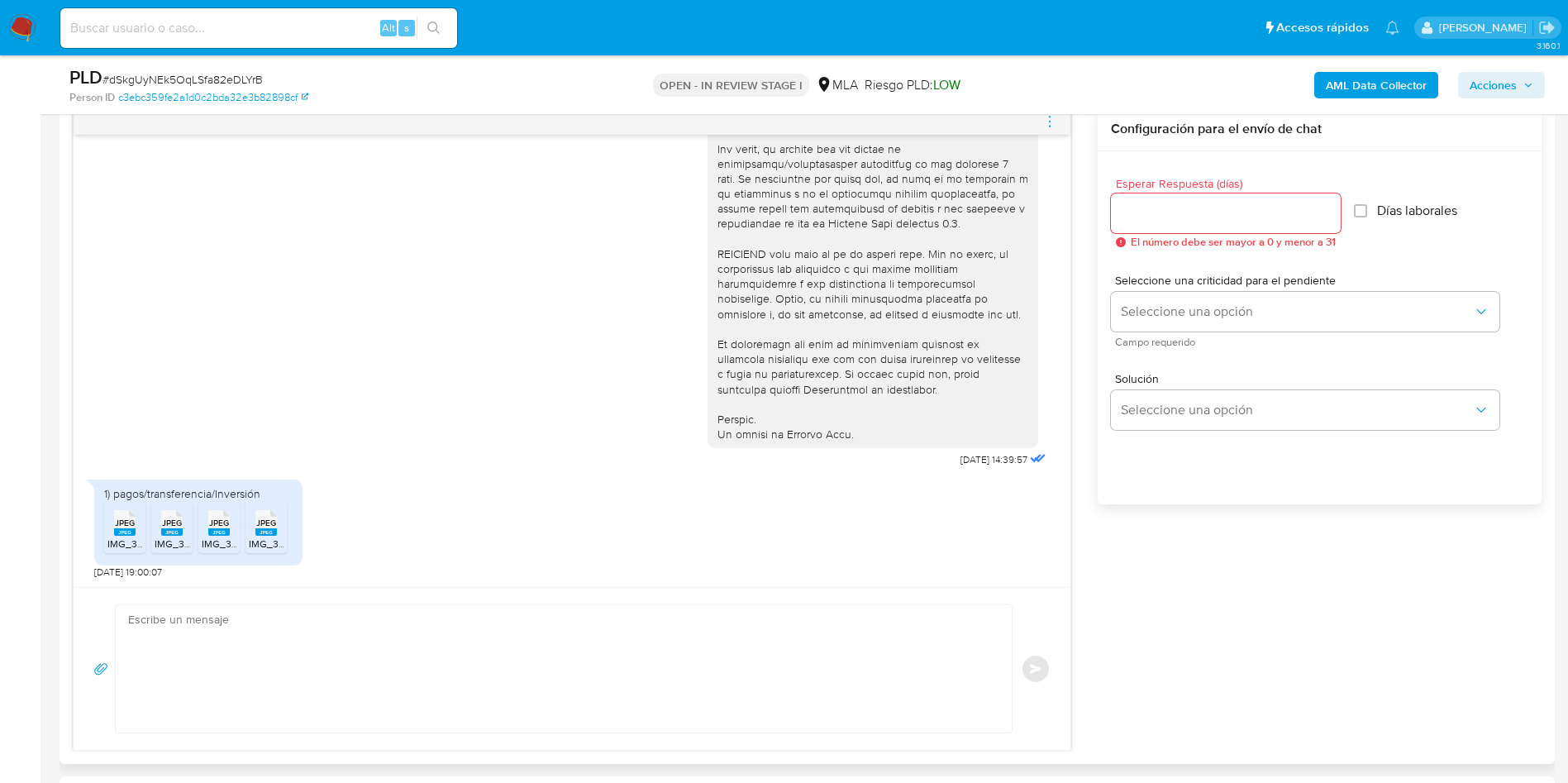
click at [1051, 117] on icon "menu-action" at bounding box center [1049, 121] width 15 height 15
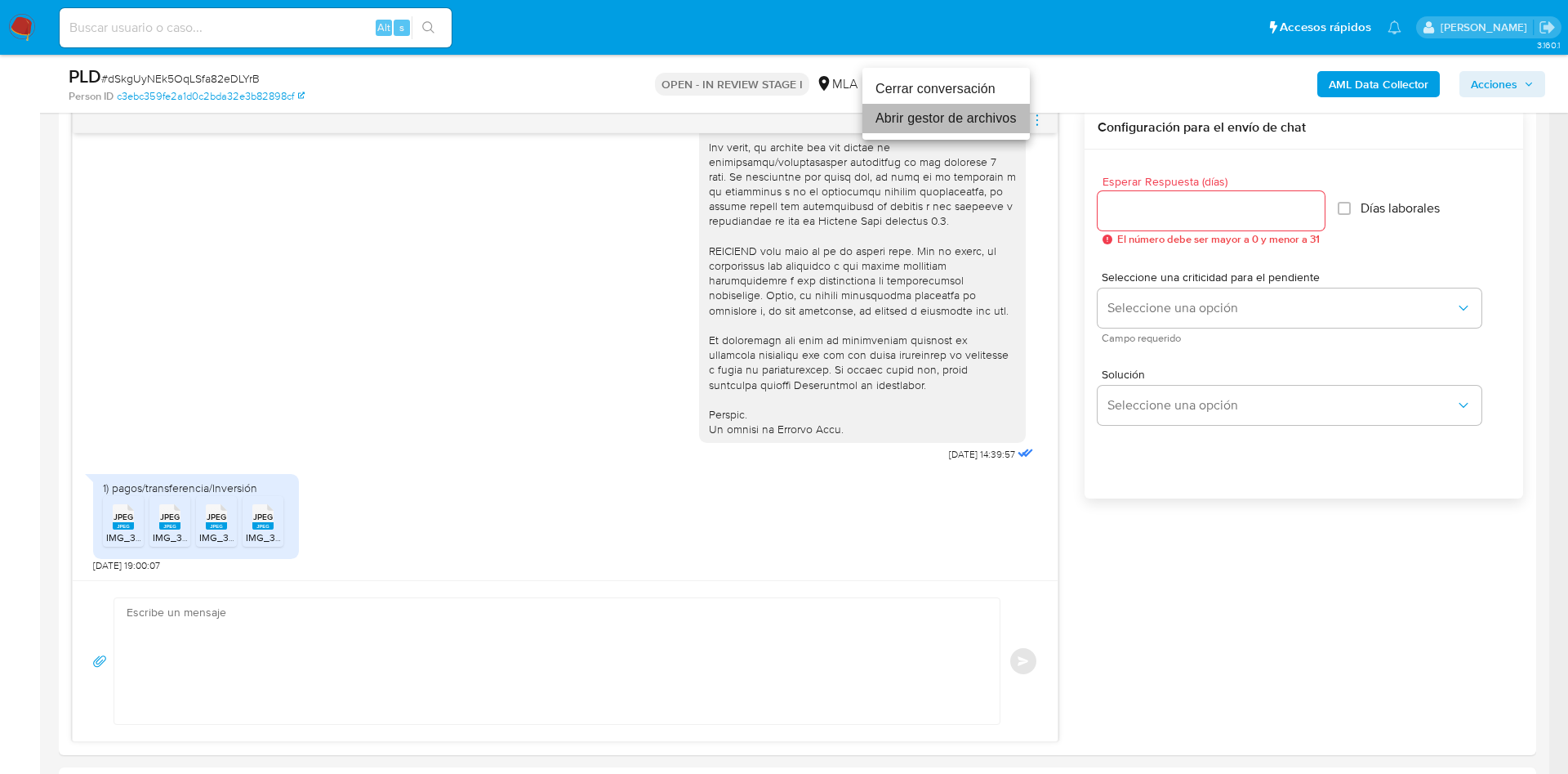
click at [1006, 119] on li "Abrir gestor de archivos" at bounding box center [946, 118] width 167 height 29
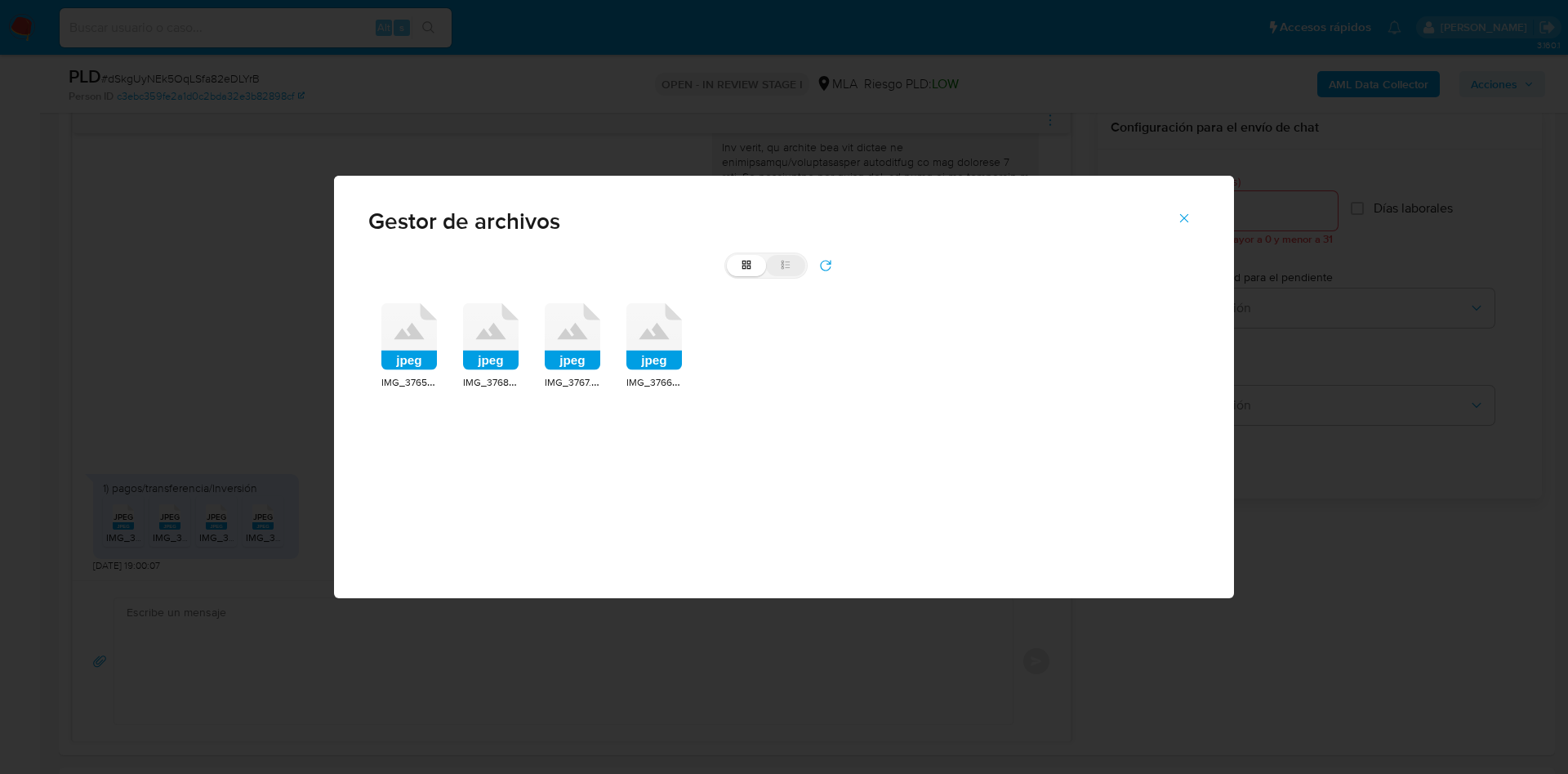
click at [786, 273] on label "list" at bounding box center [785, 265] width 40 height 21
click at [727, 255] on input "list" at bounding box center [727, 254] width 1 height 1
radio input "true"
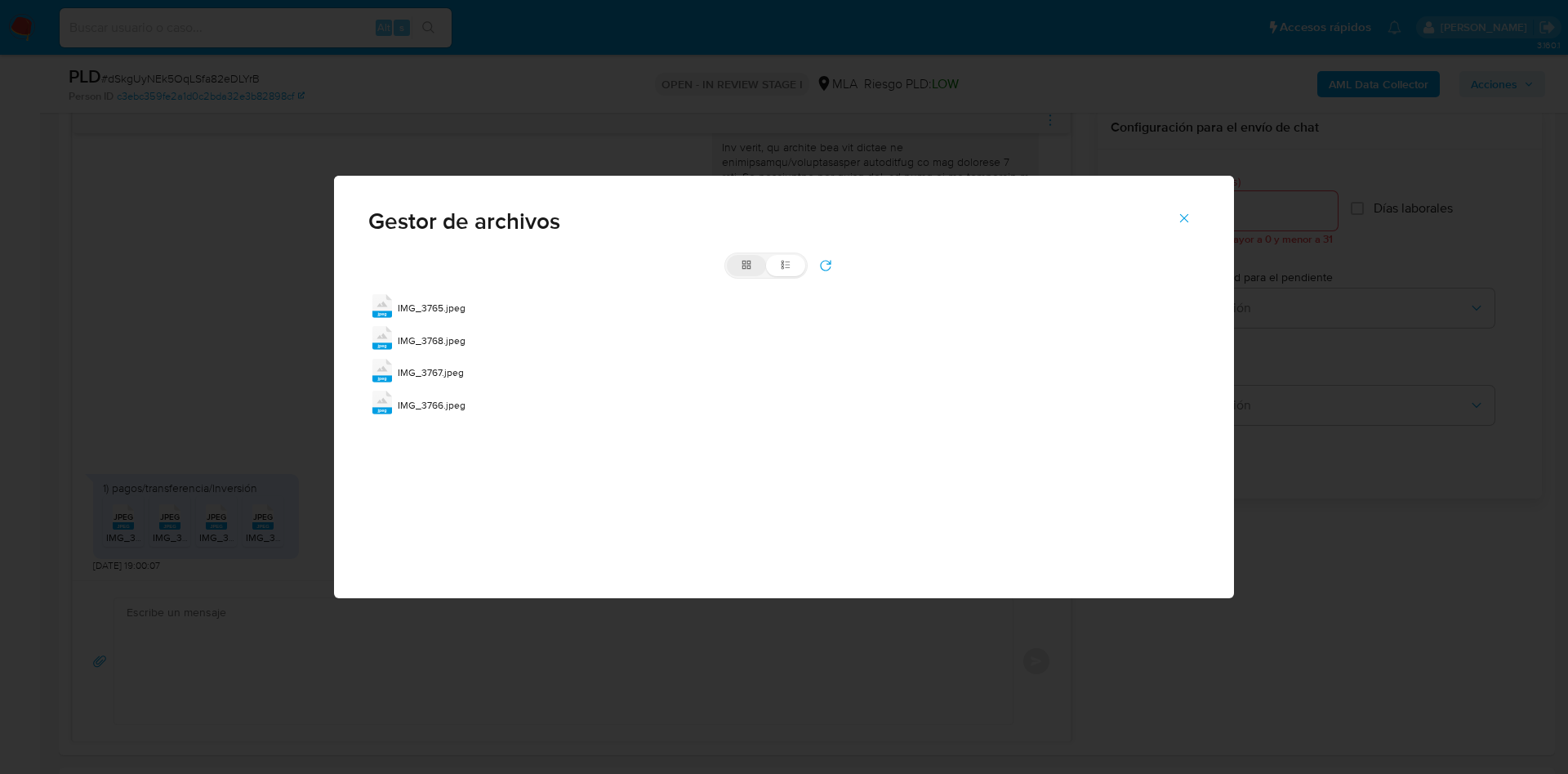
click at [739, 264] on label "grid" at bounding box center [747, 265] width 40 height 21
click at [727, 255] on input "grid" at bounding box center [727, 254] width 1 height 1
radio input "true"
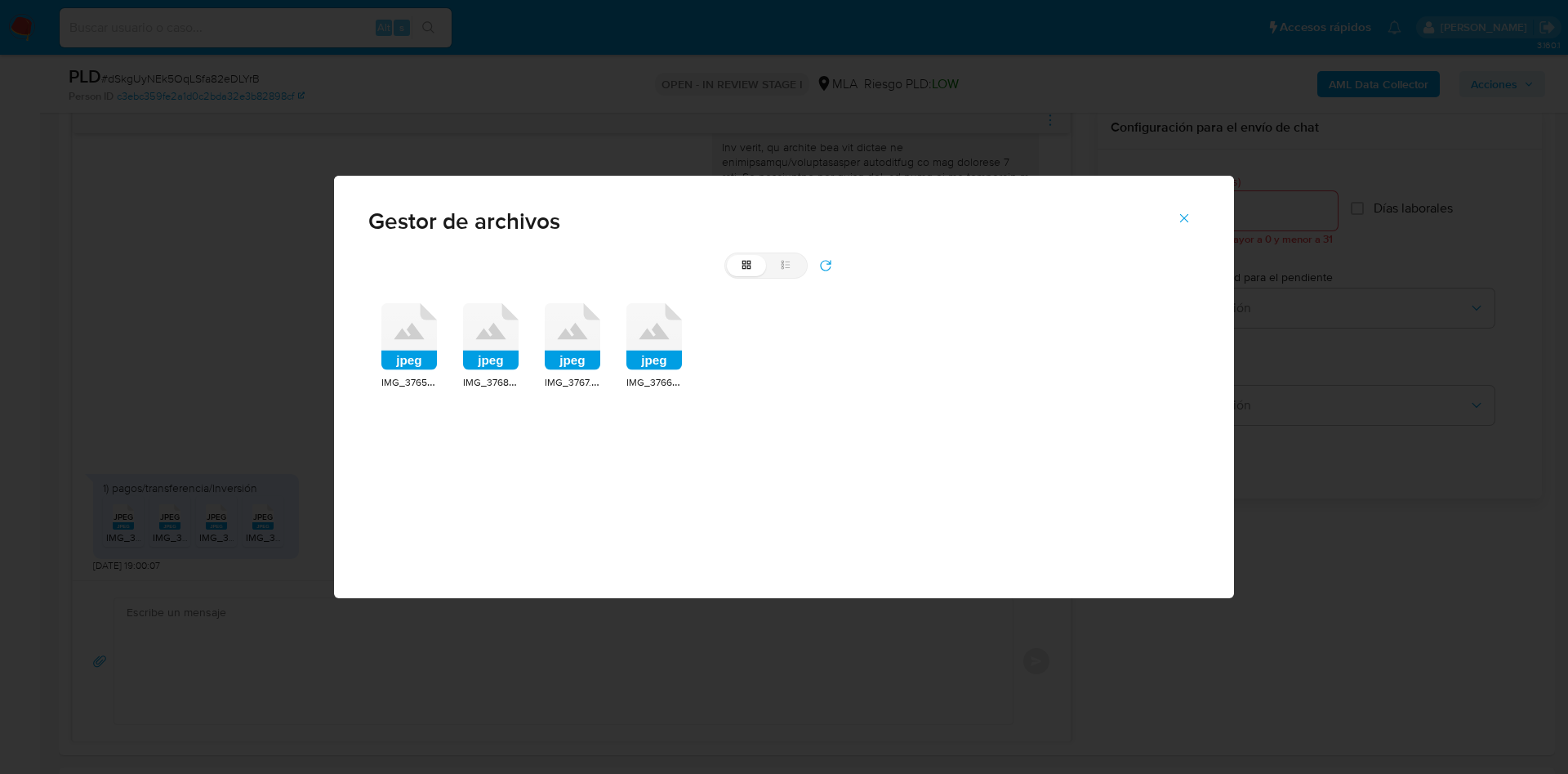
click at [833, 261] on button "refresh" at bounding box center [825, 265] width 36 height 26
click at [419, 353] on rect at bounding box center [408, 360] width 55 height 19
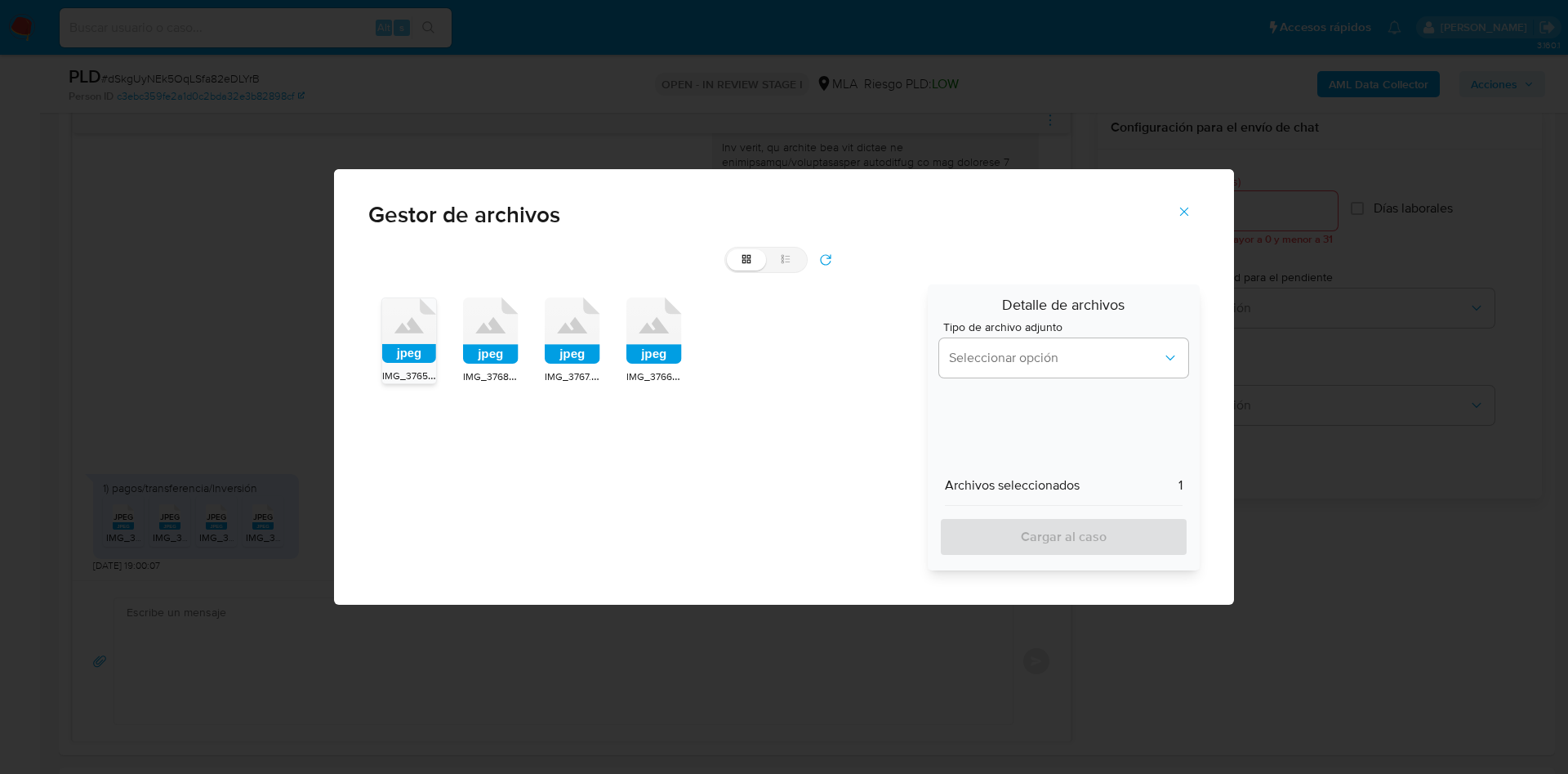
click at [1184, 207] on icon "Cerrar" at bounding box center [1184, 211] width 15 height 15
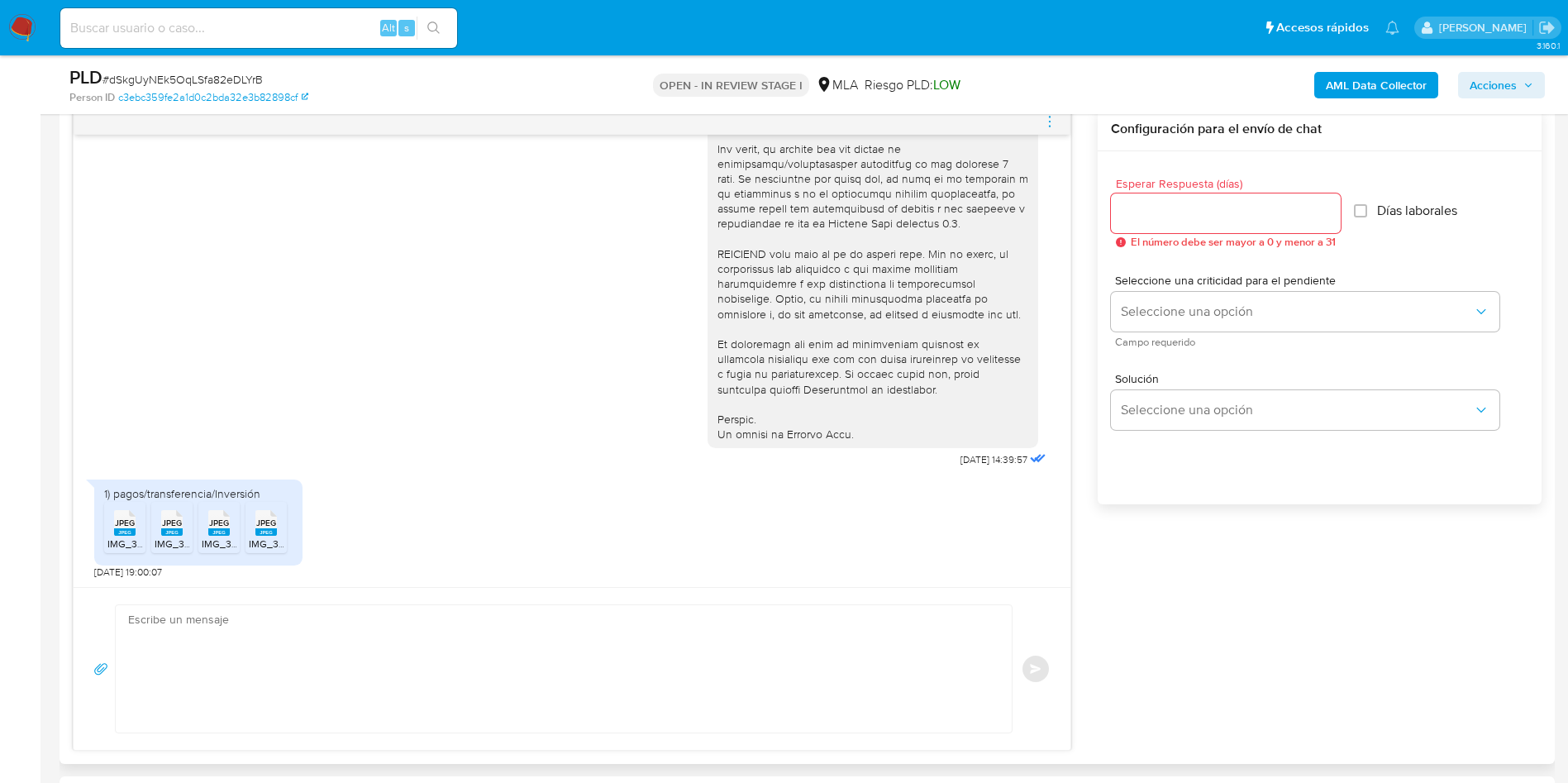
click at [125, 535] on icon "JPEG" at bounding box center [125, 523] width 22 height 29
click at [165, 523] on span "JPEG" at bounding box center [172, 523] width 20 height 11
drag, startPoint x: 219, startPoint y: 522, endPoint x: 257, endPoint y: 525, distance: 38.1
click at [219, 522] on span "JPEG" at bounding box center [219, 523] width 20 height 11
click at [266, 529] on span "JPEG" at bounding box center [266, 523] width 20 height 11
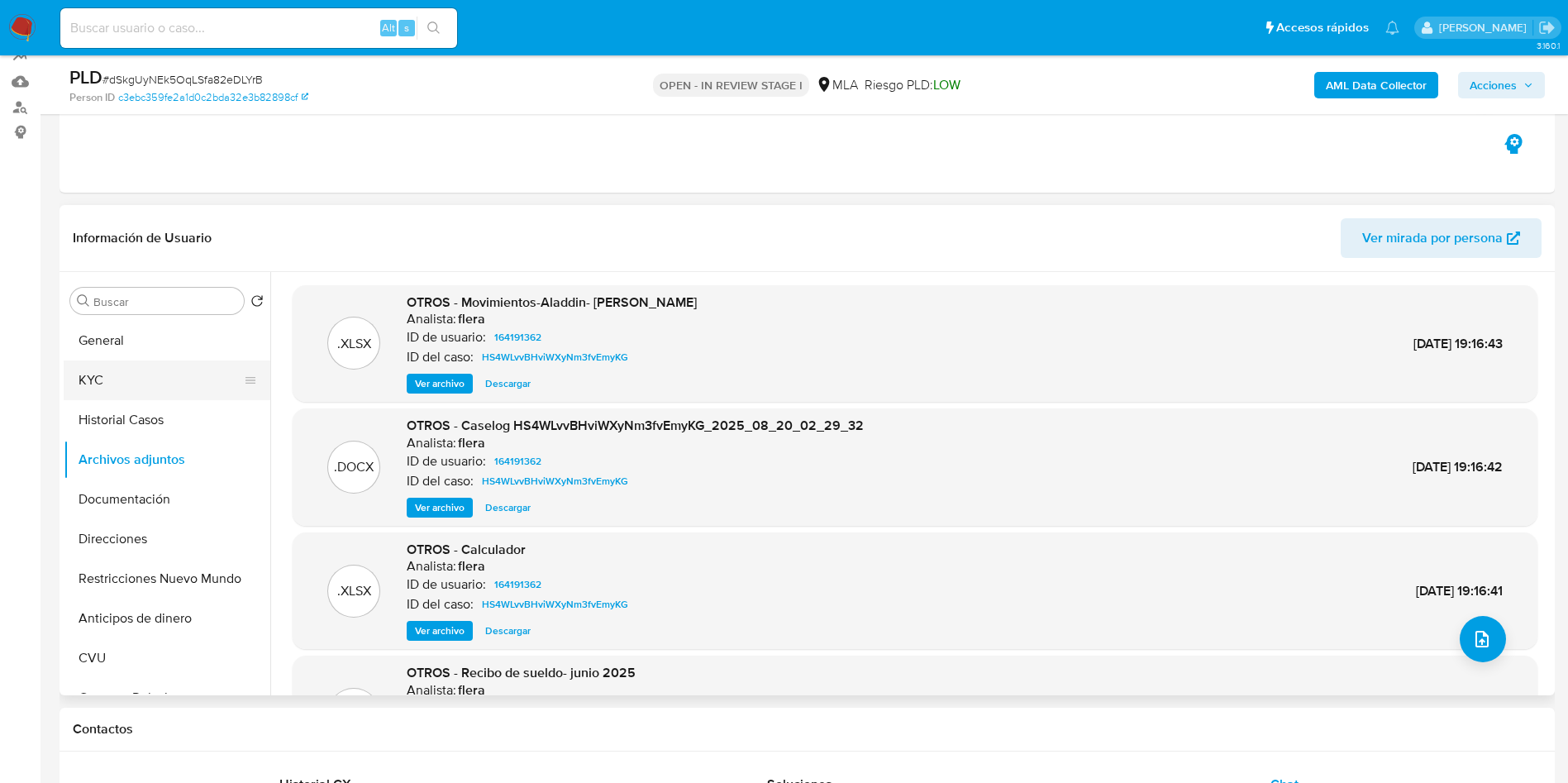
scroll to position [124, 0]
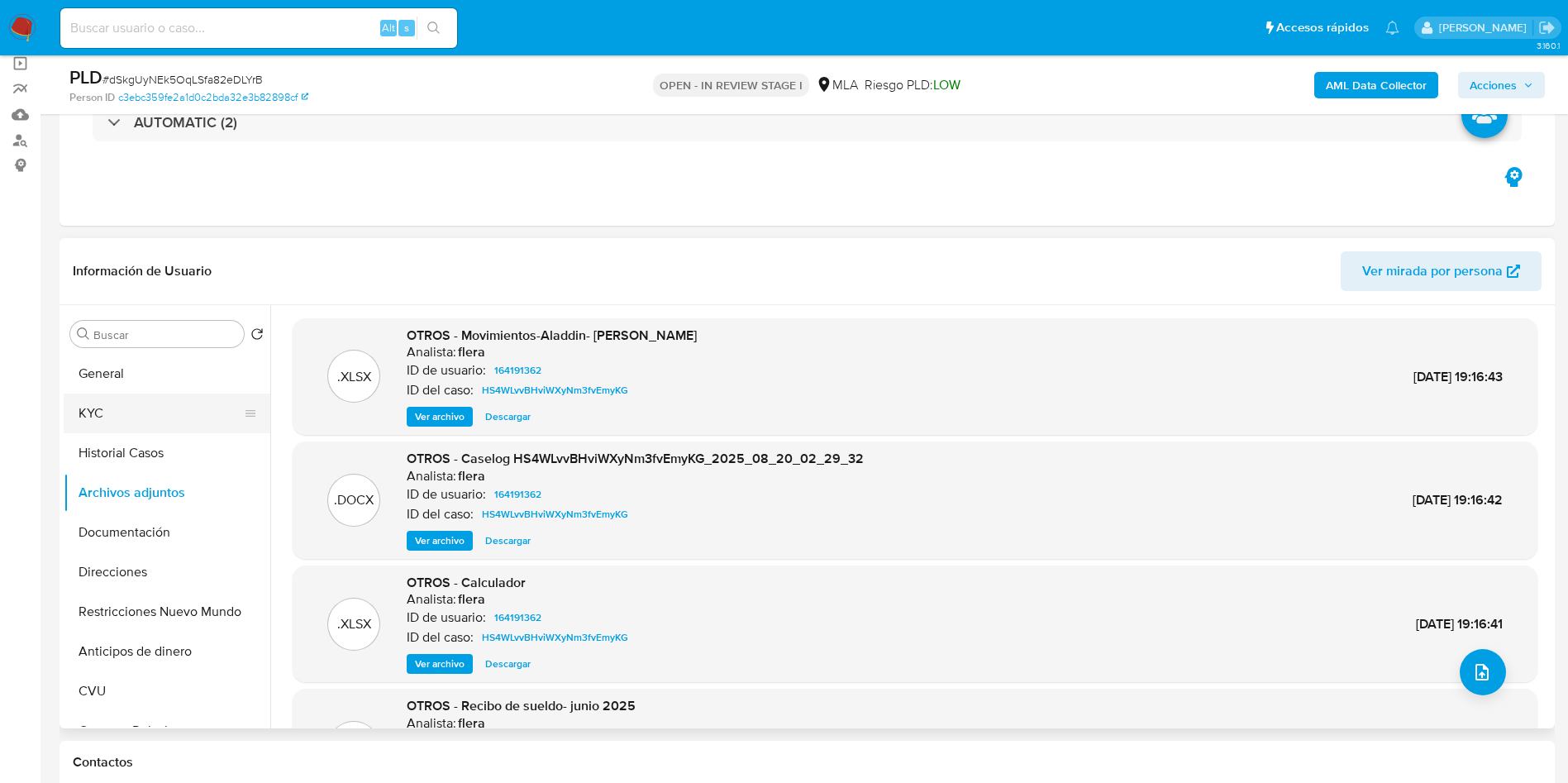
click at [134, 407] on button "KYC" at bounding box center [161, 413] width 194 height 40
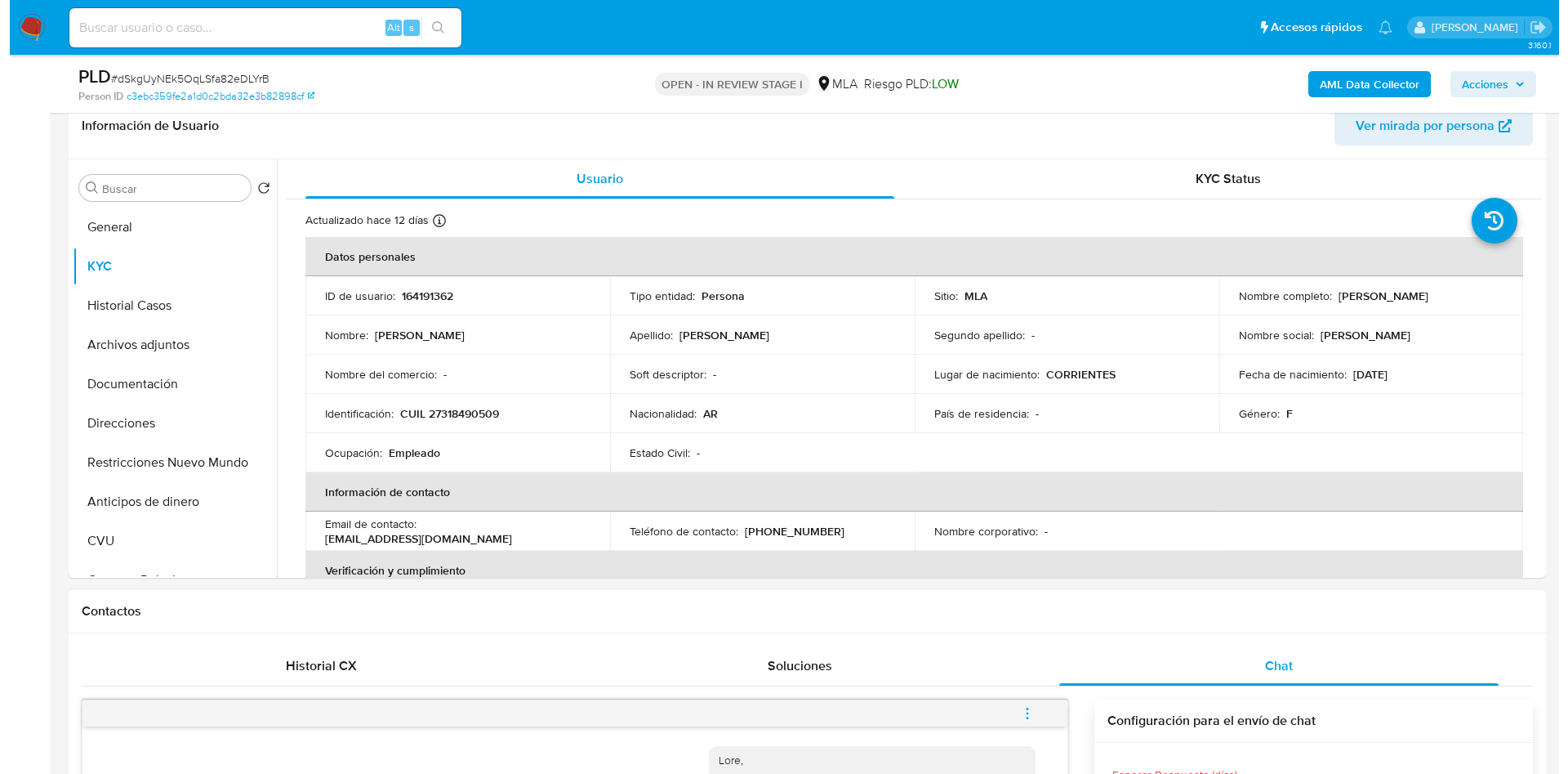
scroll to position [735, 0]
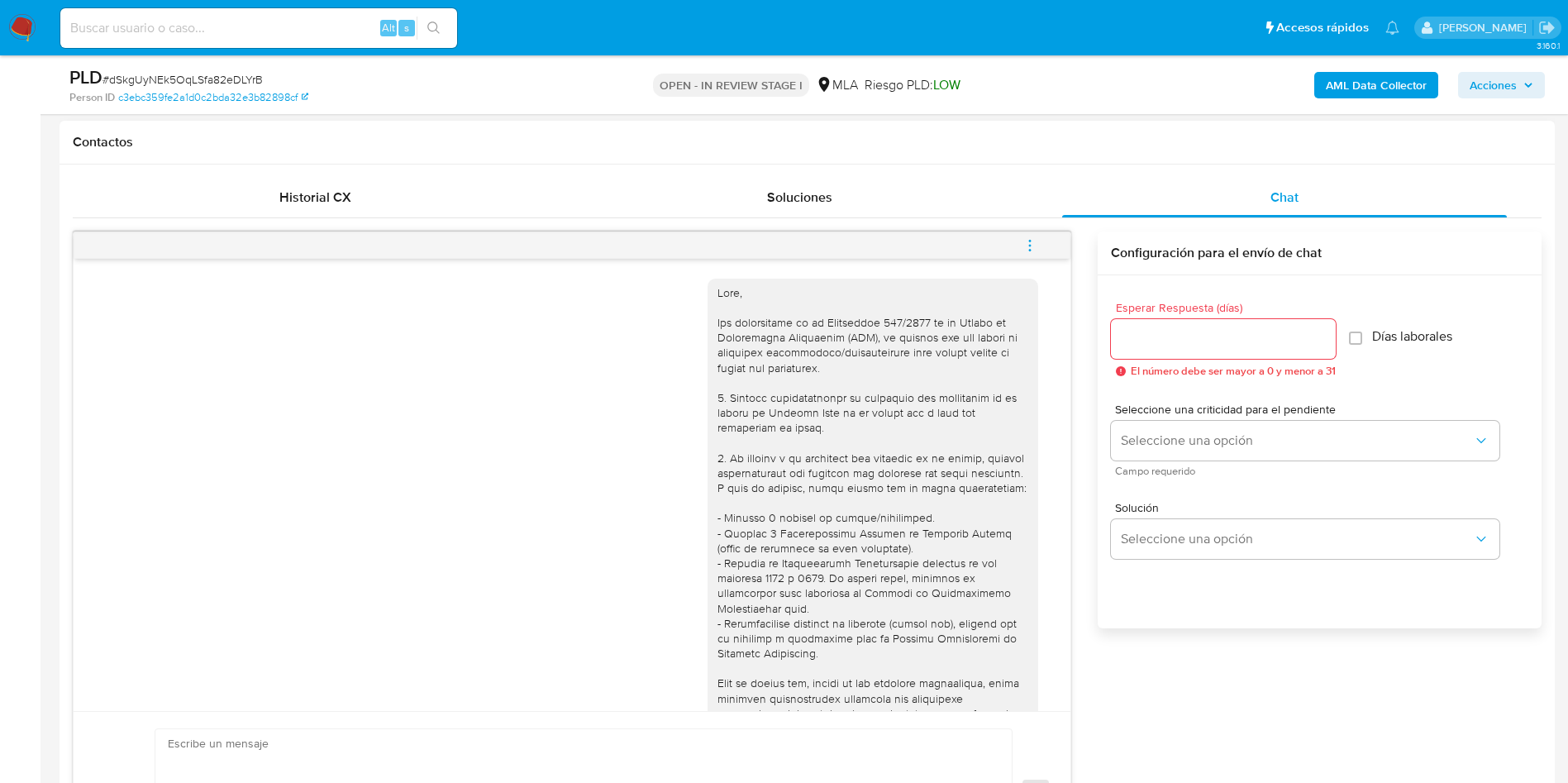
click at [1038, 231] on button "menu-action" at bounding box center [1030, 246] width 55 height 40
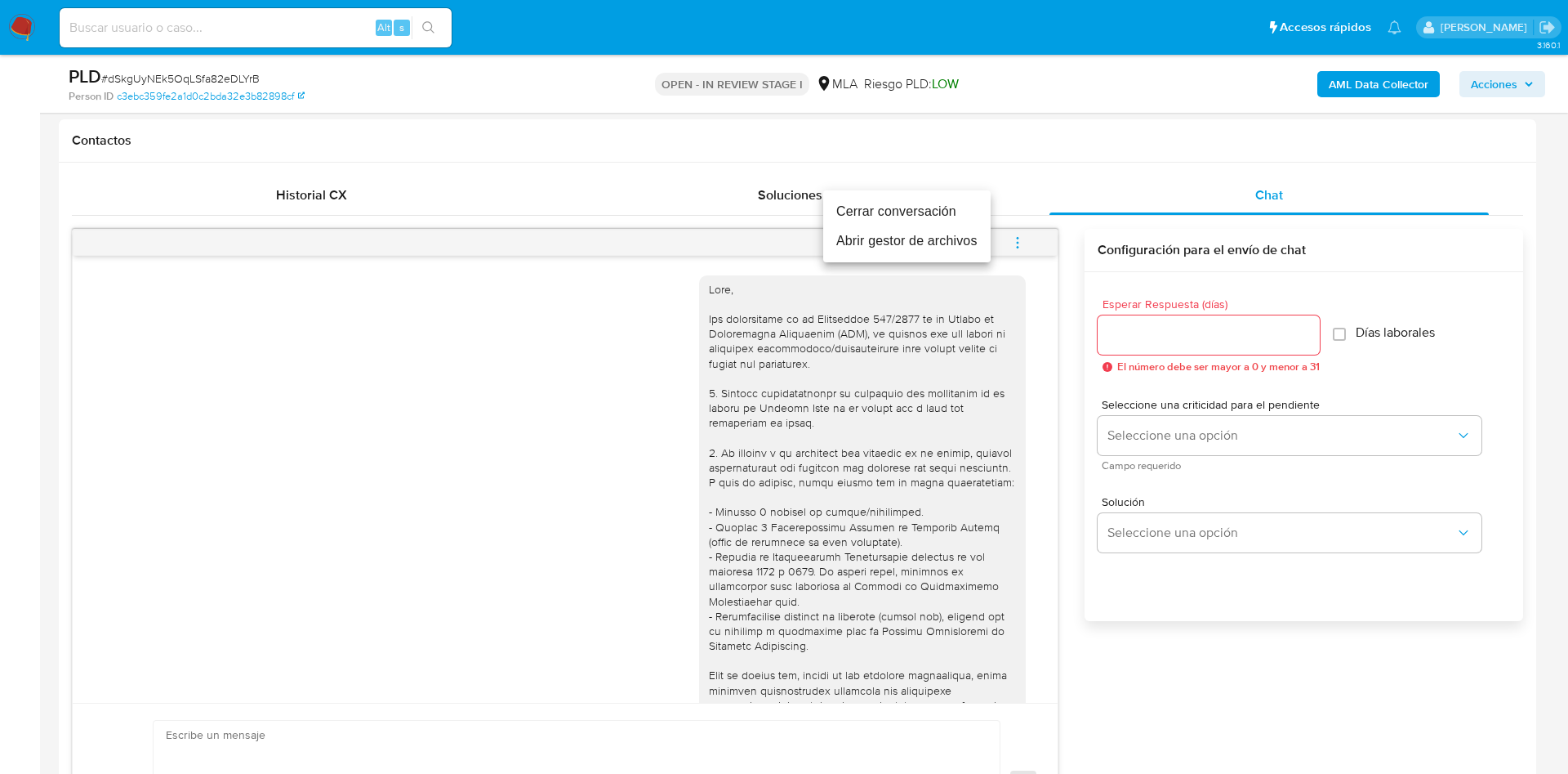
click at [848, 239] on li "Abrir gestor de archivos" at bounding box center [906, 241] width 167 height 29
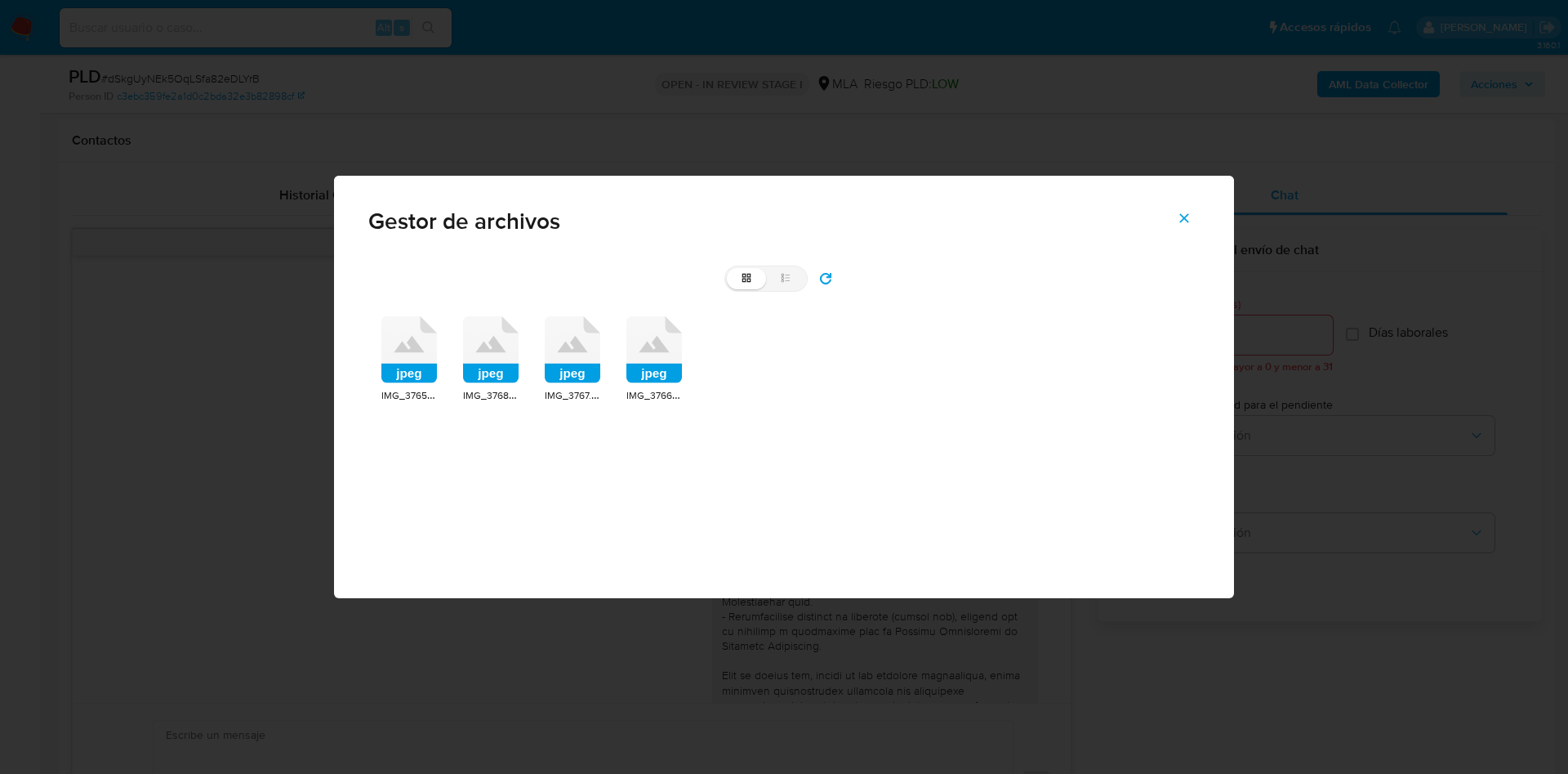
click at [411, 355] on icon at bounding box center [408, 349] width 55 height 67
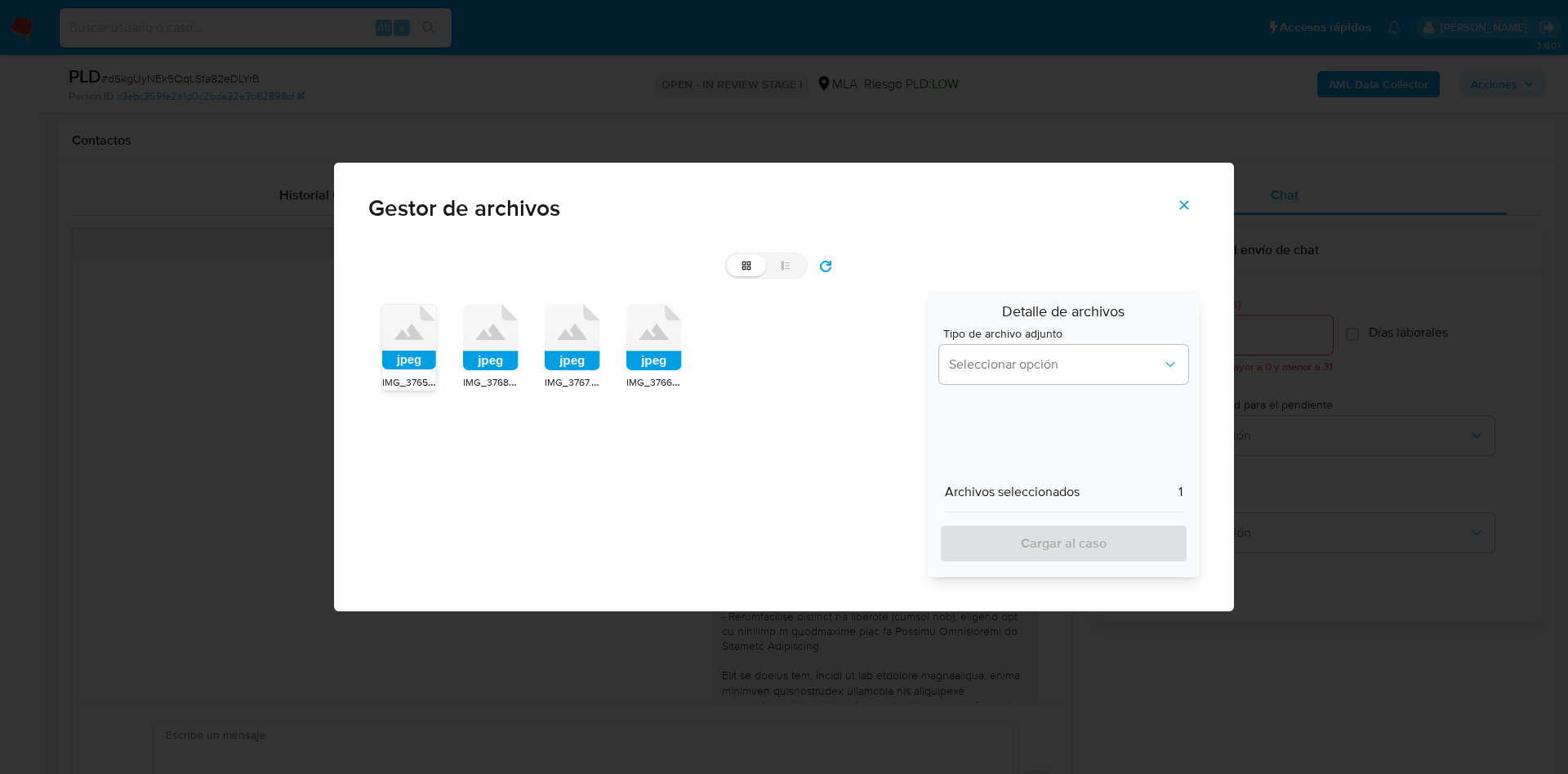
click at [512, 354] on rect at bounding box center [490, 361] width 55 height 19
click at [576, 349] on icon at bounding box center [572, 337] width 55 height 67
click at [627, 354] on icon "jpeg" at bounding box center [654, 337] width 55 height 67
click at [961, 365] on span "Seleccionar opción" at bounding box center [1055, 364] width 213 height 16
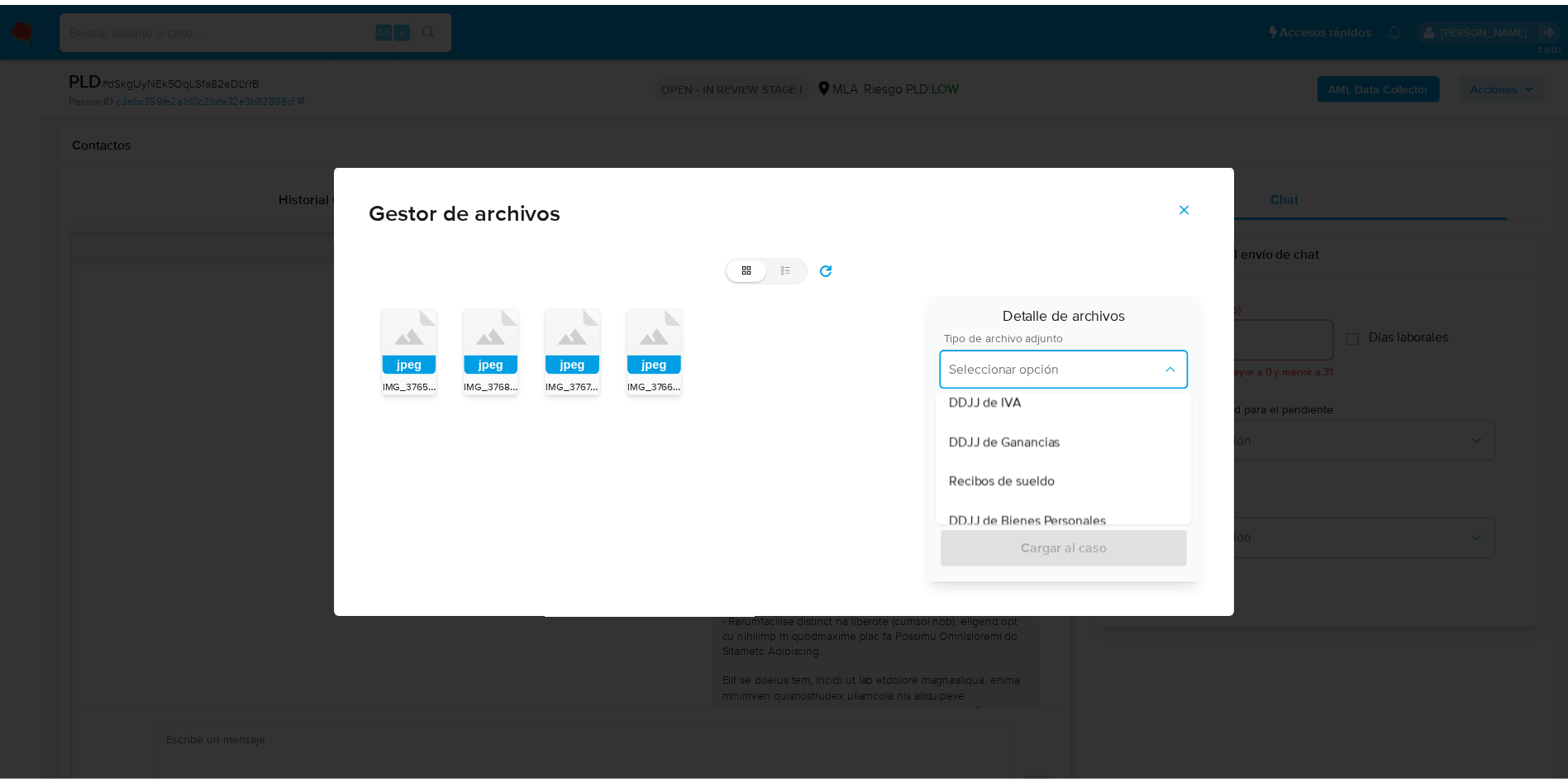
scroll to position [372, 0]
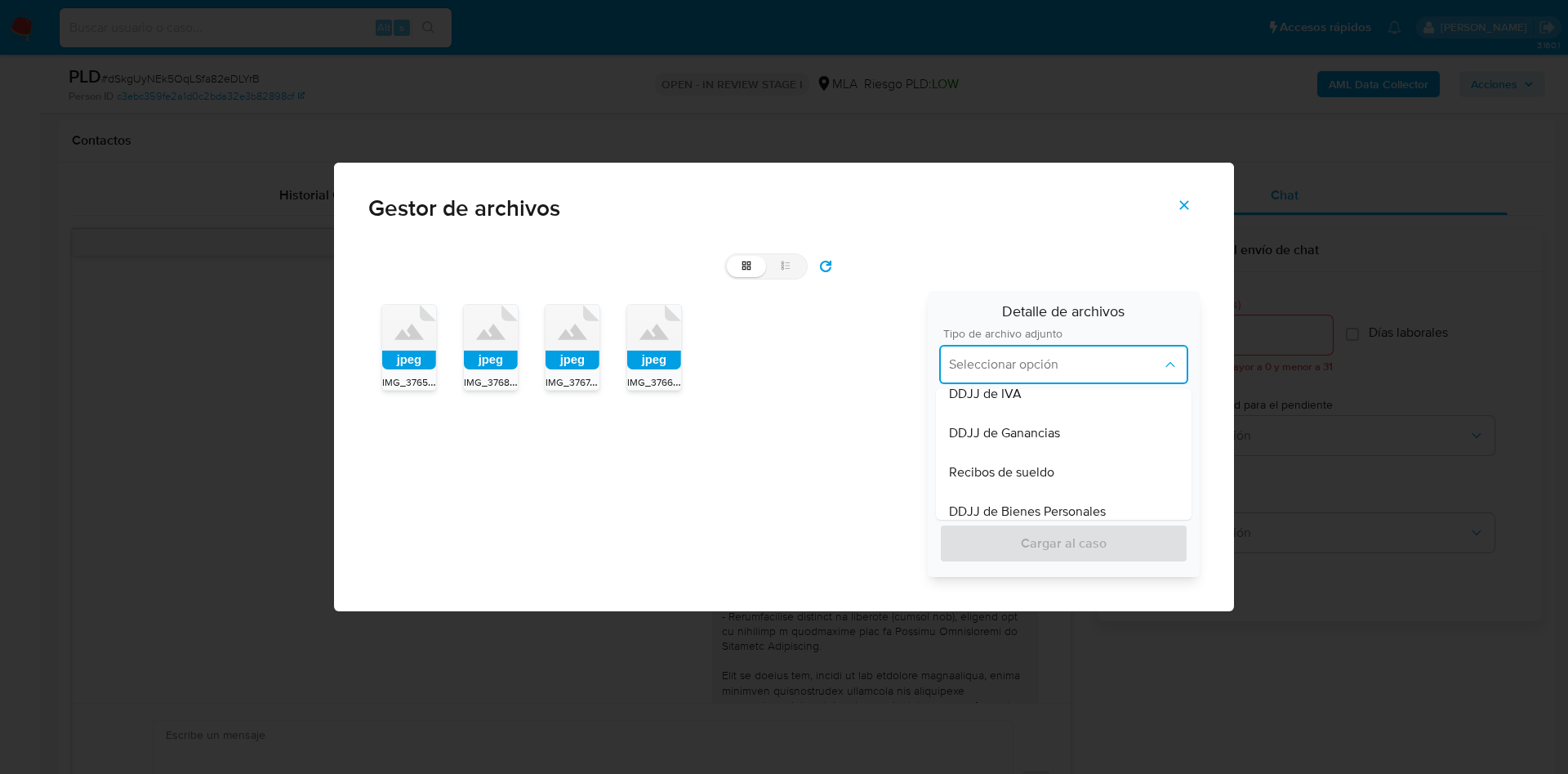
click at [1010, 460] on div "Recibos de sueldo" at bounding box center [1063, 472] width 229 height 40
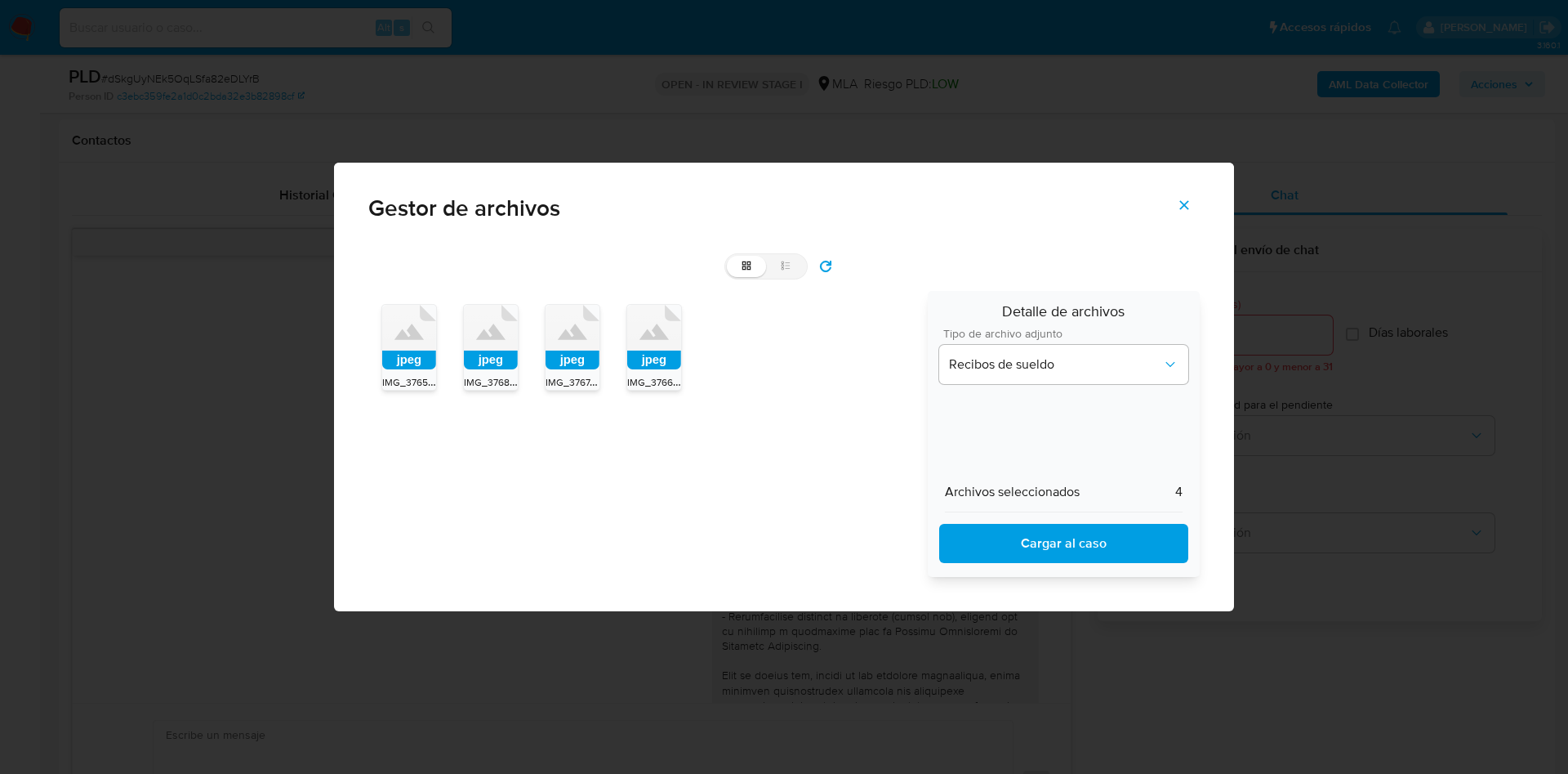
click at [991, 549] on span "Cargar al caso" at bounding box center [1064, 543] width 207 height 36
click at [1192, 209] on icon "Cerrar" at bounding box center [1184, 204] width 15 height 15
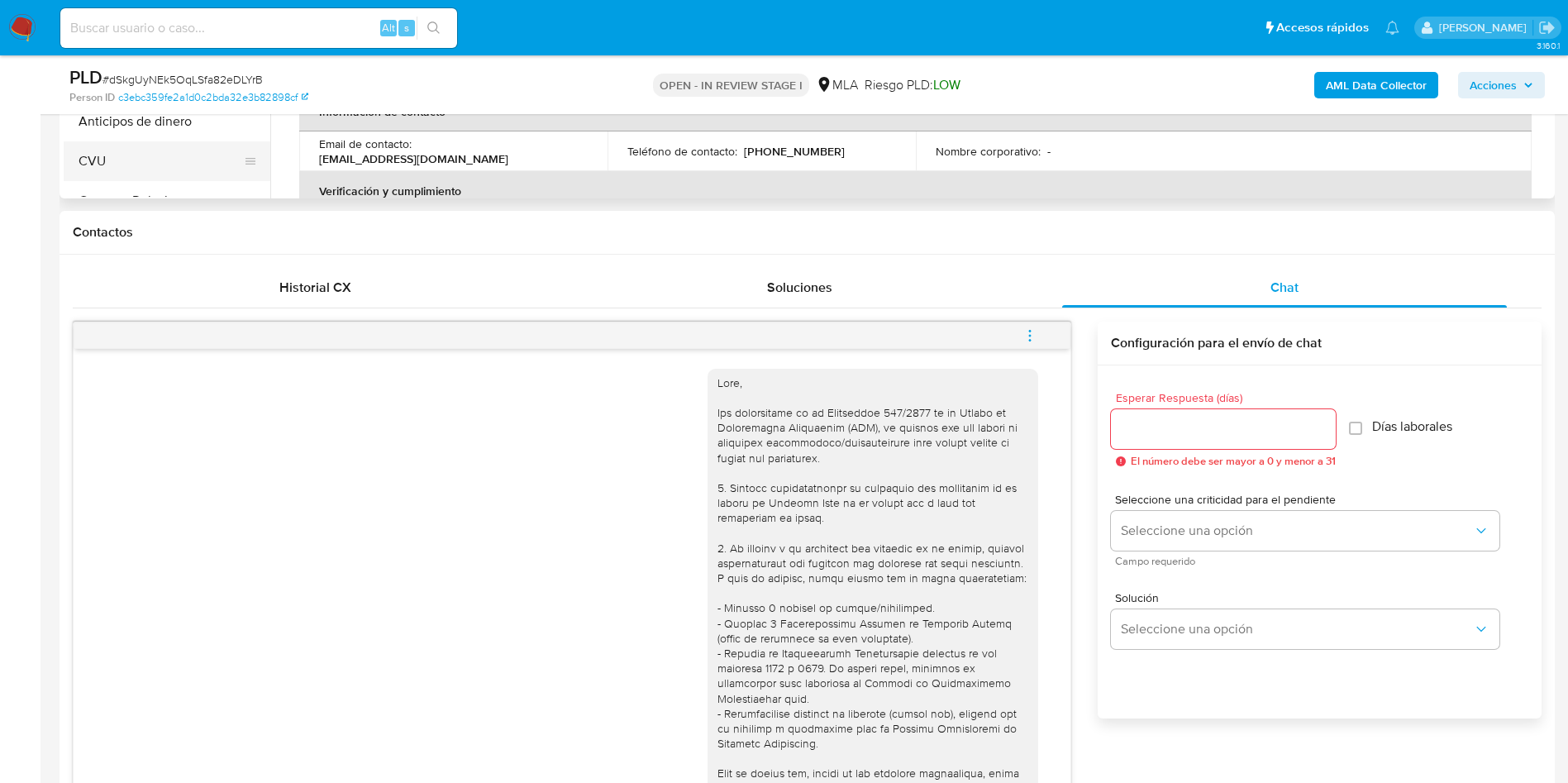
scroll to position [248, 0]
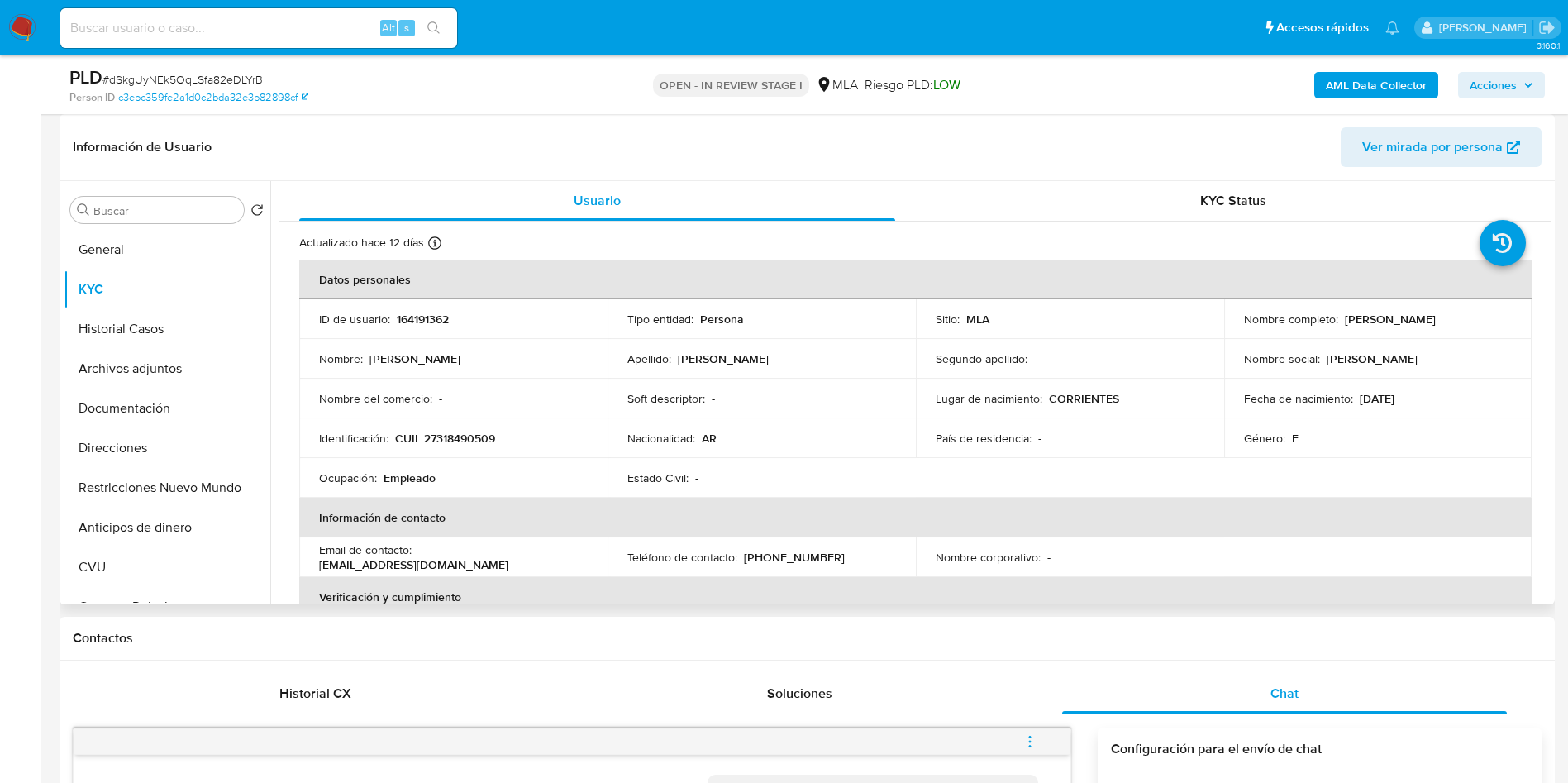
click at [418, 326] on p "164191362" at bounding box center [422, 318] width 52 height 15
copy p "164191362"
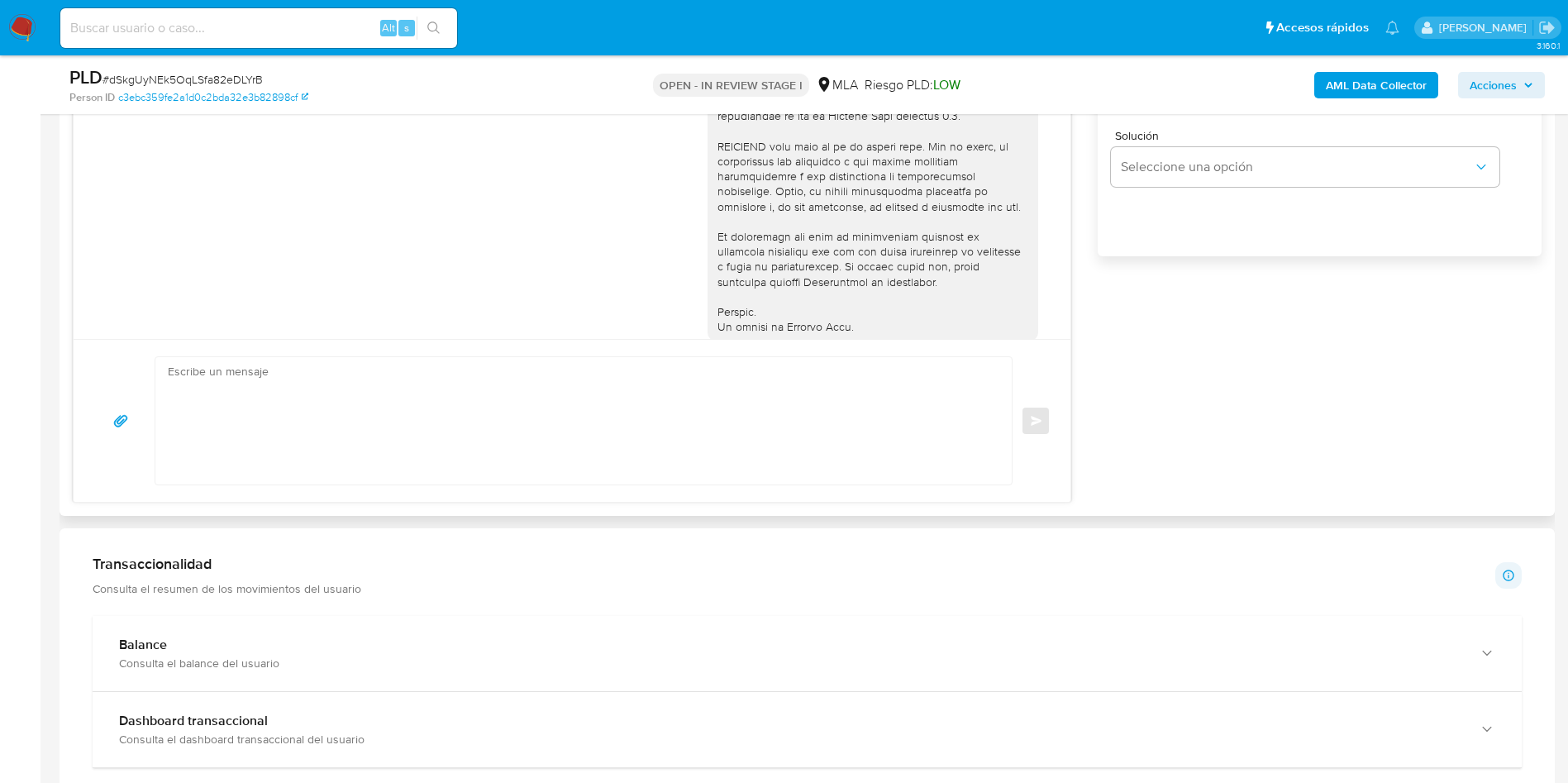
scroll to position [606, 0]
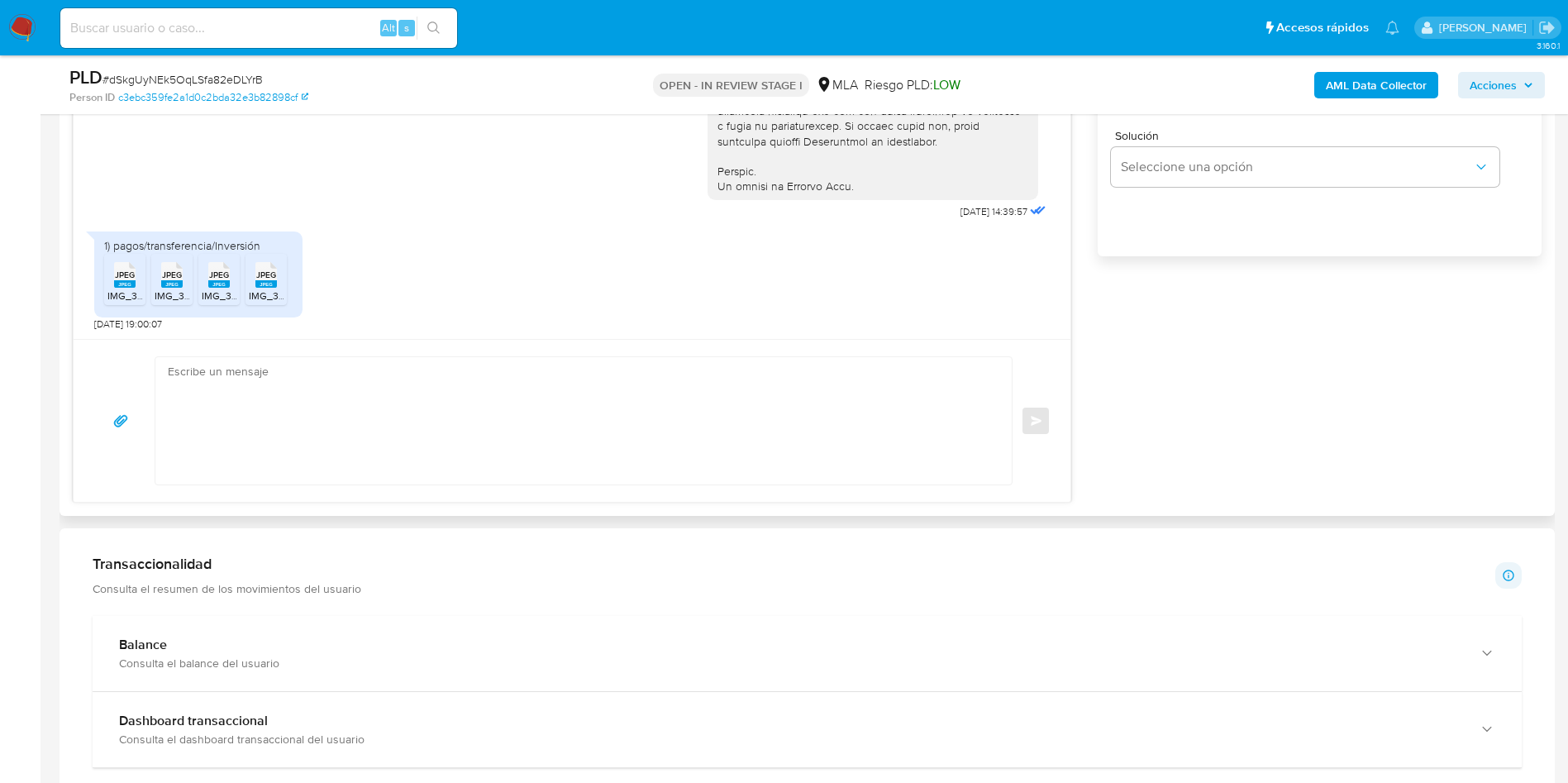
click at [428, 434] on textarea at bounding box center [578, 421] width 823 height 127
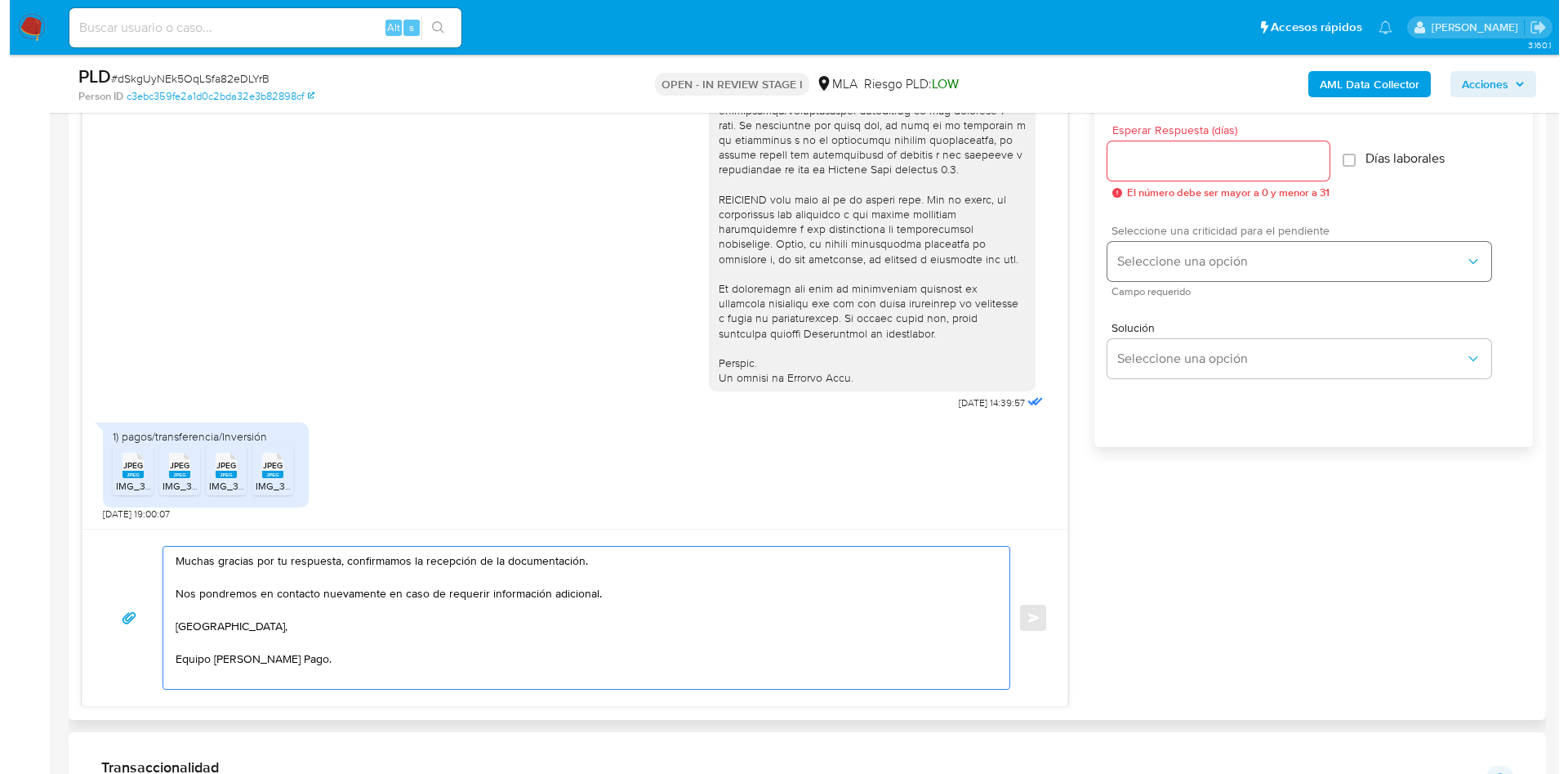
scroll to position [858, 0]
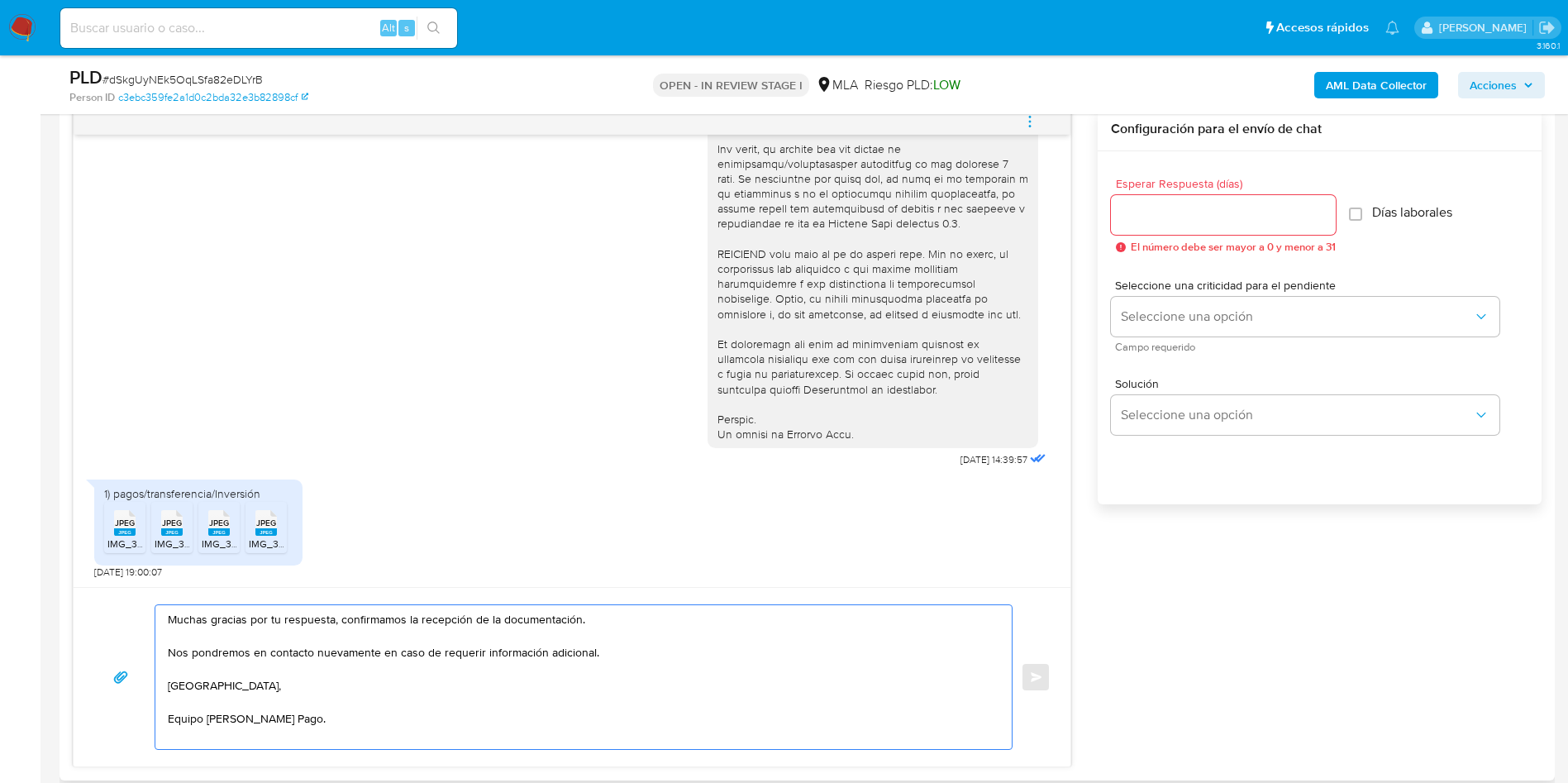
type textarea "Muchas gracias por tu respuesta, confirmamos la recepción de la documentación. …"
click at [1252, 207] on input "Esperar Respuesta (días)" at bounding box center [1223, 215] width 225 height 22
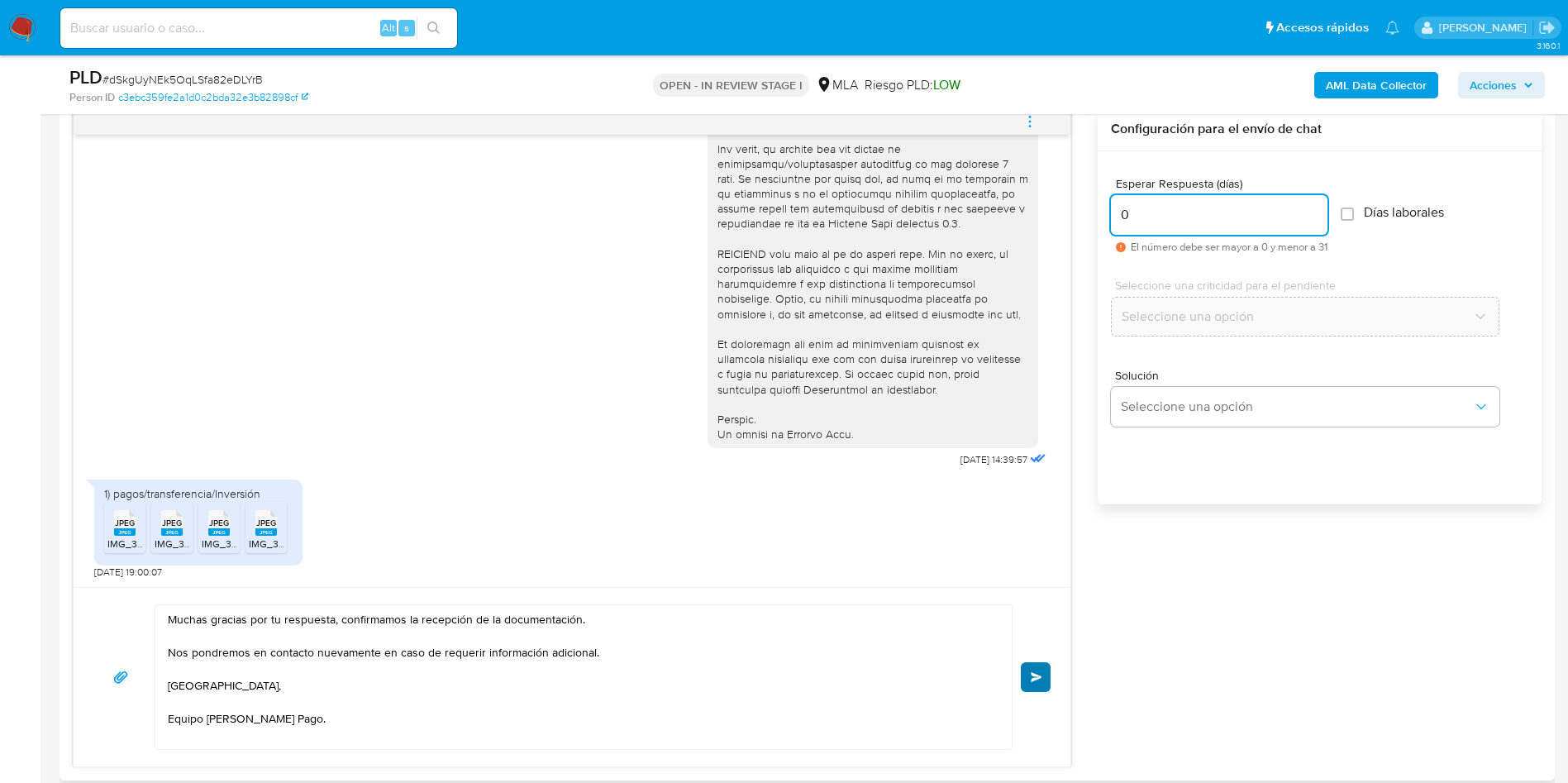
type input "0"
click at [1036, 665] on button "Enviar" at bounding box center [1036, 676] width 29 height 29
click at [1021, 119] on button "menu-action" at bounding box center [1030, 121] width 55 height 40
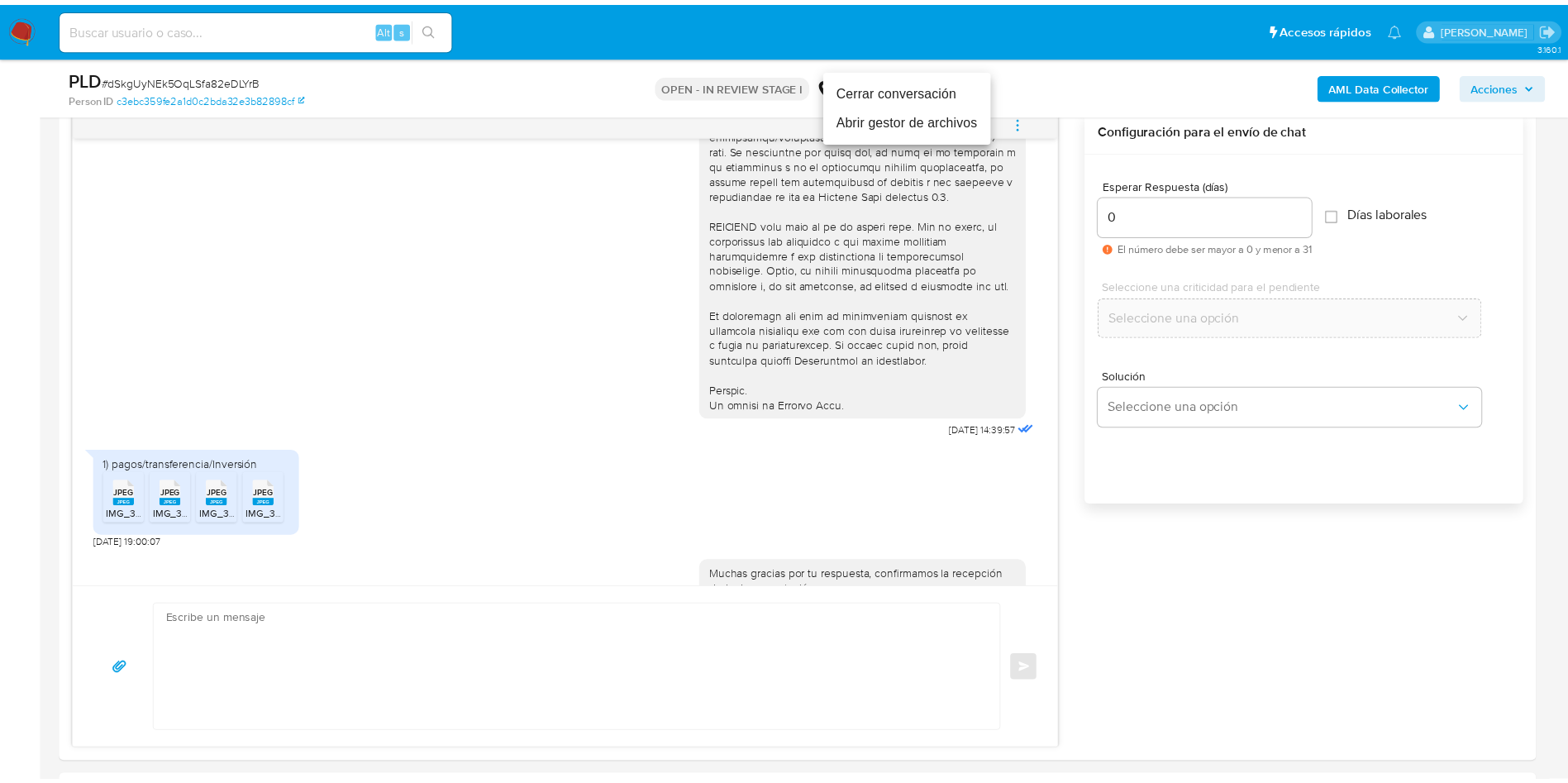
scroll to position [790, 0]
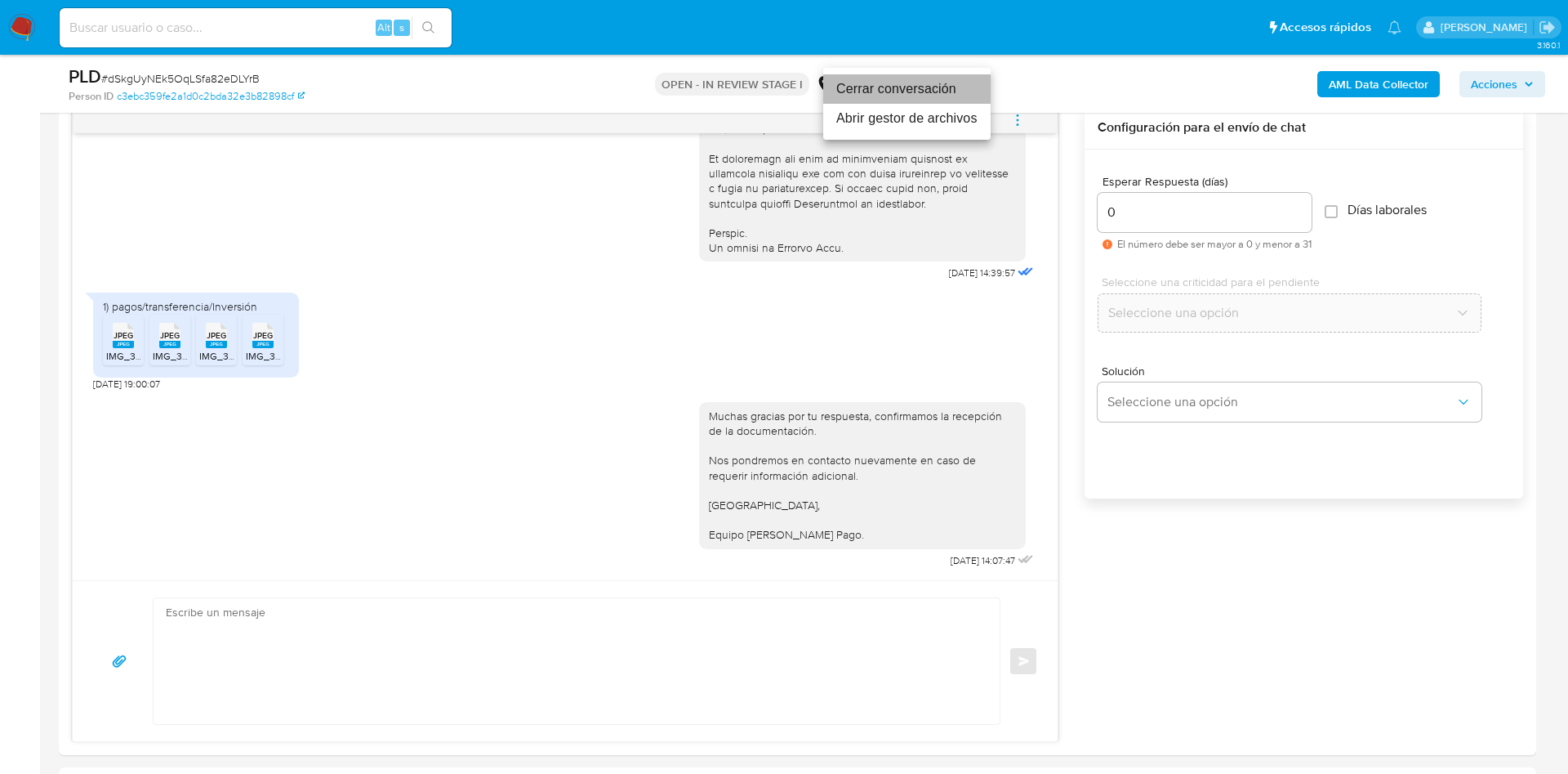
click at [892, 92] on li "Cerrar conversación" at bounding box center [906, 89] width 167 height 29
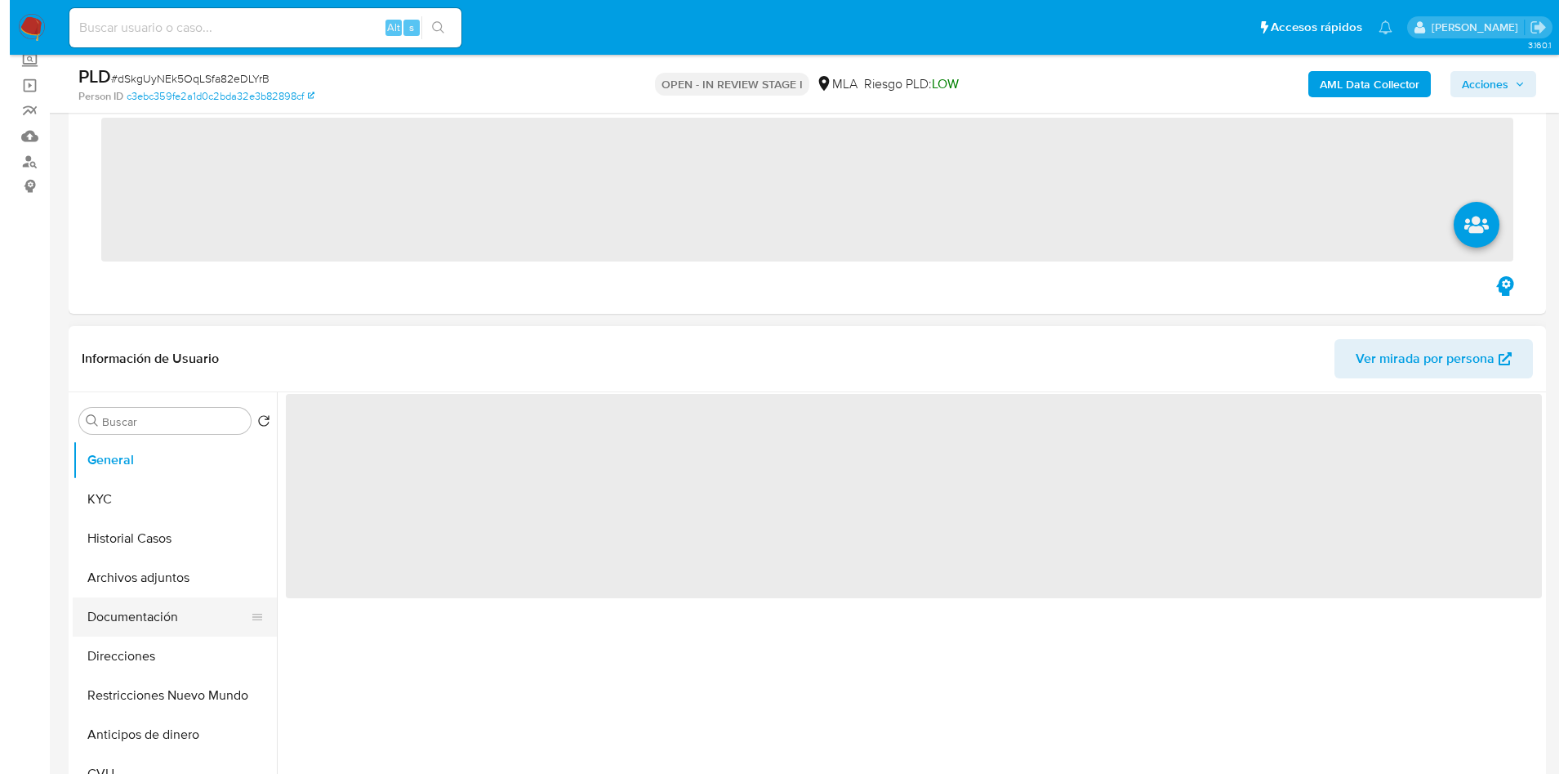
scroll to position [123, 0]
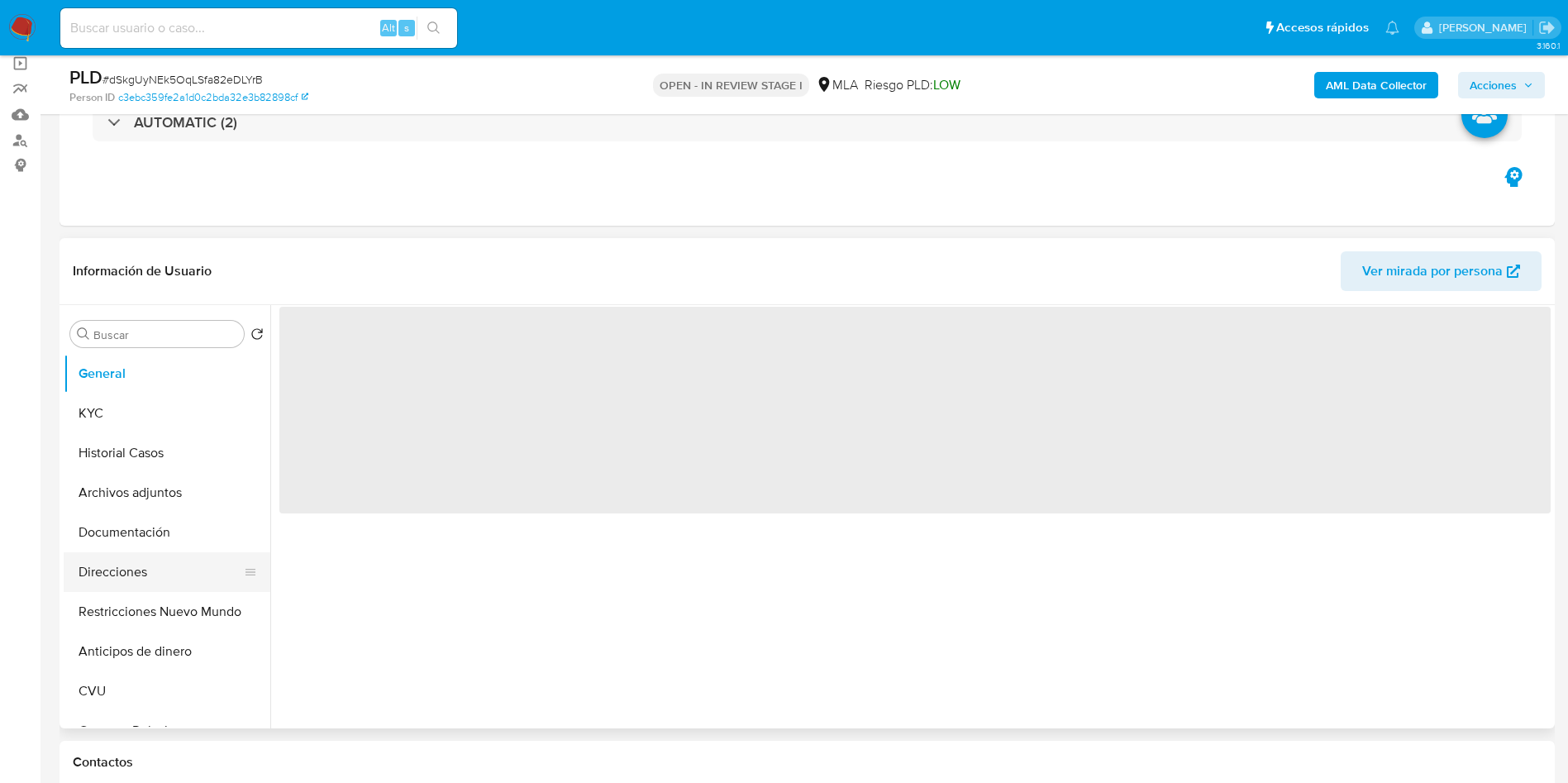
click at [104, 561] on button "Direcciones" at bounding box center [161, 572] width 194 height 40
click at [122, 486] on button "Archivos adjuntos" at bounding box center [161, 492] width 194 height 40
select select "10"
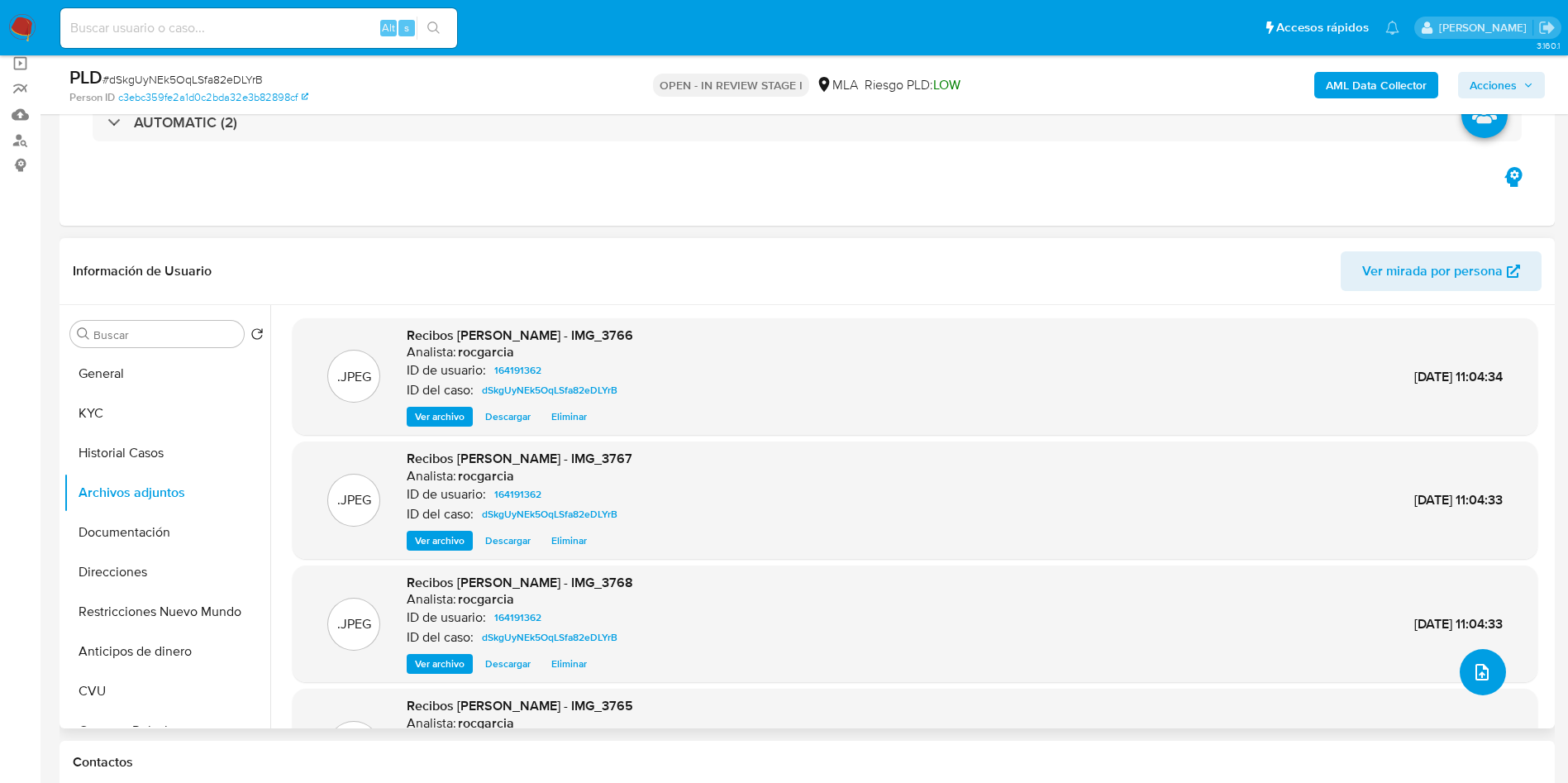
click at [1481, 656] on button "upload-file" at bounding box center [1482, 671] width 46 height 46
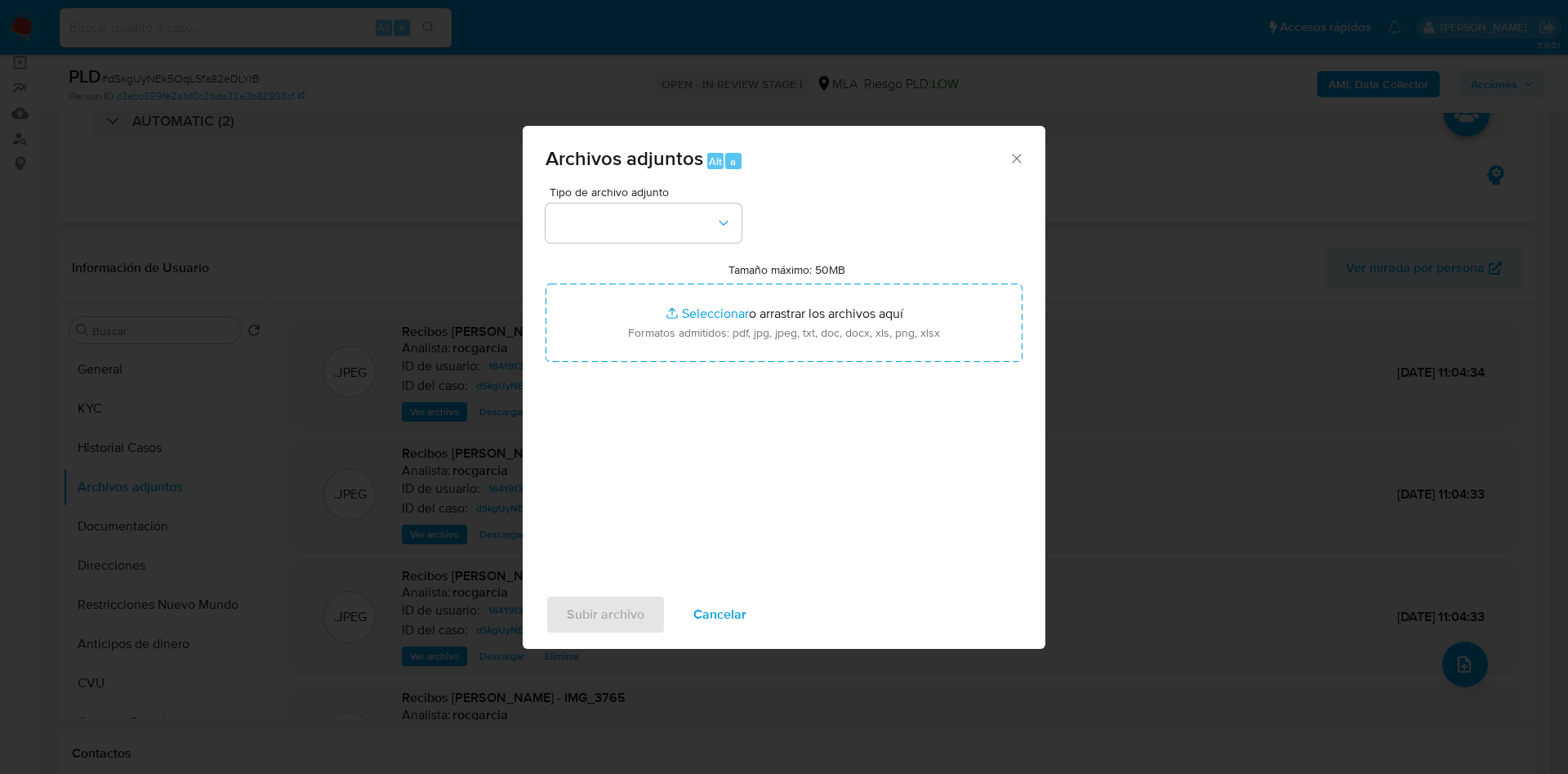
click at [694, 244] on div "Tipo de archivo adjunto Tamaño máximo: 50MB Seleccionar archivos Seleccionar o …" at bounding box center [784, 379] width 477 height 386
click at [688, 230] on button "button" at bounding box center [643, 223] width 196 height 40
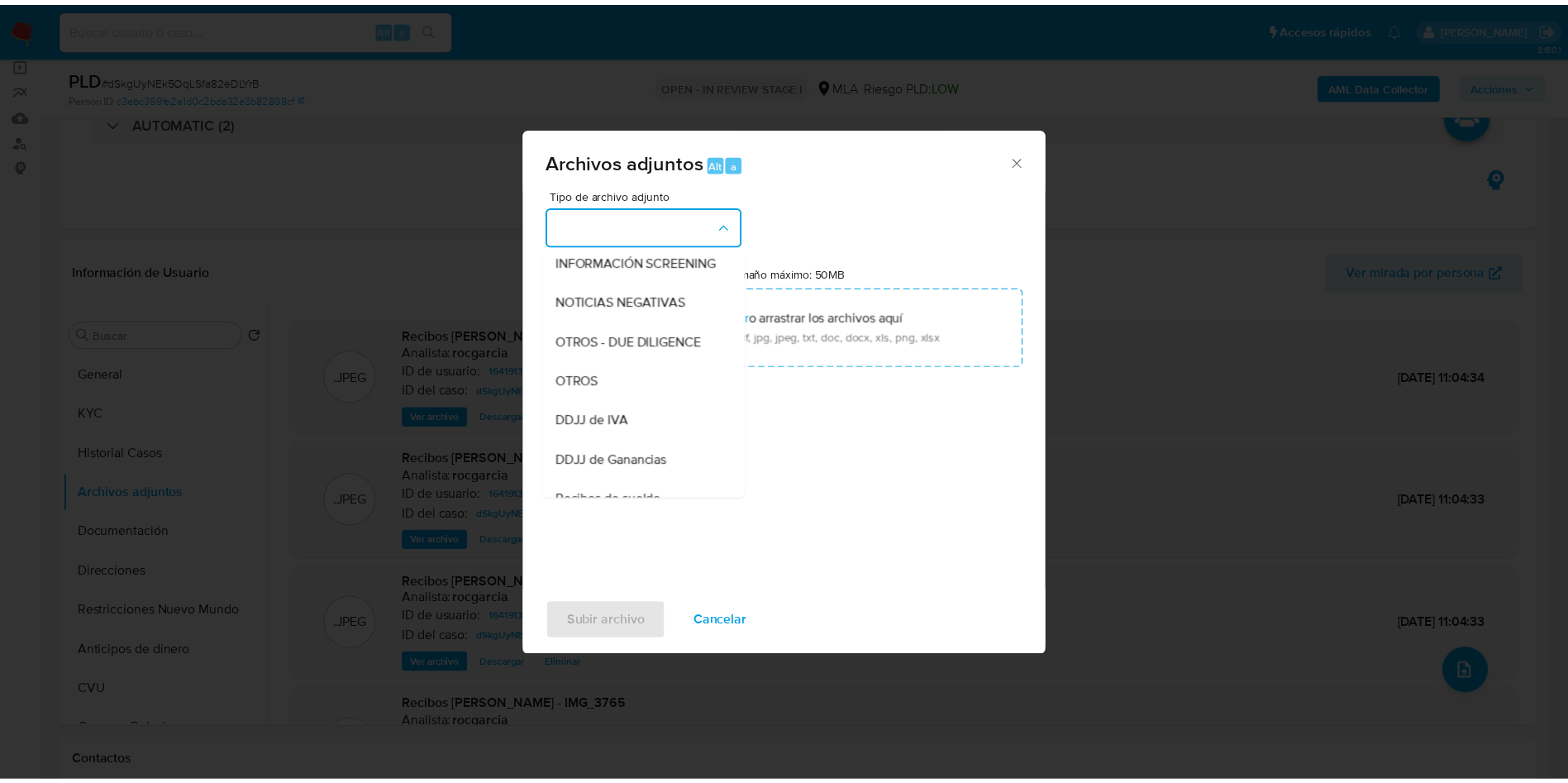
scroll to position [127, 0]
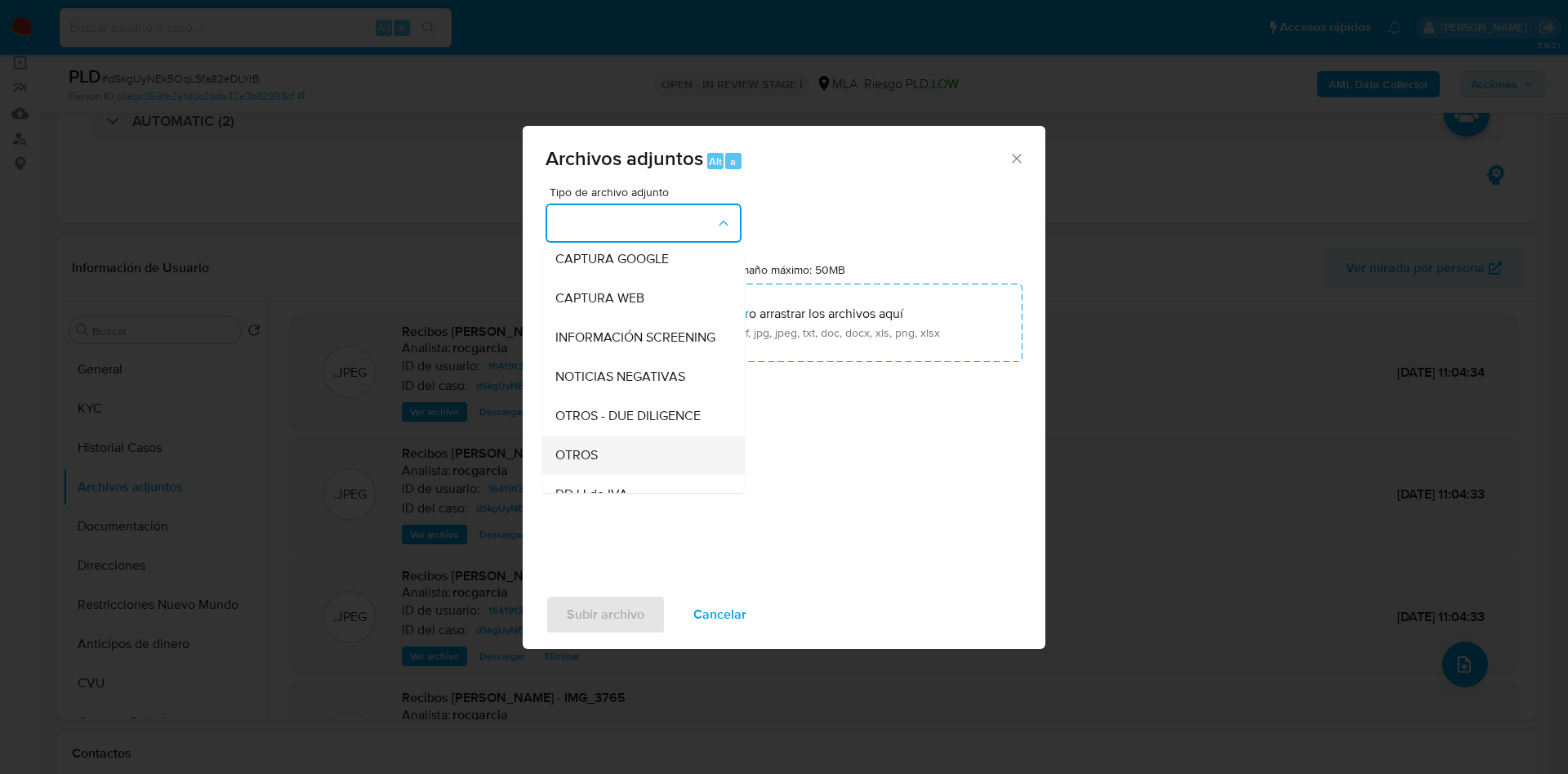
click at [616, 472] on div "OTROS" at bounding box center [638, 455] width 166 height 40
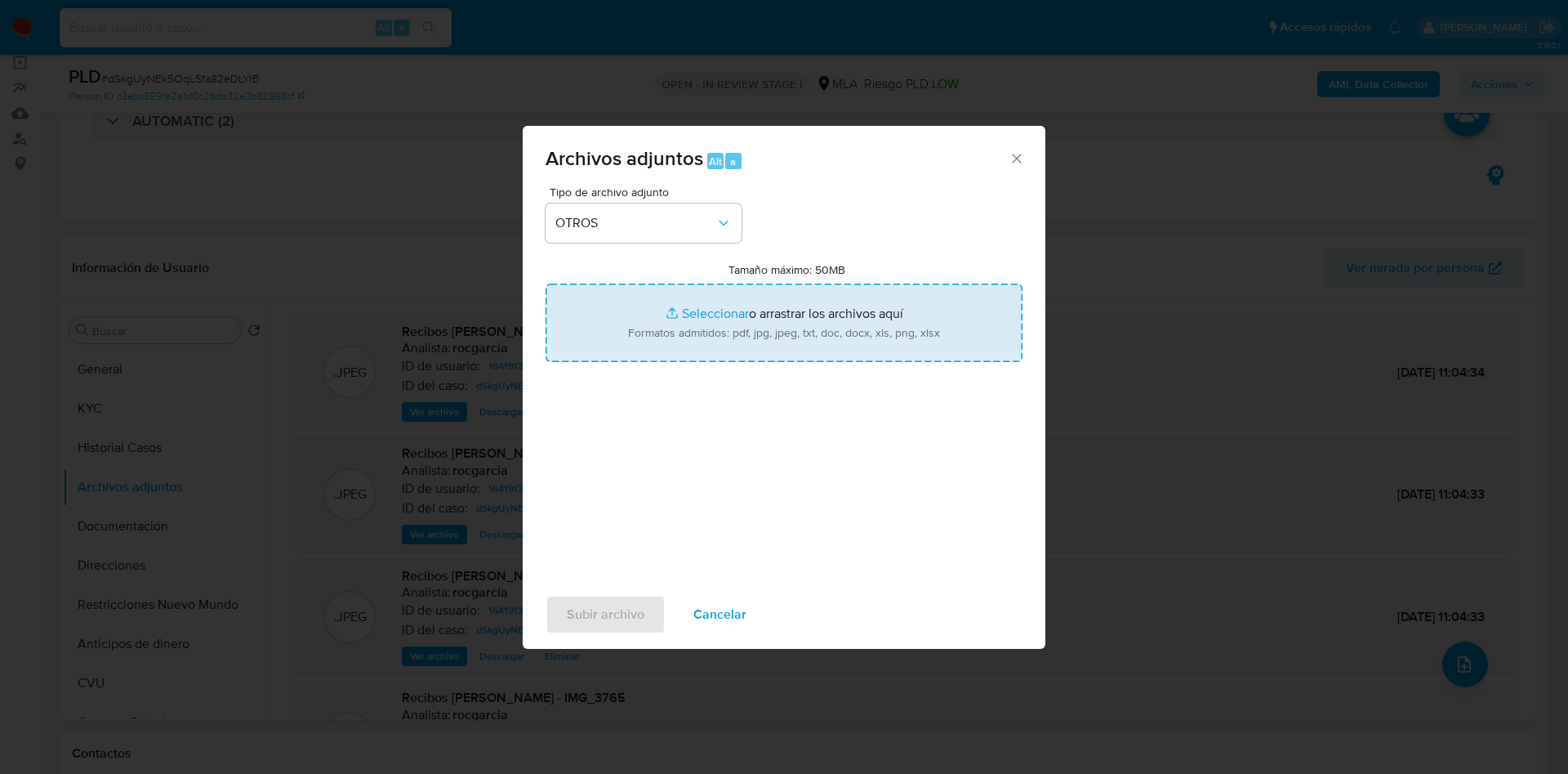
drag, startPoint x: 725, startPoint y: 274, endPoint x: 727, endPoint y: 283, distance: 9.2
click at [725, 274] on div "Tamaño máximo: 50MB Seleccionar archivos Seleccionar o arrastrar los archivos a…" at bounding box center [784, 312] width 477 height 100
click at [724, 310] on input "Tamaño máximo: 50MB Seleccionar archivos" at bounding box center [784, 322] width 477 height 78
type input "C:\fakepath\Caselog dSkgUyNEk5OqLSfa82eDLYrB - 164191362 - agosto.docx"
click at [698, 313] on input "Tamaño máximo: 50MB Seleccionar archivos" at bounding box center [784, 322] width 477 height 78
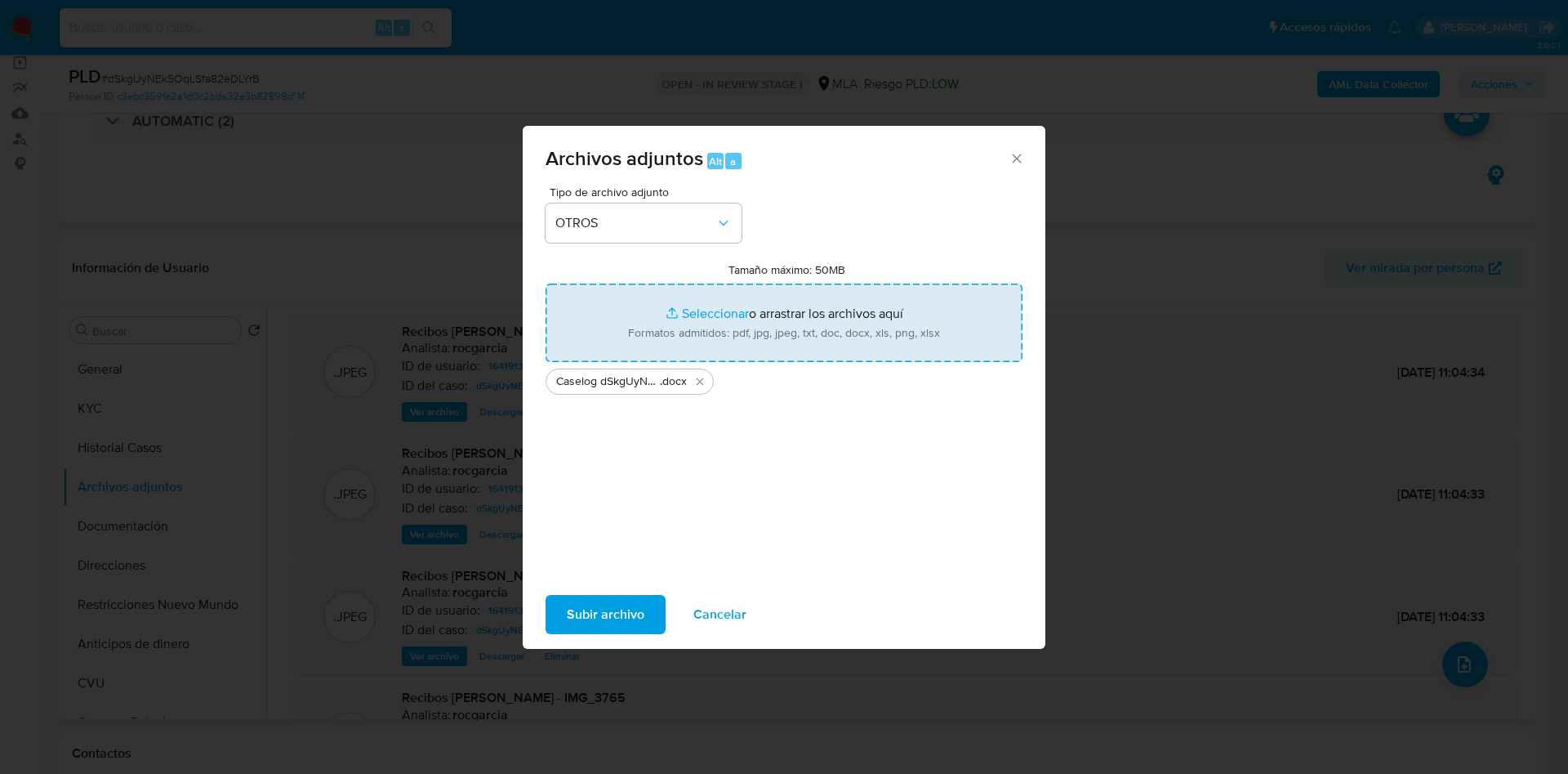
type input "C:\fakepath\Movimientos 164191362 agosto.xlsx"
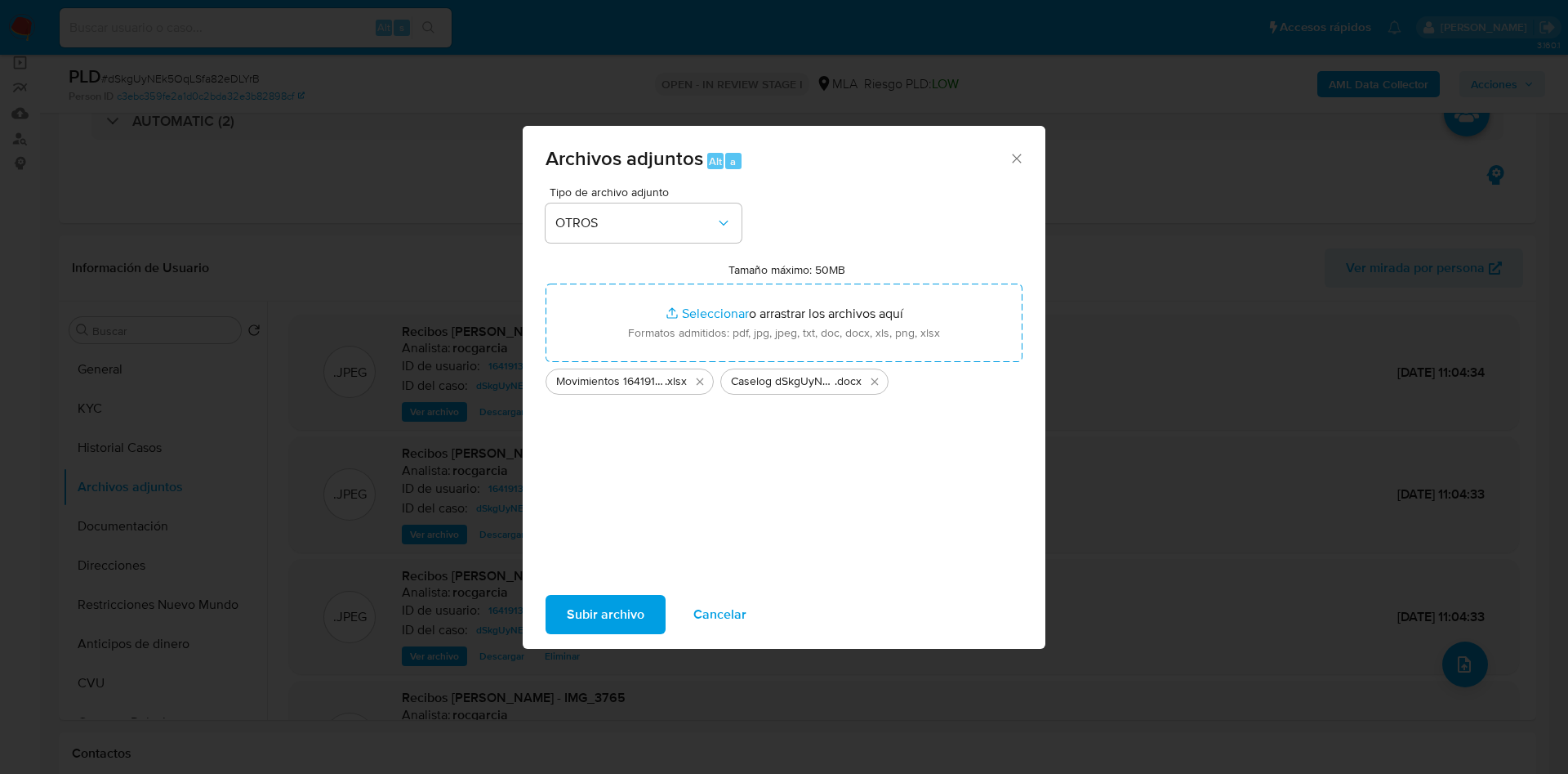
drag, startPoint x: 698, startPoint y: 313, endPoint x: 565, endPoint y: 602, distance: 318.1
click at [565, 602] on button "Subir archivo" at bounding box center [606, 614] width 120 height 40
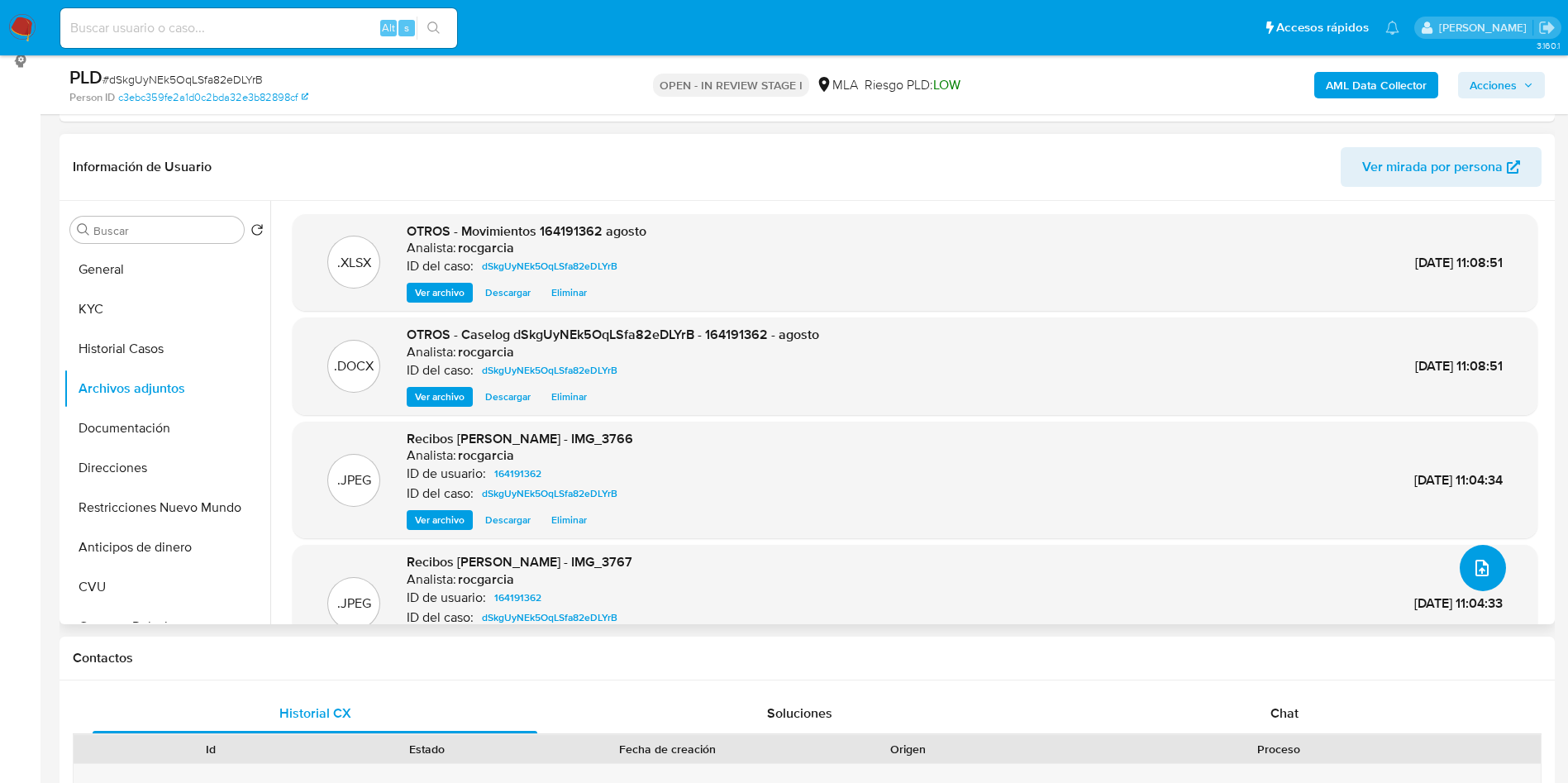
scroll to position [372, 0]
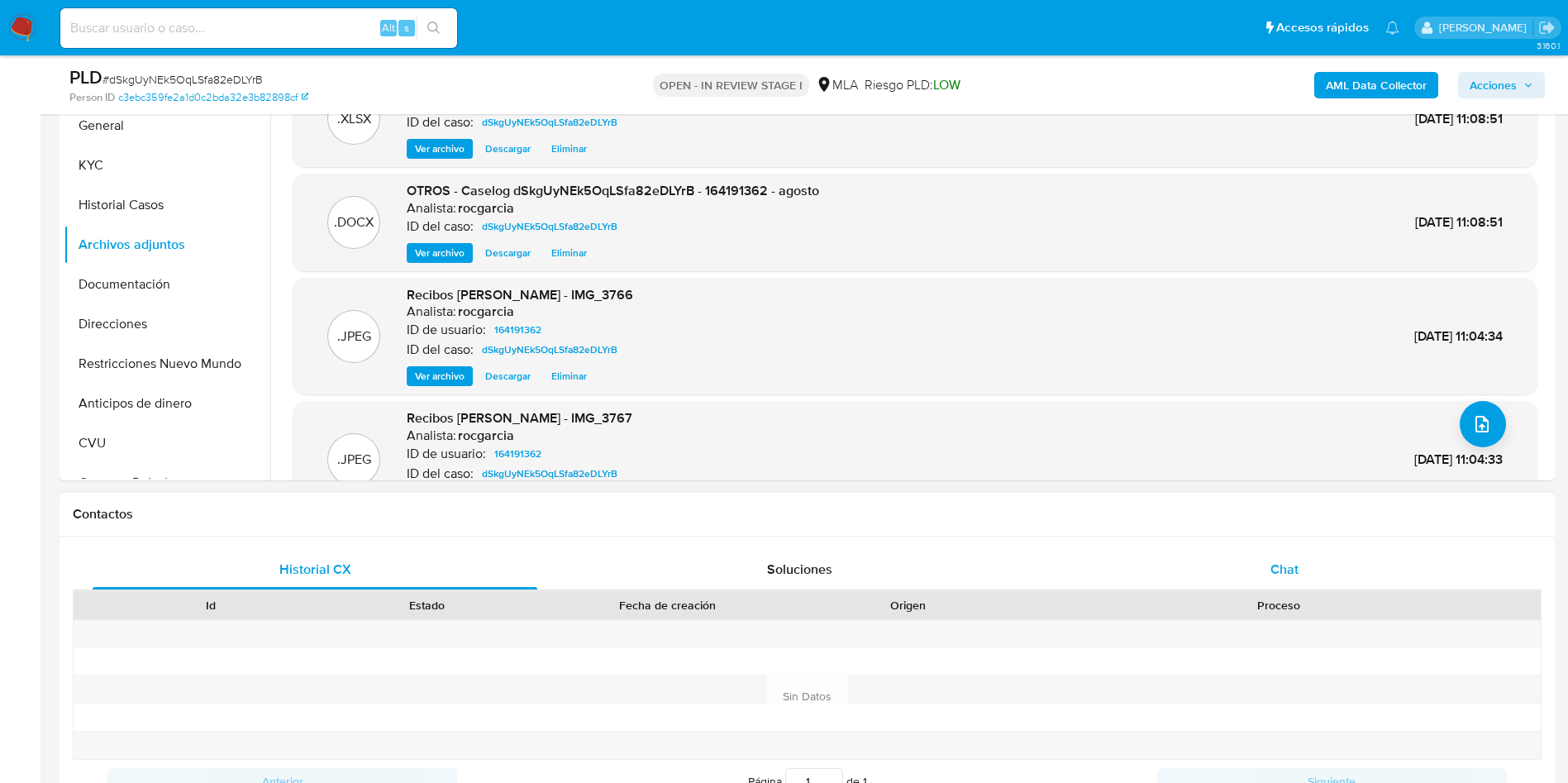
click at [1239, 561] on div "Chat" at bounding box center [1284, 570] width 444 height 40
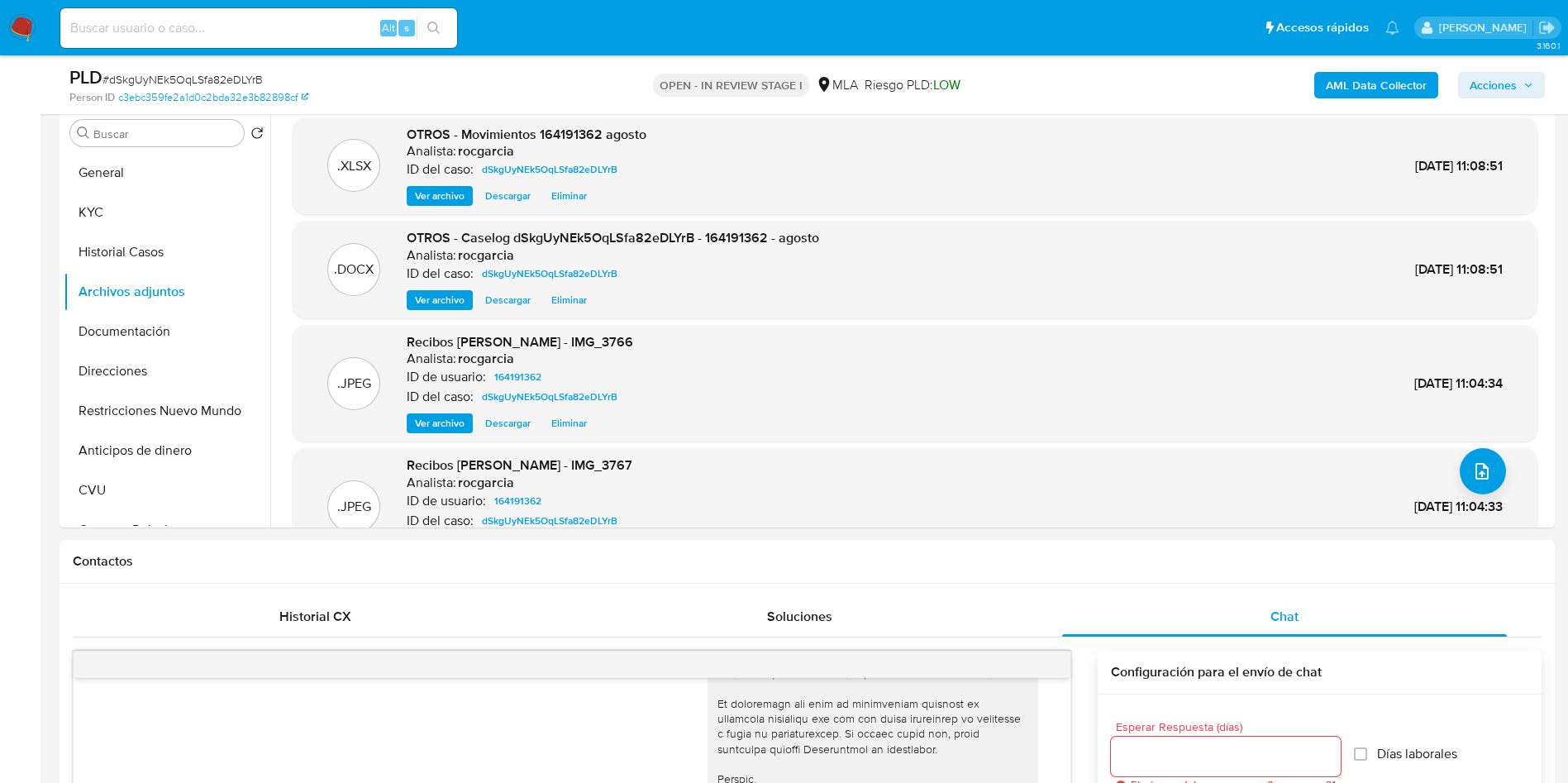
scroll to position [124, 0]
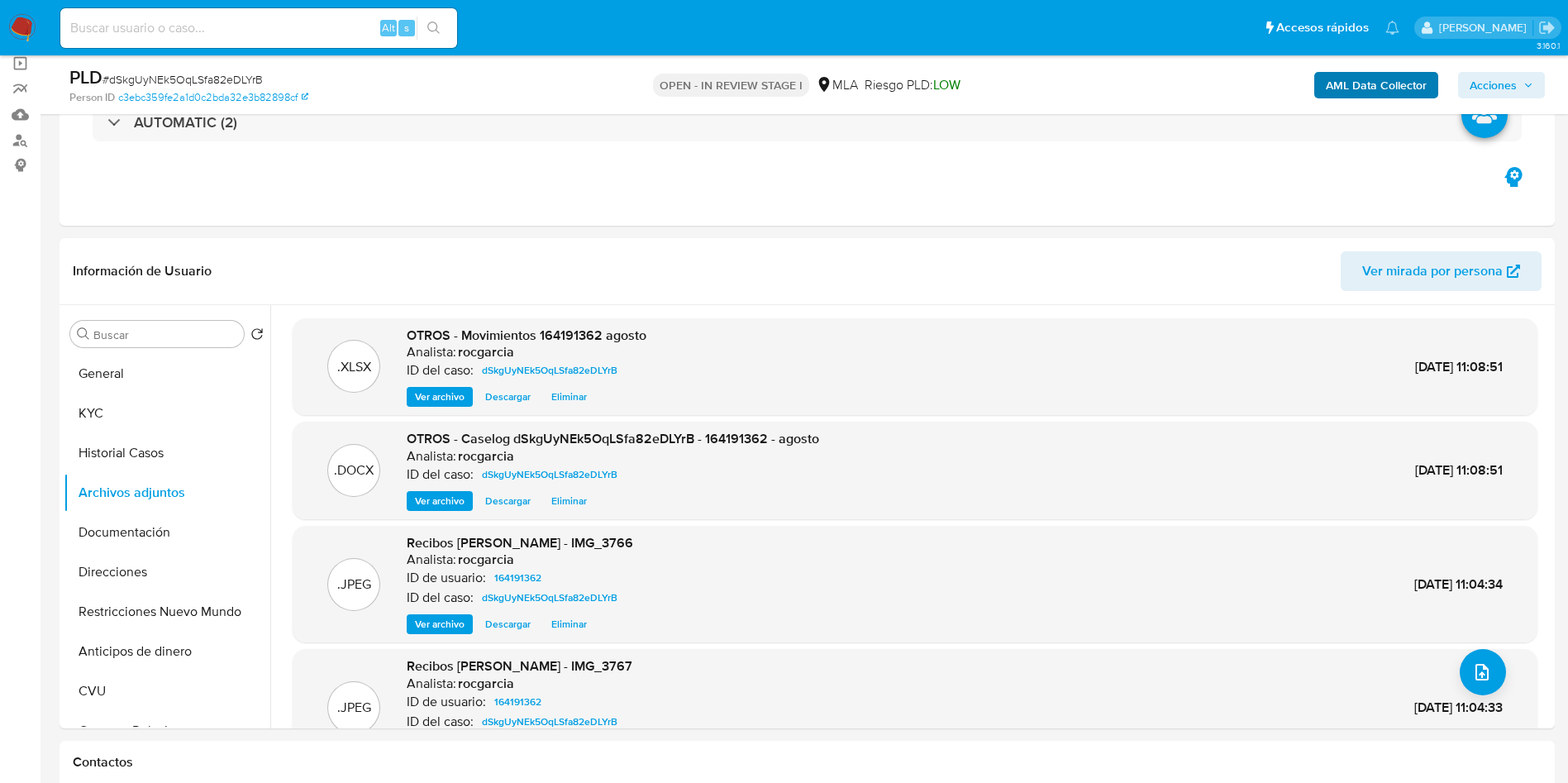
drag, startPoint x: 1468, startPoint y: 77, endPoint x: 1406, endPoint y: 88, distance: 63.0
click at [1468, 77] on button "Acciones" at bounding box center [1501, 84] width 87 height 26
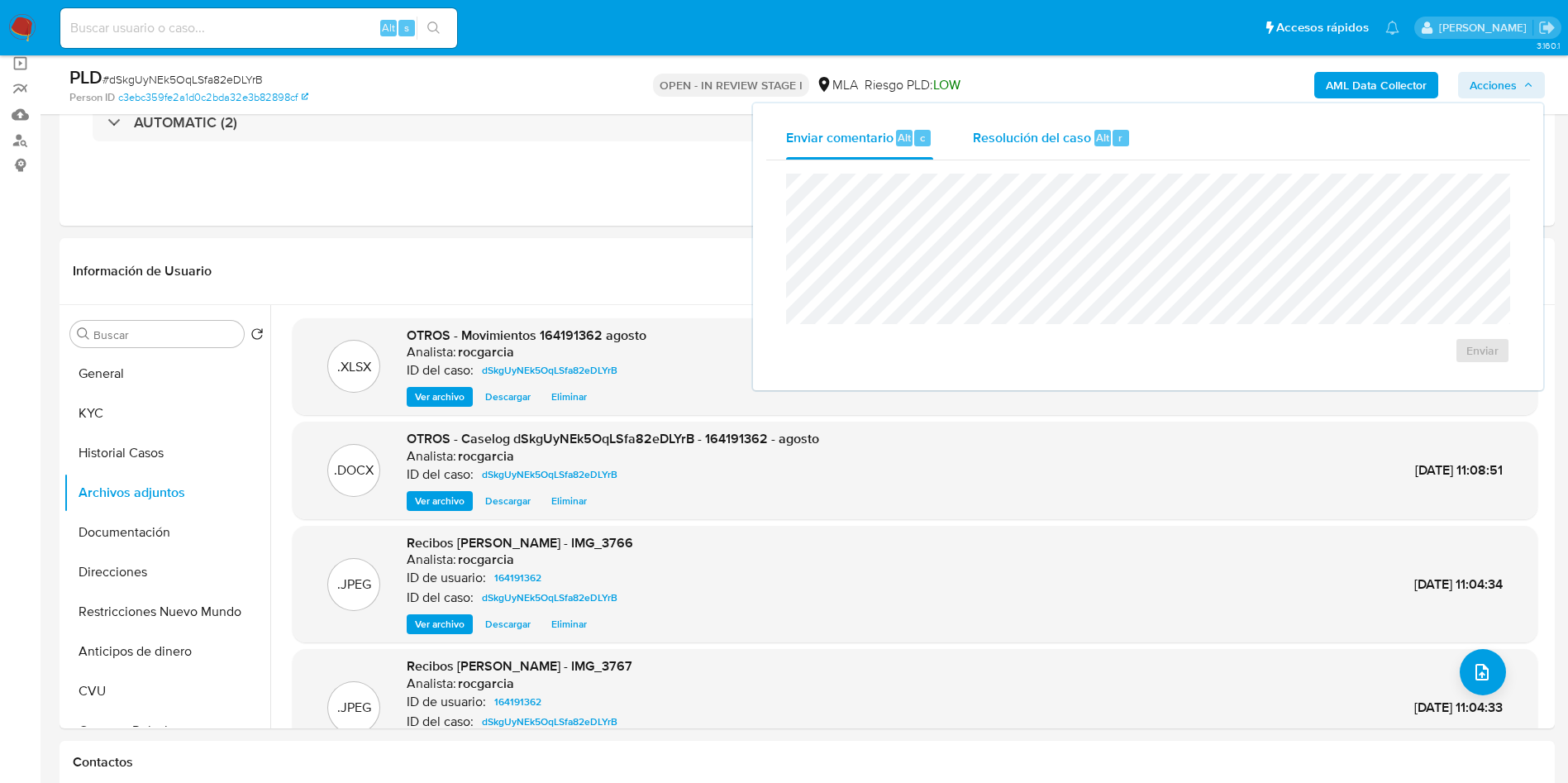
click at [1036, 120] on div "Resolución del caso Alt r" at bounding box center [1051, 138] width 158 height 43
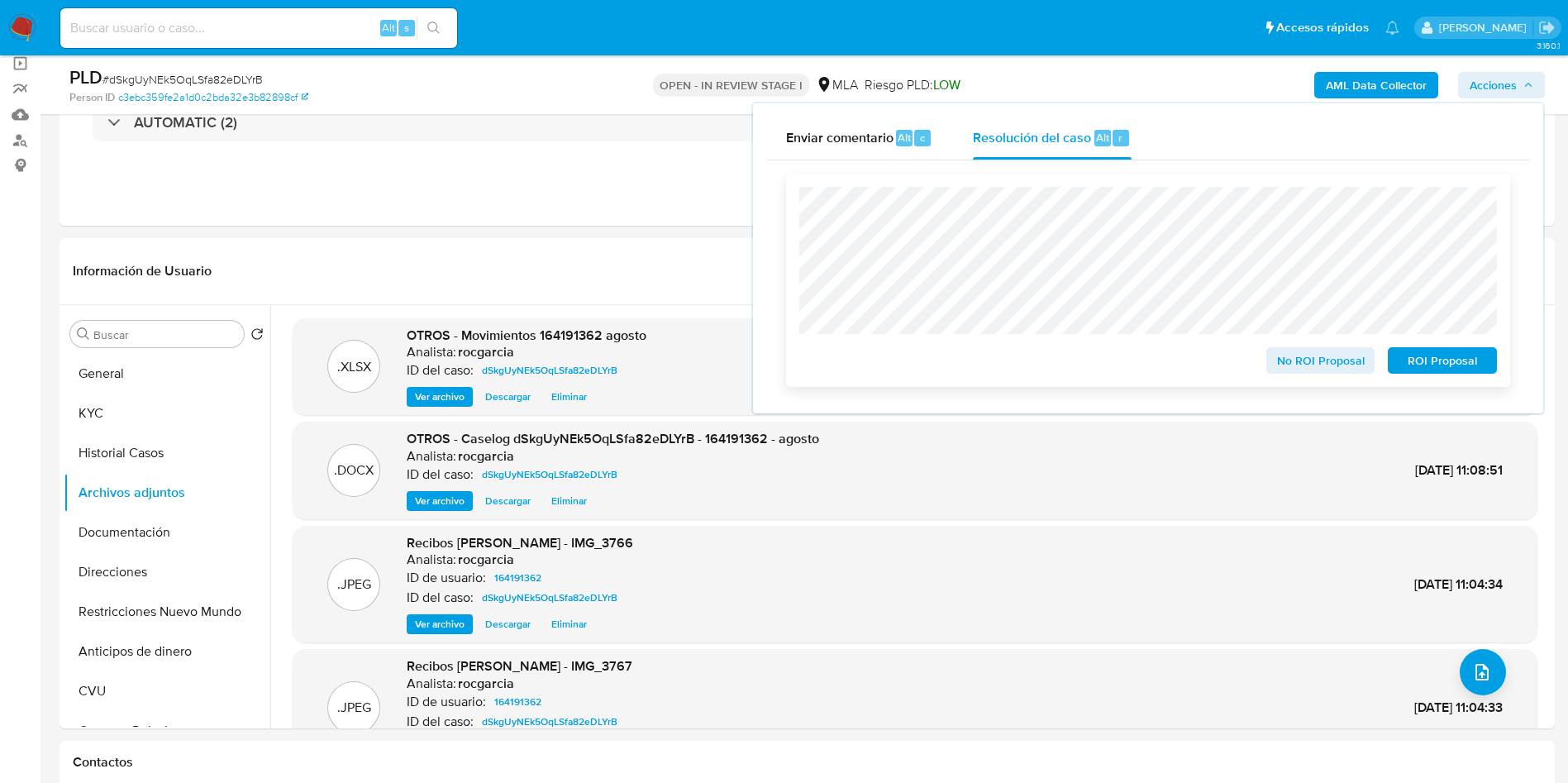
click at [1305, 362] on span "No ROI Proposal" at bounding box center [1321, 360] width 86 height 23
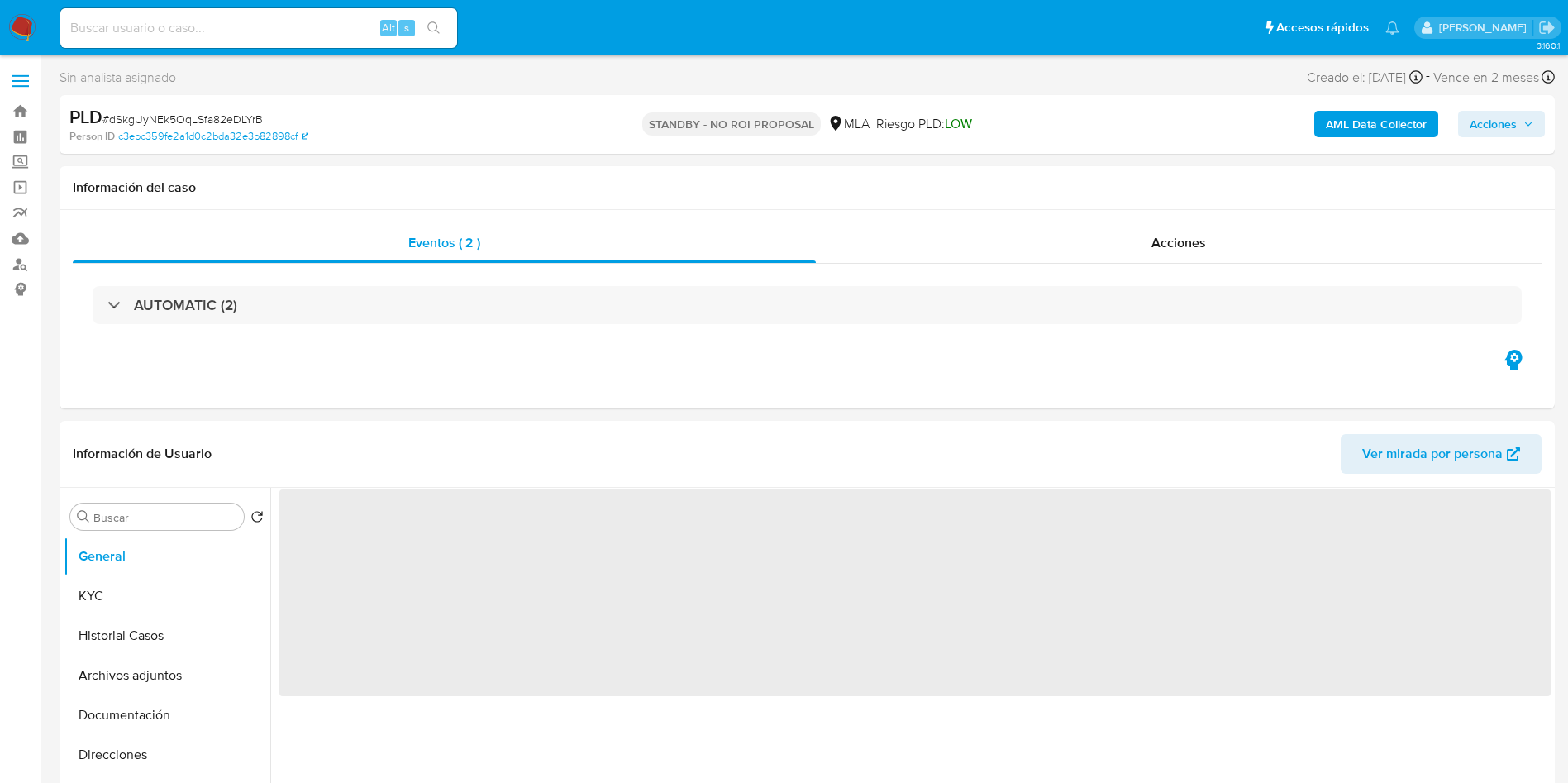
select select "10"
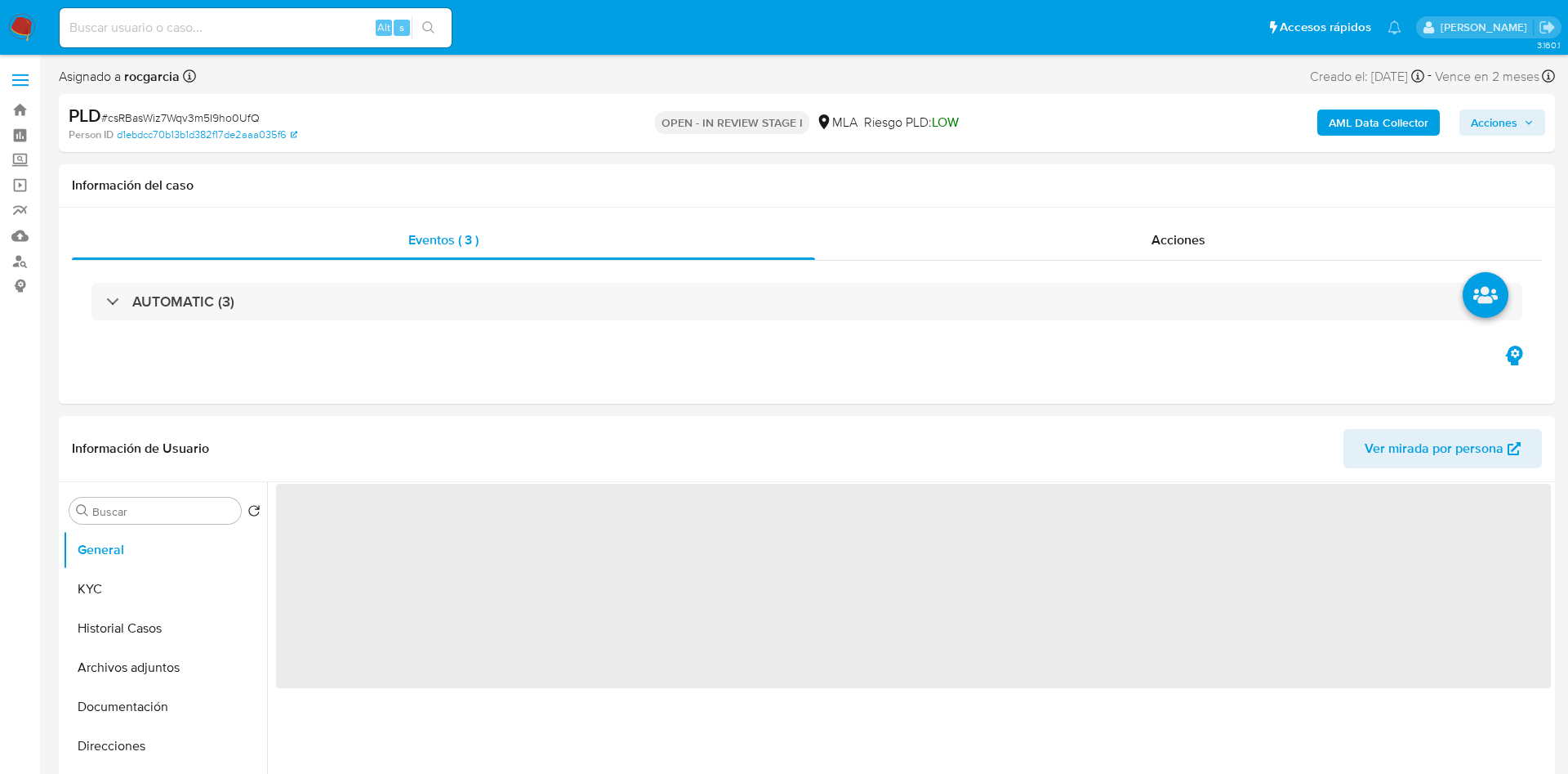
select select "10"
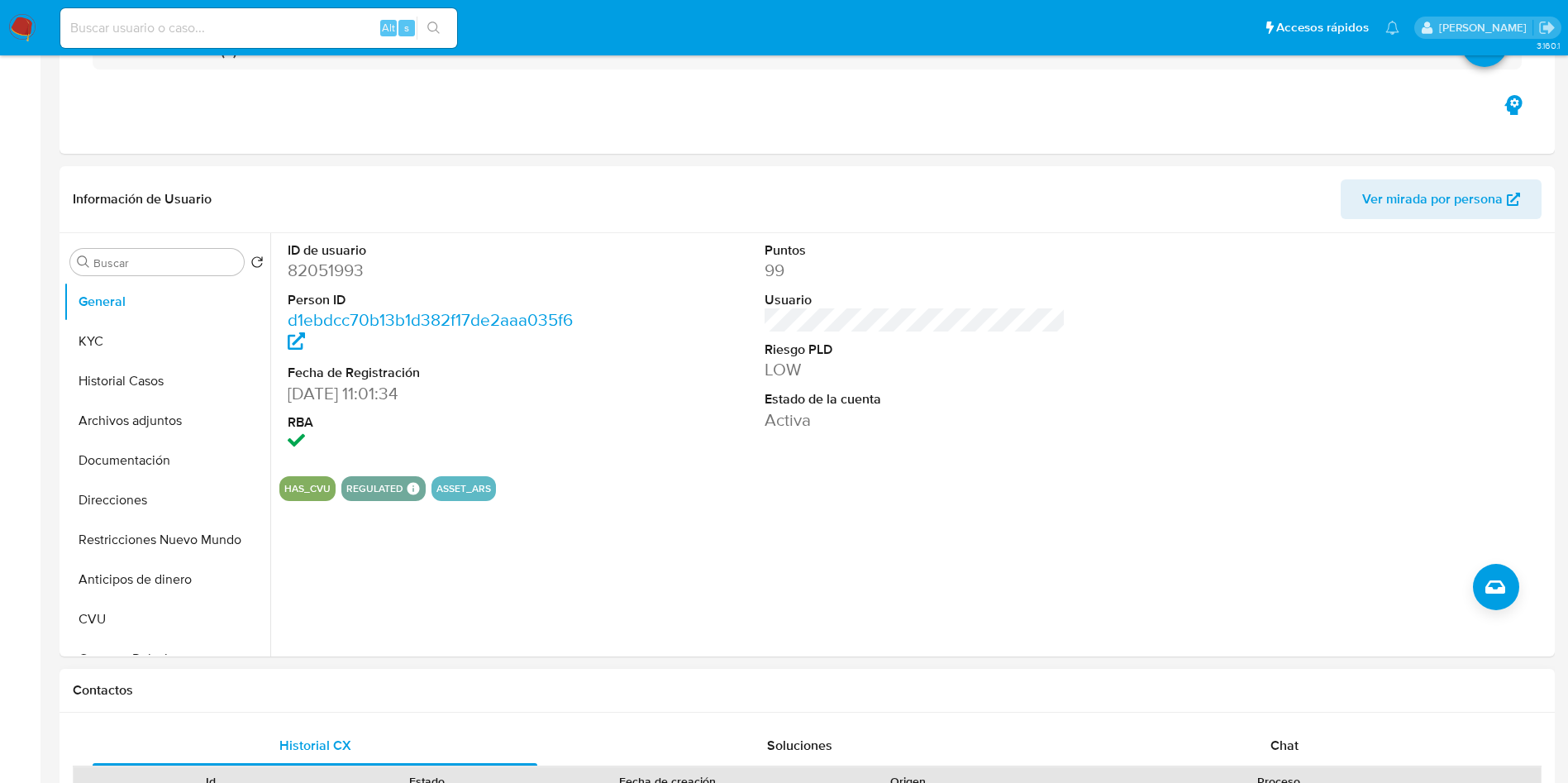
scroll to position [496, 0]
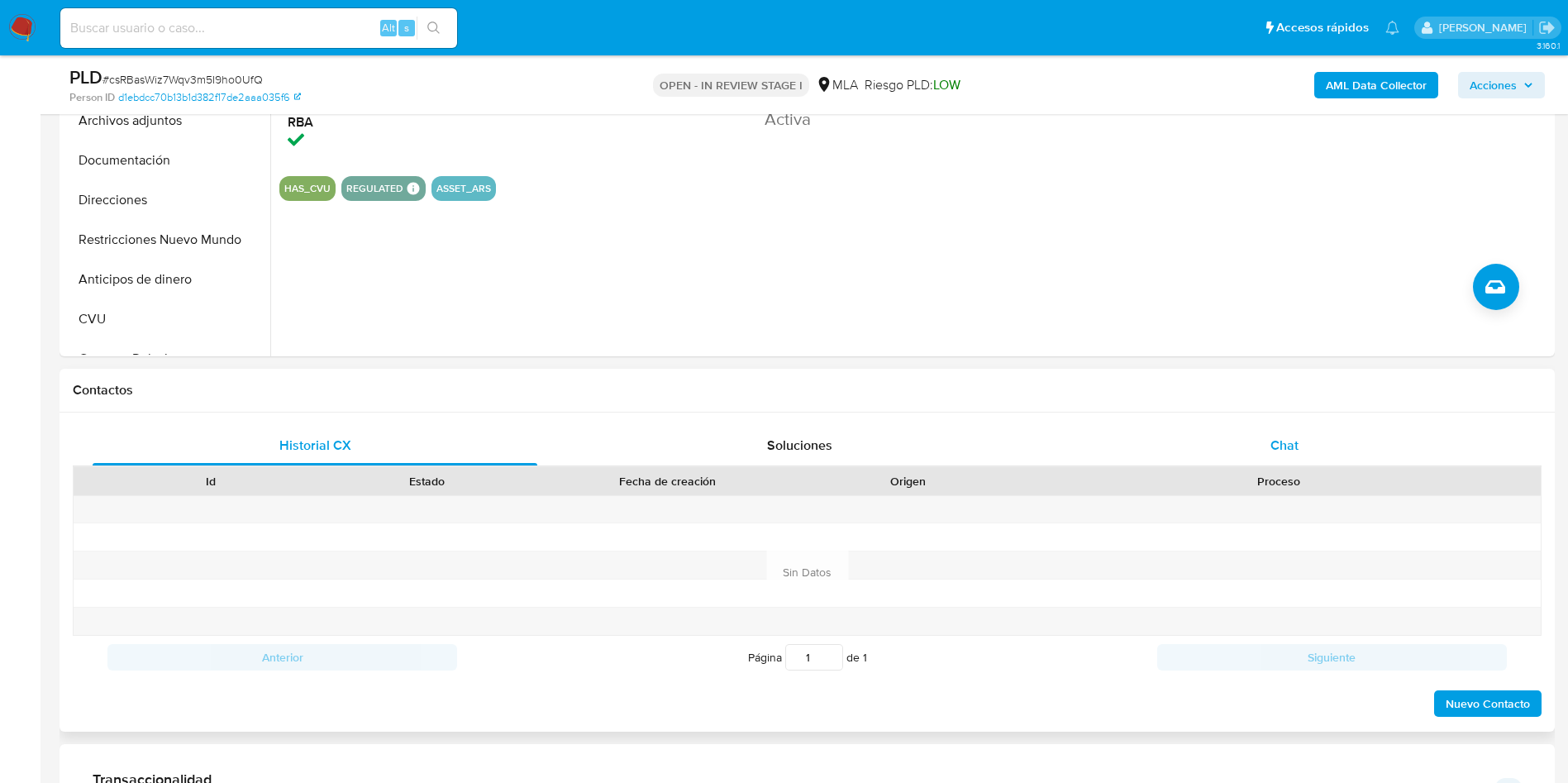
click at [1309, 429] on div "Chat" at bounding box center [1284, 445] width 444 height 40
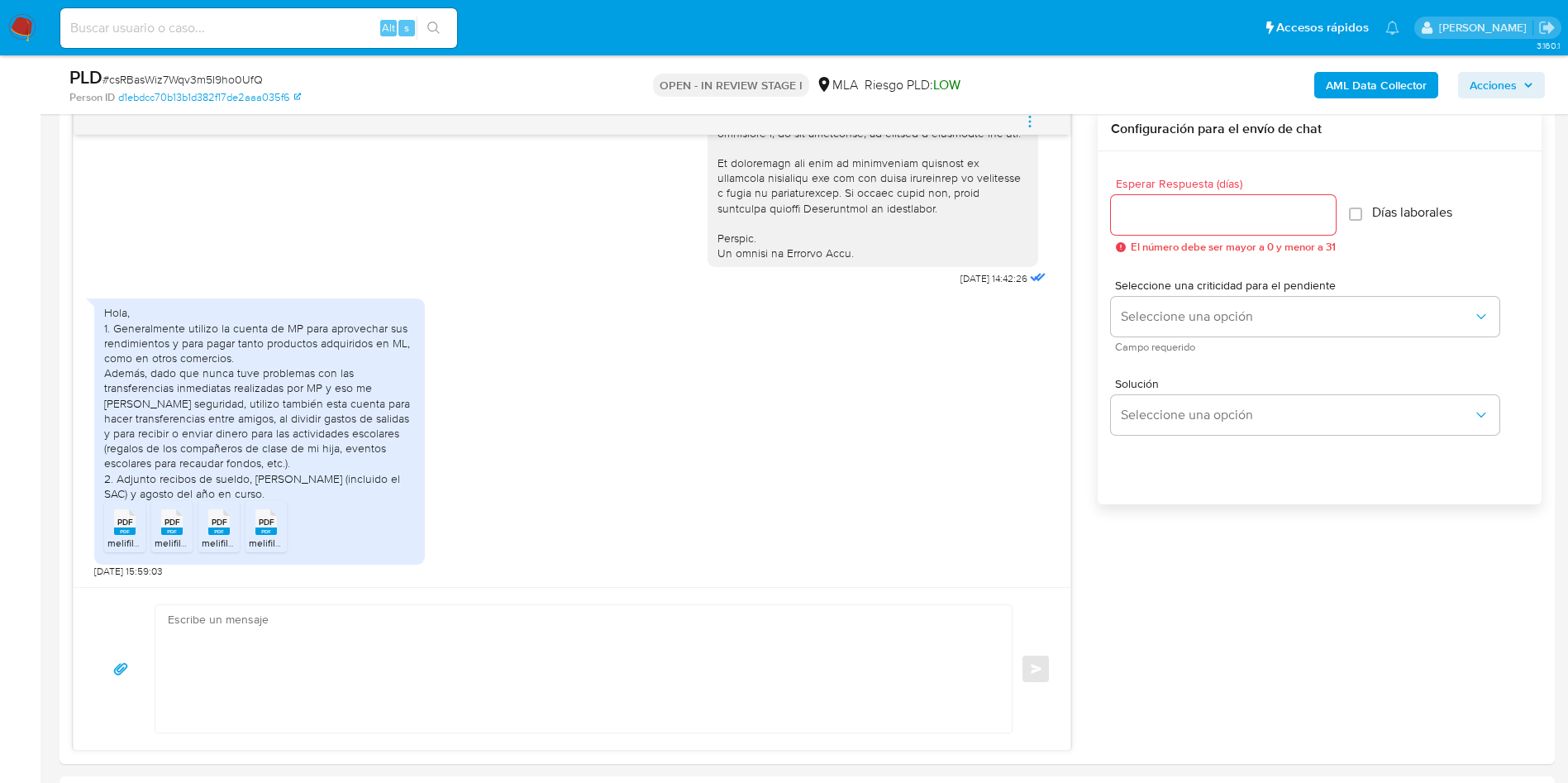
scroll to position [372, 0]
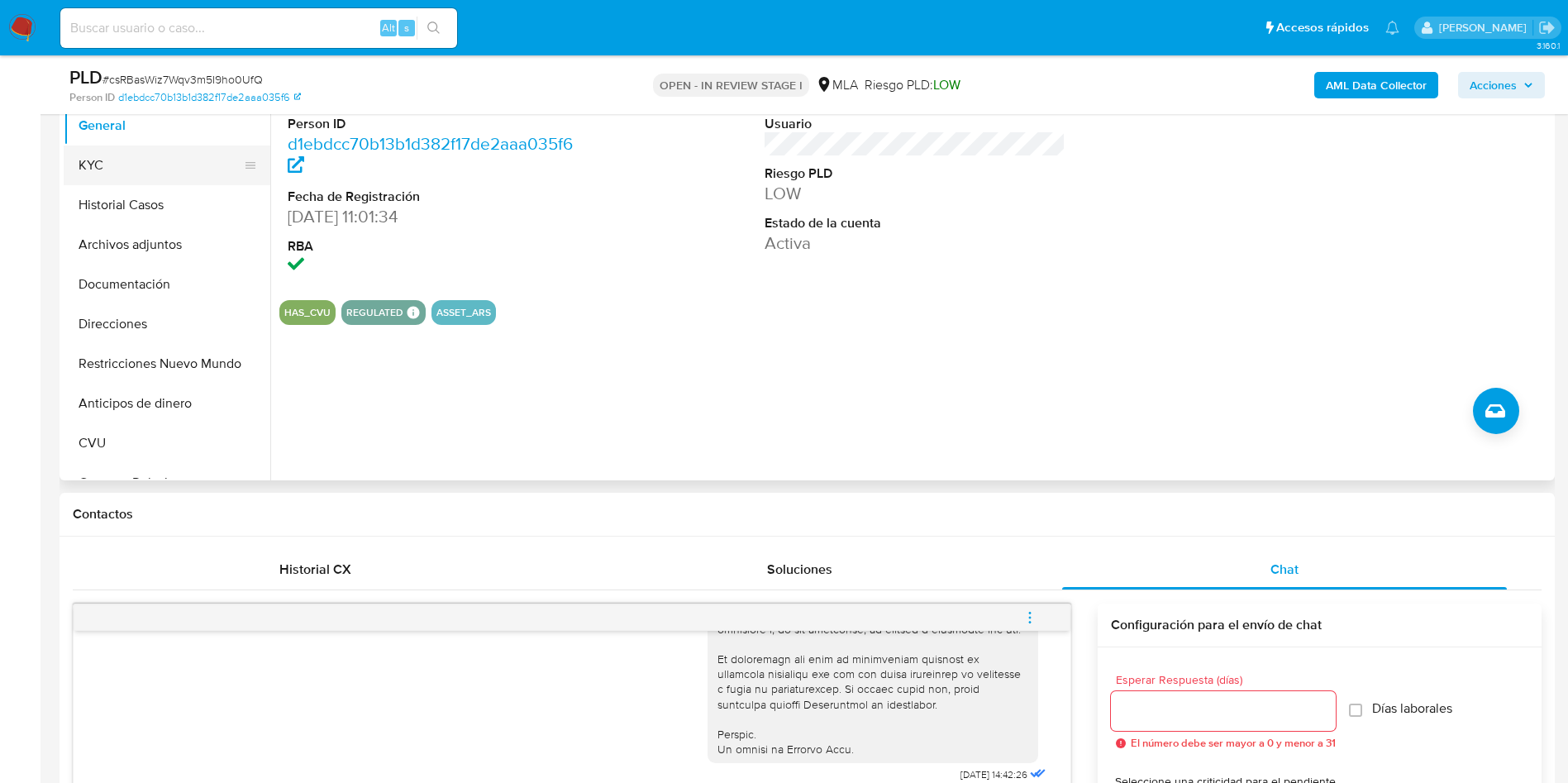
click at [115, 161] on button "KYC" at bounding box center [161, 165] width 194 height 40
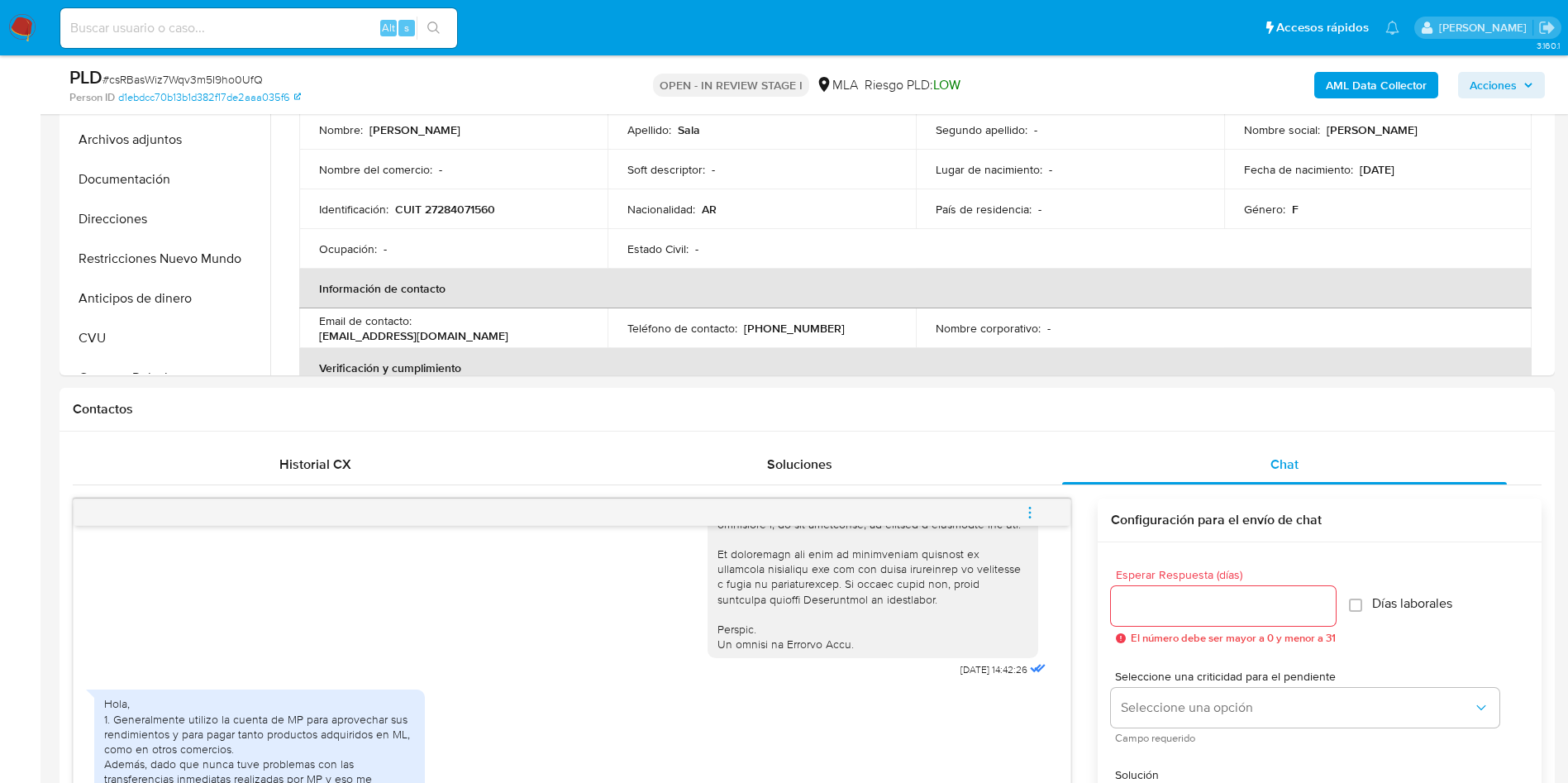
scroll to position [868, 0]
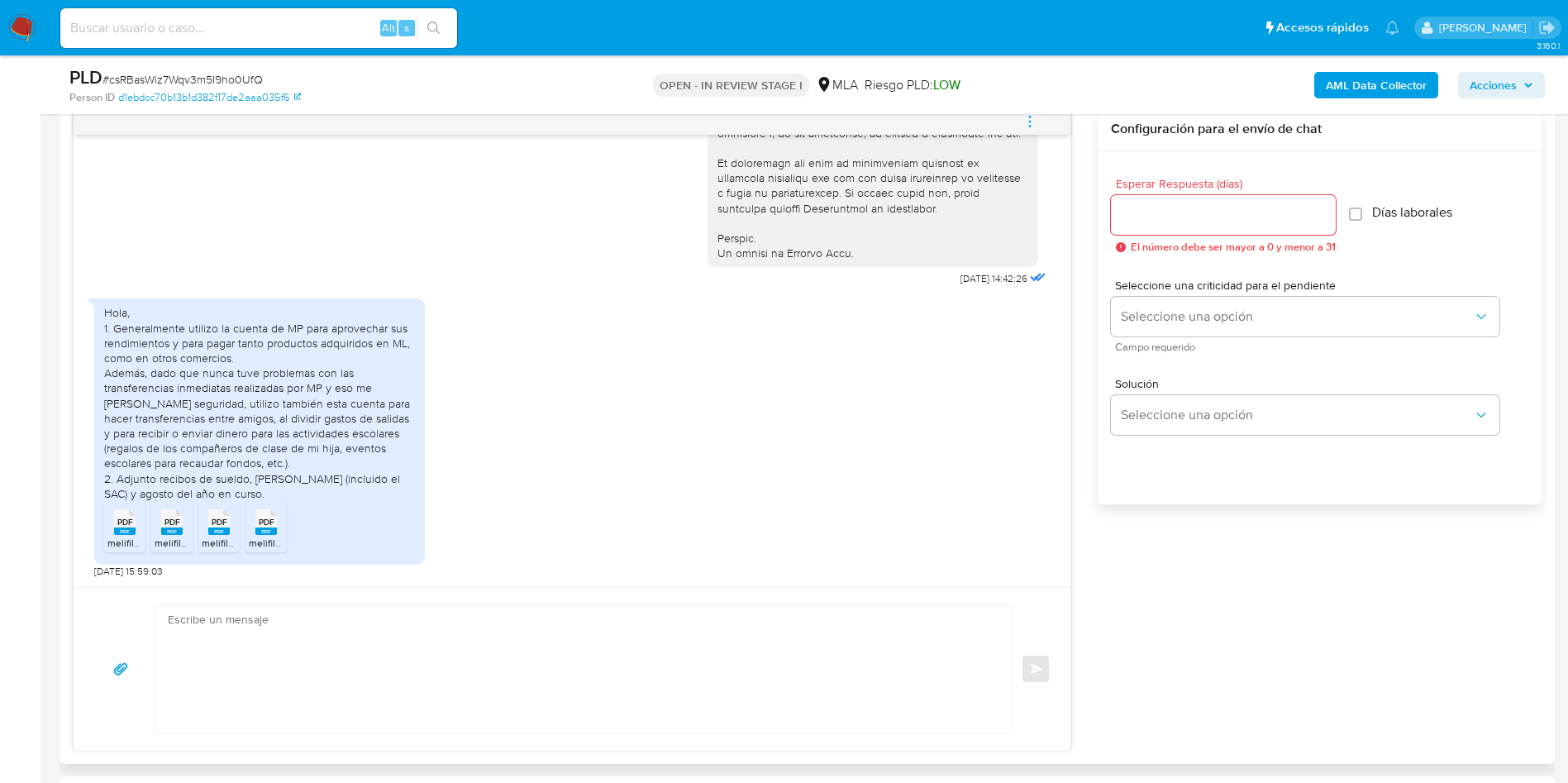
click at [130, 544] on span "melifile3506259340481933941.pdf" at bounding box center [184, 542] width 154 height 14
click at [158, 534] on div "PDF PDF" at bounding box center [171, 520] width 34 height 32
click at [211, 536] on span "melifile2101673320229499567.pdf" at bounding box center [277, 542] width 152 height 14
click at [257, 548] on span "melifile406973021062489602.pdf" at bounding box center [323, 542] width 150 height 14
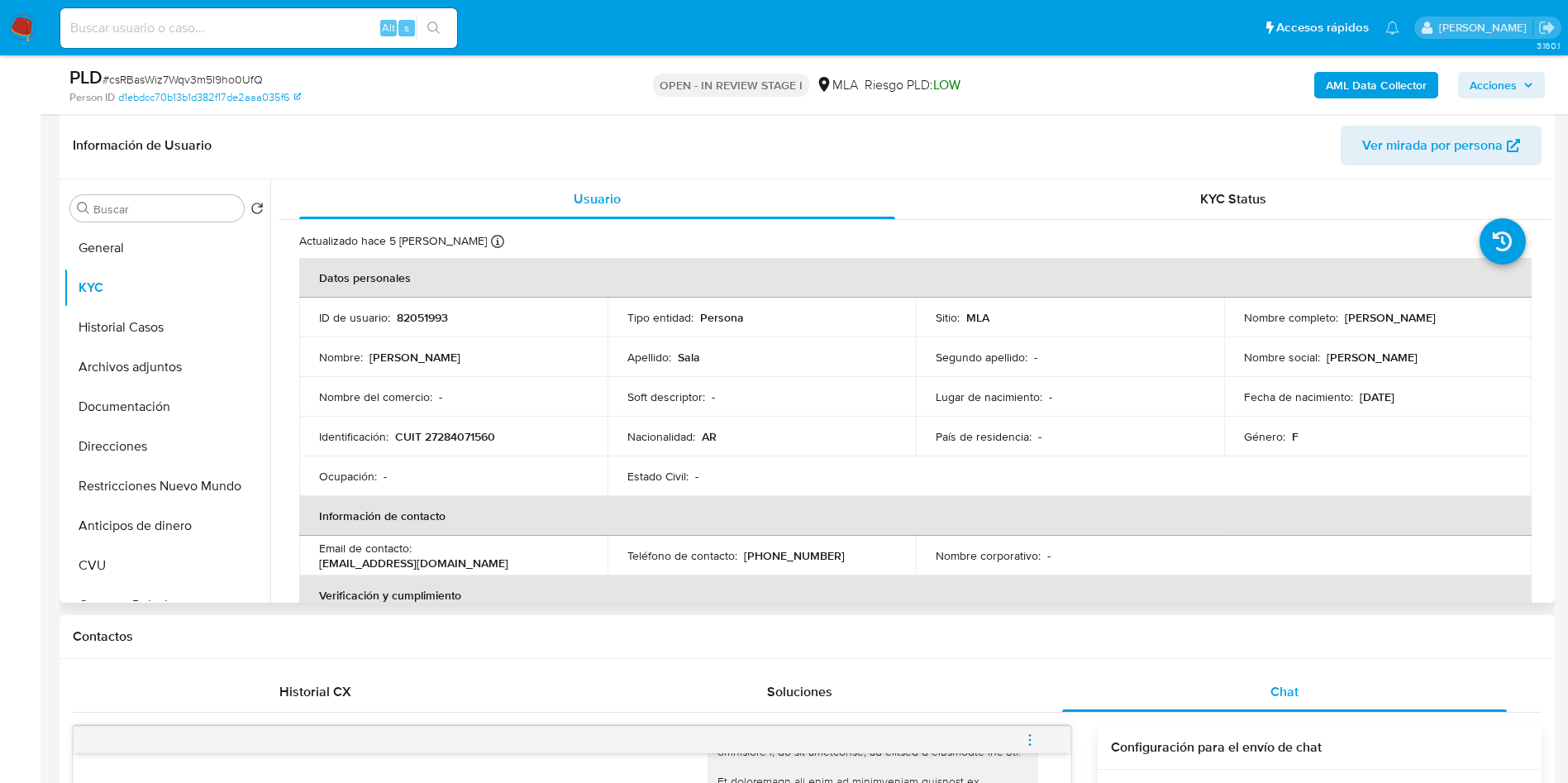
scroll to position [248, 0]
click at [400, 317] on p "82051993" at bounding box center [422, 318] width 51 height 15
copy p "82051993"
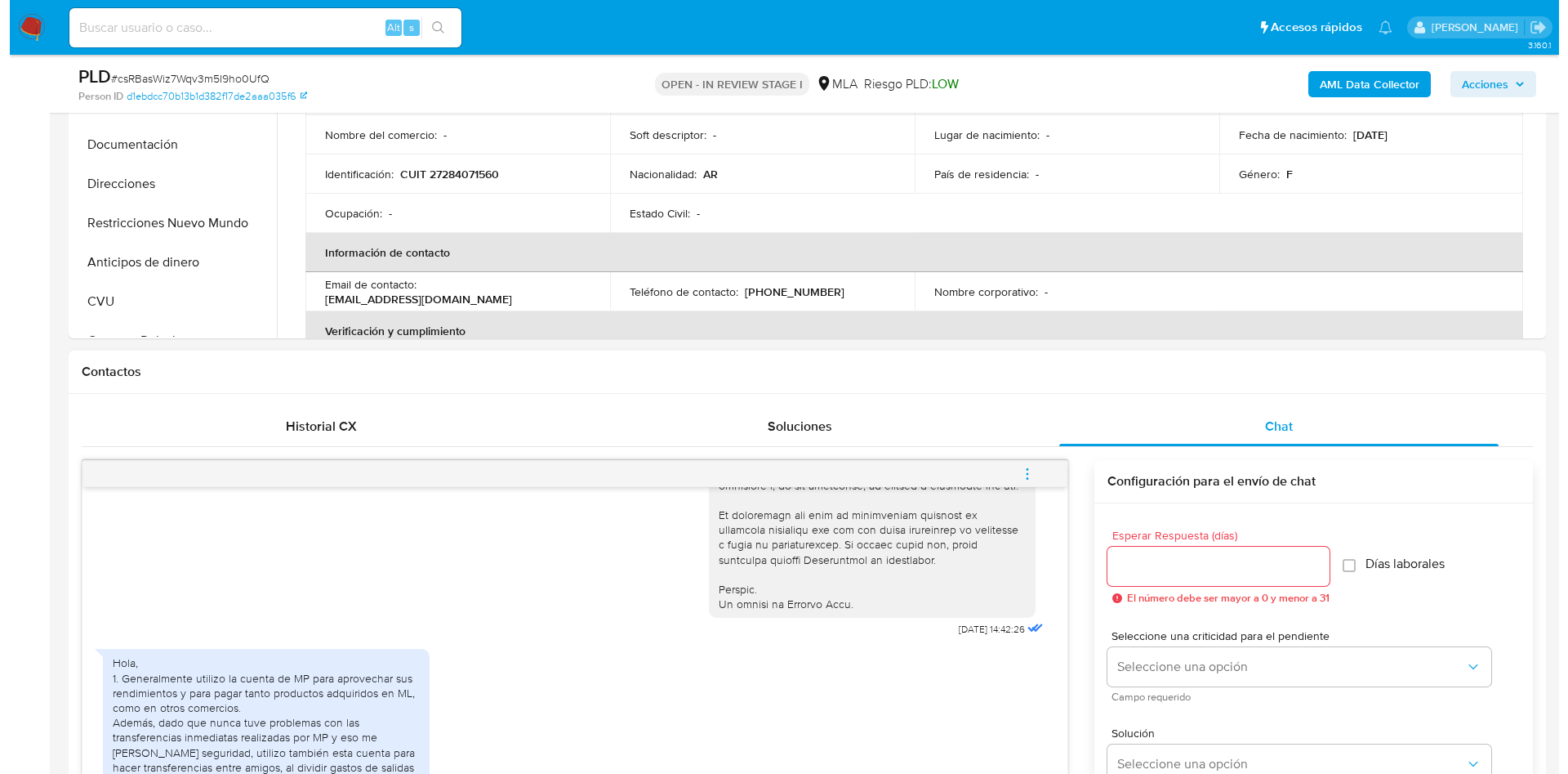
scroll to position [612, 0]
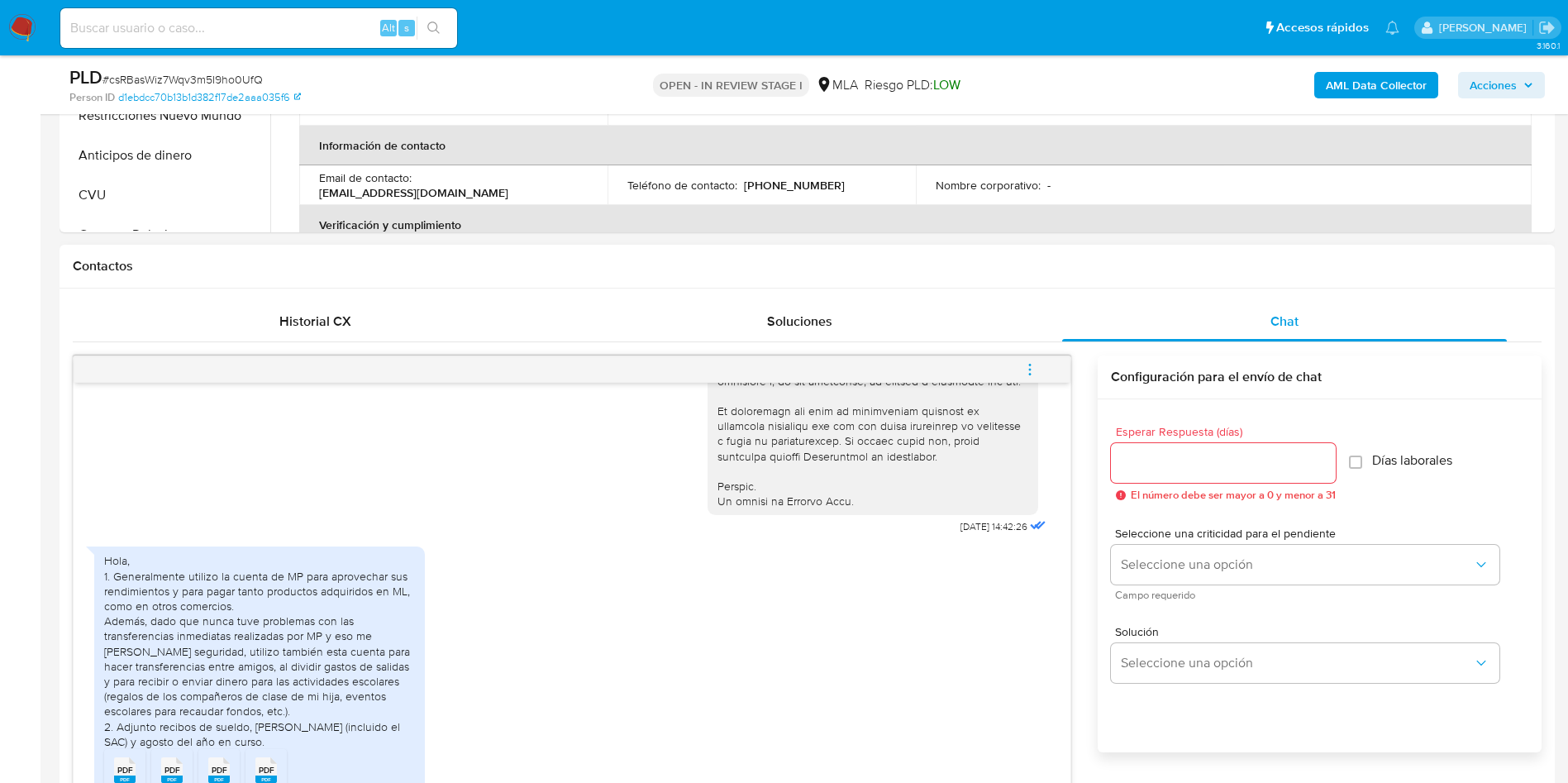
click at [1038, 370] on button "menu-action" at bounding box center [1030, 369] width 55 height 40
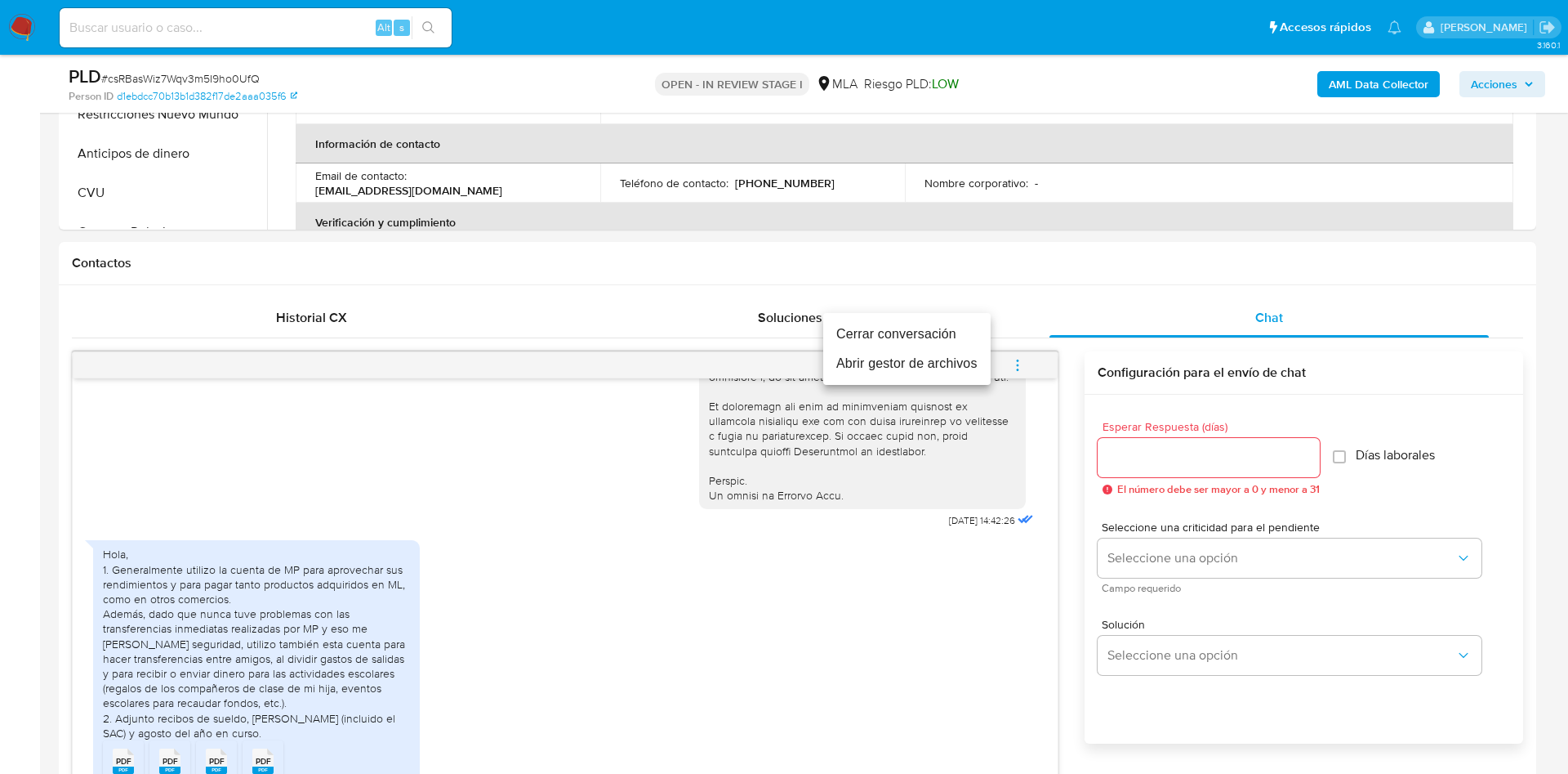
click at [923, 364] on li "Abrir gestor de archivos" at bounding box center [906, 364] width 167 height 29
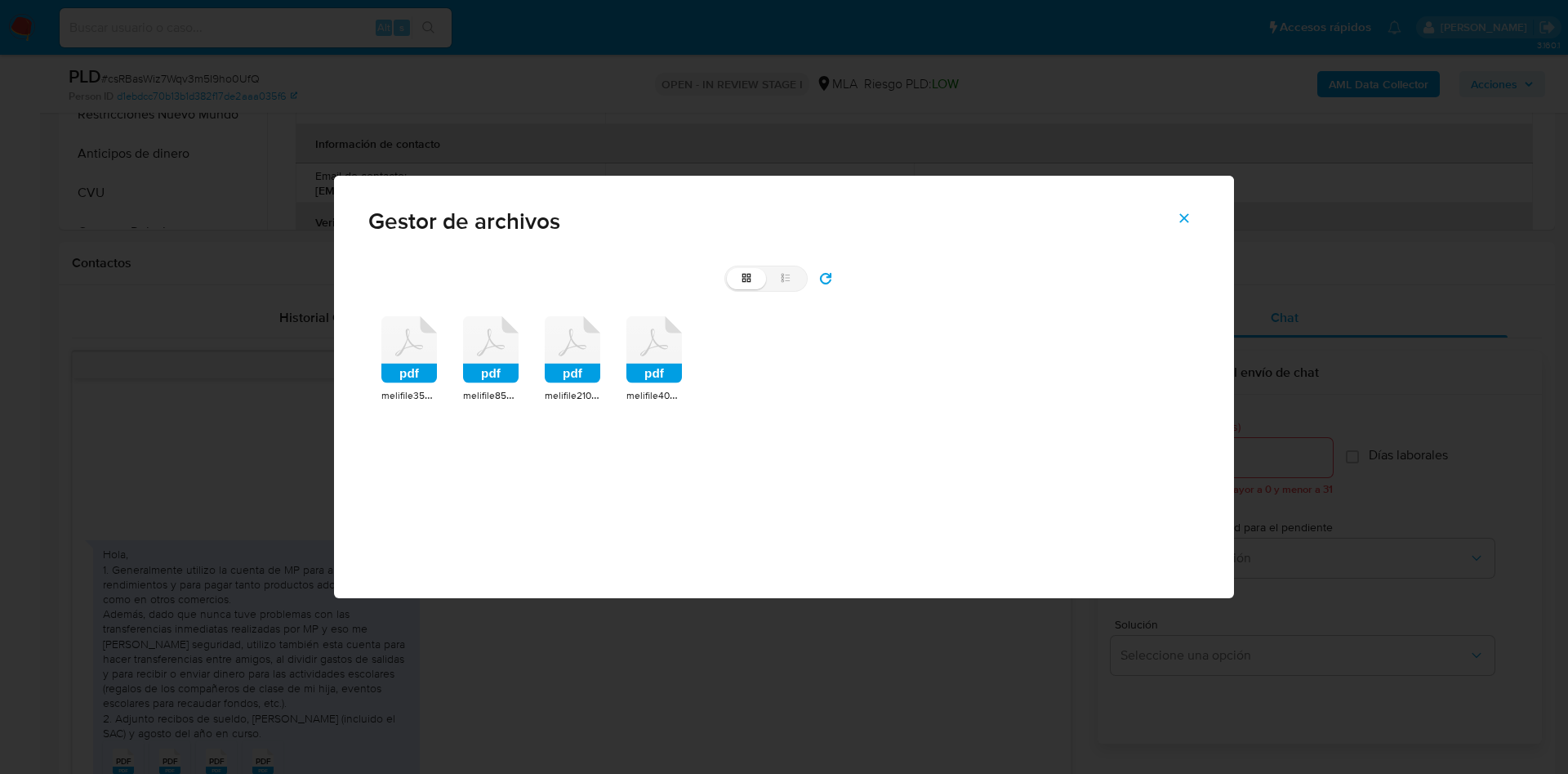
click at [440, 346] on div "pdf melifile3506259340481933941.pdf pdf melifile8557150943343794652.pdf pdf mel…" at bounding box center [784, 359] width 832 height 113
click at [419, 371] on rect at bounding box center [408, 373] width 55 height 19
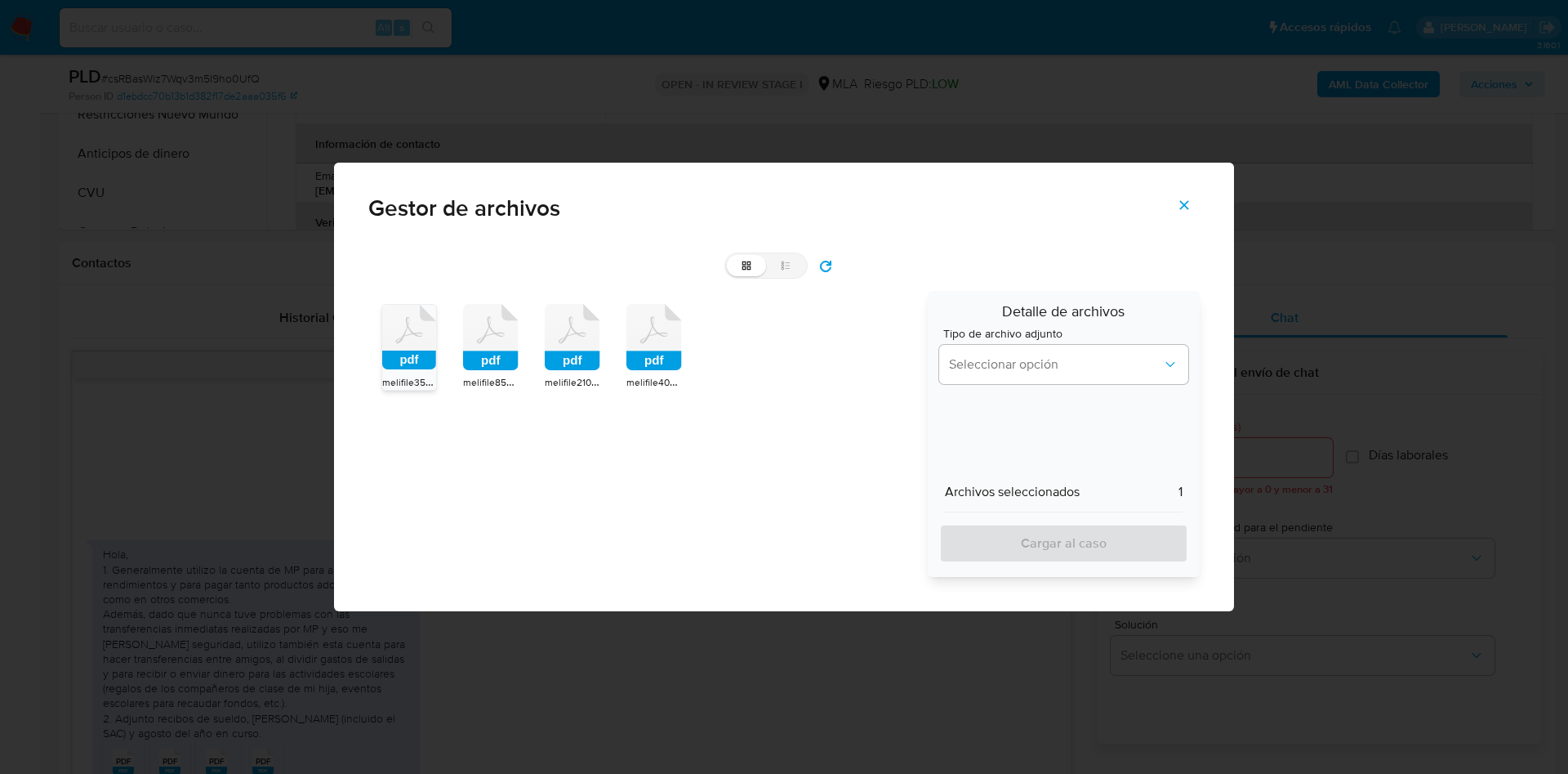
click at [479, 368] on rect at bounding box center [490, 361] width 55 height 19
click at [560, 354] on rect at bounding box center [572, 361] width 55 height 19
click at [664, 381] on span "melifile406973021062489602.pdf" at bounding box center [700, 382] width 148 height 16
click at [965, 375] on button "Seleccionar opción" at bounding box center [1064, 364] width 250 height 40
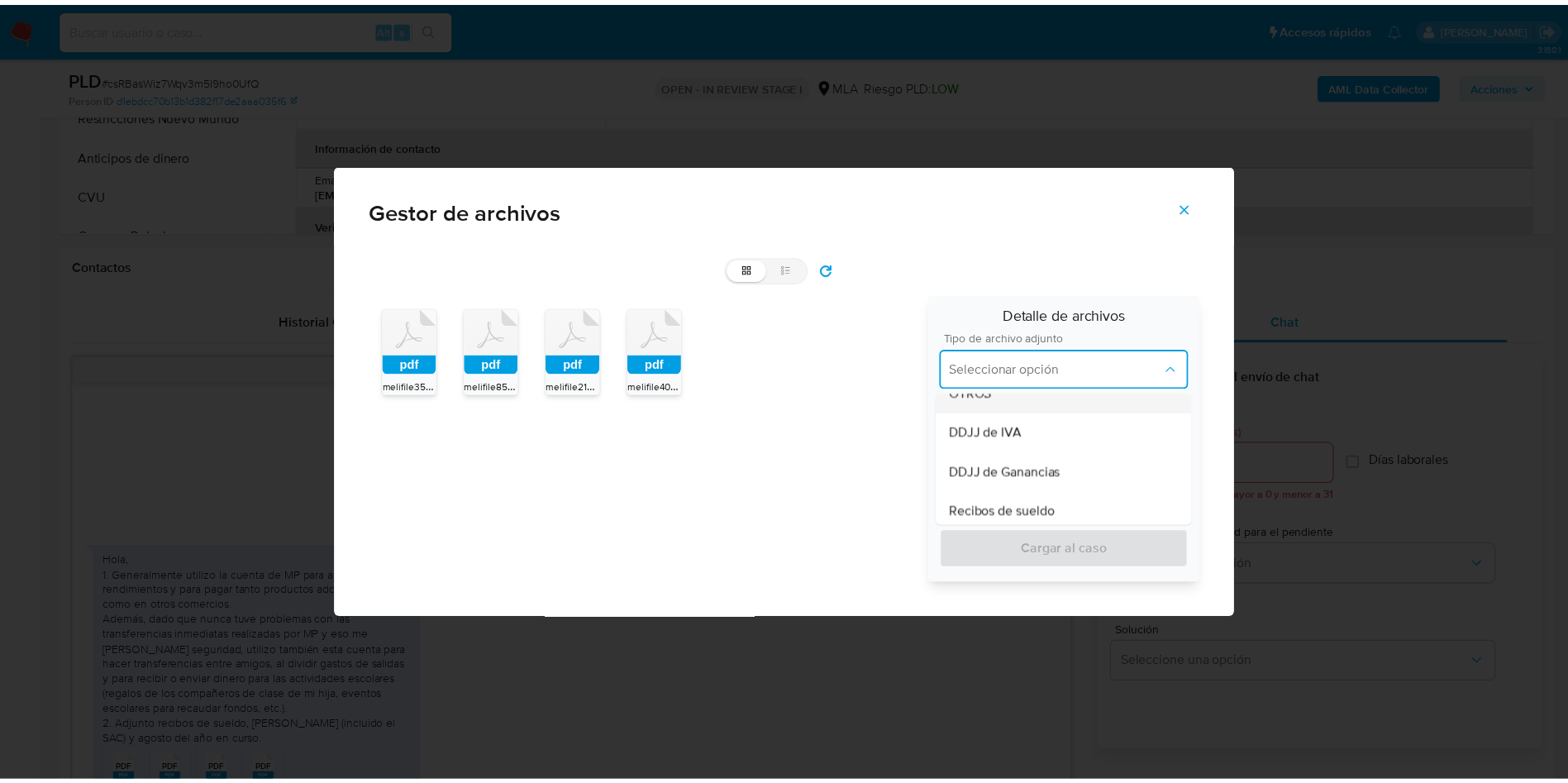
scroll to position [372, 0]
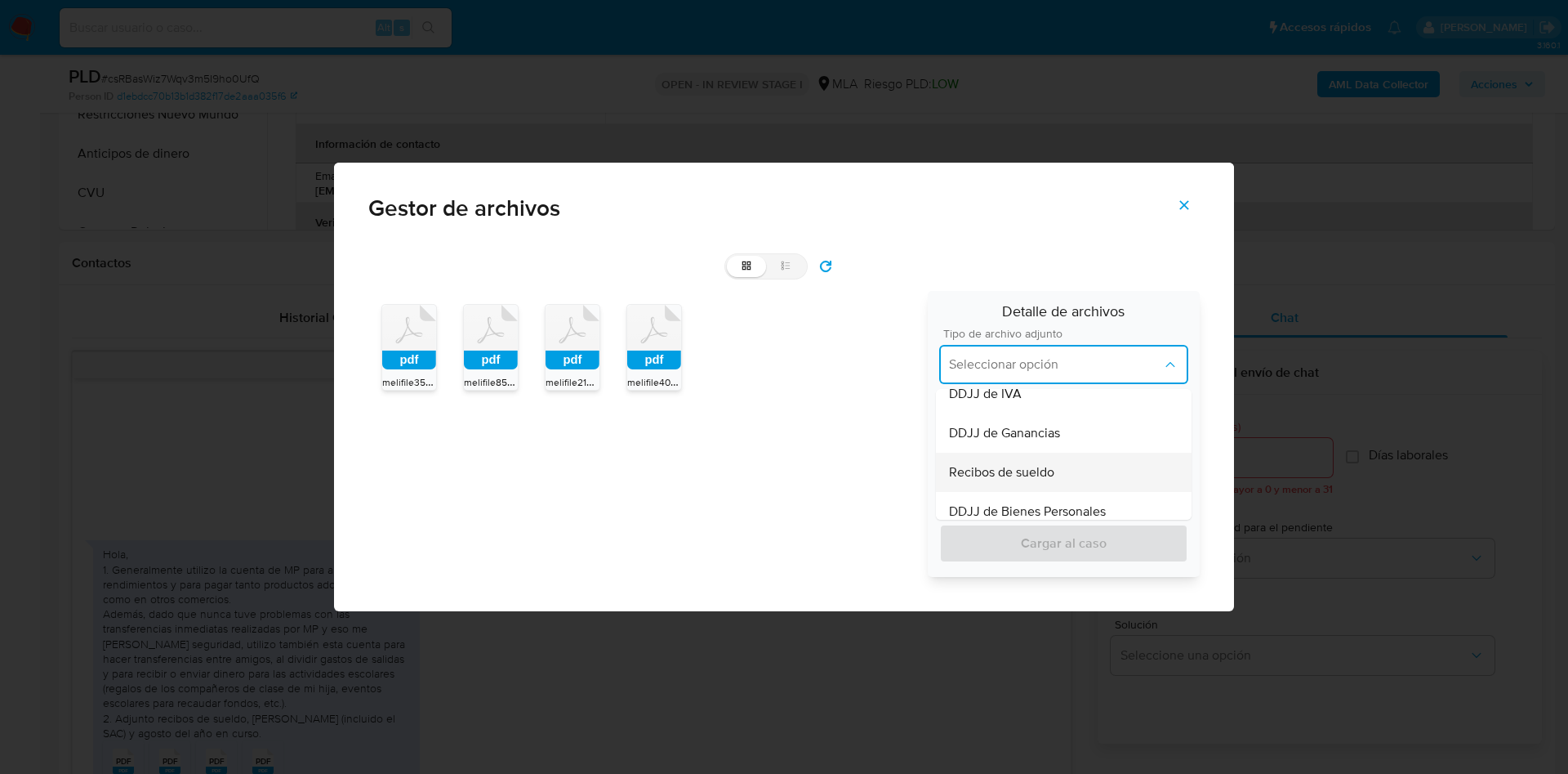
click at [1037, 476] on span "Recibos de sueldo" at bounding box center [1001, 472] width 105 height 16
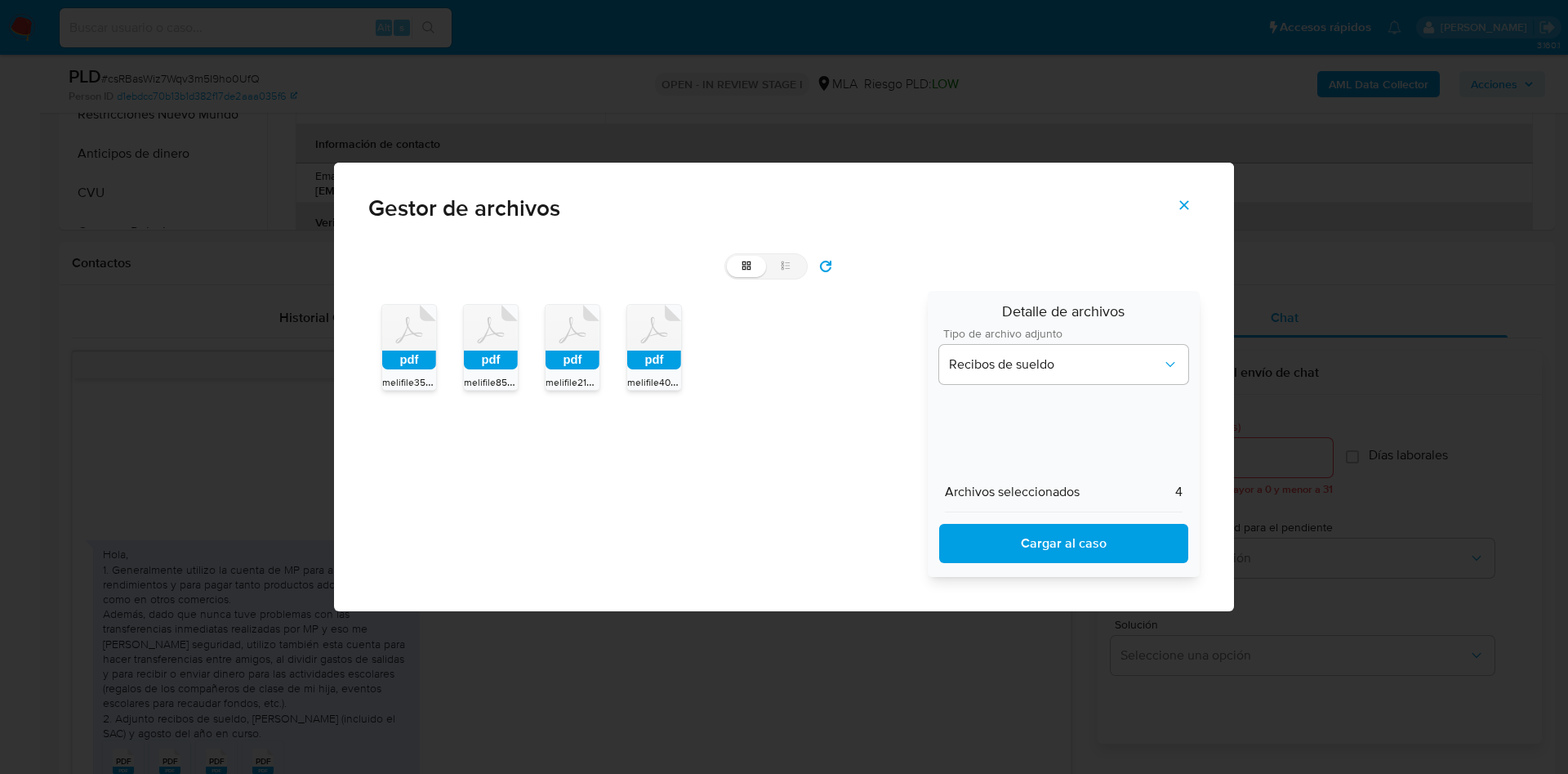
click at [1040, 541] on span "Cargar al caso" at bounding box center [1064, 543] width 207 height 36
click at [1182, 199] on icon "Cerrar" at bounding box center [1184, 204] width 15 height 15
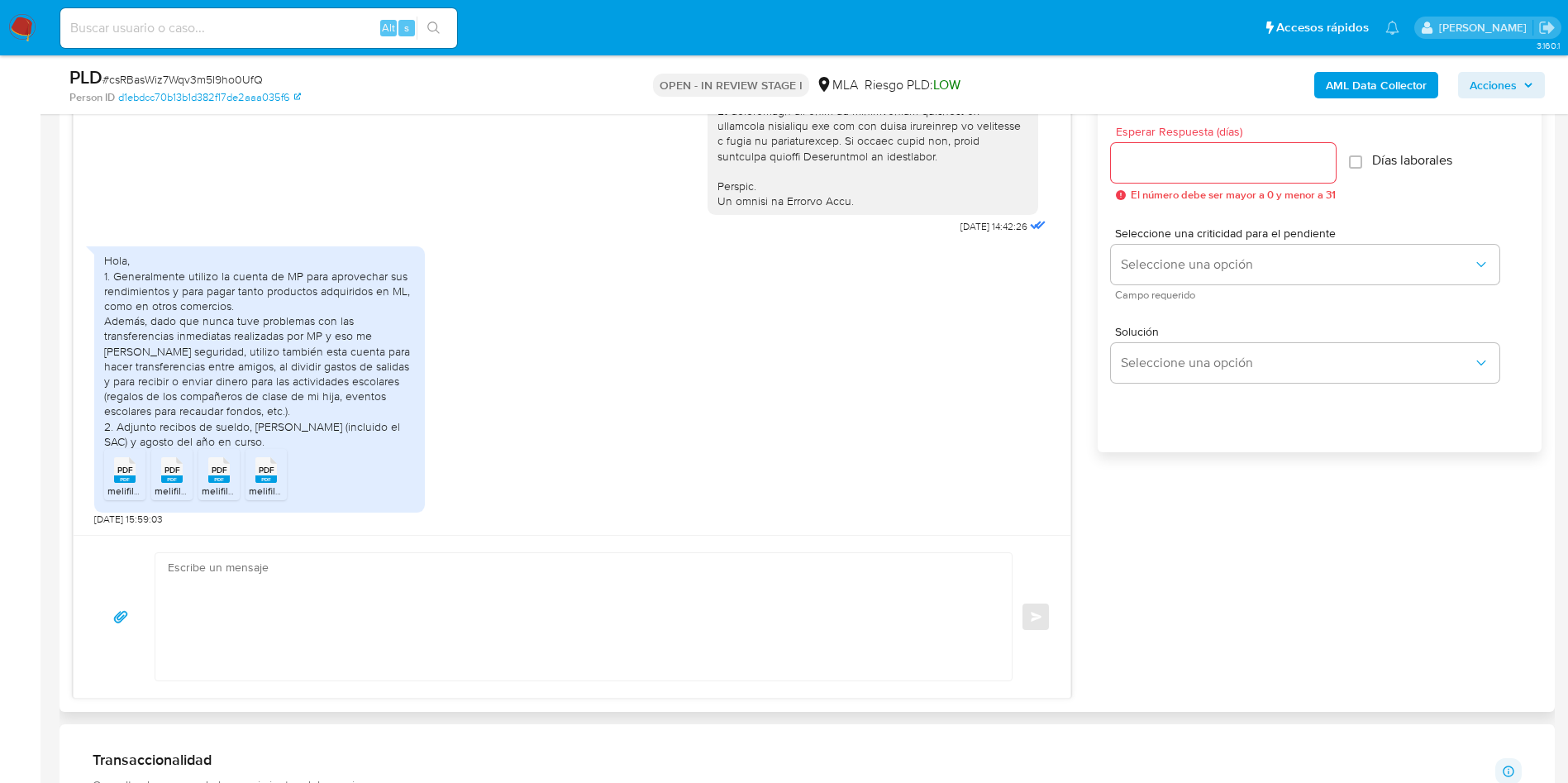
scroll to position [991, 0]
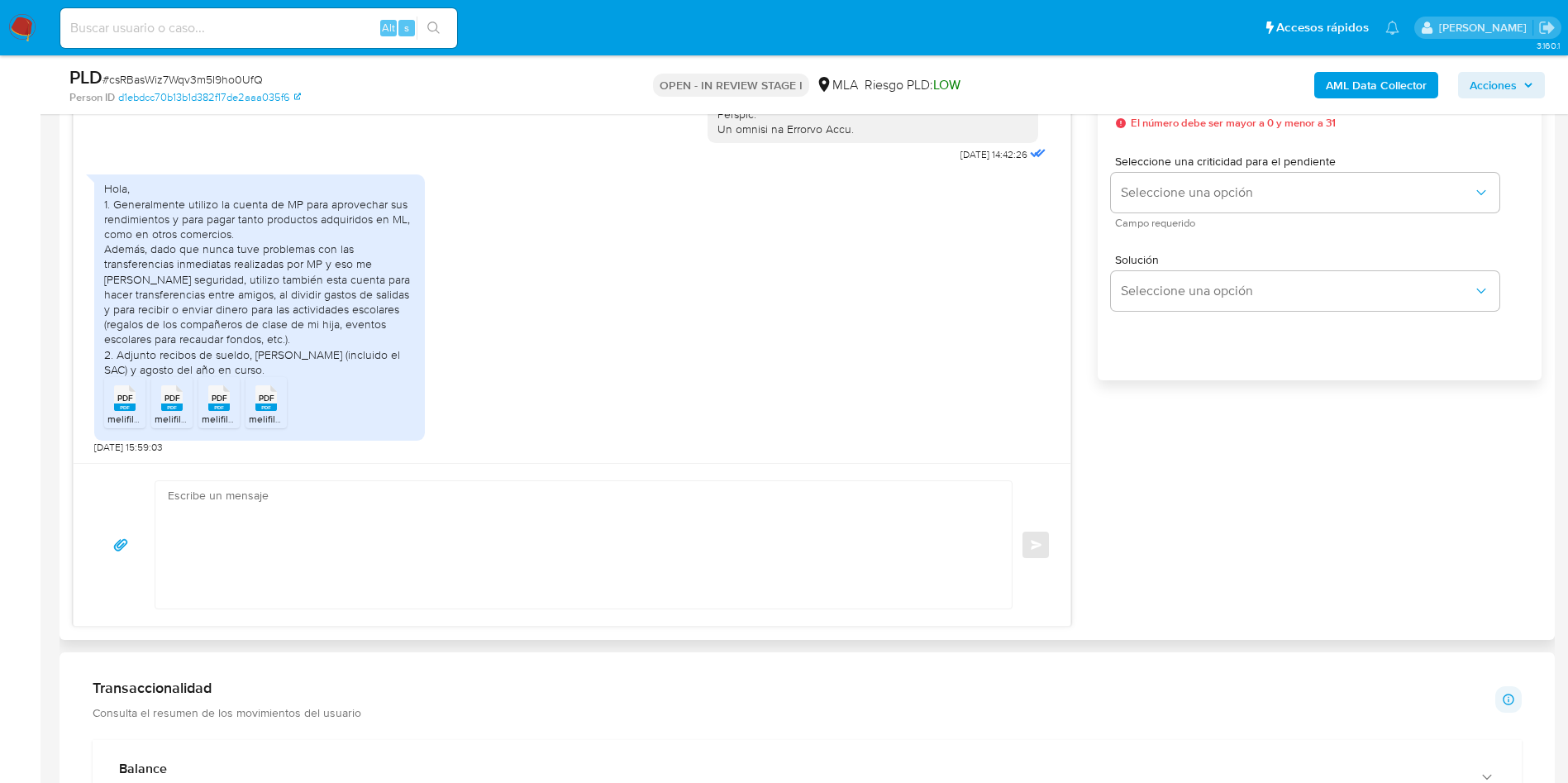
click at [354, 513] on textarea at bounding box center [578, 544] width 823 height 127
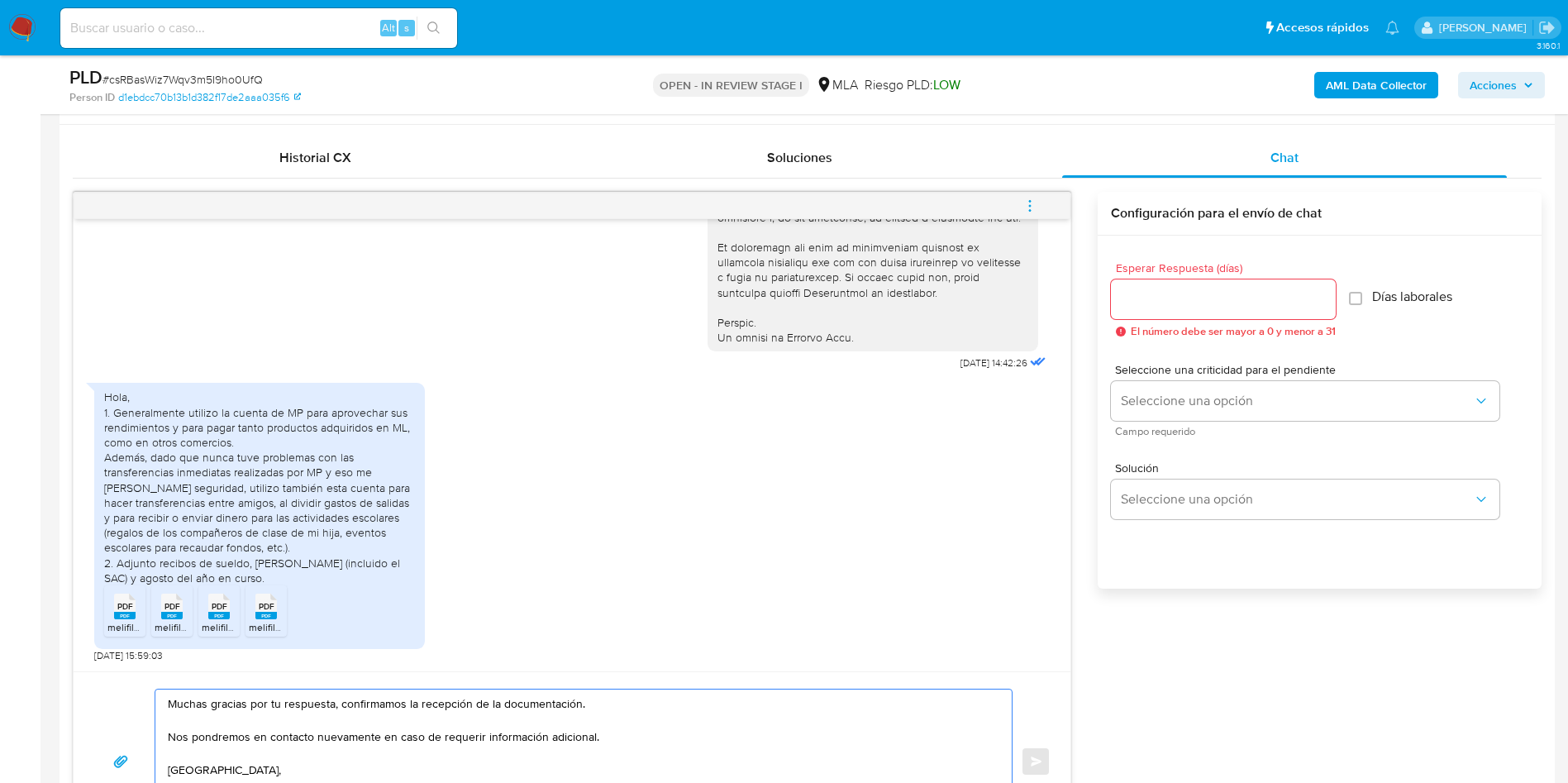
scroll to position [744, 0]
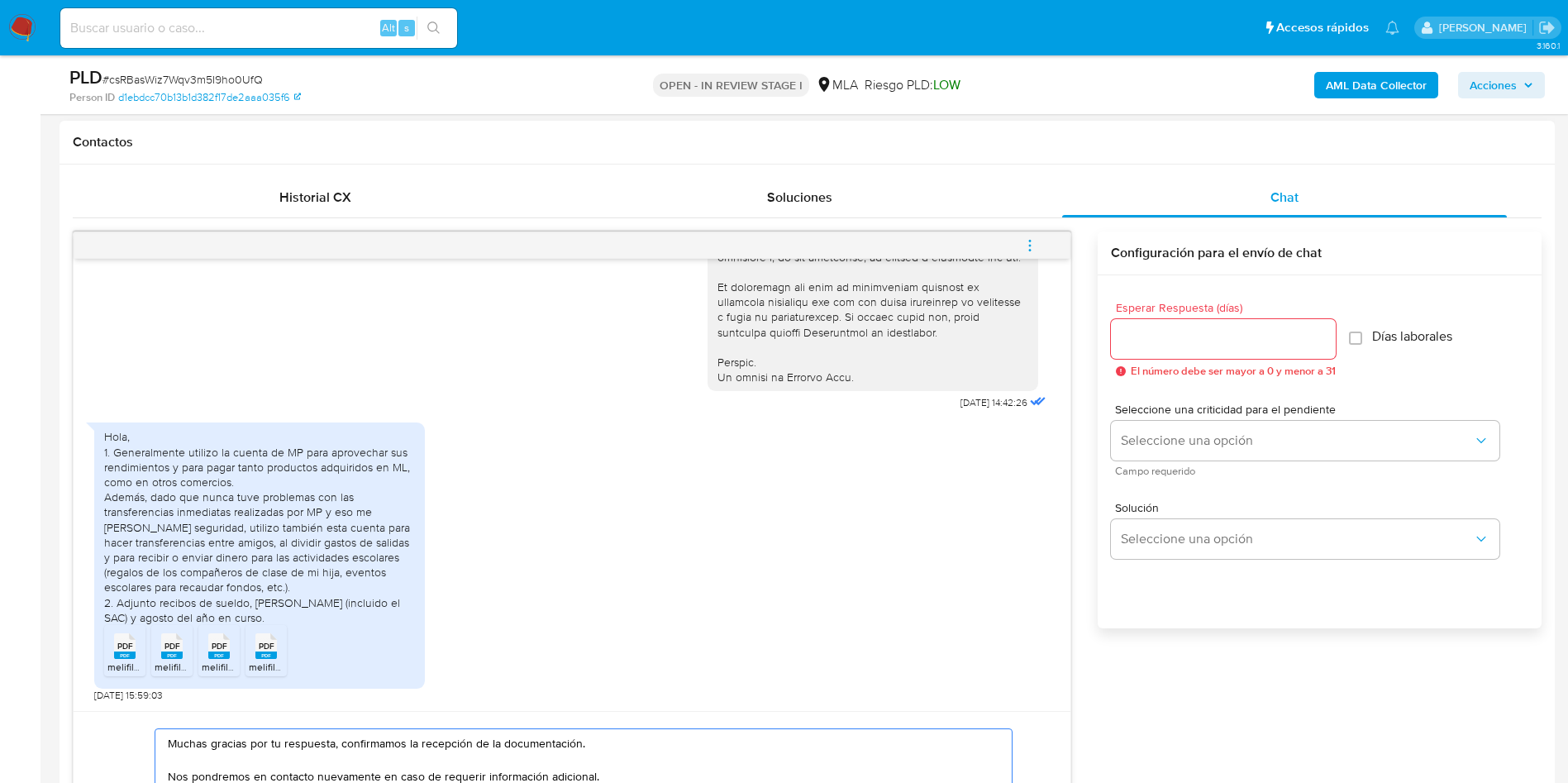
type textarea "Muchas gracias por tu respuesta, confirmamos la recepción de la documentación. …"
click at [1174, 338] on input "Esperar Respuesta (días)" at bounding box center [1223, 339] width 225 height 22
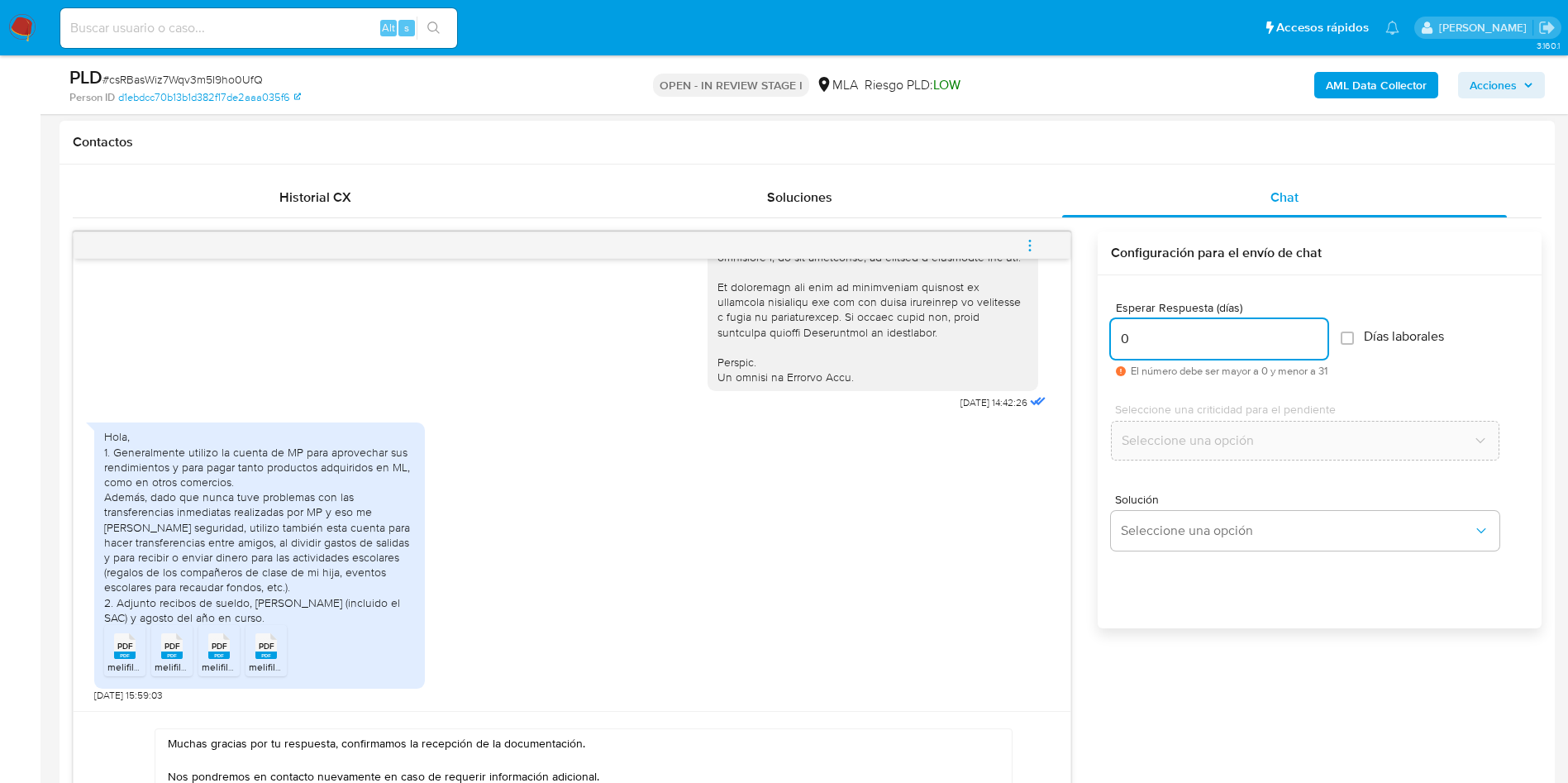
scroll to position [786, 0]
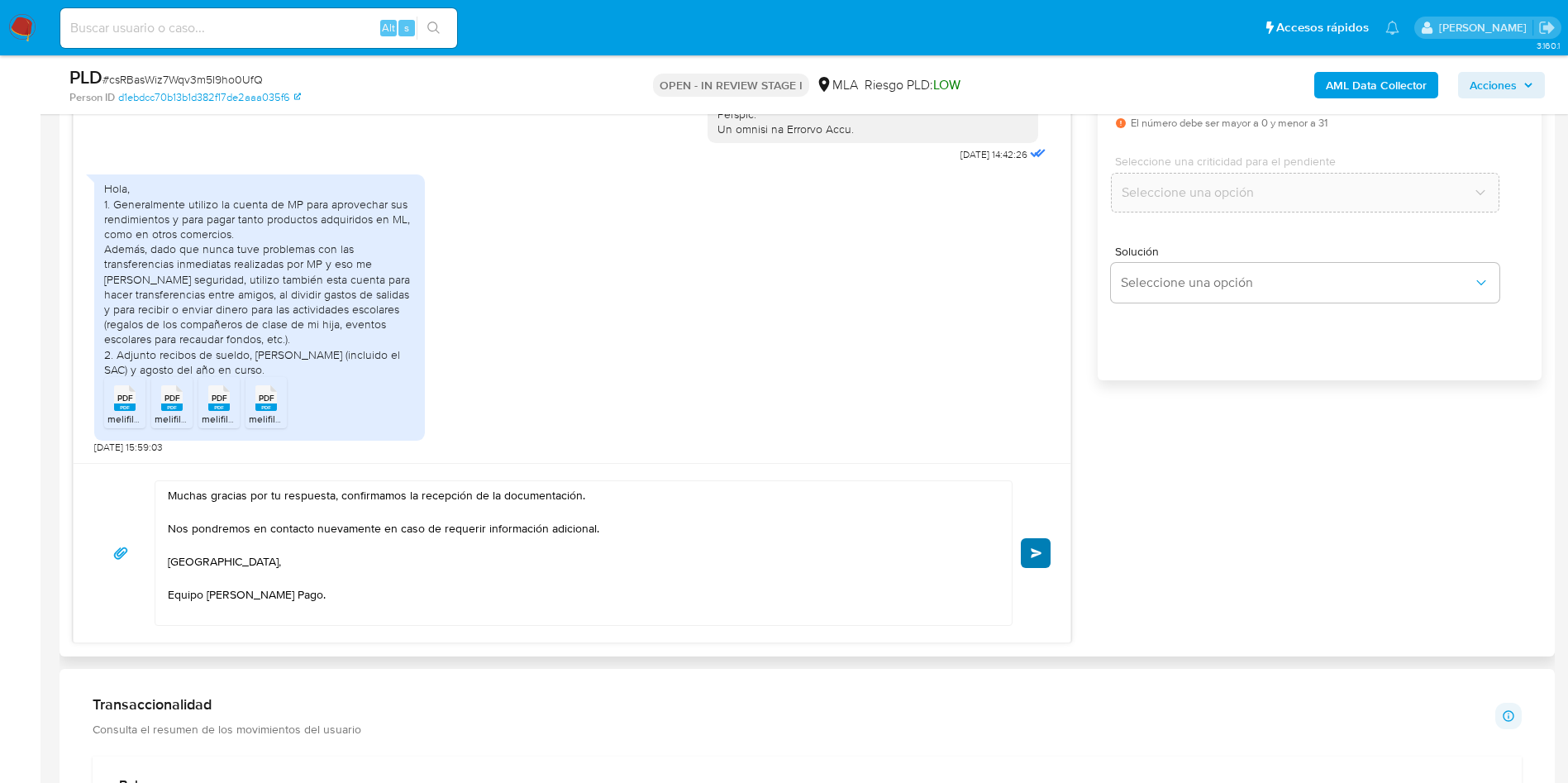
type input "0"
click at [1038, 557] on span "Enviar" at bounding box center [1037, 553] width 12 height 10
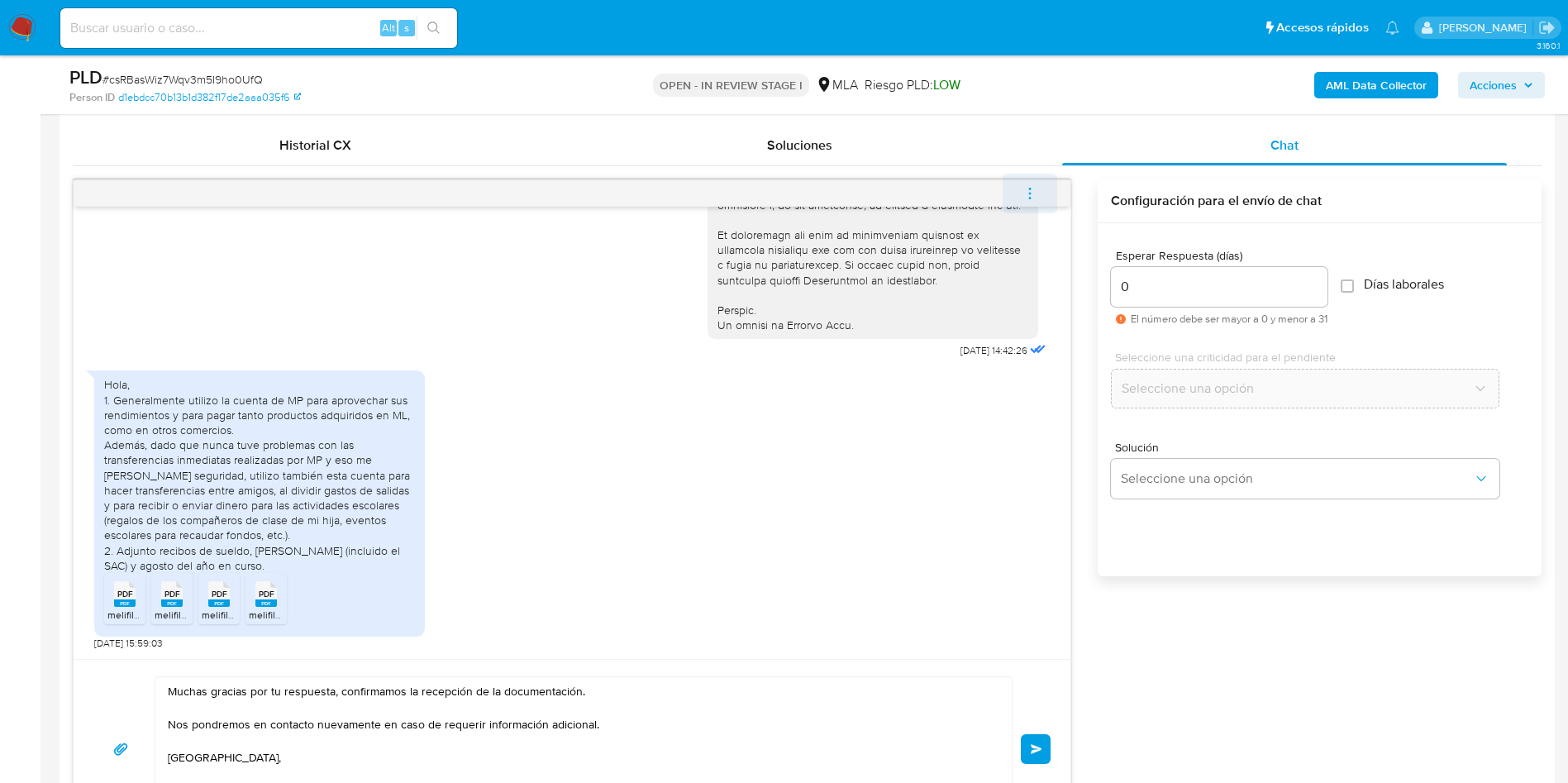
scroll to position [496, 0]
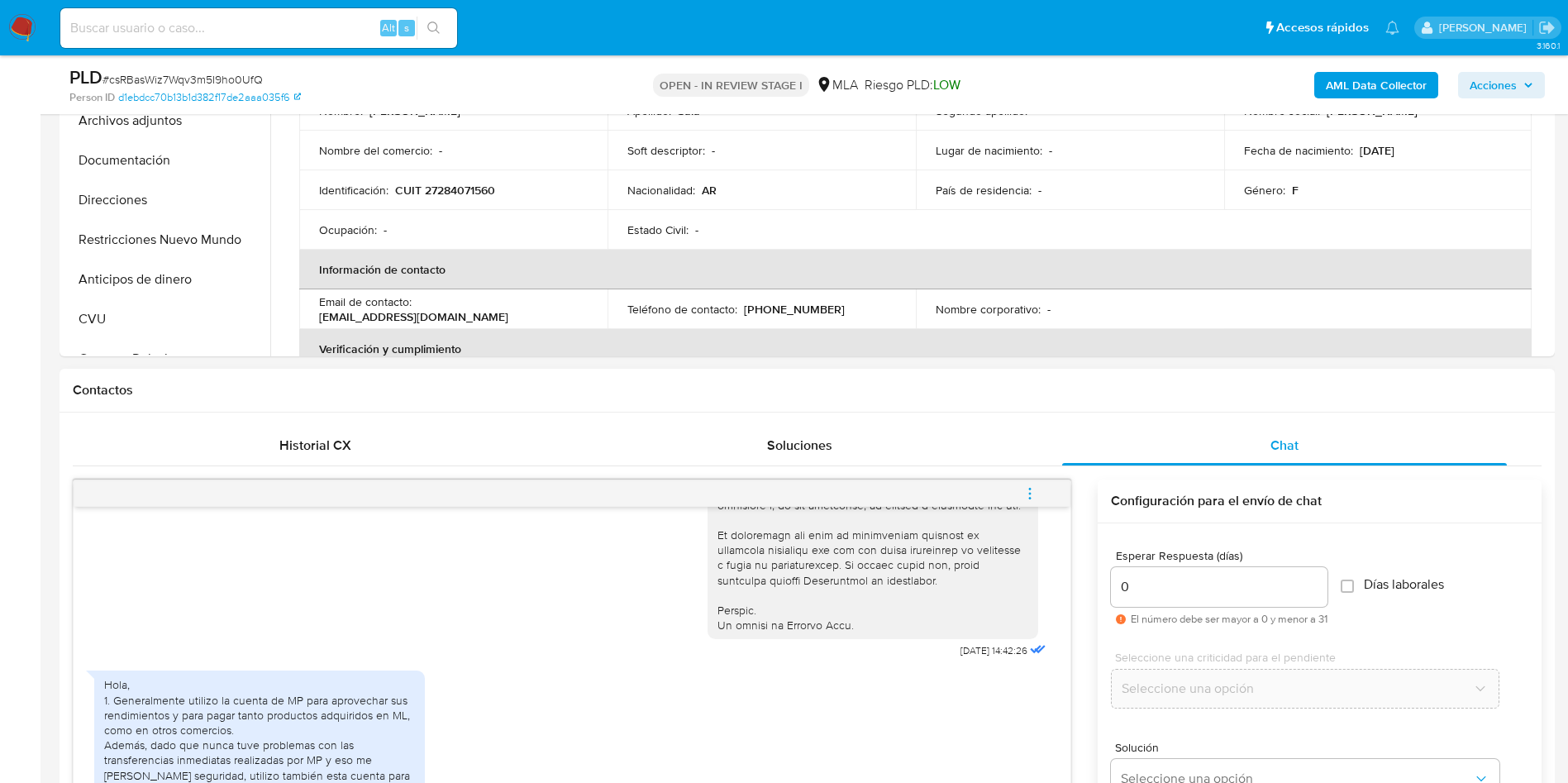
click at [1021, 491] on button "menu-action" at bounding box center [1030, 493] width 55 height 40
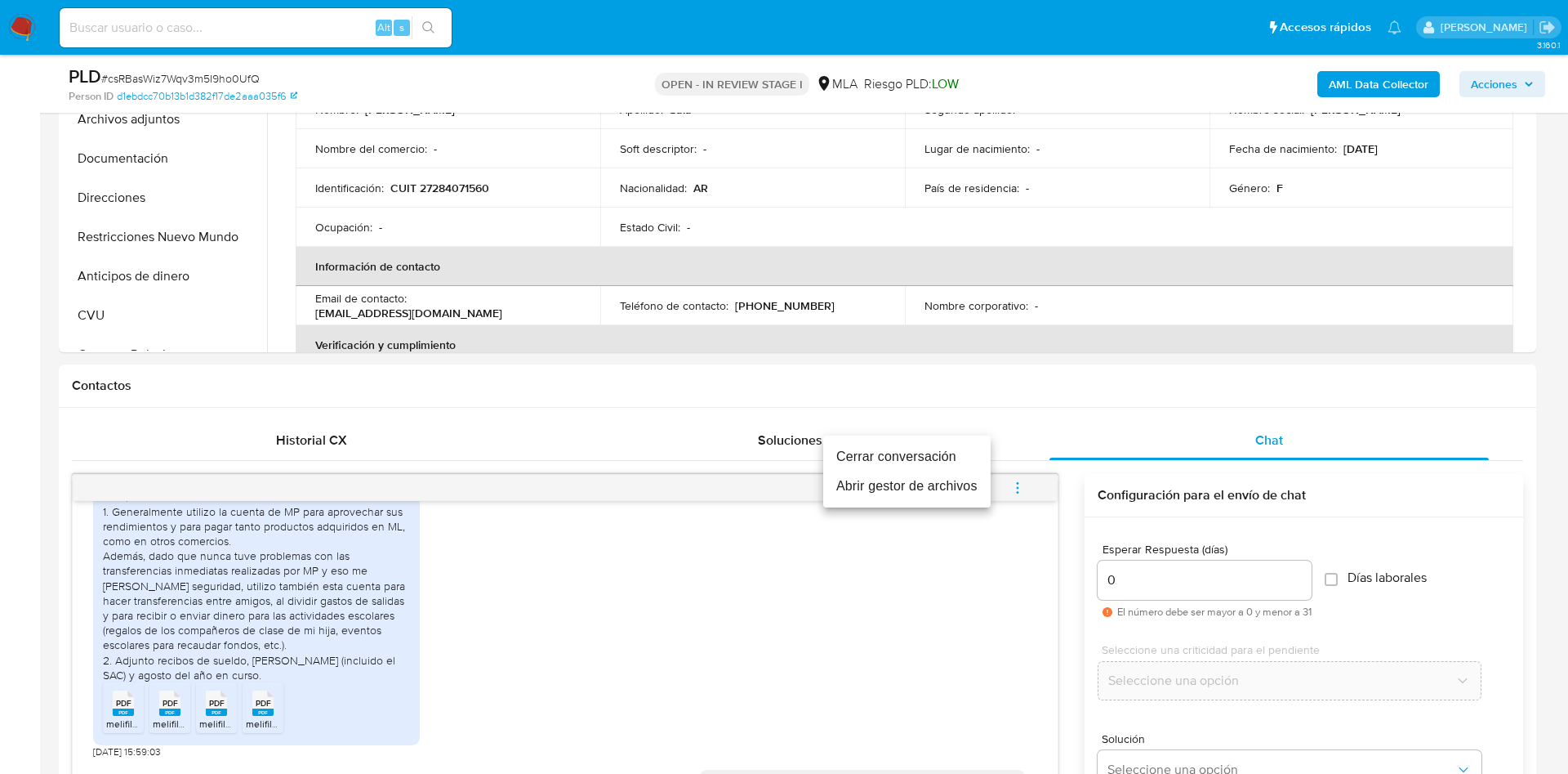
click at [902, 448] on li "Cerrar conversación" at bounding box center [906, 457] width 167 height 29
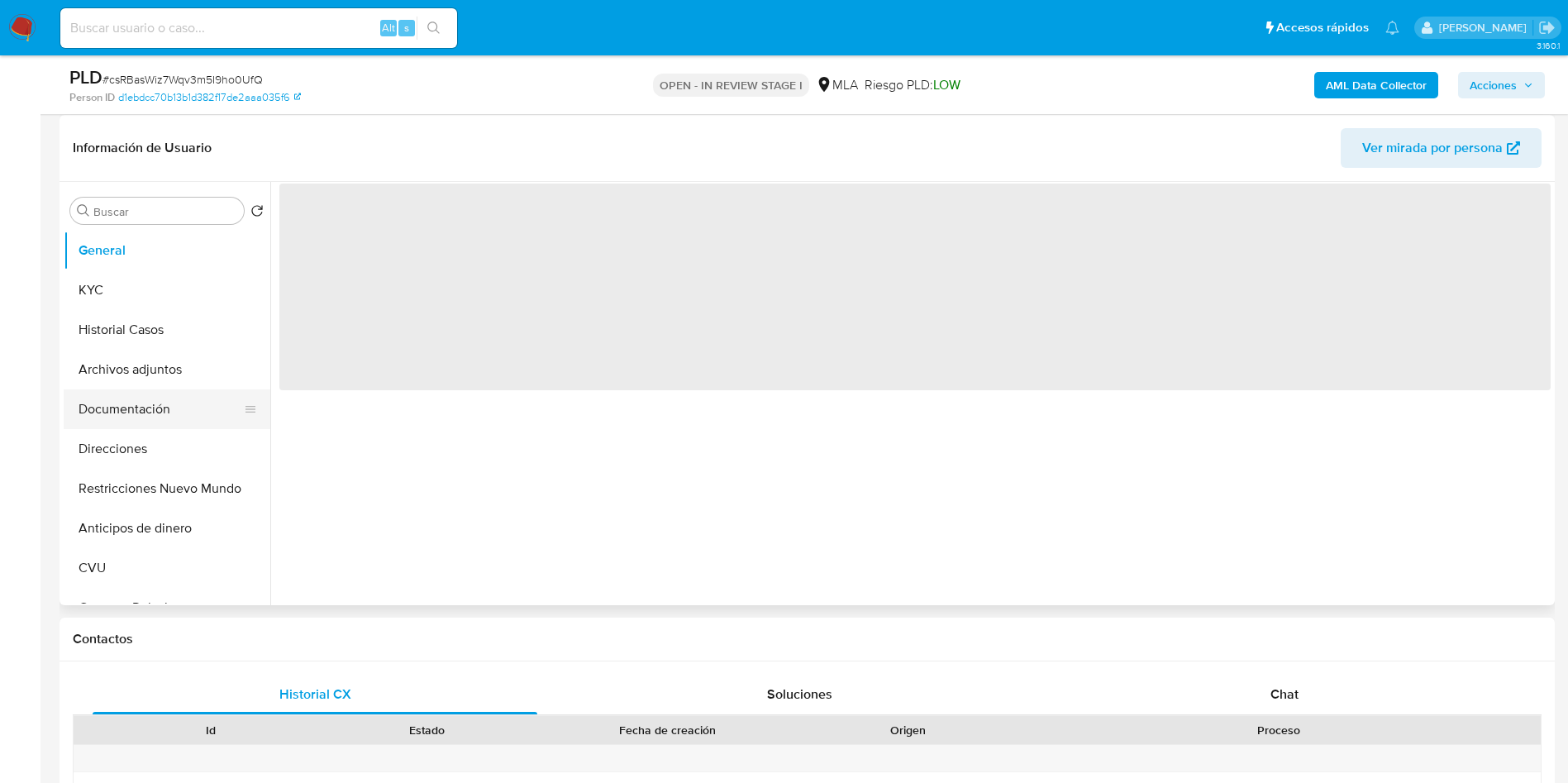
scroll to position [248, 0]
click at [121, 362] on button "Archivos adjuntos" at bounding box center [161, 368] width 194 height 40
select select "10"
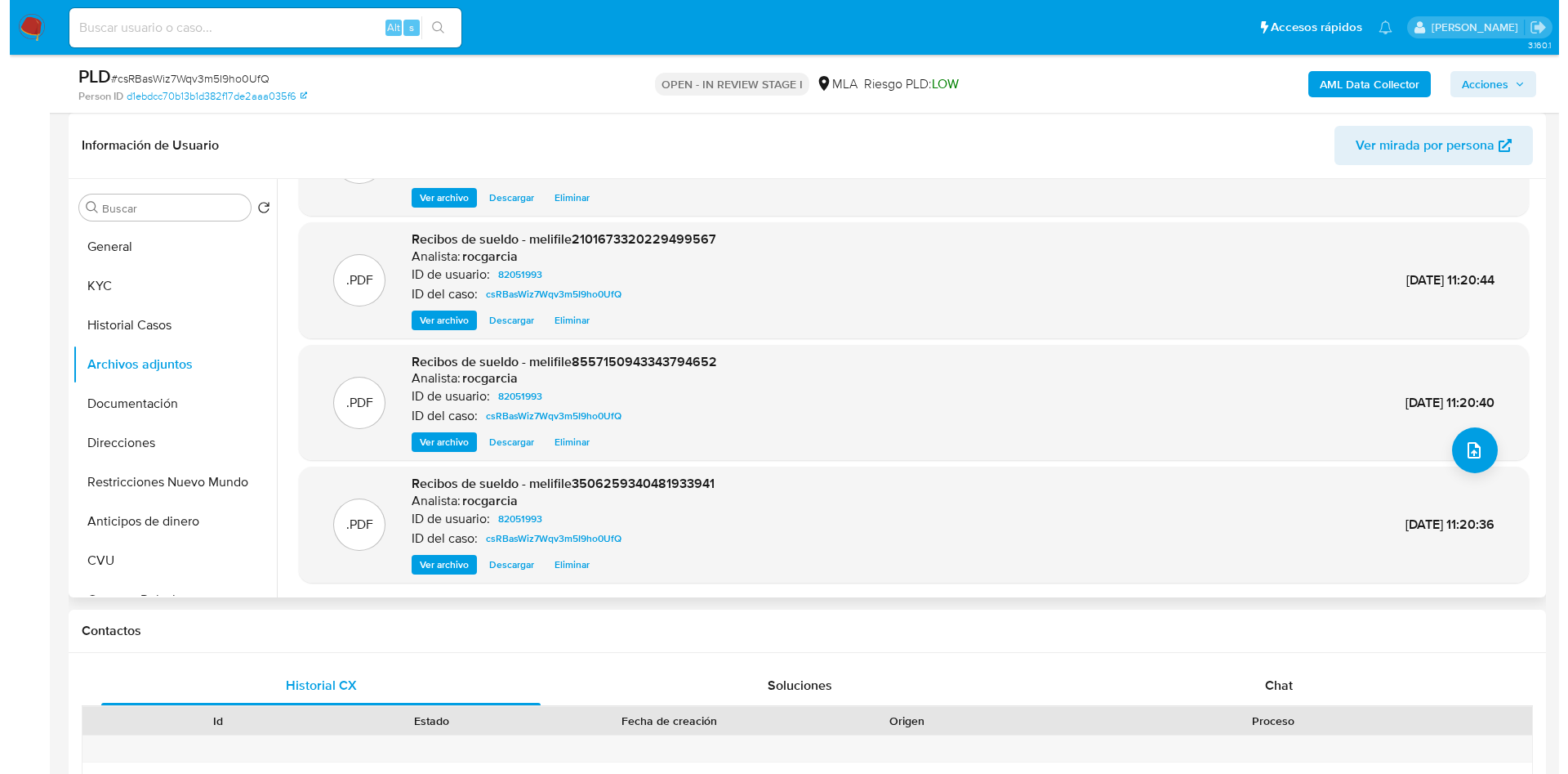
scroll to position [0, 0]
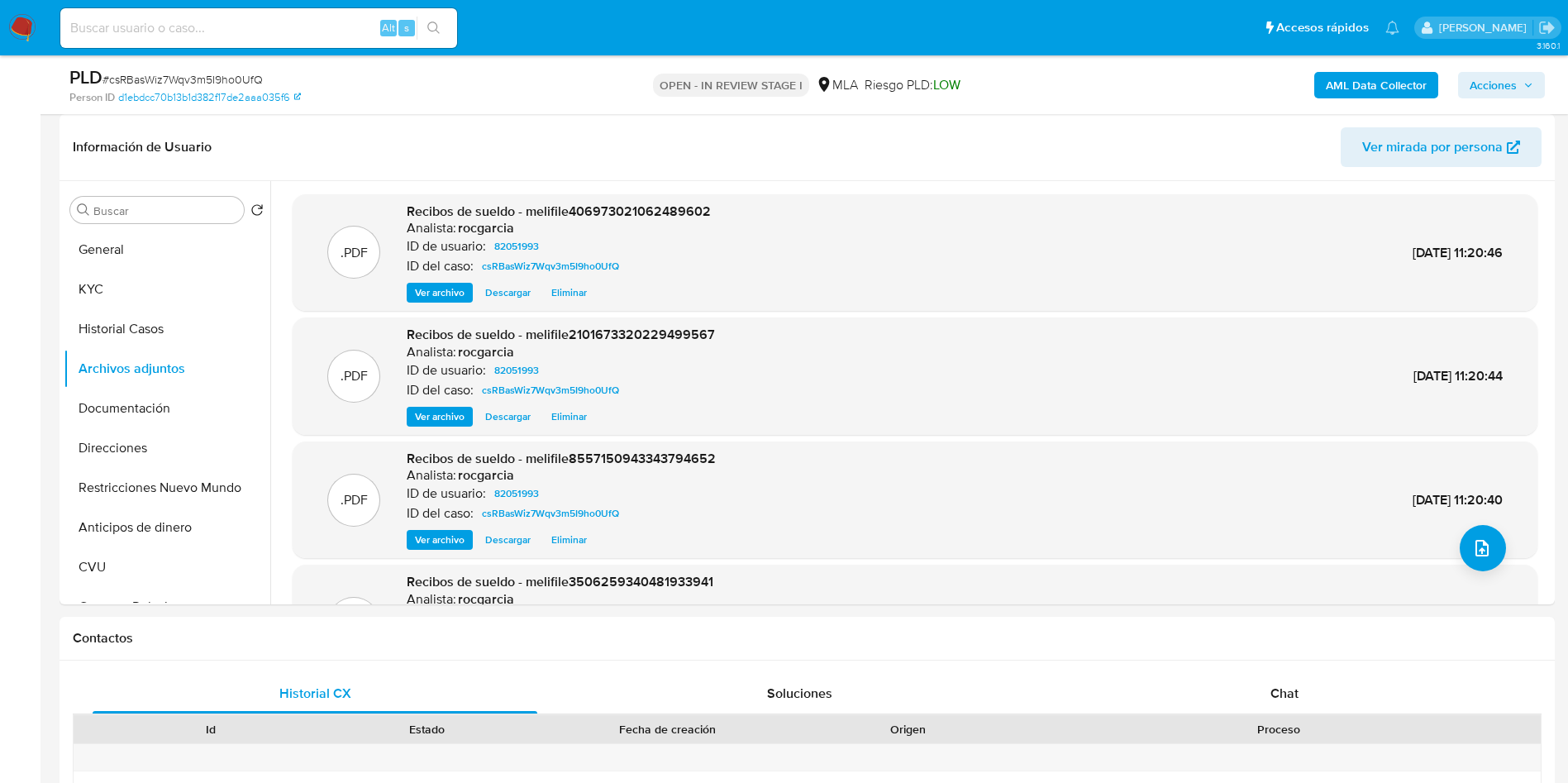
click at [1412, 103] on div "AML Data Collector Acciones" at bounding box center [1301, 85] width 487 height 39
click at [1378, 93] on b "AML Data Collector" at bounding box center [1376, 84] width 101 height 26
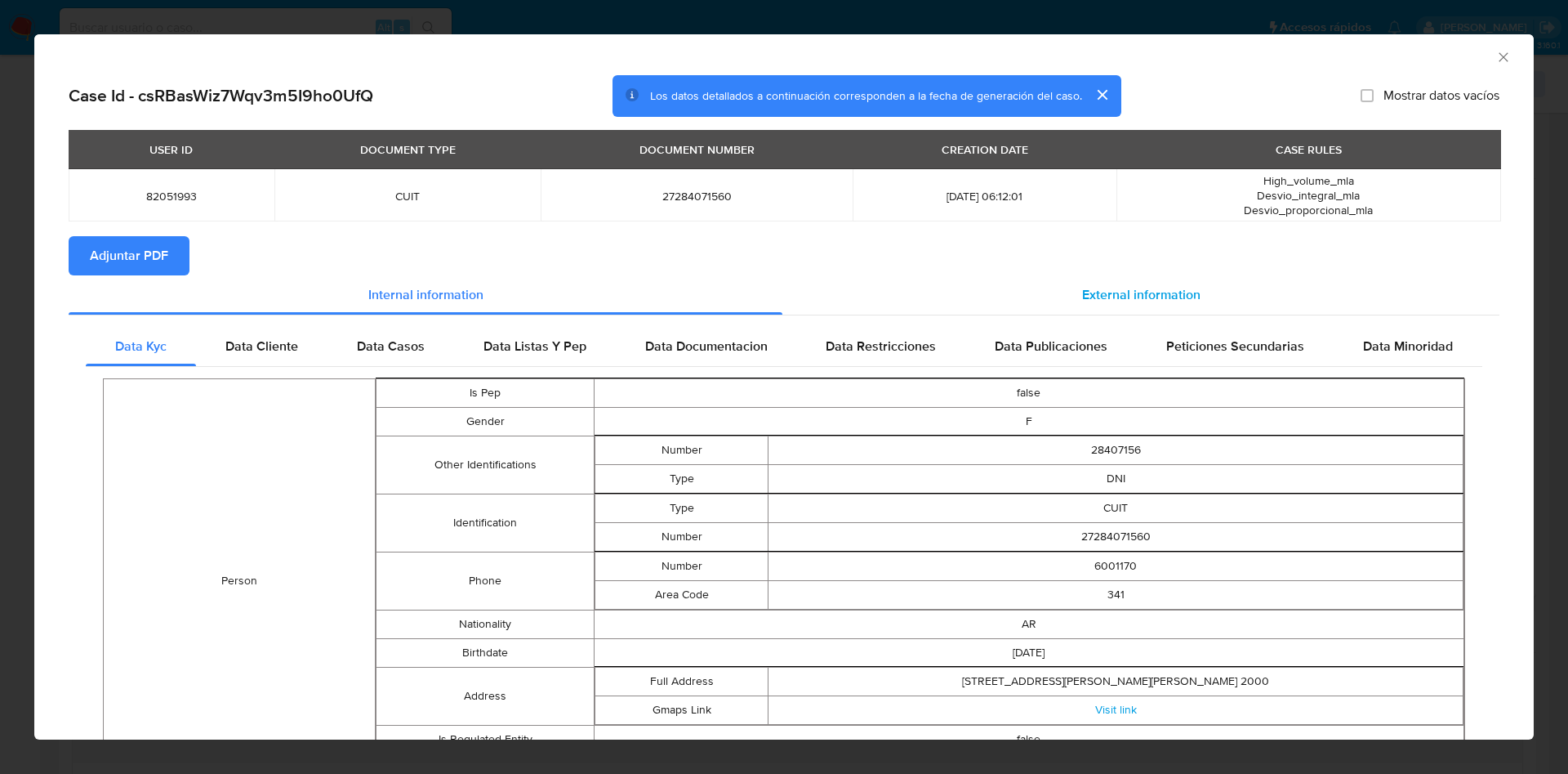
drag, startPoint x: 1050, startPoint y: 261, endPoint x: 1057, endPoint y: 276, distance: 16.6
click at [1057, 276] on section "Case Id - csRBasWiz7Wqv3m5I9ho0UfQ Los datos detallados a continuación correspo…" at bounding box center [784, 629] width 1432 height 1107
drag, startPoint x: 1080, startPoint y: 287, endPoint x: 961, endPoint y: 287, distance: 119.0
click at [1082, 287] on span "External information" at bounding box center [1141, 294] width 118 height 18
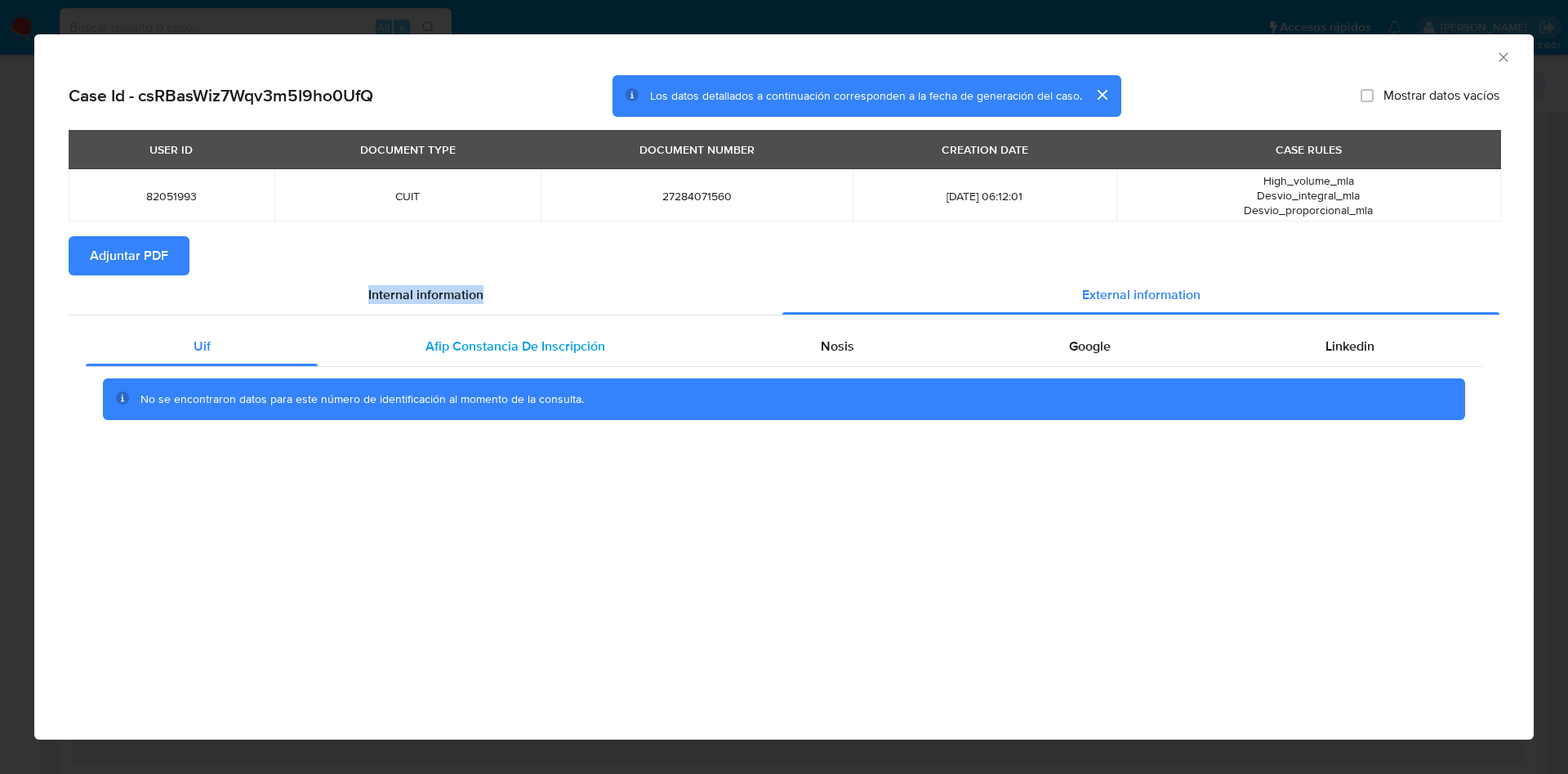
click at [559, 341] on span "Afip Constancia De Inscripción" at bounding box center [516, 345] width 180 height 18
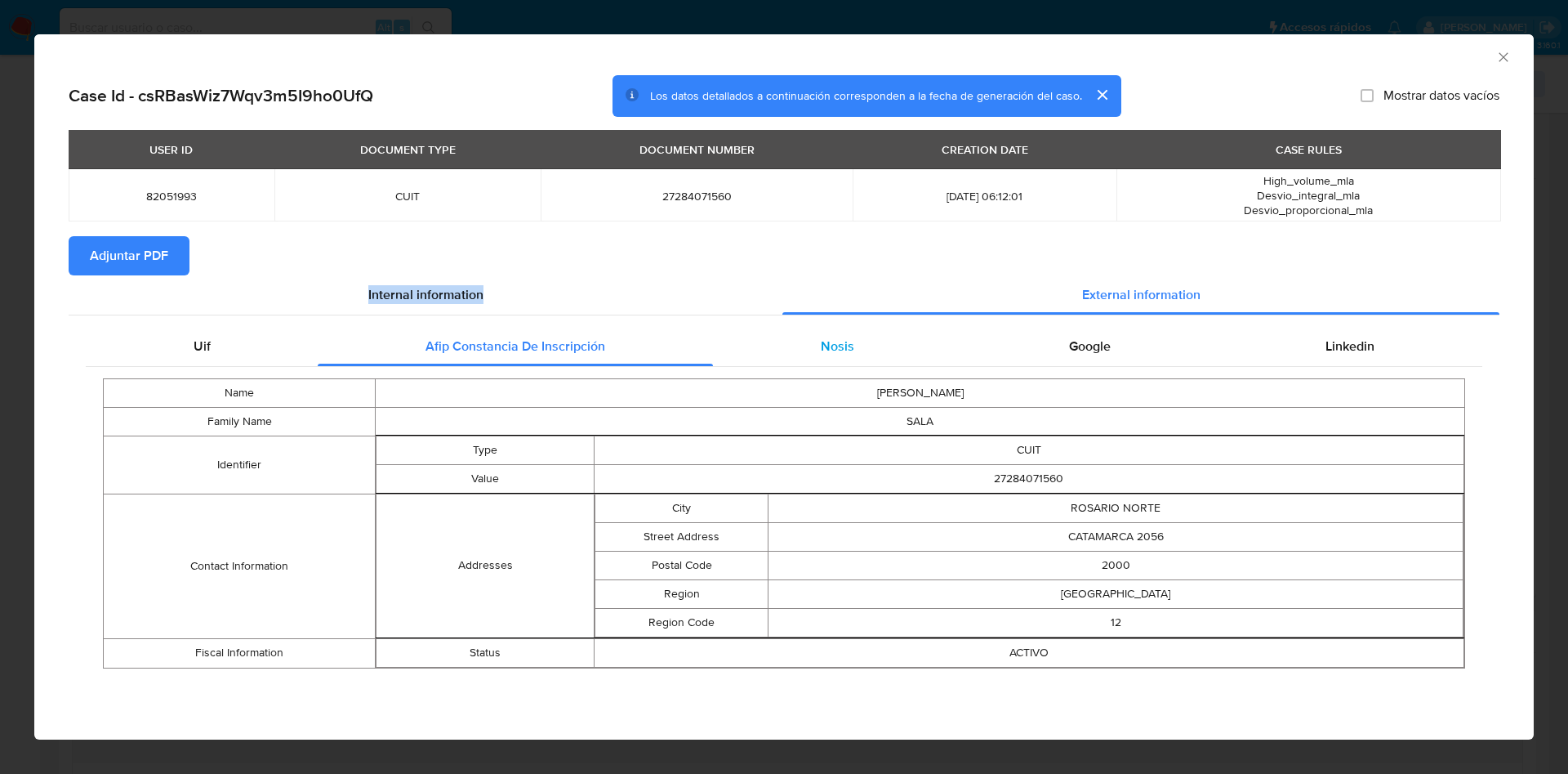
drag, startPoint x: 893, startPoint y: 331, endPoint x: 904, endPoint y: 331, distance: 11.0
click at [894, 331] on div "Nosis" at bounding box center [837, 346] width 249 height 40
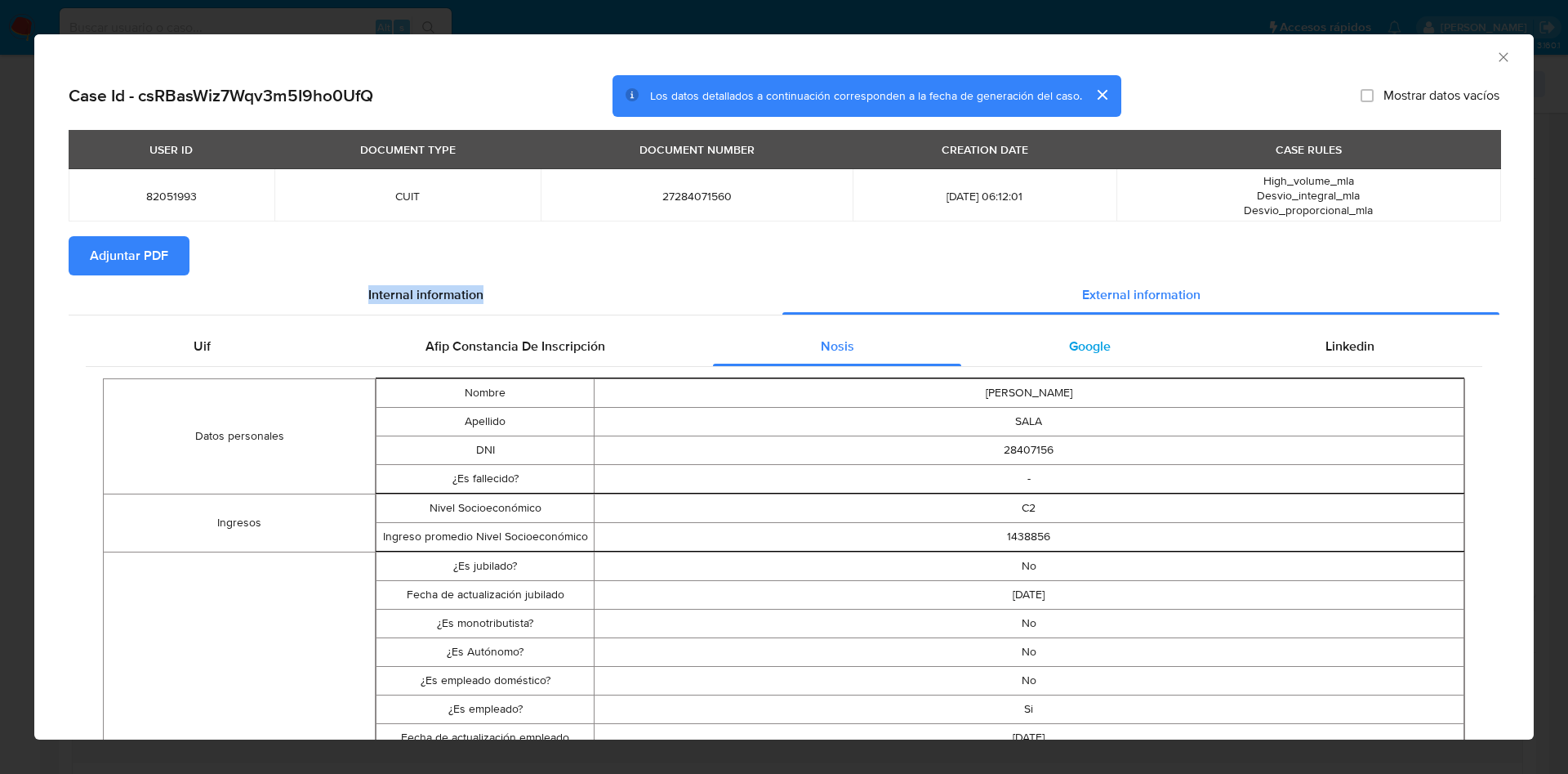
click at [1069, 347] on span "Google" at bounding box center [1089, 345] width 42 height 18
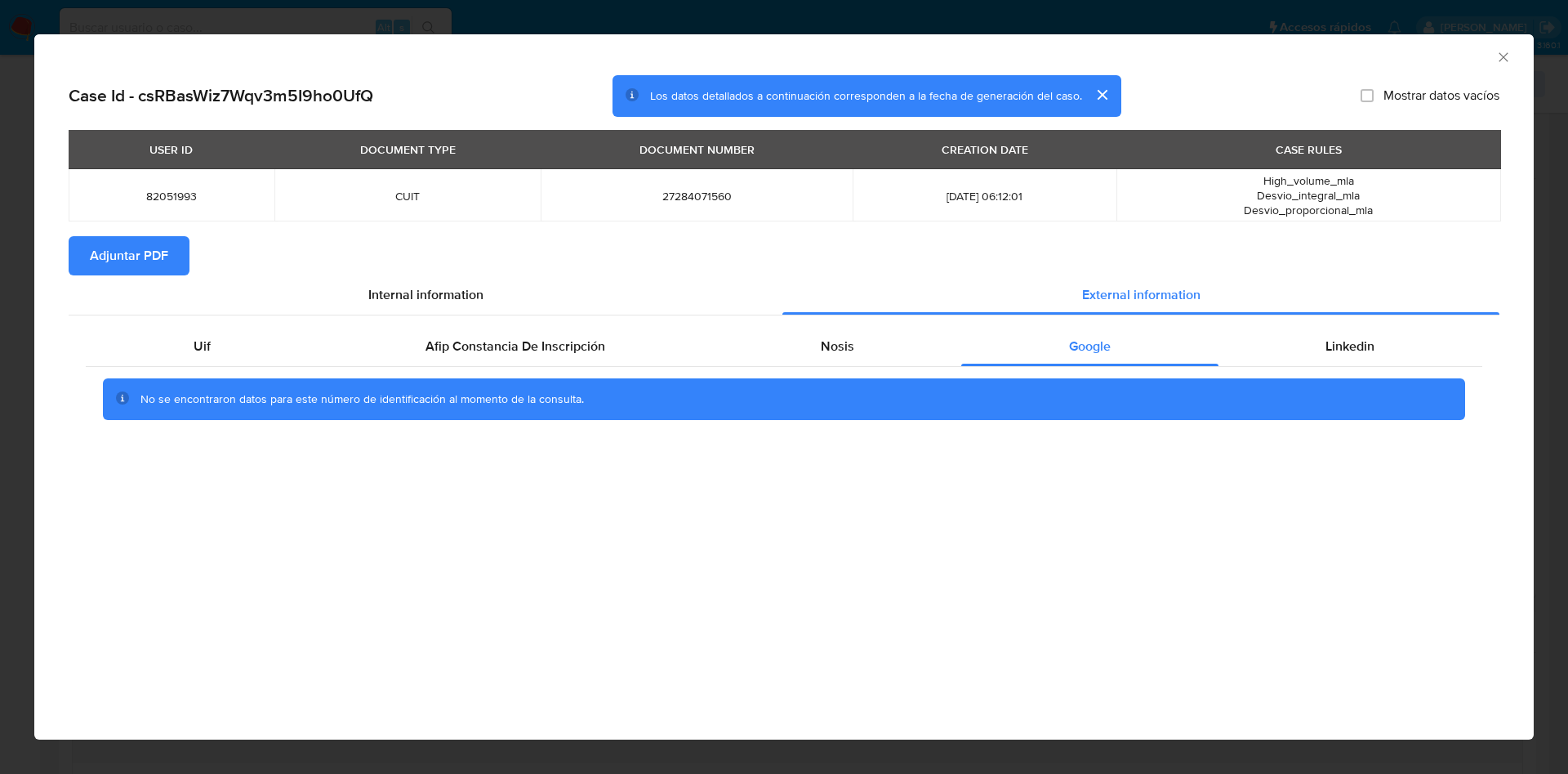
click at [1292, 322] on div "Uif Afip Constancia De Inscripción Nosis Google Linkedin No se encontraron dato…" at bounding box center [784, 379] width 1432 height 129
drag, startPoint x: 1331, startPoint y: 347, endPoint x: 1317, endPoint y: 347, distance: 14.0
click at [1330, 347] on span "Linkedin" at bounding box center [1350, 345] width 49 height 18
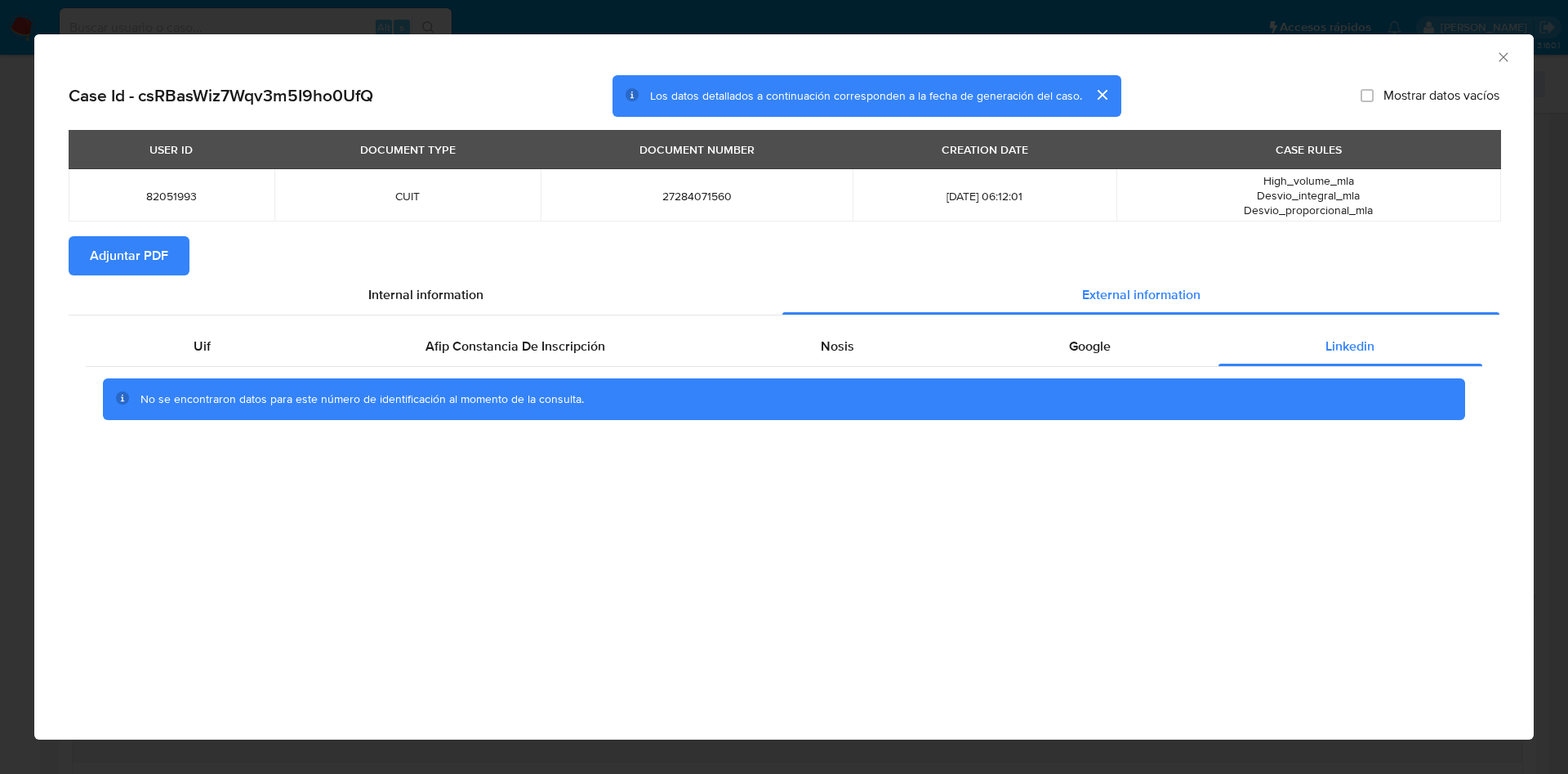
click at [139, 244] on span "Adjuntar PDF" at bounding box center [129, 255] width 78 height 36
click at [1502, 59] on icon "Cerrar ventana" at bounding box center [1503, 57] width 16 height 16
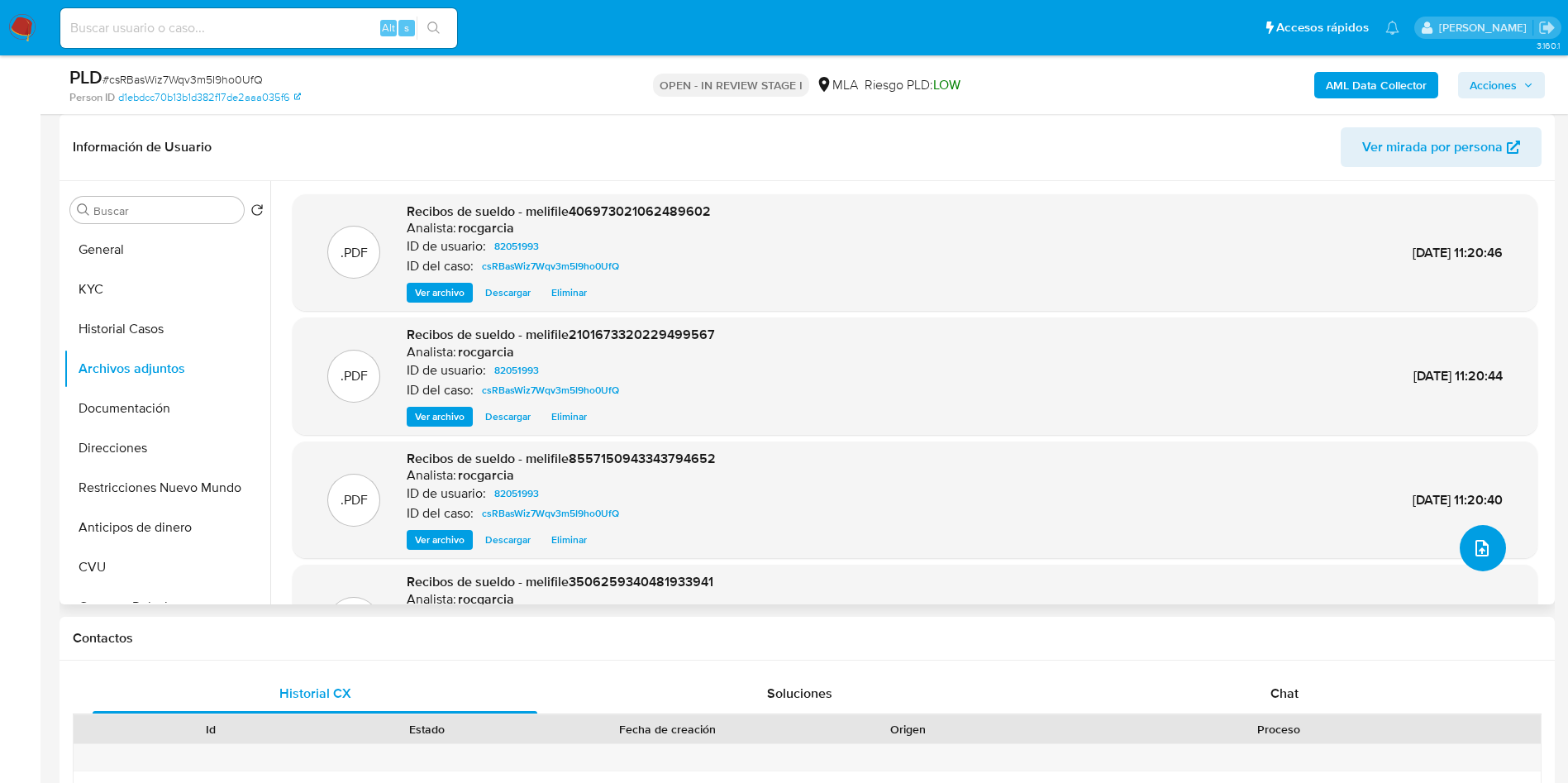
click at [1489, 550] on button "upload-file" at bounding box center [1482, 547] width 46 height 46
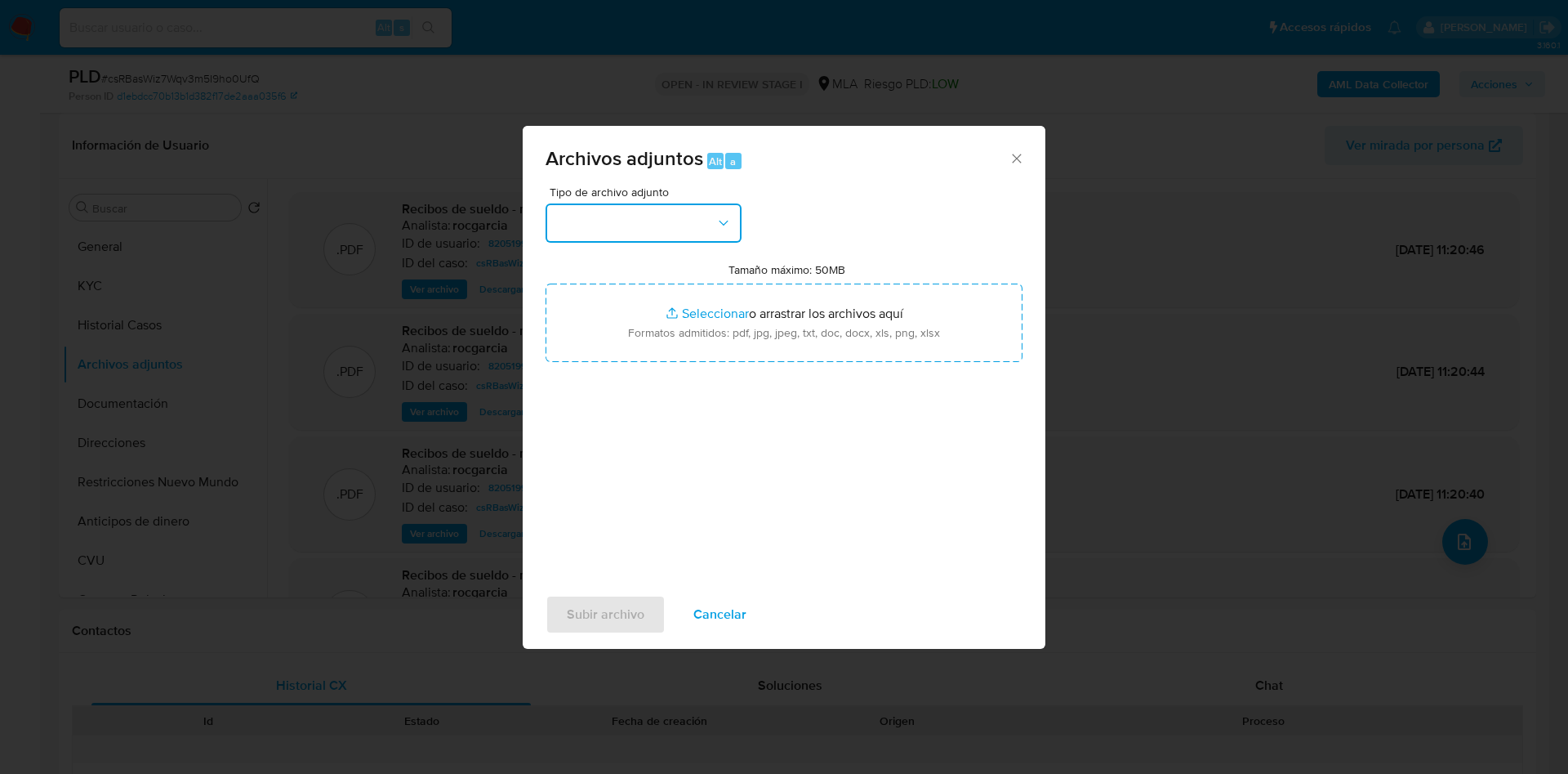
click at [627, 206] on button "button" at bounding box center [643, 223] width 196 height 40
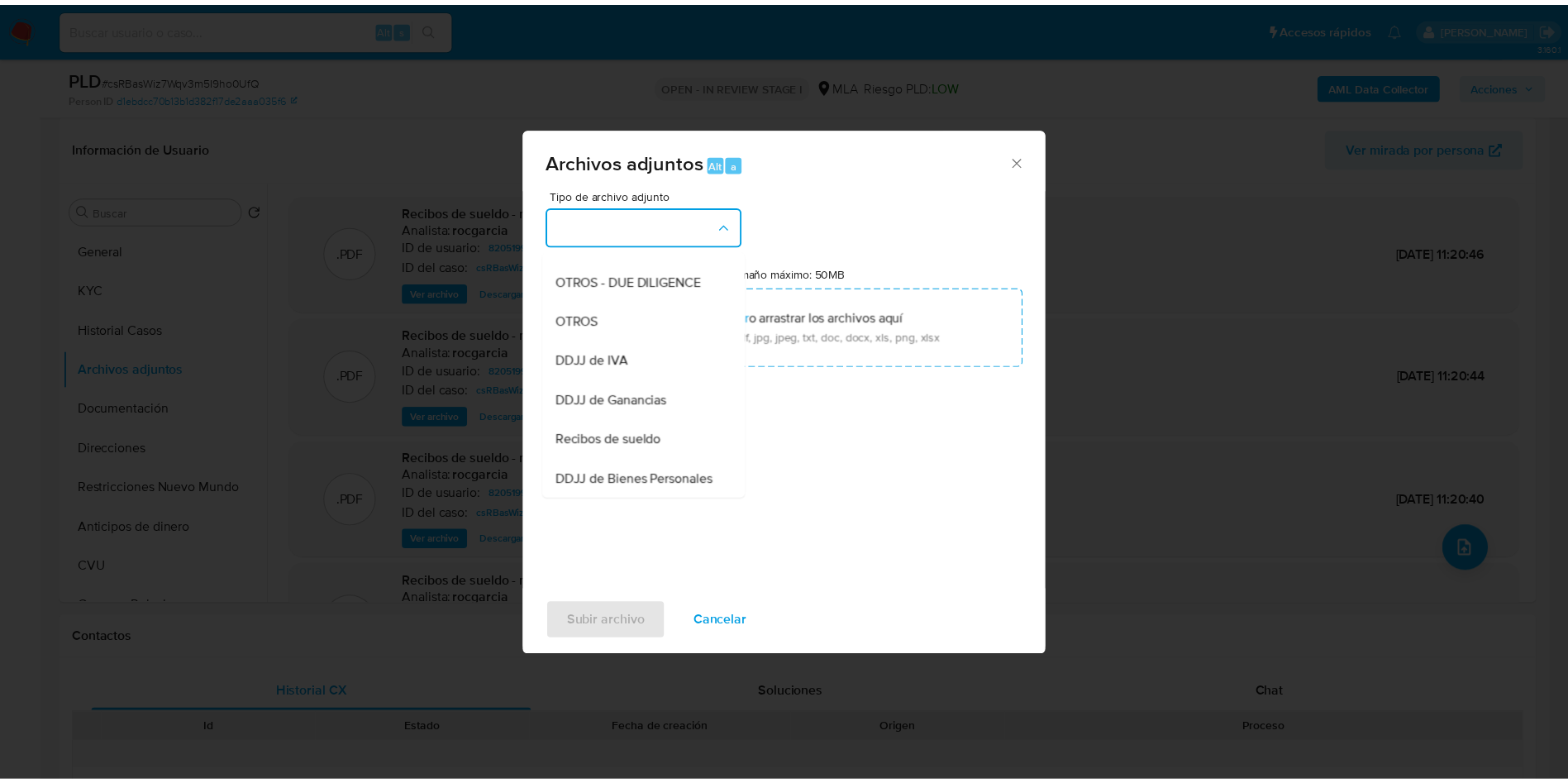
scroll to position [252, 0]
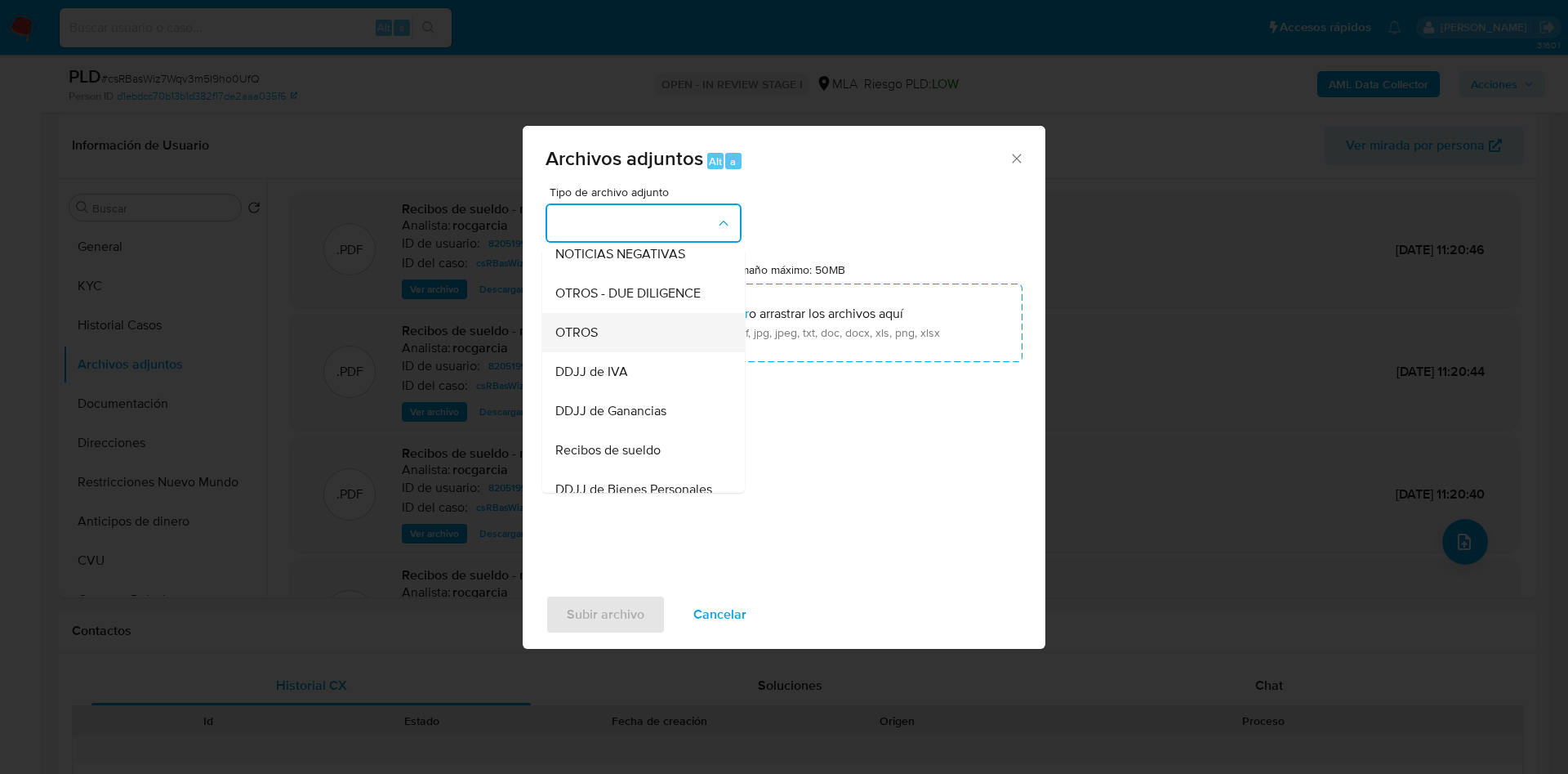
click at [609, 349] on div "OTROS" at bounding box center [638, 332] width 166 height 40
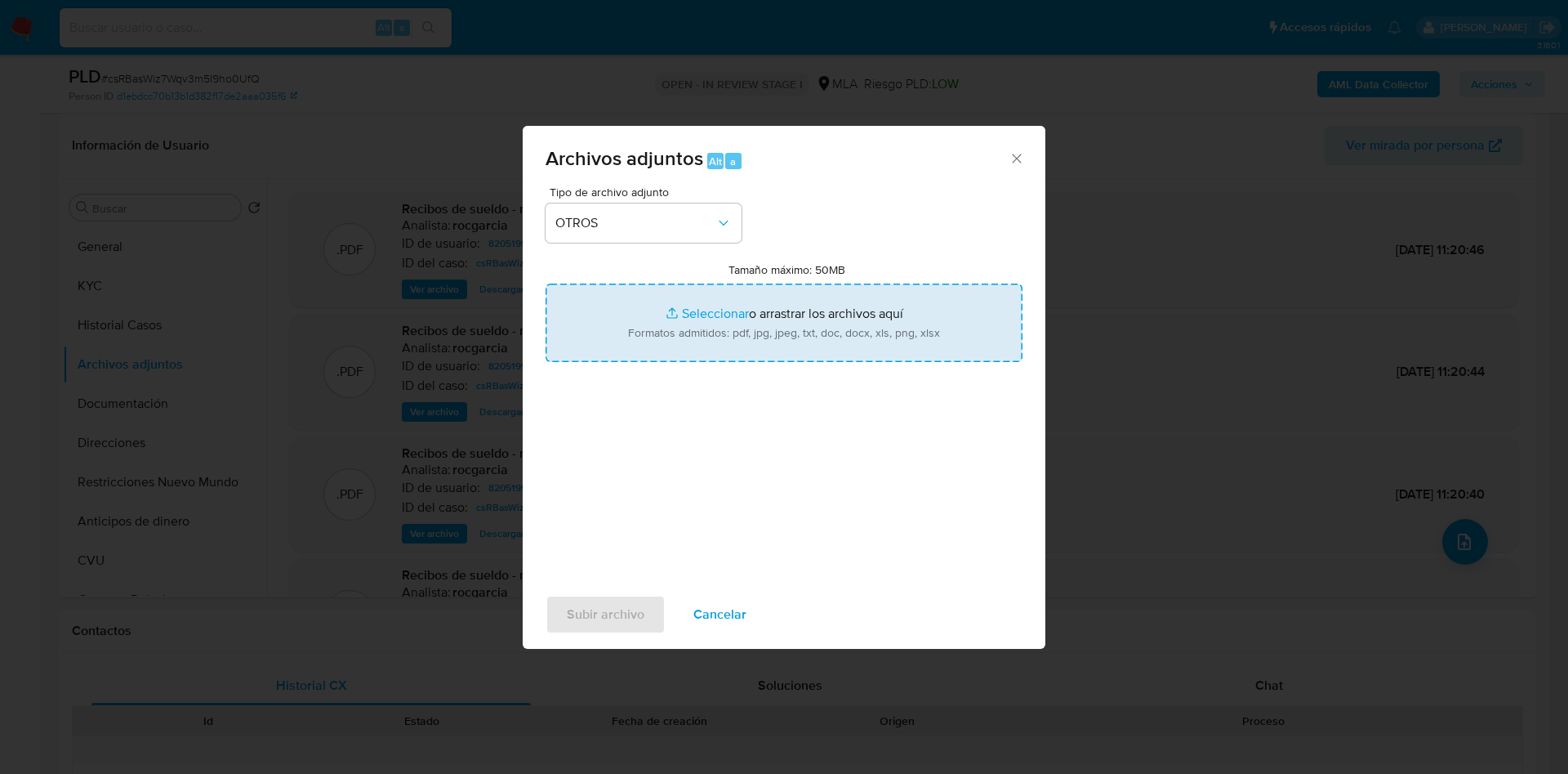
click at [668, 317] on input "Tamaño máximo: 50MB Seleccionar archivos" at bounding box center [784, 322] width 477 height 78
type input "C:\fakepath\Movimientos 82051993.xlsx"
click at [694, 322] on input "Tamaño máximo: 50MB Seleccionar archivos" at bounding box center [784, 322] width 477 height 78
type input "C:\fakepath\Caselog csRBasWiz7Wqv3m5I9ho0UfQ -82051993 .docx"
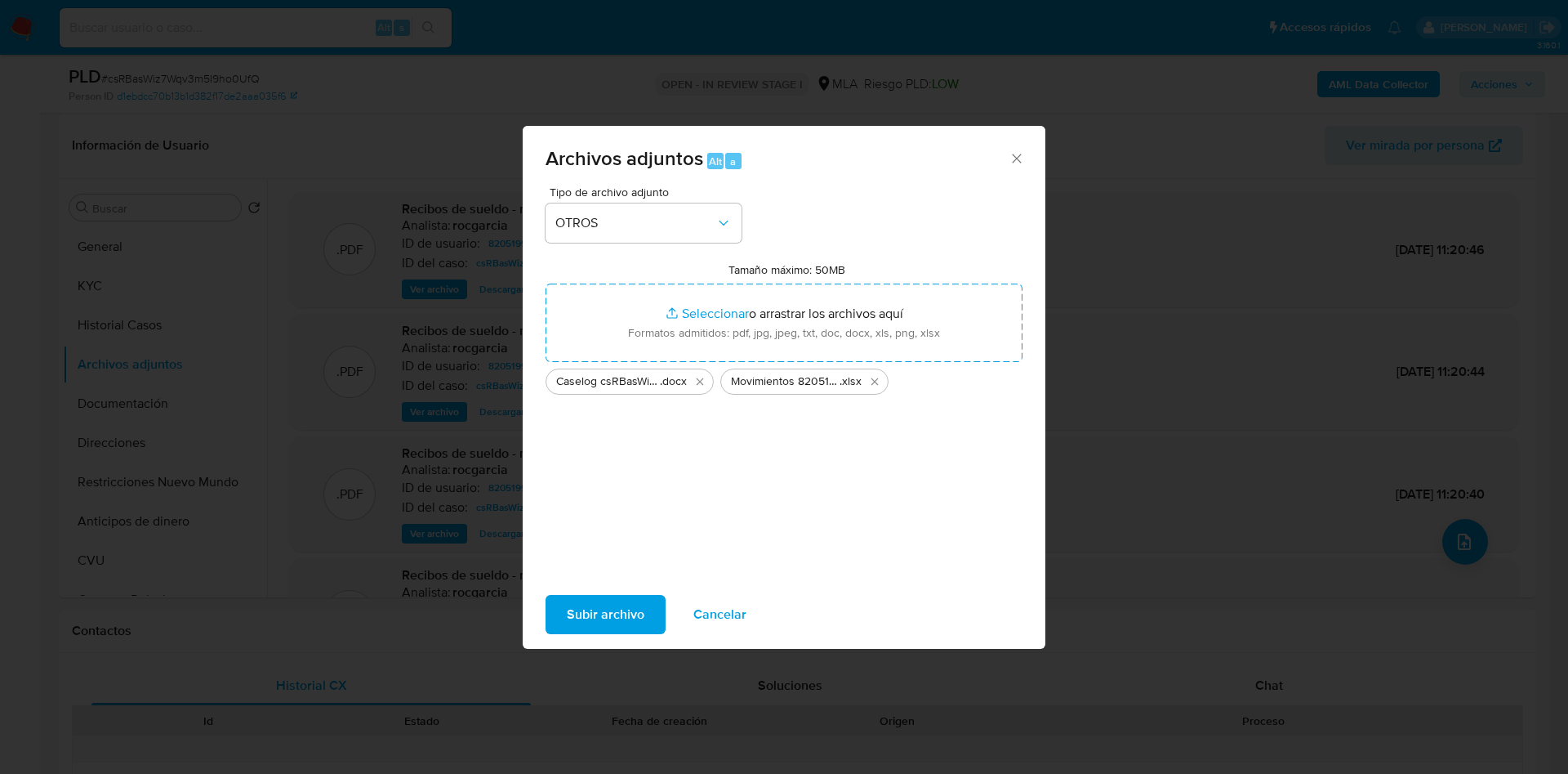
click at [634, 604] on span "Subir archivo" at bounding box center [606, 613] width 77 height 36
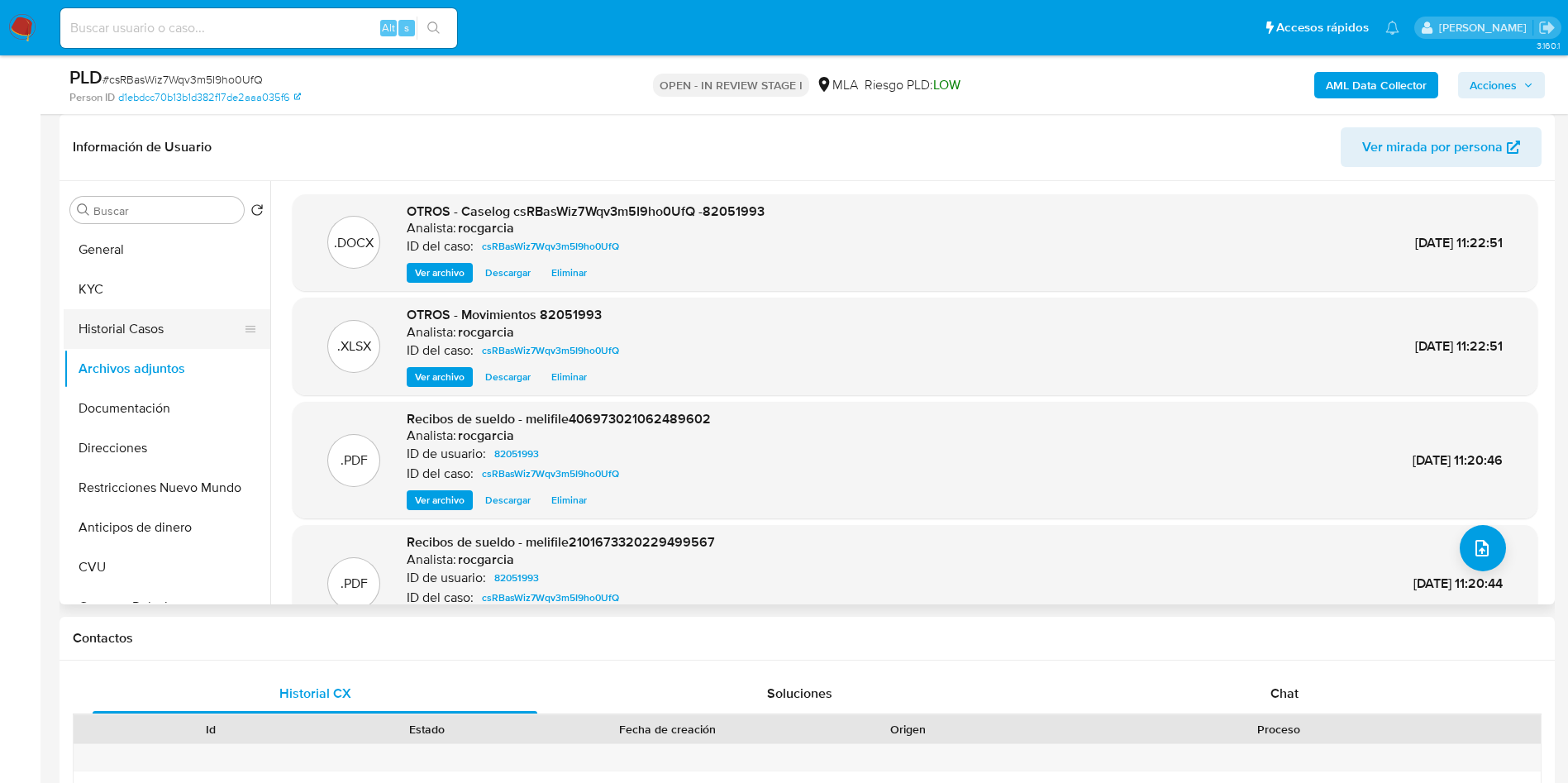
click at [119, 327] on button "Historial Casos" at bounding box center [161, 329] width 194 height 40
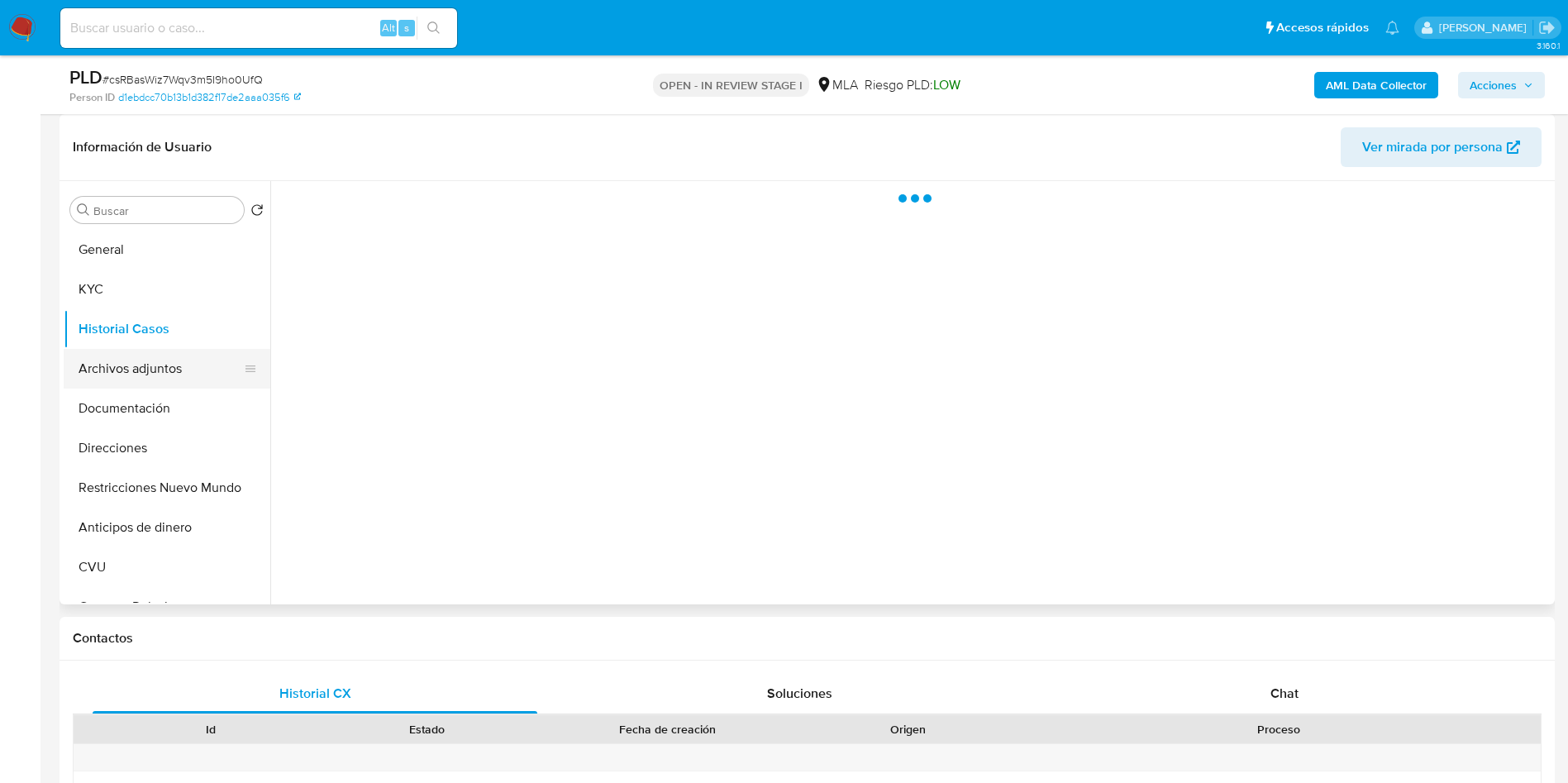
click at [128, 361] on button "Archivos adjuntos" at bounding box center [161, 368] width 194 height 40
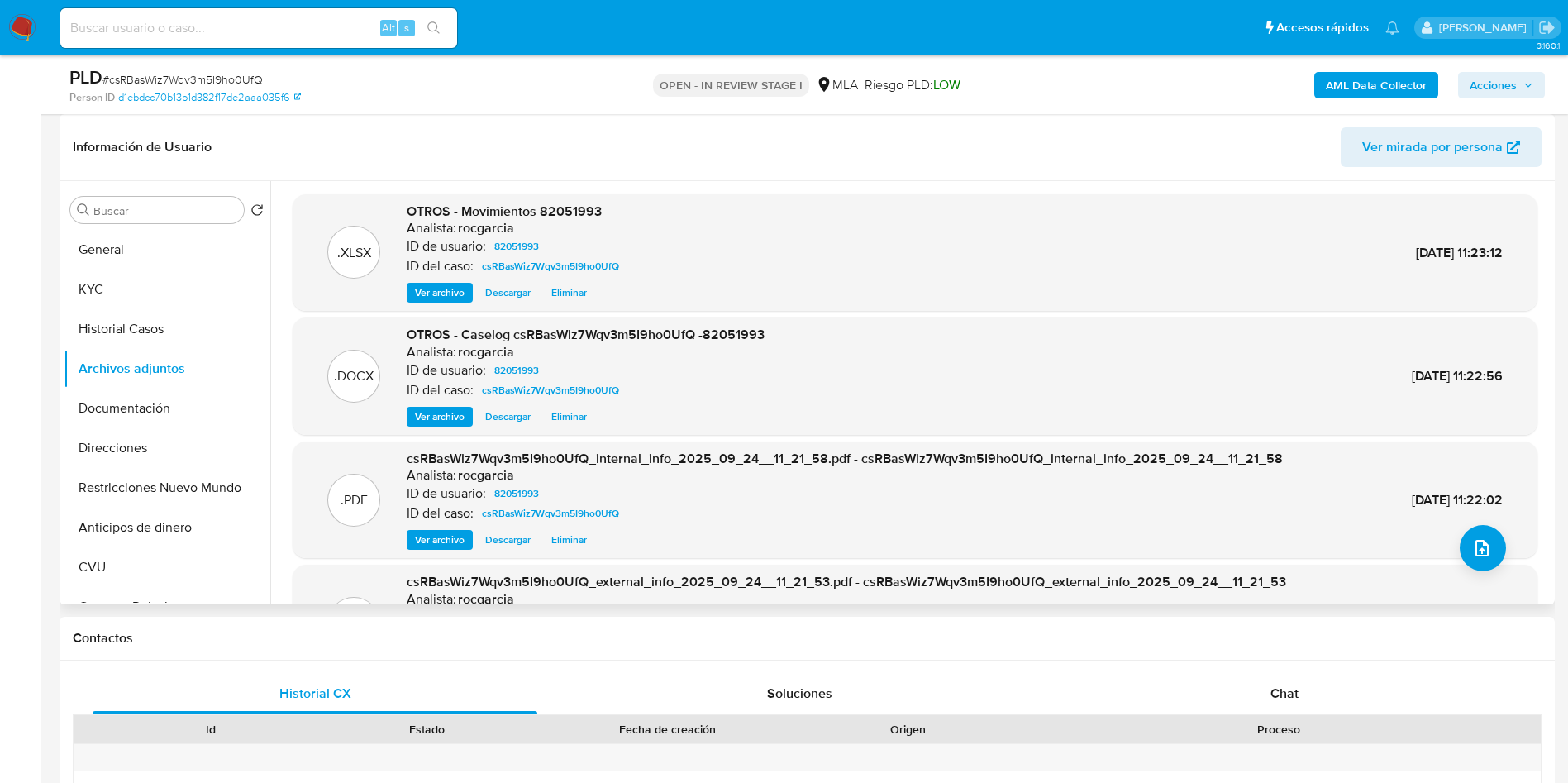
scroll to position [139, 0]
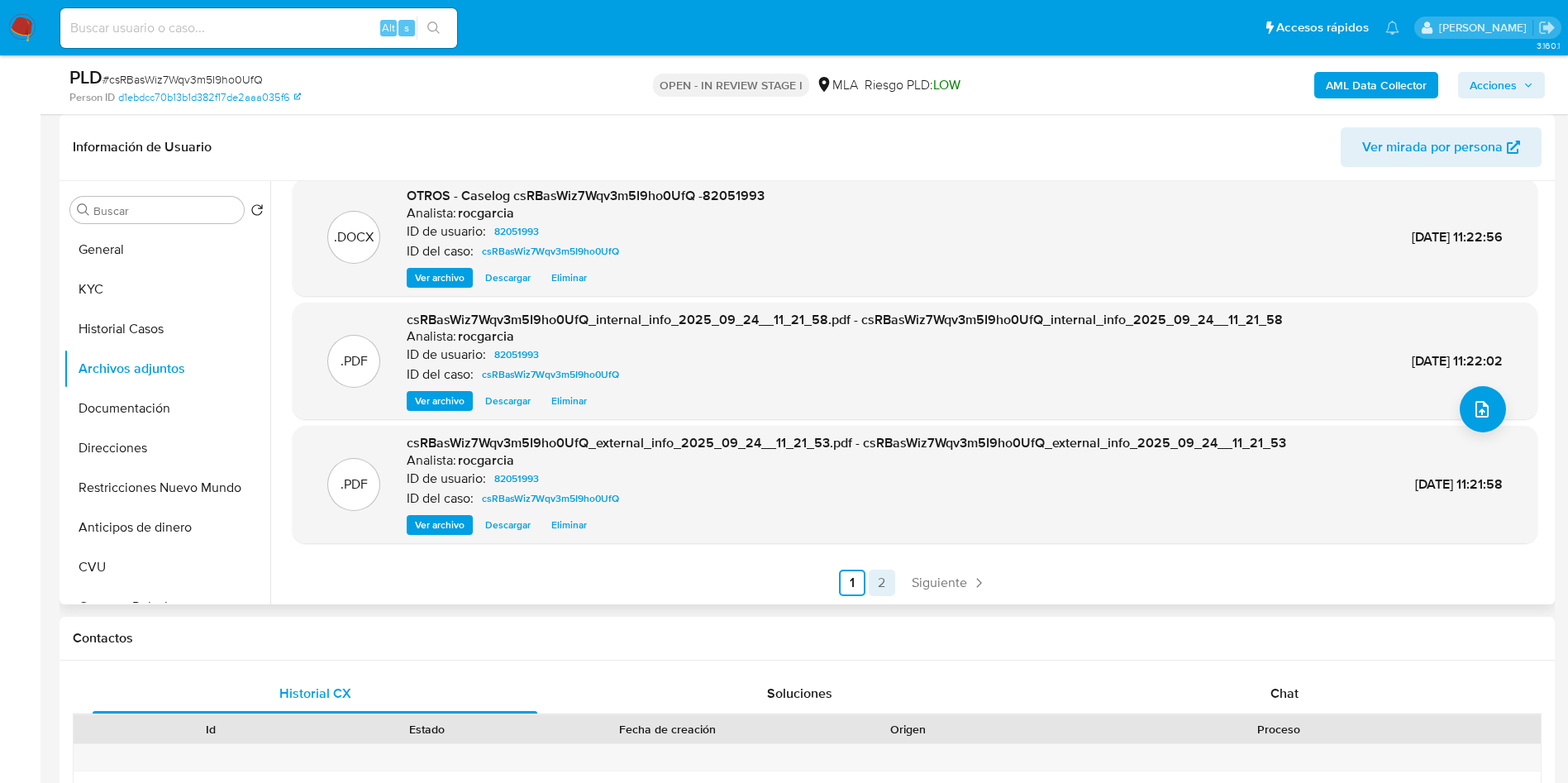
click at [873, 593] on link "2" at bounding box center [882, 582] width 26 height 26
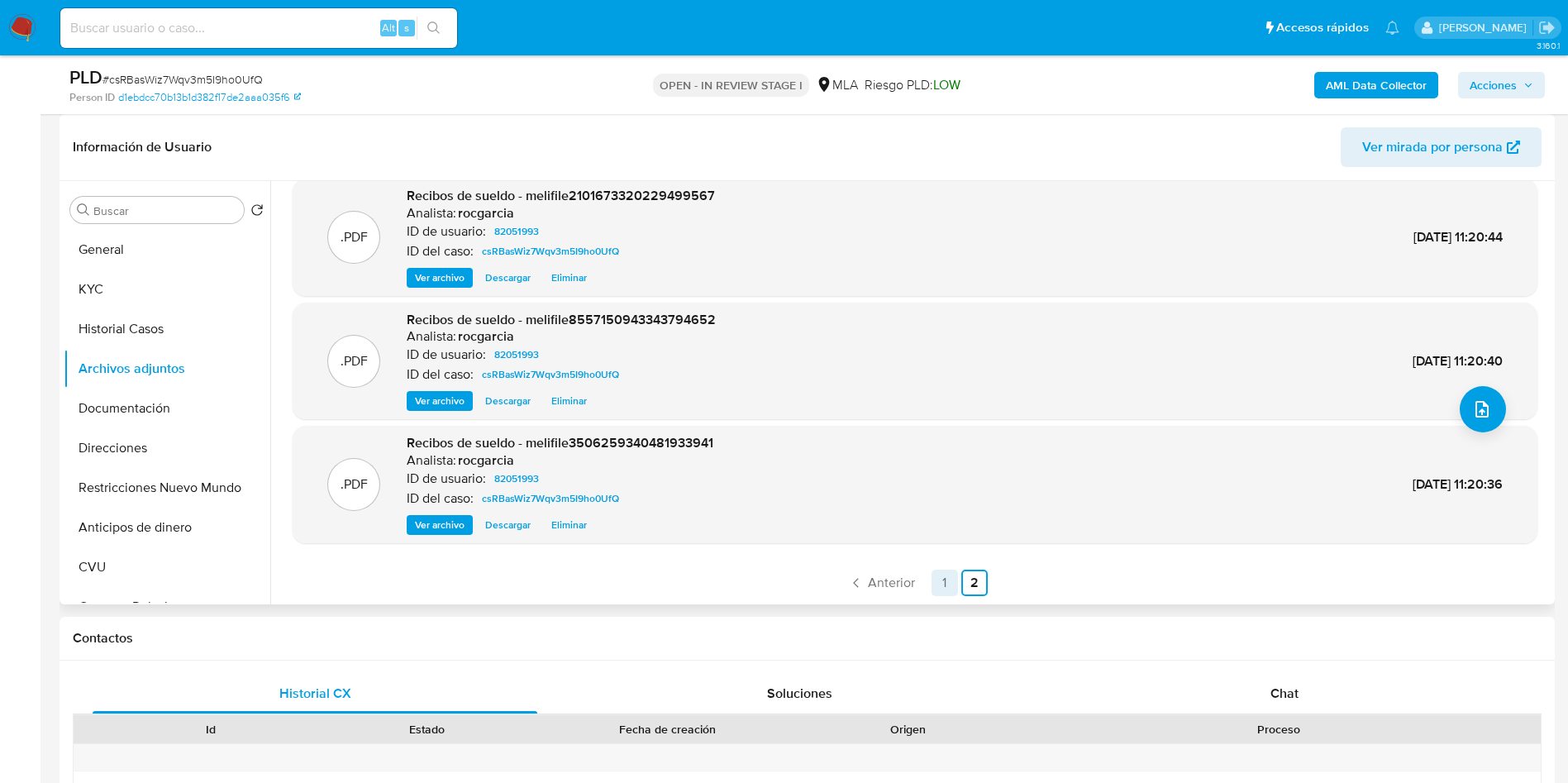
click at [948, 580] on link "1" at bounding box center [945, 582] width 26 height 26
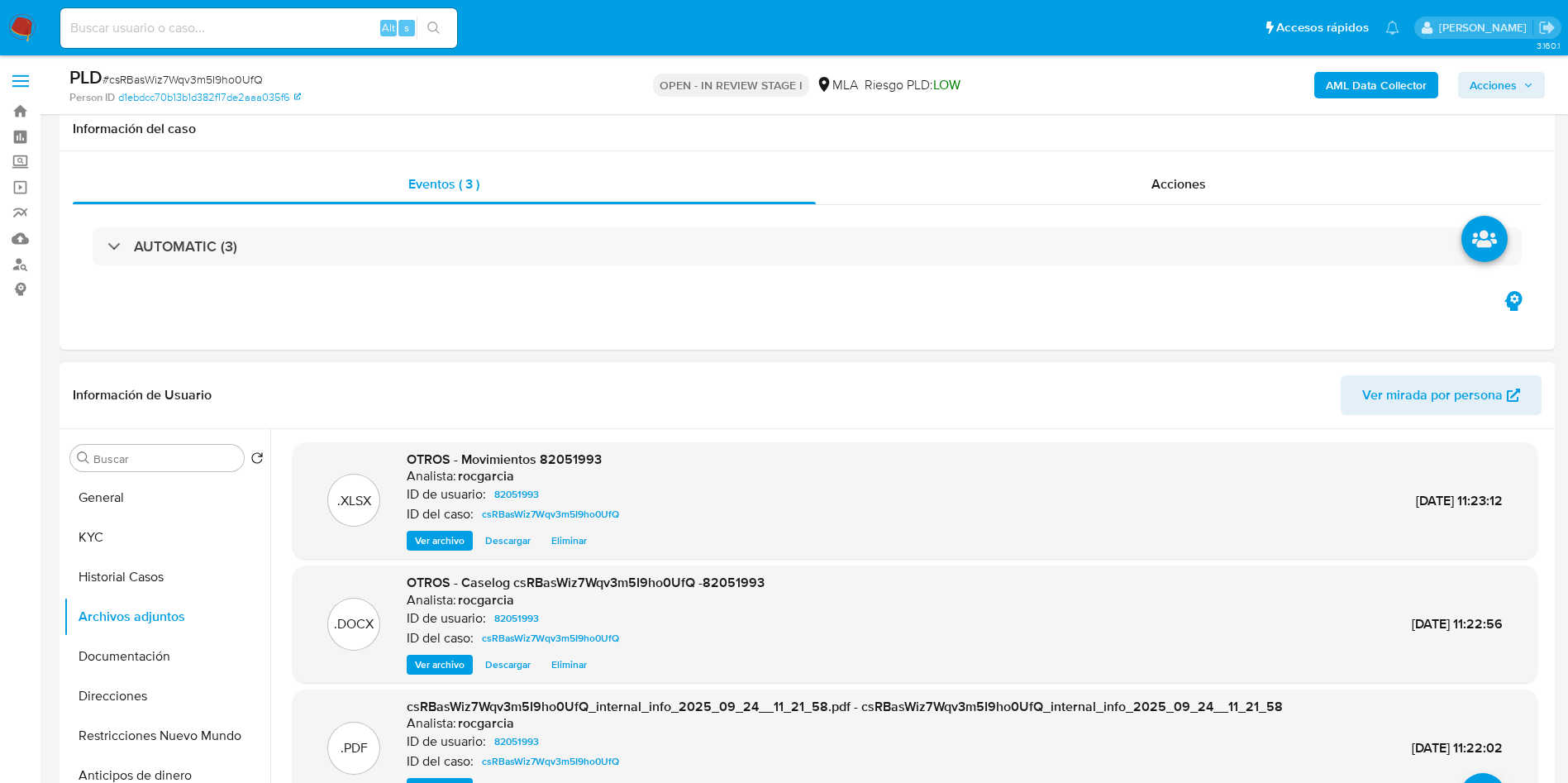
scroll to position [620, 0]
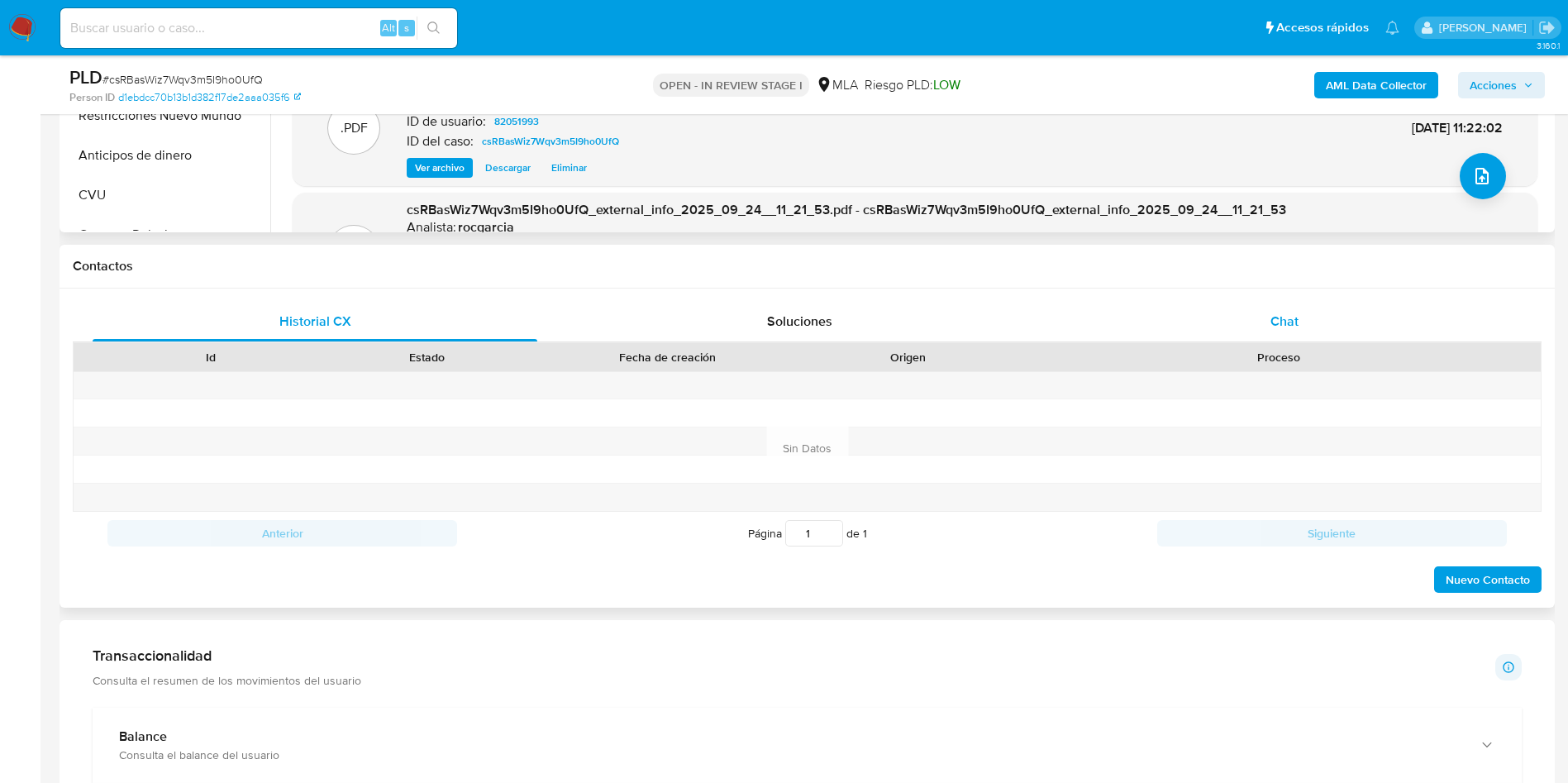
click at [1303, 338] on div "Chat" at bounding box center [1284, 321] width 444 height 40
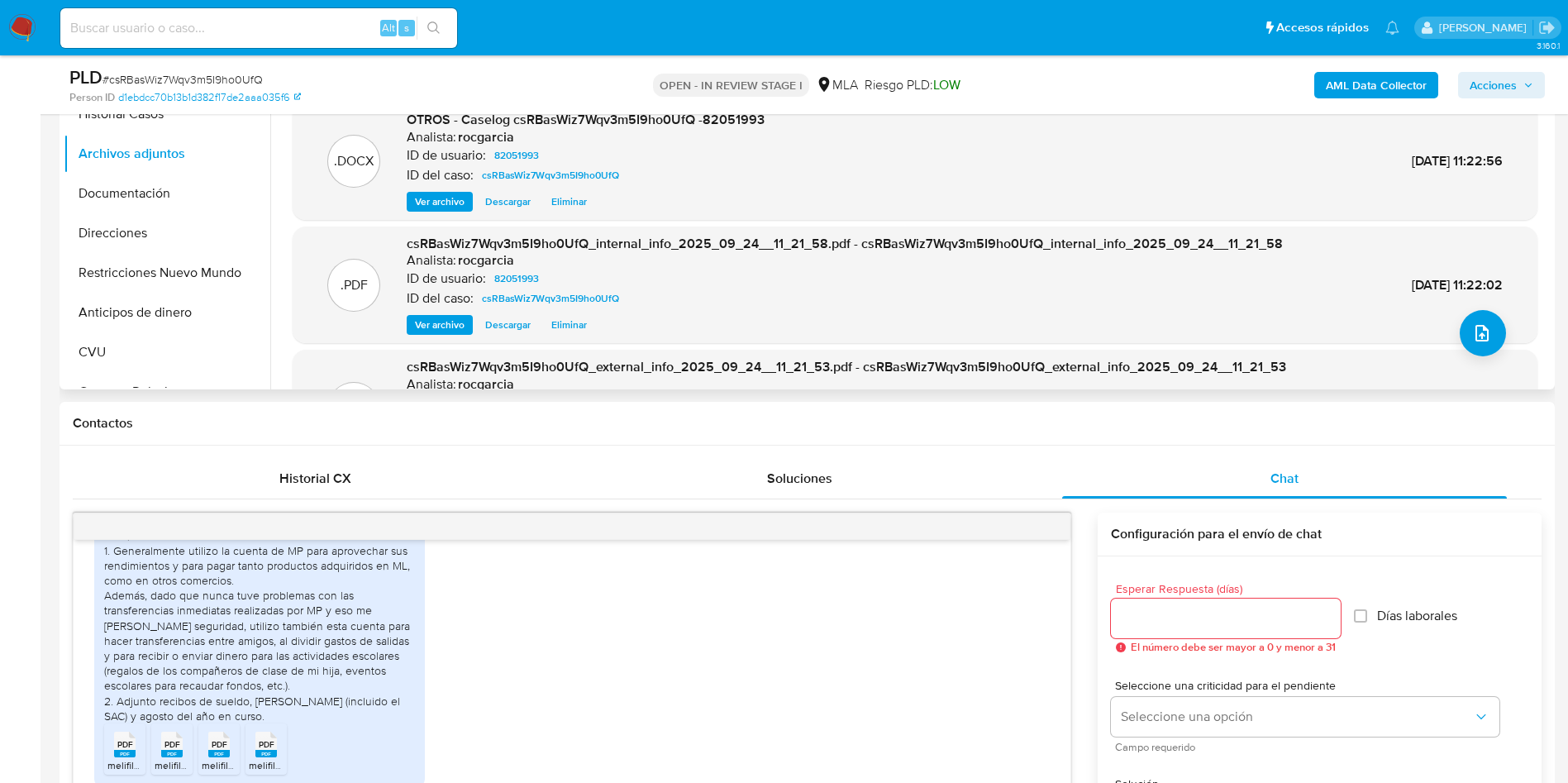
scroll to position [124, 0]
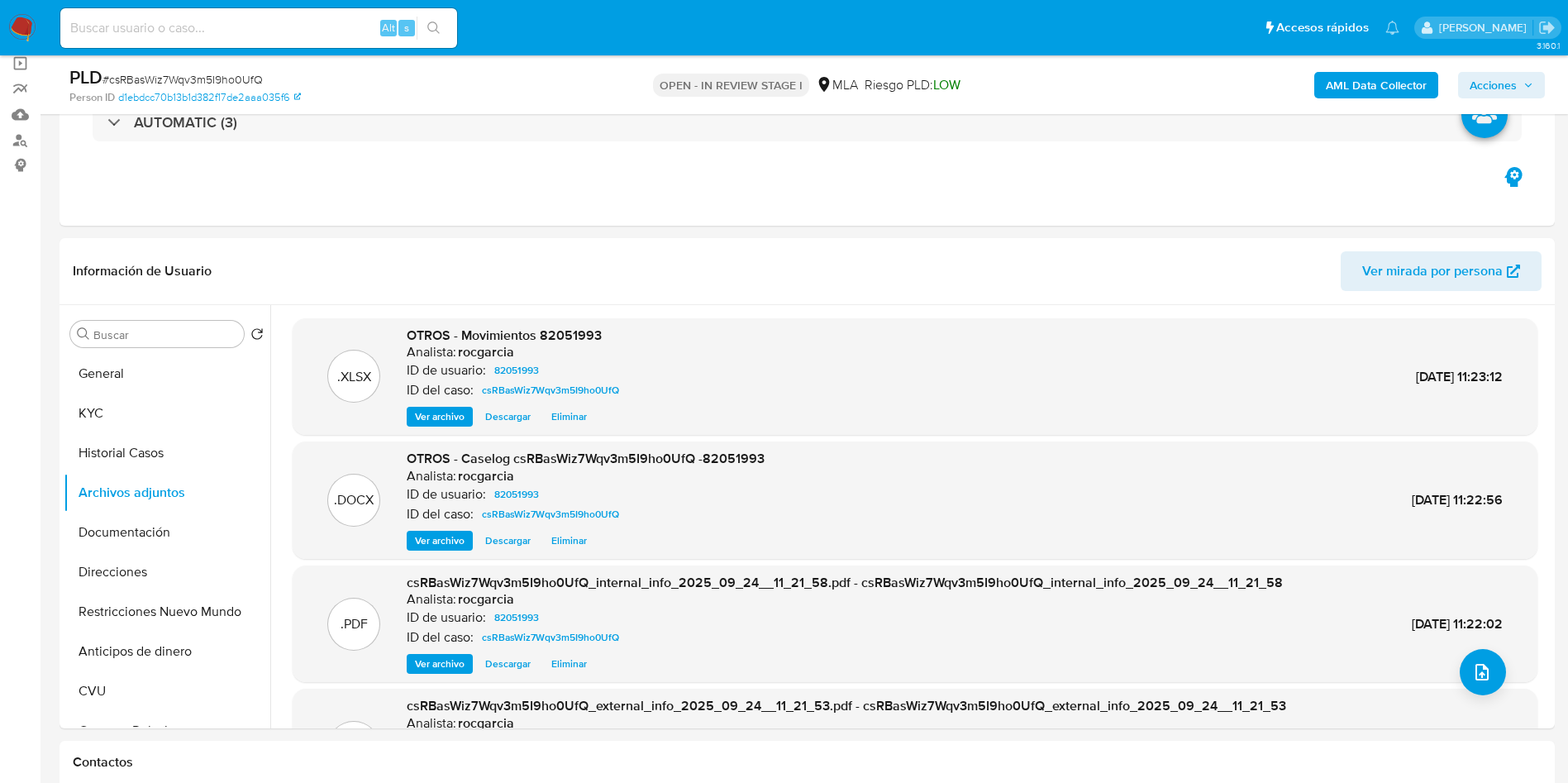
click at [1505, 72] on span "Acciones" at bounding box center [1493, 84] width 47 height 26
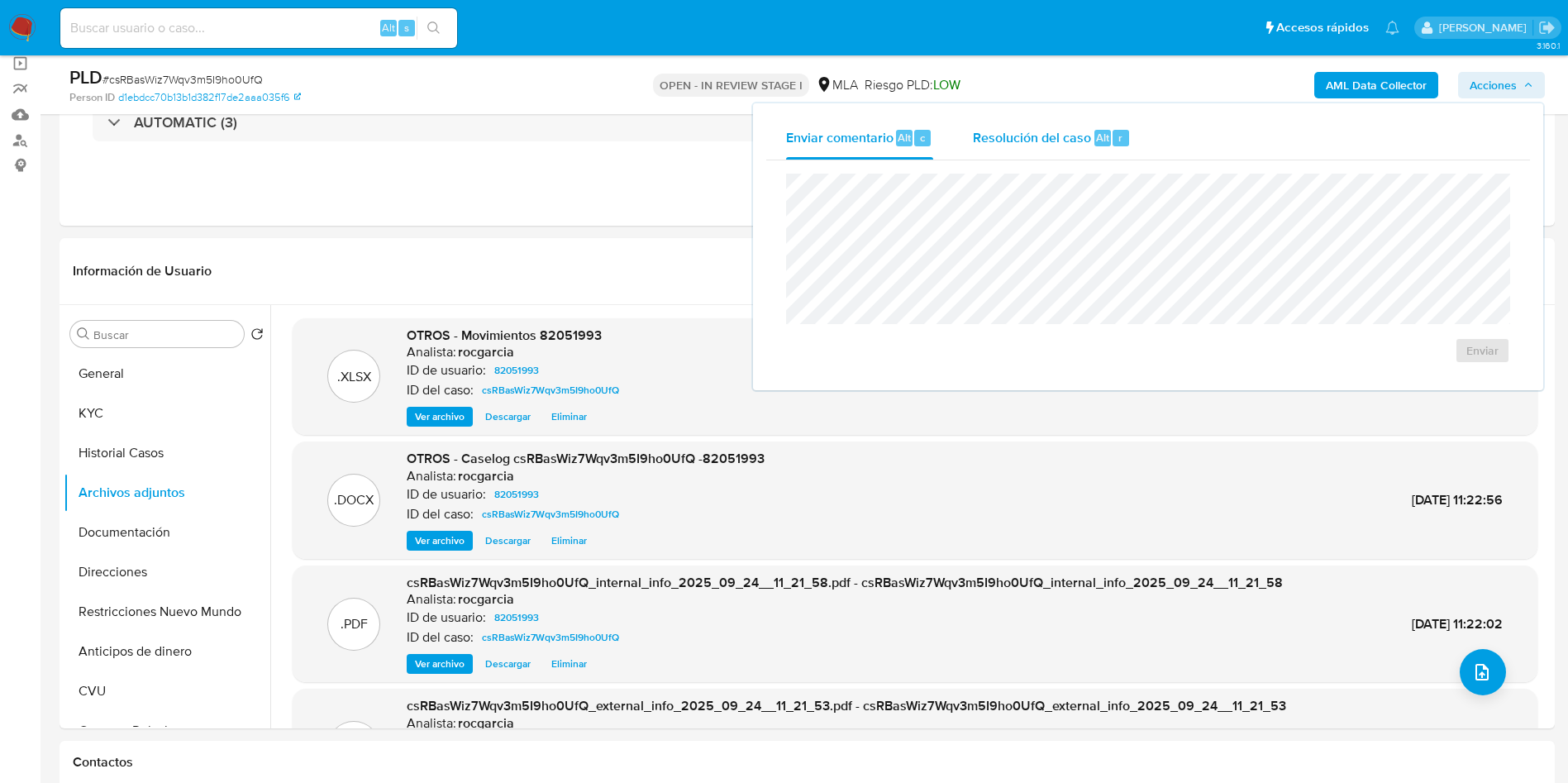
click at [1014, 139] on span "Resolución del caso" at bounding box center [1032, 136] width 118 height 19
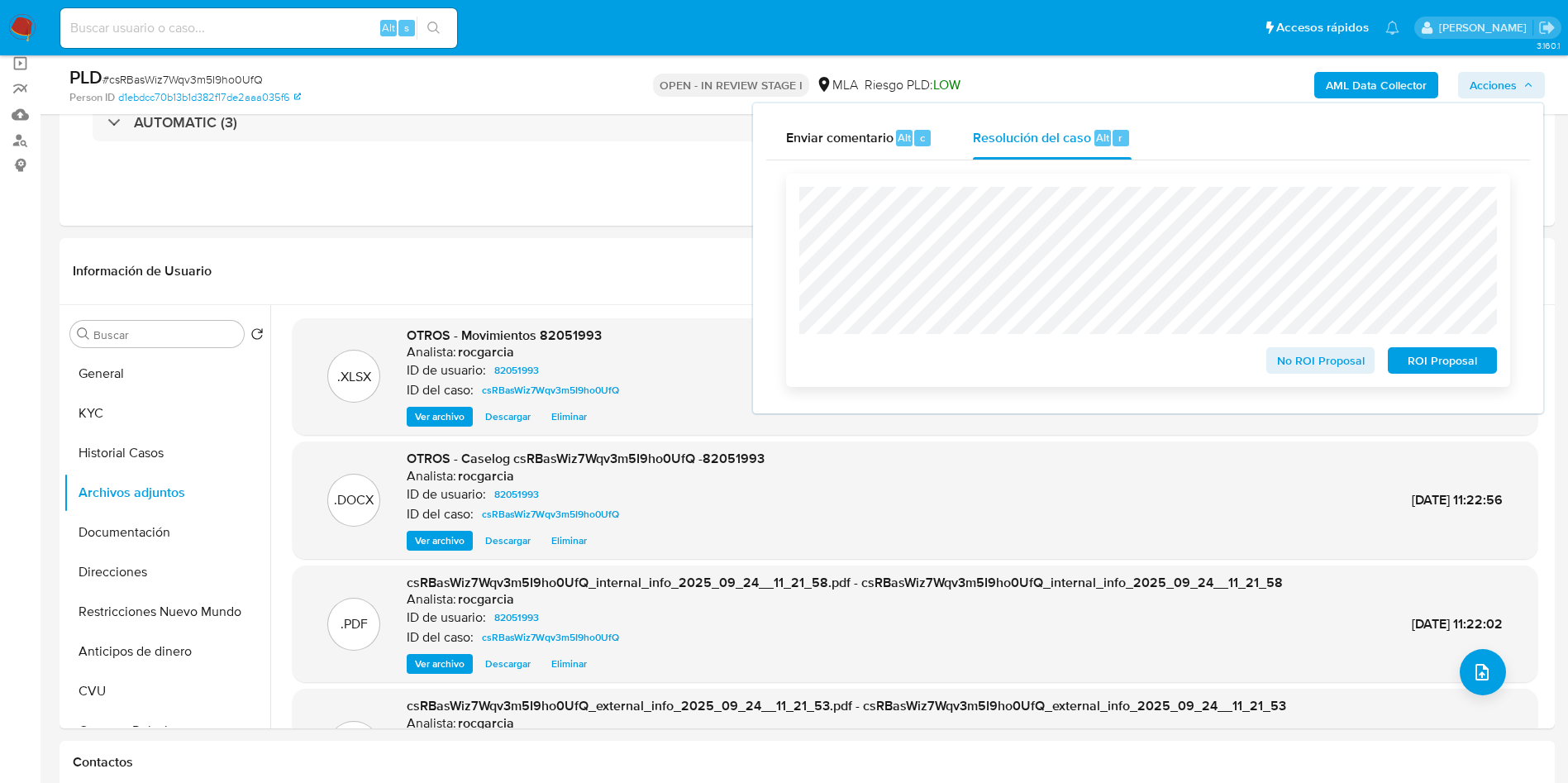
click at [1289, 380] on div "No ROI Proposal ROI Proposal" at bounding box center [1148, 280] width 724 height 213
click at [1294, 364] on span "No ROI Proposal" at bounding box center [1321, 360] width 86 height 23
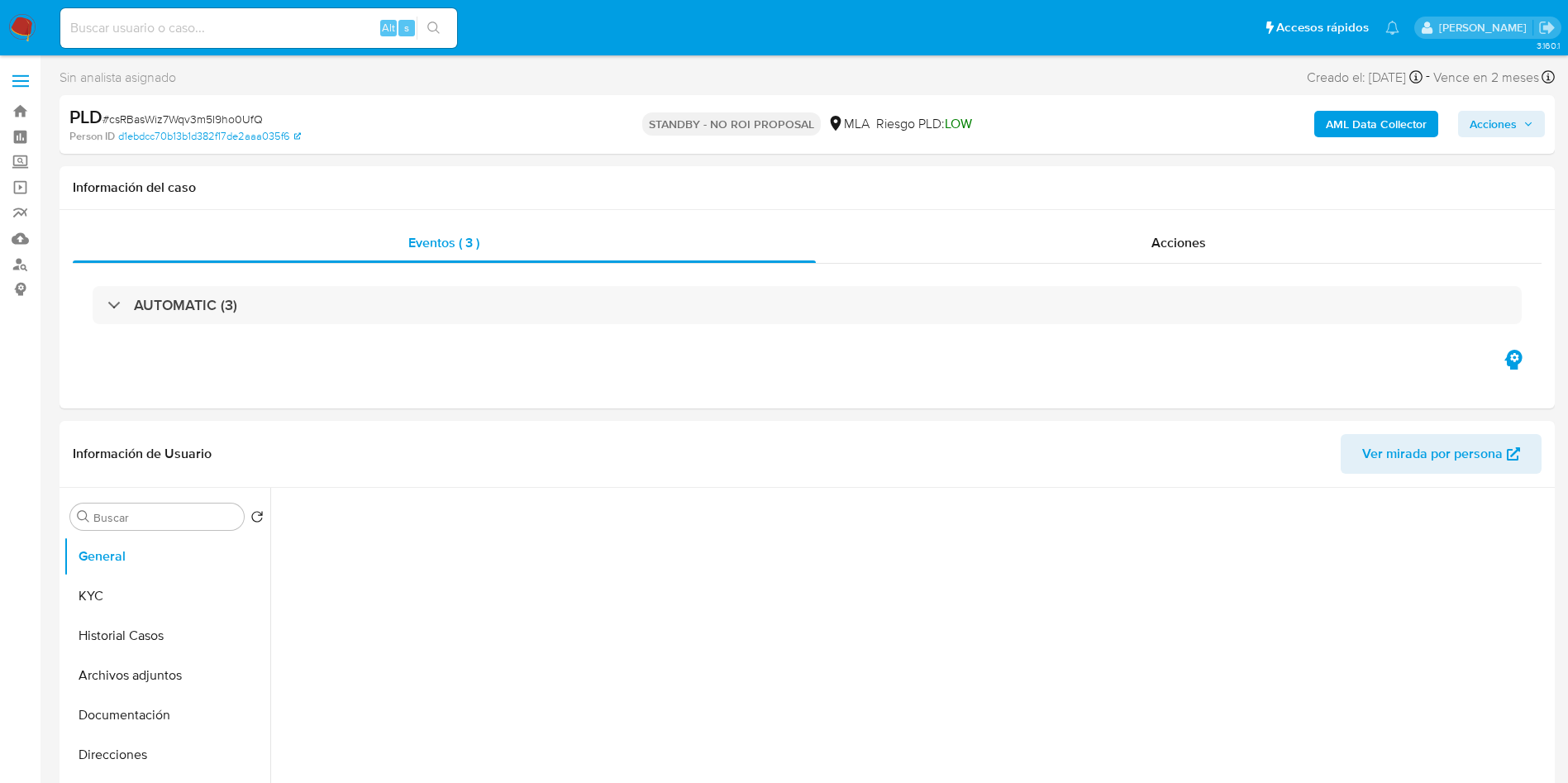
select select "10"
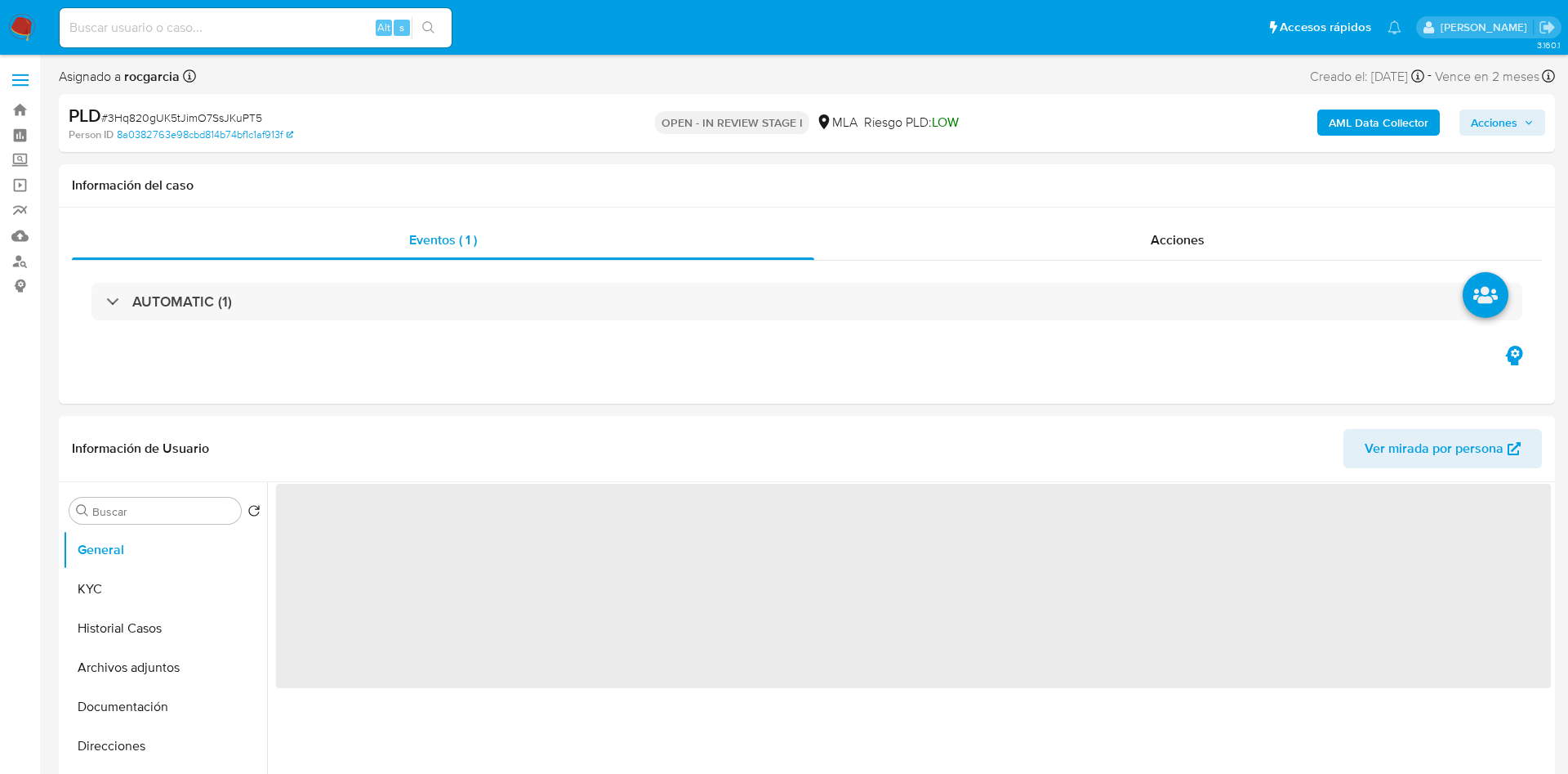
select select "10"
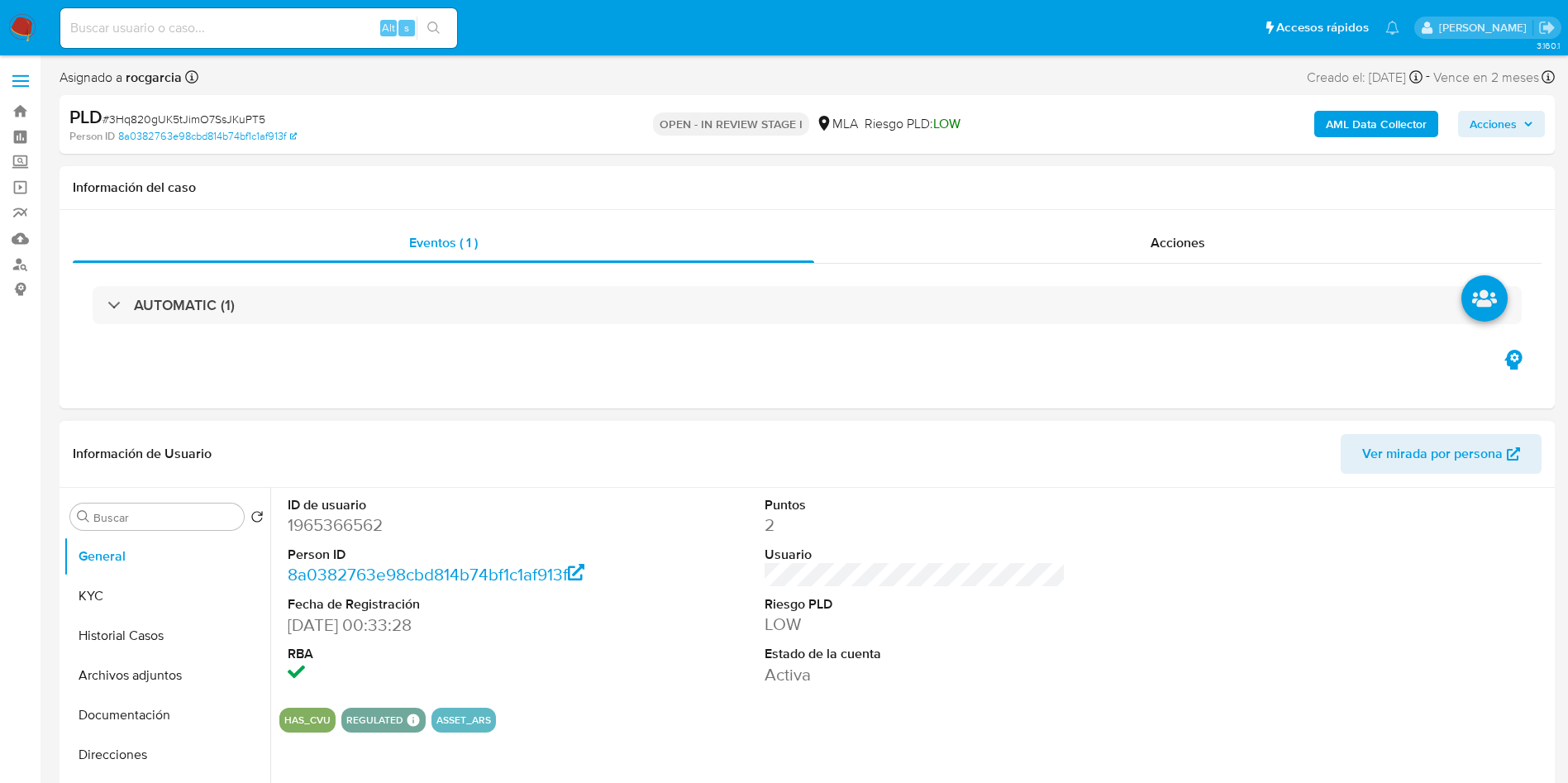
scroll to position [372, 0]
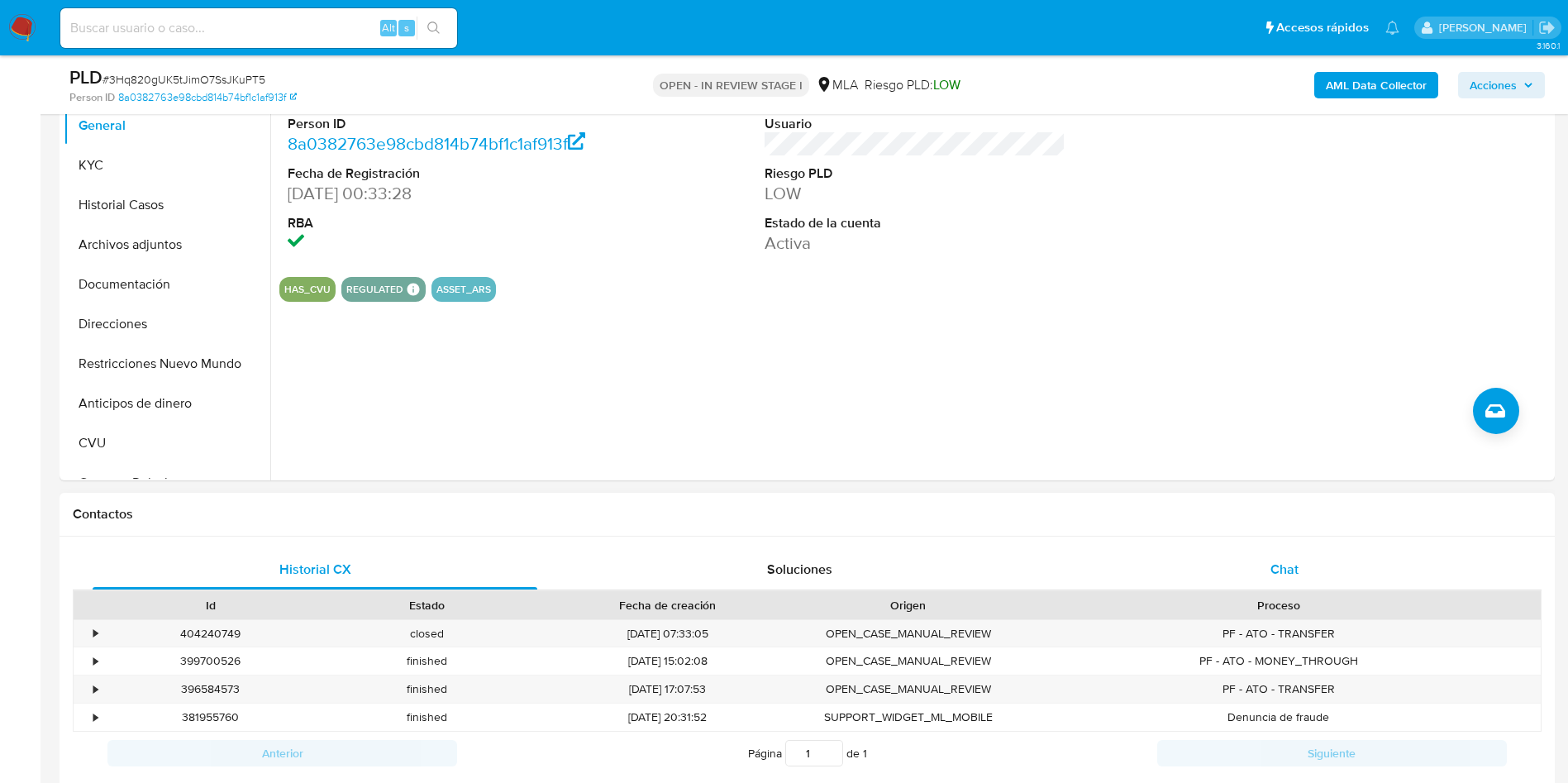
click at [1296, 558] on div "Chat" at bounding box center [1284, 570] width 444 height 40
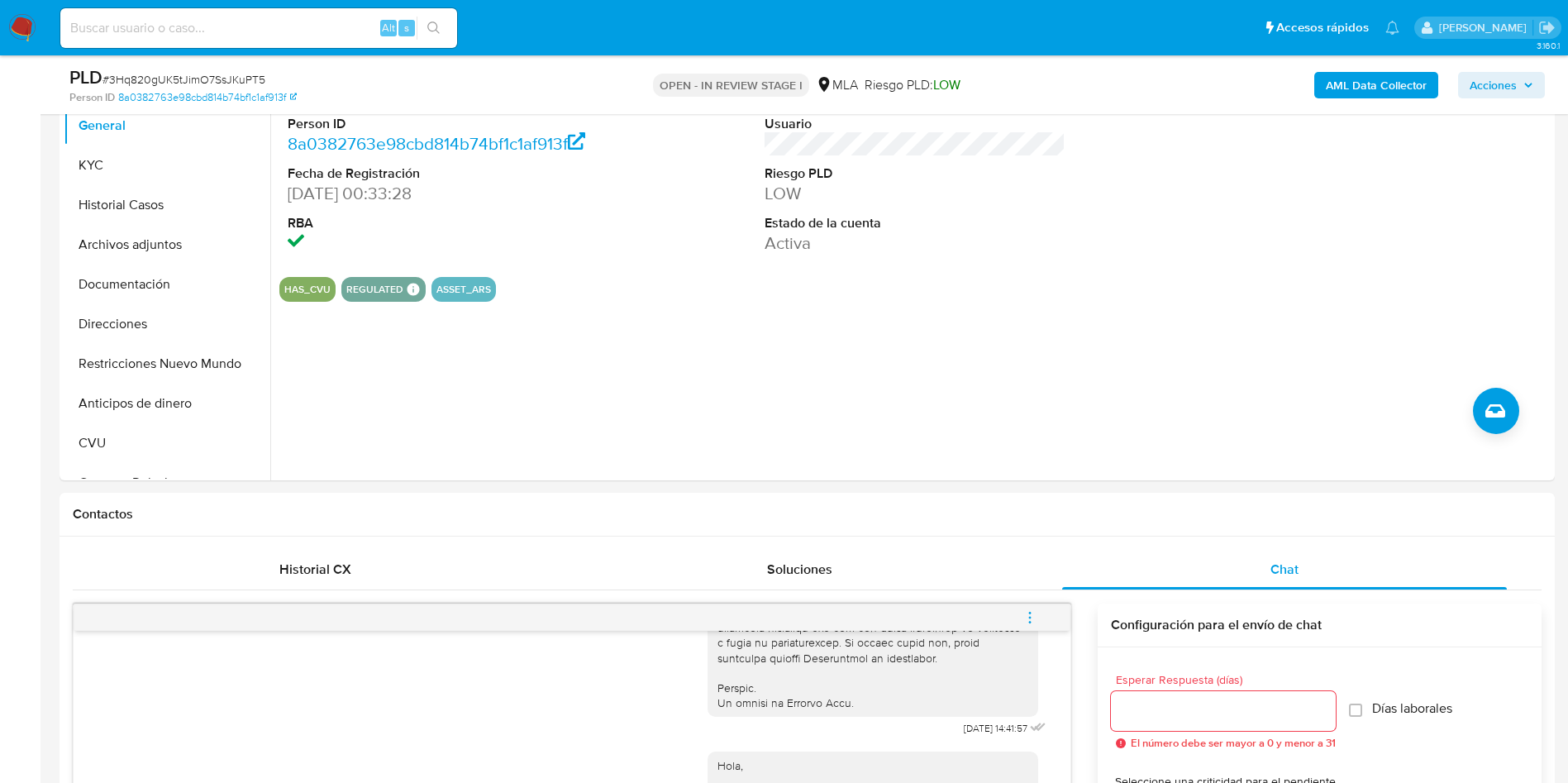
scroll to position [0, 0]
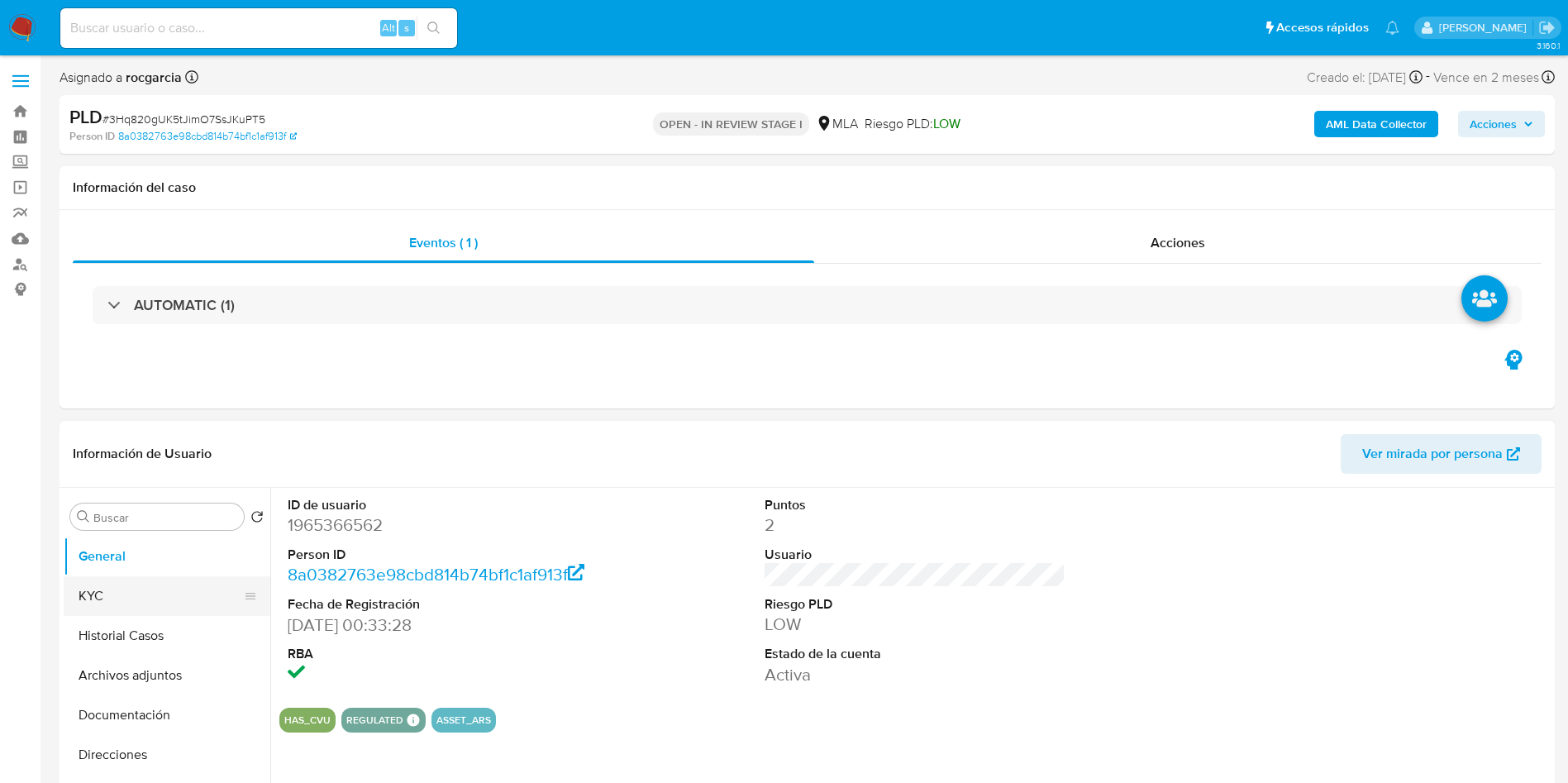
click at [105, 603] on button "KYC" at bounding box center [161, 596] width 194 height 40
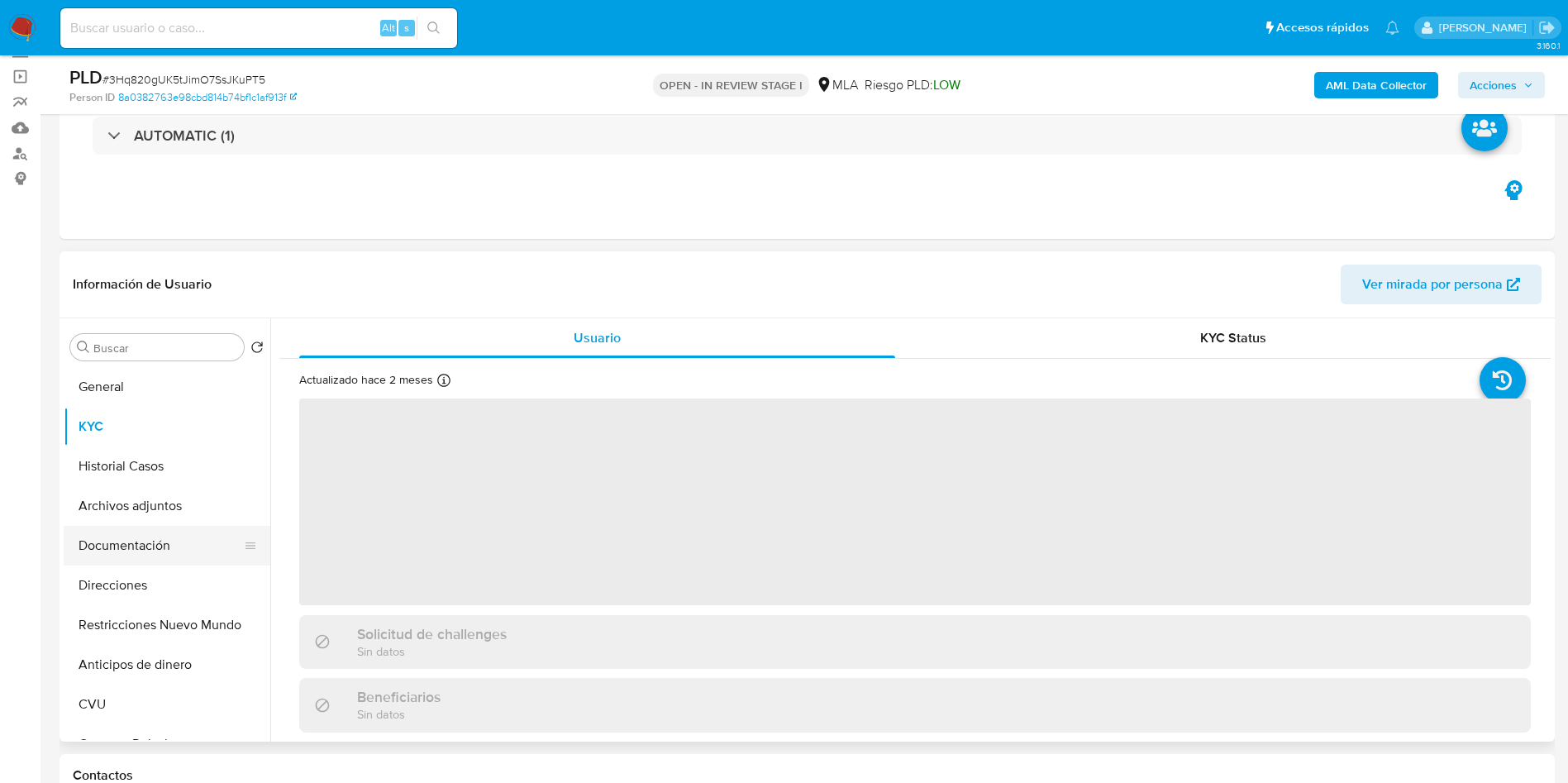
scroll to position [248, 0]
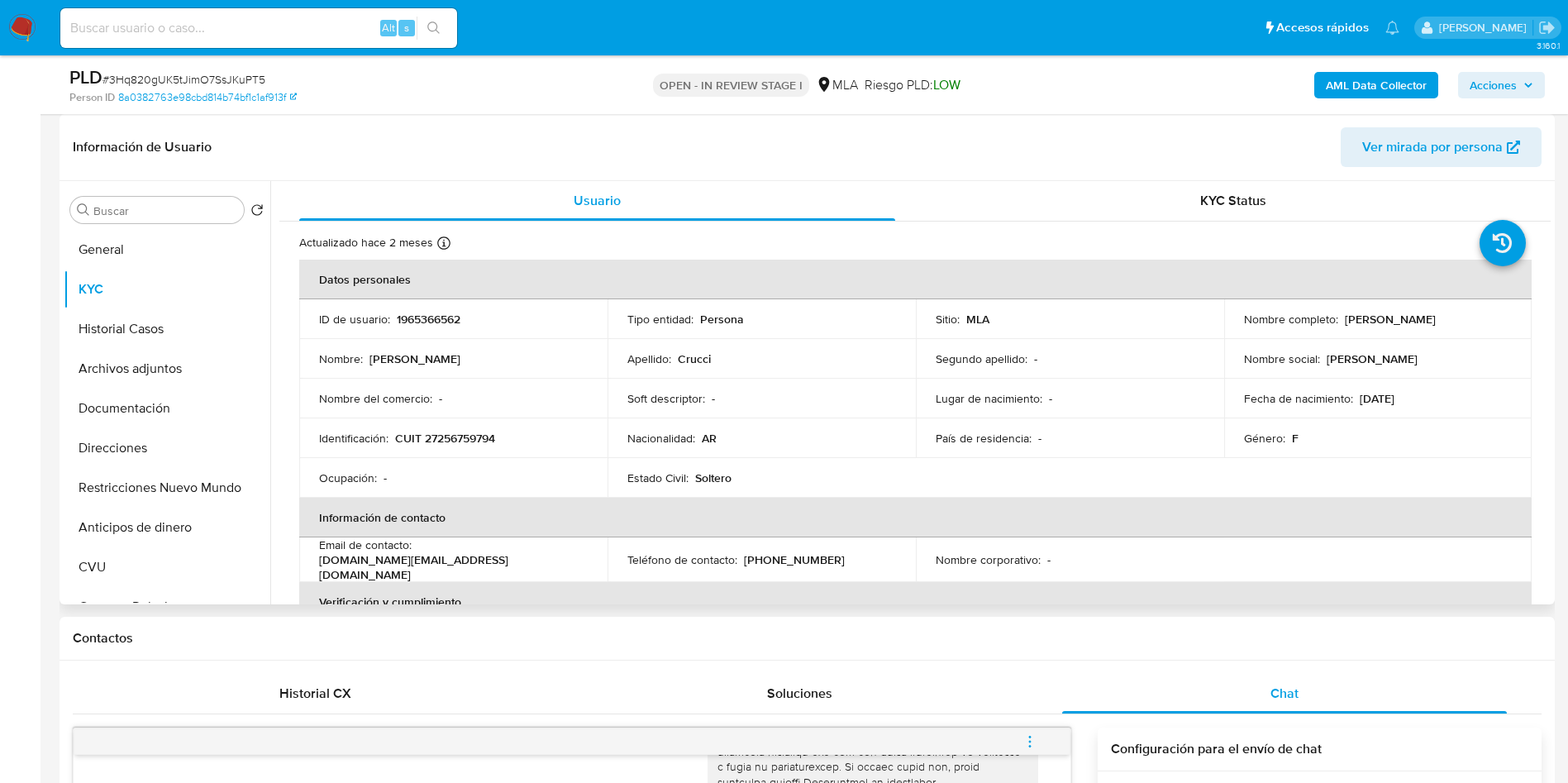
click at [438, 445] on p "CUIT 27256759794" at bounding box center [445, 438] width 100 height 15
copy p "27256759794"
click at [467, 443] on p "CUIT 27256759794" at bounding box center [445, 438] width 100 height 15
click at [465, 443] on p "CUIT 27256759794" at bounding box center [445, 438] width 100 height 15
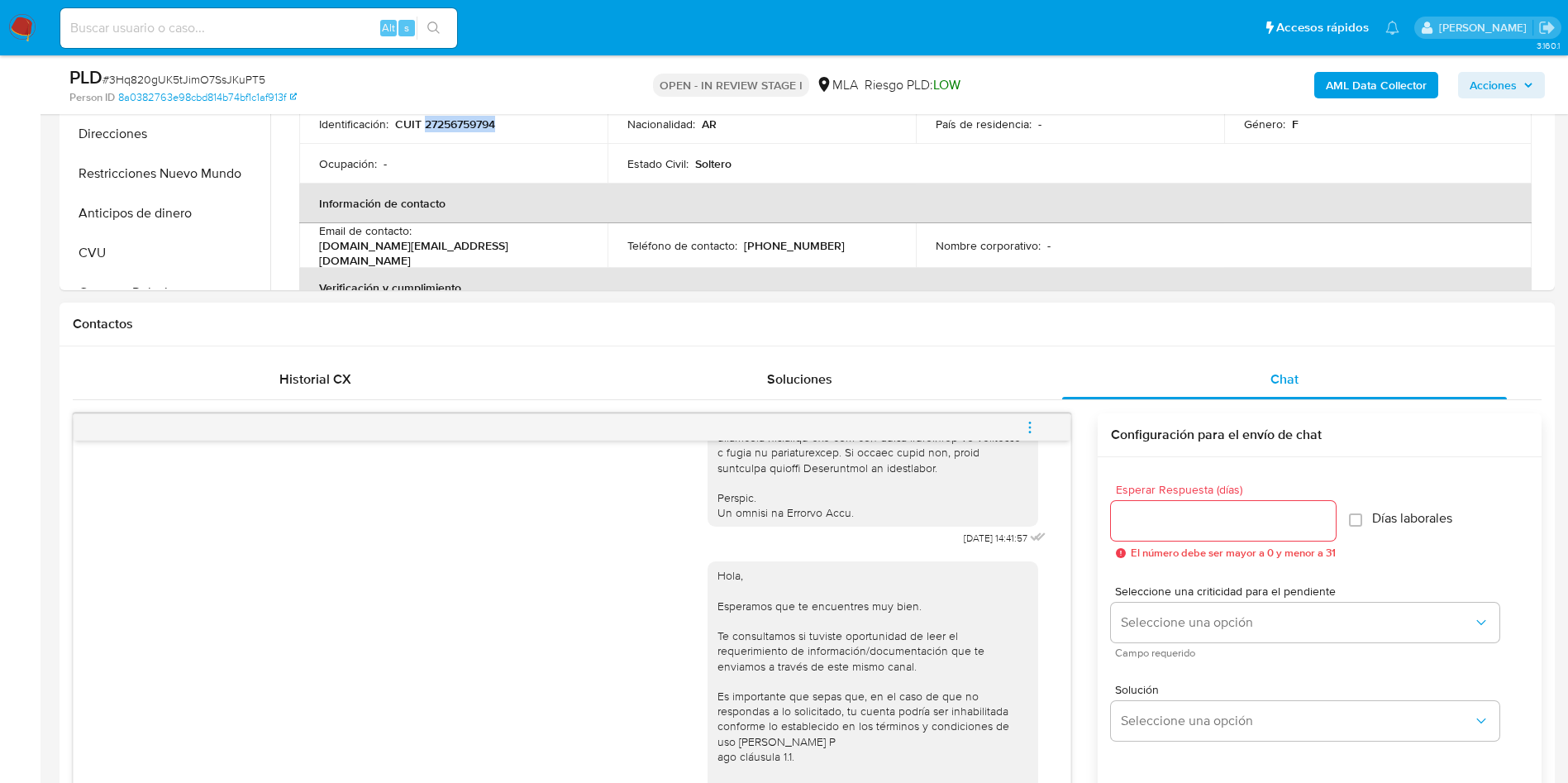
scroll to position [496, 0]
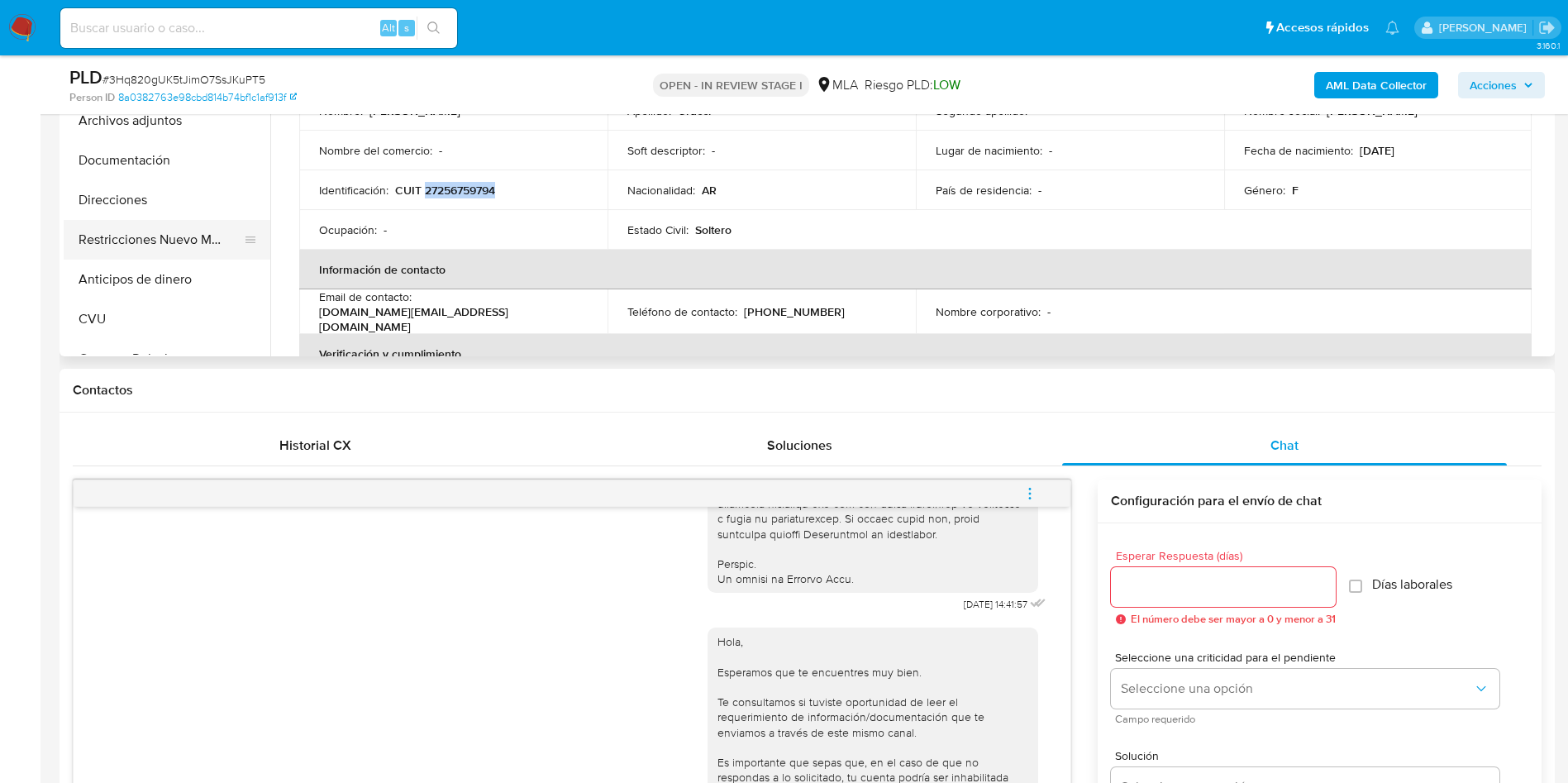
click at [149, 239] on button "Restricciones Nuevo Mundo" at bounding box center [161, 240] width 194 height 40
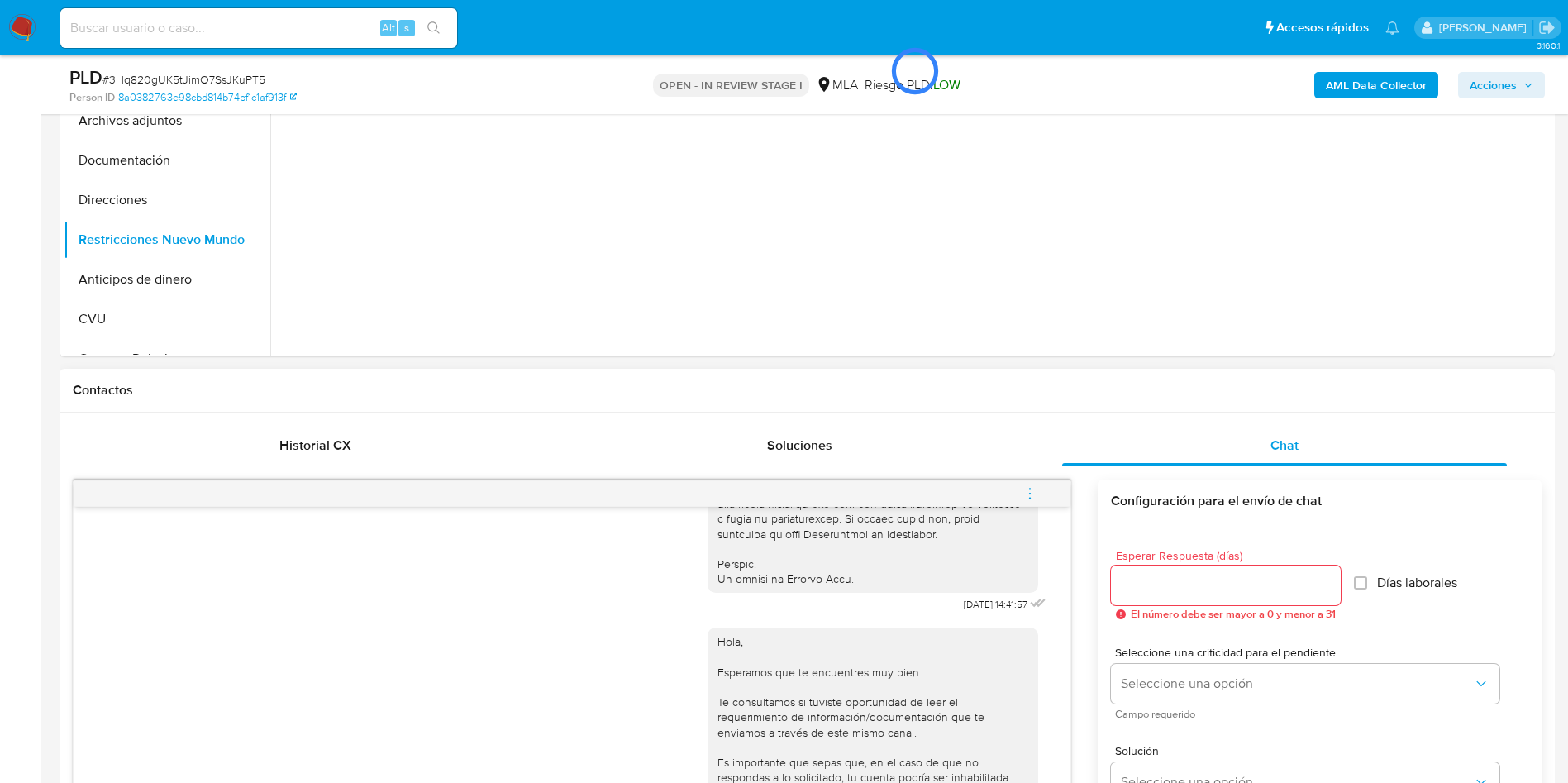
click at [1037, 492] on icon "menu-action" at bounding box center [1030, 493] width 15 height 15
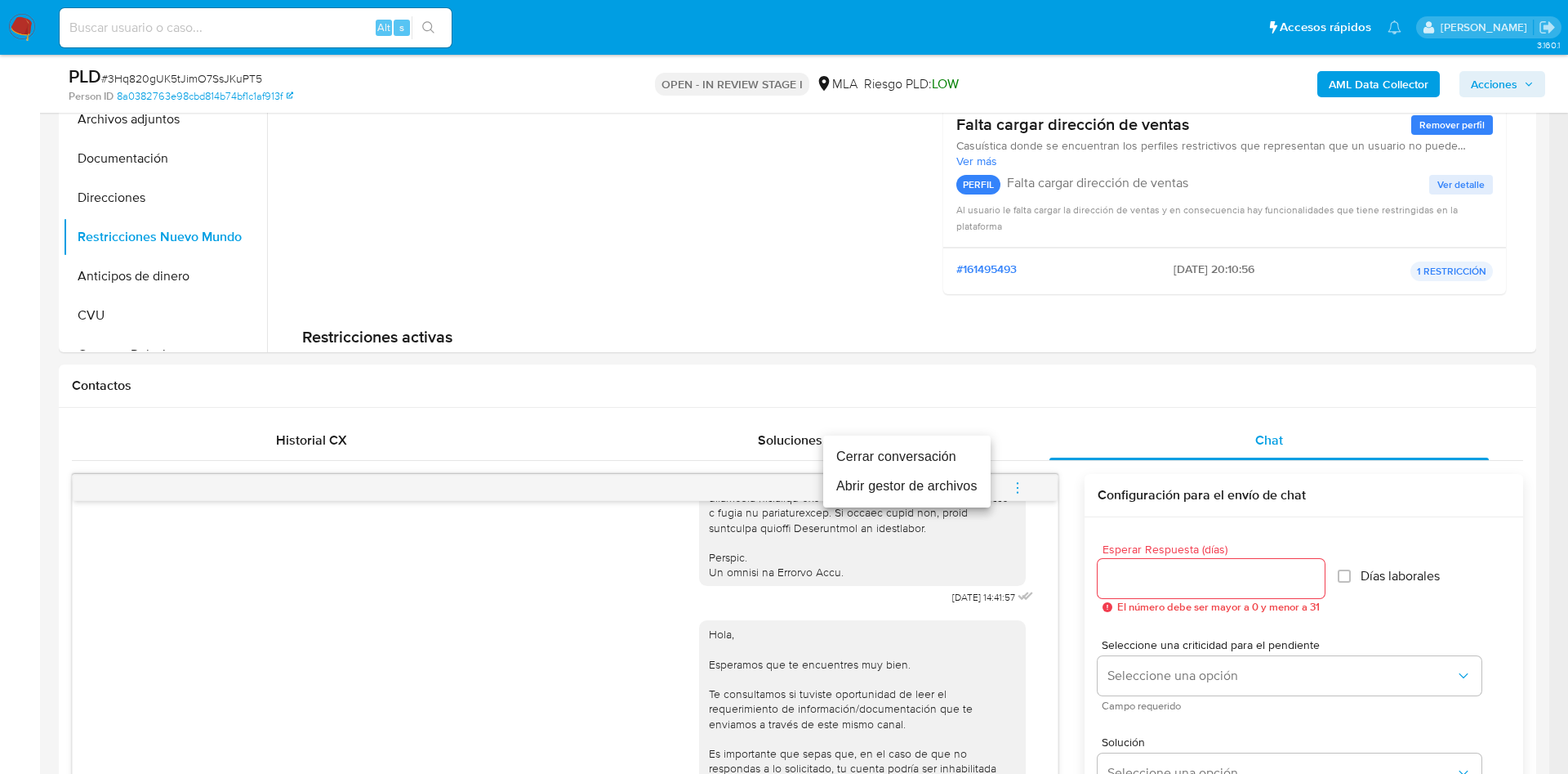
click at [963, 443] on li "Cerrar conversación" at bounding box center [906, 457] width 167 height 29
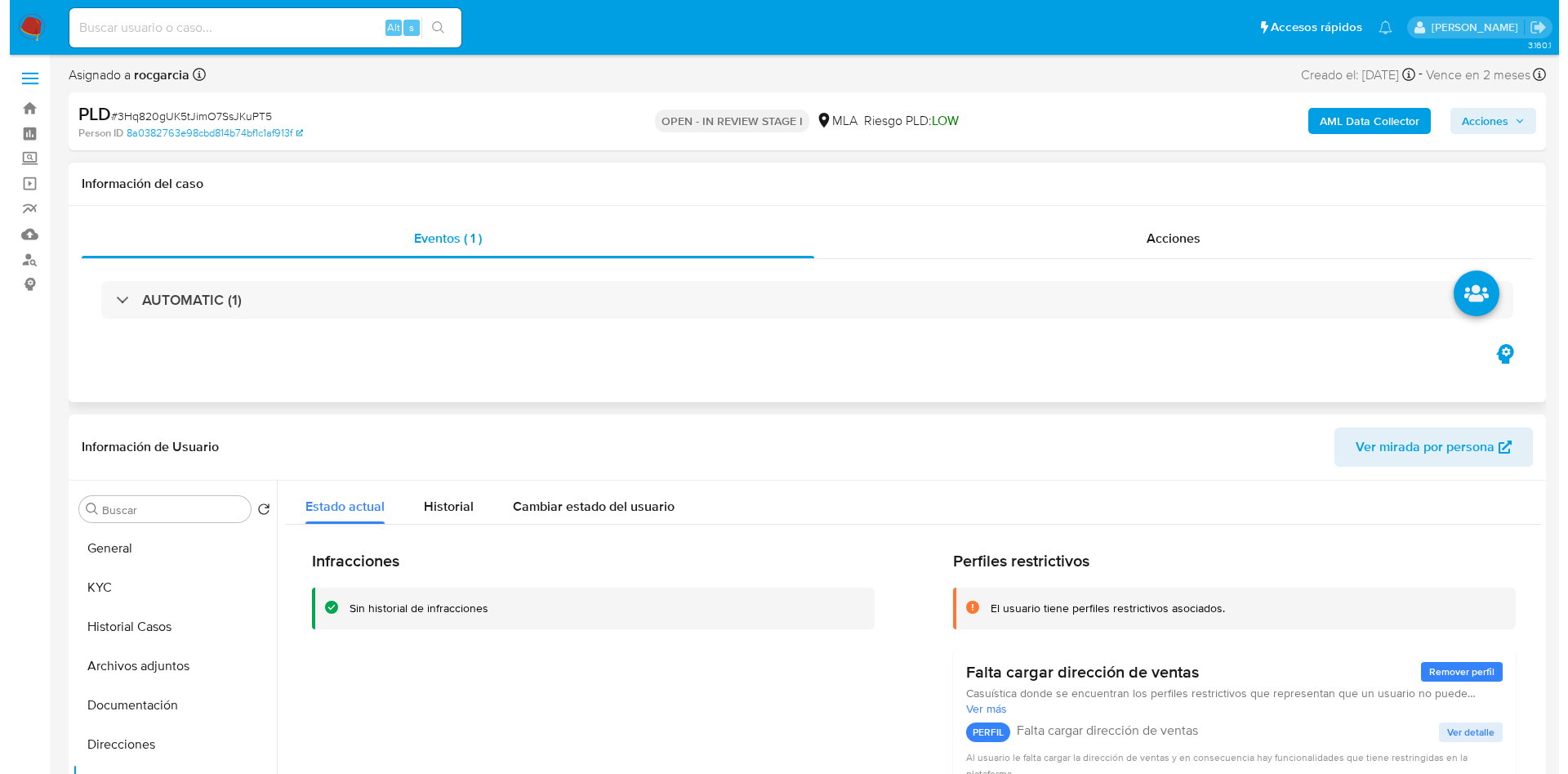
scroll to position [0, 0]
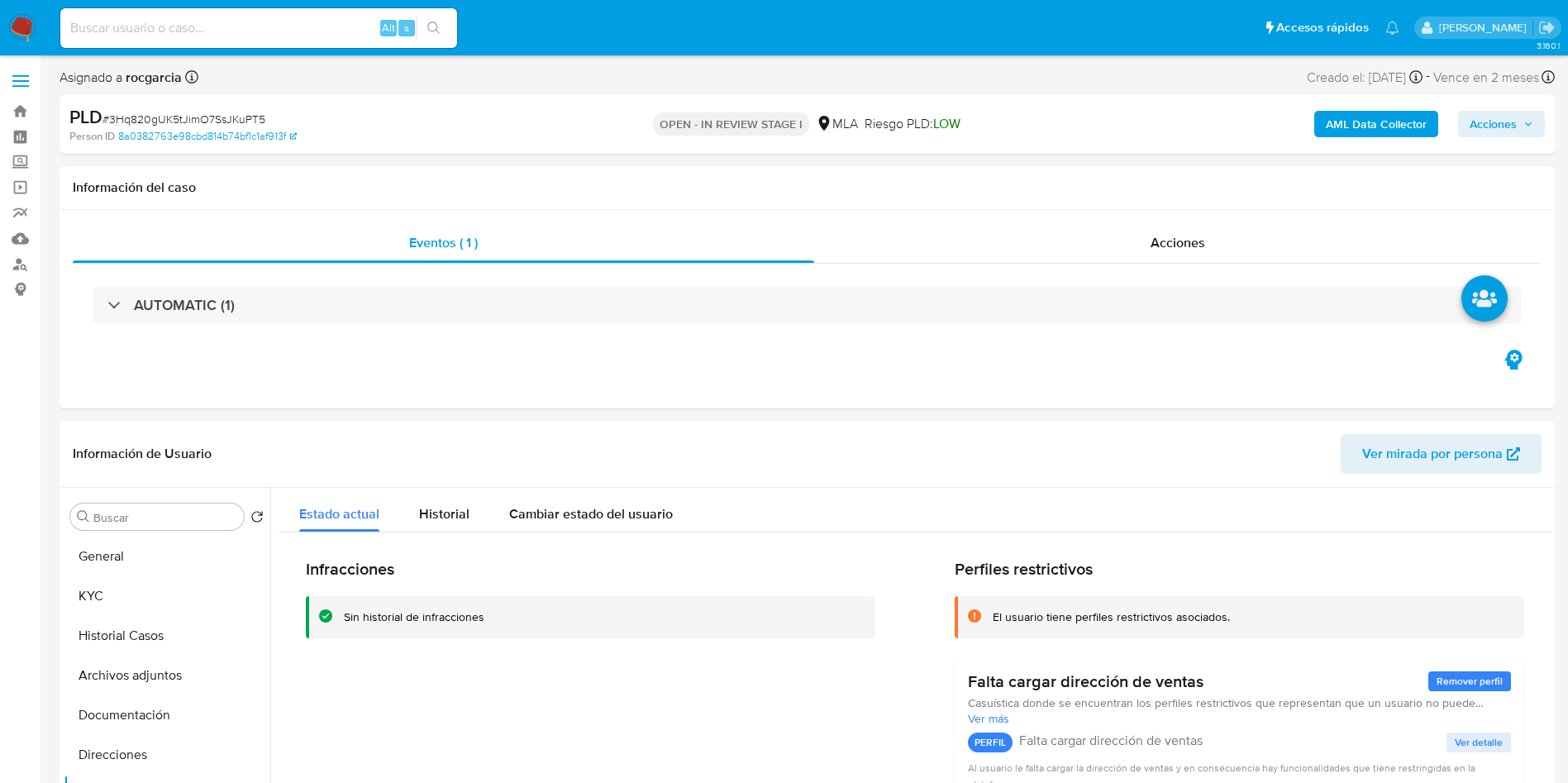
click at [1333, 128] on b "AML Data Collector" at bounding box center [1376, 123] width 101 height 26
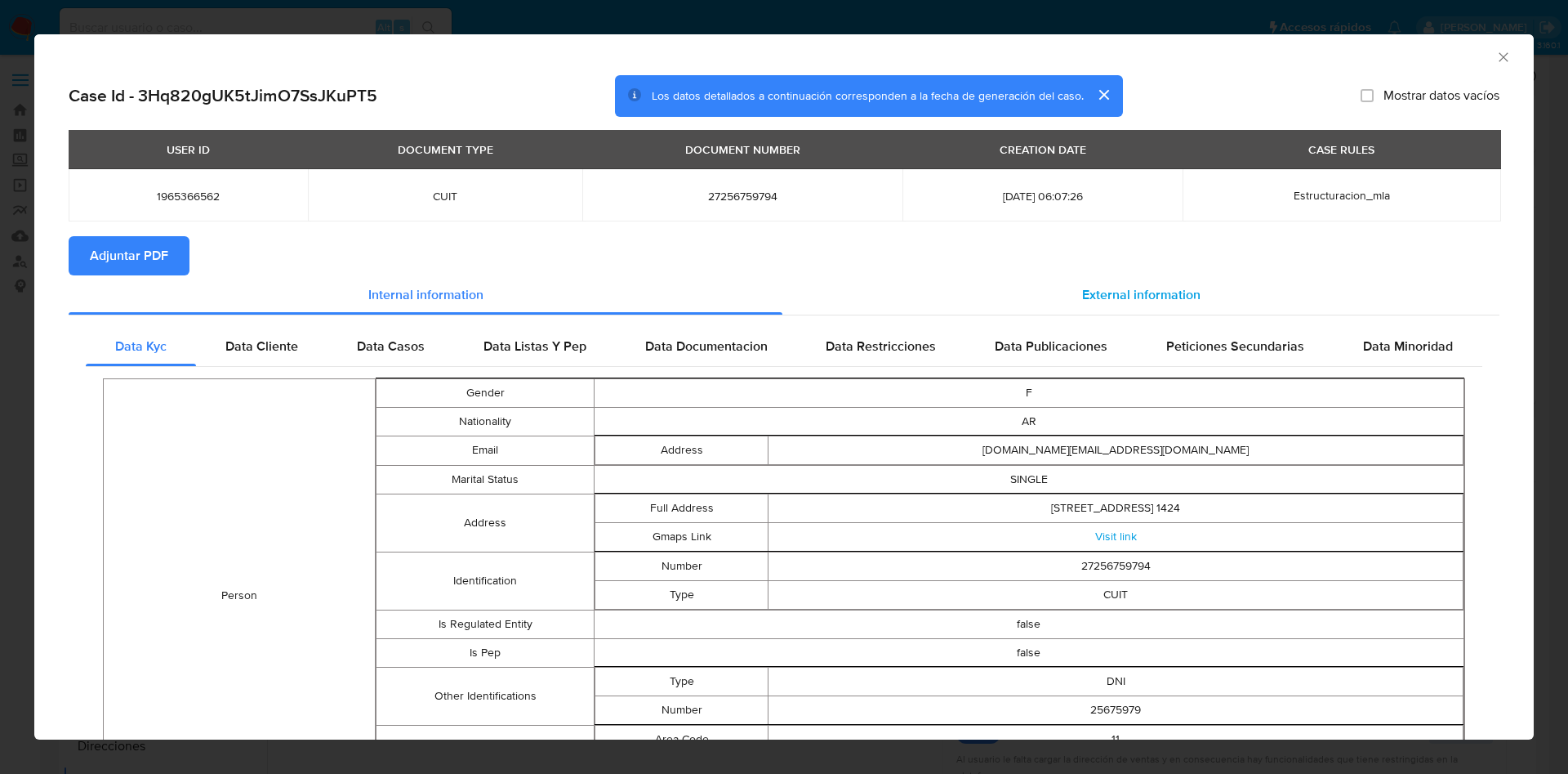
click at [1121, 297] on span "External information" at bounding box center [1141, 294] width 118 height 18
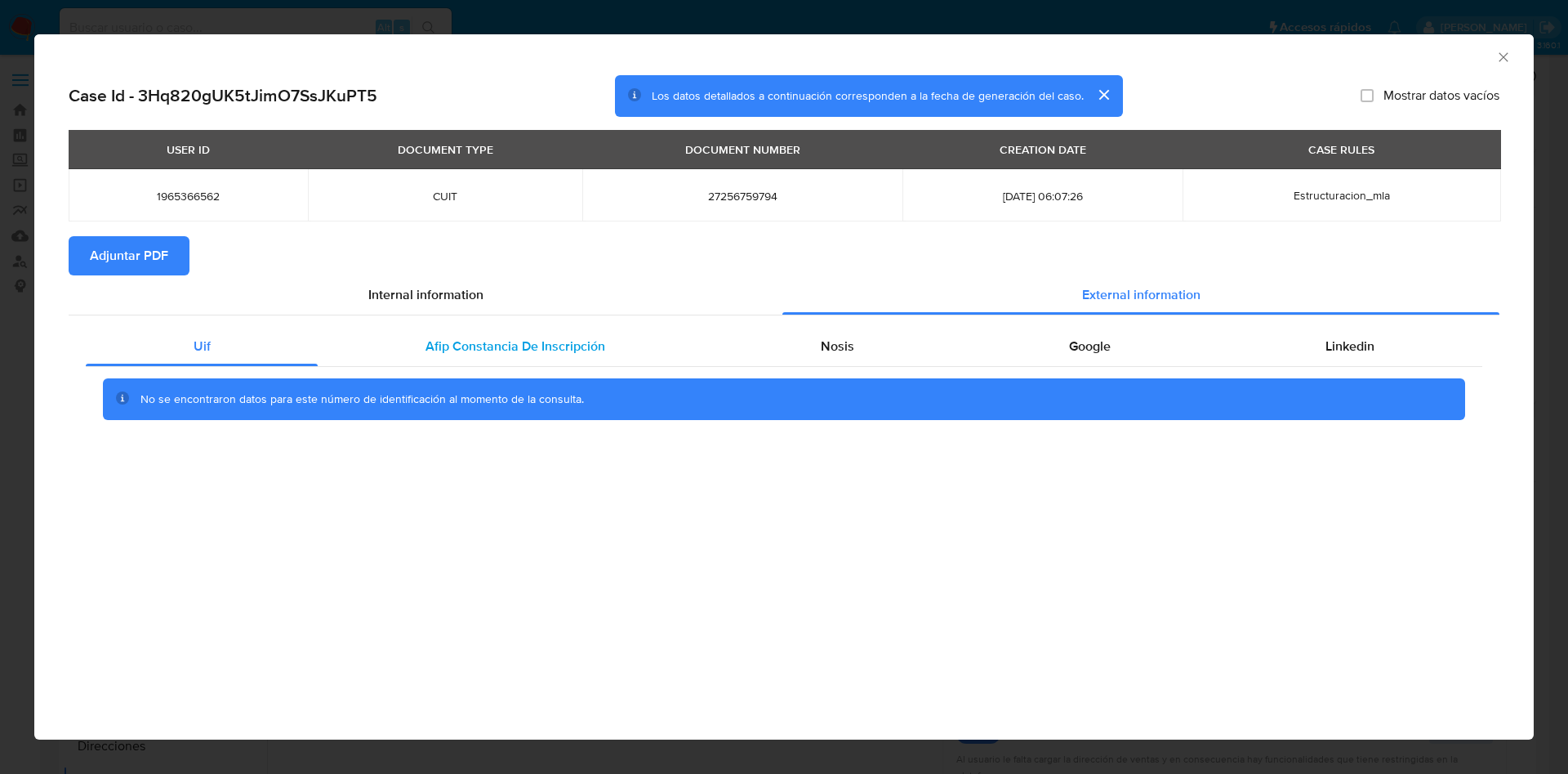
click at [496, 350] on span "Afip Constancia De Inscripción" at bounding box center [516, 345] width 180 height 18
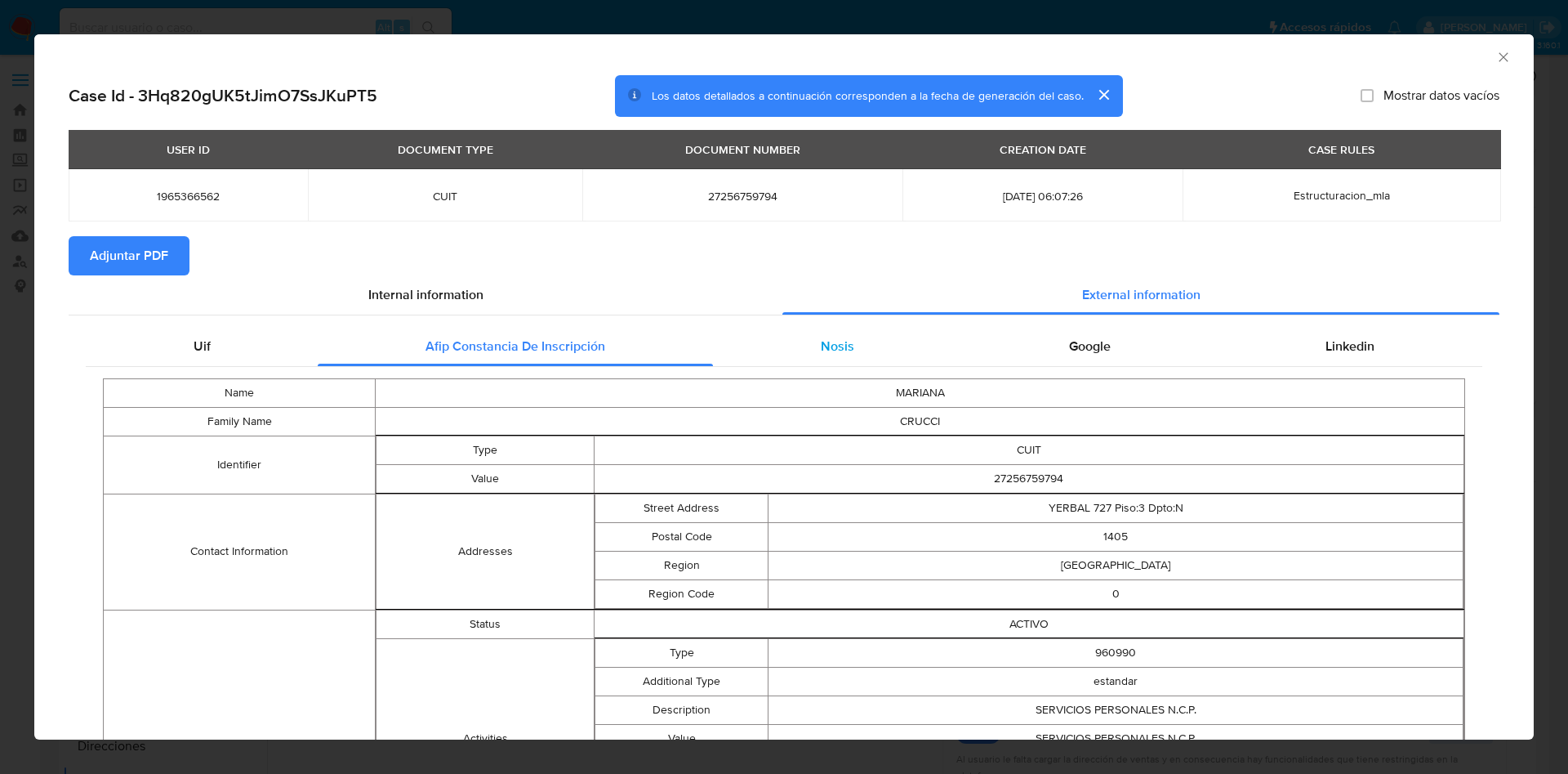
click at [876, 339] on div "Nosis" at bounding box center [837, 346] width 249 height 40
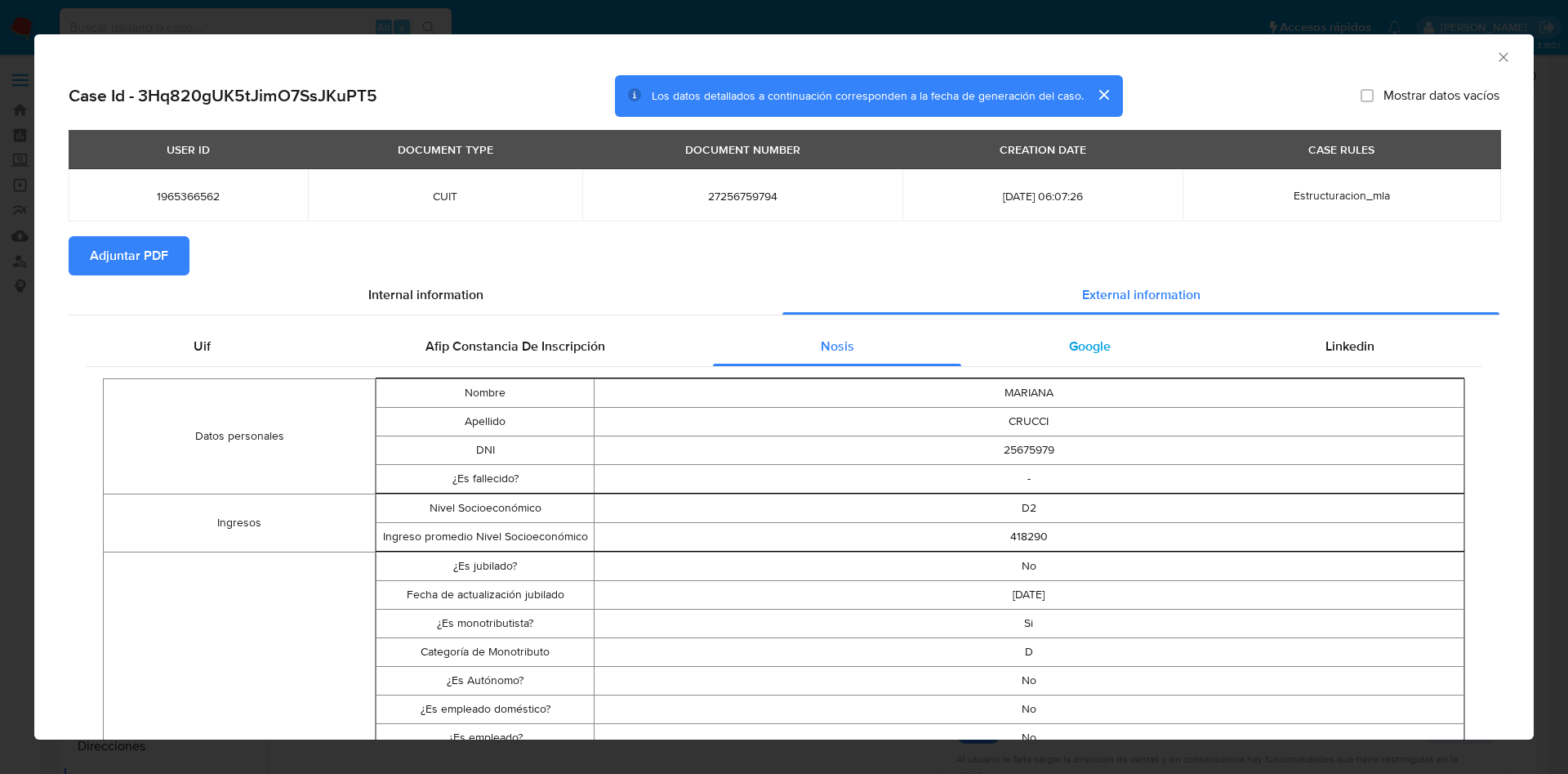
drag, startPoint x: 1103, startPoint y: 356, endPoint x: 1169, endPoint y: 358, distance: 66.0
click at [1104, 354] on div "Google" at bounding box center [1089, 346] width 256 height 40
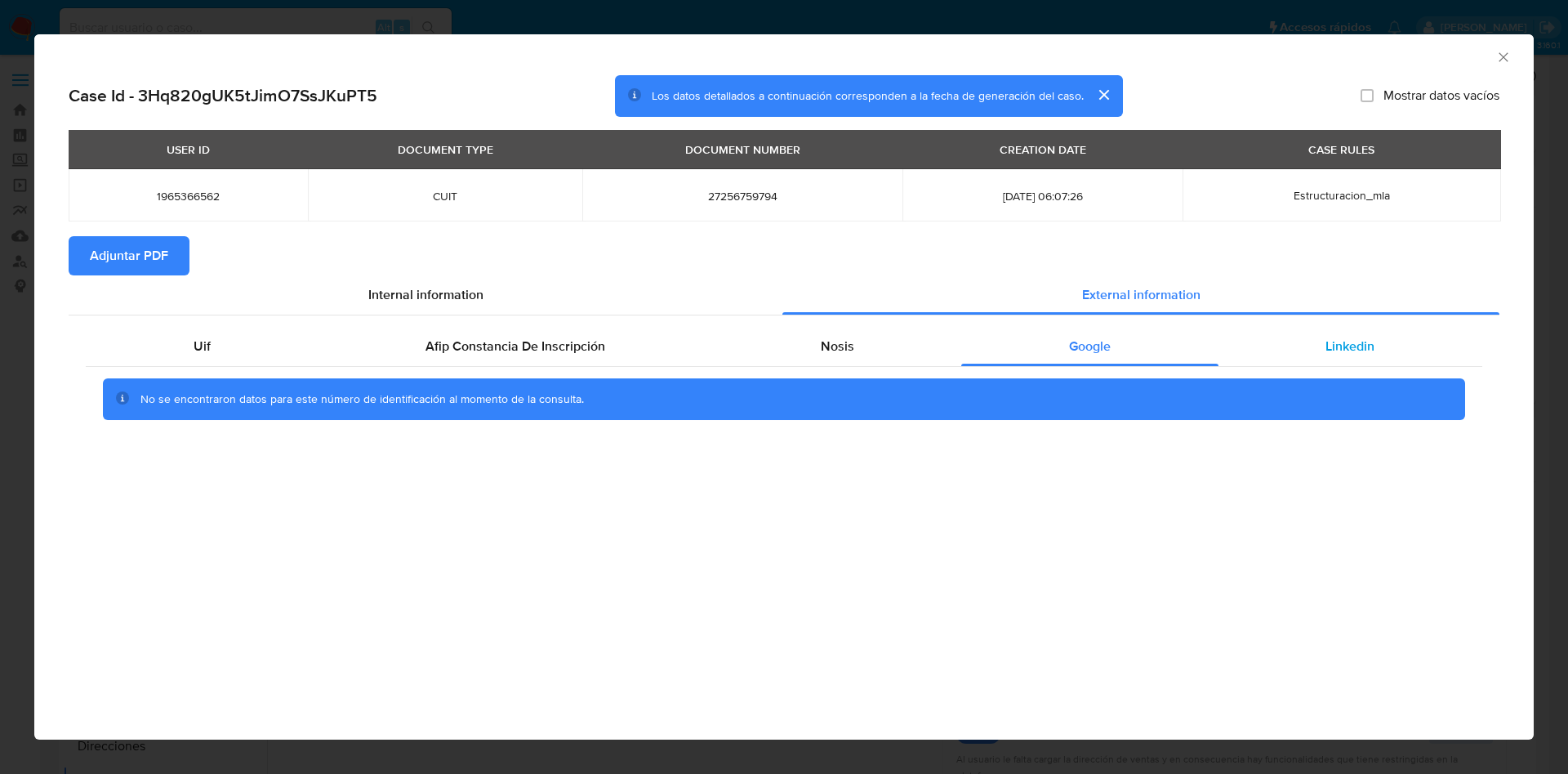
click at [1326, 347] on span "Linkedin" at bounding box center [1350, 345] width 49 height 18
click at [157, 250] on span "Adjuntar PDF" at bounding box center [129, 255] width 78 height 36
click at [1509, 50] on icon "Cerrar ventana" at bounding box center [1503, 57] width 16 height 16
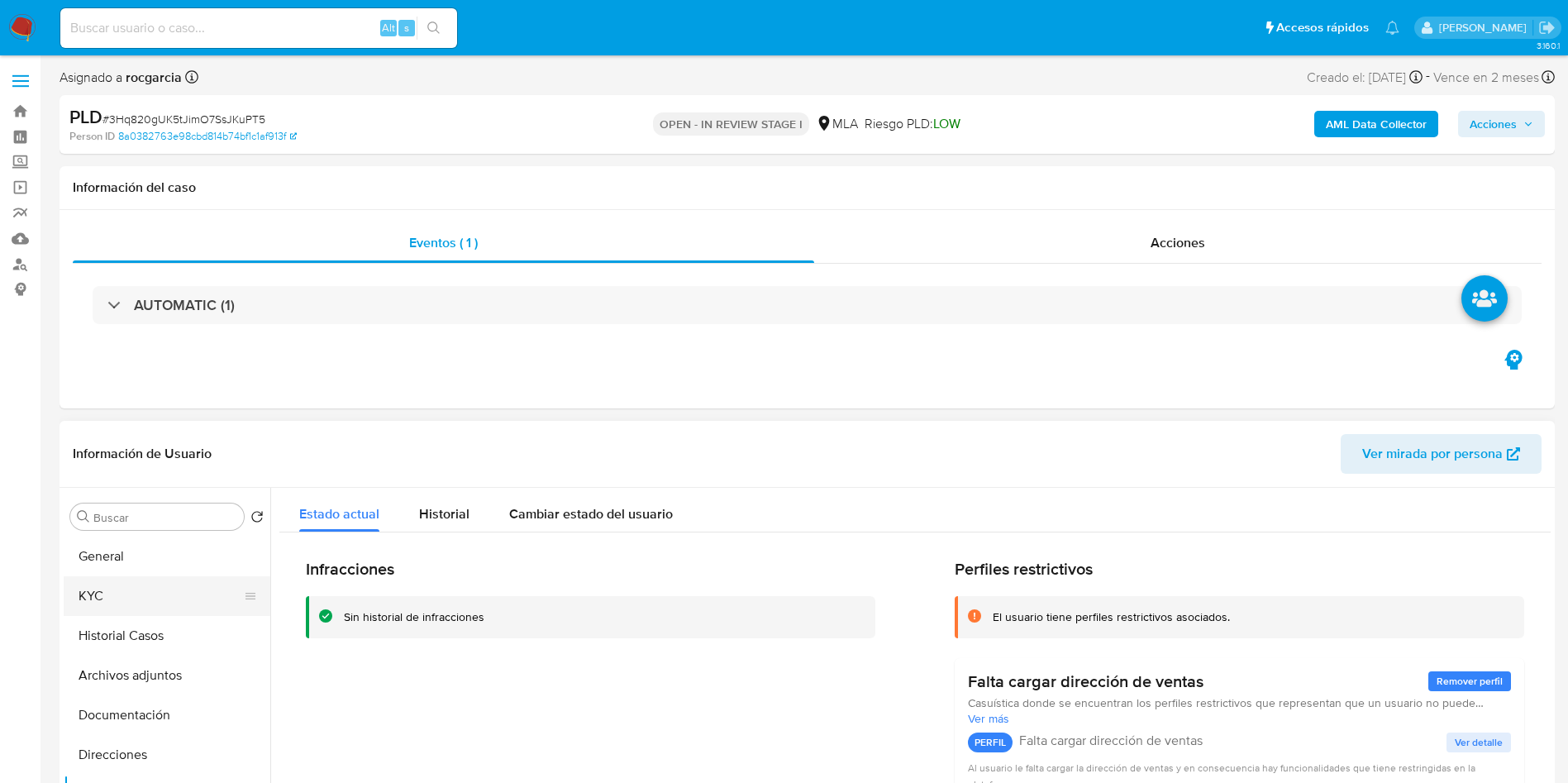
click at [127, 598] on button "KYC" at bounding box center [161, 596] width 194 height 40
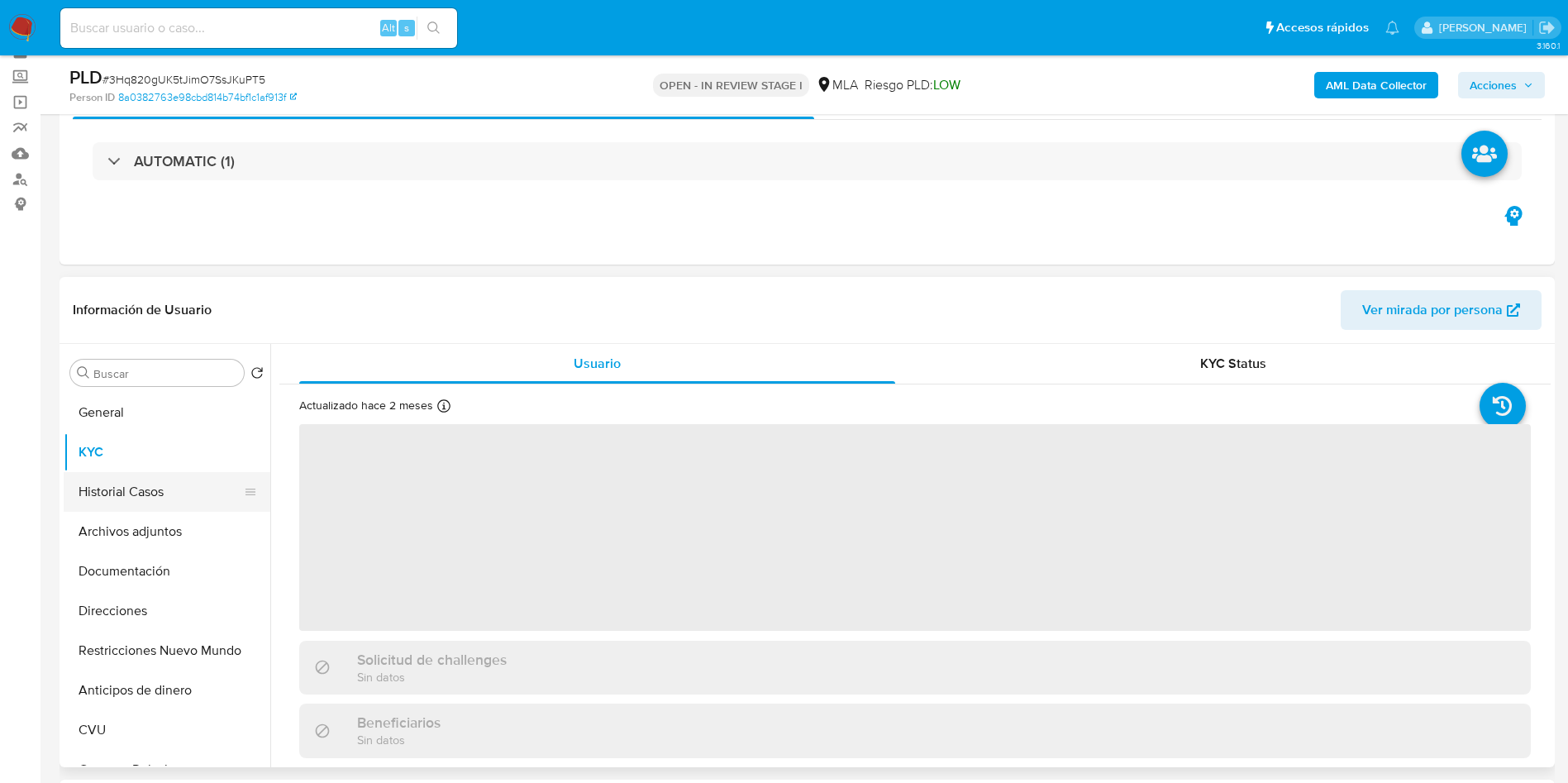
scroll to position [124, 0]
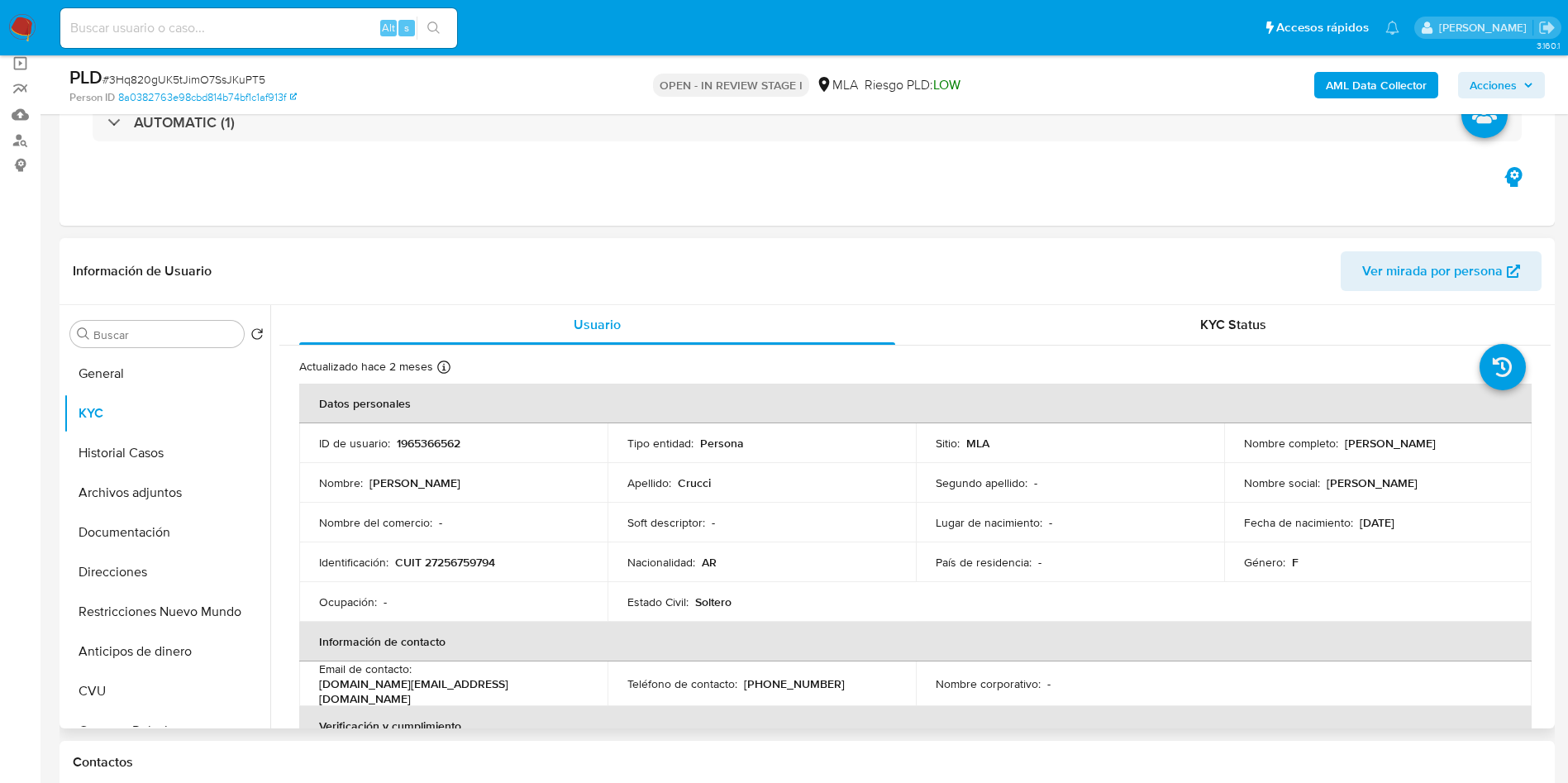
click at [429, 560] on p "CUIT 27256759794" at bounding box center [445, 562] width 100 height 15
copy p "27256759794"
click at [454, 441] on p "1965366562" at bounding box center [428, 442] width 64 height 15
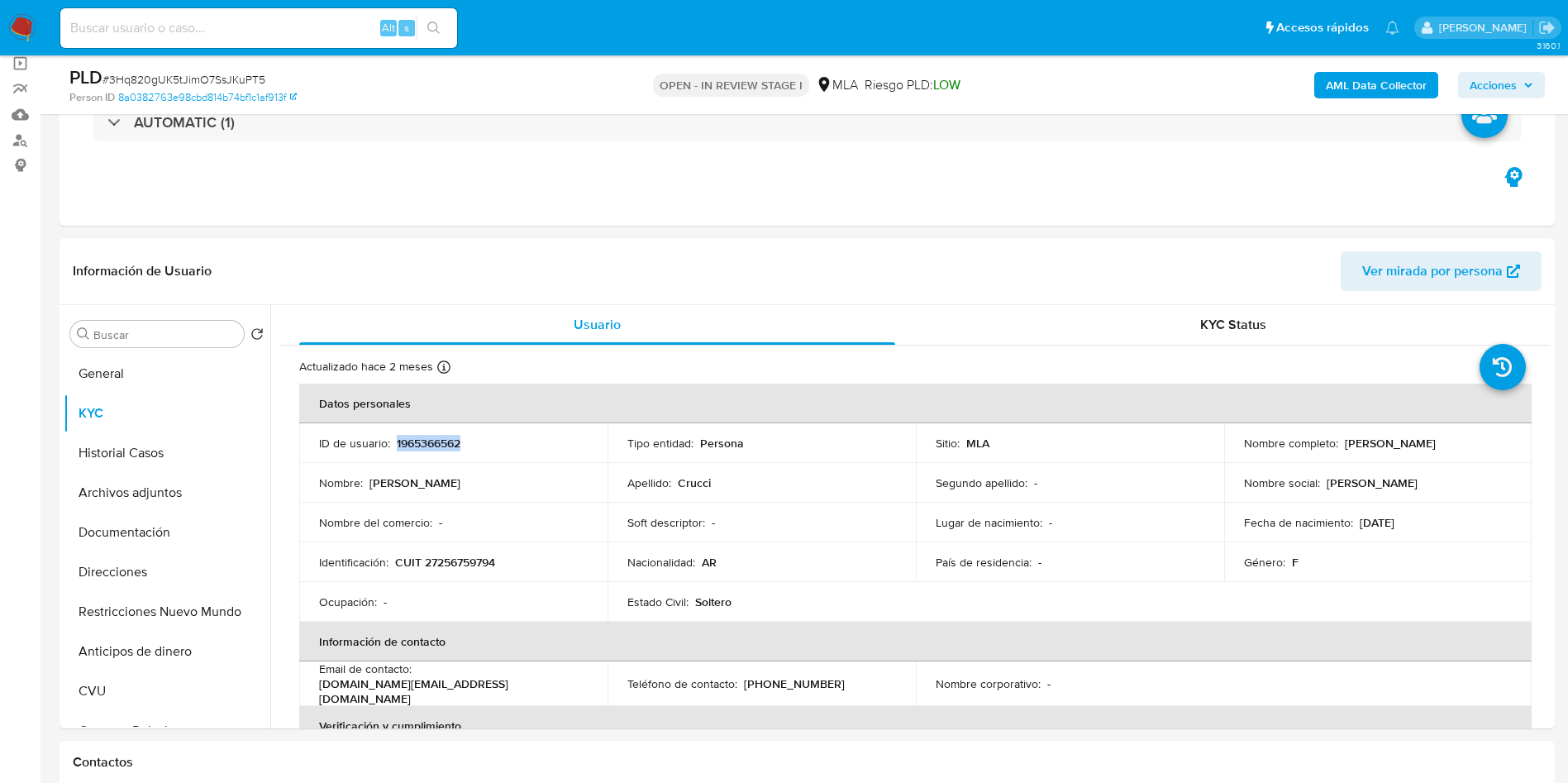
copy p "1965366562"
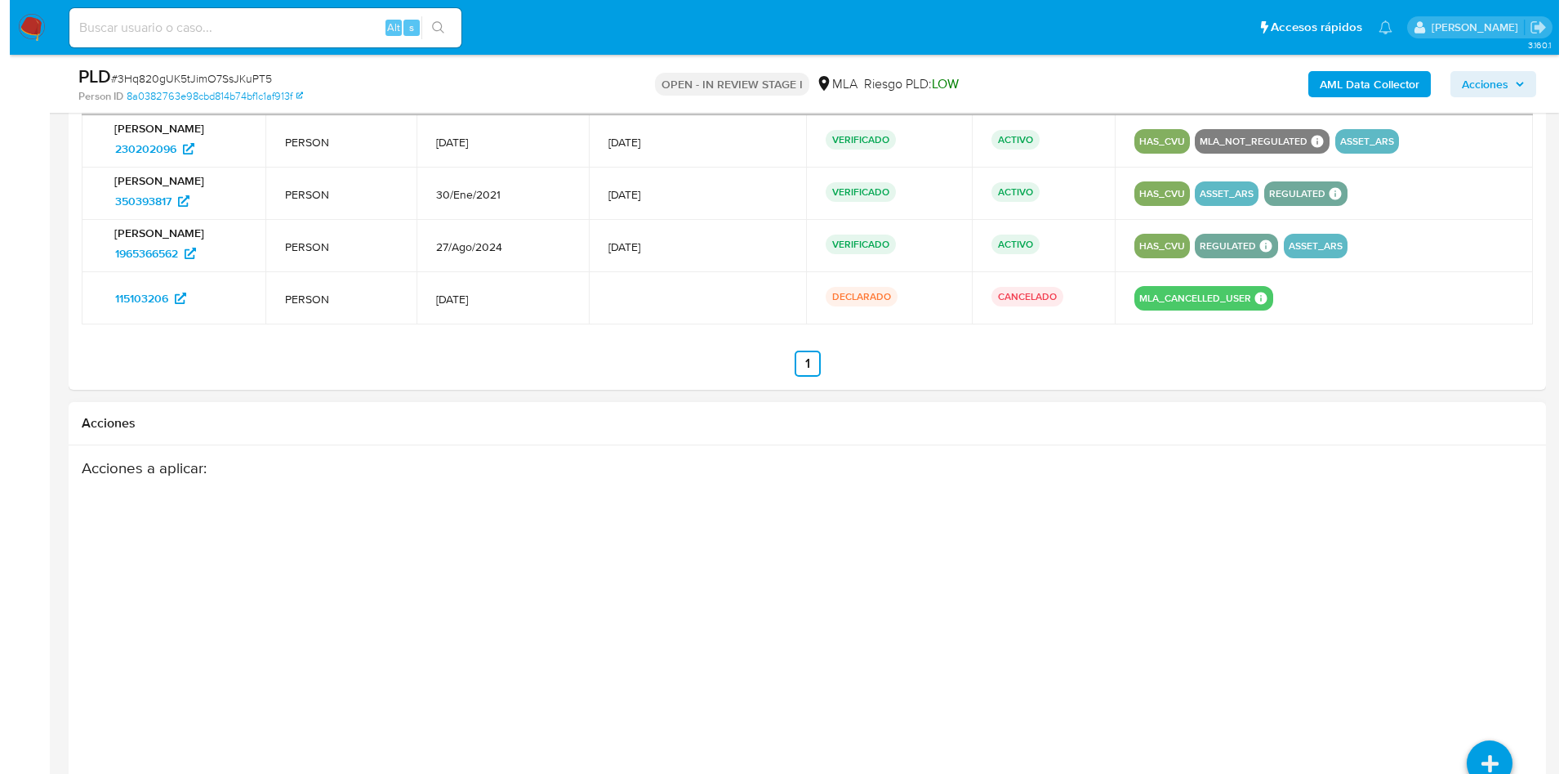
scroll to position [2657, 0]
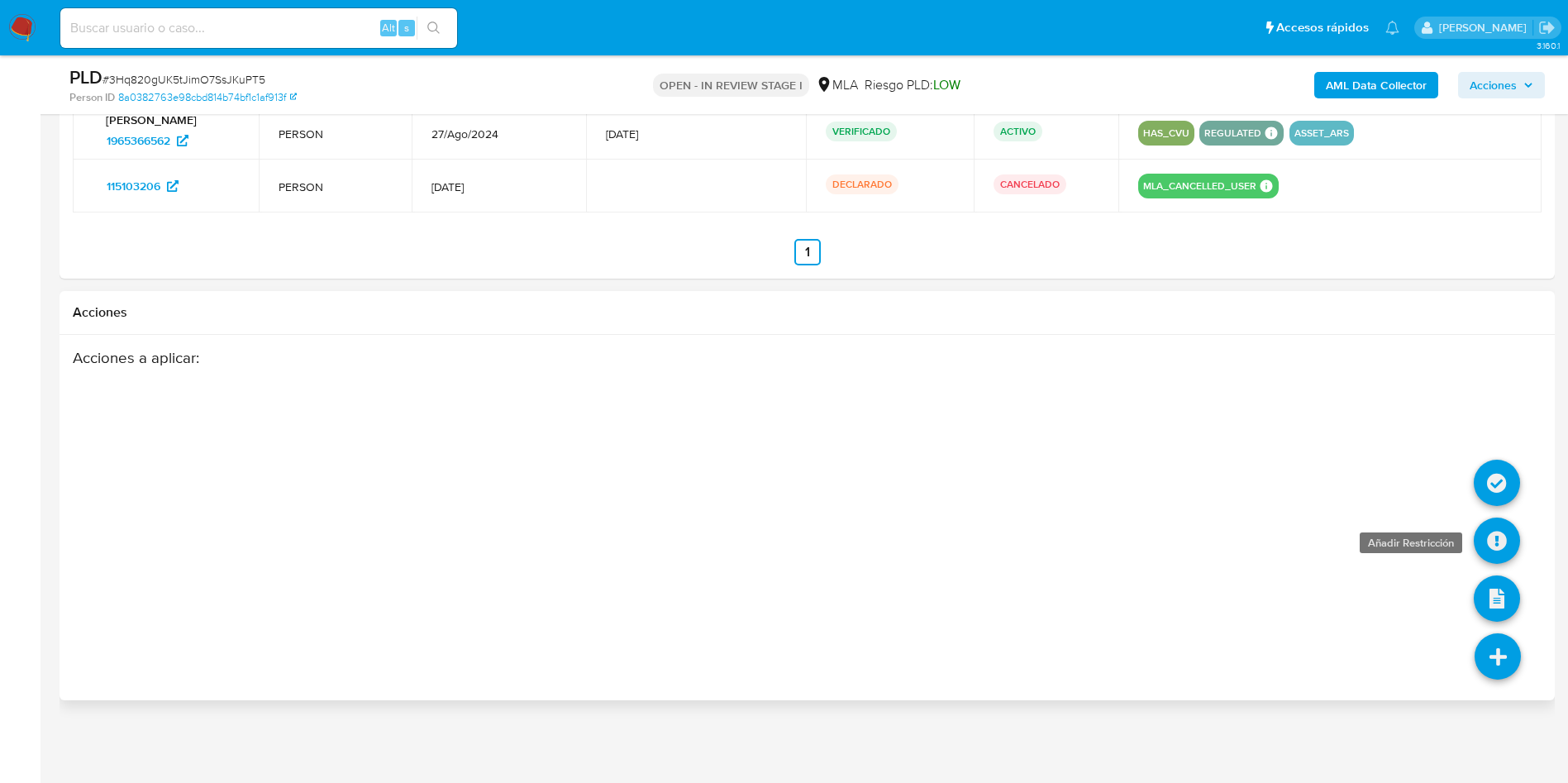
click at [1498, 524] on icon at bounding box center [1497, 540] width 46 height 46
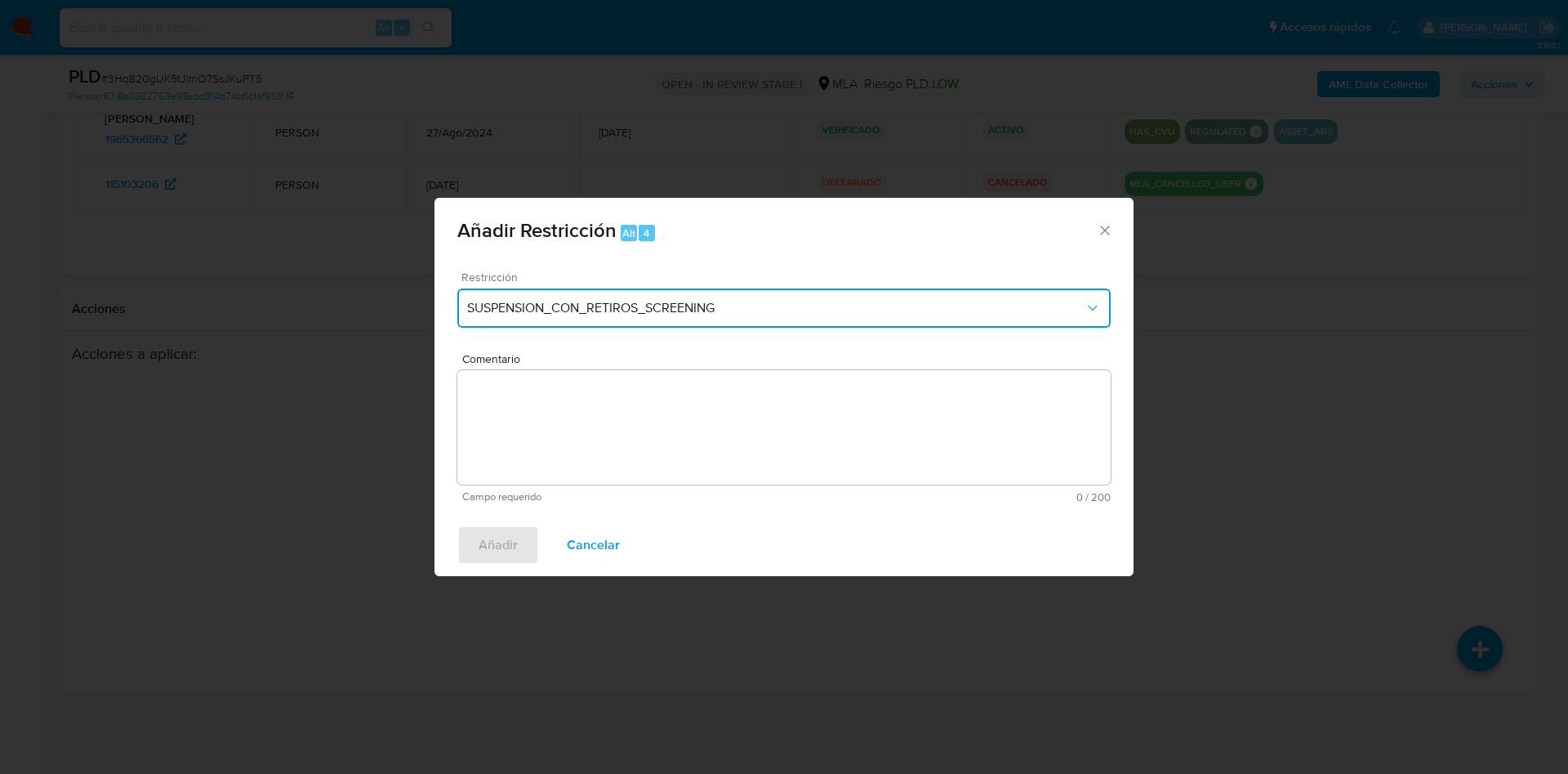
click at [637, 301] on span "SUSPENSION_CON_RETIROS_SCREENING" at bounding box center [776, 308] width 617 height 16
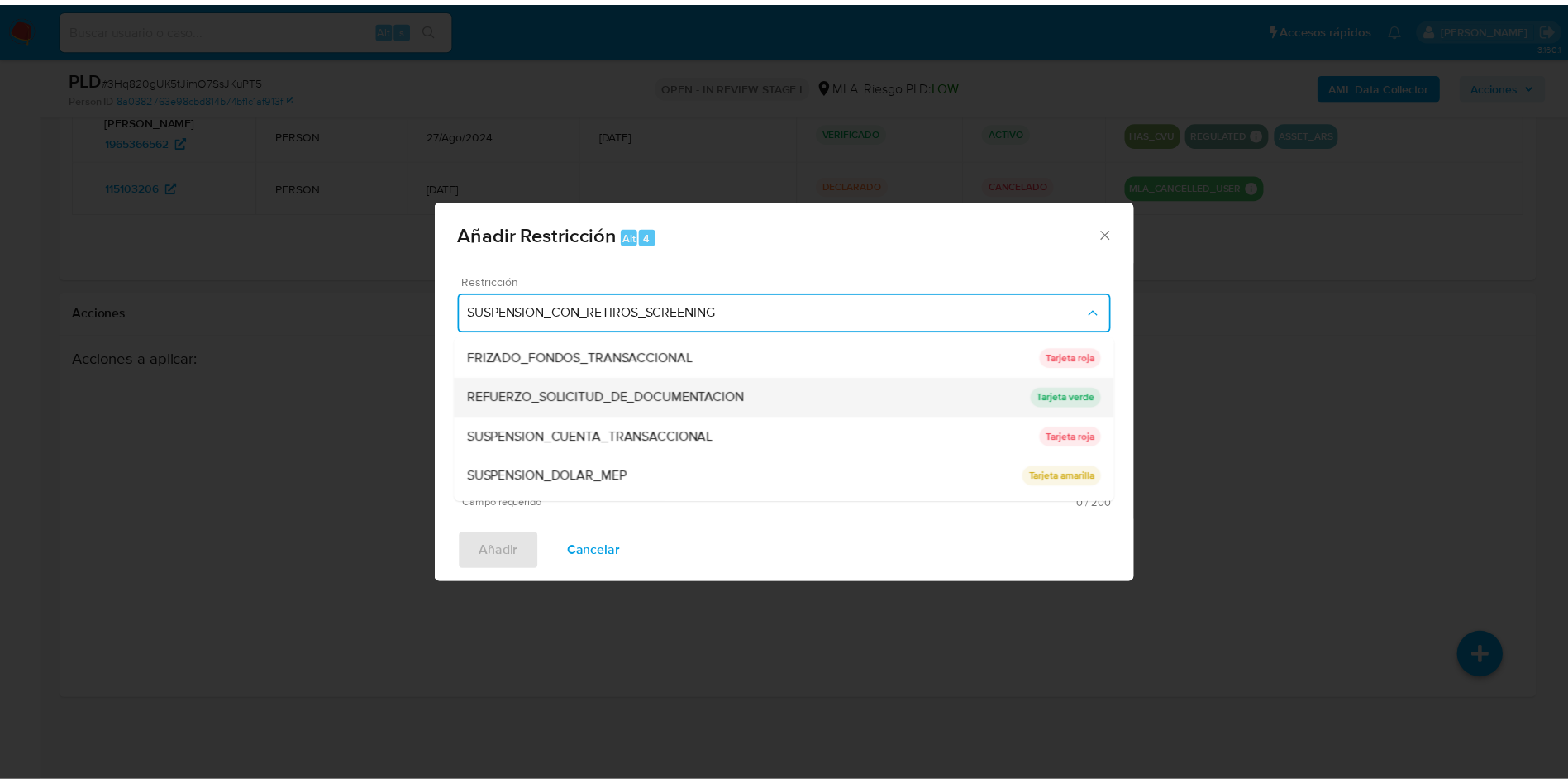
scroll to position [350, 0]
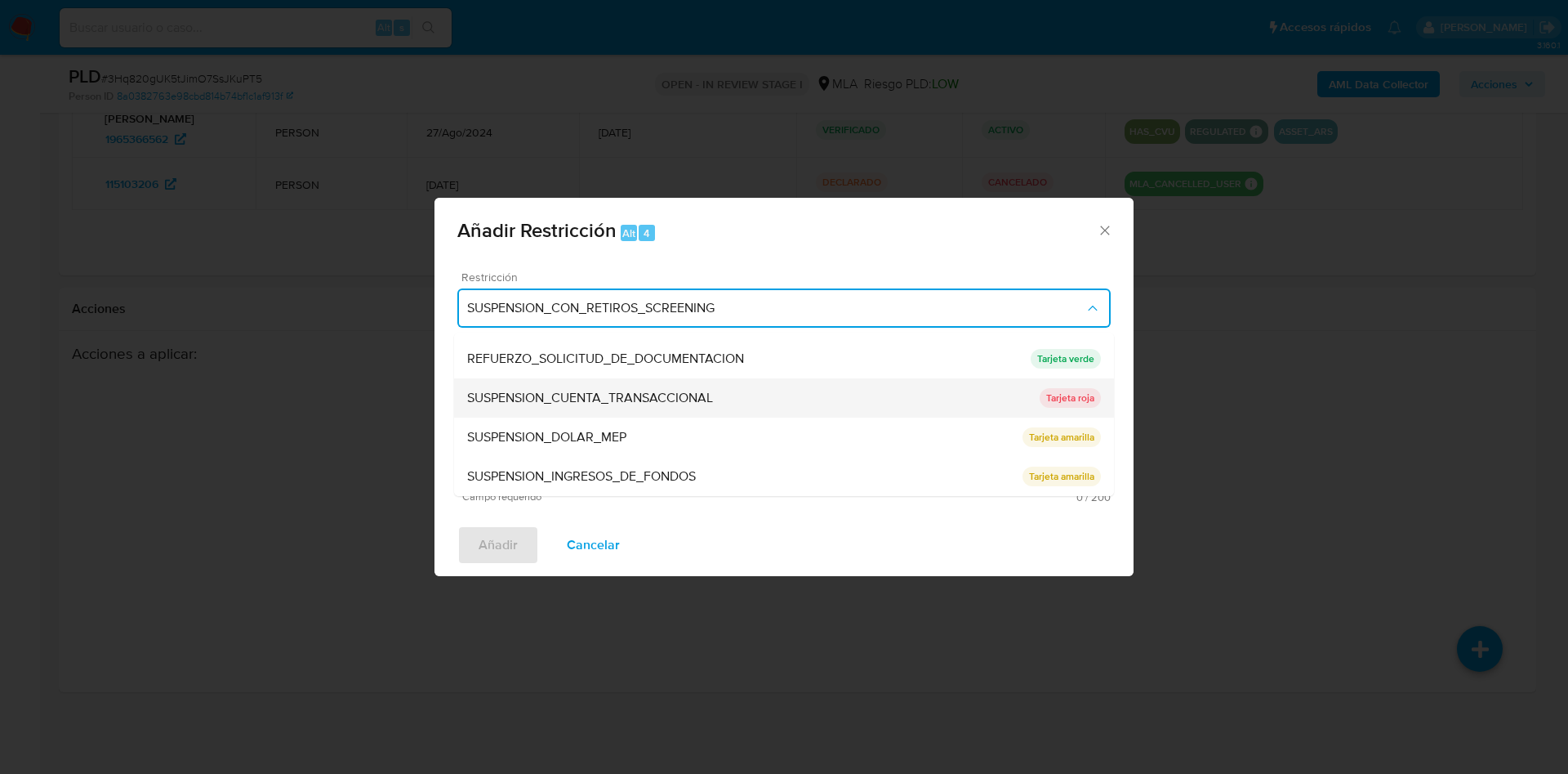
click at [615, 402] on span "SUSPENSION_CUENTA_TRANSACCIONAL" at bounding box center [590, 398] width 246 height 16
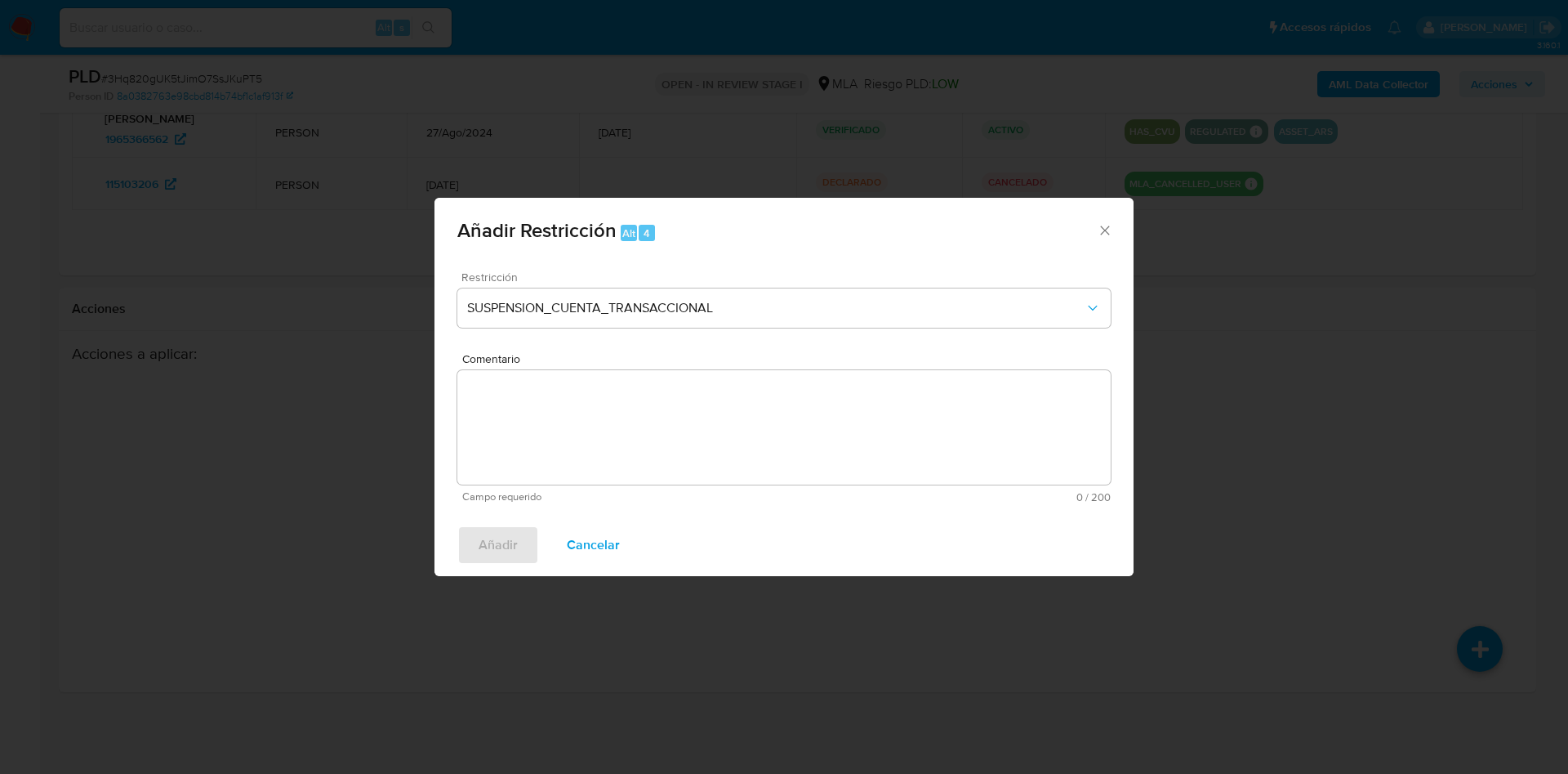
click at [615, 402] on textarea "Comentario" at bounding box center [784, 428] width 654 height 114
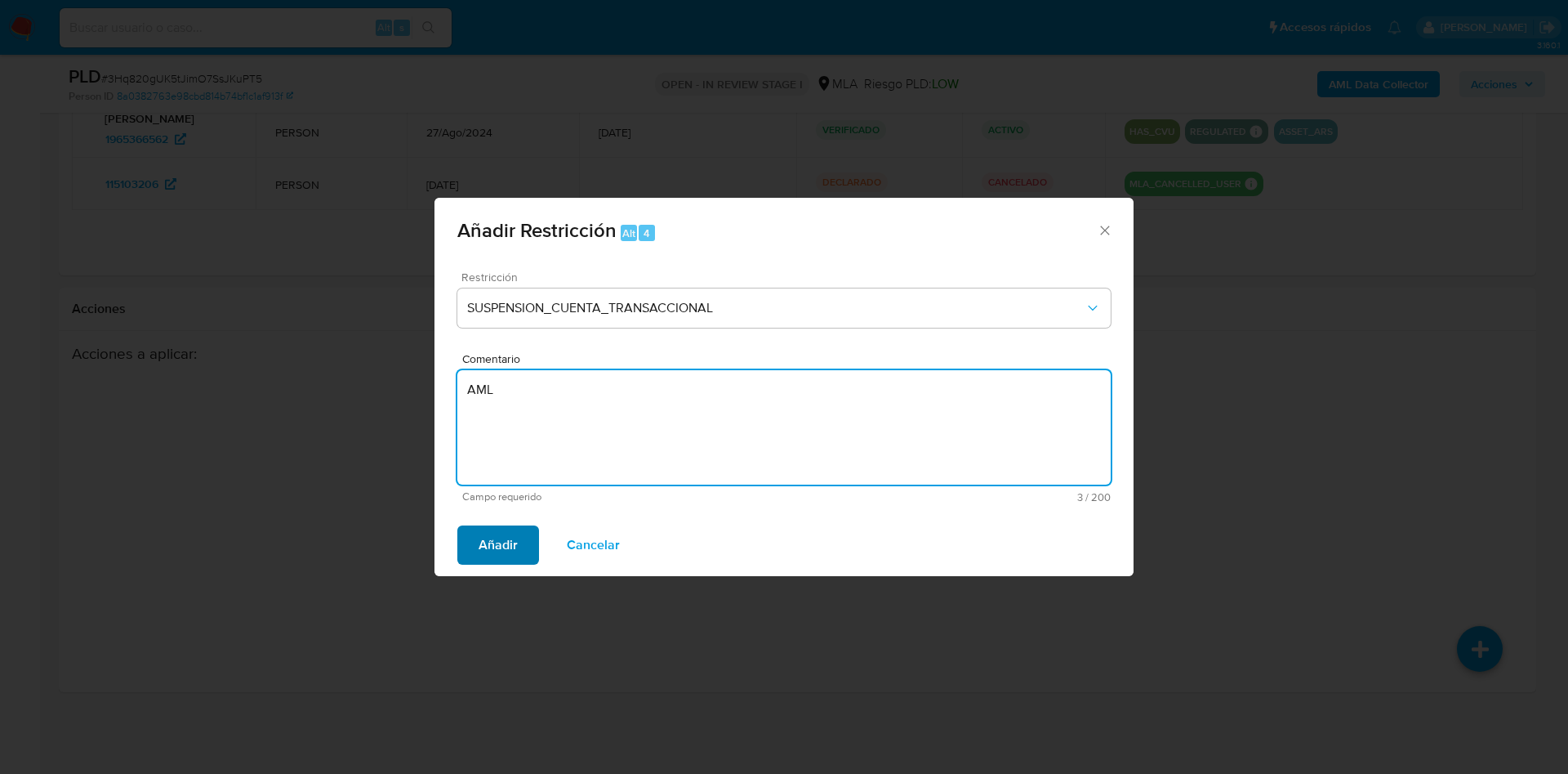
type textarea "AML"
click at [502, 554] on span "Añadir" at bounding box center [498, 545] width 40 height 36
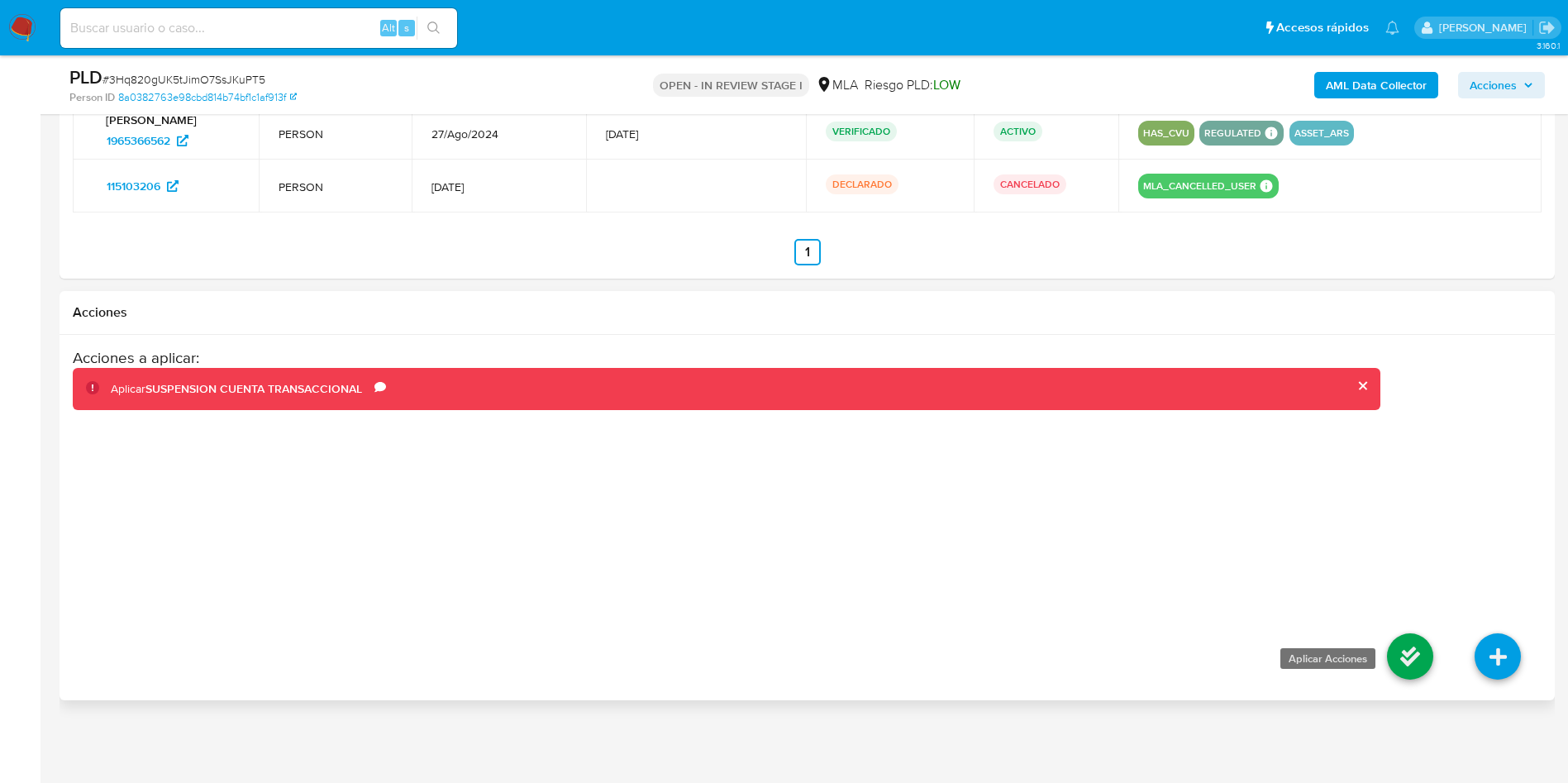
click at [1406, 662] on icon at bounding box center [1409, 656] width 46 height 46
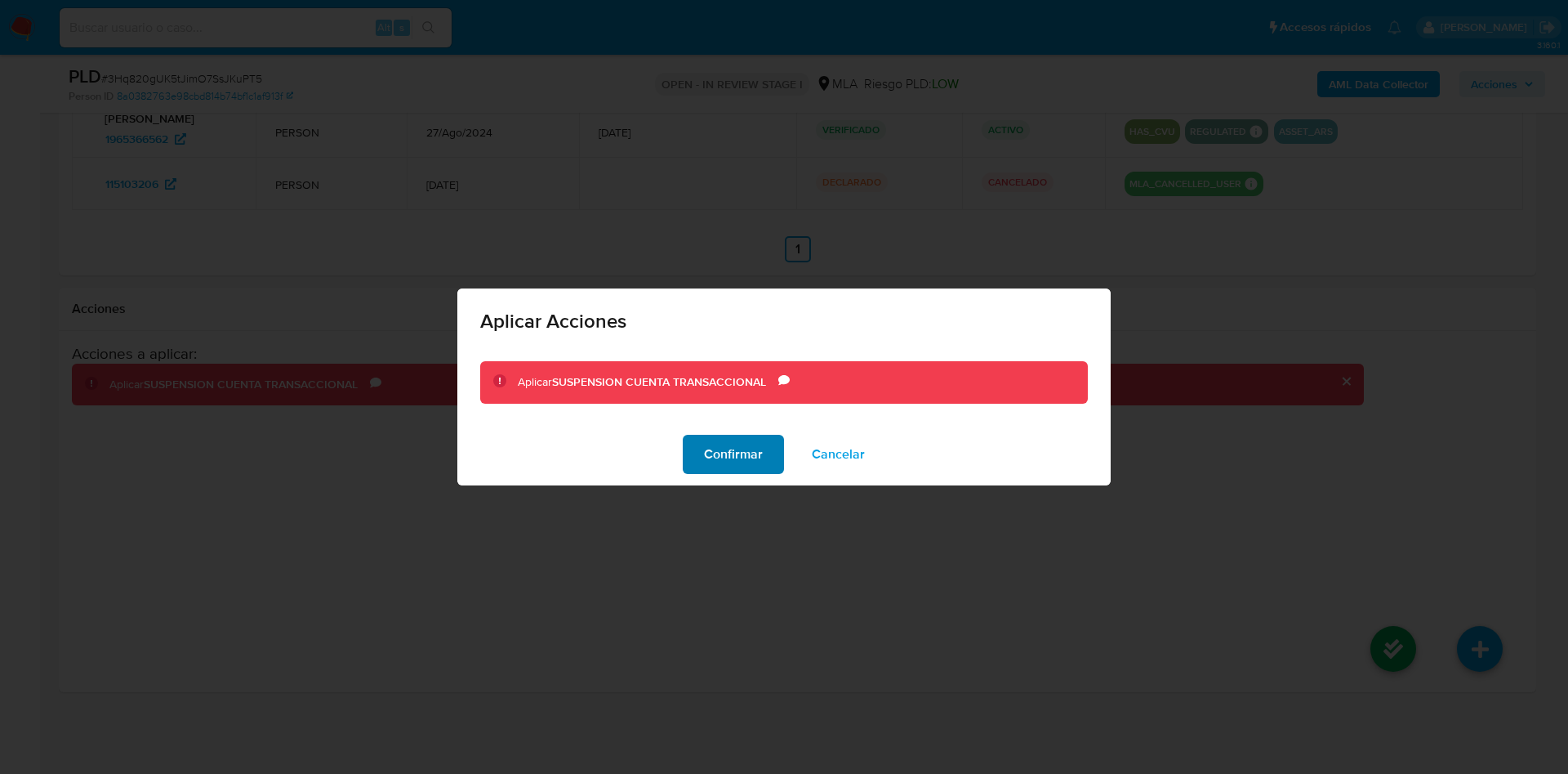
click at [722, 460] on span "Confirmar" at bounding box center [733, 454] width 59 height 36
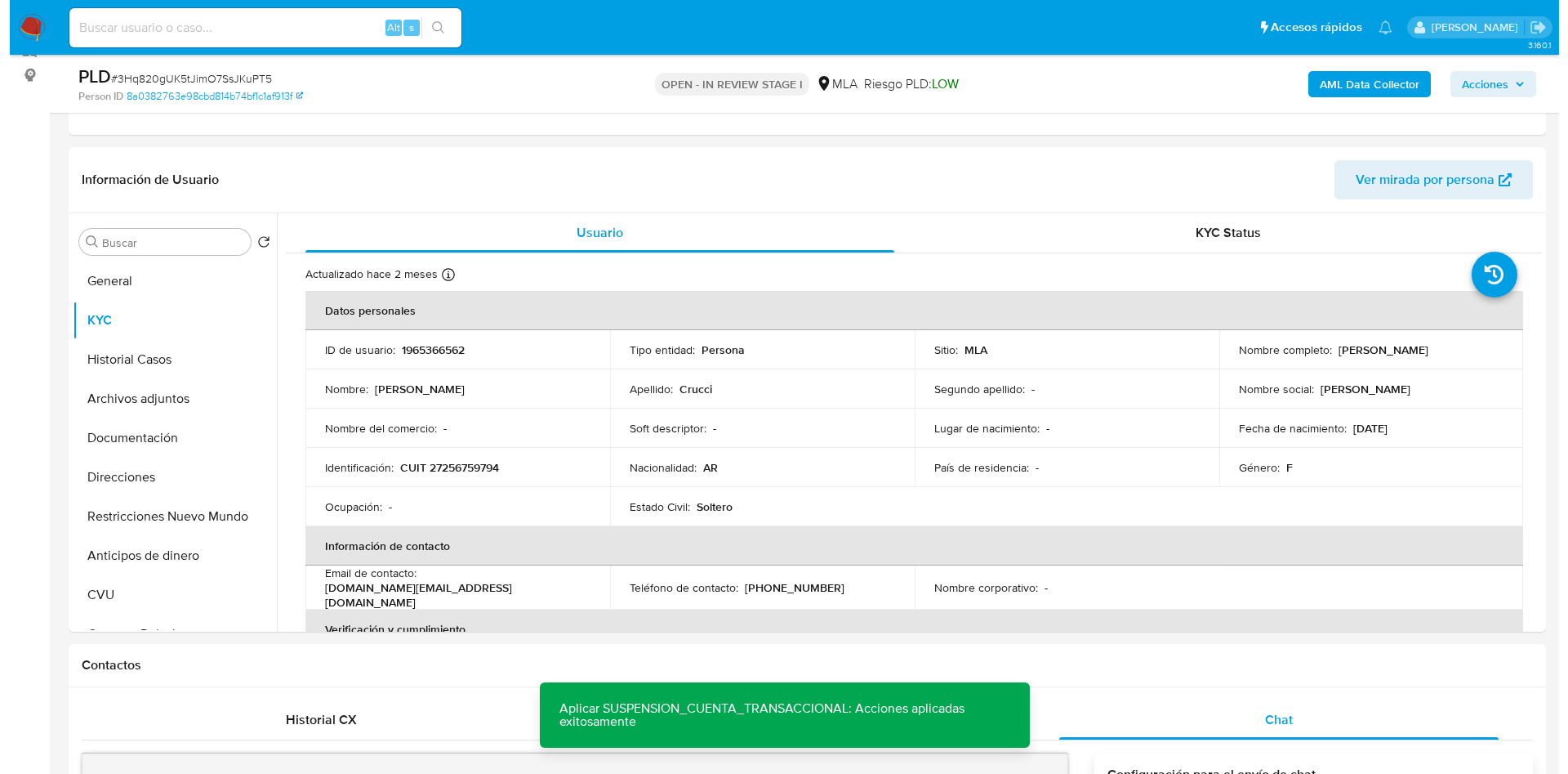
scroll to position [206, 0]
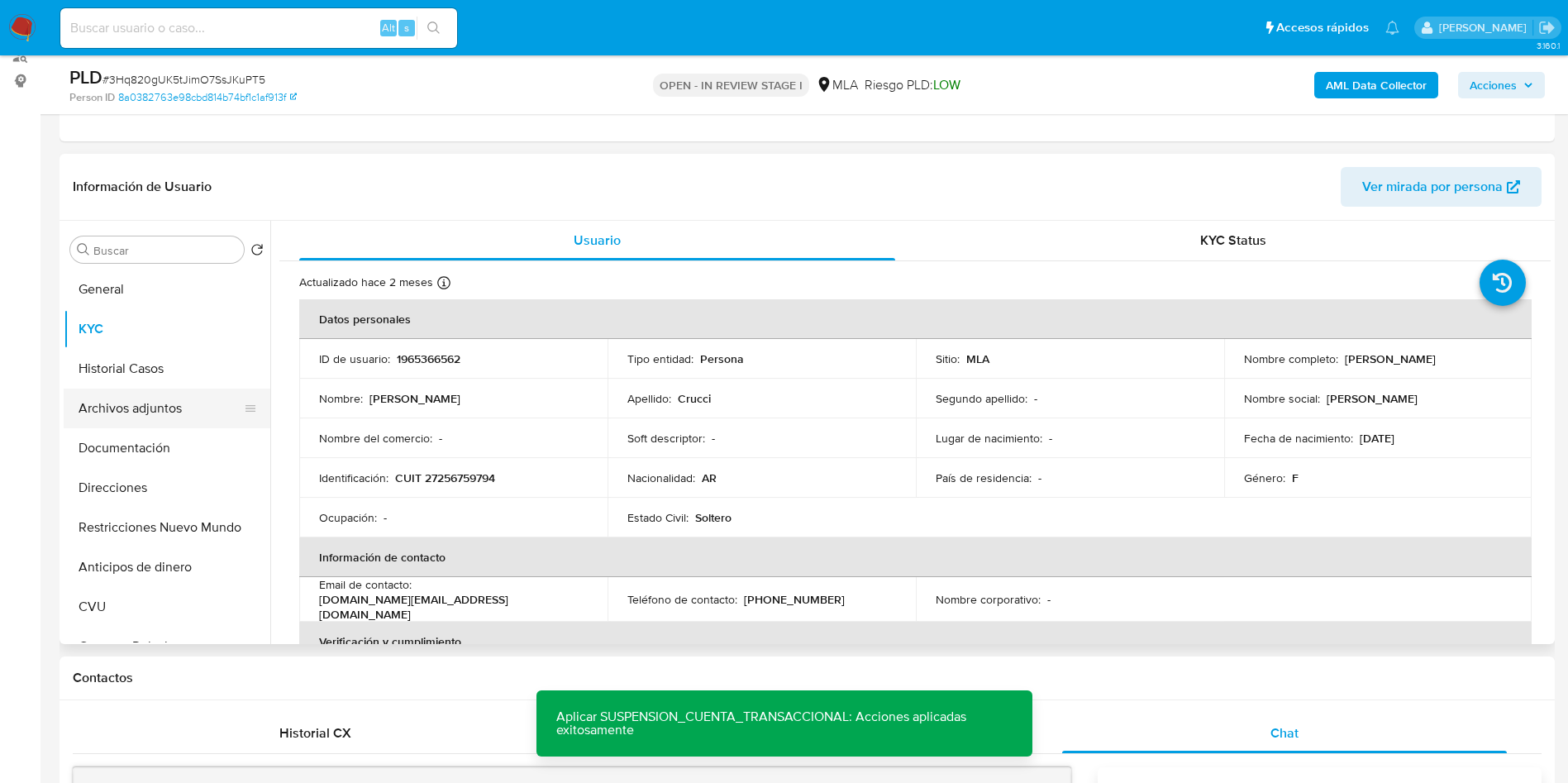
click at [101, 407] on button "Archivos adjuntos" at bounding box center [161, 408] width 194 height 40
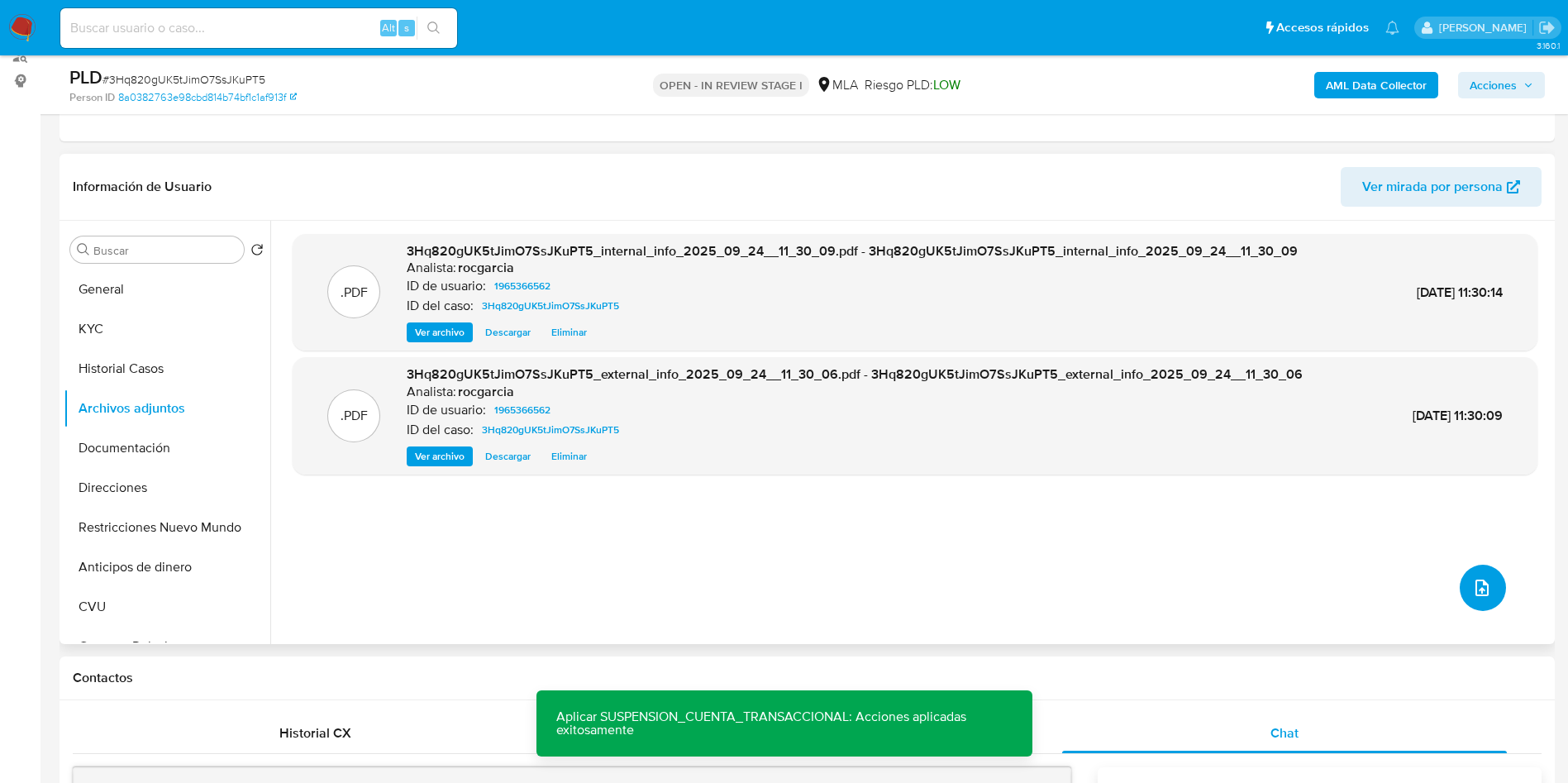
click at [1496, 586] on button "upload-file" at bounding box center [1482, 587] width 46 height 46
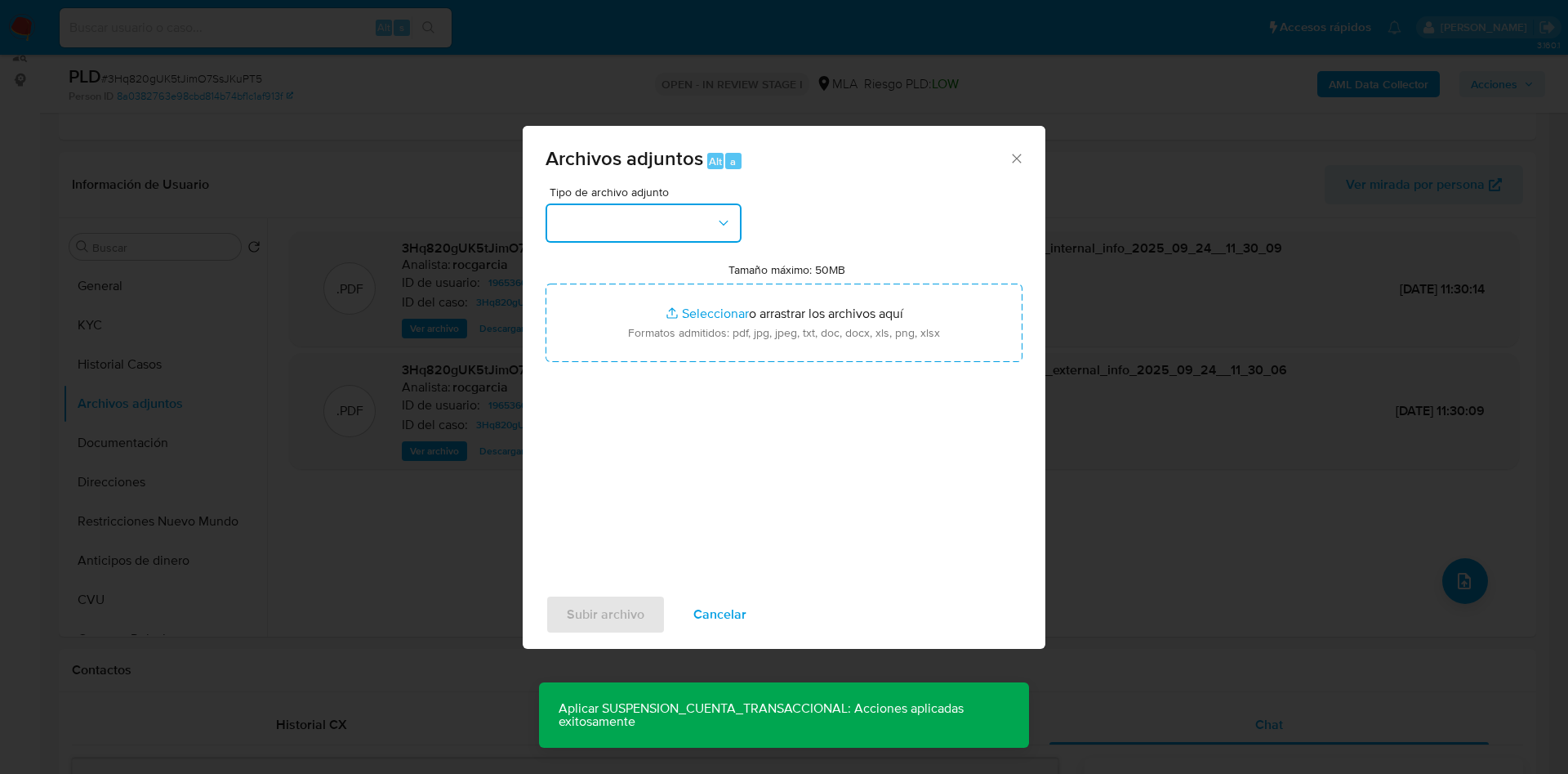
click at [592, 215] on button "button" at bounding box center [643, 223] width 196 height 40
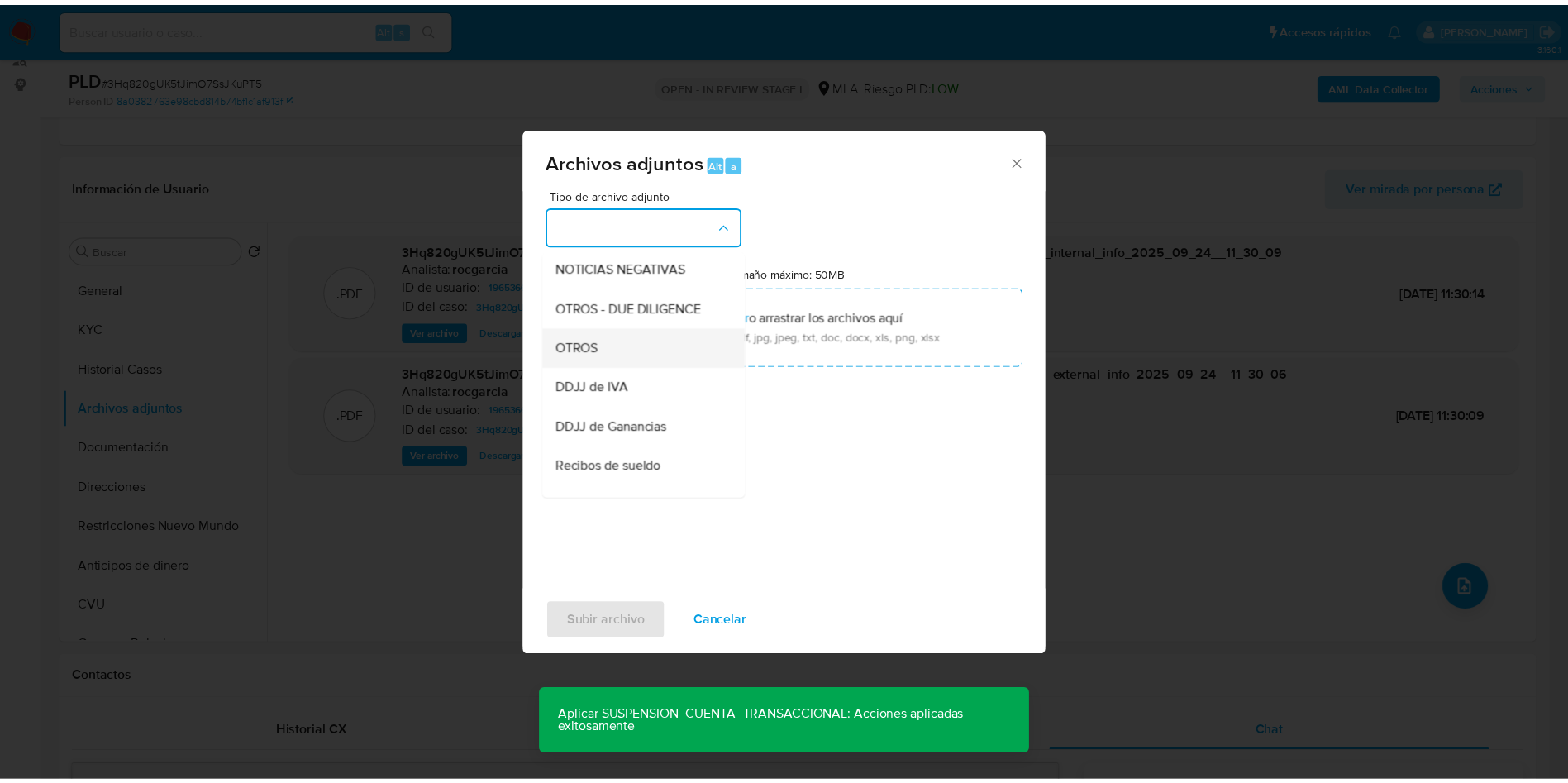
scroll to position [248, 0]
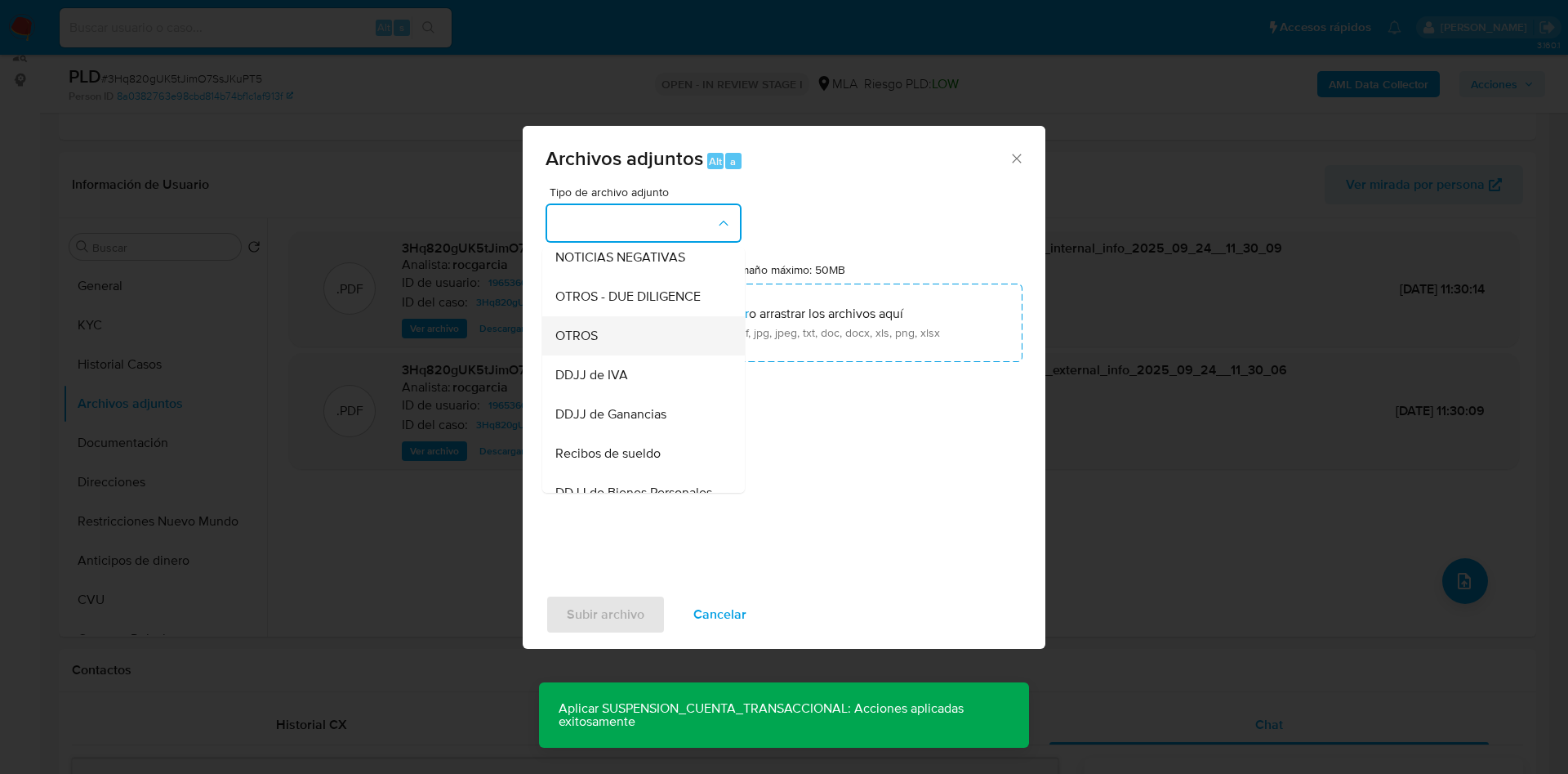
click at [605, 355] on div "OTROS" at bounding box center [638, 336] width 166 height 40
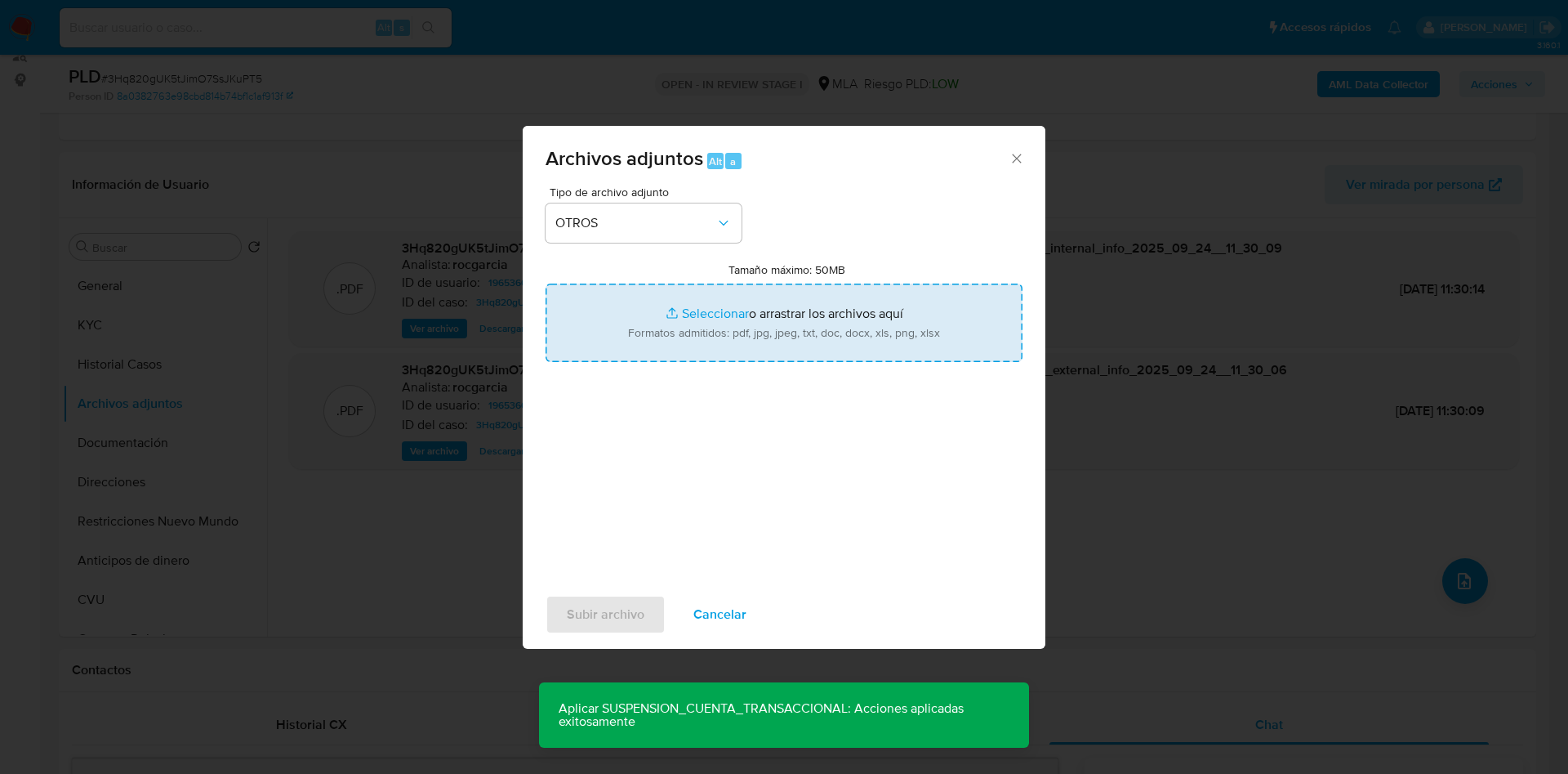
click at [685, 308] on input "Tamaño máximo: 50MB Seleccionar archivos" at bounding box center [784, 322] width 477 height 78
type input "C:\fakepath\Caselog 3Hq820gUK5tJimO7SsJKuPT5 -1965366562 .docx"
click at [716, 319] on input "Tamaño máximo: 50MB Seleccionar archivos" at bounding box center [784, 322] width 477 height 78
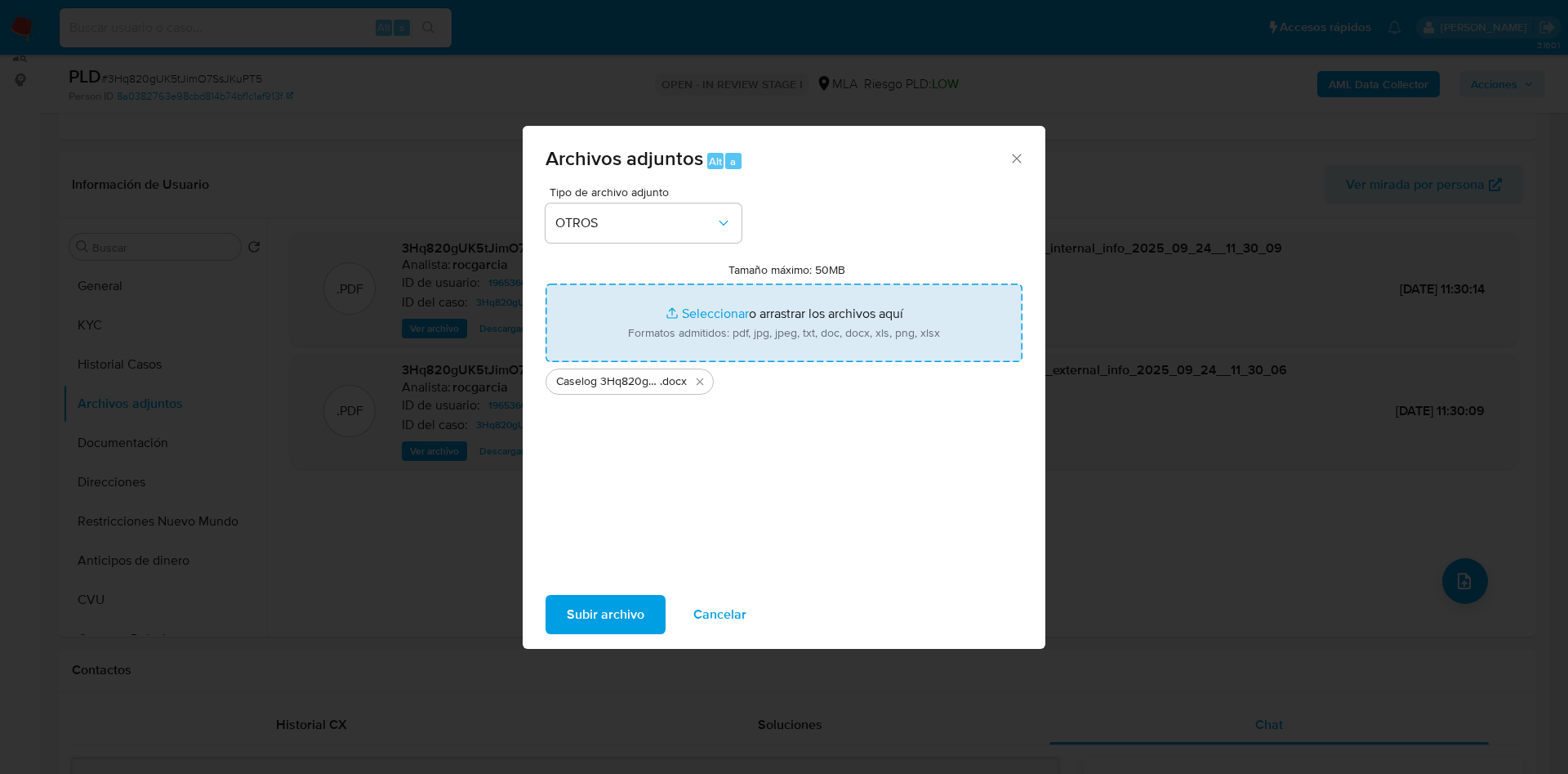
type input "C:\fakepath\Movimientos 1965366562.xlsx"
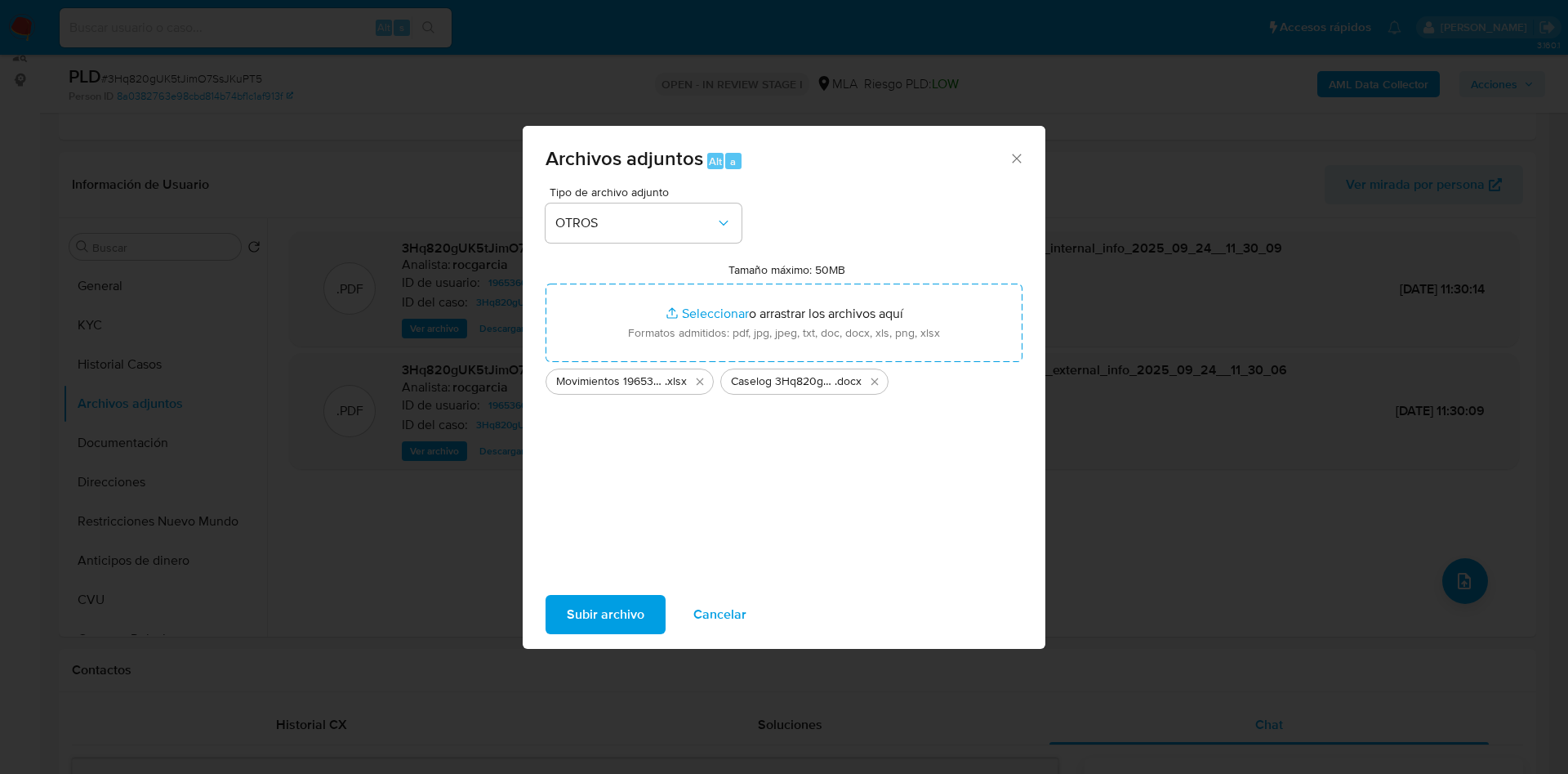
click at [590, 603] on span "Subir archivo" at bounding box center [606, 613] width 77 height 36
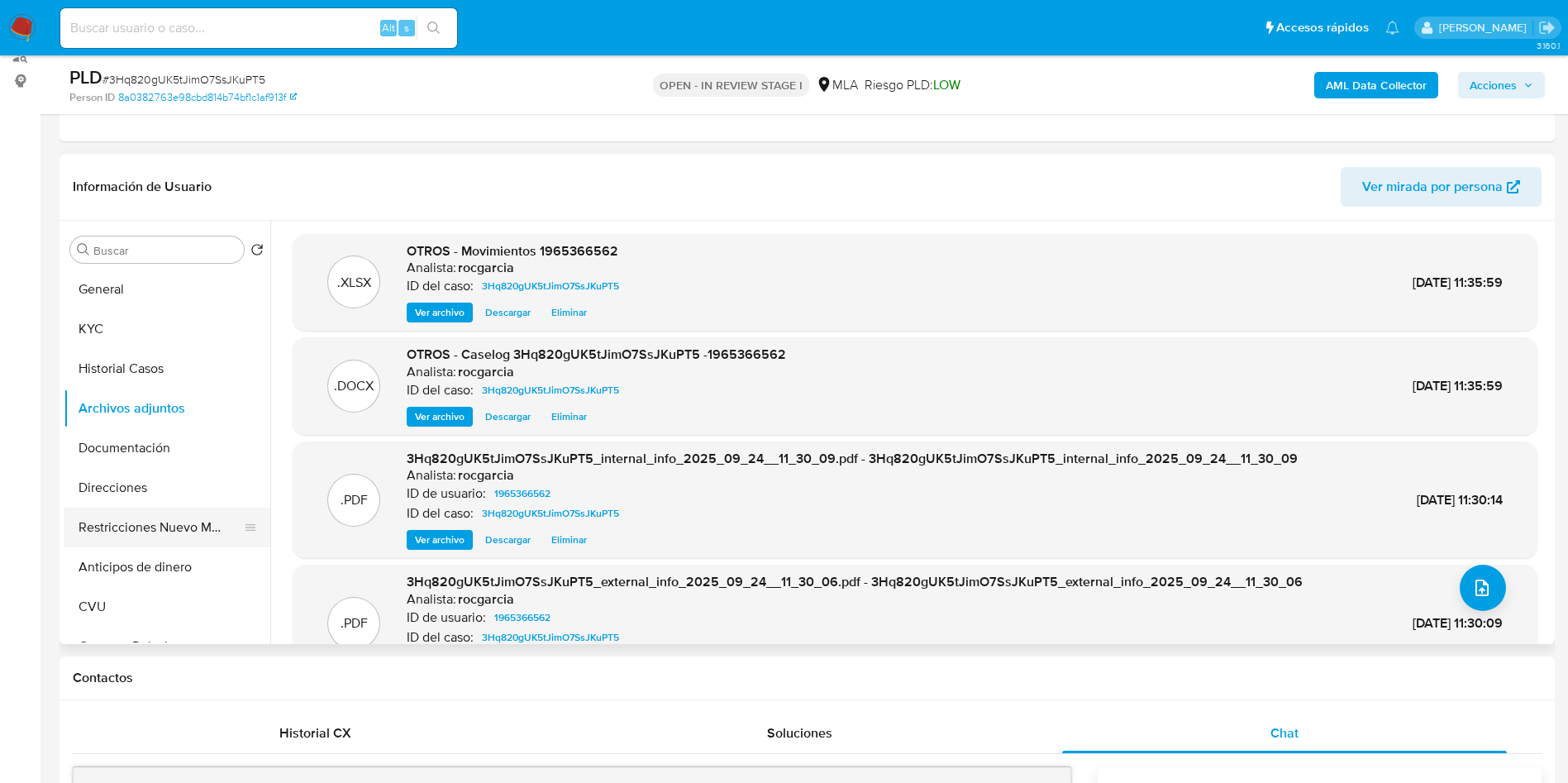
click at [80, 525] on button "Restricciones Nuevo Mundo" at bounding box center [161, 528] width 194 height 40
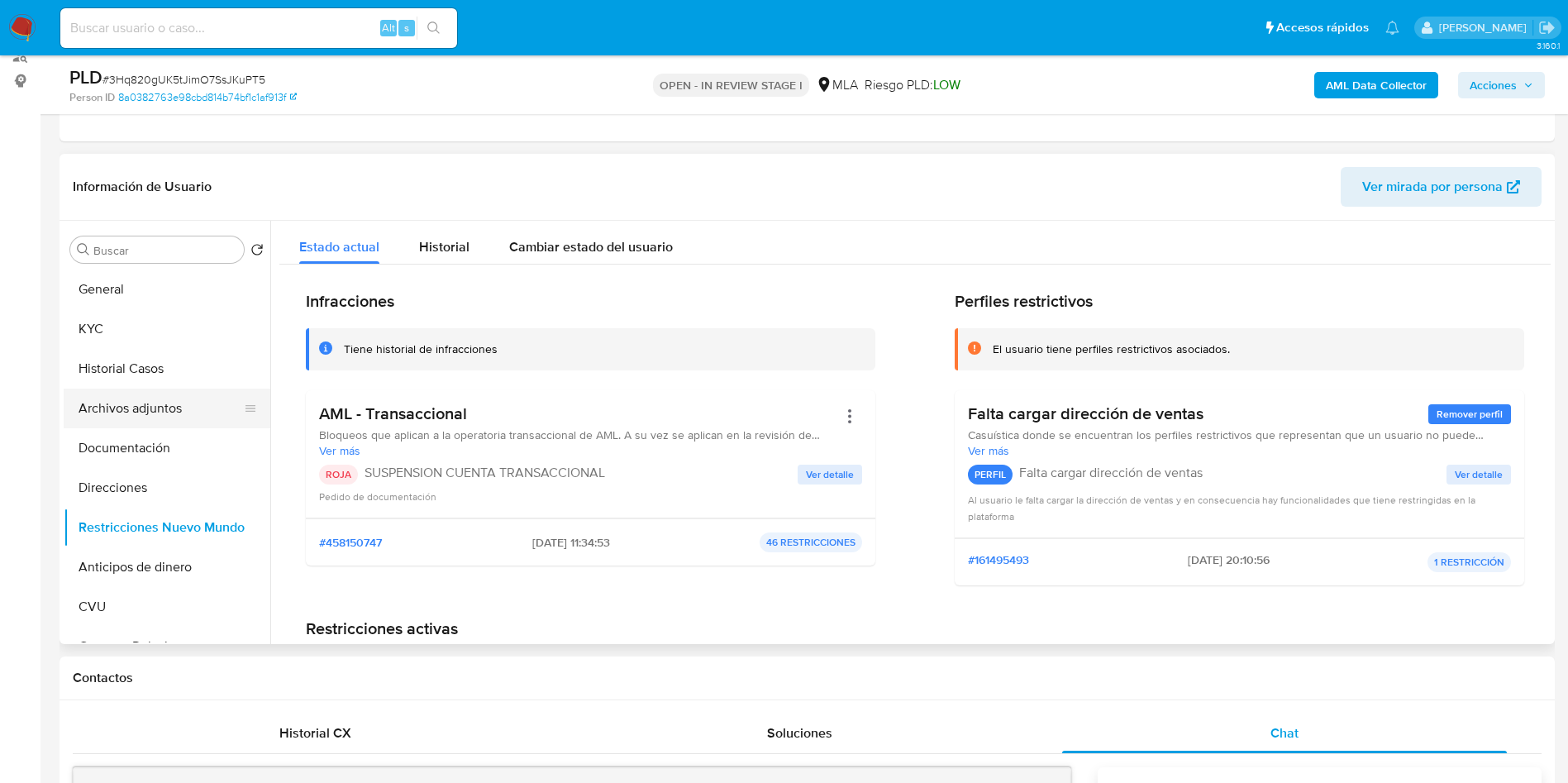
click at [125, 423] on button "Archivos adjuntos" at bounding box center [161, 408] width 194 height 40
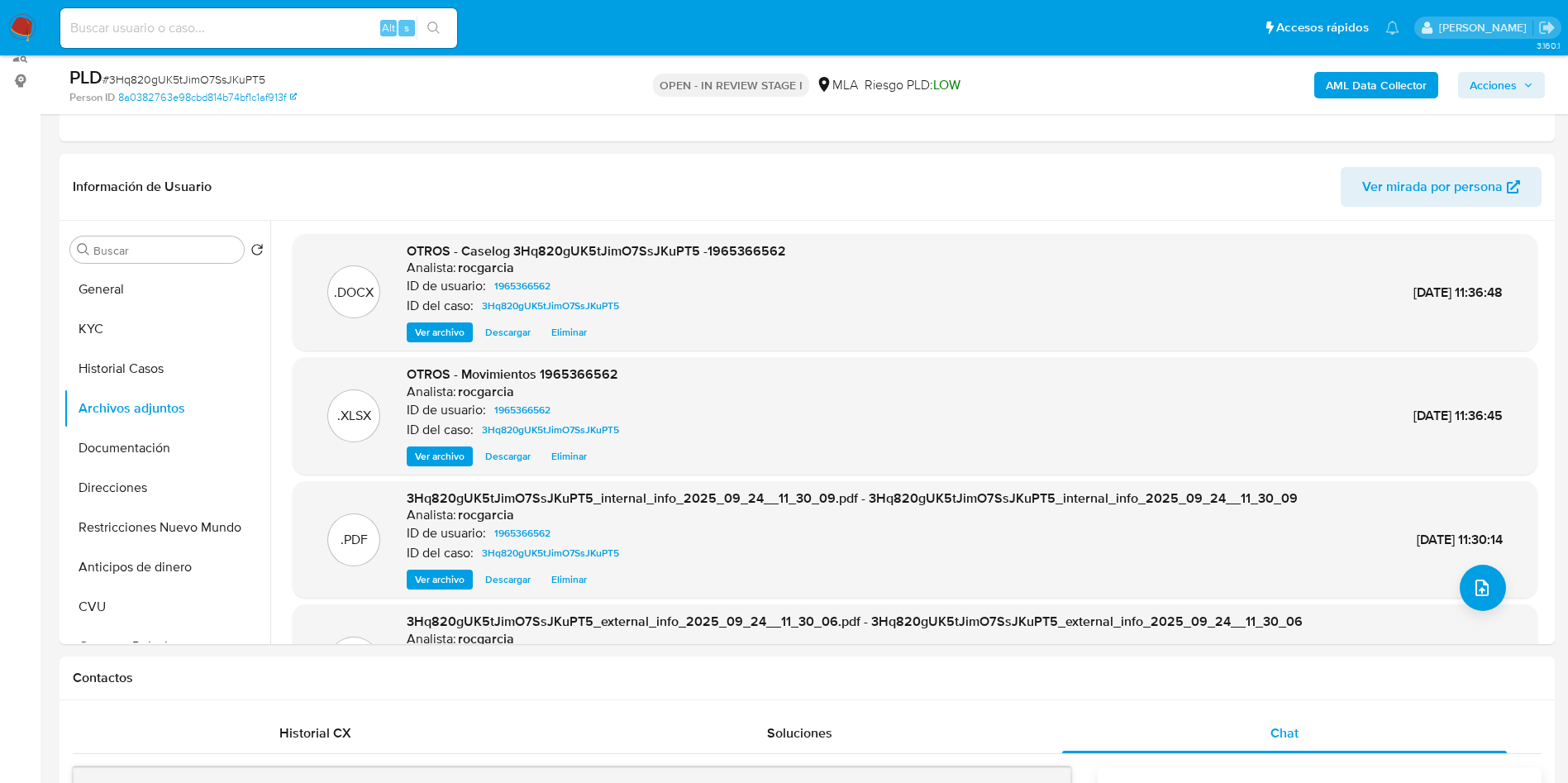
click at [1504, 89] on span "Acciones" at bounding box center [1493, 84] width 47 height 26
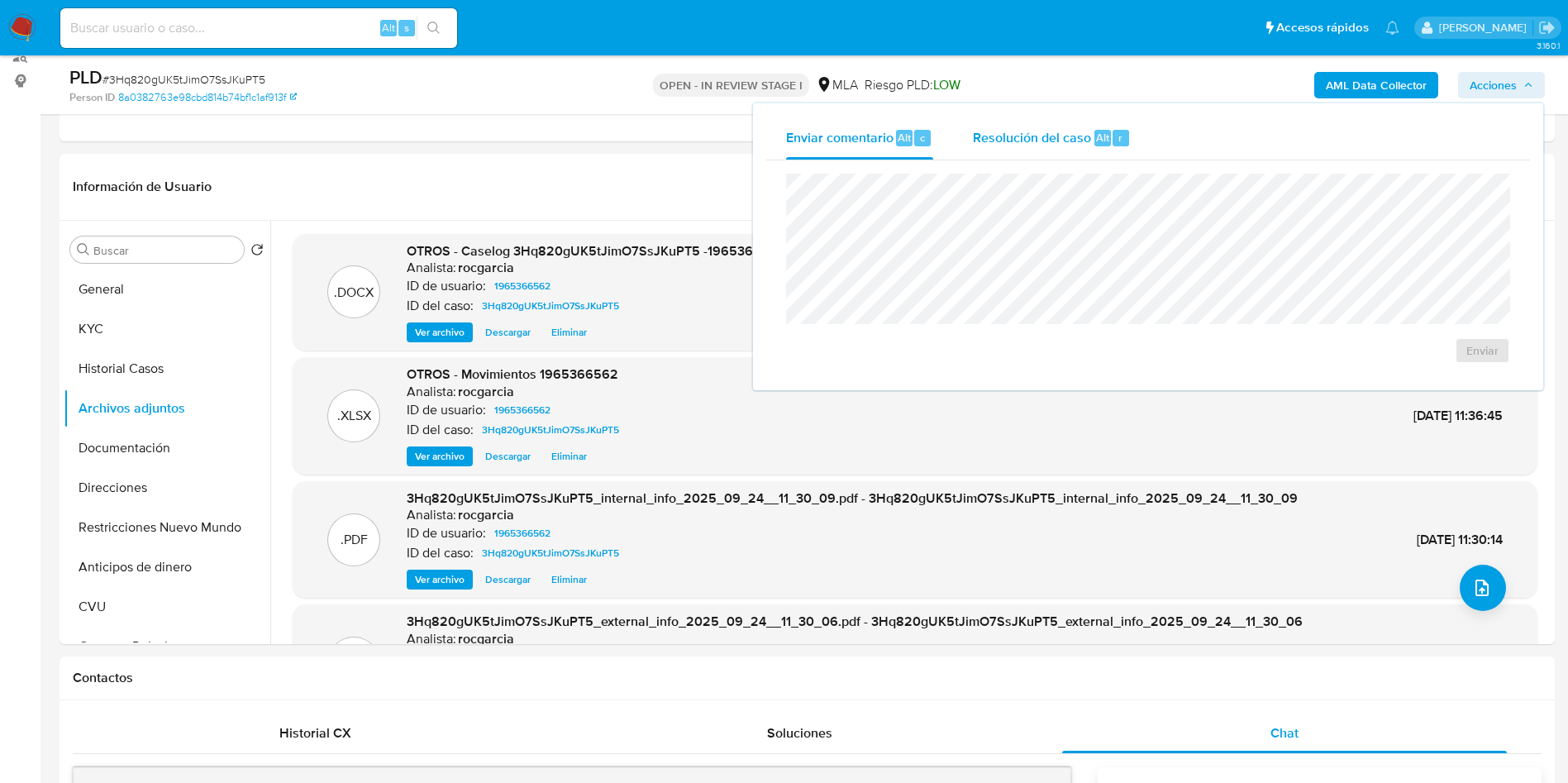
click at [1113, 140] on div "r" at bounding box center [1121, 138] width 17 height 17
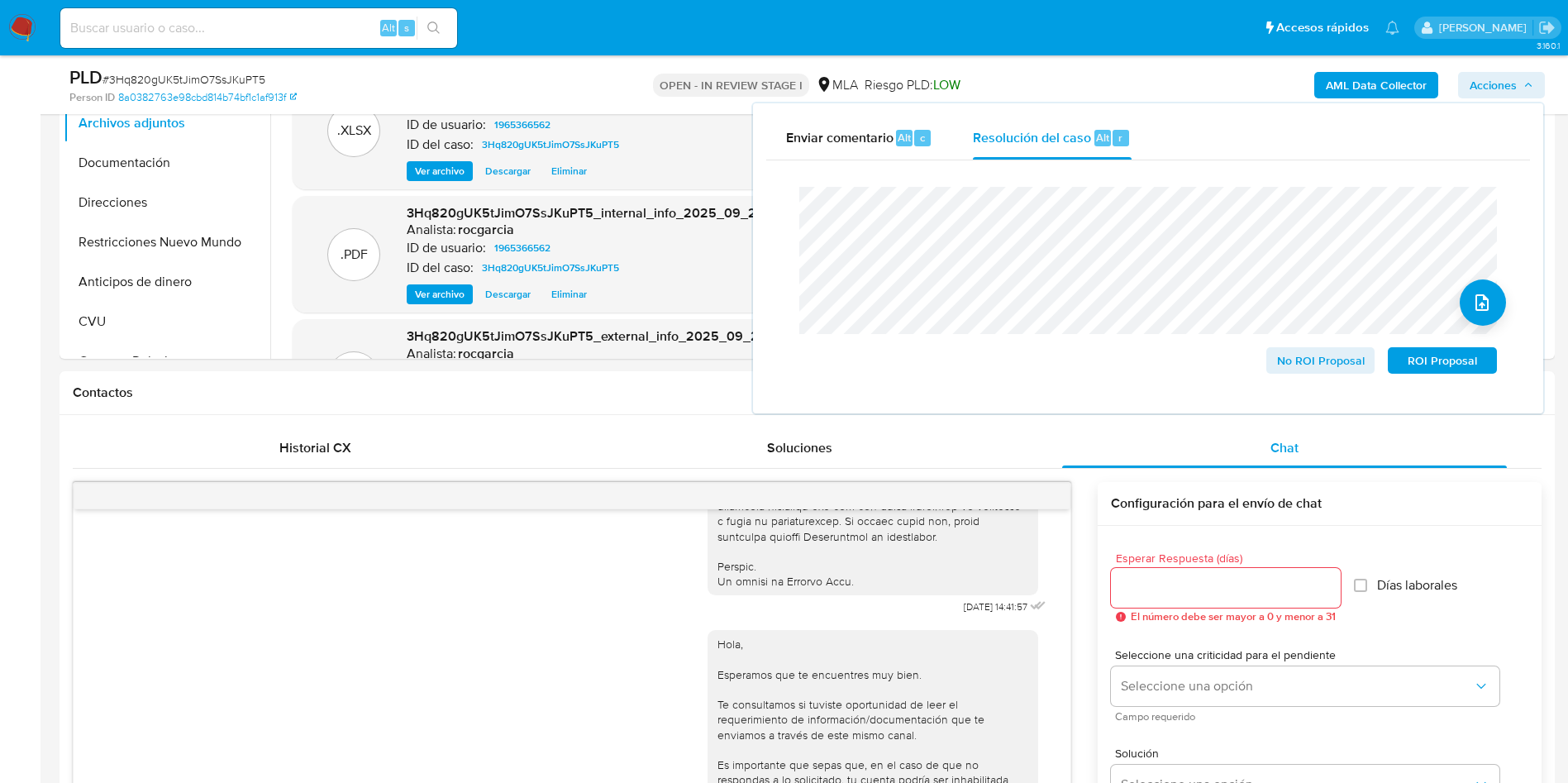
scroll to position [456, 0]
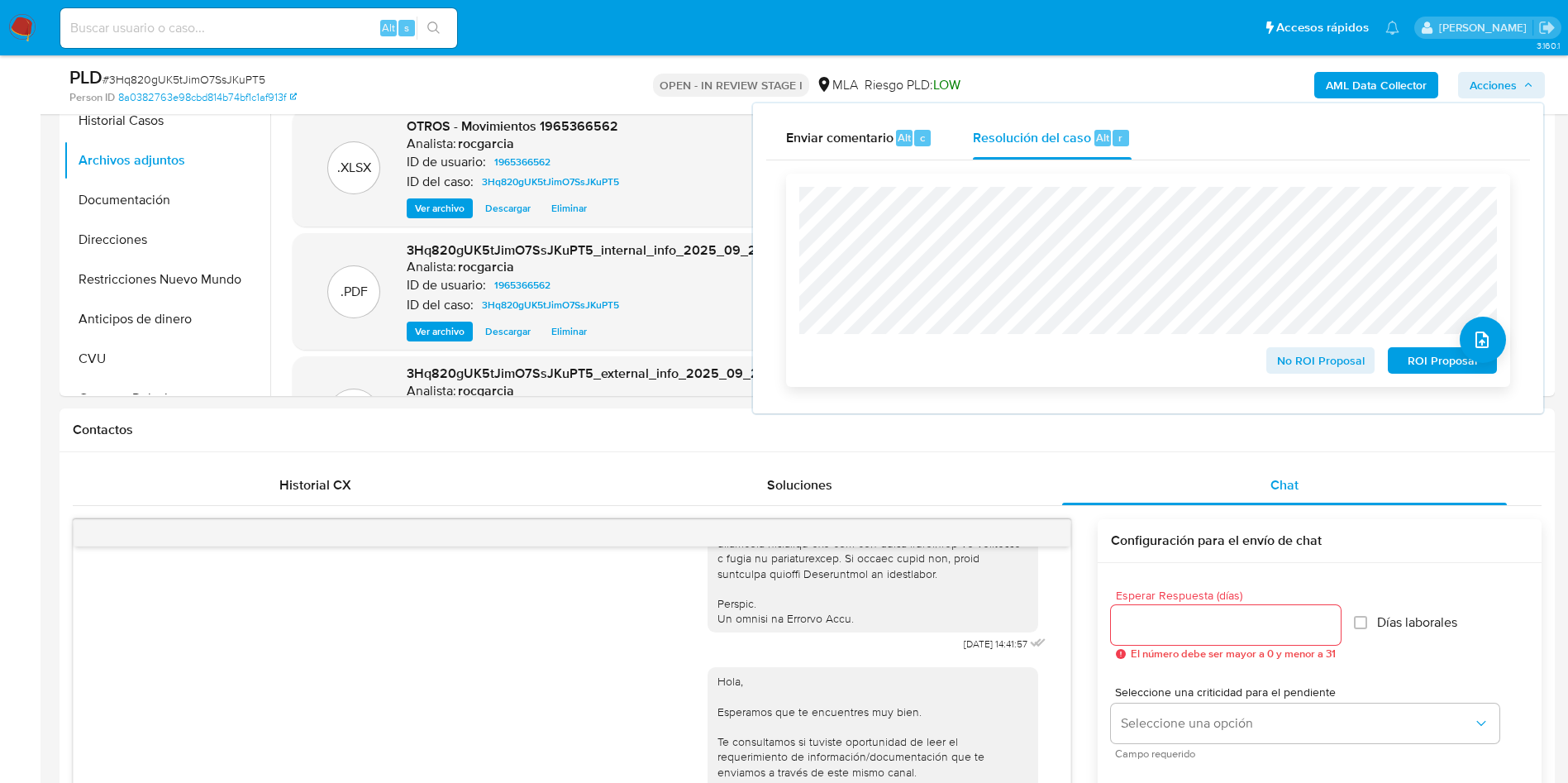
click at [1422, 358] on span "ROI Proposal" at bounding box center [1443, 360] width 86 height 23
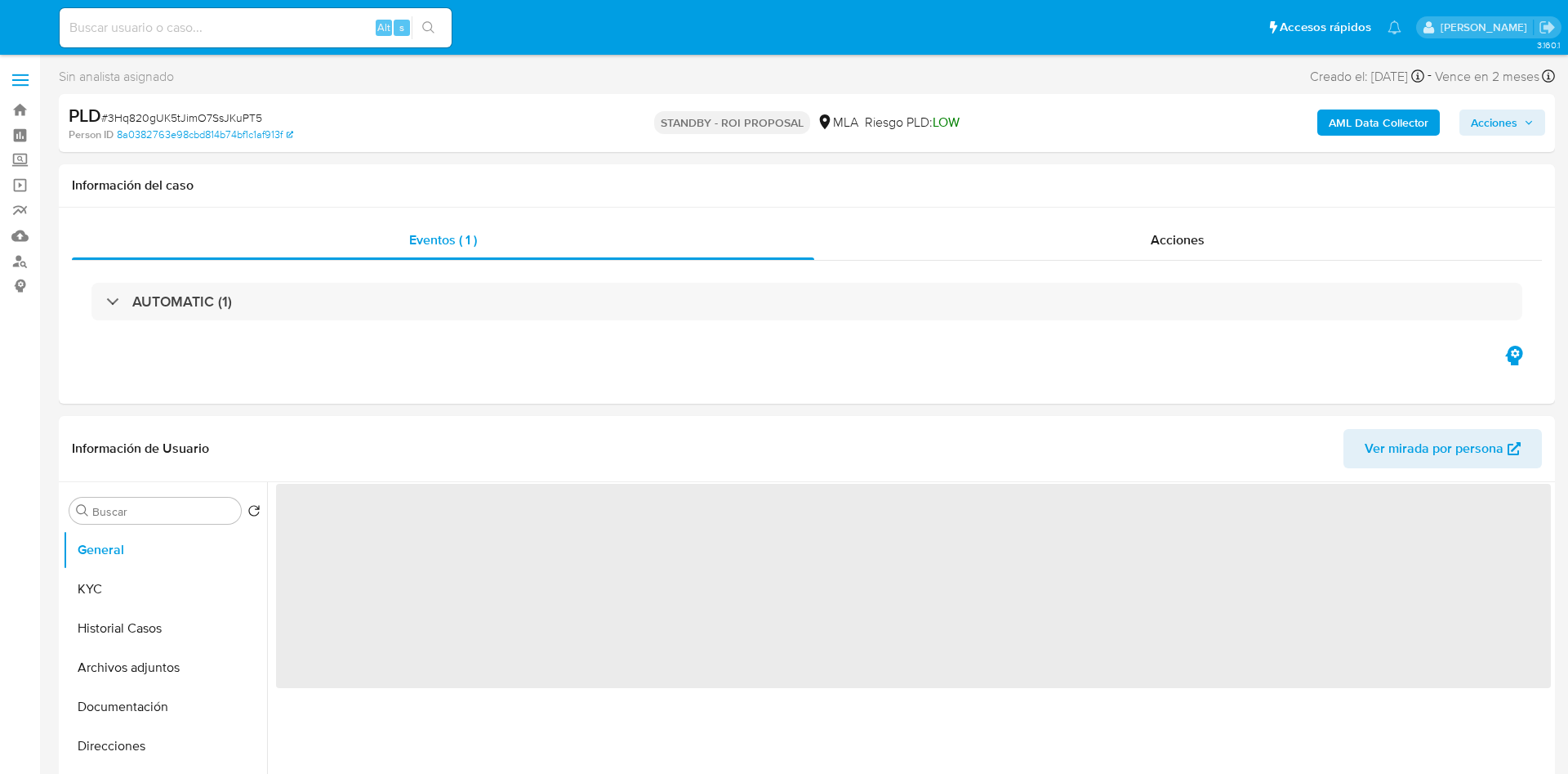
select select "10"
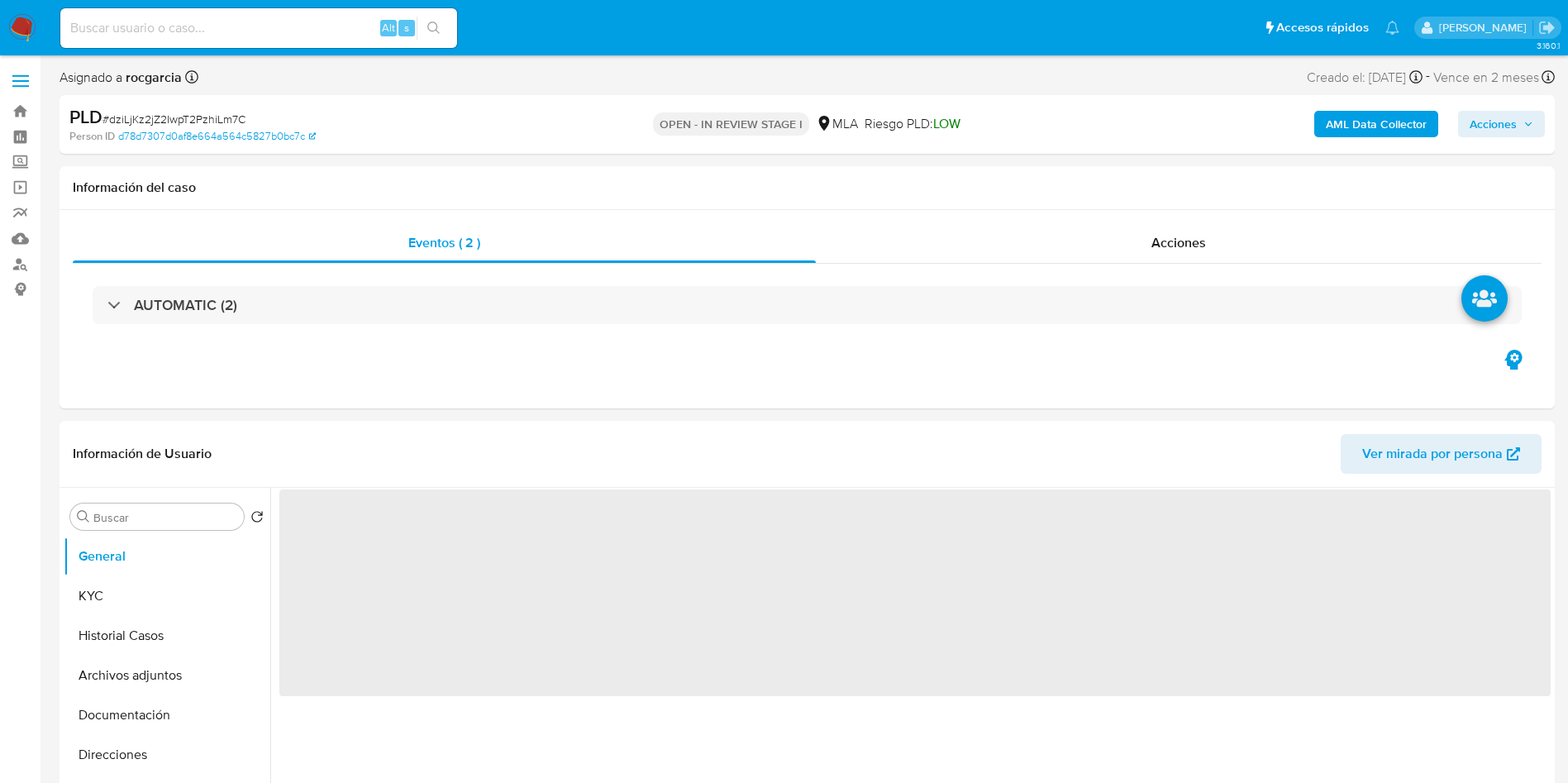
select select "10"
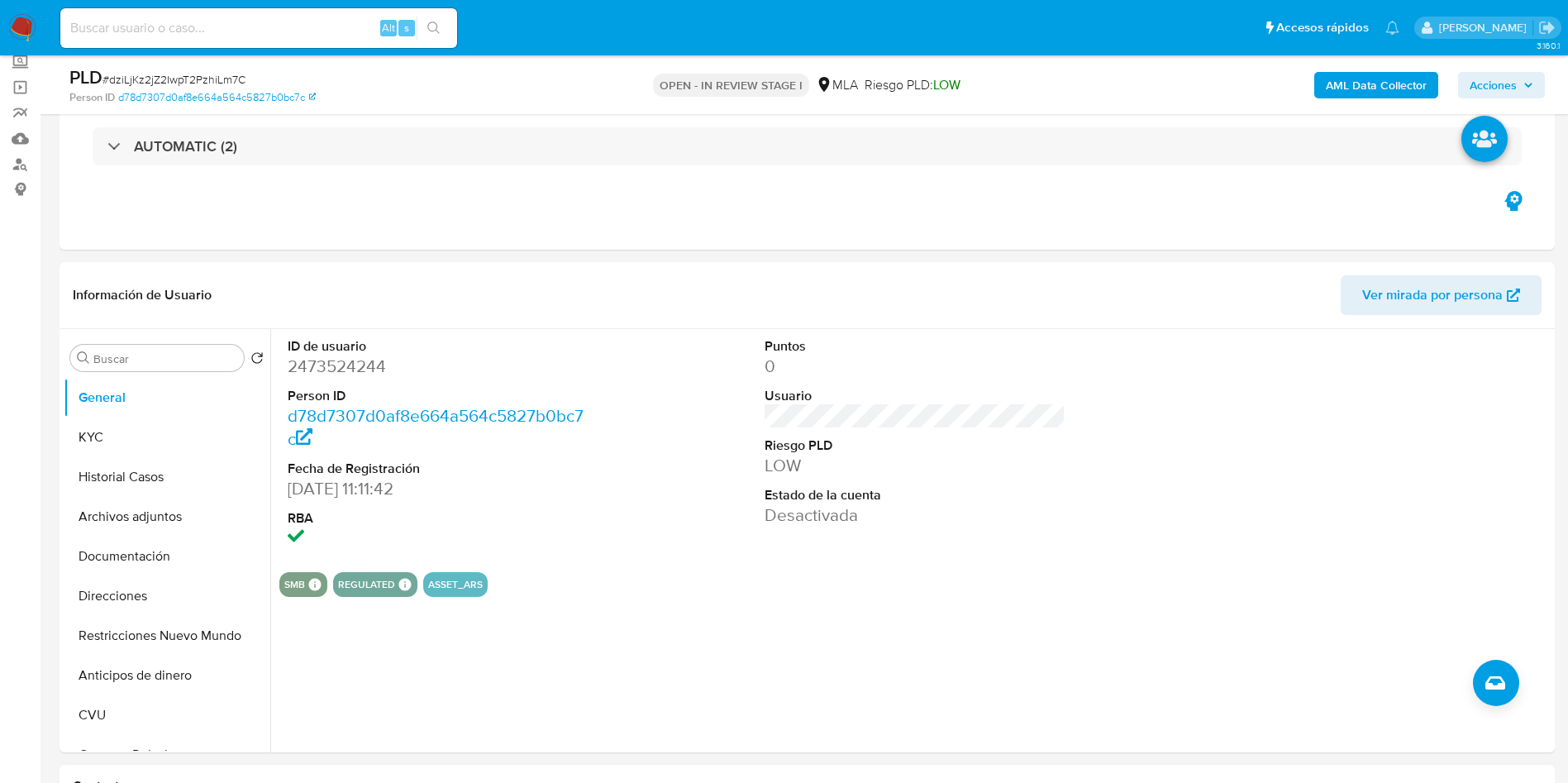
scroll to position [496, 0]
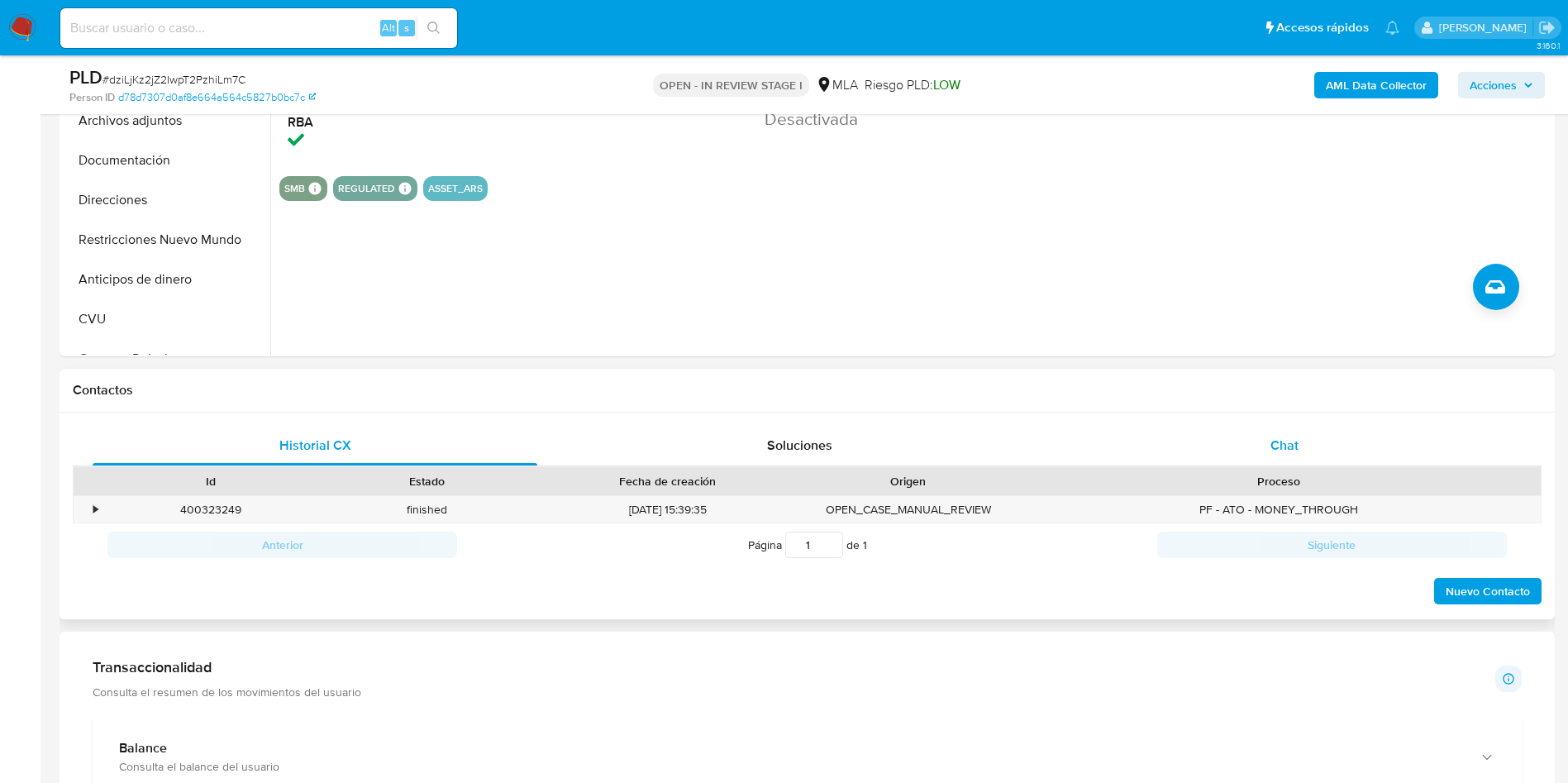
drag, startPoint x: 1278, startPoint y: 440, endPoint x: 1175, endPoint y: 438, distance: 103.0
click at [1278, 440] on span "Chat" at bounding box center [1284, 444] width 28 height 19
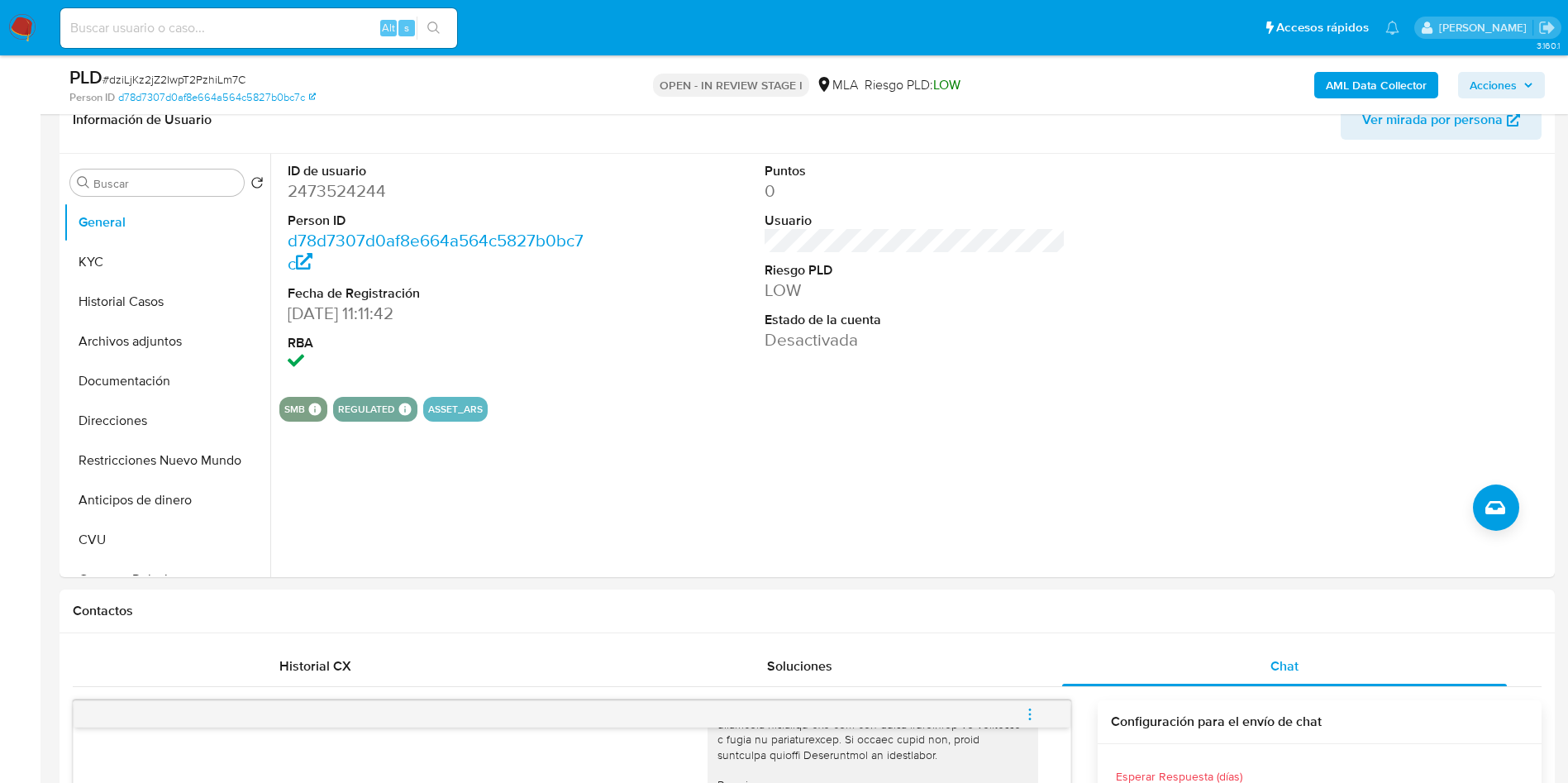
scroll to position [124, 0]
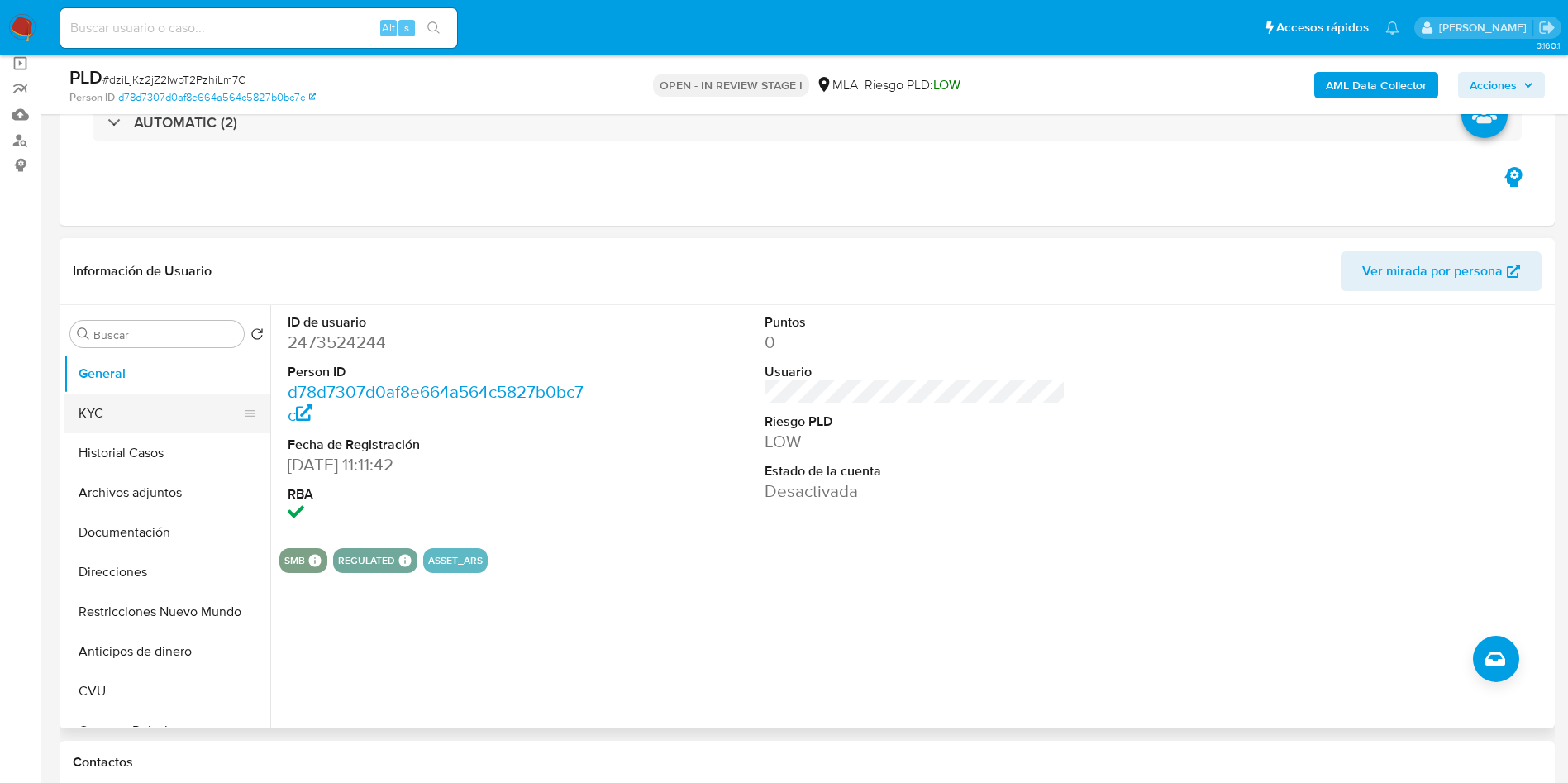
click at [156, 404] on button "KYC" at bounding box center [161, 413] width 194 height 40
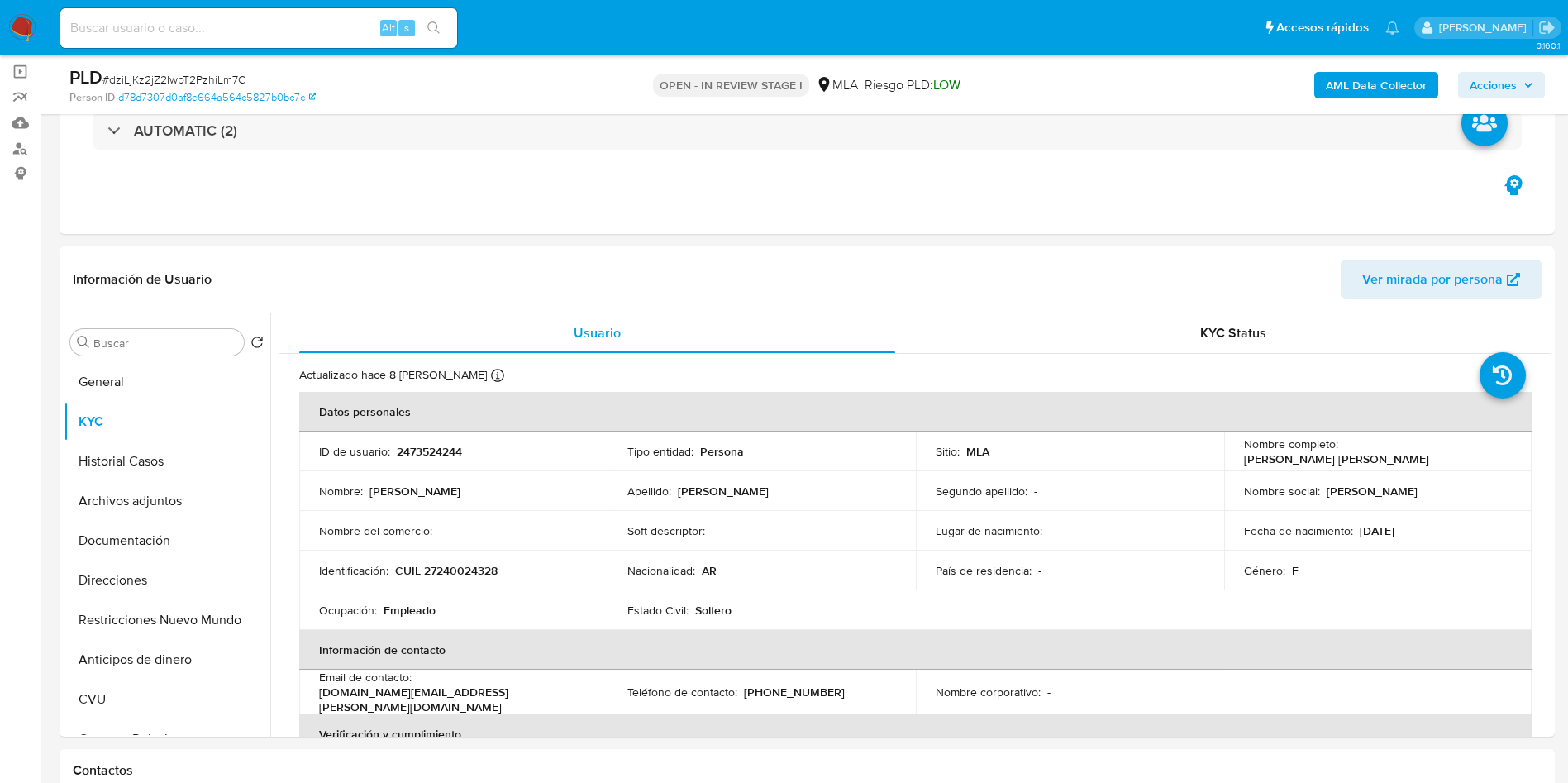
scroll to position [248, 0]
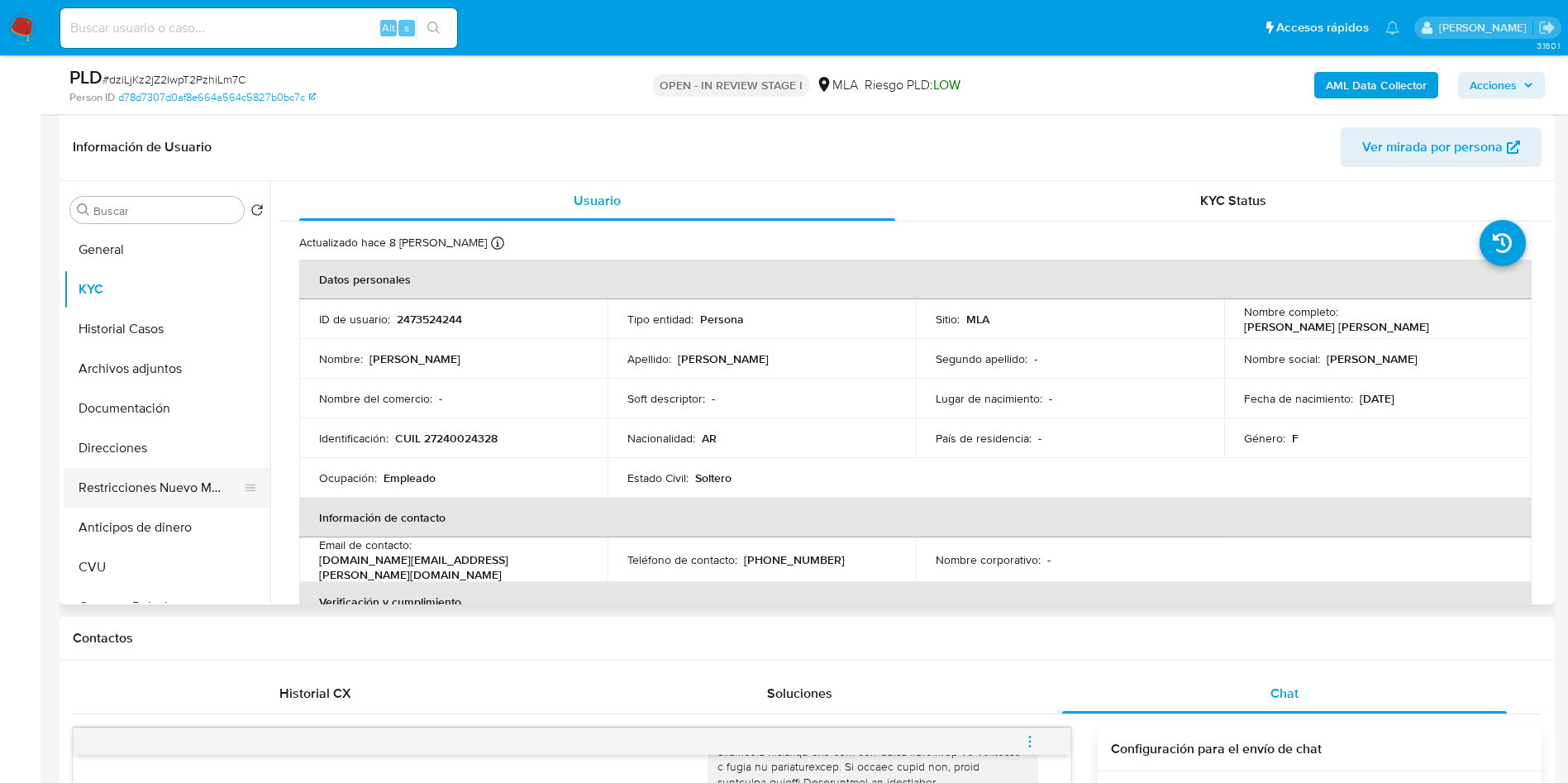
drag, startPoint x: 161, startPoint y: 475, endPoint x: 106, endPoint y: 471, distance: 55.1
click at [161, 475] on button "Restricciones Nuevo Mundo" at bounding box center [161, 487] width 194 height 40
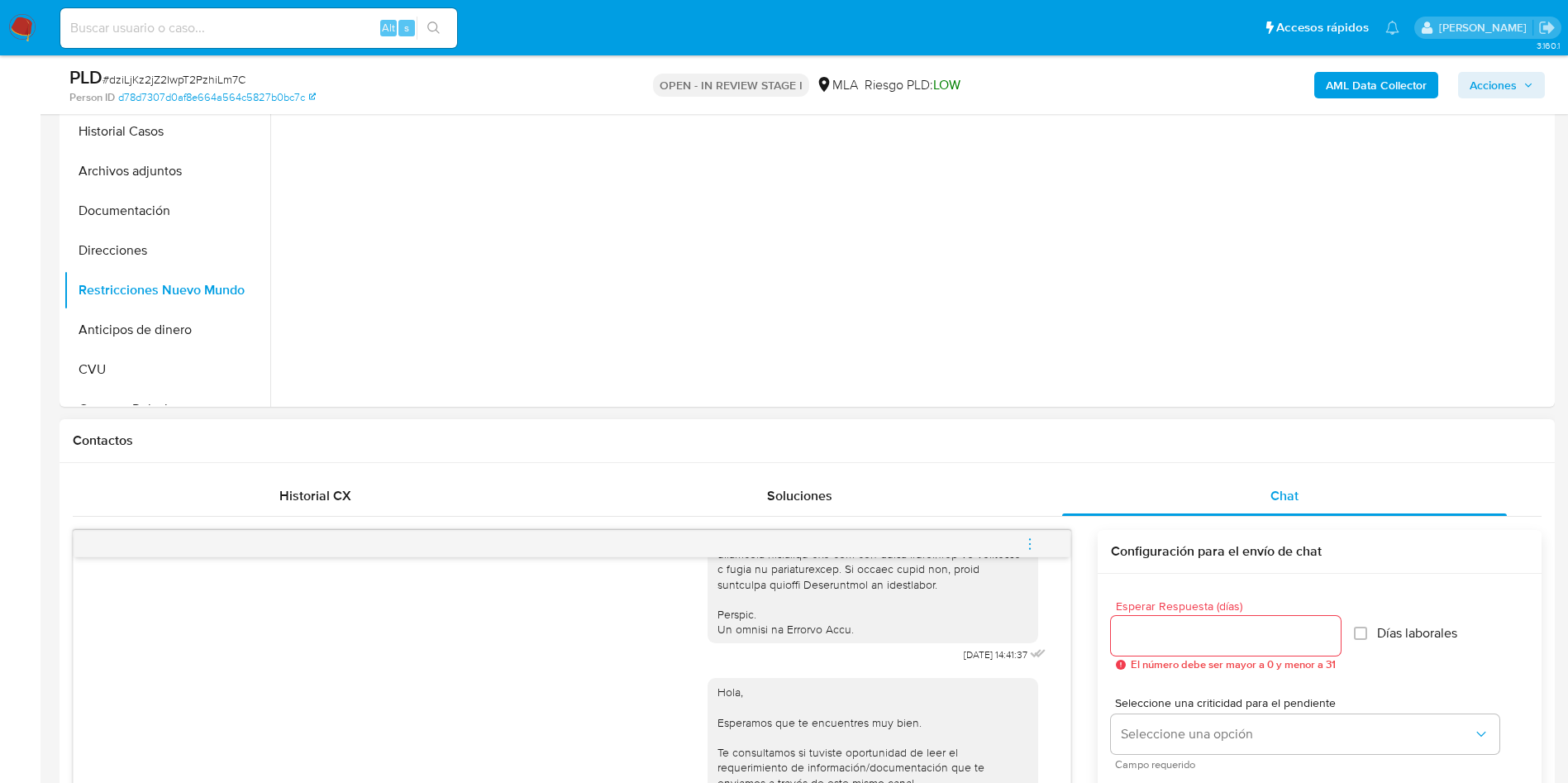
scroll to position [620, 0]
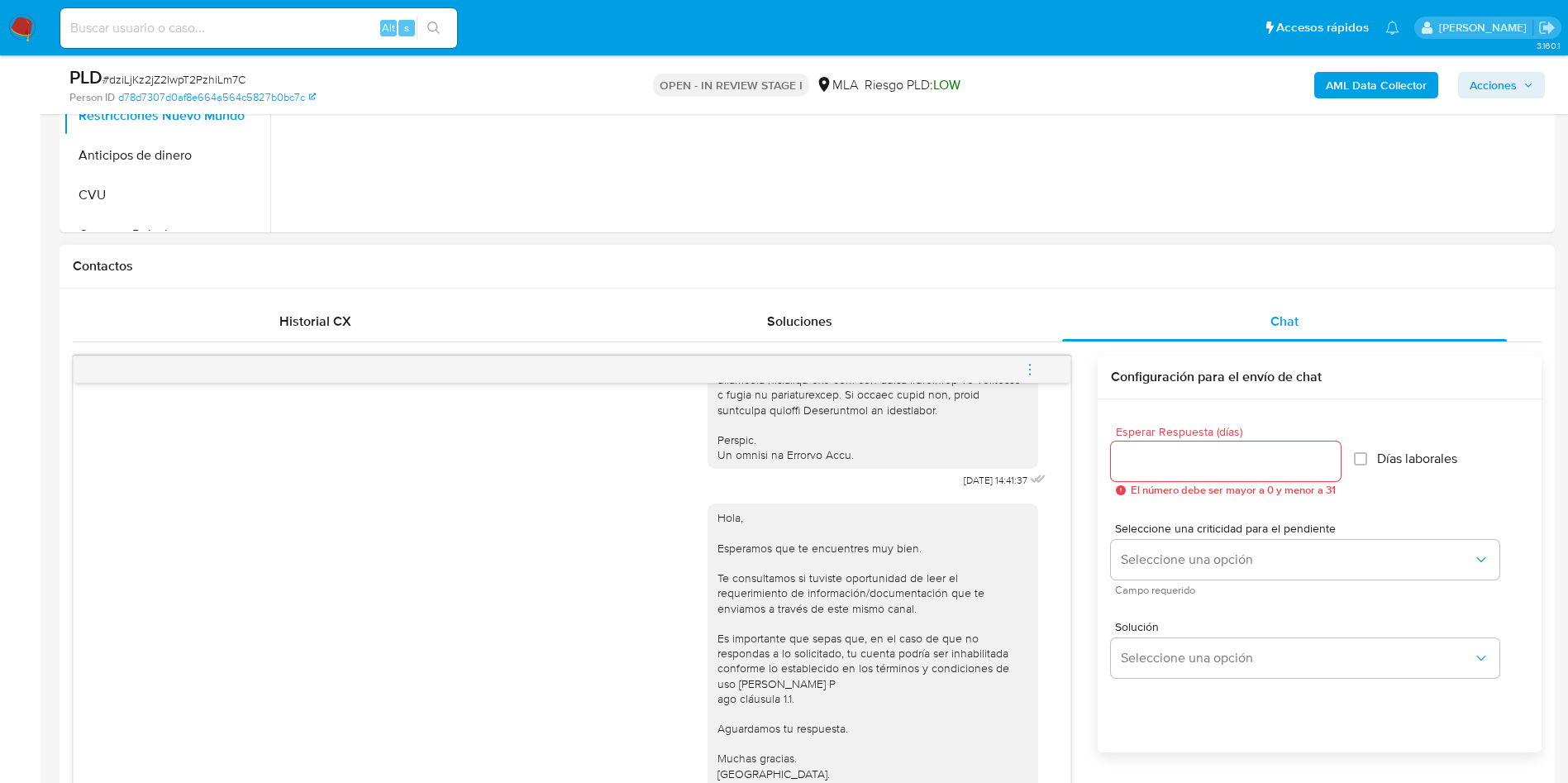
click at [1029, 375] on icon "menu-action" at bounding box center [1030, 369] width 15 height 15
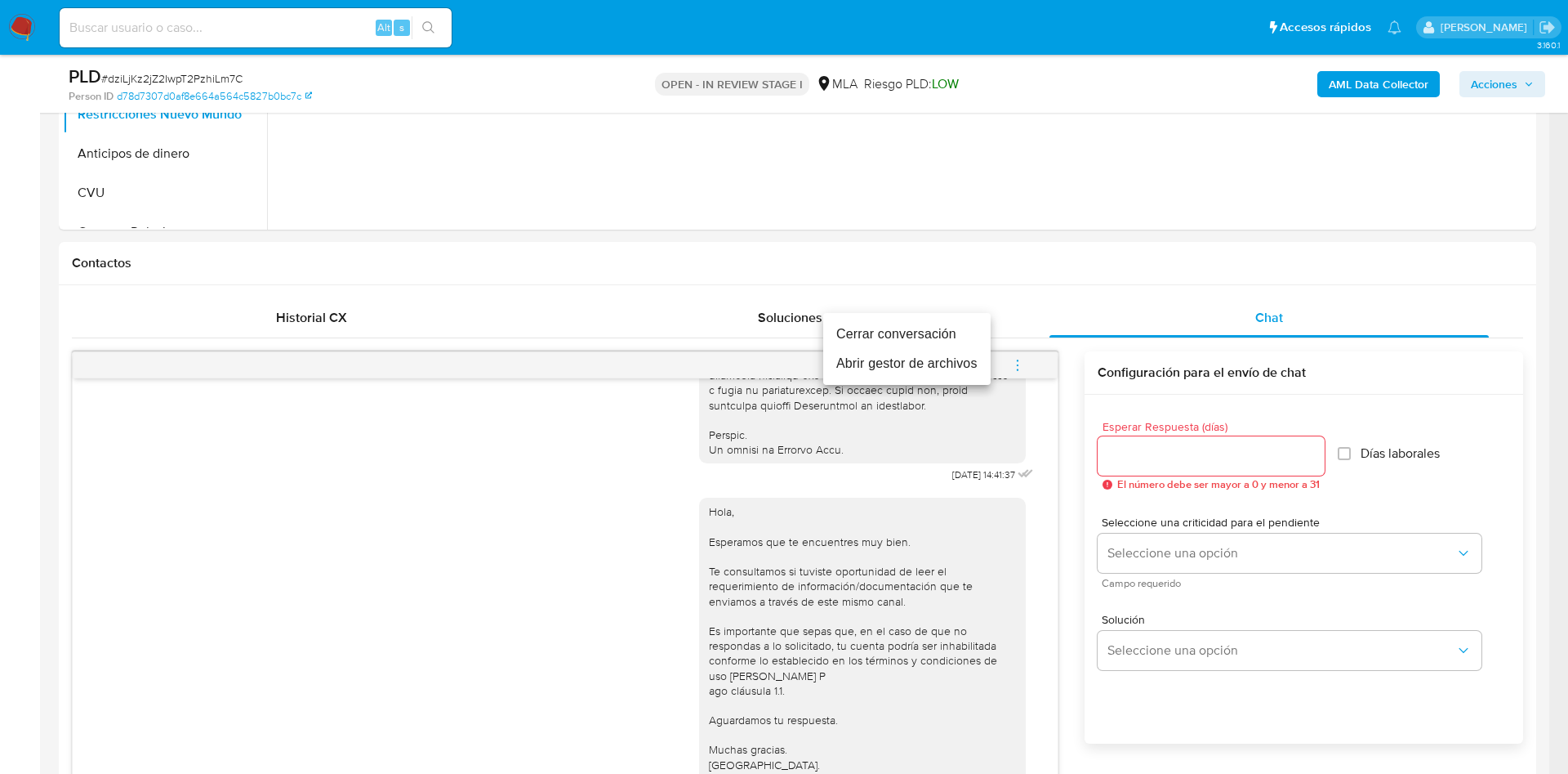
click at [911, 326] on li "Cerrar conversación" at bounding box center [906, 334] width 167 height 29
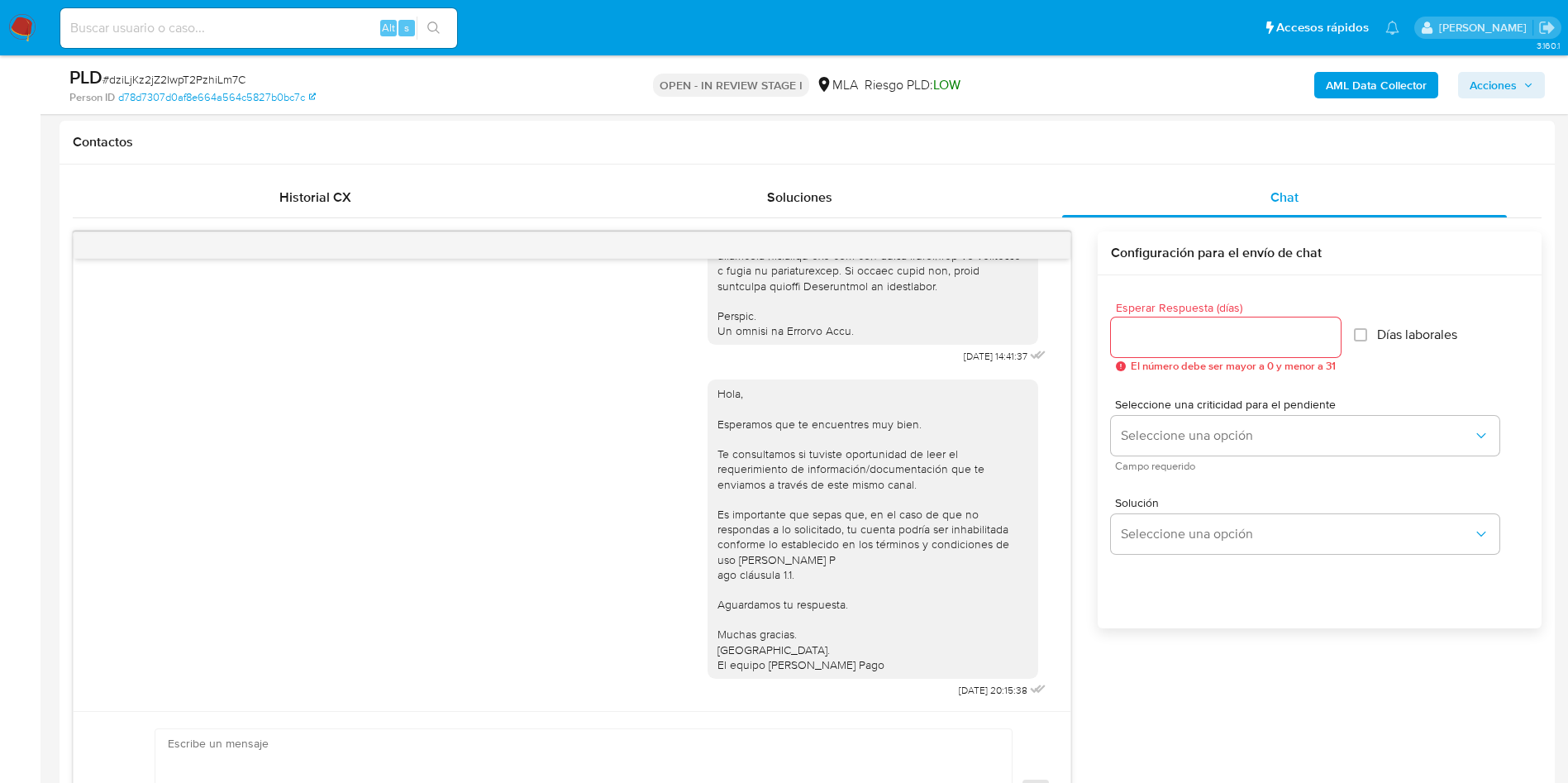
scroll to position [124, 0]
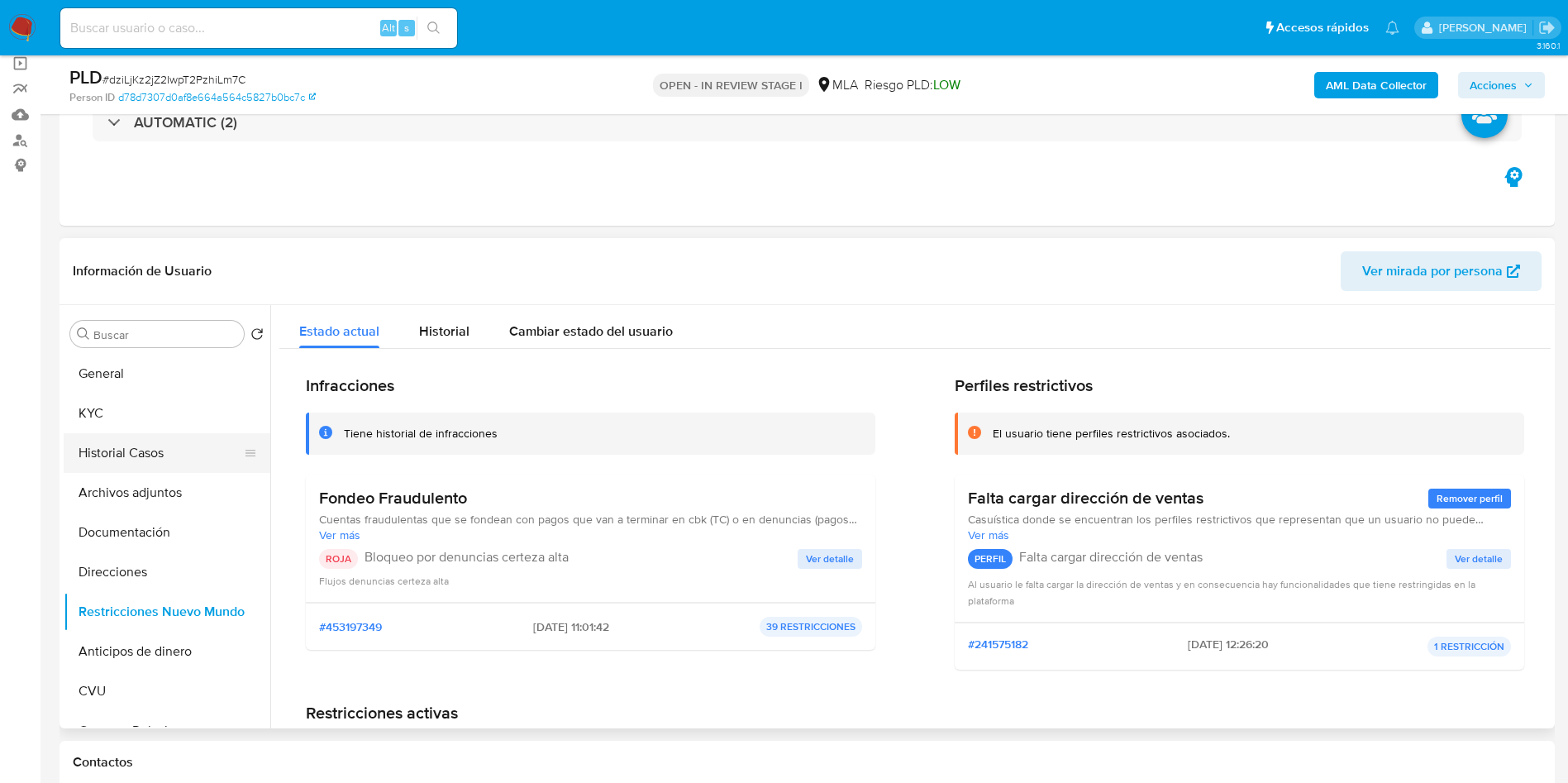
click at [138, 446] on button "Historial Casos" at bounding box center [161, 453] width 194 height 40
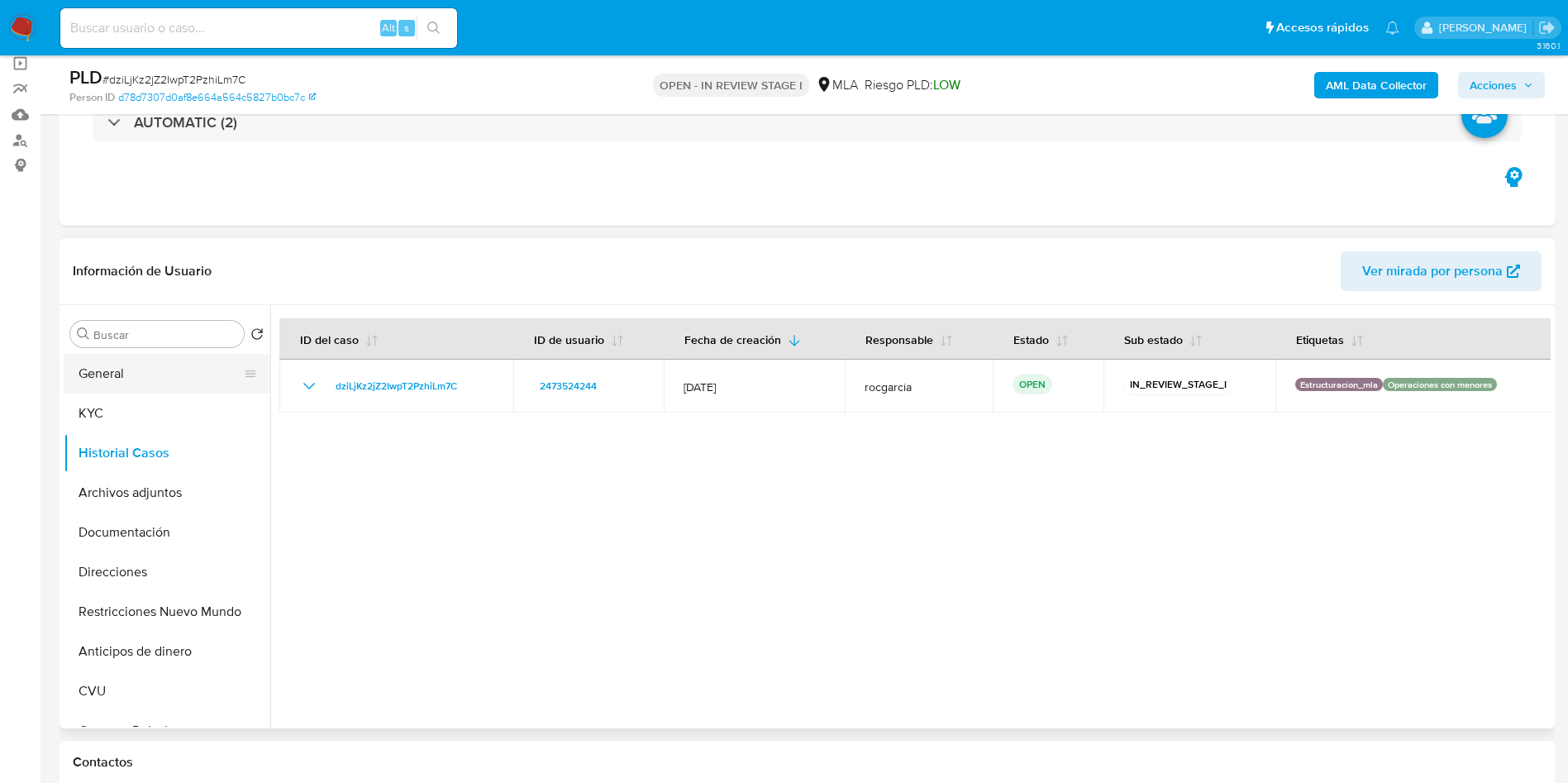
click at [188, 367] on button "General" at bounding box center [161, 373] width 194 height 40
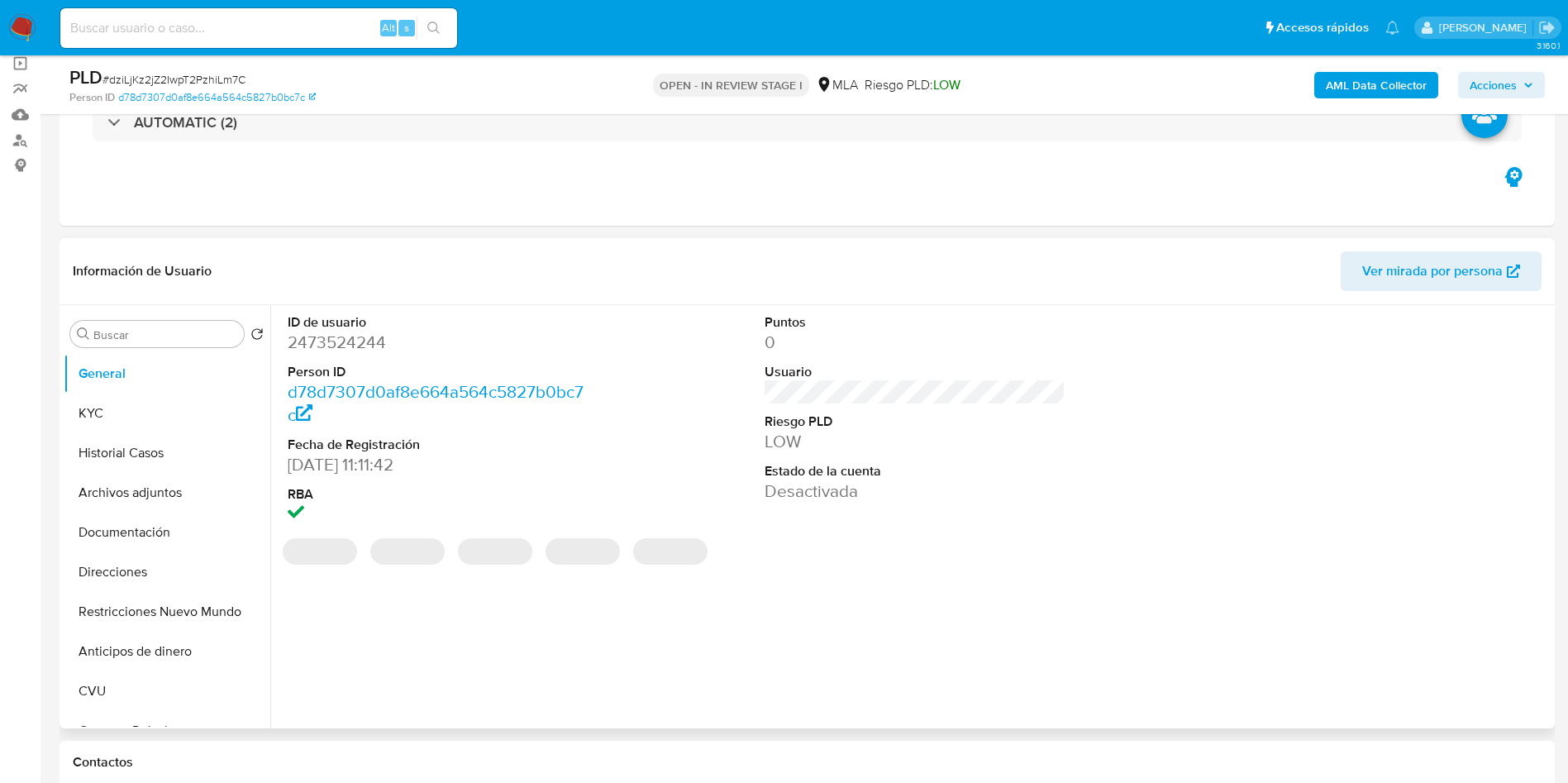
click at [347, 345] on dd "2473524244" at bounding box center [438, 343] width 301 height 23
copy dd "2473524244"
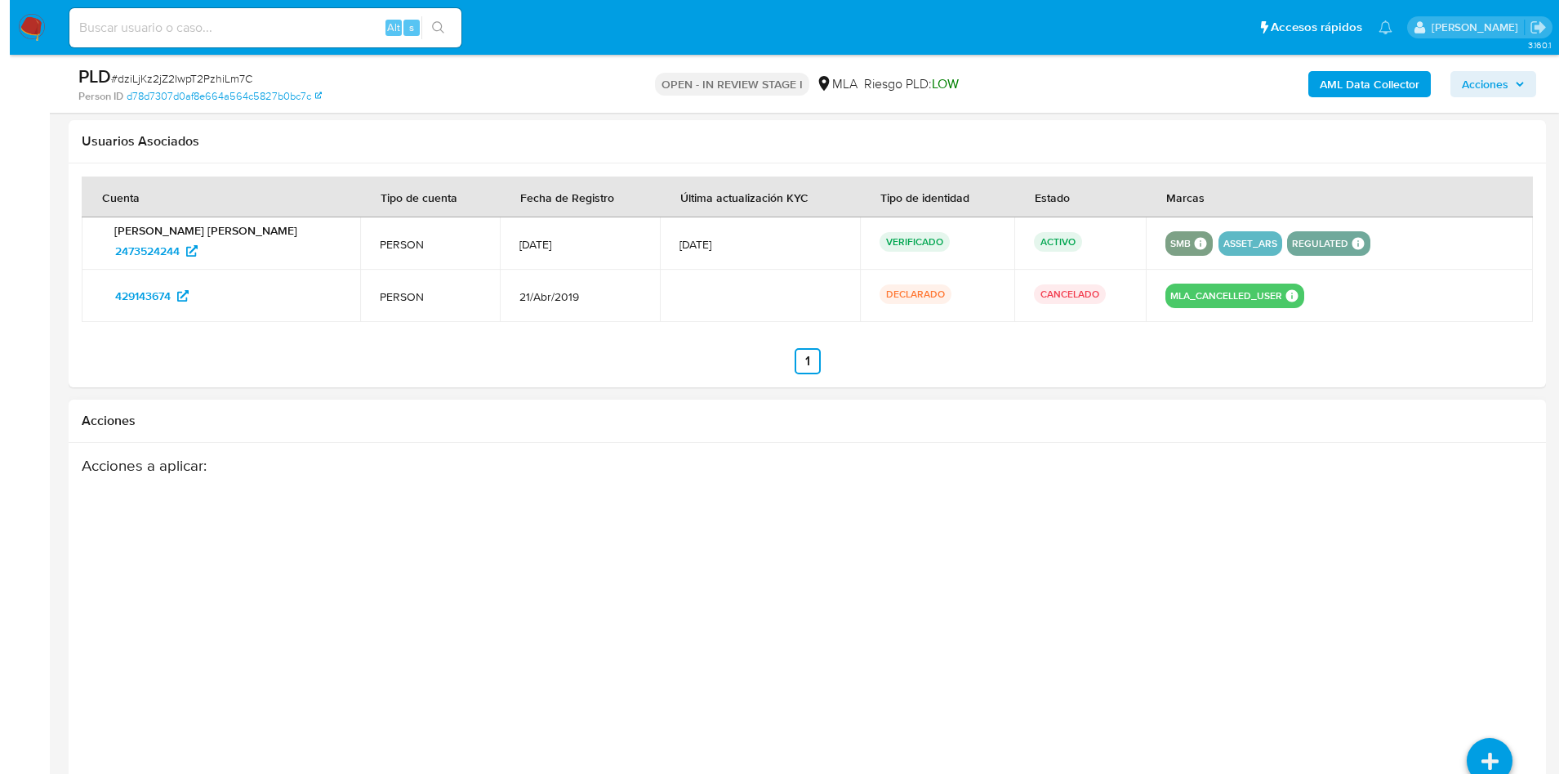
scroll to position [2552, 0]
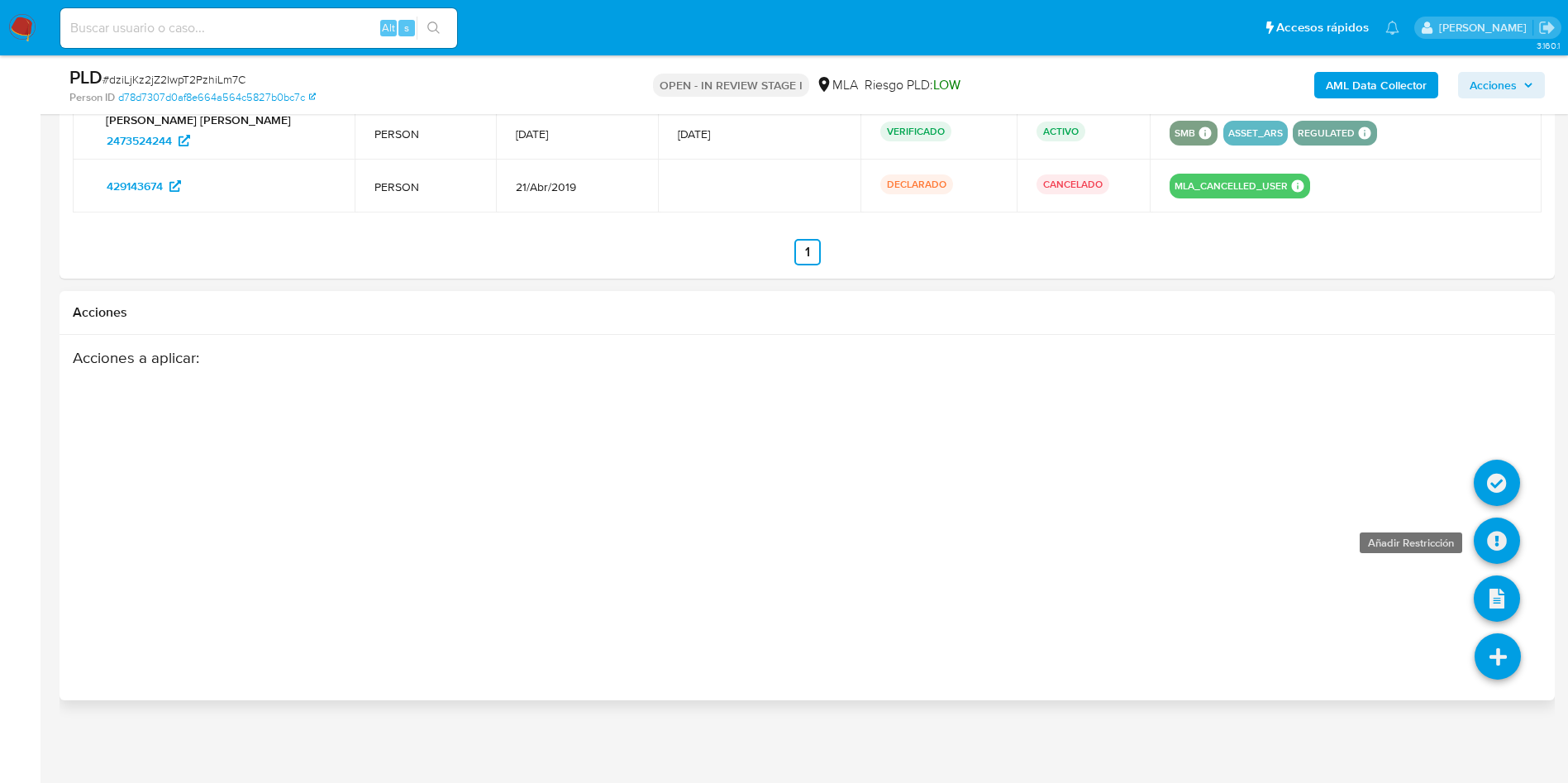
click at [1491, 550] on icon at bounding box center [1497, 540] width 46 height 46
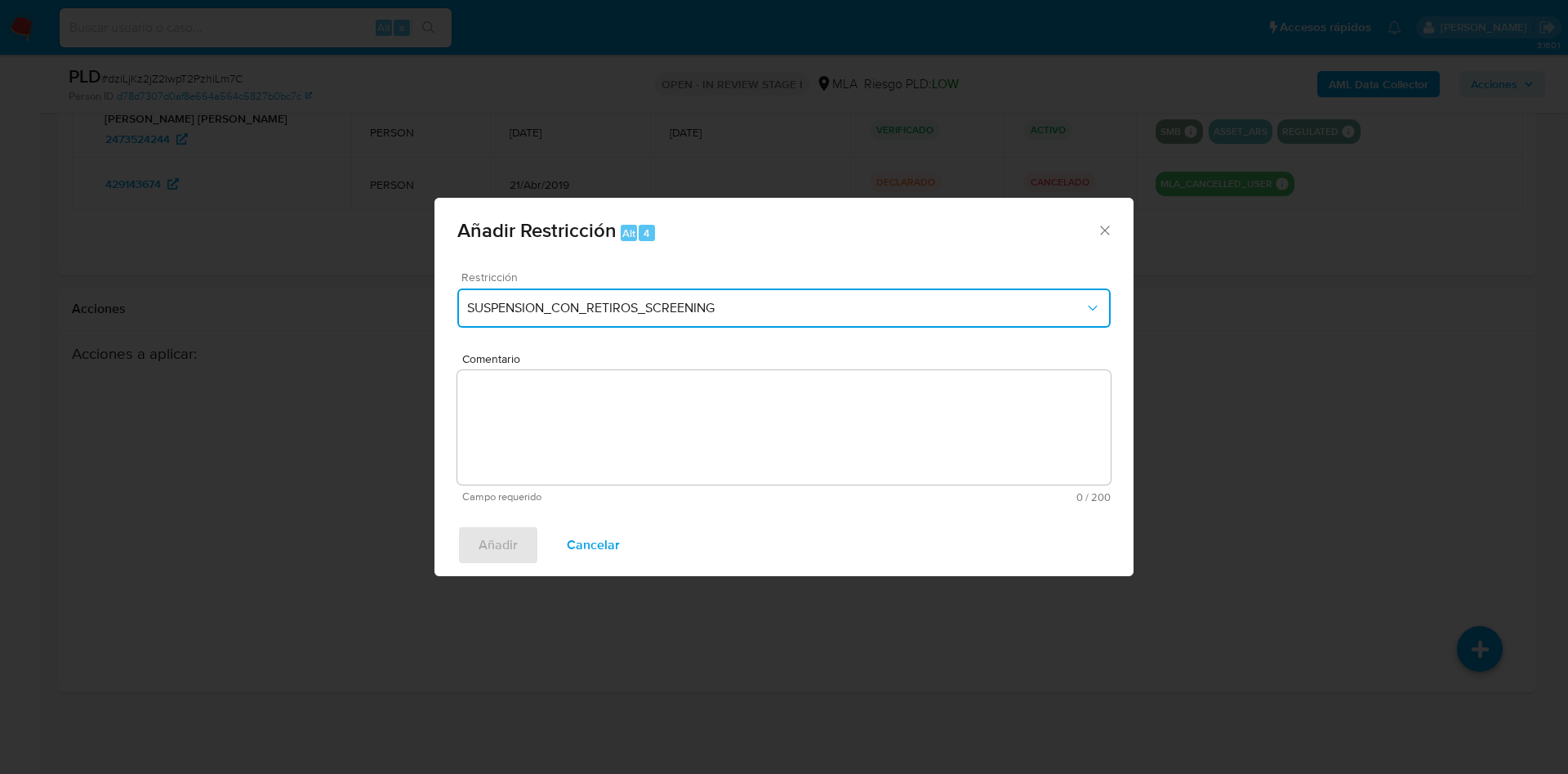
click at [642, 297] on button "SUSPENSION_CON_RETIROS_SCREENING" at bounding box center [784, 308] width 654 height 40
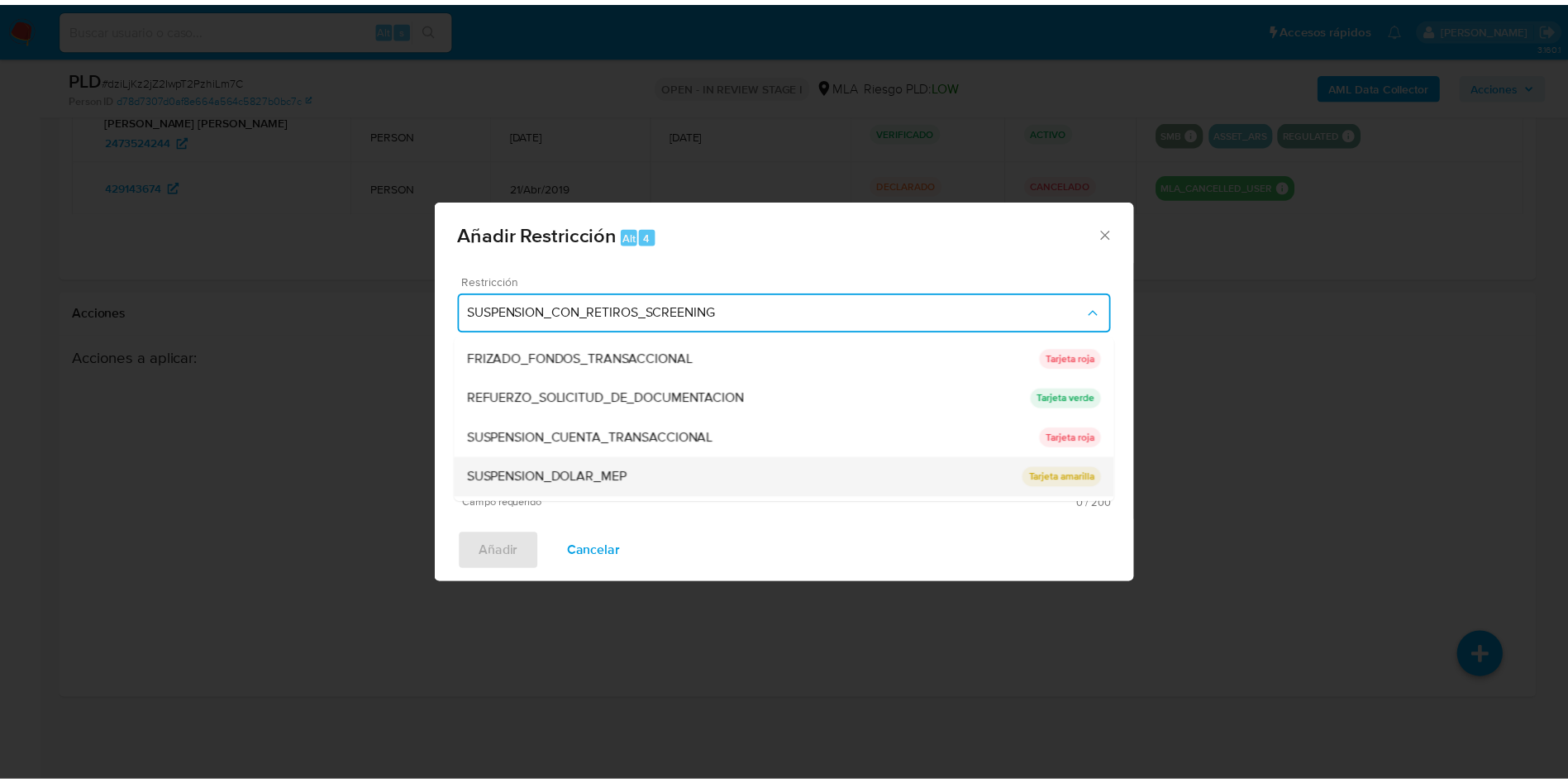
scroll to position [350, 0]
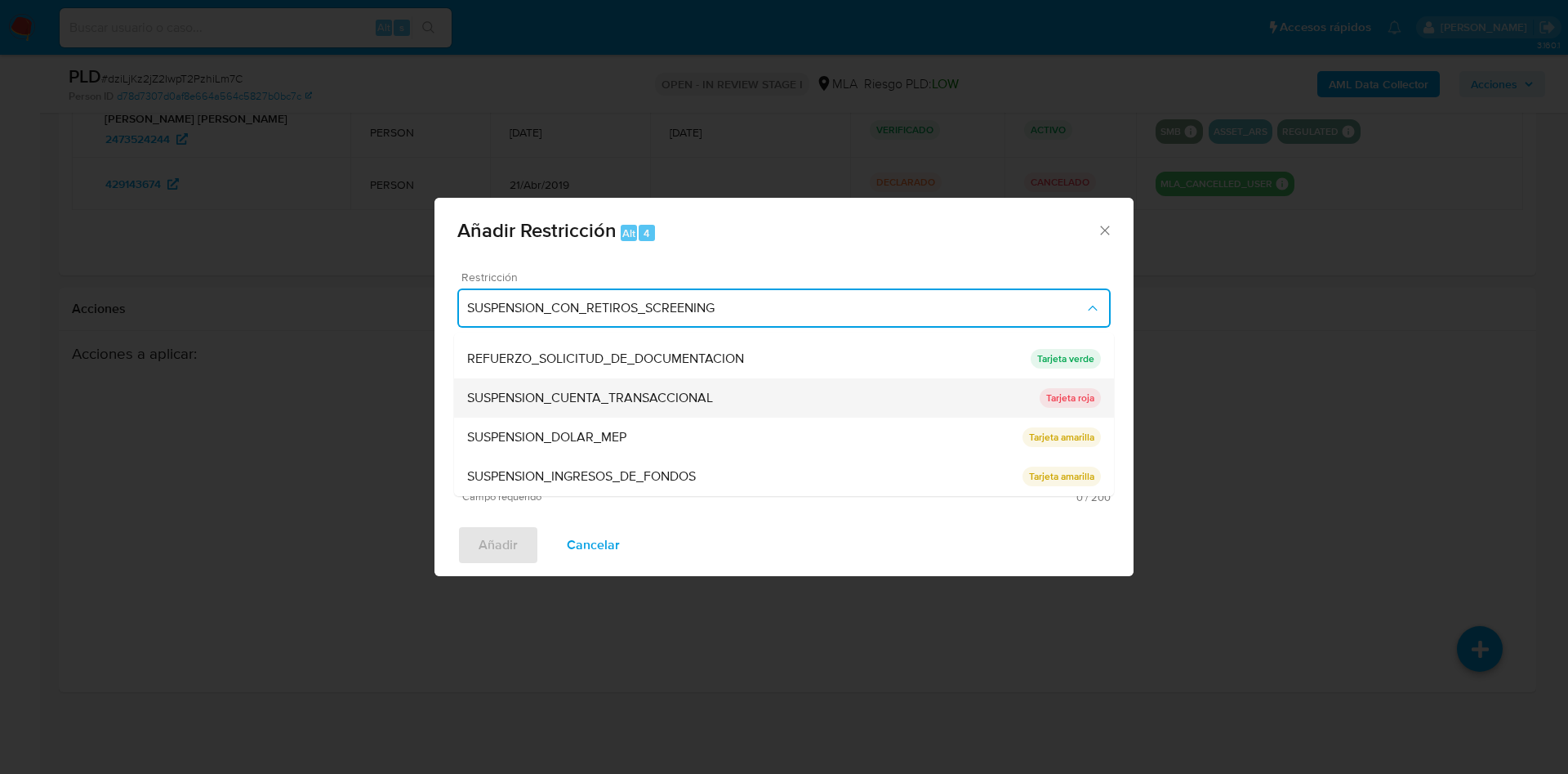
click at [684, 395] on span "SUSPENSION_CUENTA_TRANSACCIONAL" at bounding box center [590, 398] width 246 height 16
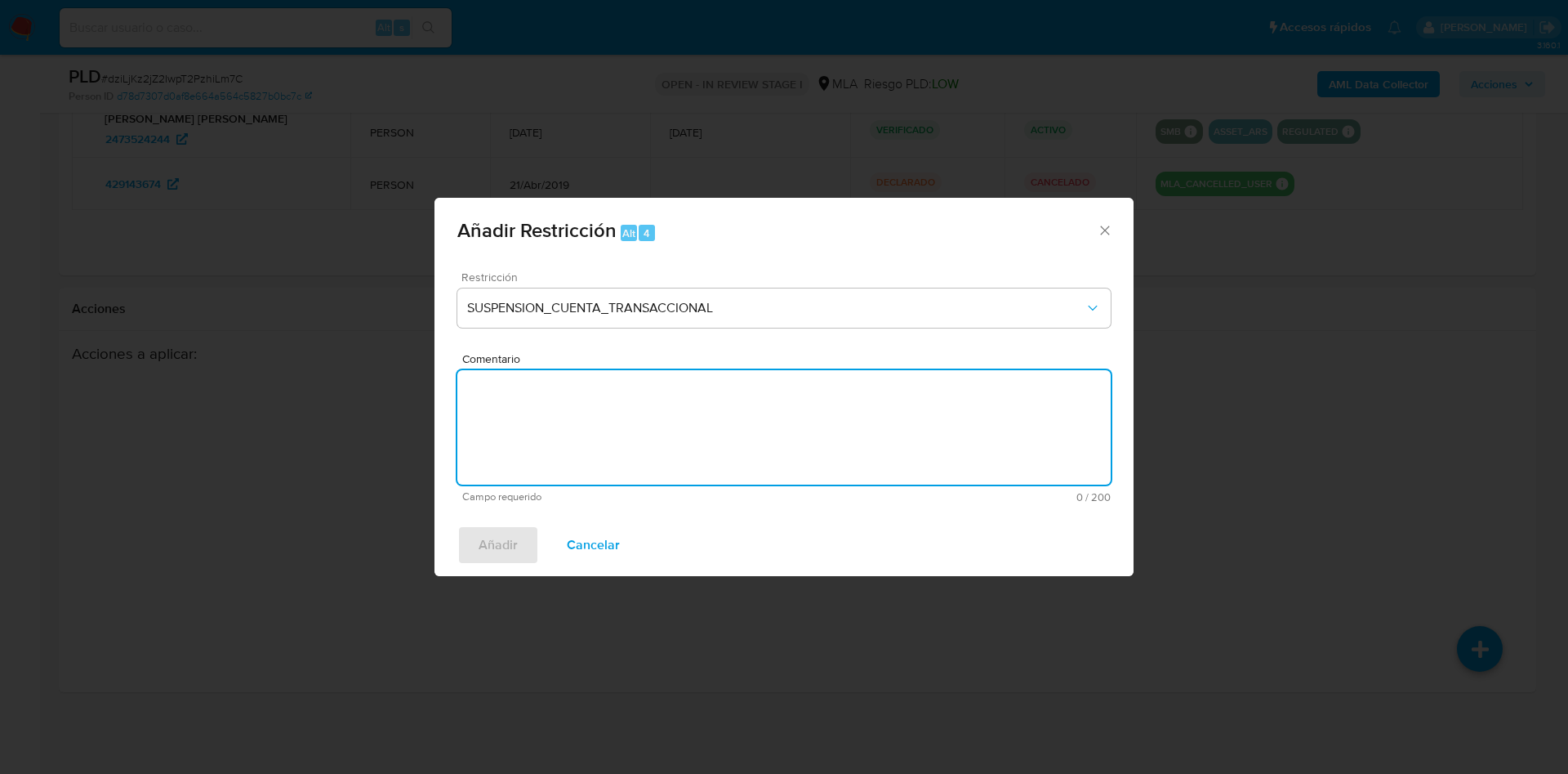
click at [697, 427] on textarea "Comentario" at bounding box center [784, 428] width 654 height 114
type textarea "AML"
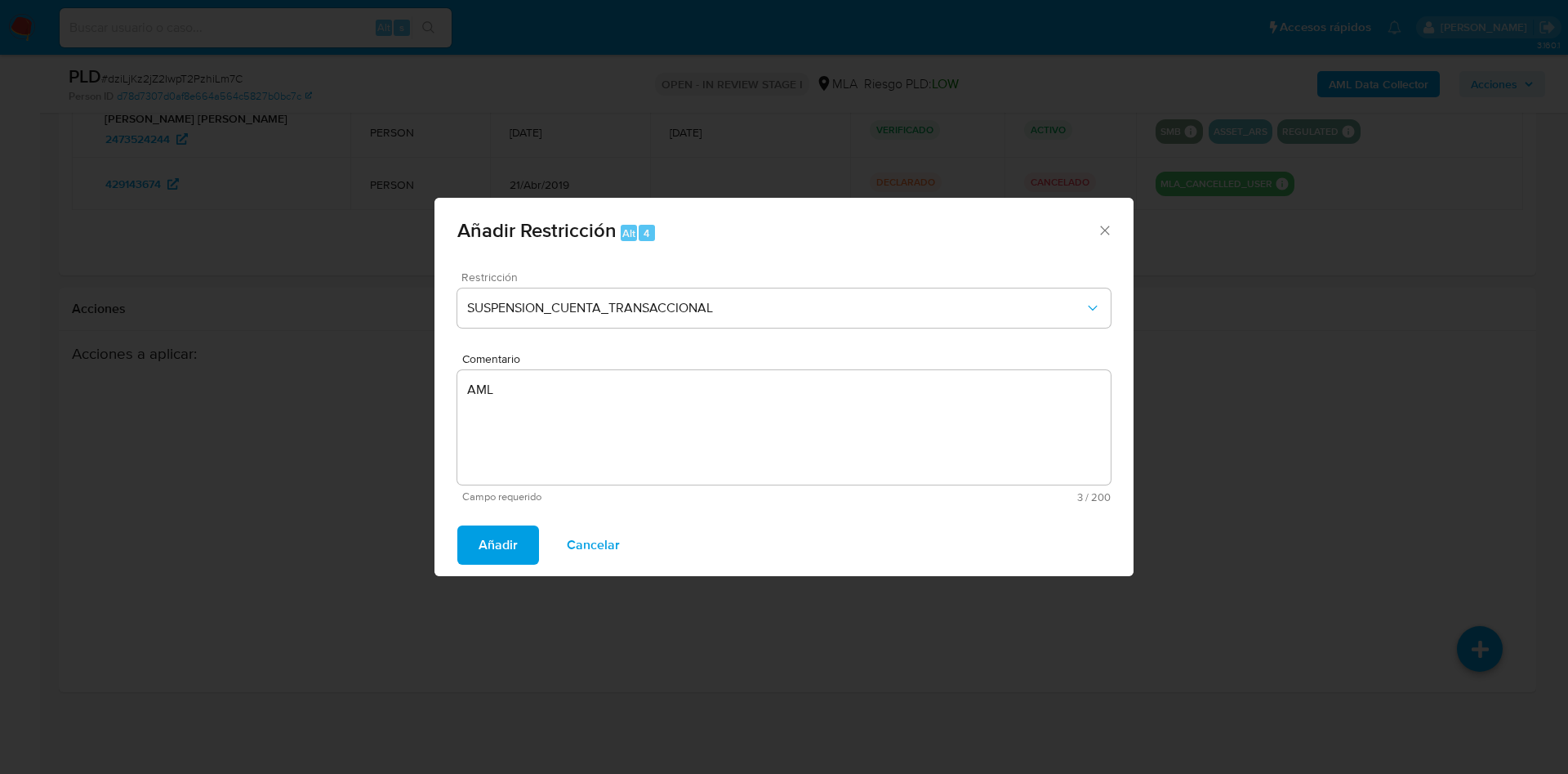
click at [521, 536] on button "Añadir" at bounding box center [498, 545] width 81 height 40
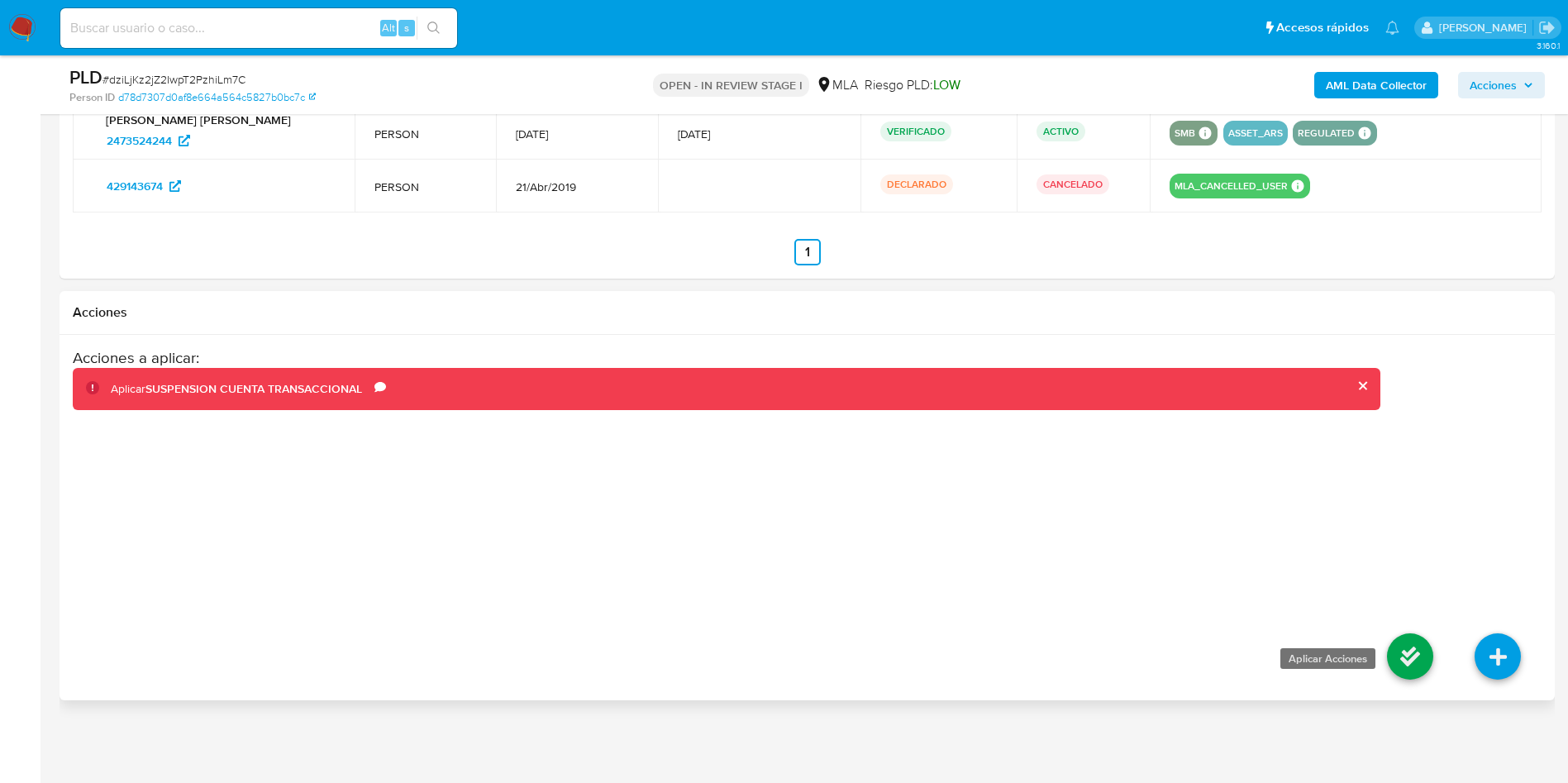
click at [1424, 646] on icon at bounding box center [1409, 656] width 46 height 46
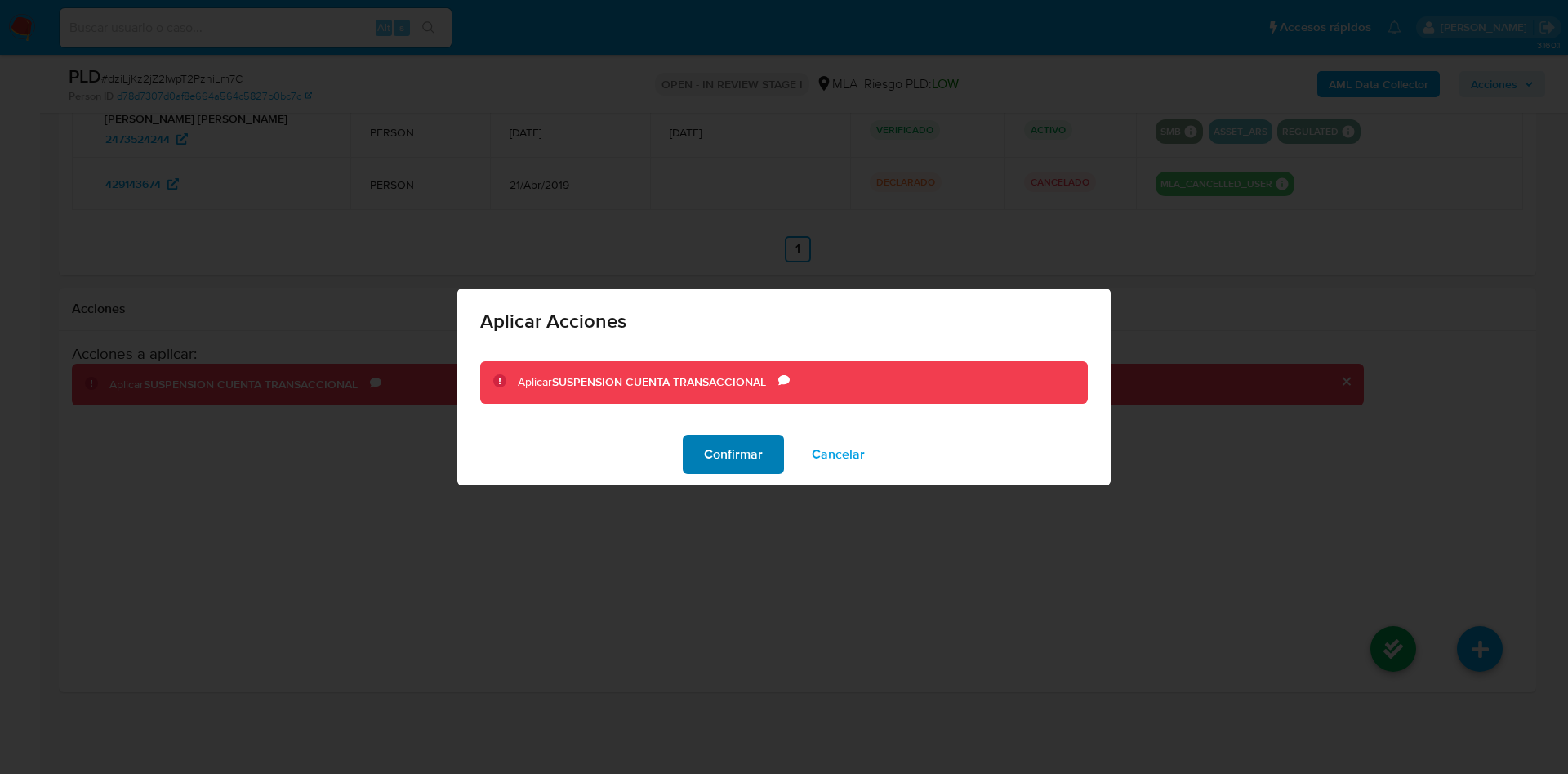
click at [726, 441] on span "Confirmar" at bounding box center [733, 454] width 59 height 36
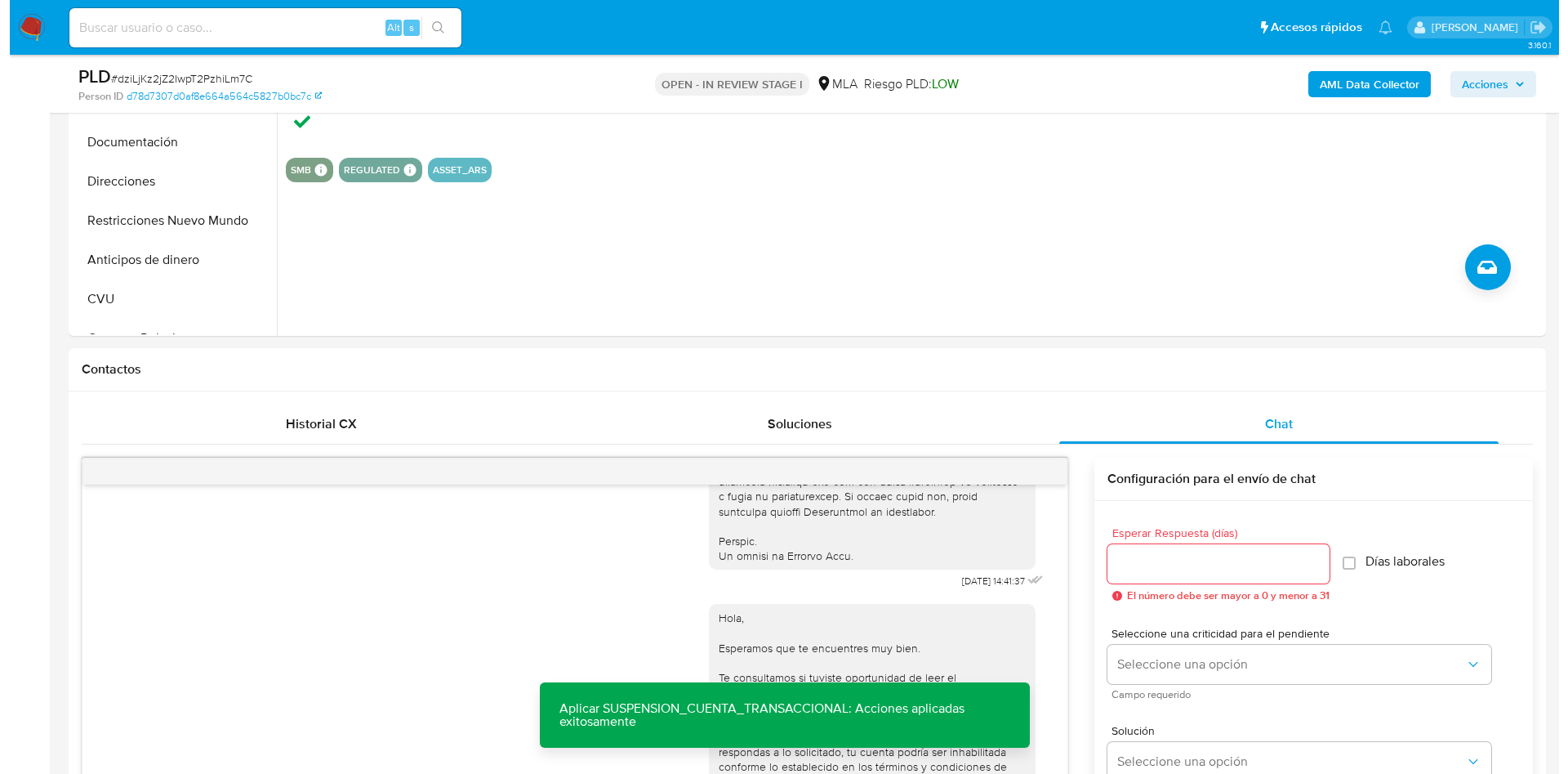
scroll to position [102, 0]
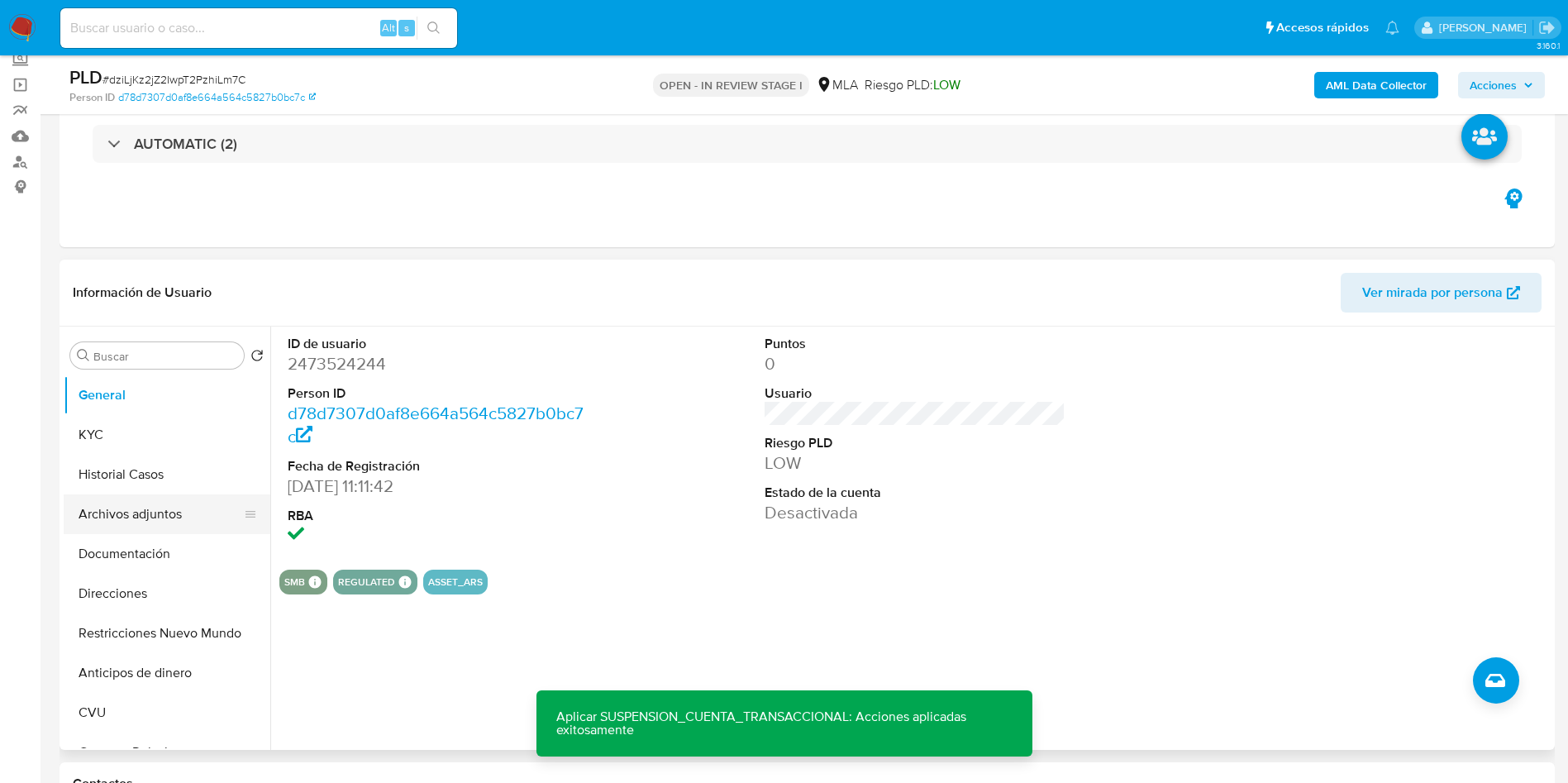
click at [116, 518] on button "Archivos adjuntos" at bounding box center [161, 514] width 194 height 40
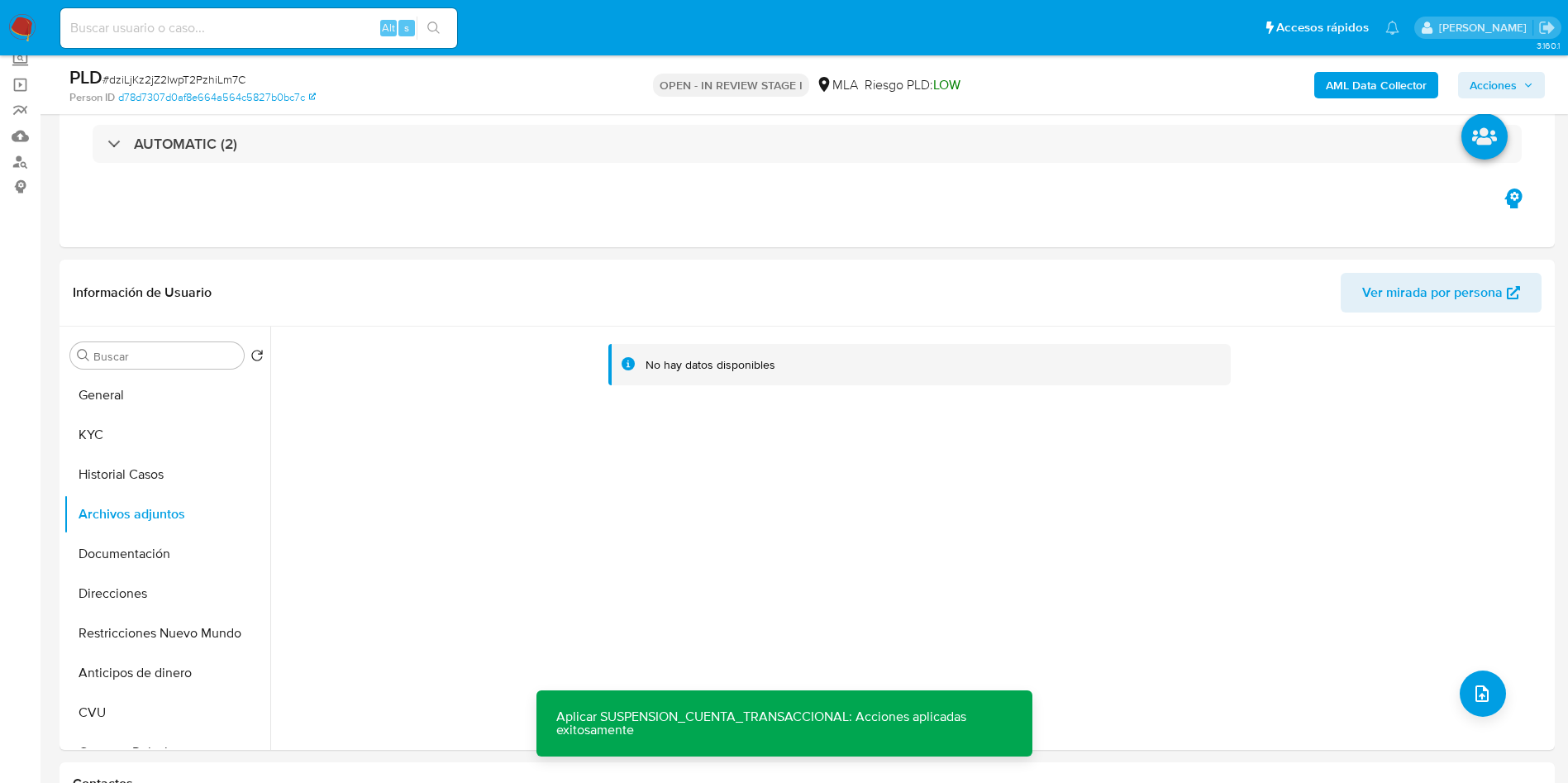
click at [1405, 84] on b "AML Data Collector" at bounding box center [1376, 84] width 101 height 26
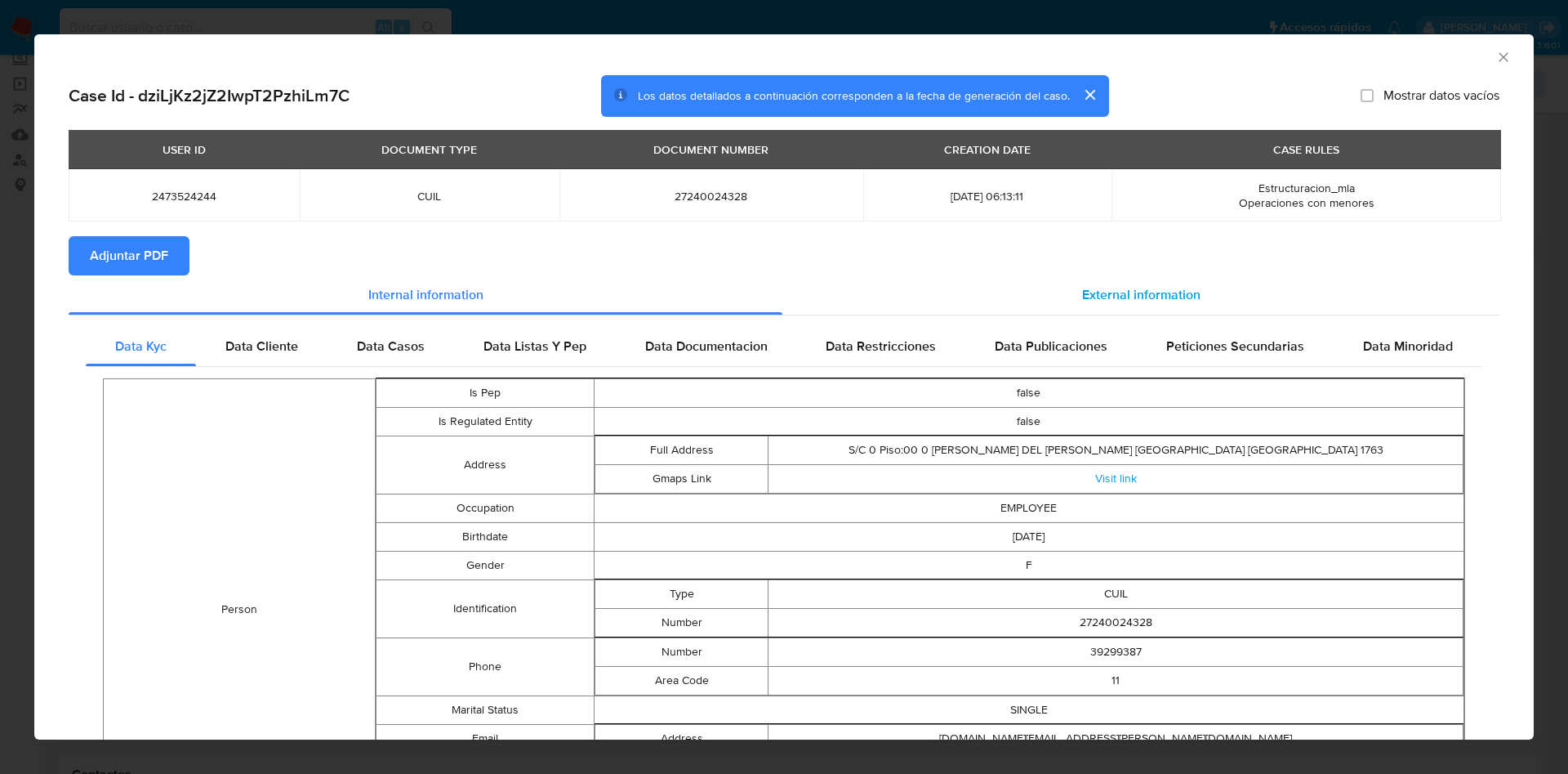
click at [1139, 286] on span "External information" at bounding box center [1141, 294] width 118 height 18
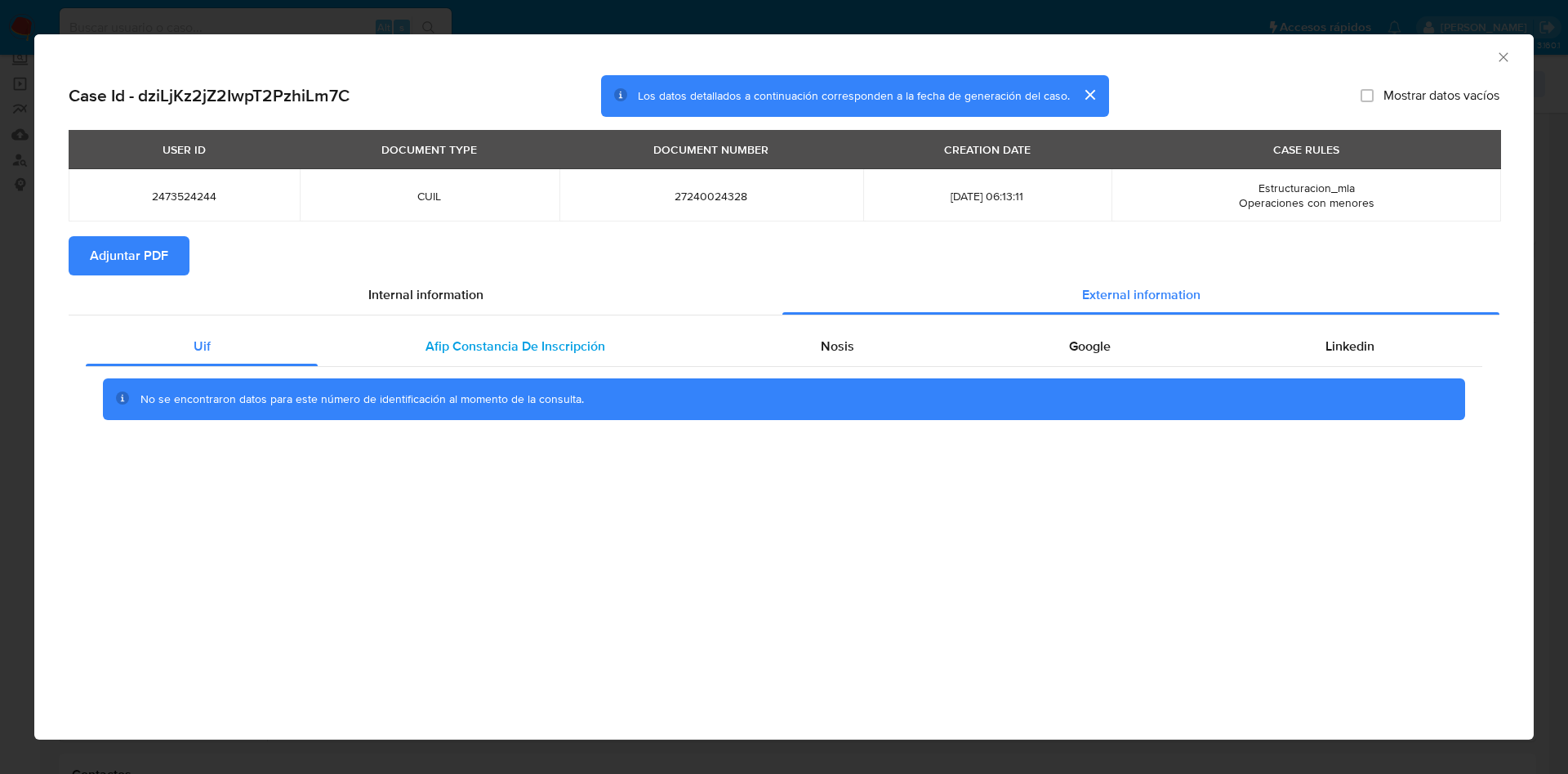
click at [484, 355] on div "Afip Constancia De Inscripción" at bounding box center [515, 346] width 395 height 40
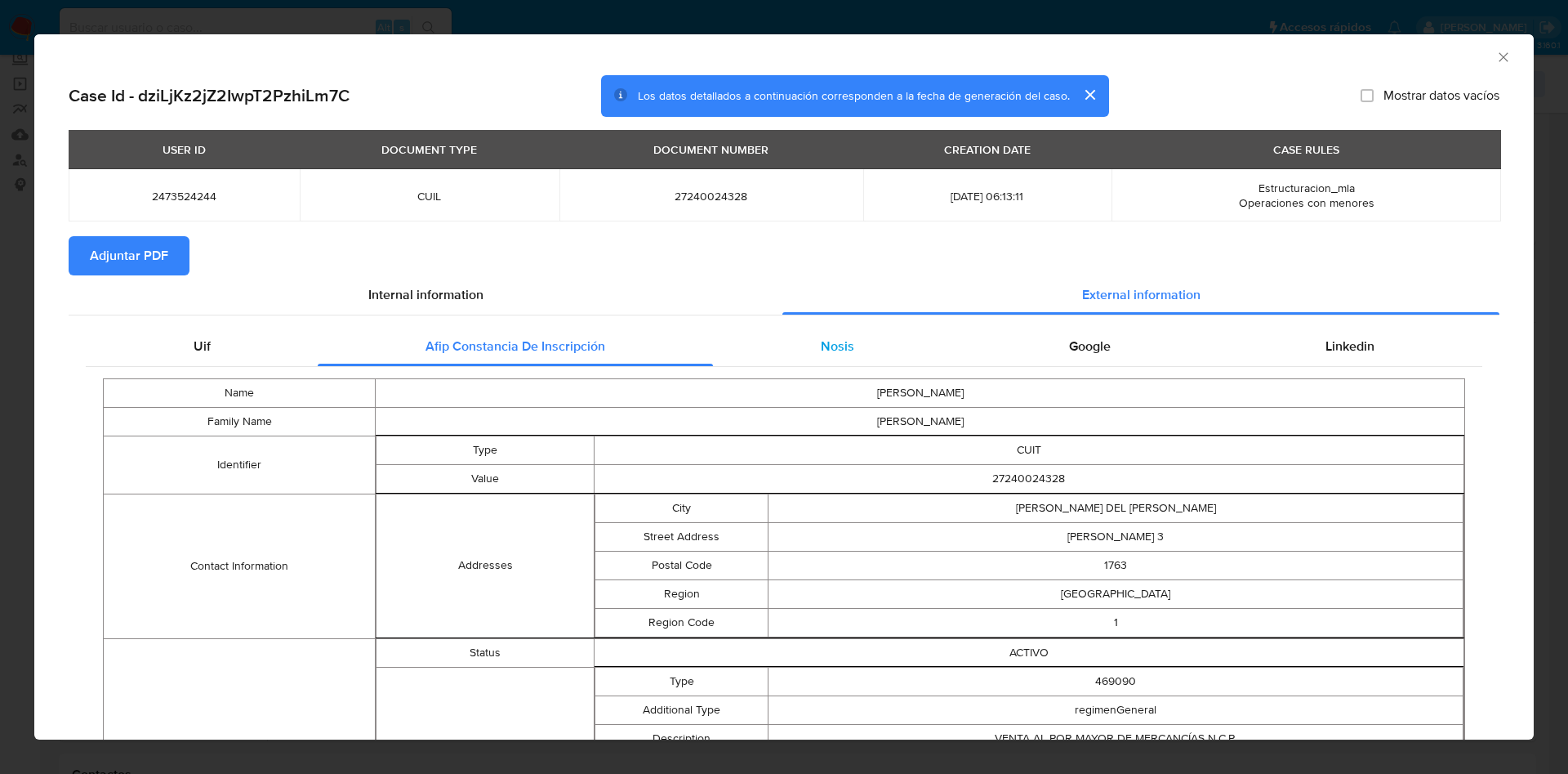
click at [827, 352] on span "Nosis" at bounding box center [838, 345] width 34 height 18
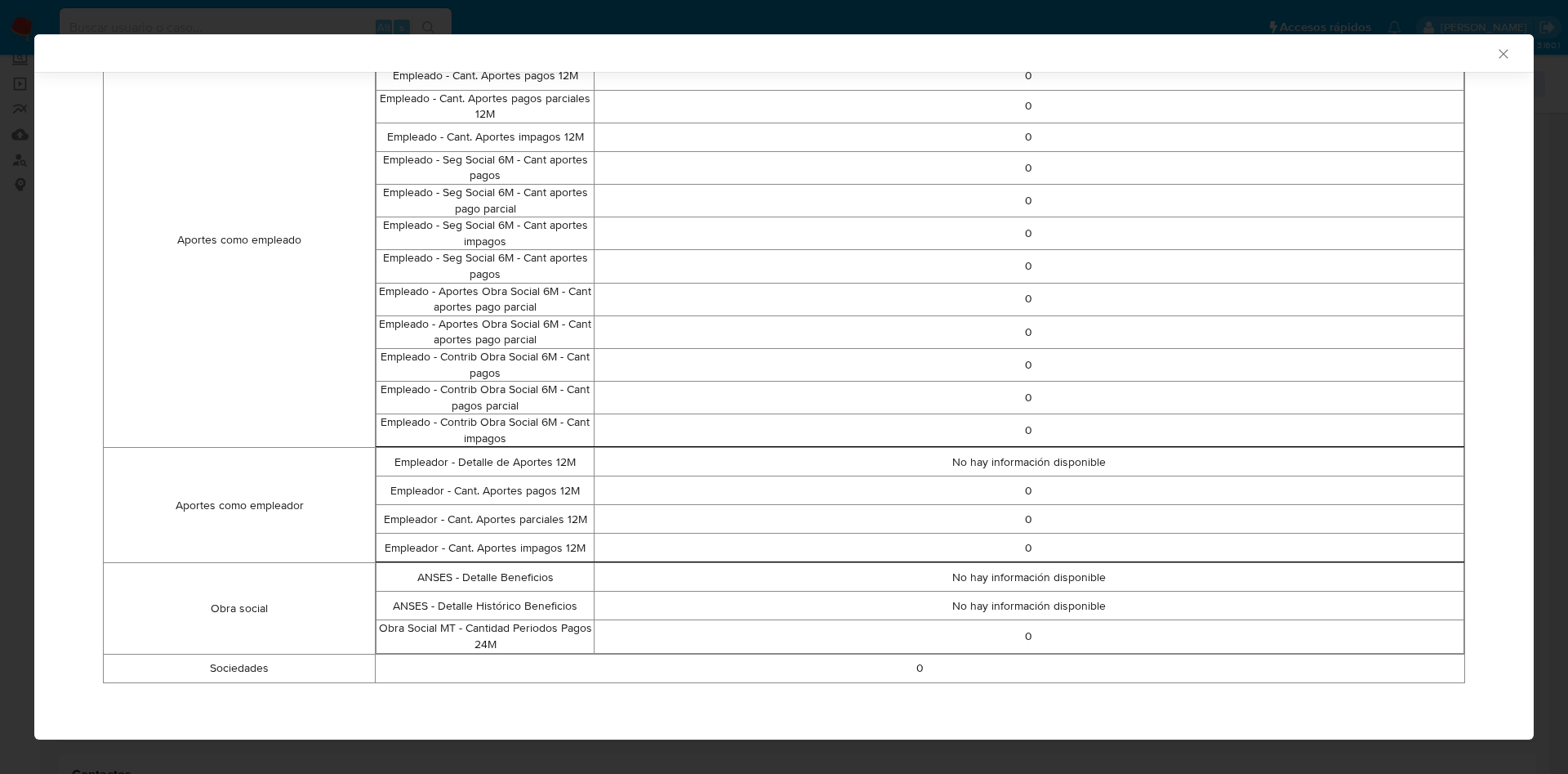
scroll to position [161, 0]
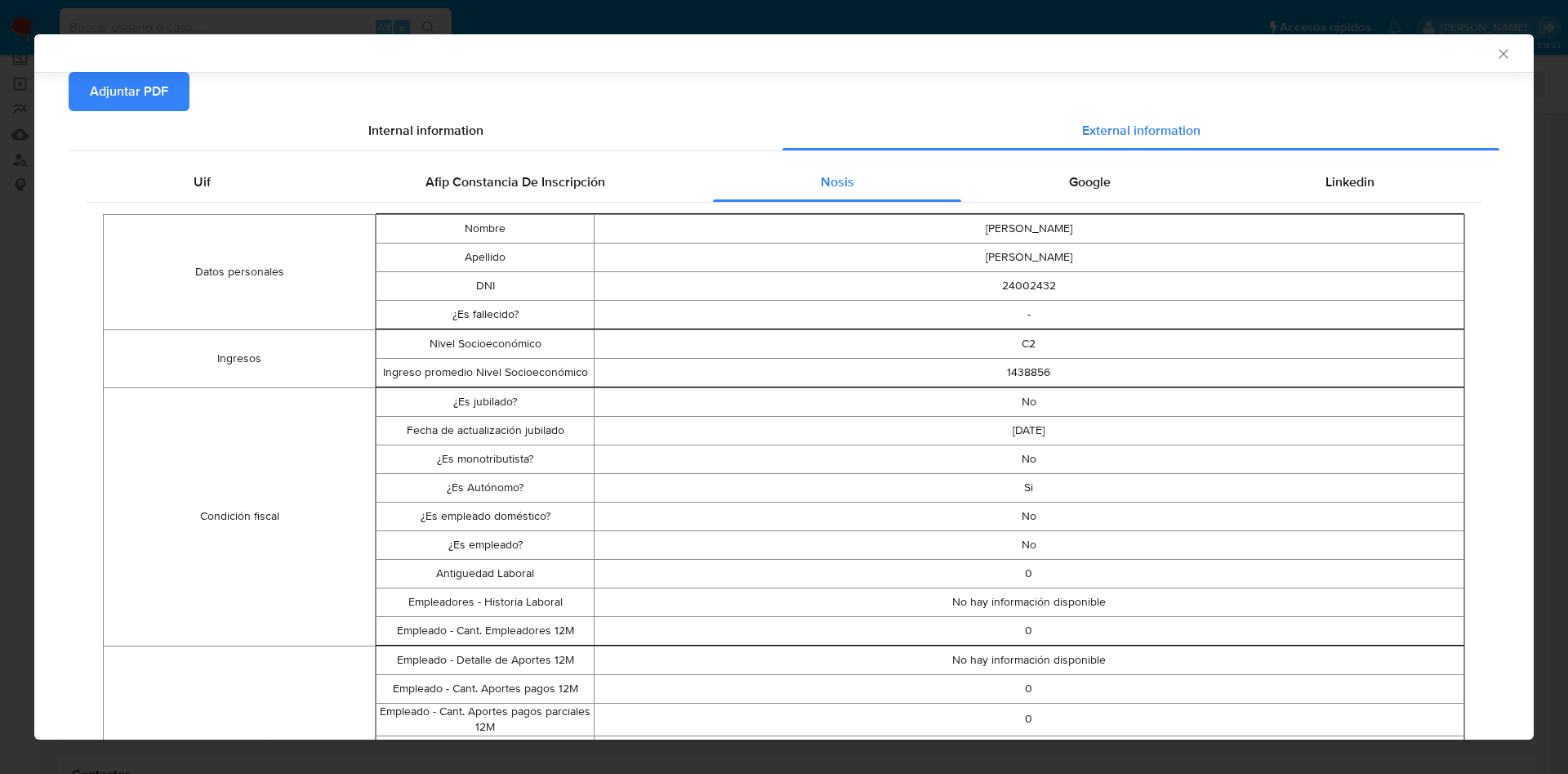
click at [1056, 202] on div "Datos personales Nombre ALEJANDRA ITATI Apellido CABRERA DNI 24002432 ¿Es falle…" at bounding box center [784, 755] width 1397 height 1105
drag, startPoint x: 1063, startPoint y: 177, endPoint x: 1119, endPoint y: 177, distance: 56.0
click at [1071, 177] on span "Google" at bounding box center [1089, 181] width 42 height 18
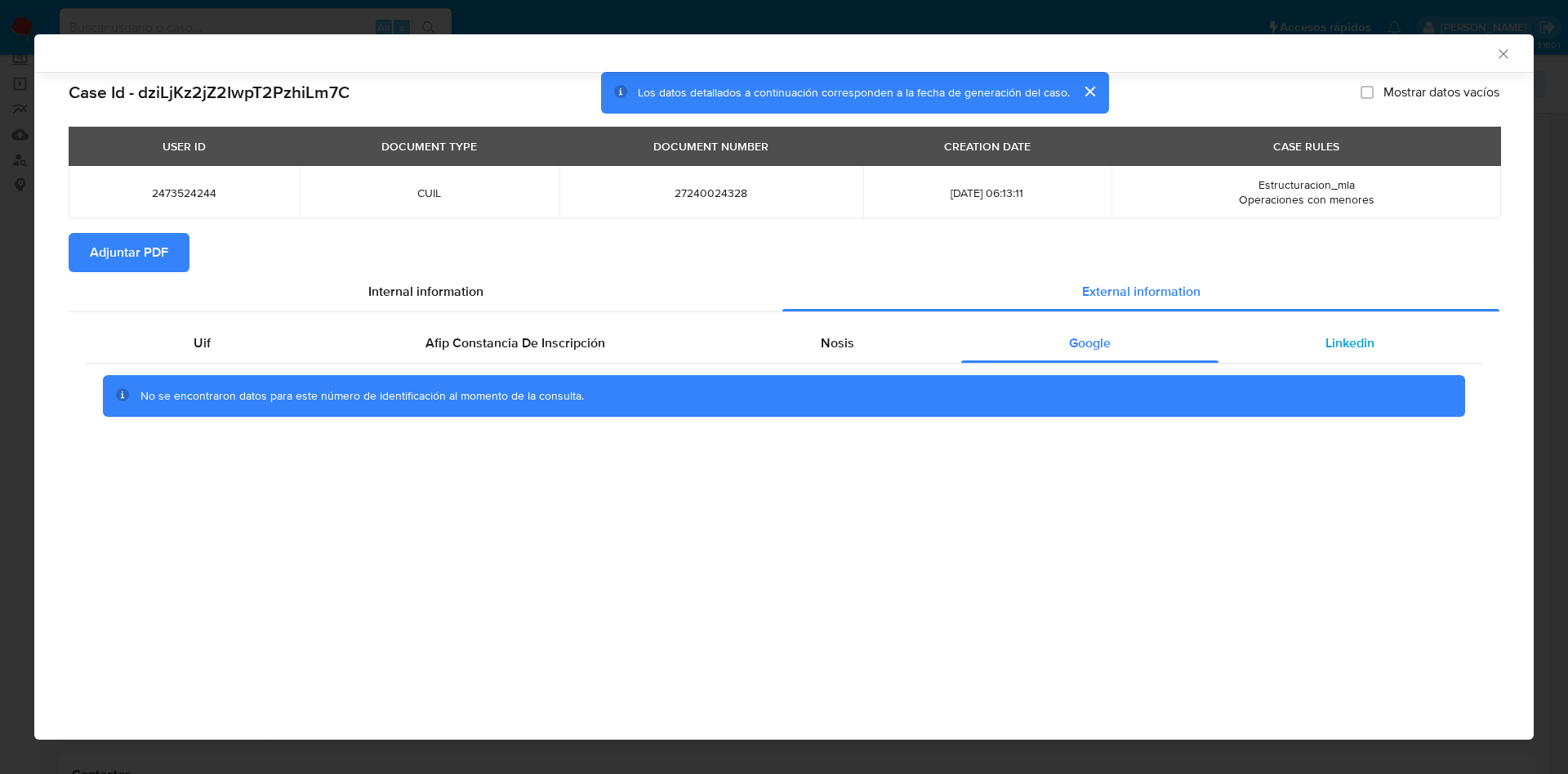
click at [1368, 354] on div "Linkedin" at bounding box center [1350, 342] width 264 height 40
click at [106, 258] on span "Adjuntar PDF" at bounding box center [129, 252] width 78 height 36
click at [1504, 50] on icon "Cerrar ventana" at bounding box center [1503, 53] width 16 height 16
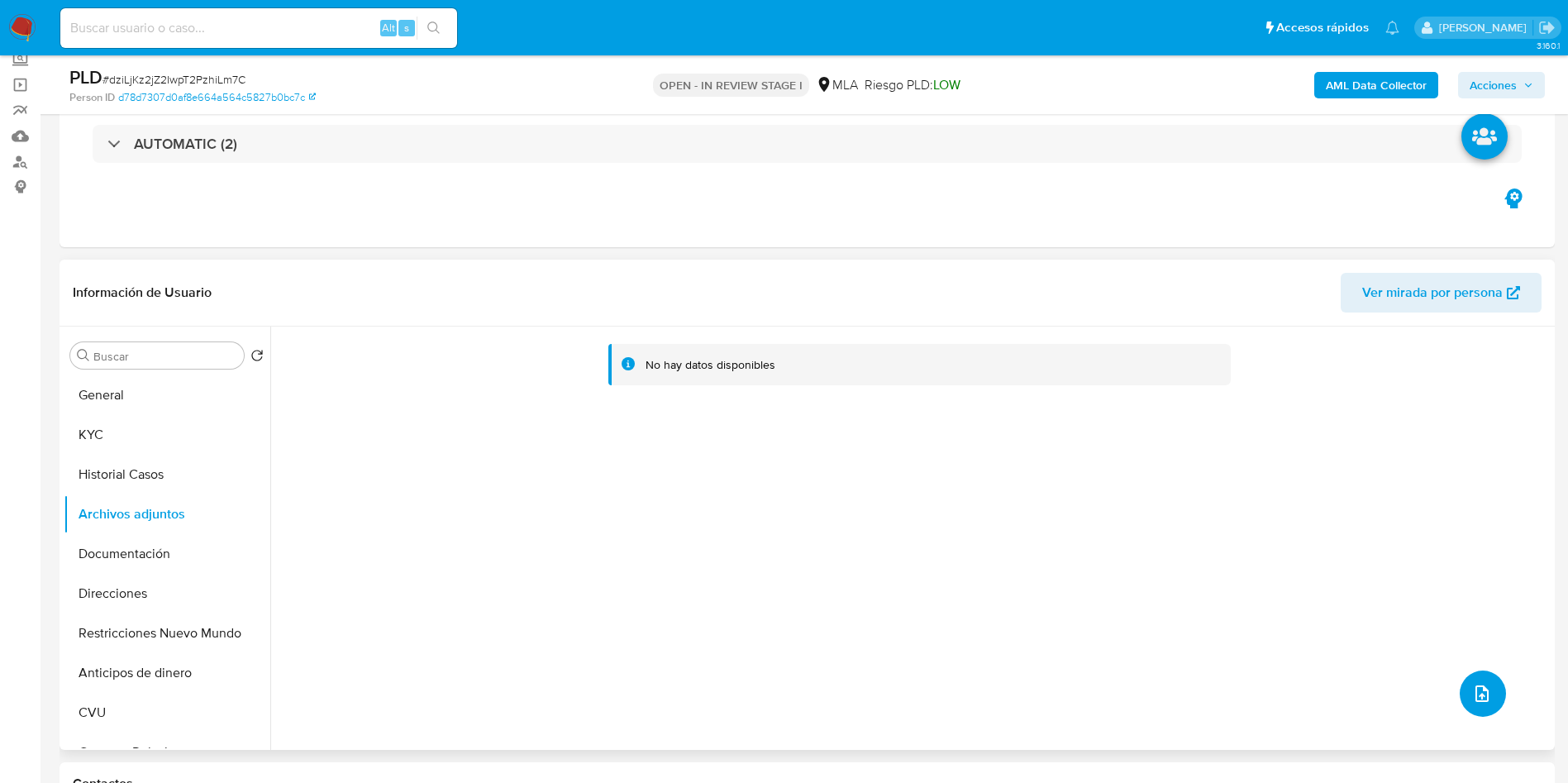
click at [1473, 686] on icon "upload-file" at bounding box center [1482, 693] width 20 height 20
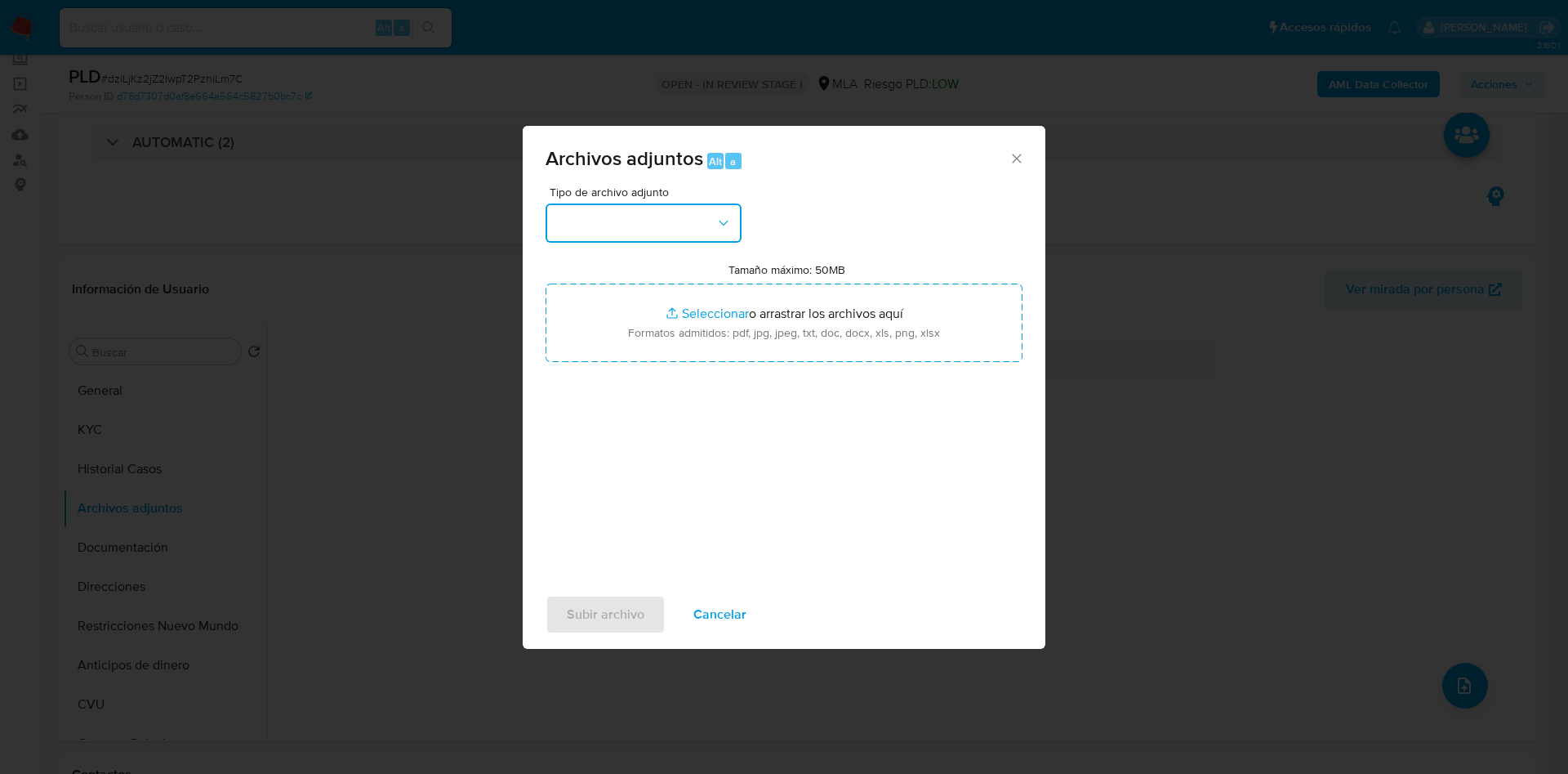
click at [562, 218] on button "button" at bounding box center [643, 223] width 196 height 40
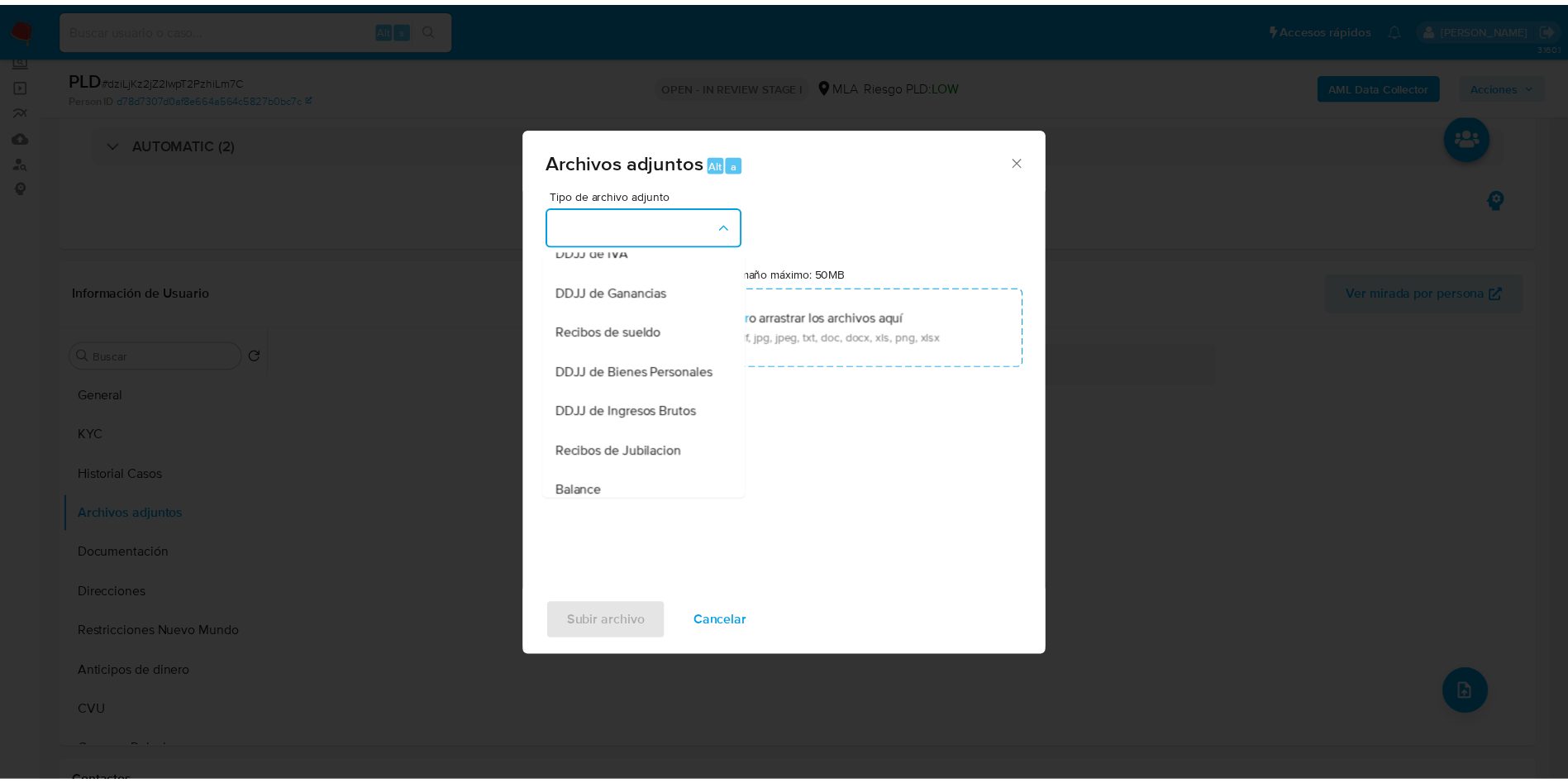
scroll to position [252, 0]
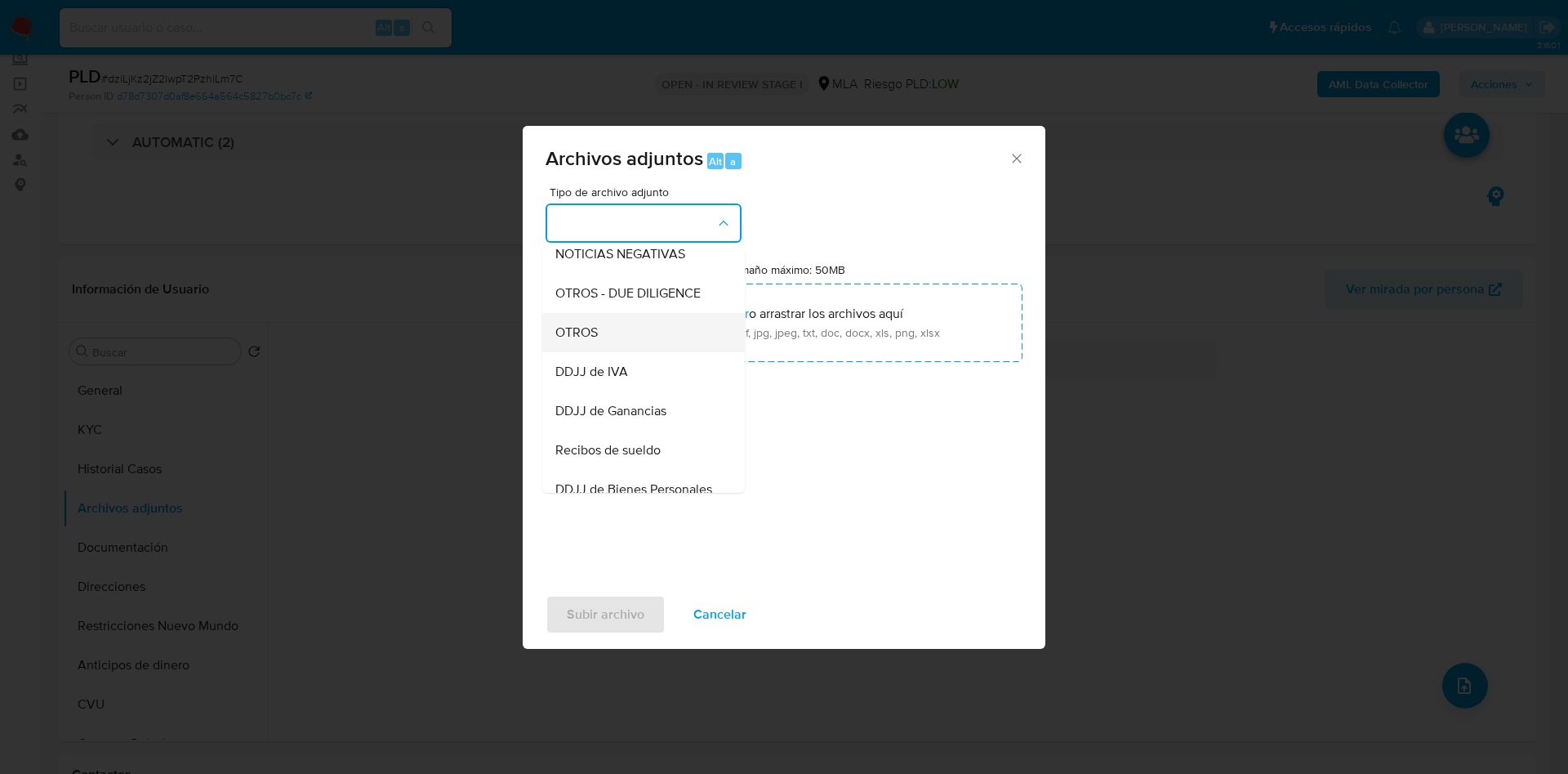
click at [571, 336] on div "OTROS" at bounding box center [638, 332] width 166 height 40
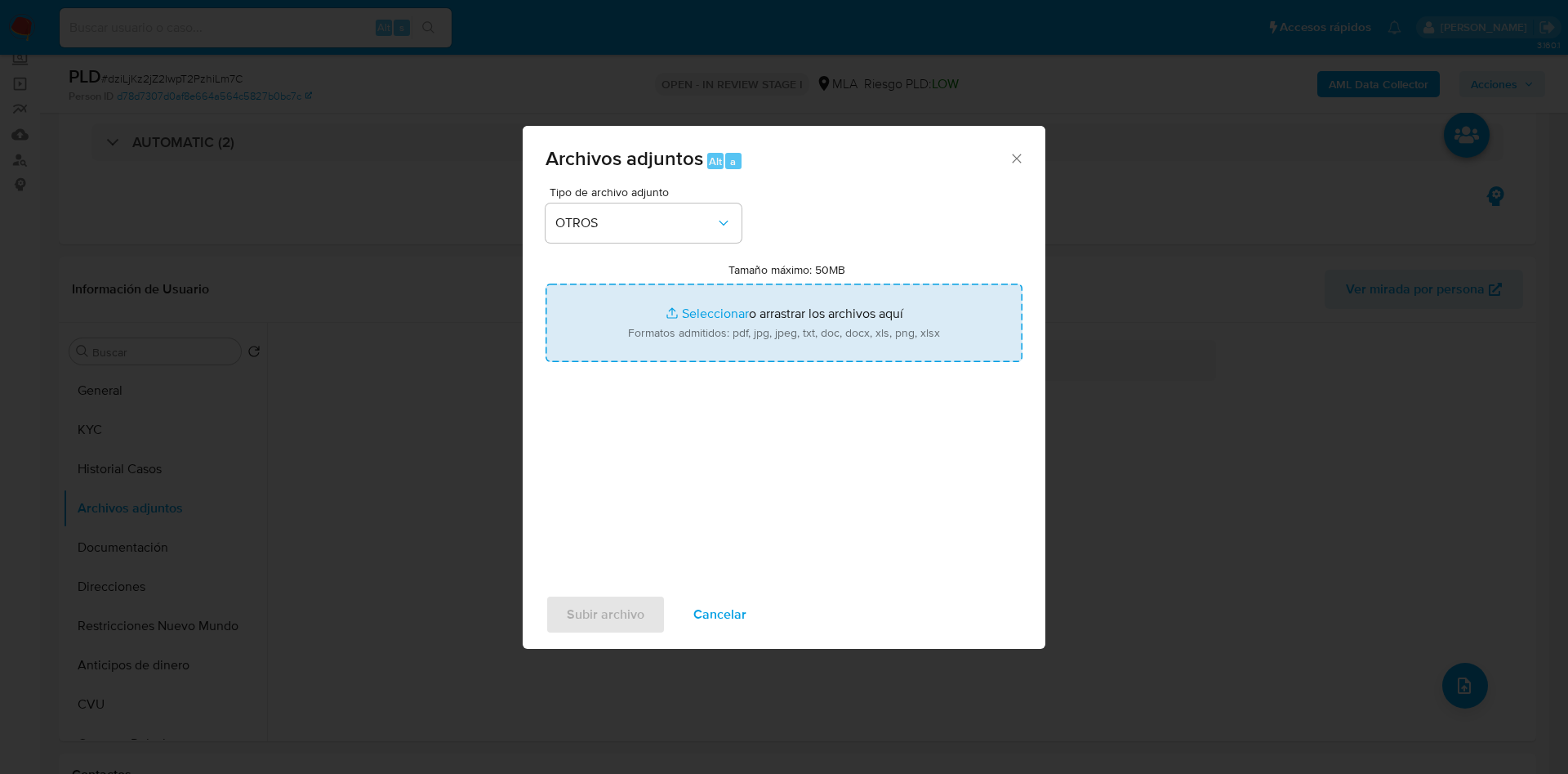
click at [649, 316] on input "Tamaño máximo: 50MB Seleccionar archivos" at bounding box center [784, 322] width 477 height 78
type input "C:\fakepath\Movimientos 2473524244.xlsx"
click at [710, 321] on input "Tamaño máximo: 50MB Seleccionar archivos" at bounding box center [784, 322] width 477 height 78
click at [703, 299] on input "Tamaño máximo: 50MB Seleccionar archivos" at bounding box center [784, 322] width 477 height 78
type input "C:\fakepath\Caselog dziLjKz2jZ2IwpT2PzhiLm7C - 2473524244.docx"
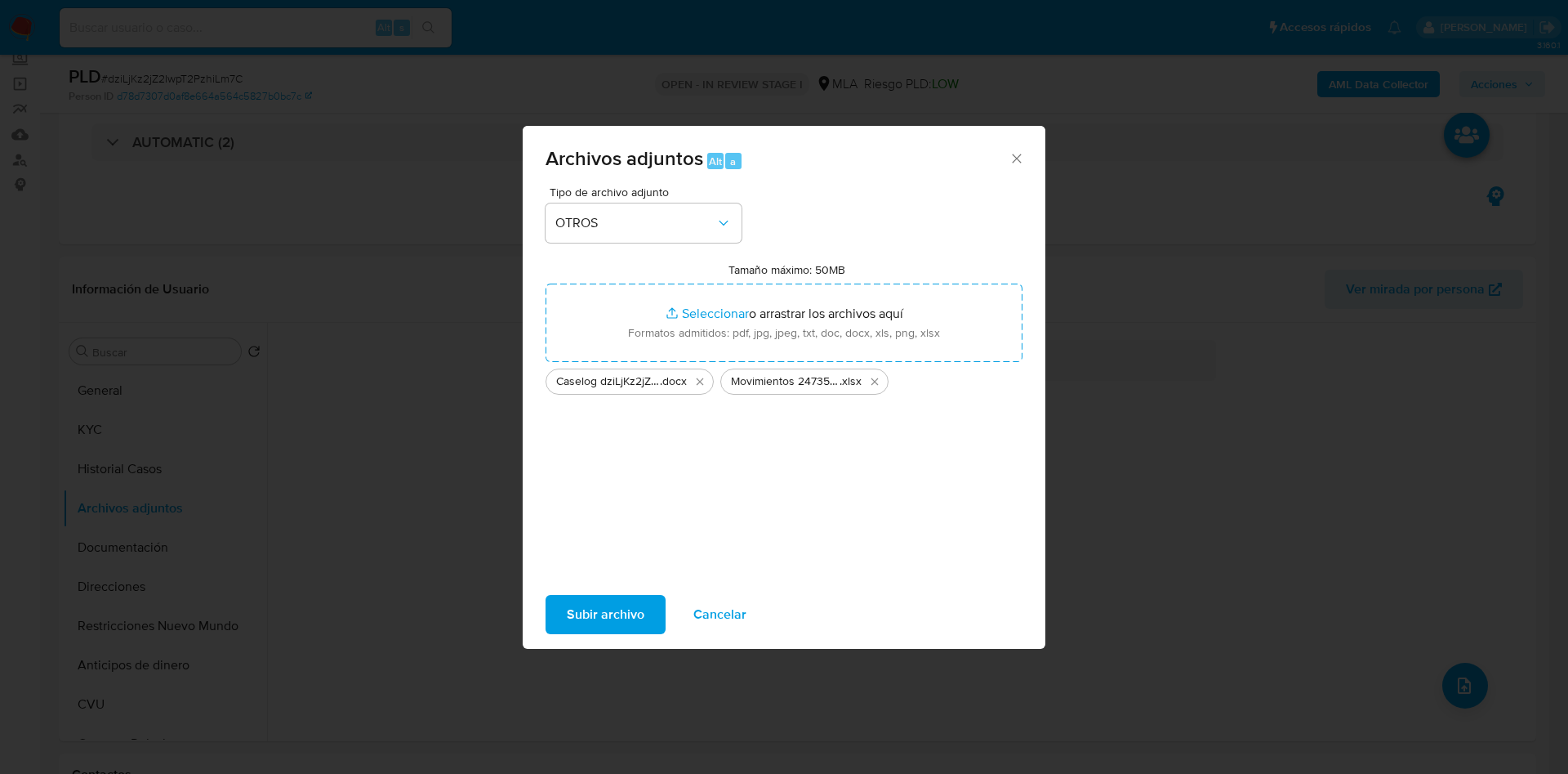
click at [586, 617] on span "Subir archivo" at bounding box center [606, 613] width 77 height 36
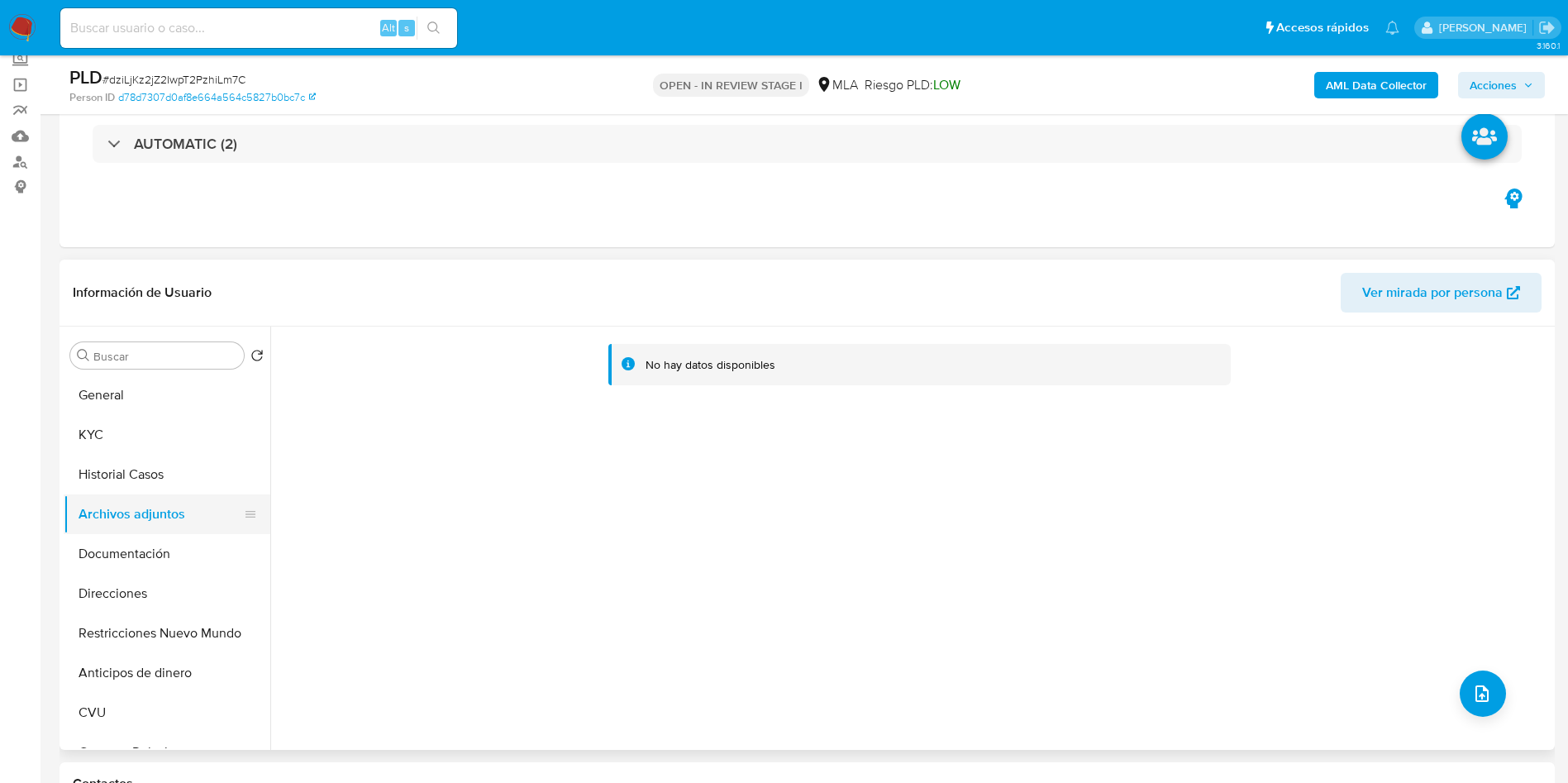
click at [157, 494] on button "Archivos adjuntos" at bounding box center [161, 514] width 194 height 40
click at [157, 471] on button "Historial Casos" at bounding box center [166, 474] width 207 height 40
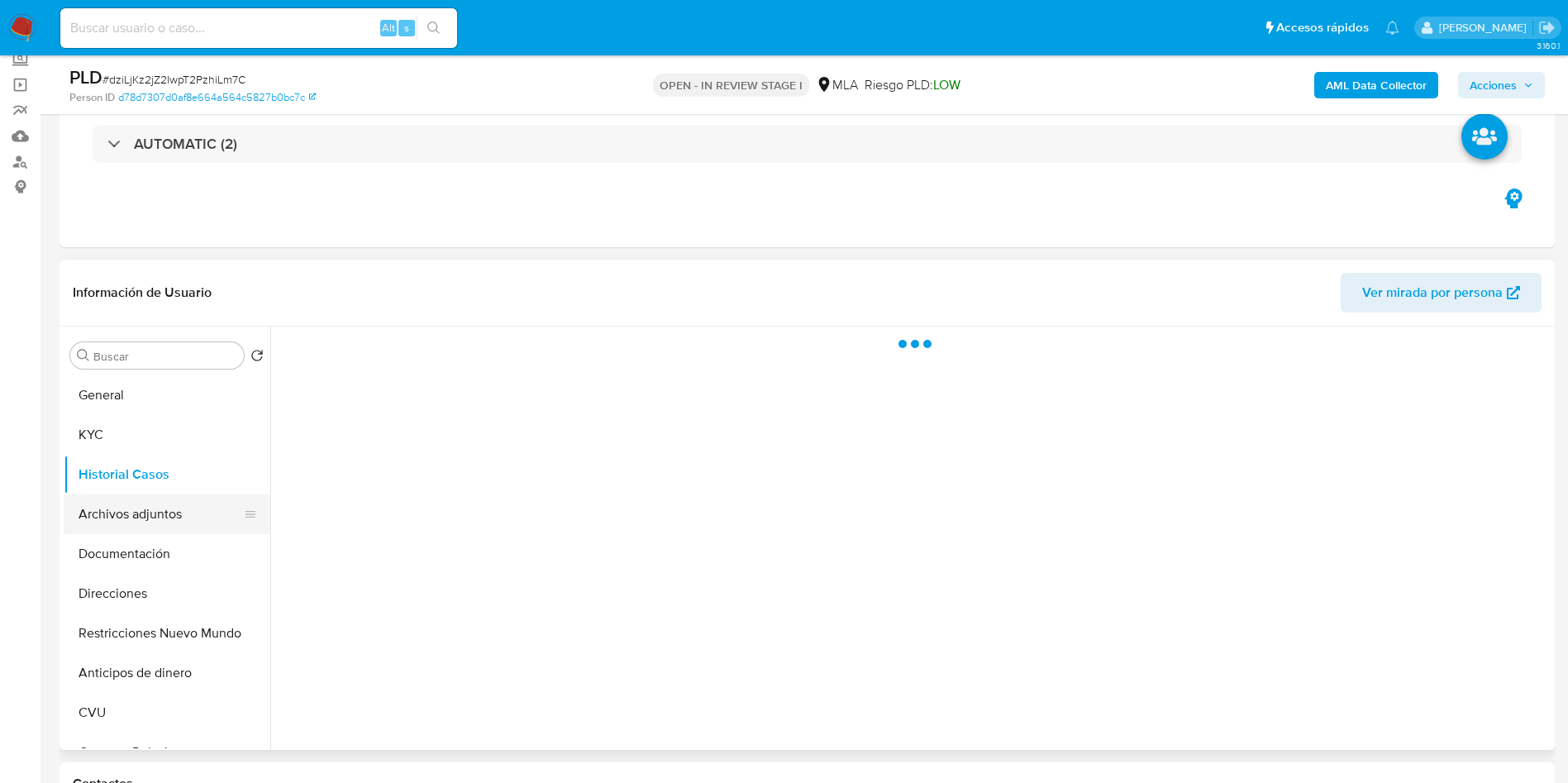
click at [167, 519] on button "Archivos adjuntos" at bounding box center [161, 514] width 194 height 40
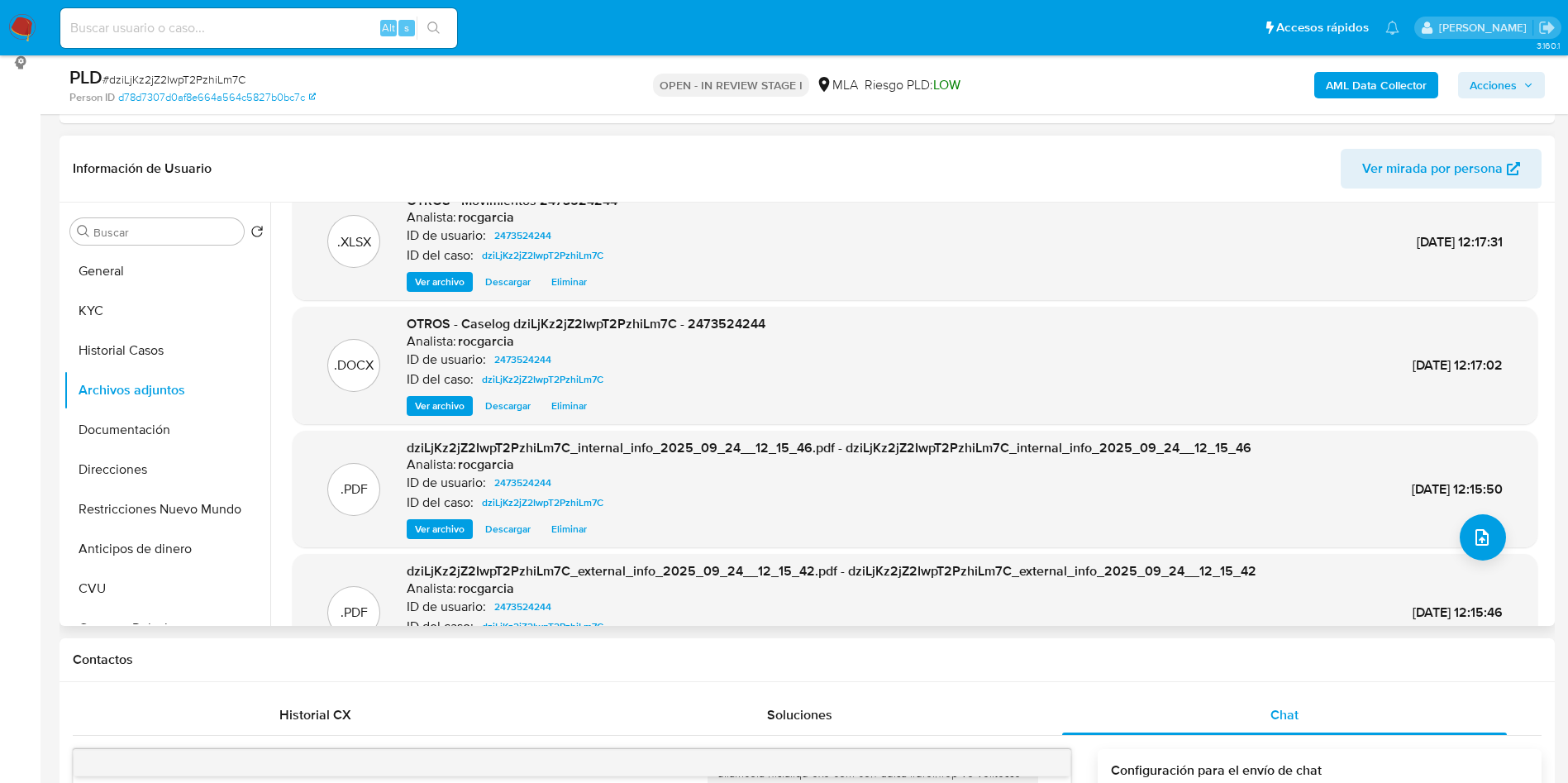
scroll to position [0, 0]
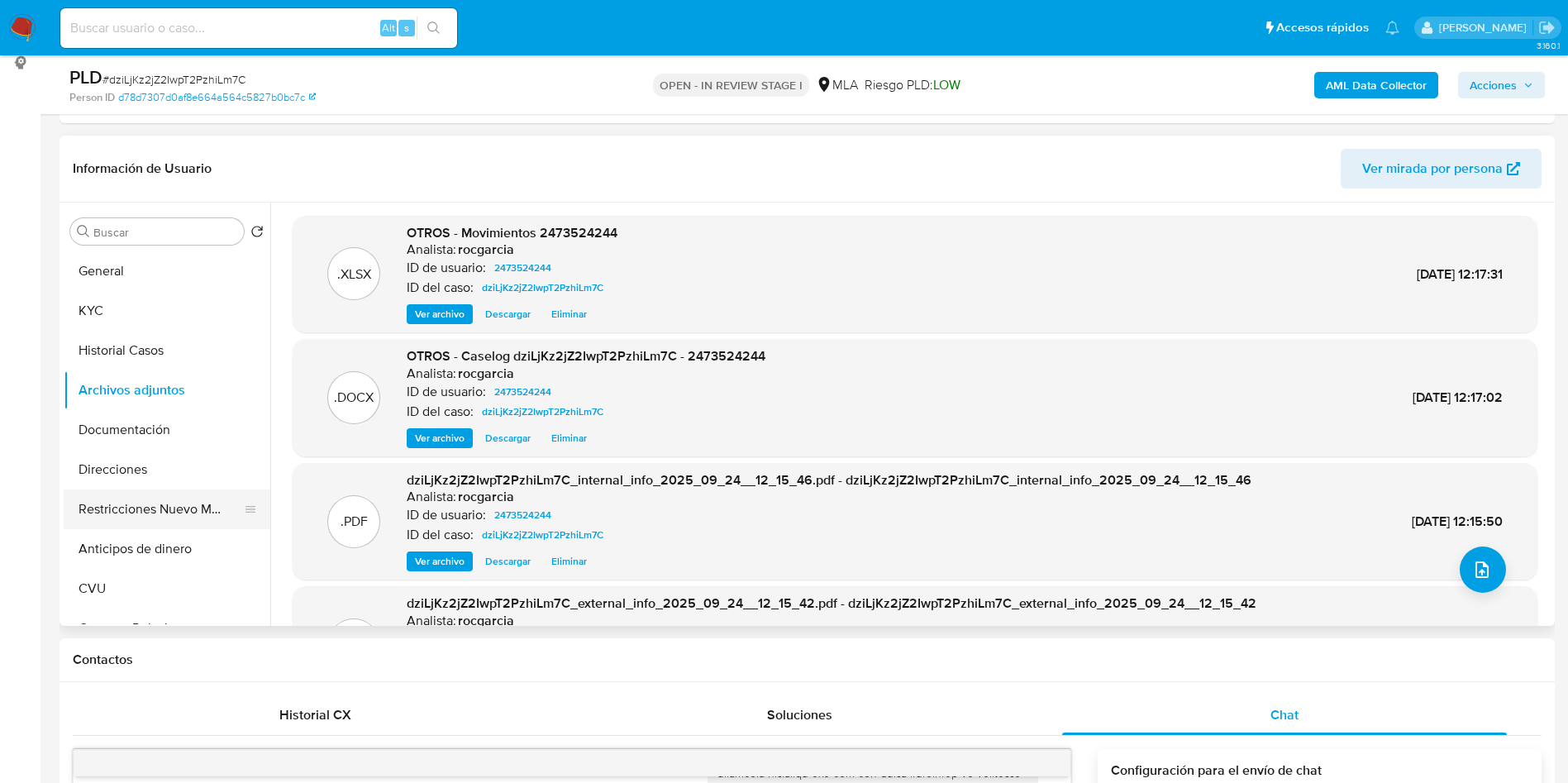
click at [148, 514] on button "Restricciones Nuevo Mundo" at bounding box center [161, 509] width 194 height 40
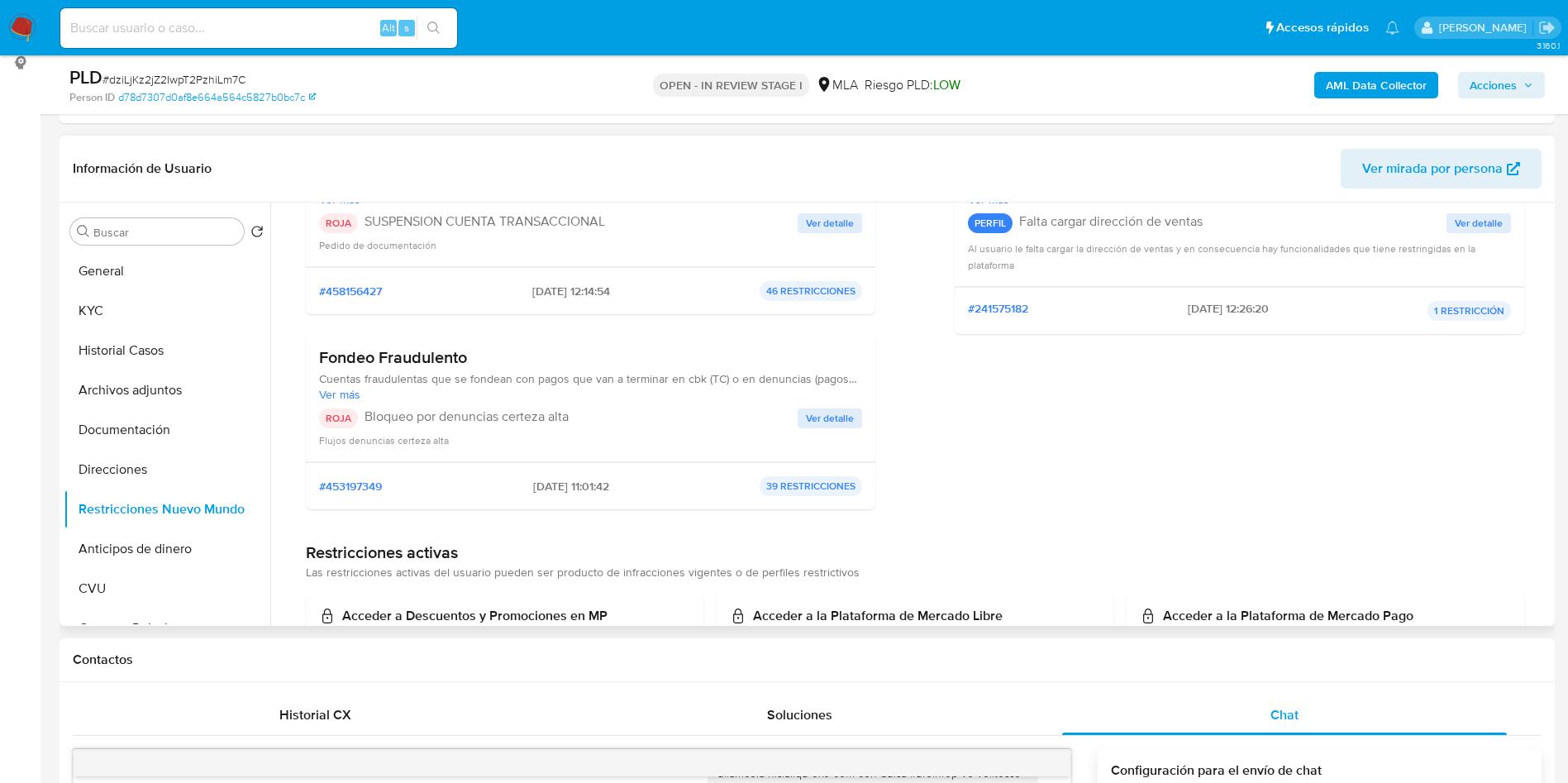
scroll to position [248, 0]
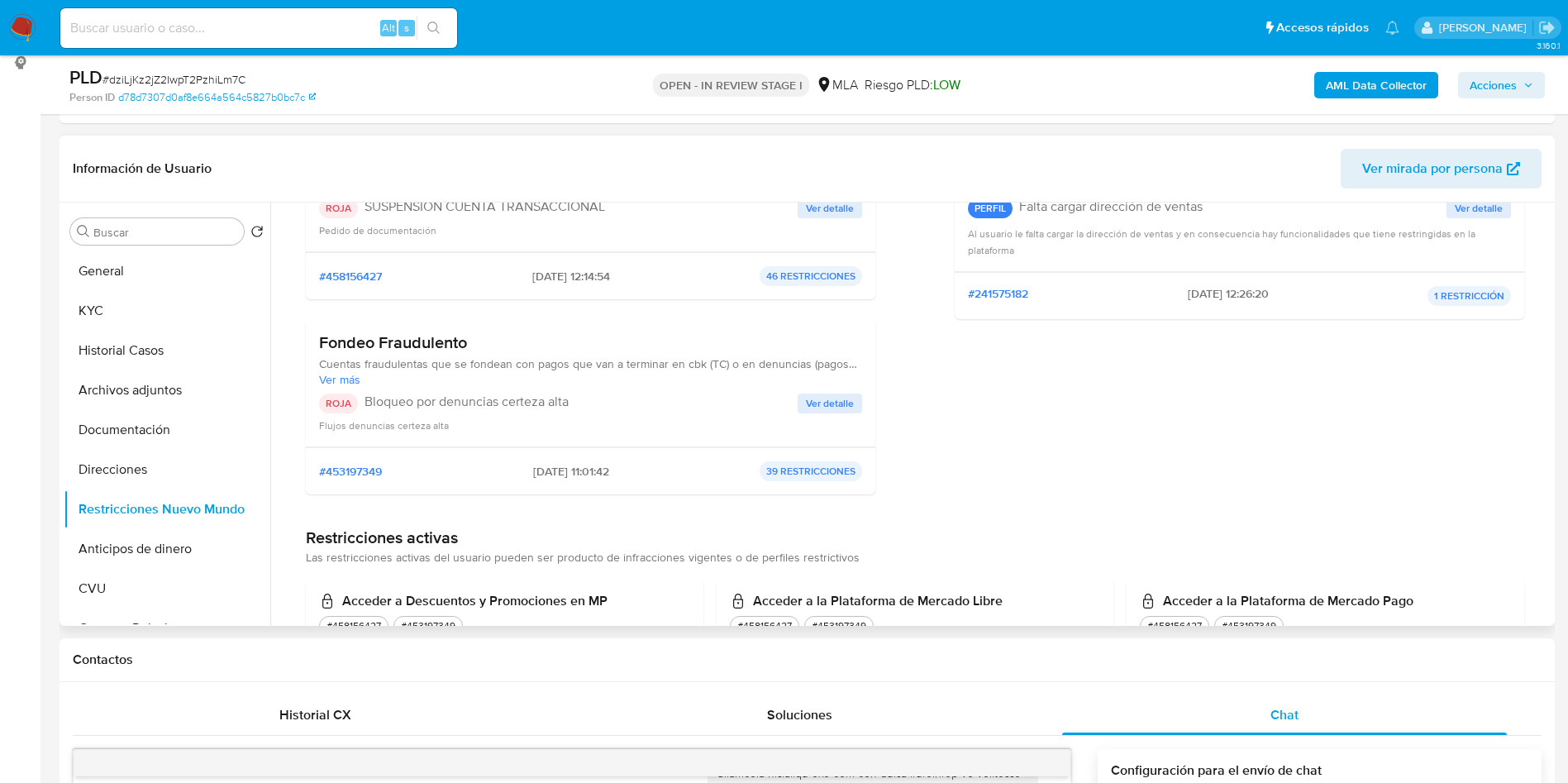
drag, startPoint x: 516, startPoint y: 467, endPoint x: 567, endPoint y: 467, distance: 51.0
click at [567, 467] on div "#453197349 01/09/2025 - 11:01:42 39 RESTRICCIONES" at bounding box center [590, 471] width 543 height 20
click at [567, 467] on span "01/09/2025 - 11:01:42" at bounding box center [572, 471] width 76 height 15
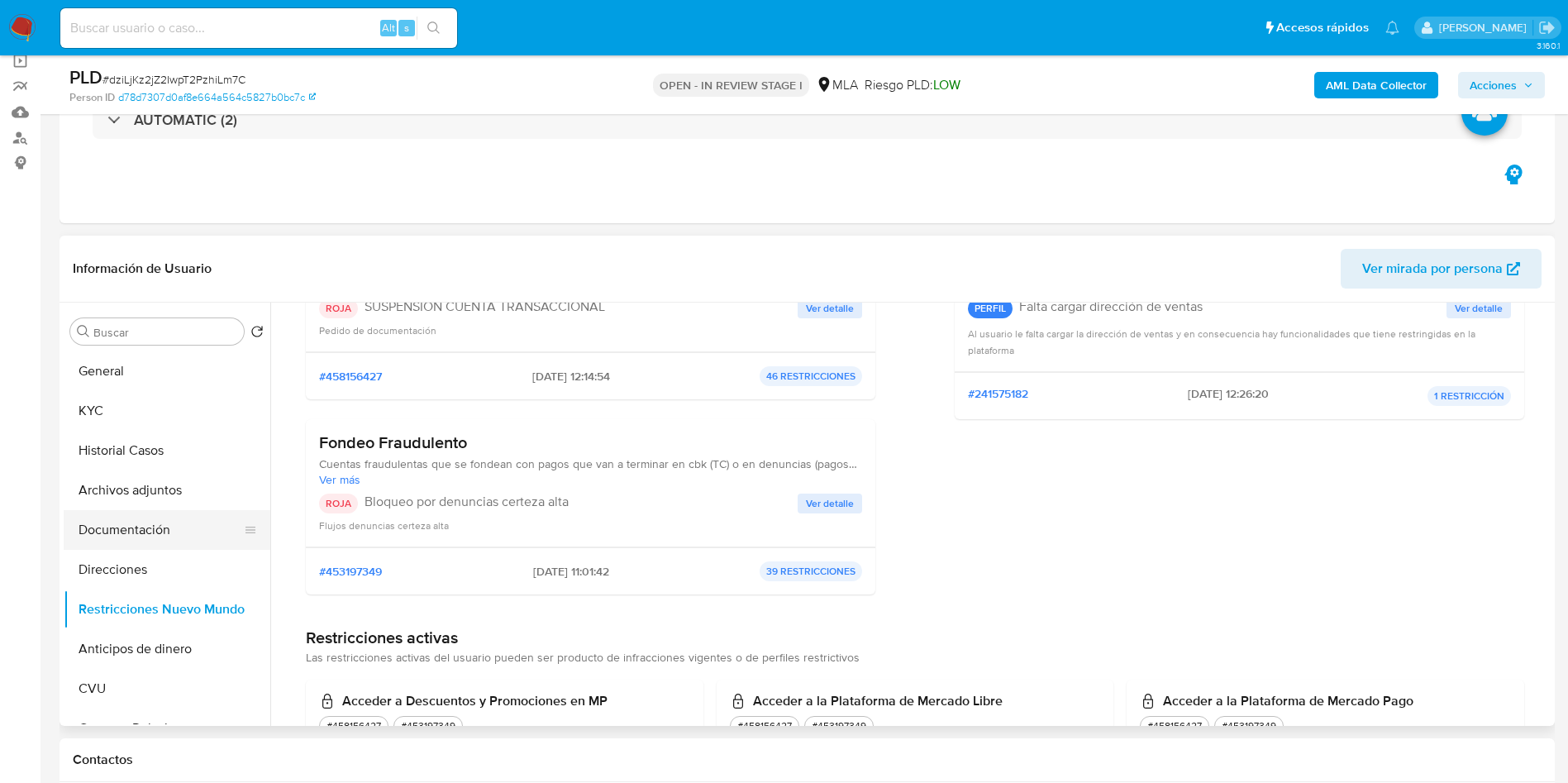
scroll to position [103, 0]
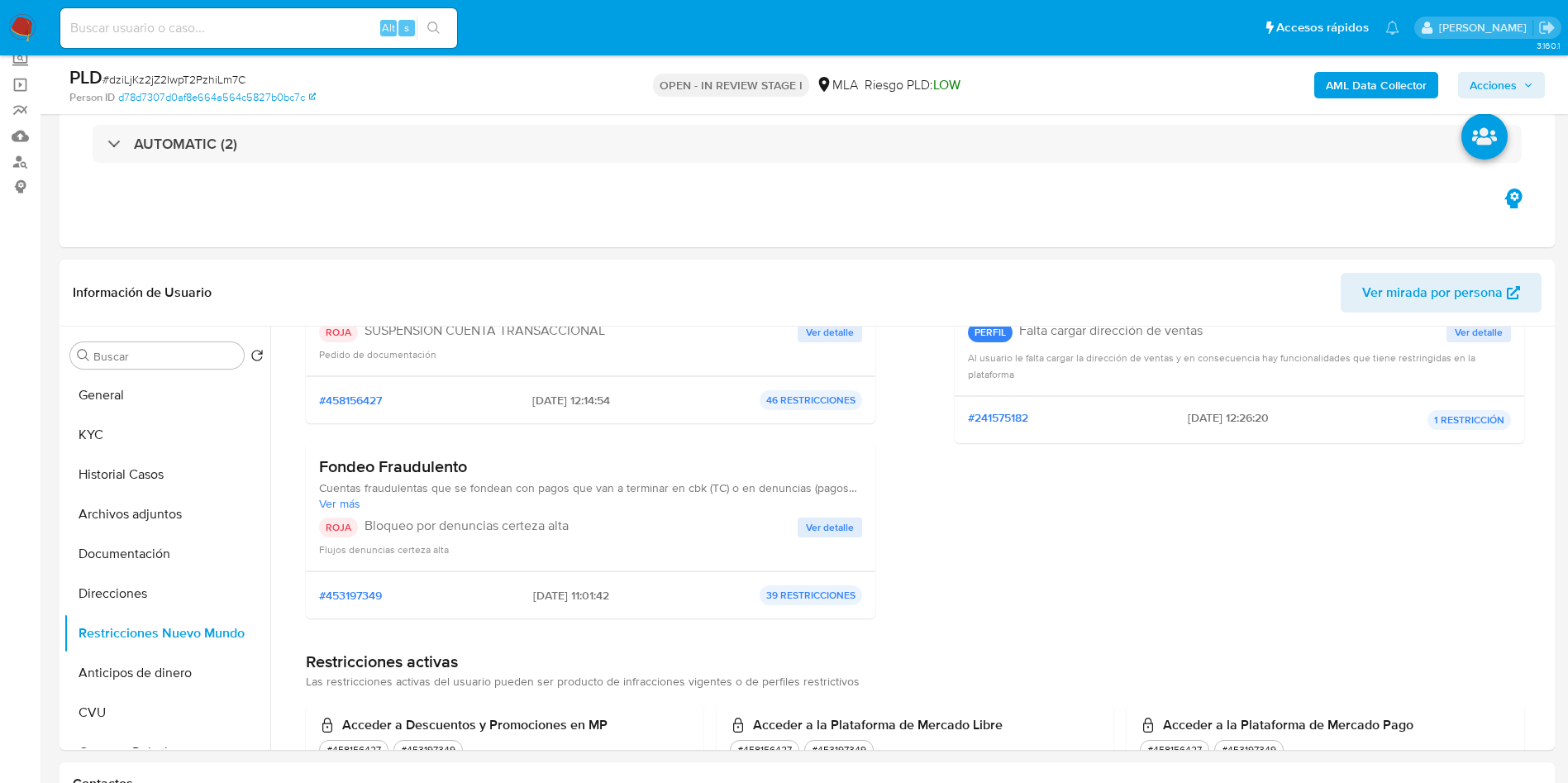
click at [1504, 85] on span "Acciones" at bounding box center [1493, 84] width 47 height 26
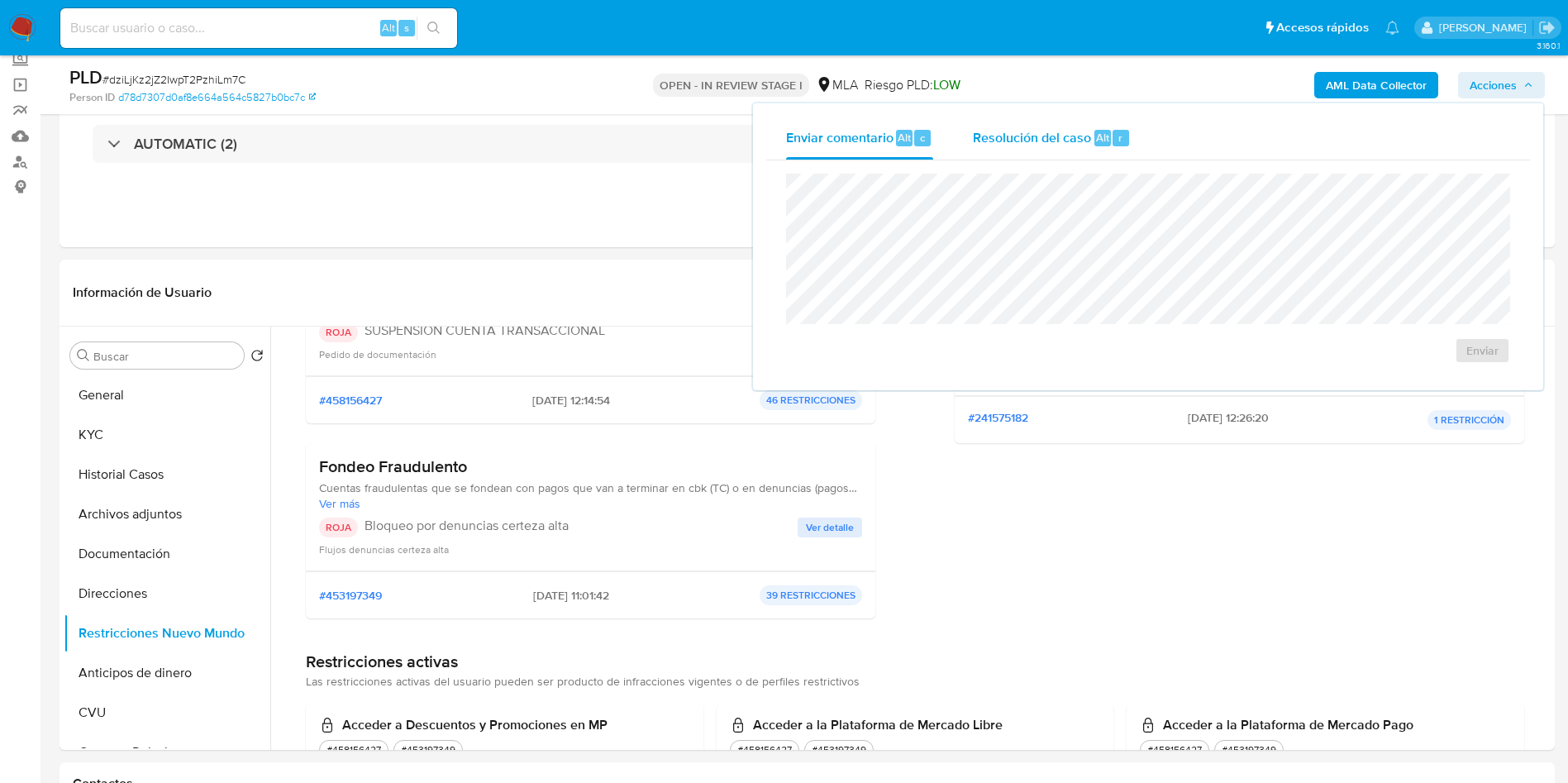
click at [1023, 139] on span "Resolución del caso" at bounding box center [1032, 136] width 118 height 19
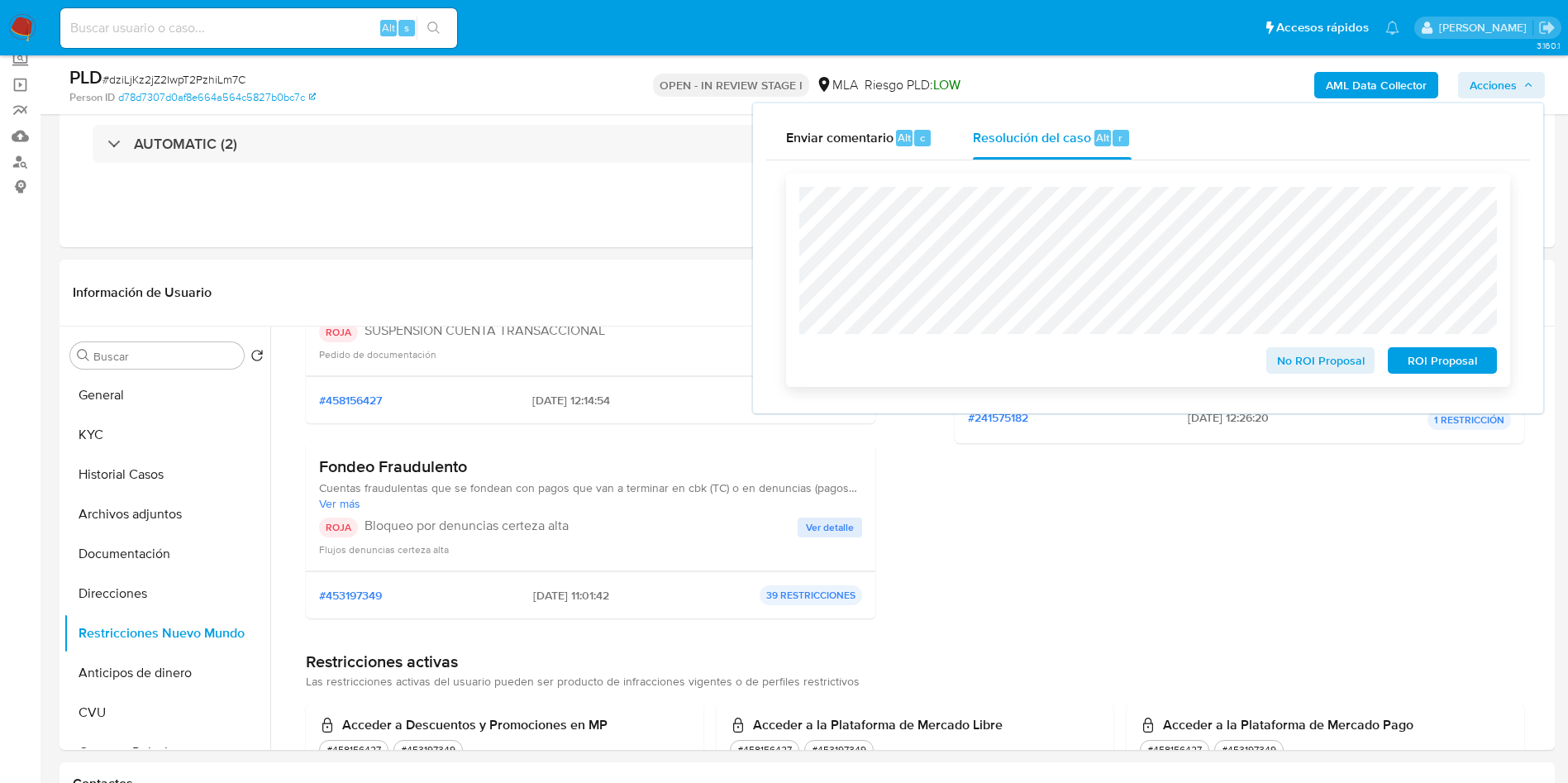
click at [1465, 369] on span "ROI Proposal" at bounding box center [1443, 360] width 86 height 23
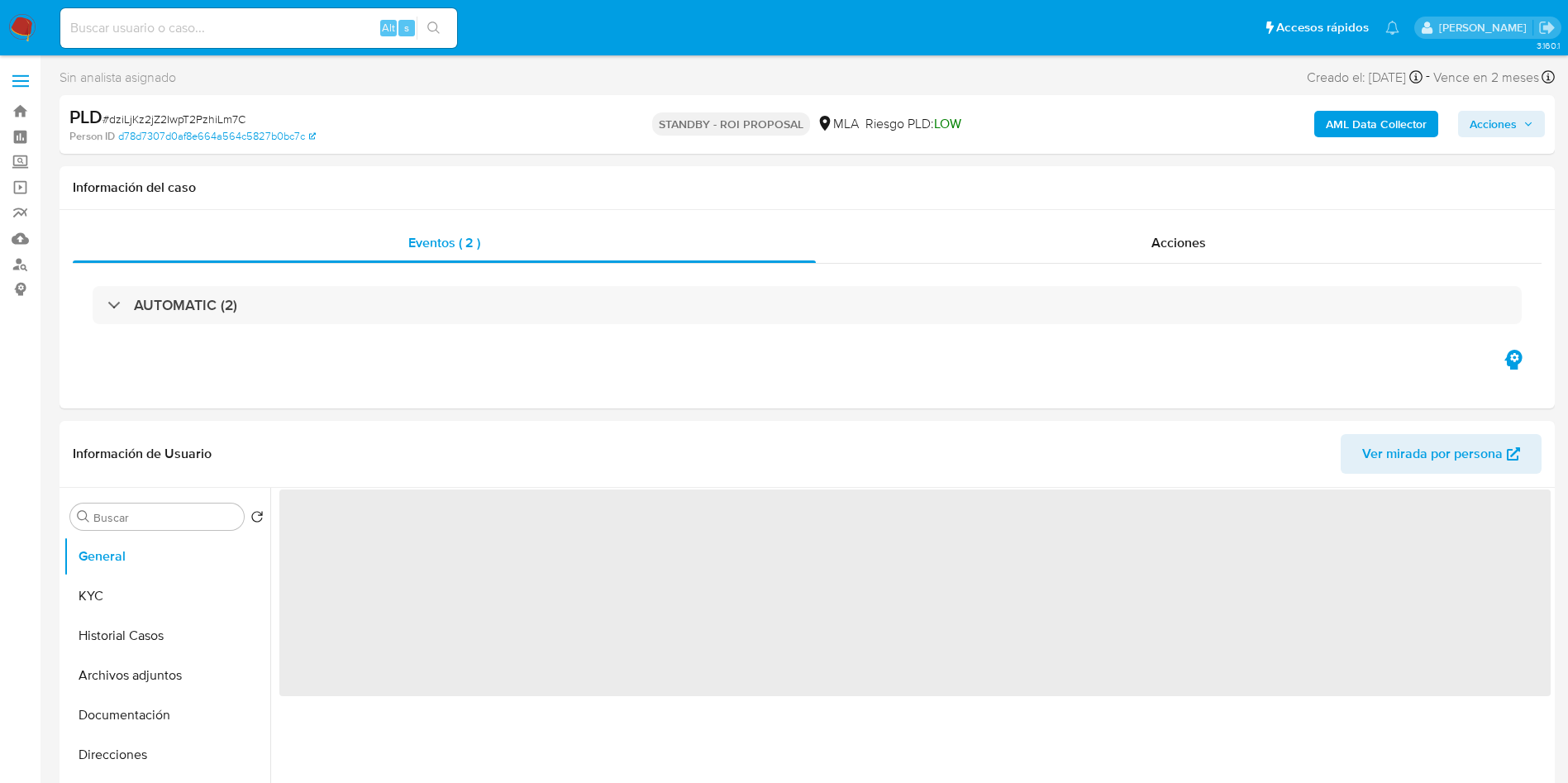
select select "10"
